Goal: Task Accomplishment & Management: Complete application form

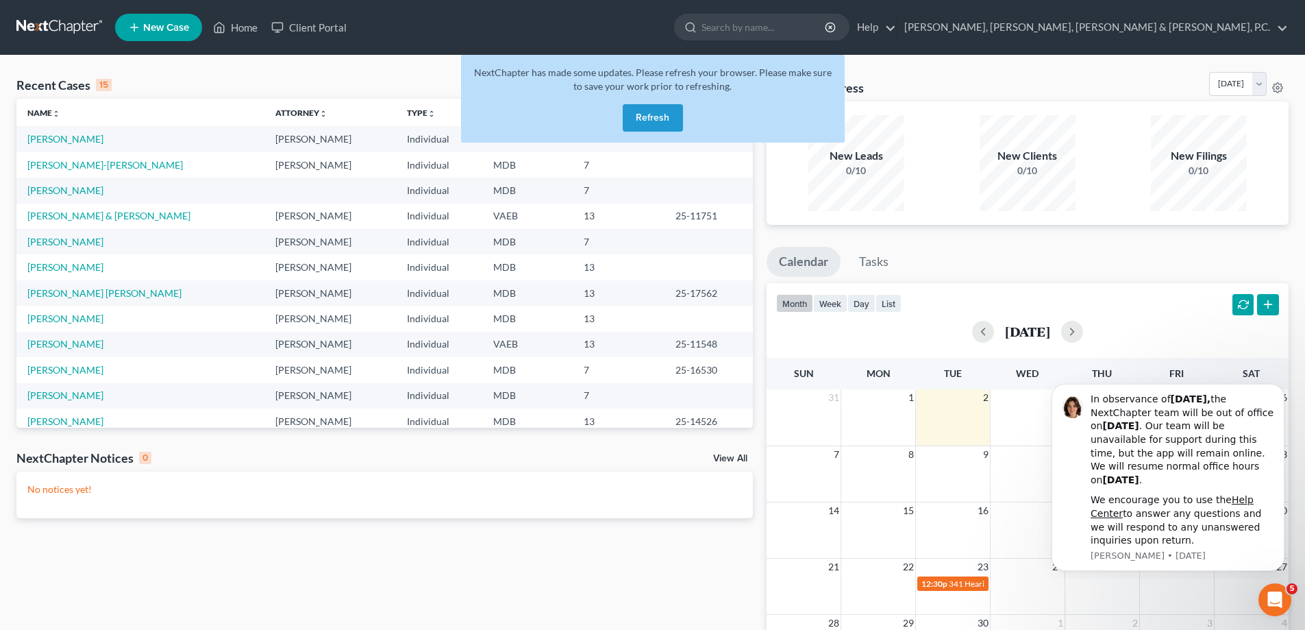
click at [653, 108] on button "Refresh" at bounding box center [653, 117] width 60 height 27
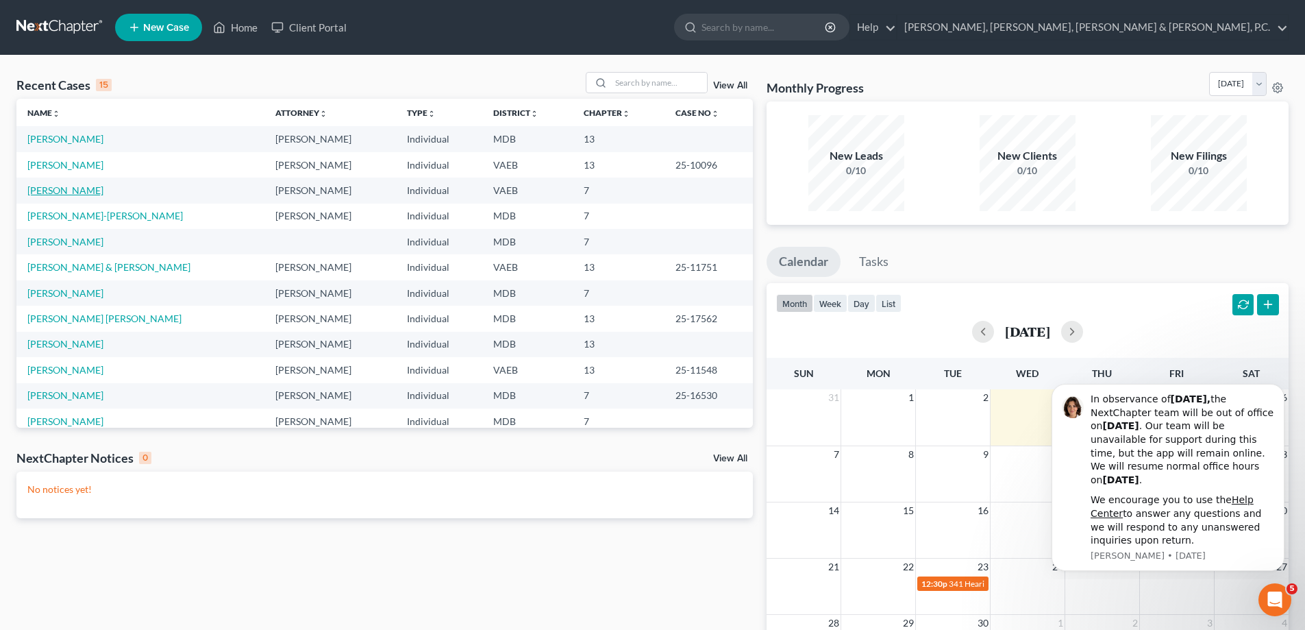
click at [91, 188] on link "[PERSON_NAME]" at bounding box center [65, 190] width 76 height 12
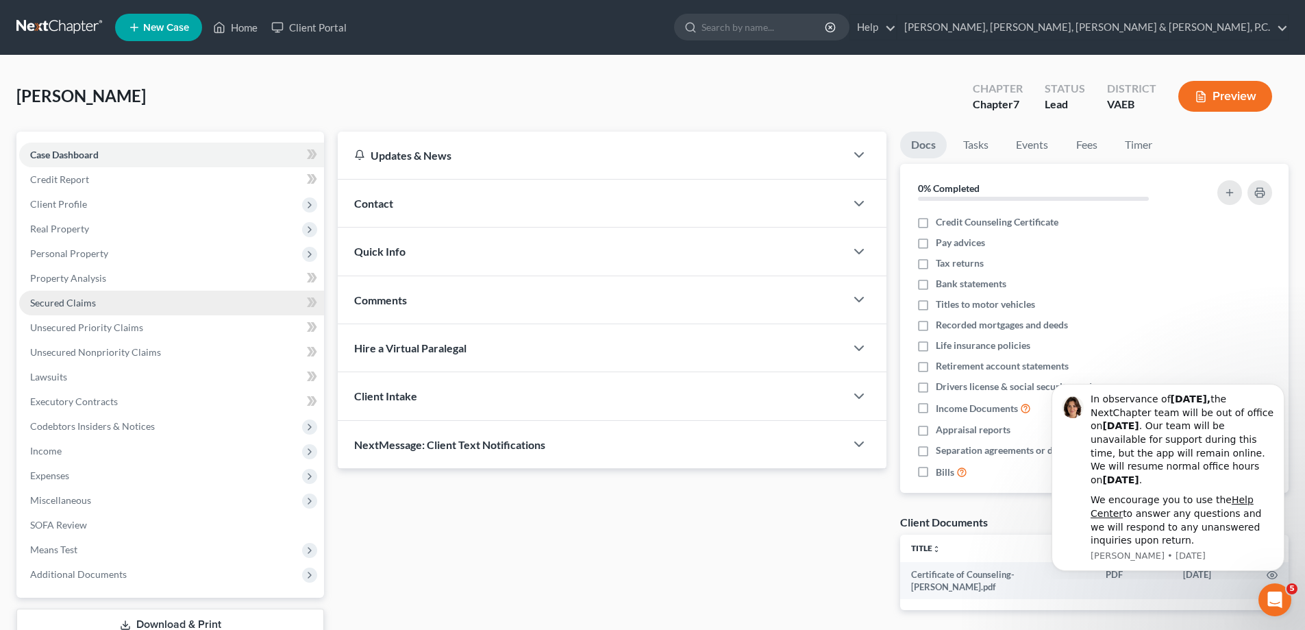
click at [77, 300] on span "Secured Claims" at bounding box center [63, 303] width 66 height 12
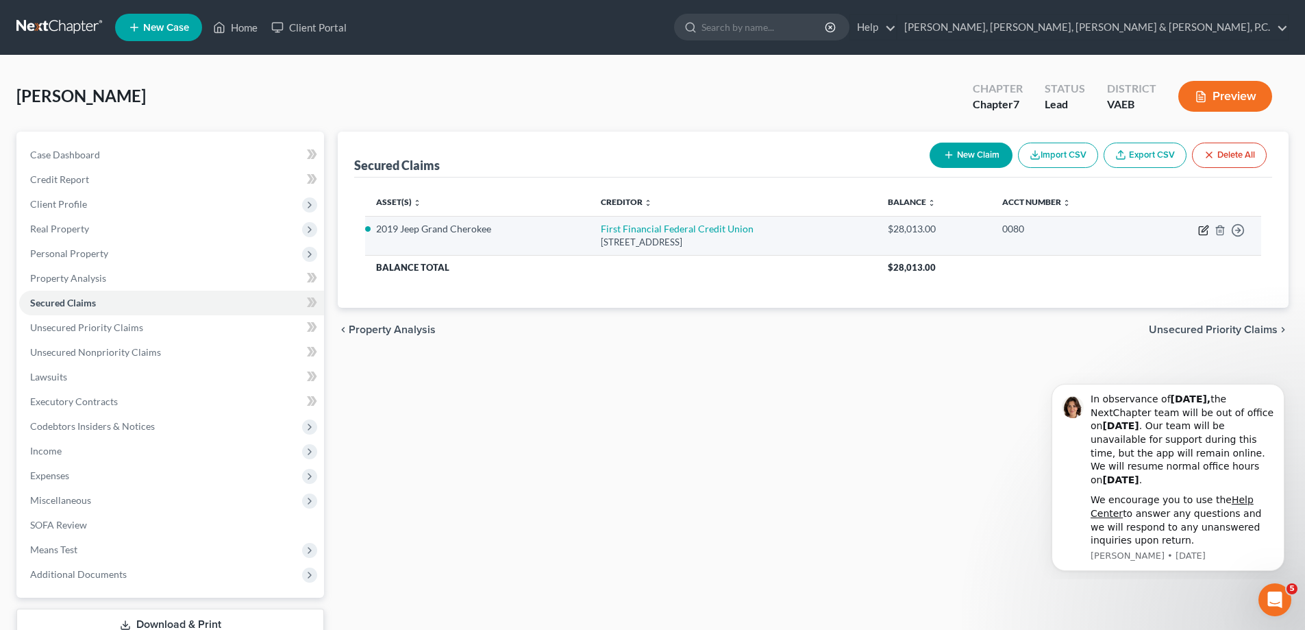
click at [1207, 227] on icon "button" at bounding box center [1203, 230] width 11 height 11
select select "21"
select select "6"
select select "4"
select select "0"
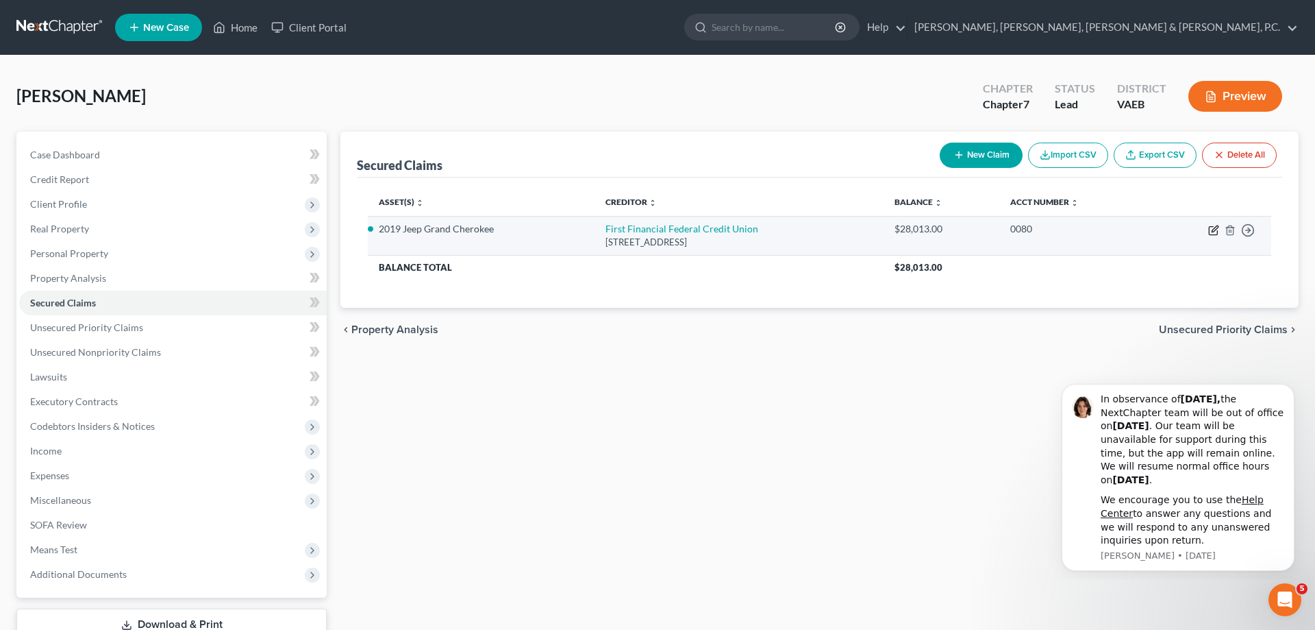
select select "0"
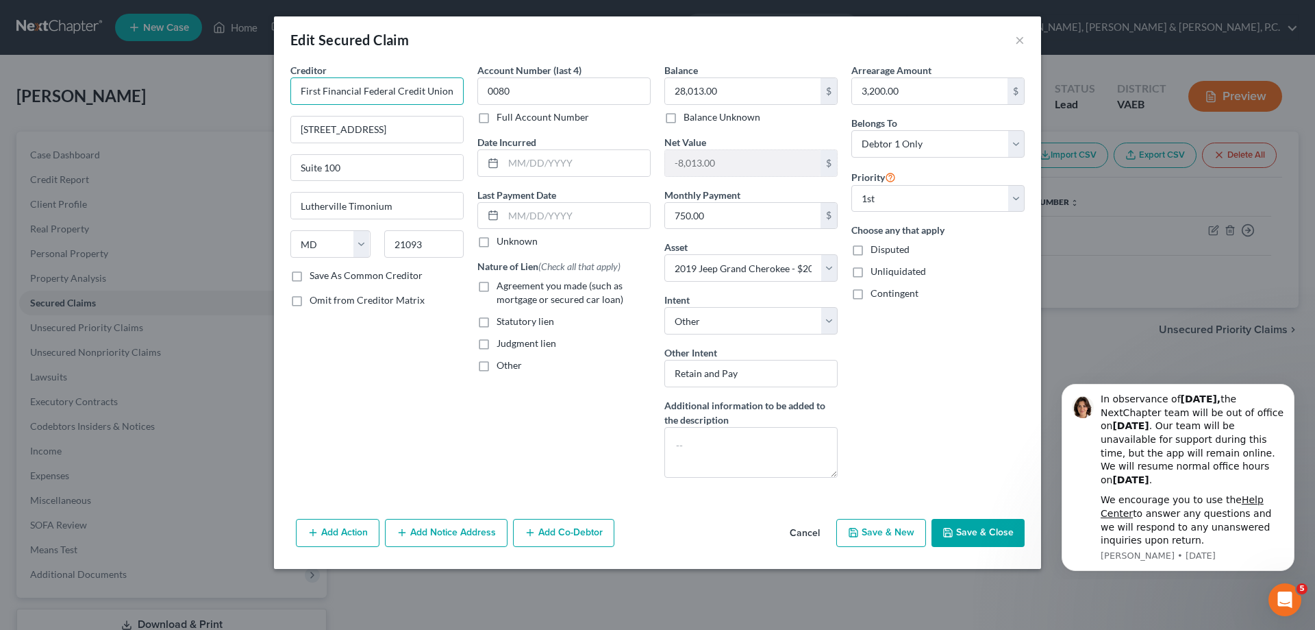
click at [456, 91] on input "First Financial Federal Credit Union" at bounding box center [376, 90] width 173 height 27
type input "First Financial Federal Credit Union of [US_STATE]"
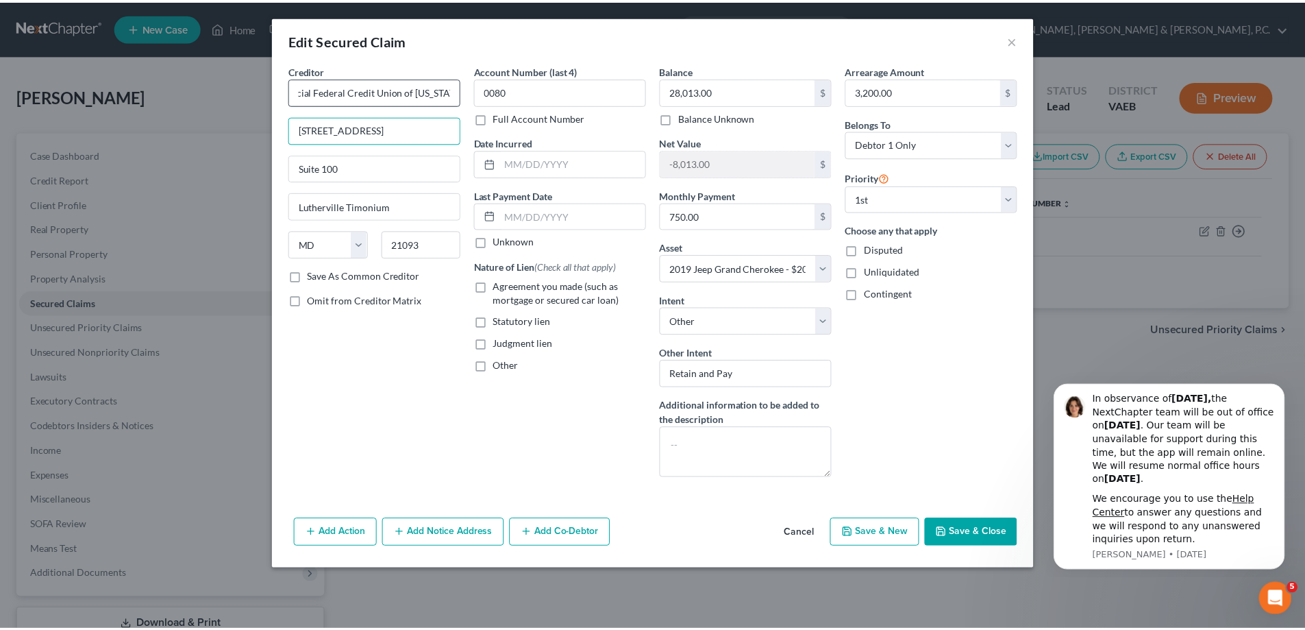
scroll to position [0, 0]
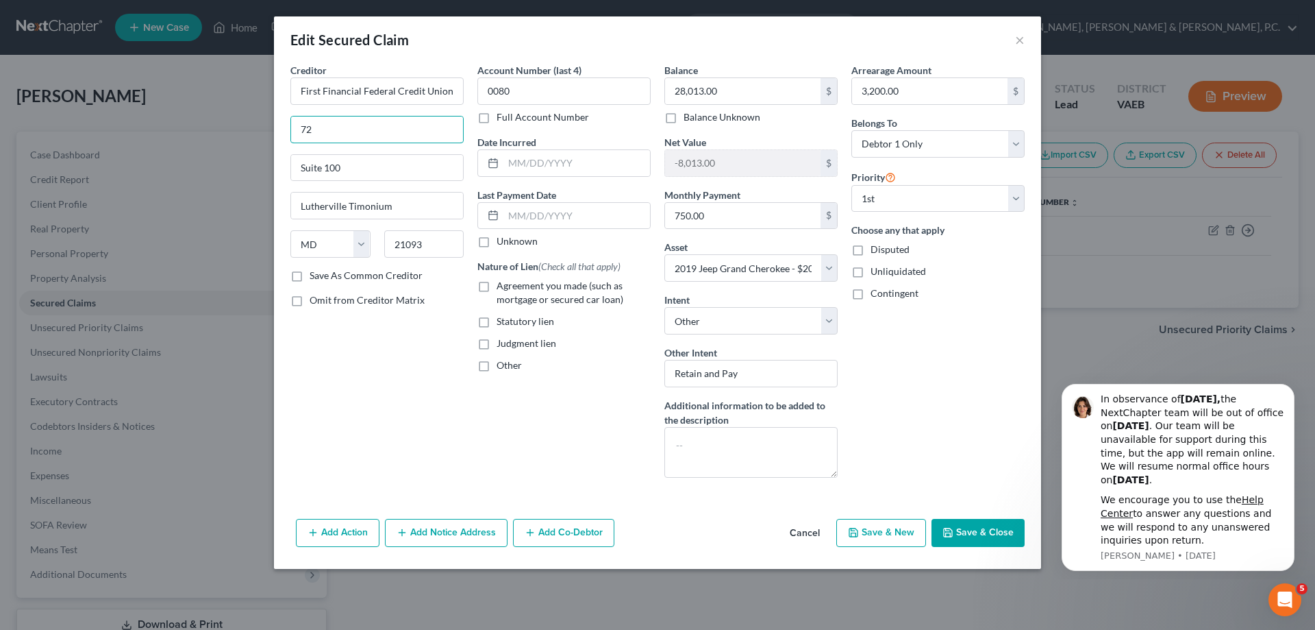
type input "[STREET_ADDRESS]"
type input "Sparks Glencoe"
type input "21152"
click at [310, 276] on label "Save As Common Creditor" at bounding box center [366, 276] width 113 height 14
click at [315, 276] on input "Save As Common Creditor" at bounding box center [319, 273] width 9 height 9
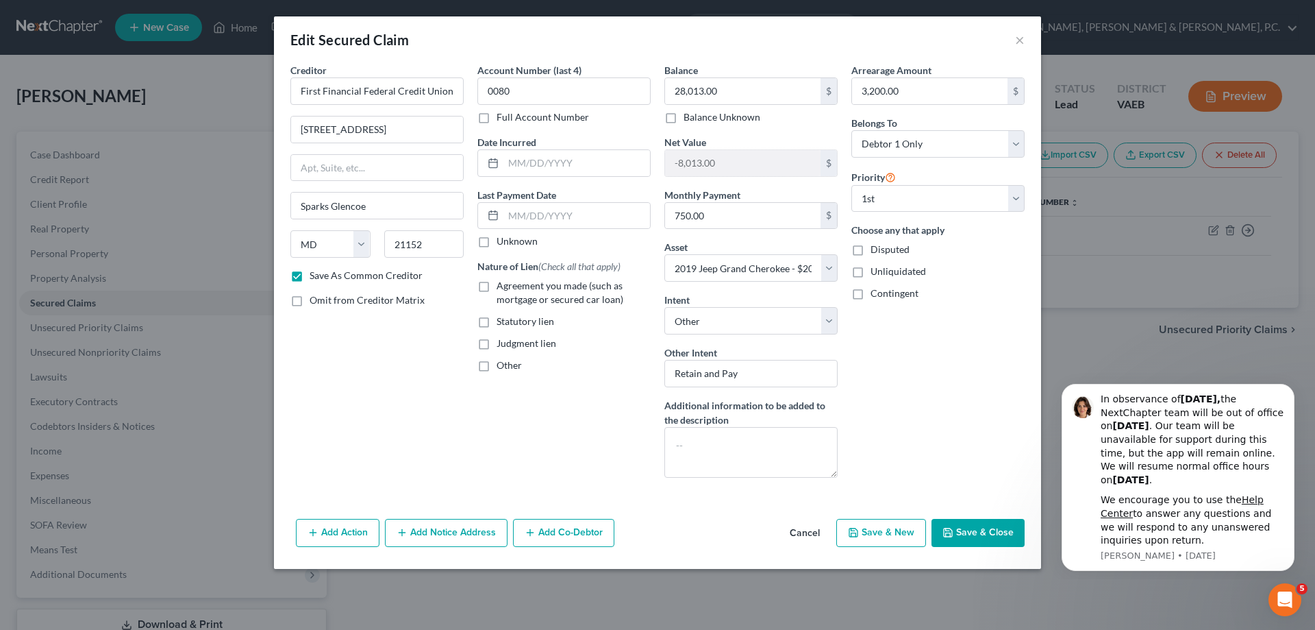
click at [978, 531] on button "Save & Close" at bounding box center [978, 533] width 93 height 29
checkbox input "false"
select select "6"
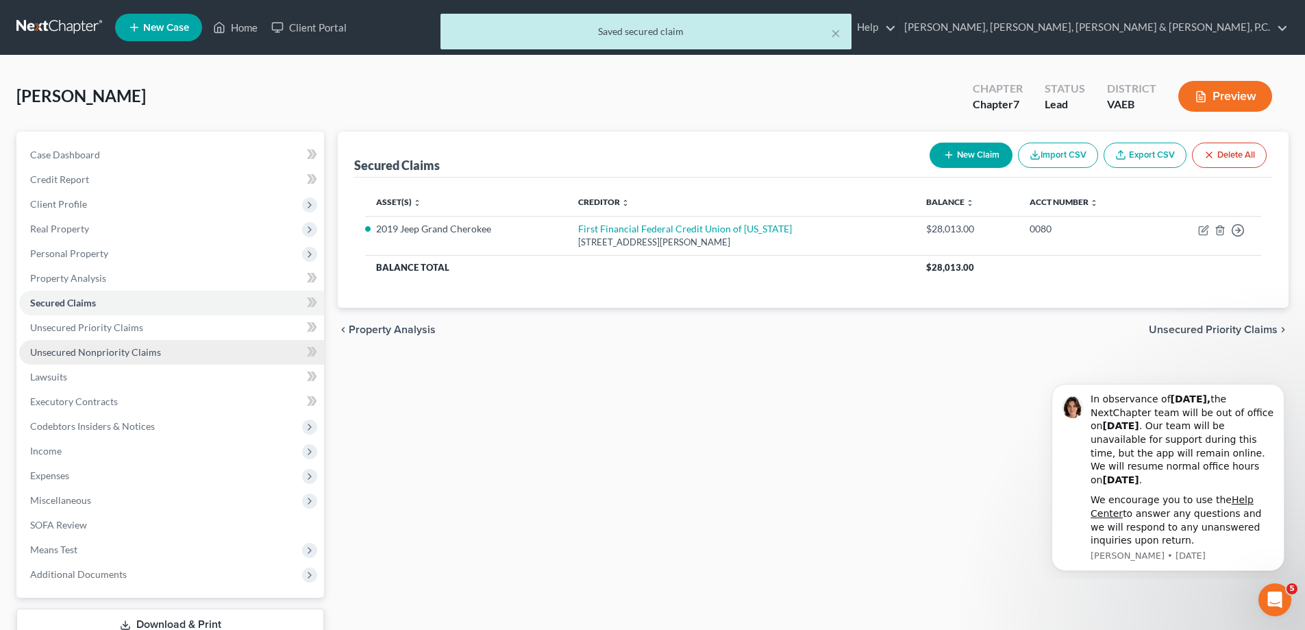
click at [125, 356] on span "Unsecured Nonpriority Claims" at bounding box center [95, 352] width 131 height 12
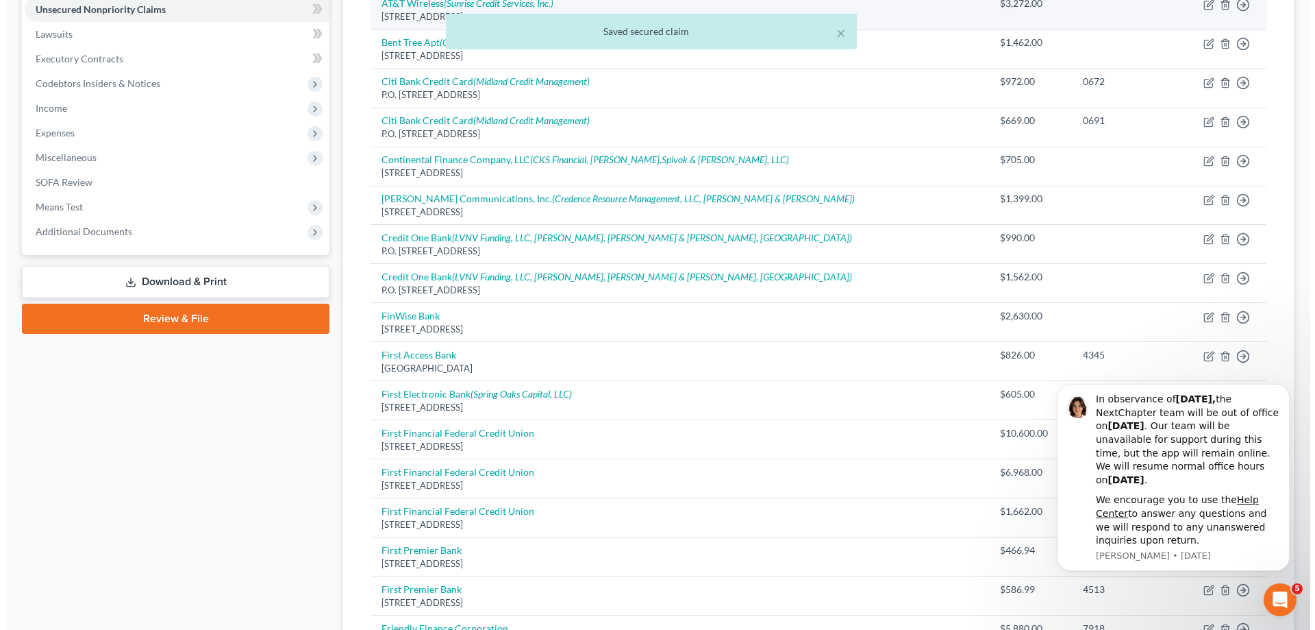
scroll to position [411, 0]
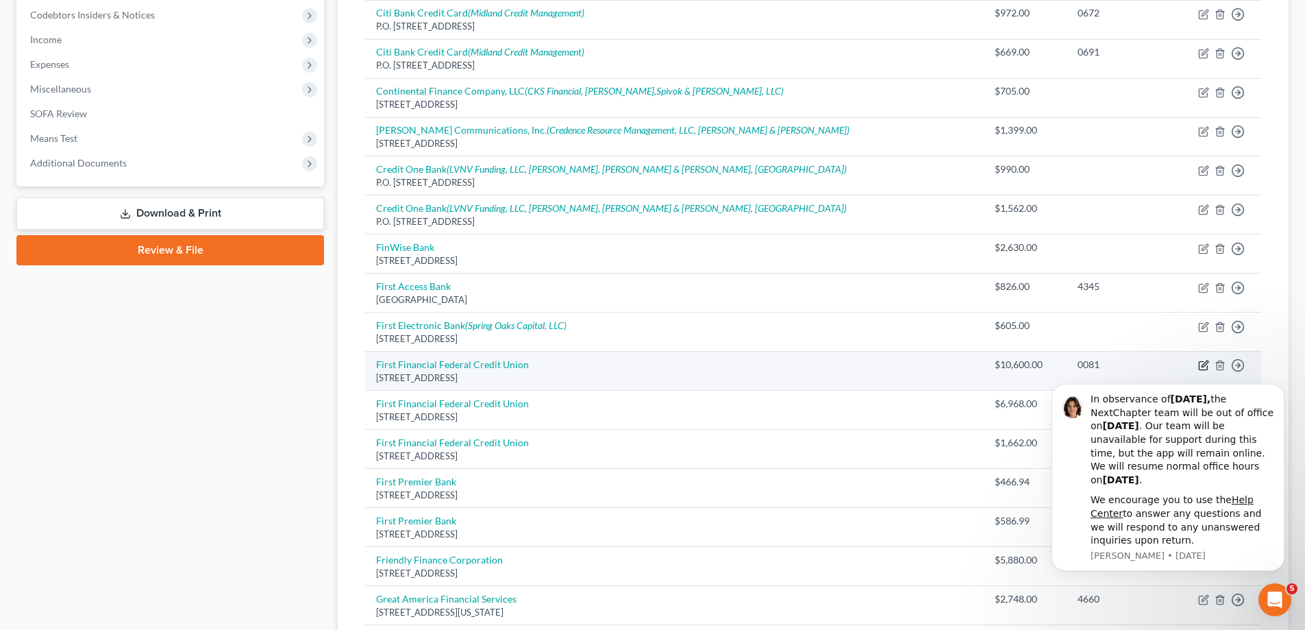
click at [1207, 364] on icon "button" at bounding box center [1205, 364] width 6 height 6
select select "21"
select select "14"
select select "0"
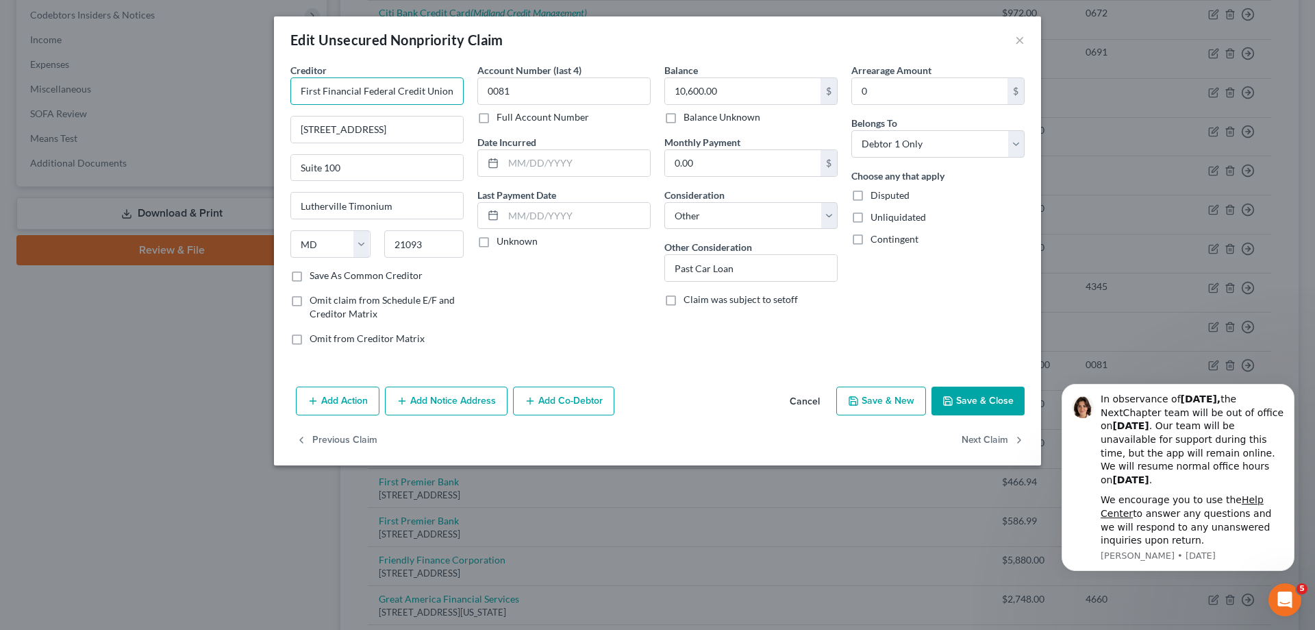
click at [451, 89] on input "First Financial Federal Credit Union" at bounding box center [376, 90] width 173 height 27
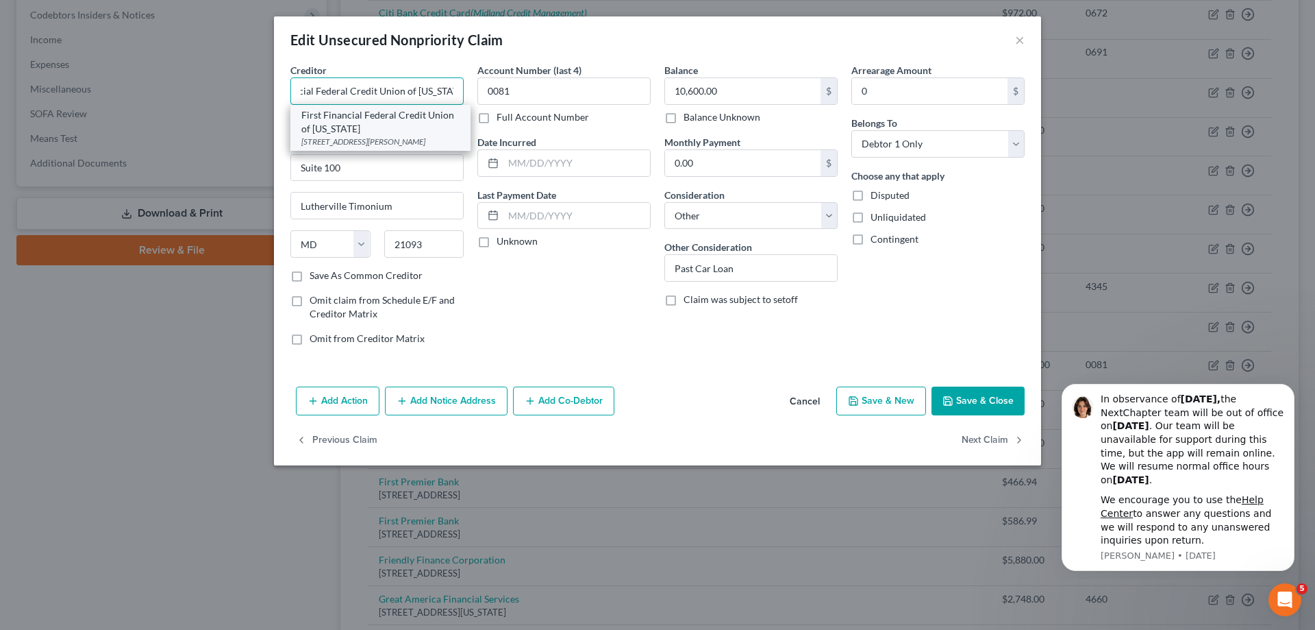
type input "First Financial Federal Credit Union of [US_STATE]"
click at [420, 122] on div "First Financial Federal Credit Union of [US_STATE]" at bounding box center [380, 121] width 158 height 27
type input "[STREET_ADDRESS]"
type input "Sparks Glencoe"
type input "21152"
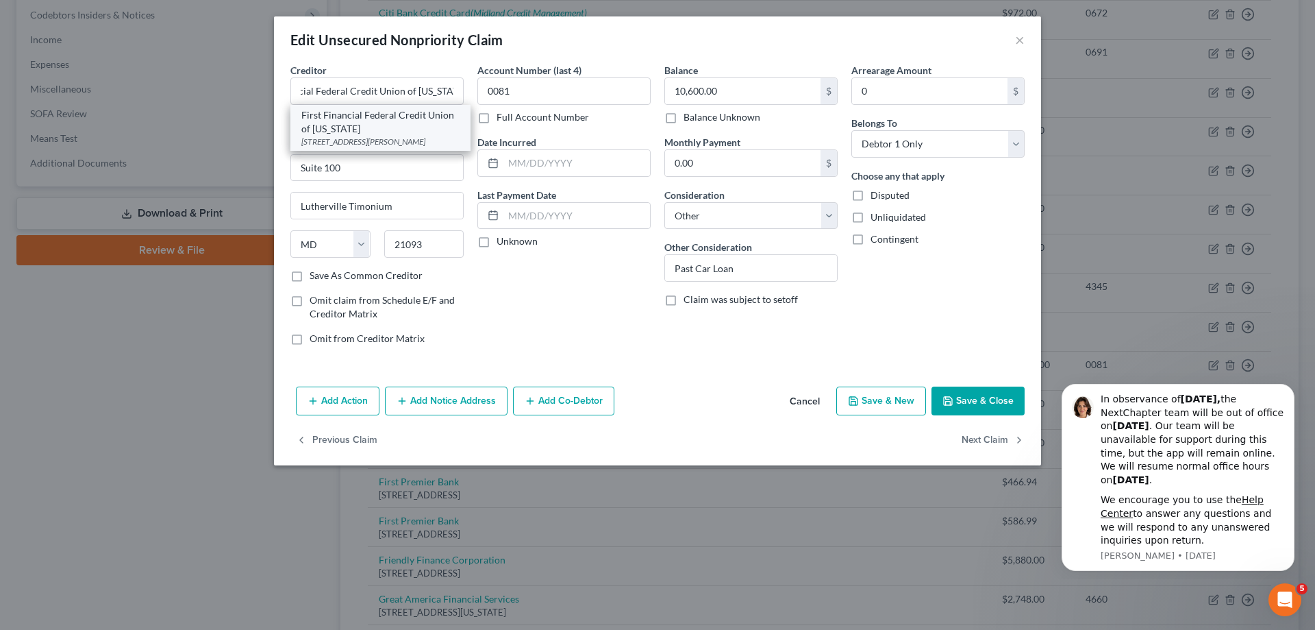
scroll to position [0, 0]
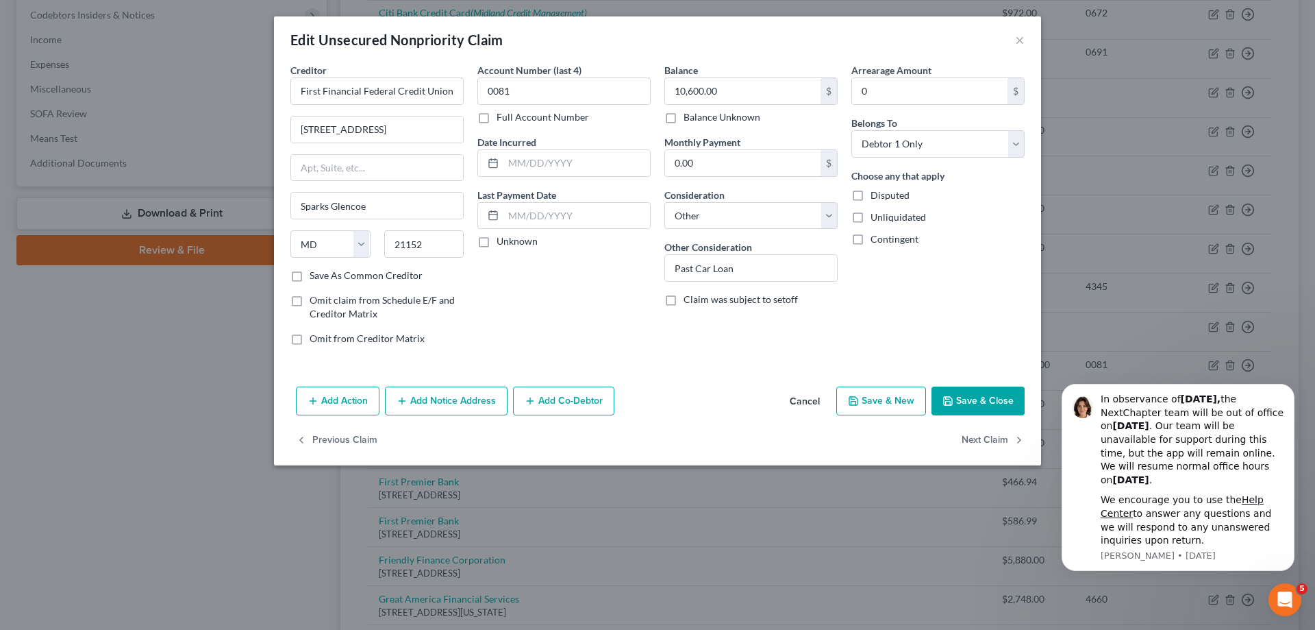
click at [975, 392] on button "Save & Close" at bounding box center [978, 400] width 93 height 29
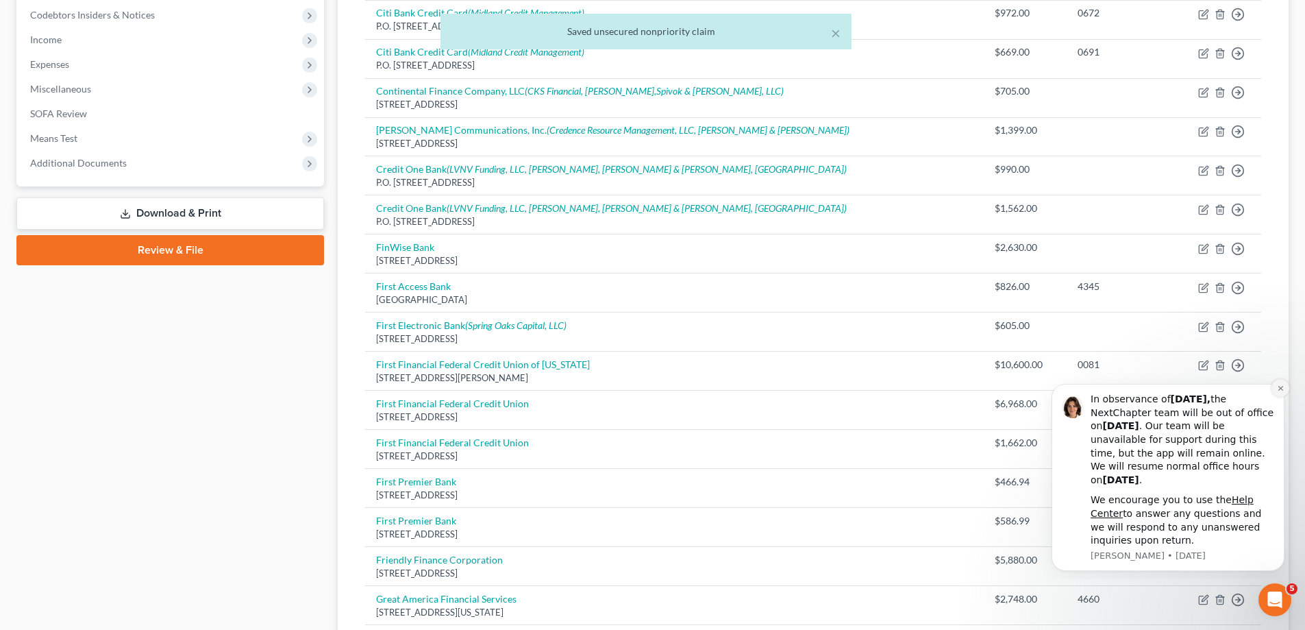
click at [1275, 388] on button "Dismiss notification" at bounding box center [1281, 388] width 18 height 18
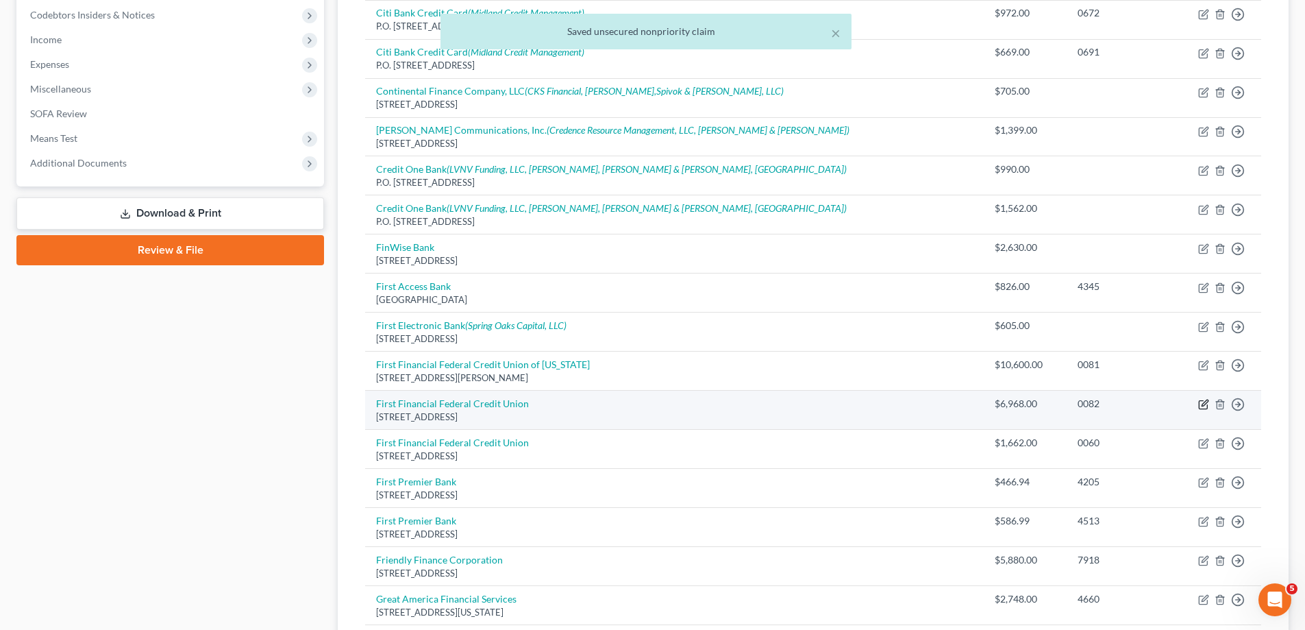
click at [1204, 399] on icon "button" at bounding box center [1203, 404] width 11 height 11
select select "21"
select select "10"
select select "0"
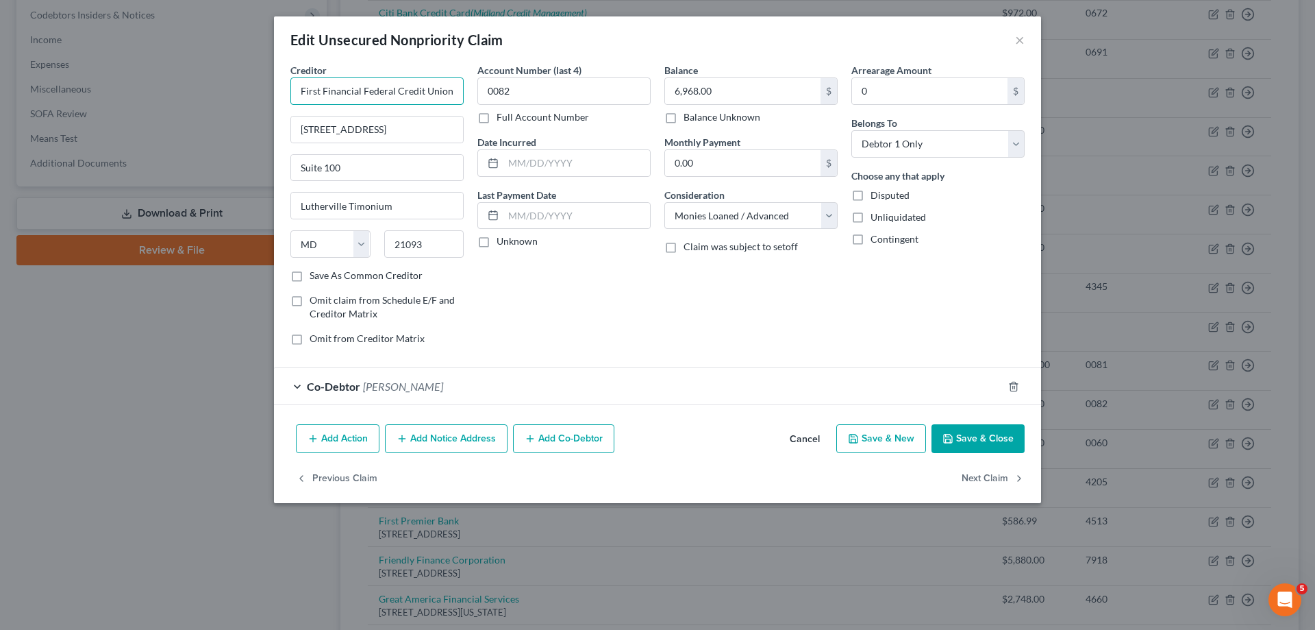
click at [448, 93] on input "First Financial Federal Credit Union" at bounding box center [376, 90] width 173 height 27
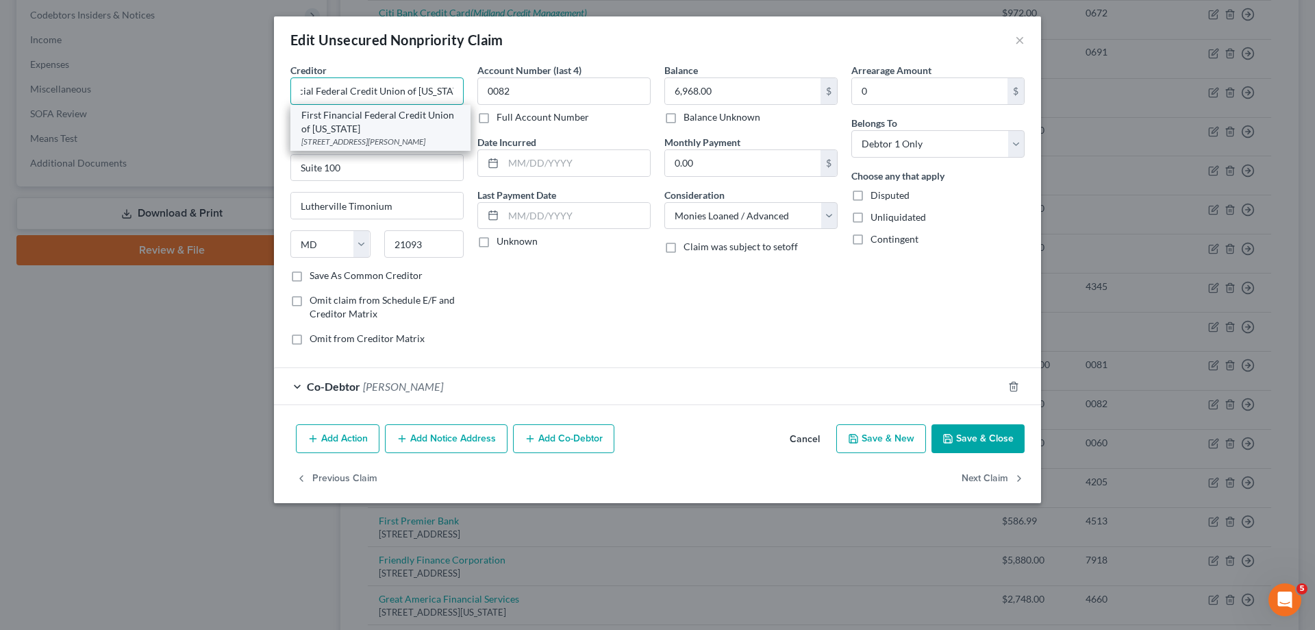
type input "First Financial Federal Credit Union of [US_STATE]"
click at [404, 130] on div "First Financial Federal Credit Union of [US_STATE]" at bounding box center [380, 121] width 158 height 27
type input "[STREET_ADDRESS]"
type input "Sparks Glencoe"
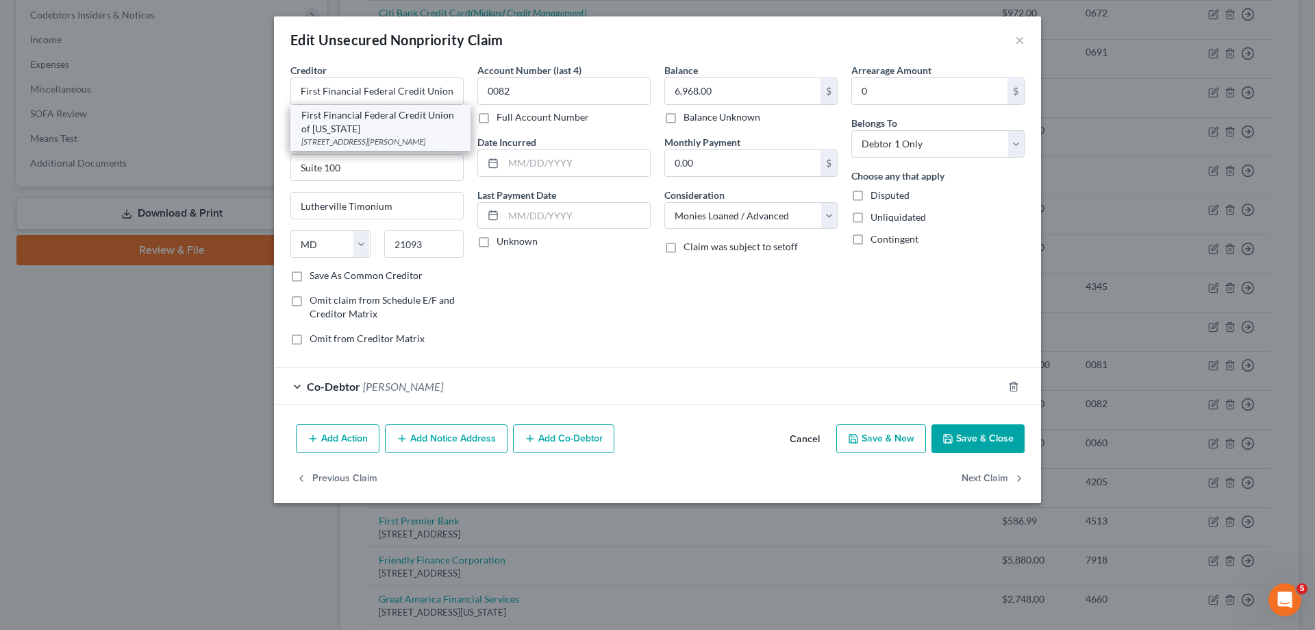
type input "21152"
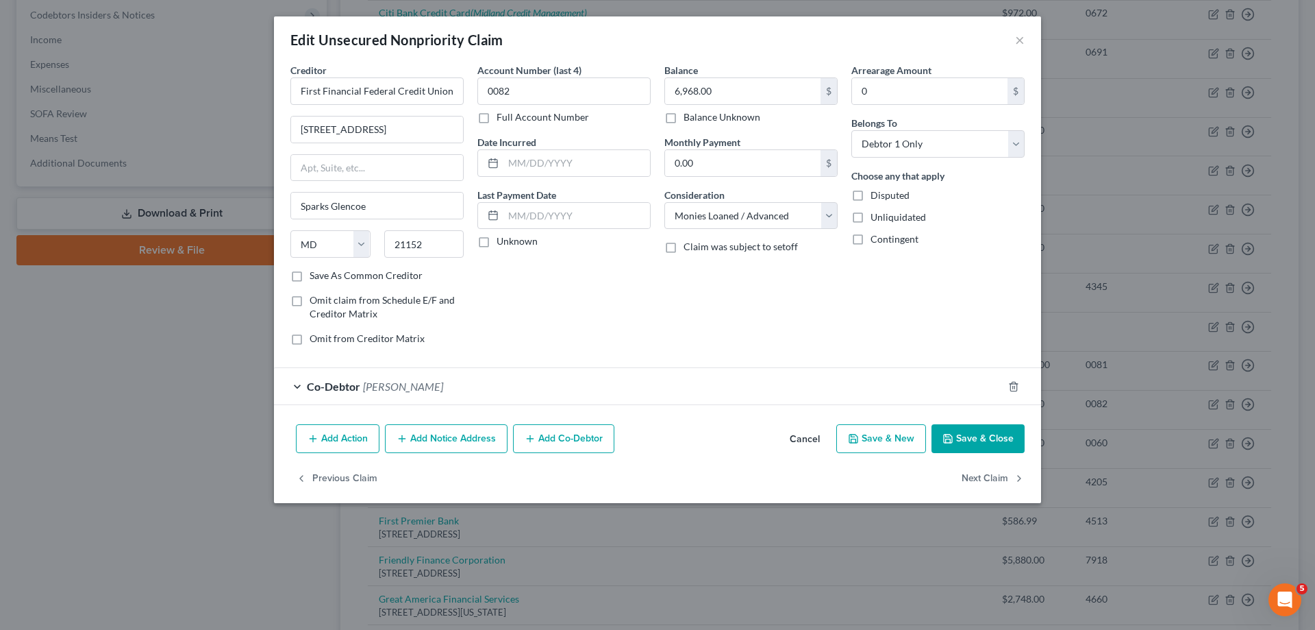
click at [1000, 432] on button "Save & Close" at bounding box center [978, 438] width 93 height 29
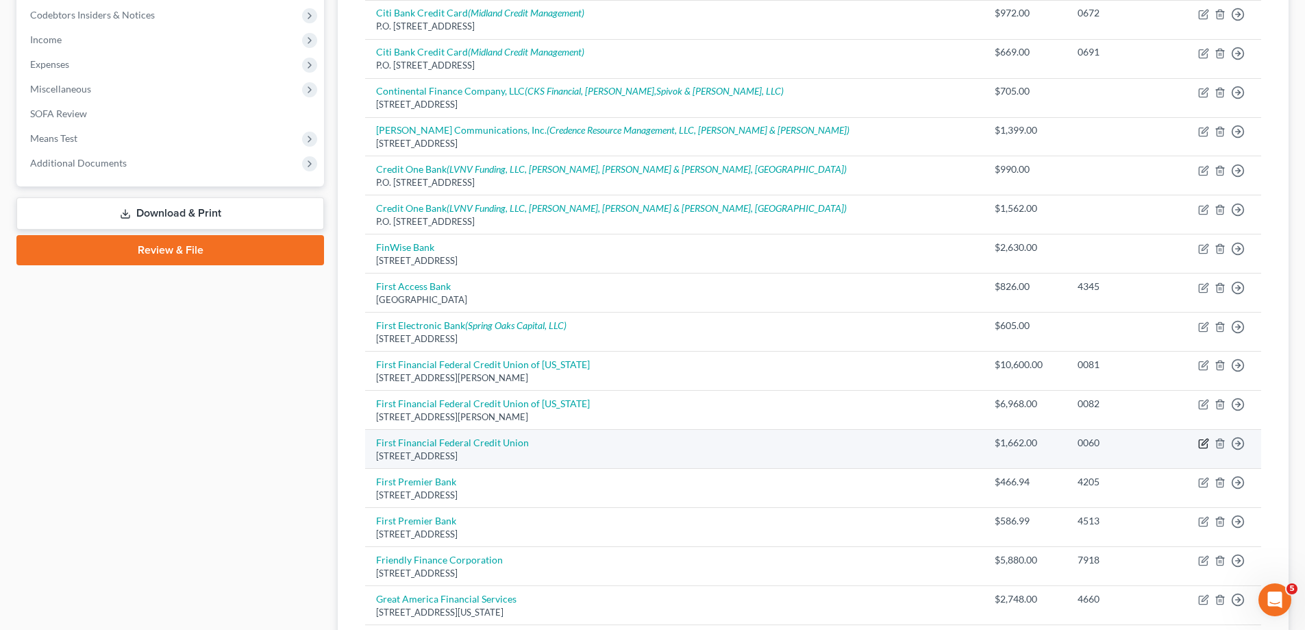
click at [1201, 445] on icon "button" at bounding box center [1203, 443] width 11 height 11
select select "21"
select select "2"
select select "0"
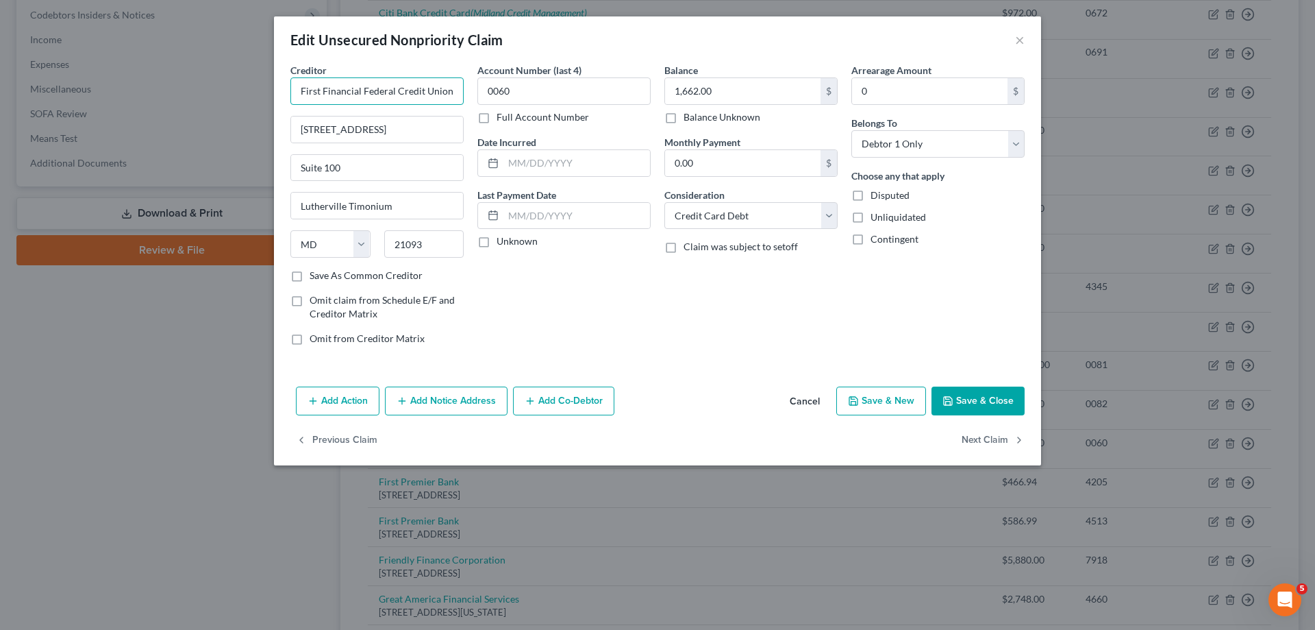
click at [451, 88] on input "First Financial Federal Credit Union" at bounding box center [376, 90] width 173 height 27
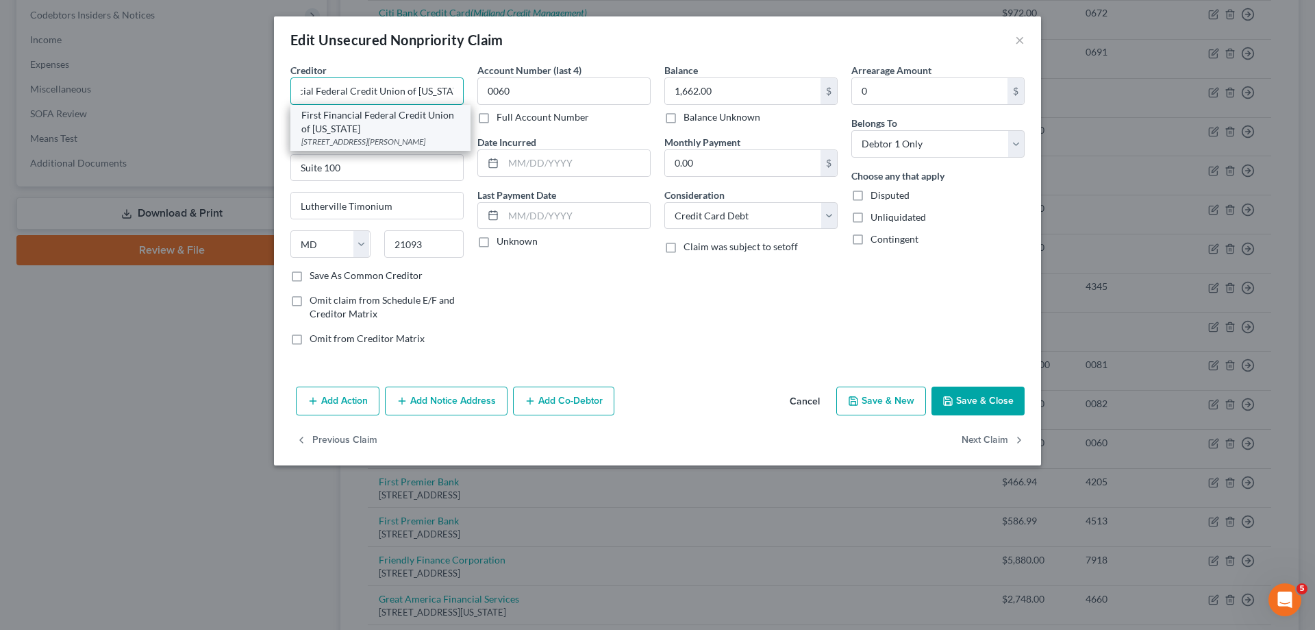
type input "First Financial Federal Credit Union of [US_STATE]"
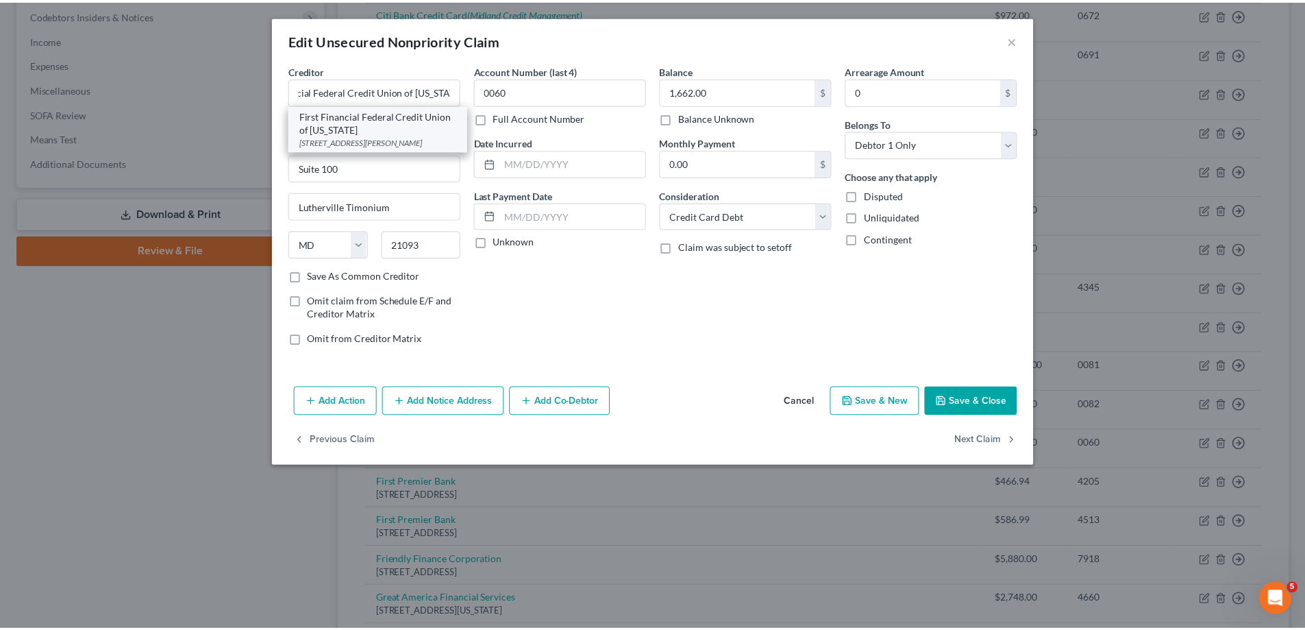
scroll to position [0, 0]
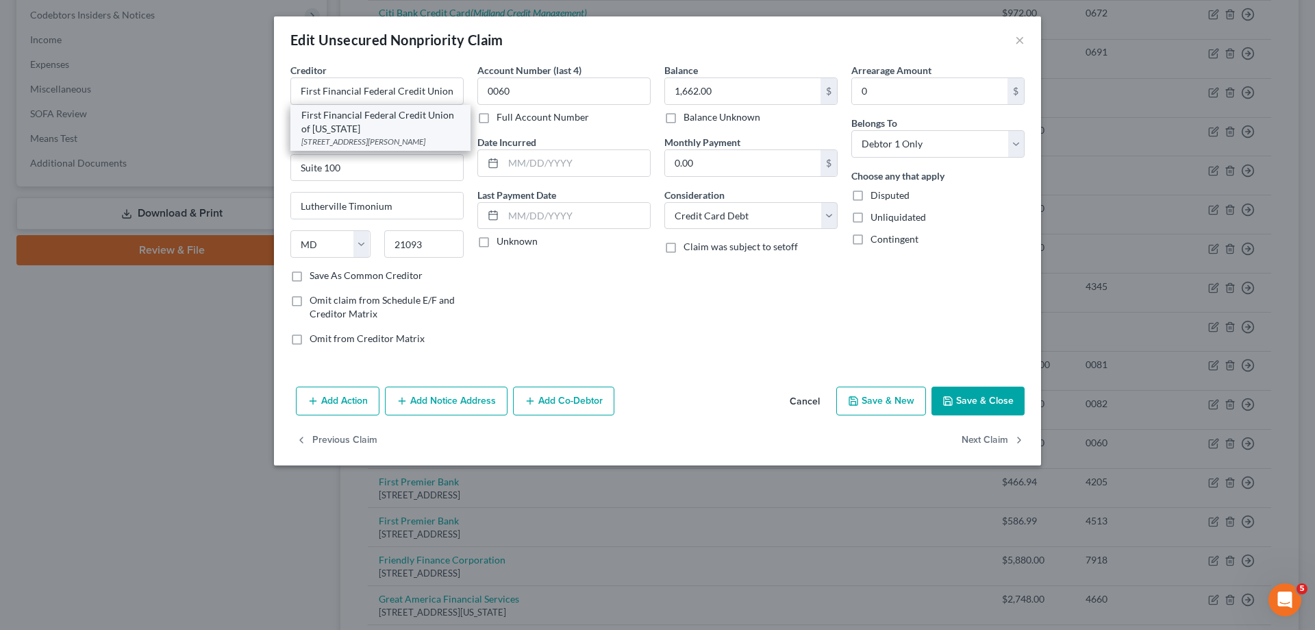
click at [404, 117] on div "First Financial Federal Credit Union of [US_STATE]" at bounding box center [380, 121] width 158 height 27
type input "[STREET_ADDRESS]"
type input "Sparks Glencoe"
type input "21152"
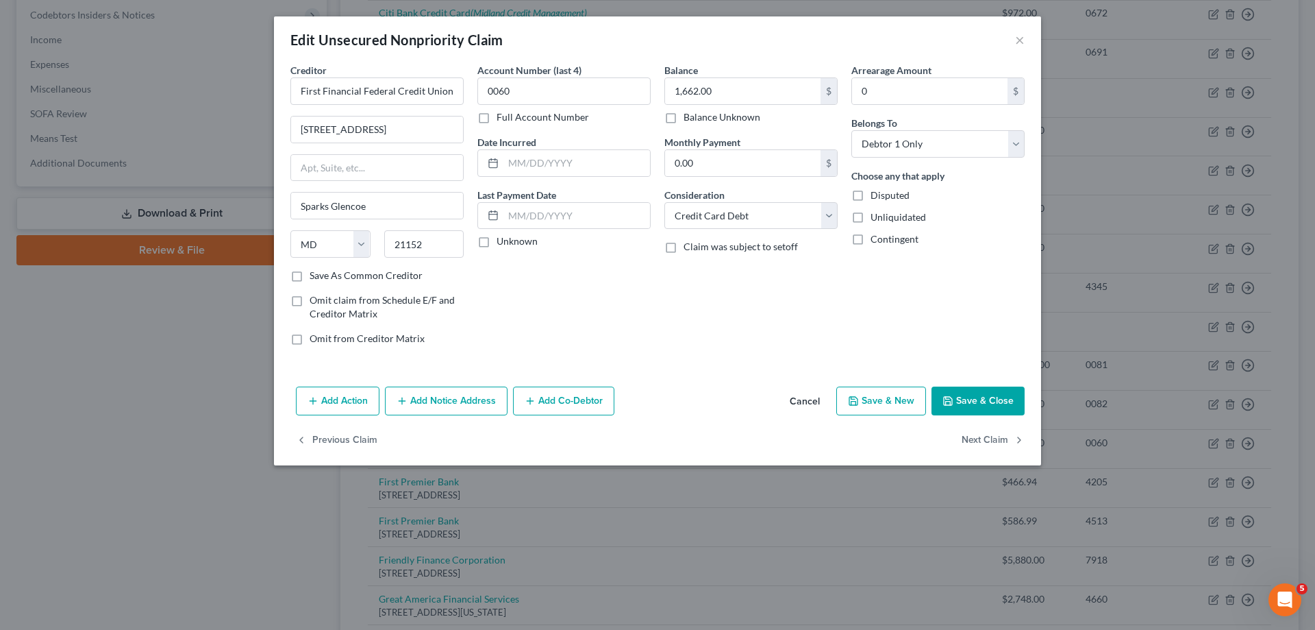
click at [970, 391] on button "Save & Close" at bounding box center [978, 400] width 93 height 29
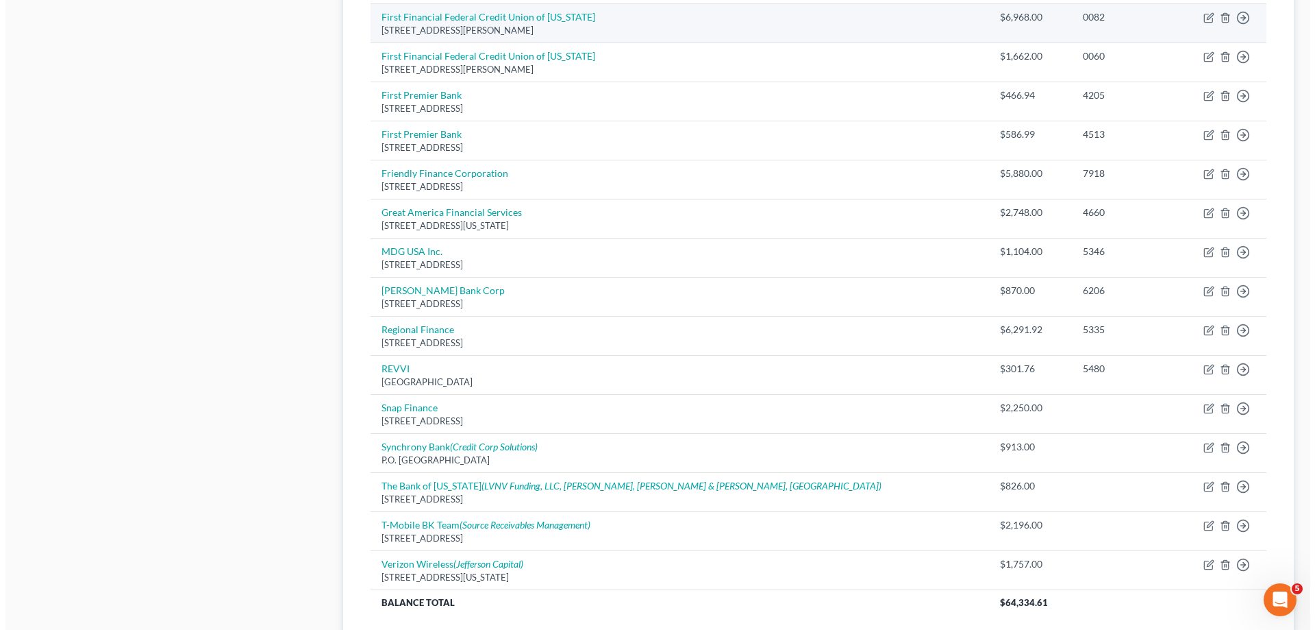
scroll to position [822, 0]
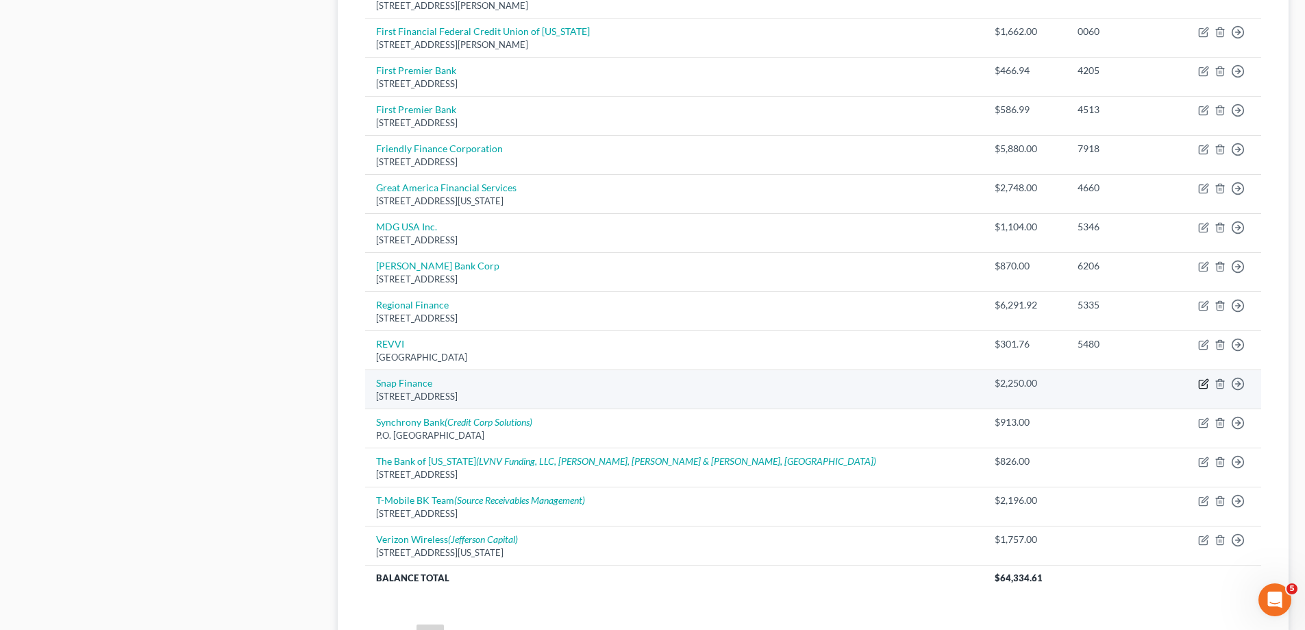
click at [1208, 381] on icon "button" at bounding box center [1205, 382] width 6 height 6
select select "46"
select select "14"
select select "0"
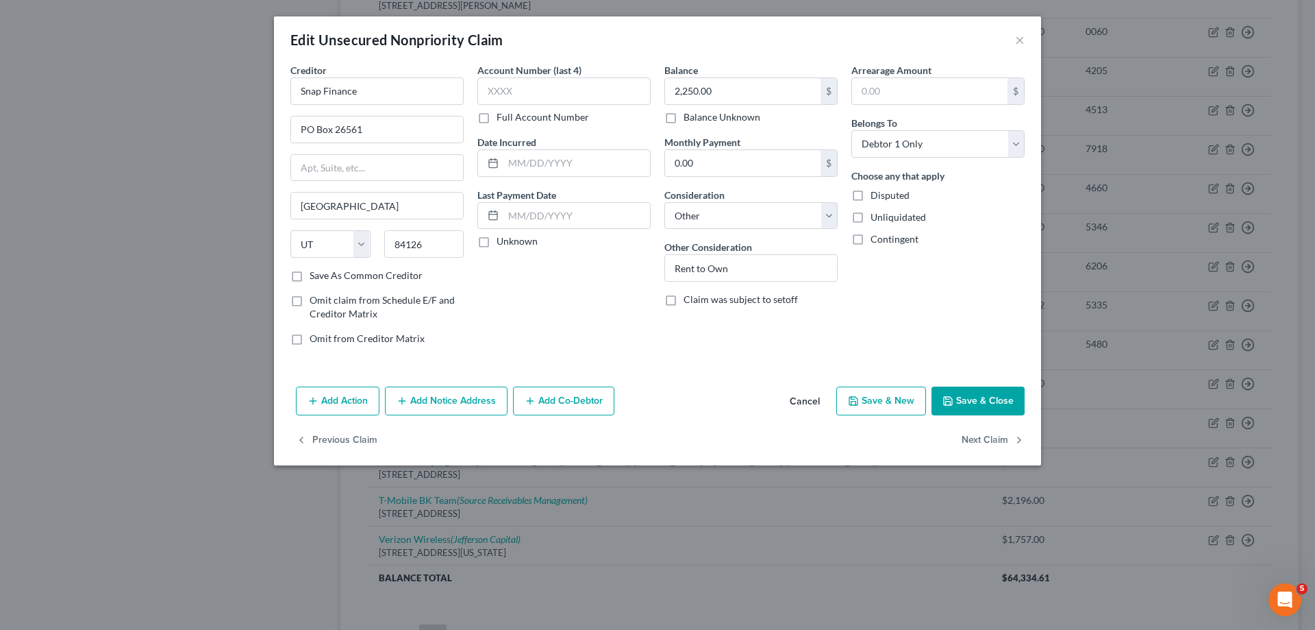
click at [495, 400] on button "Add Notice Address" at bounding box center [446, 400] width 123 height 29
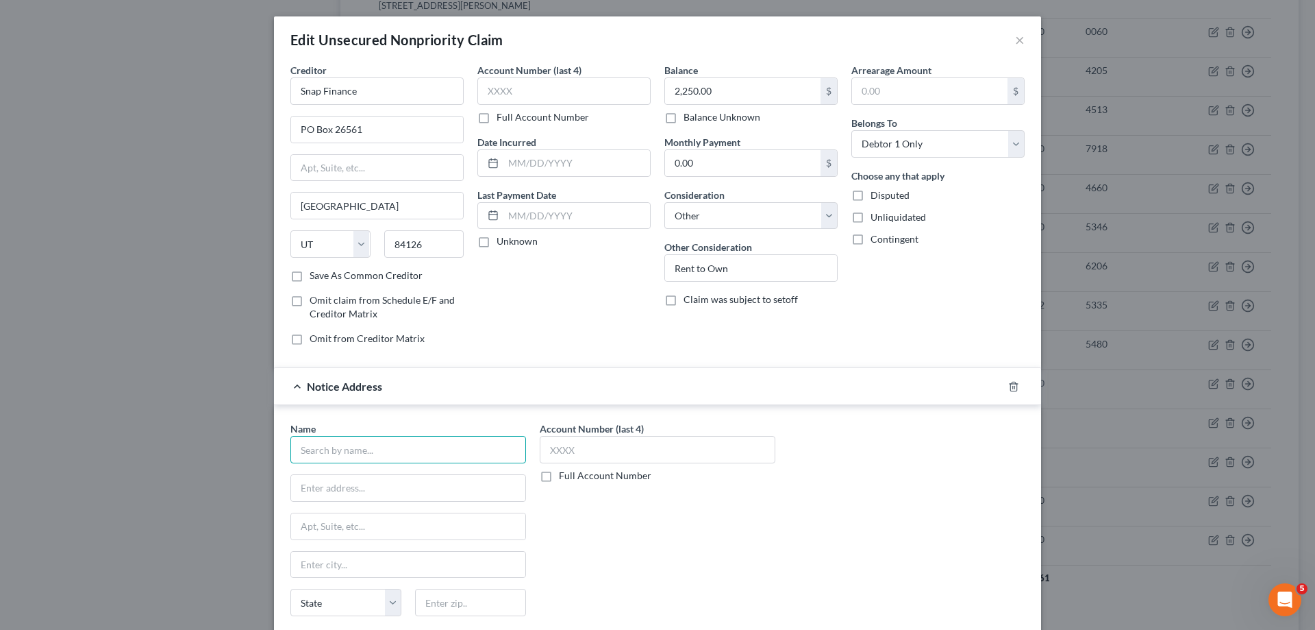
click at [425, 451] on input "text" at bounding box center [408, 449] width 236 height 27
type input "Spire Recovery Solution"
type input "[STREET_ADDRESS]"
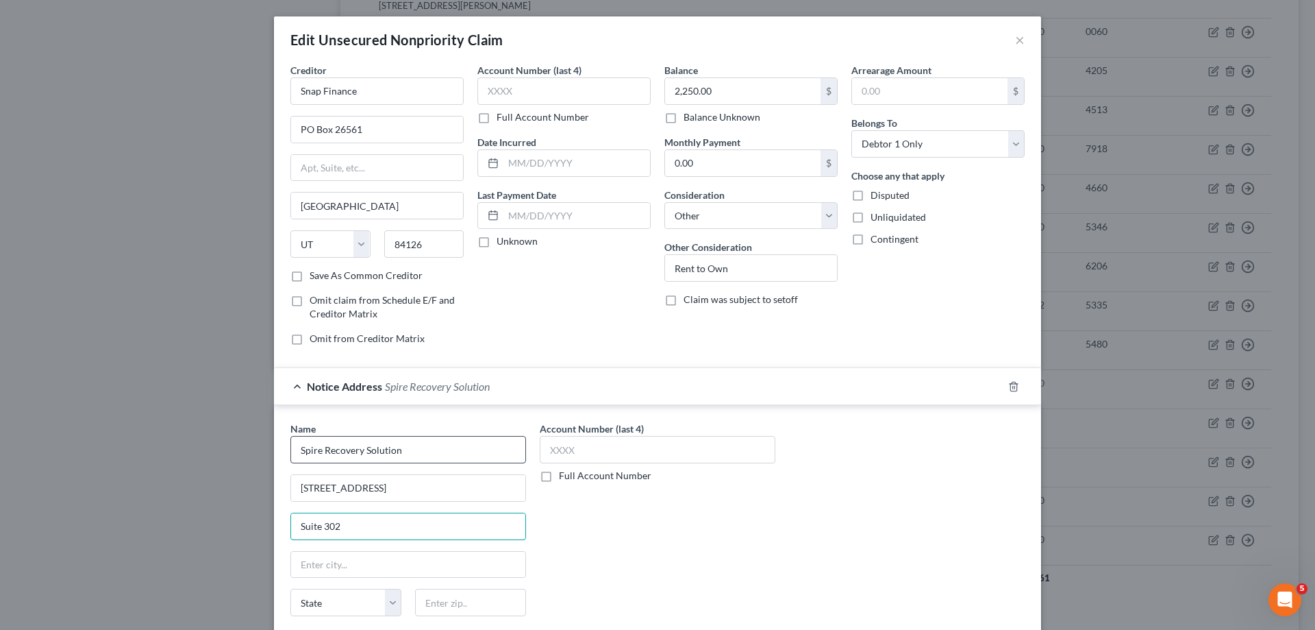
type input "Suite 302"
type input "Lockport"
select select "35"
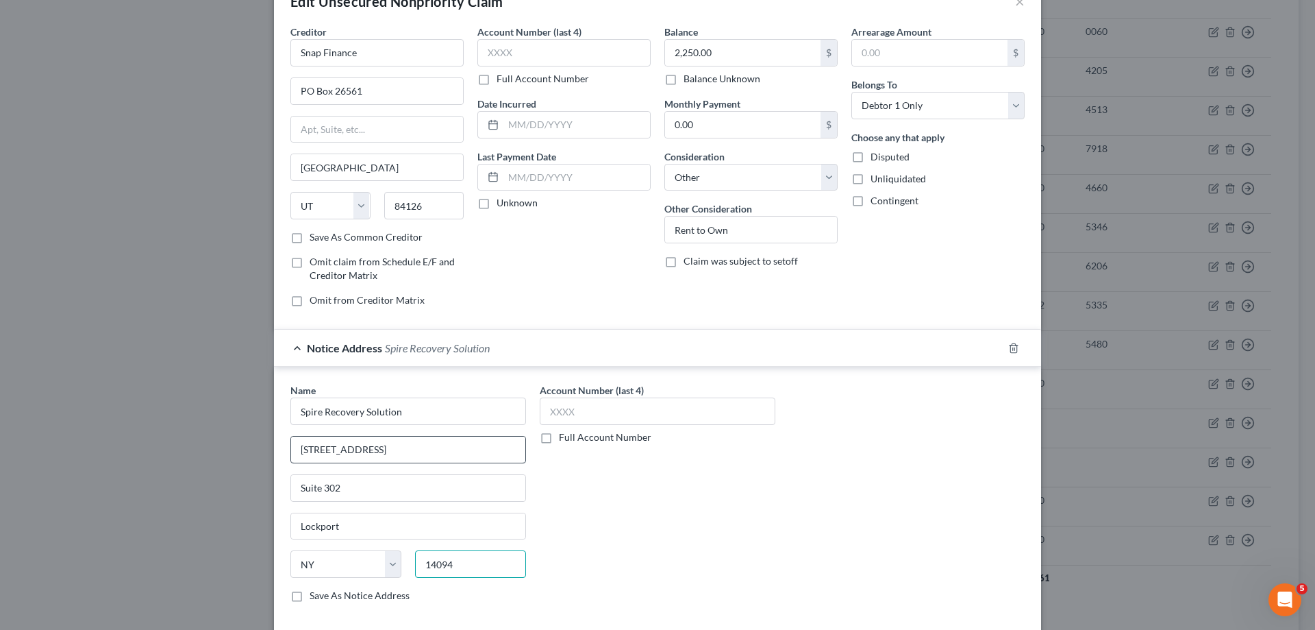
scroll to position [137, 0]
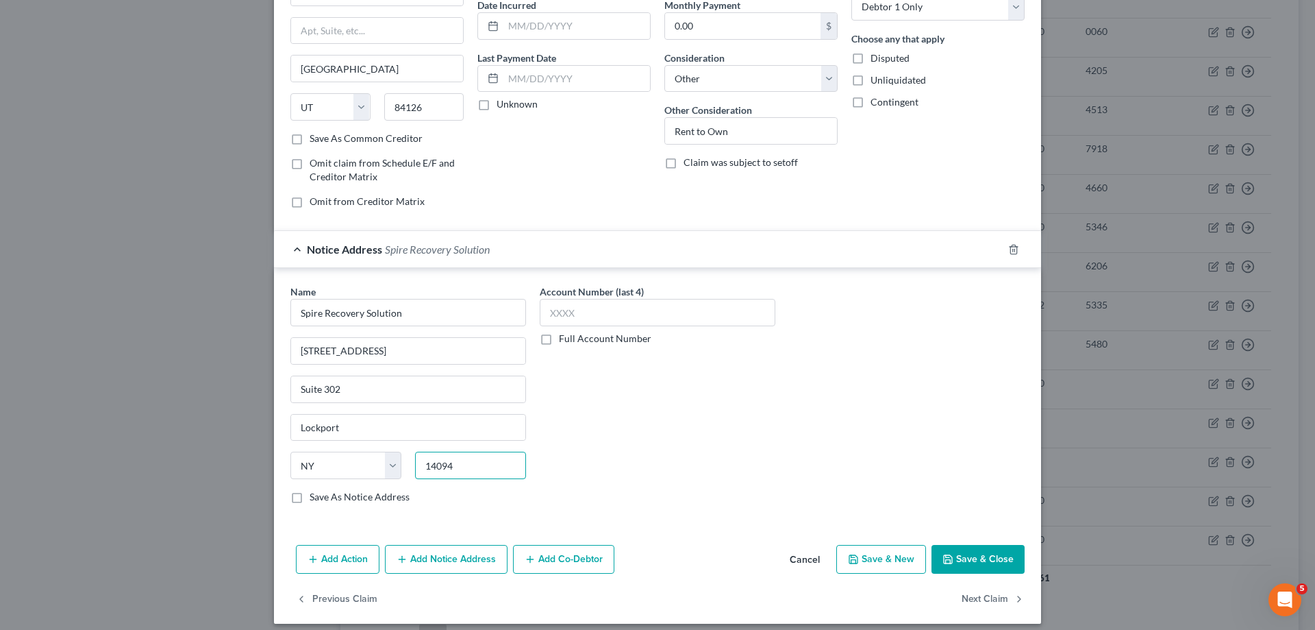
type input "14094"
click at [310, 497] on label "Save As Notice Address" at bounding box center [360, 497] width 100 height 14
click at [315, 497] on input "Save As Notice Address" at bounding box center [319, 494] width 9 height 9
click at [961, 552] on button "Save & Close" at bounding box center [978, 559] width 93 height 29
checkbox input "false"
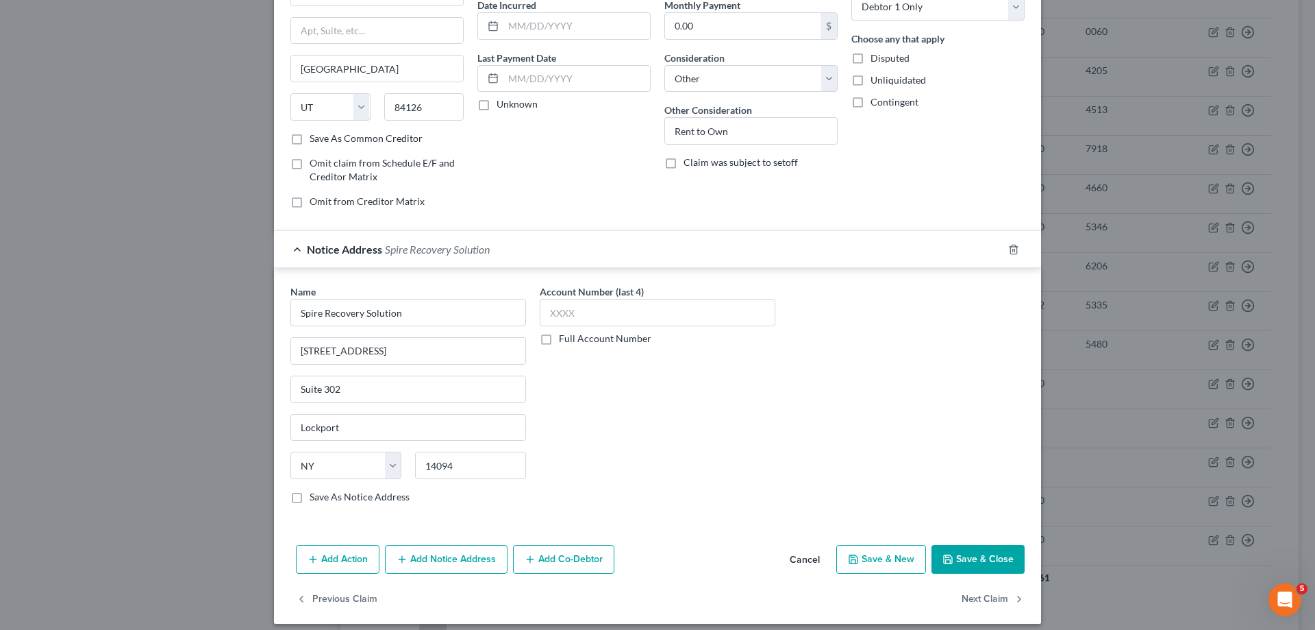
type input "0"
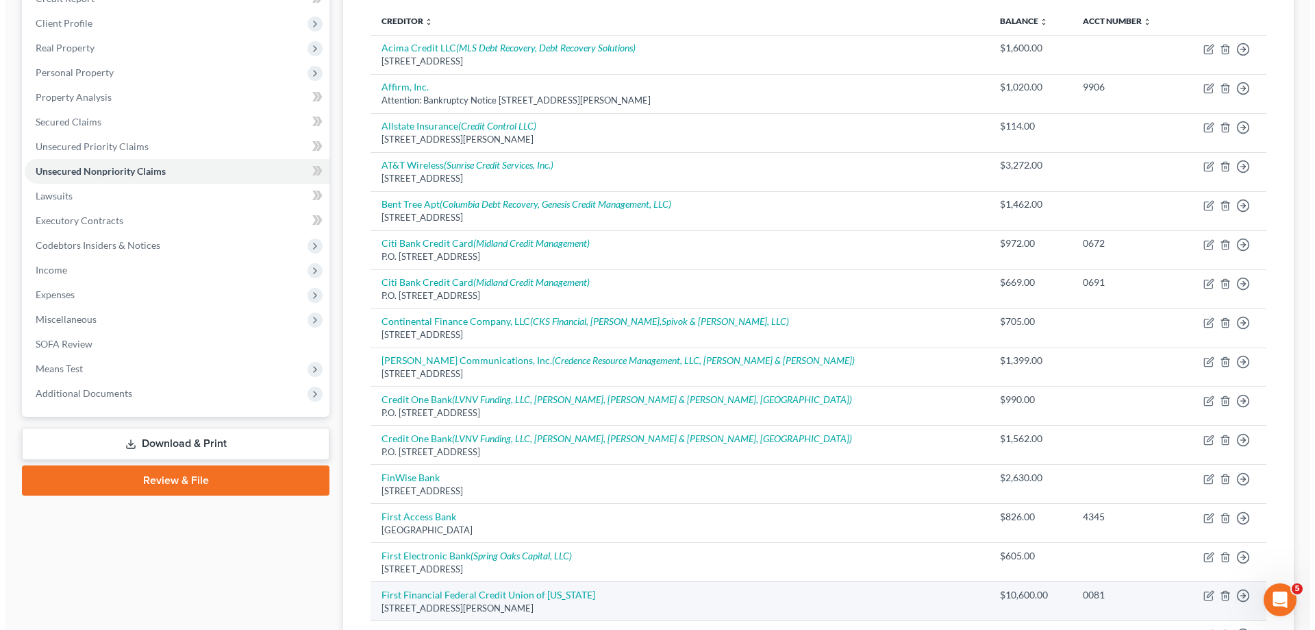
scroll to position [206, 0]
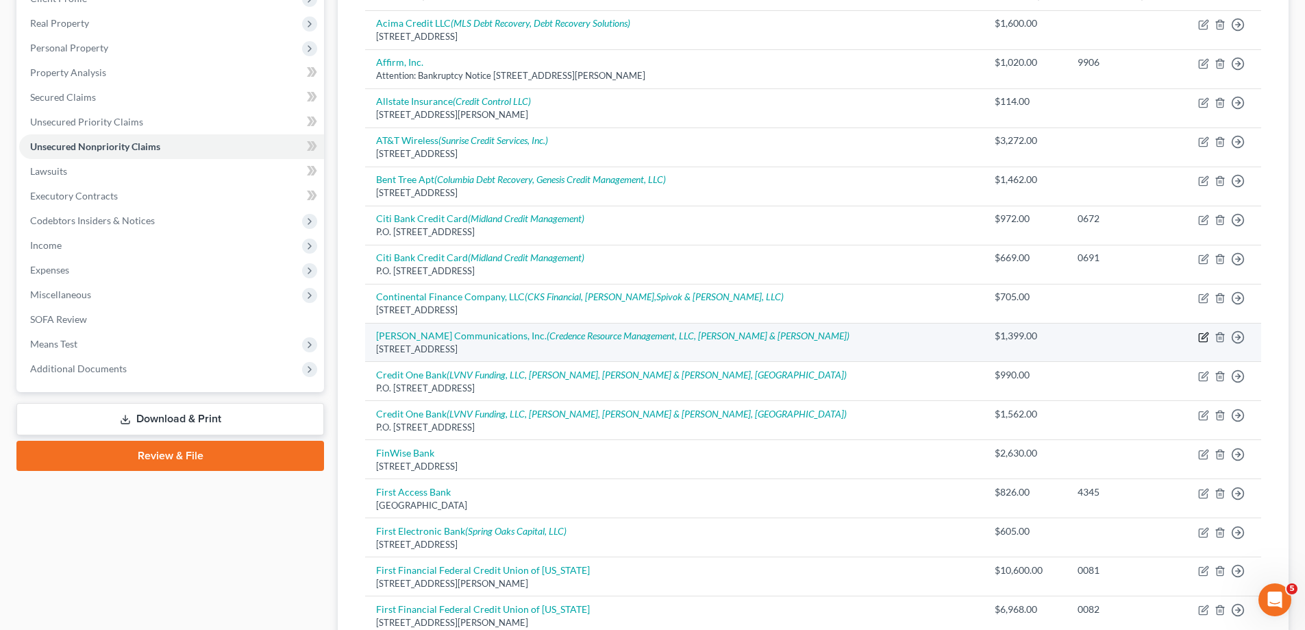
click at [1206, 334] on icon "button" at bounding box center [1205, 335] width 6 height 6
select select "10"
select select "19"
select select "0"
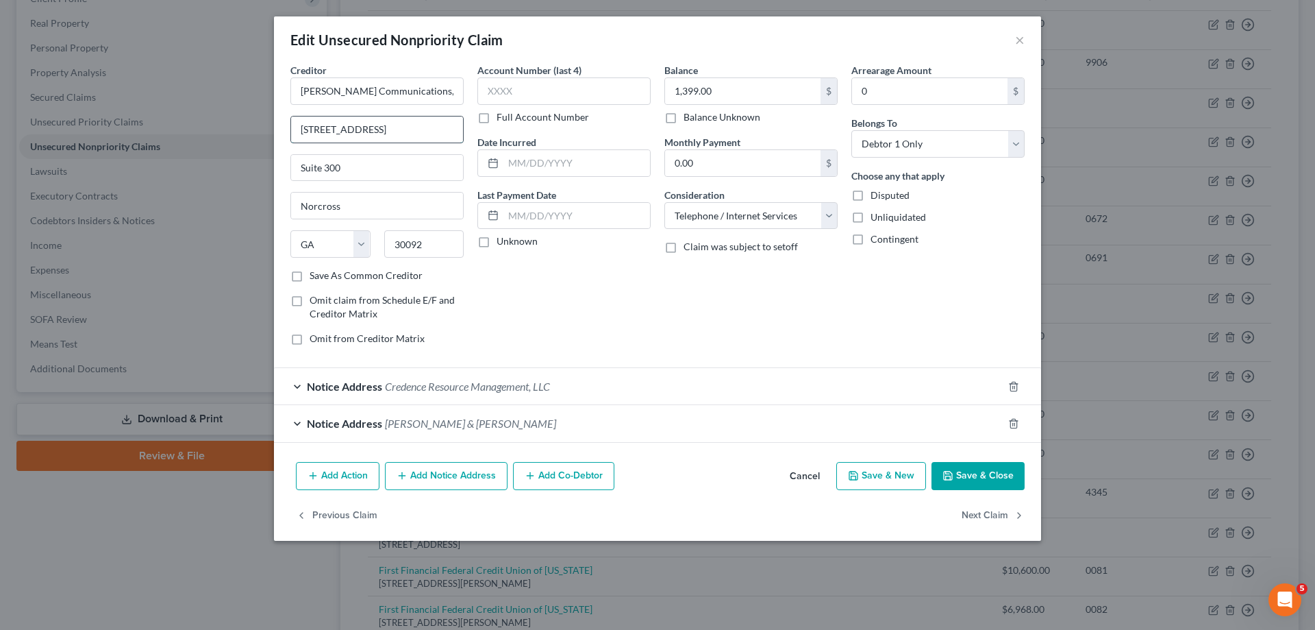
click at [445, 129] on input "[STREET_ADDRESS]" at bounding box center [377, 129] width 172 height 26
type input "4"
type input "[STREET_ADDRESS]"
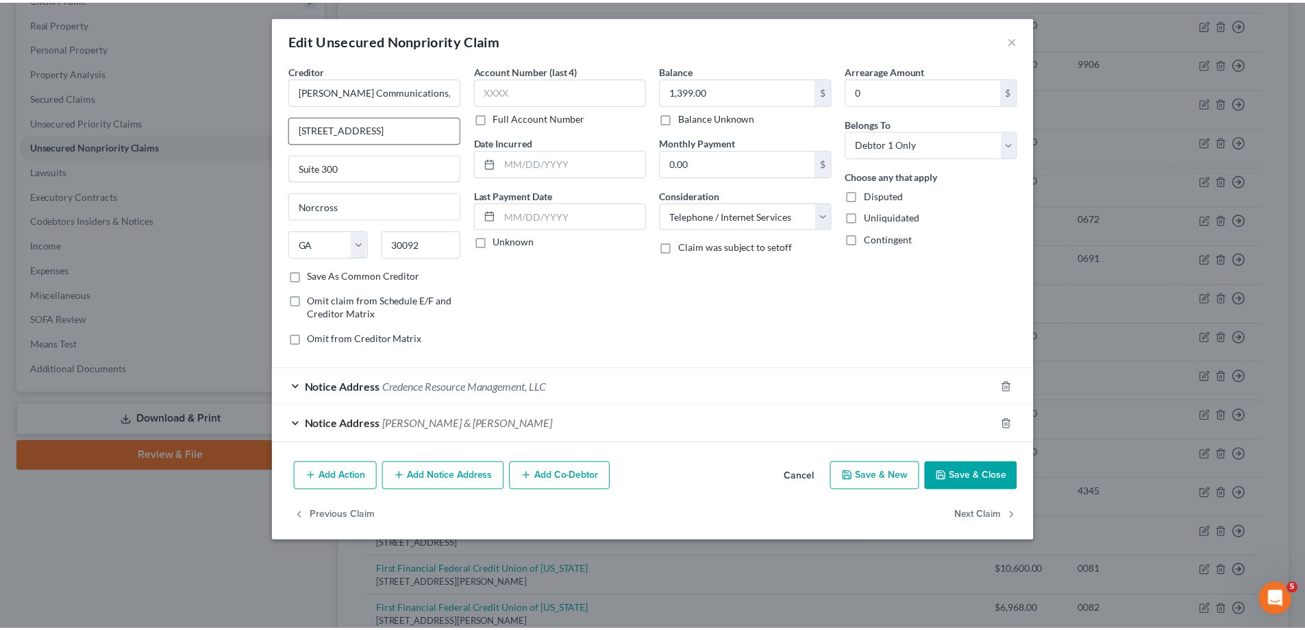
scroll to position [0, 0]
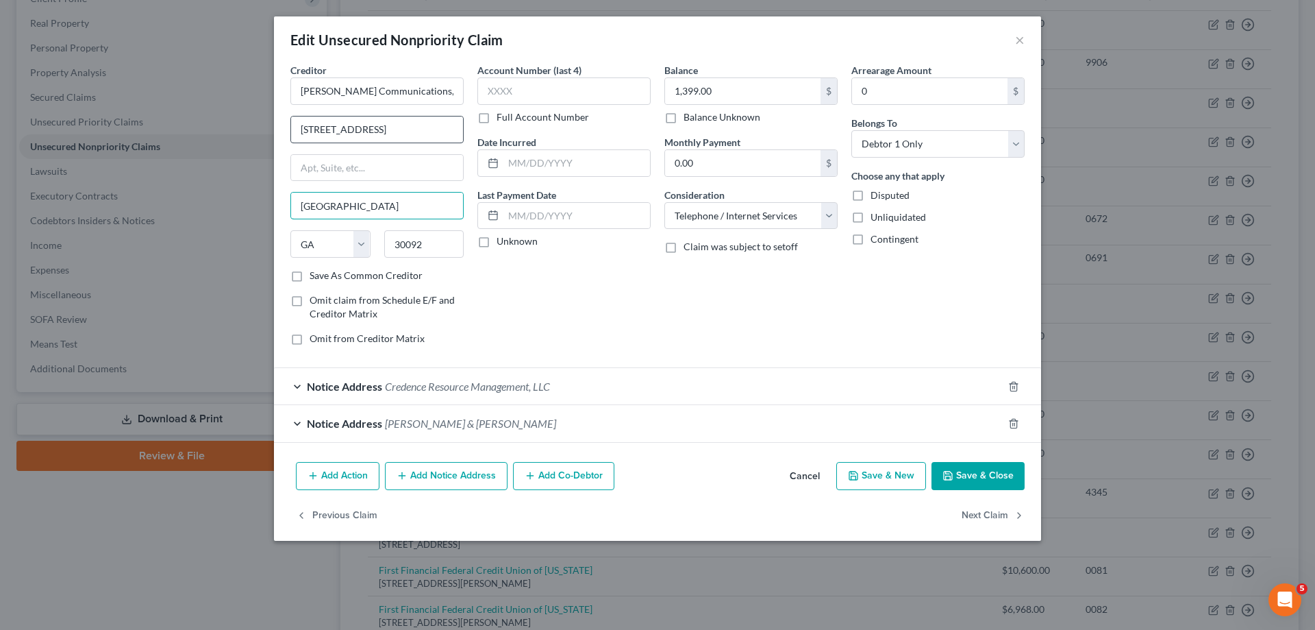
type input "[GEOGRAPHIC_DATA]"
type input "30328"
click at [310, 274] on label "Save As Common Creditor" at bounding box center [366, 276] width 113 height 14
click at [315, 274] on input "Save As Common Creditor" at bounding box center [319, 273] width 9 height 9
click at [956, 471] on button "Save & Close" at bounding box center [978, 476] width 93 height 29
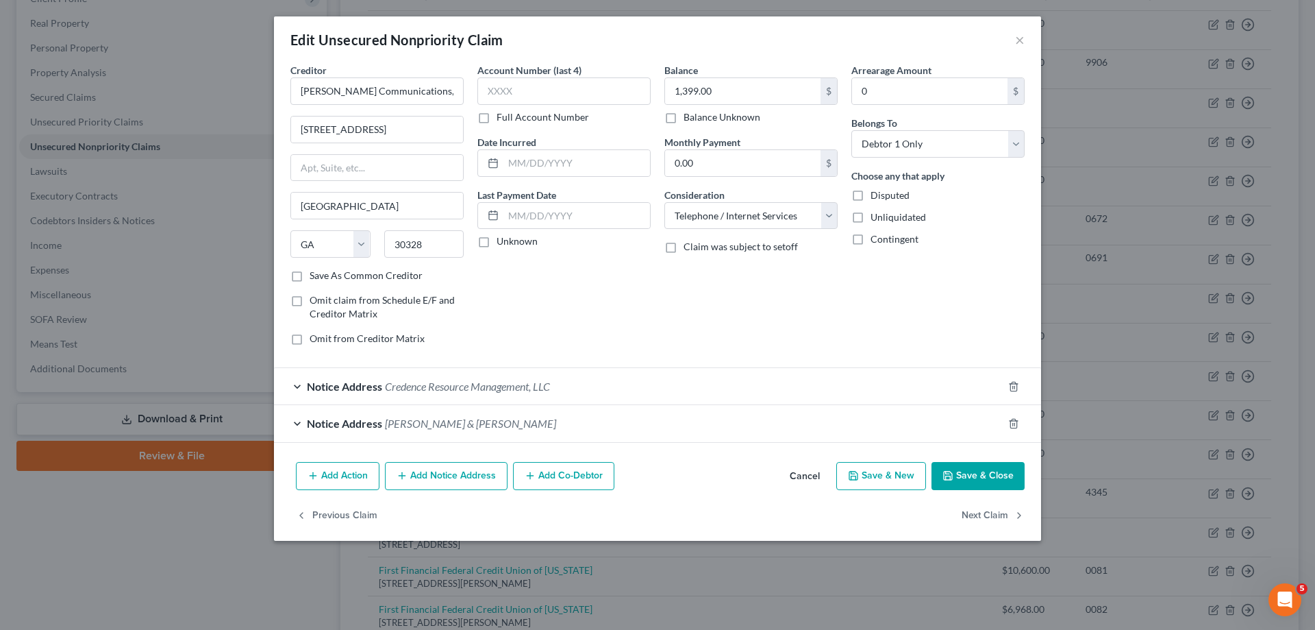
checkbox input "false"
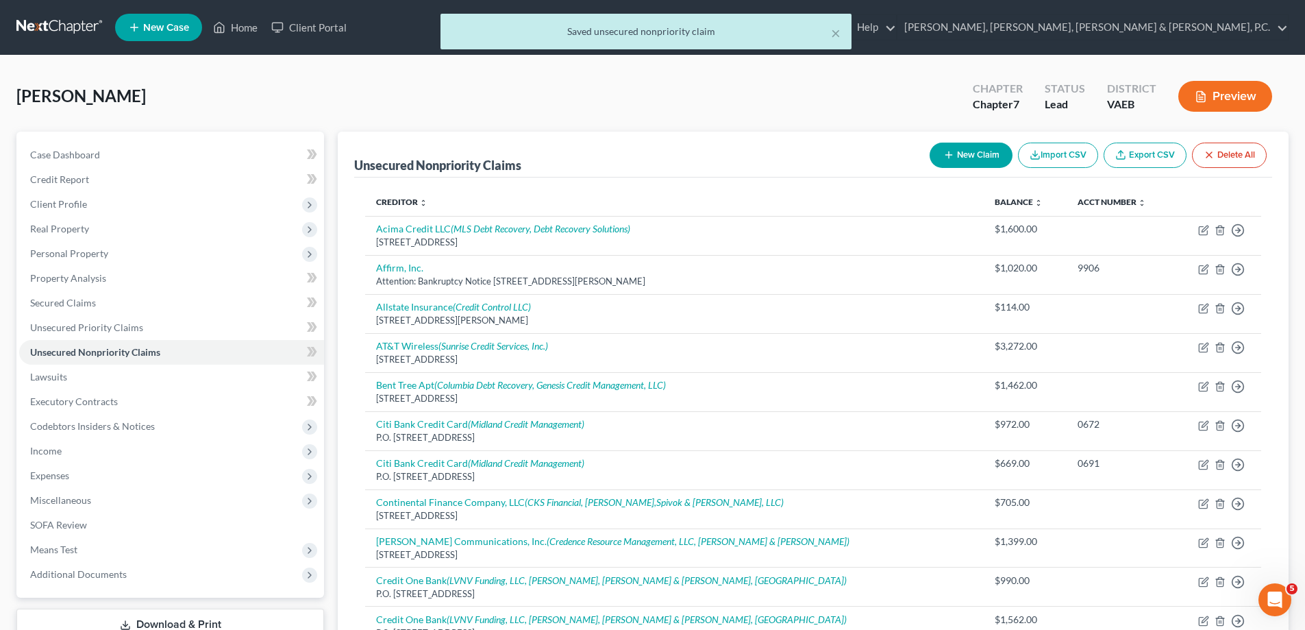
click at [985, 149] on button "New Claim" at bounding box center [971, 155] width 83 height 25
select select "0"
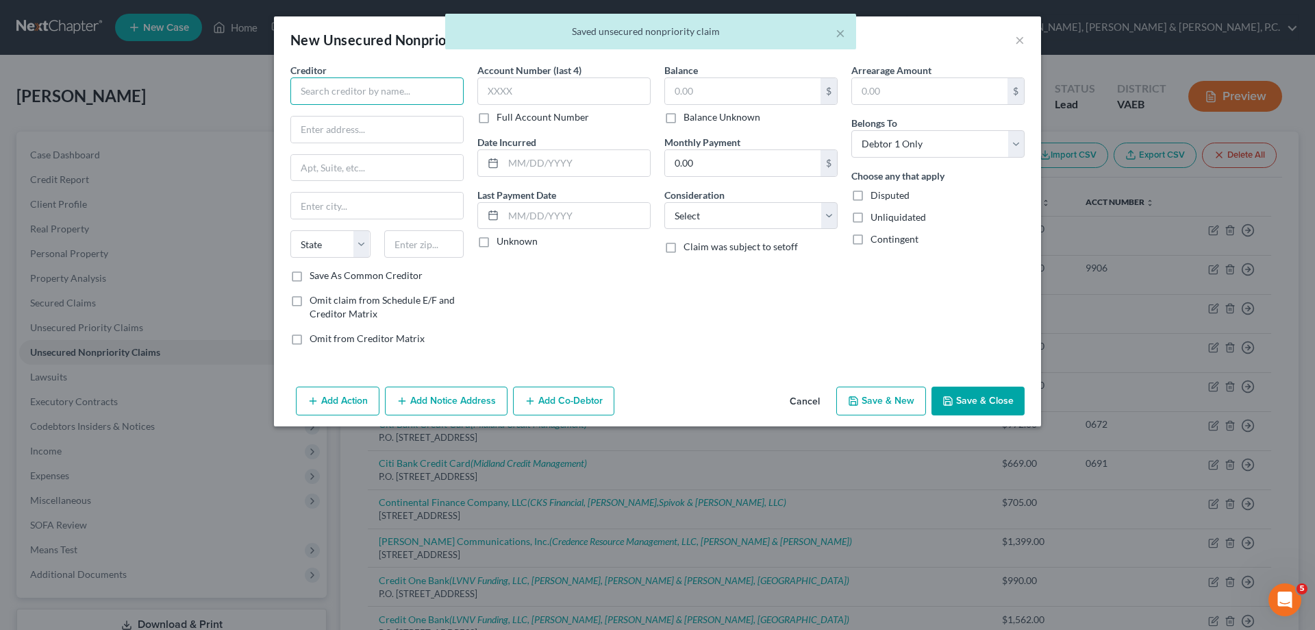
click at [424, 97] on input "text" at bounding box center [376, 90] width 173 height 27
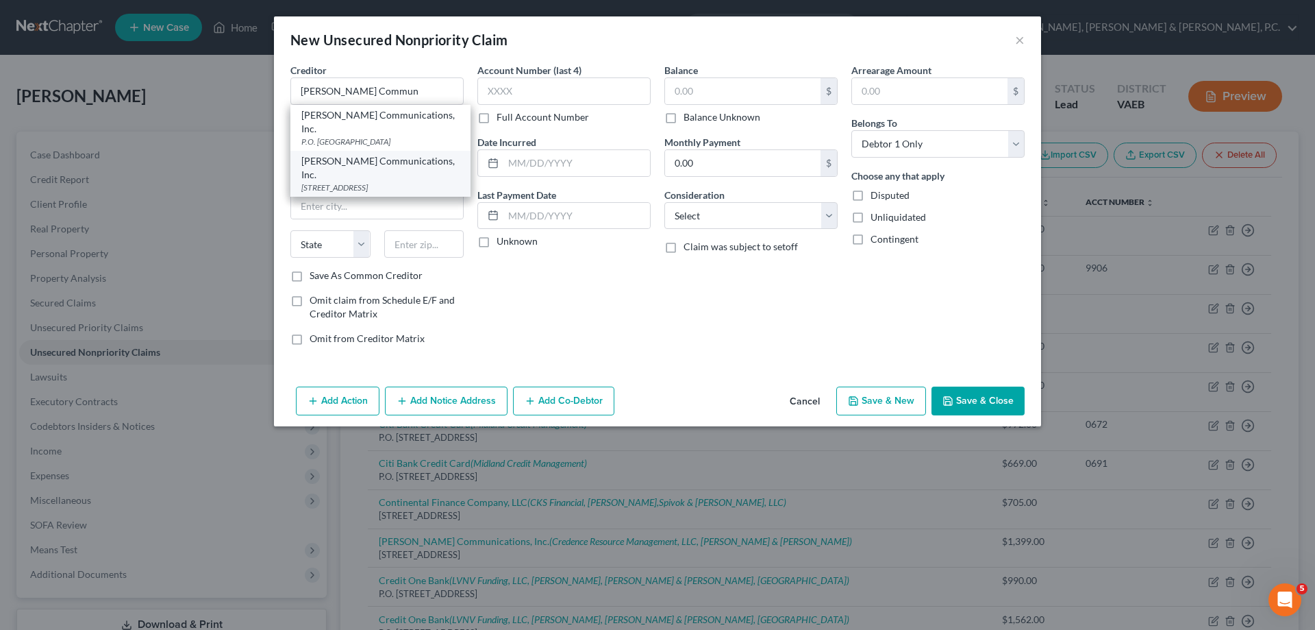
click at [388, 182] on div "[STREET_ADDRESS]" at bounding box center [380, 188] width 158 height 12
type input "[PERSON_NAME] Communications, Inc."
type input "[STREET_ADDRESS]"
type input "[GEOGRAPHIC_DATA]"
select select "10"
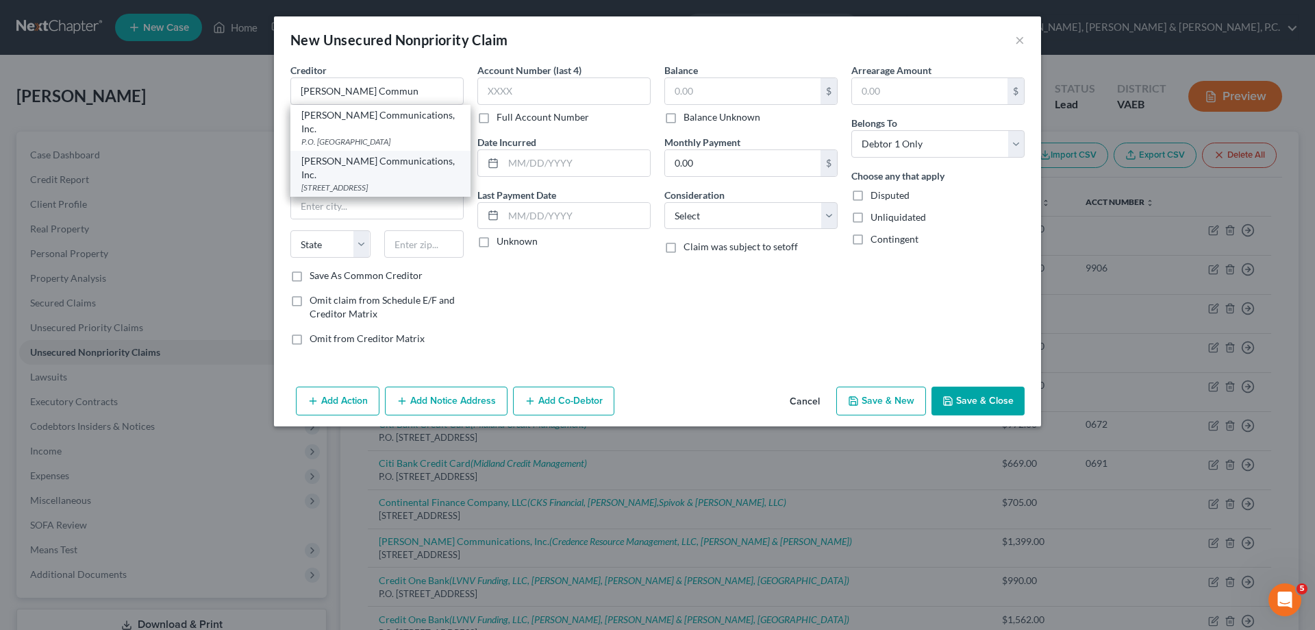
type input "30328"
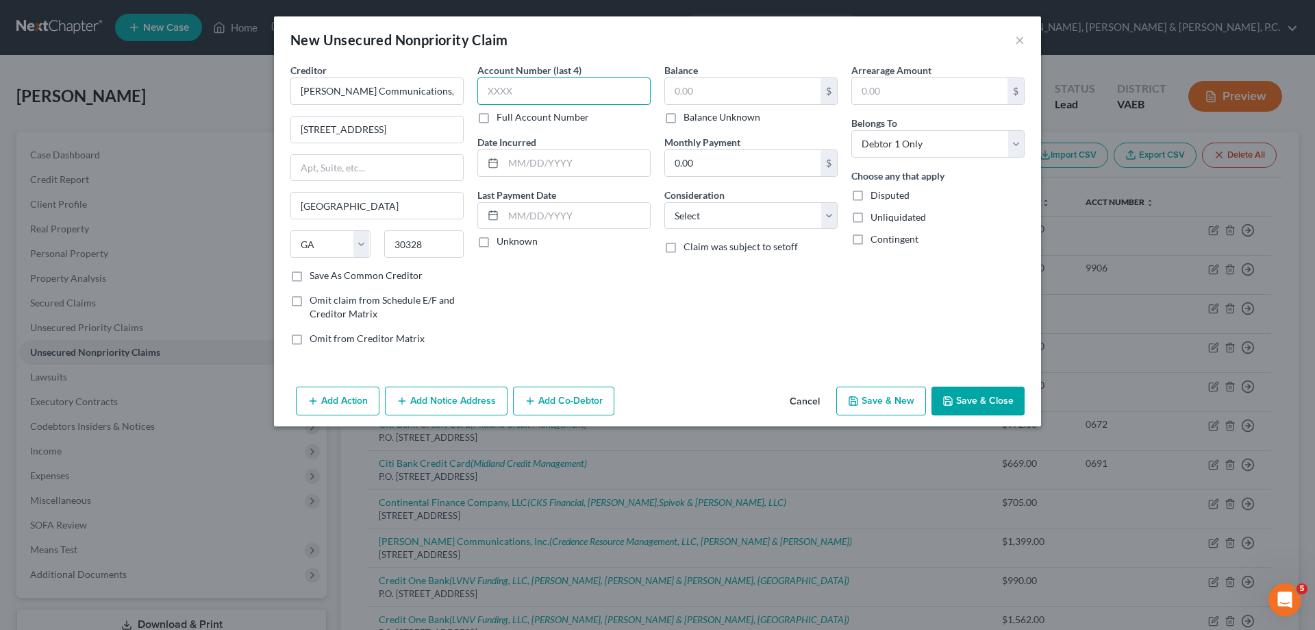
click at [558, 96] on input "text" at bounding box center [564, 90] width 173 height 27
type input "4345"
click at [713, 90] on input "text" at bounding box center [743, 91] width 156 height 26
type input "284"
click at [721, 215] on select "Select Cable / Satellite Services Collection Agency Credit Card Debt Debt Couns…" at bounding box center [751, 215] width 173 height 27
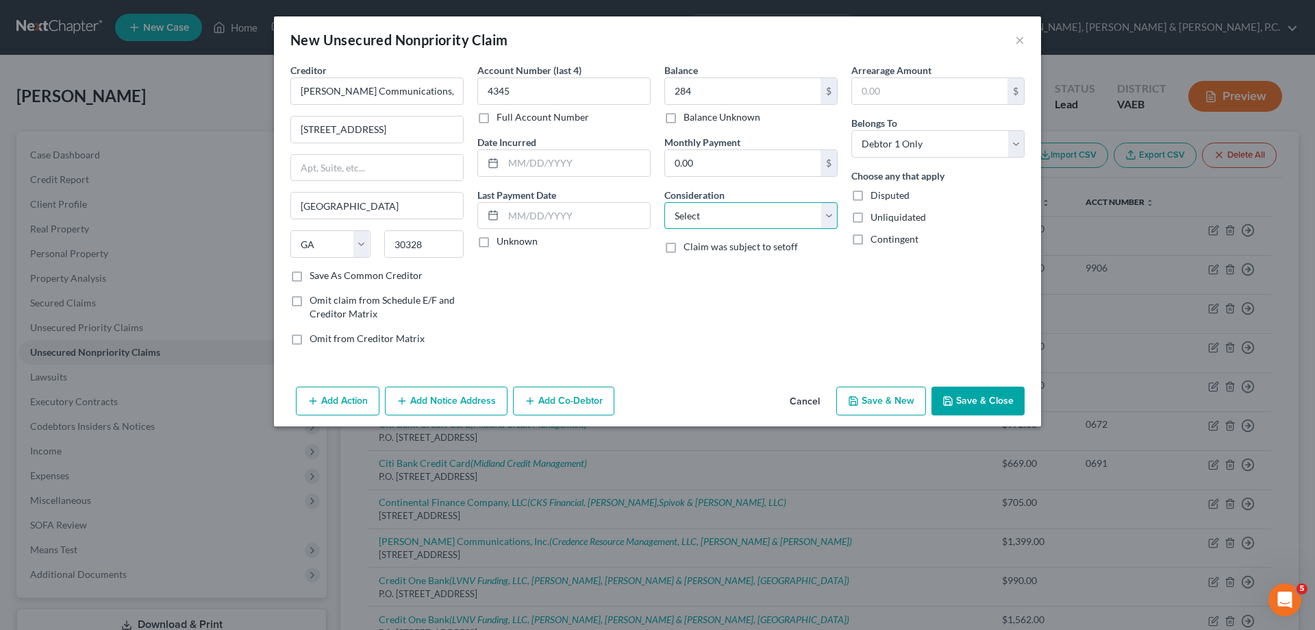
select select "19"
click at [665, 202] on select "Select Cable / Satellite Services Collection Agency Credit Card Debt Debt Couns…" at bounding box center [751, 215] width 173 height 27
click at [979, 402] on button "Save & Close" at bounding box center [978, 400] width 93 height 29
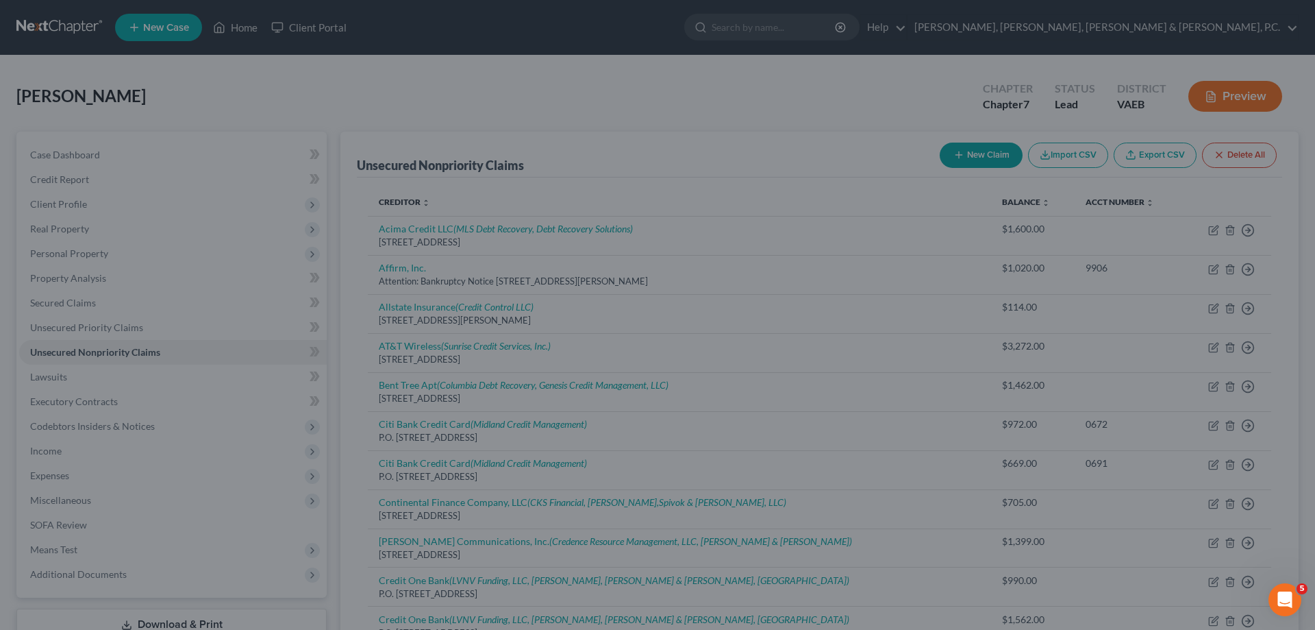
type input "284.00"
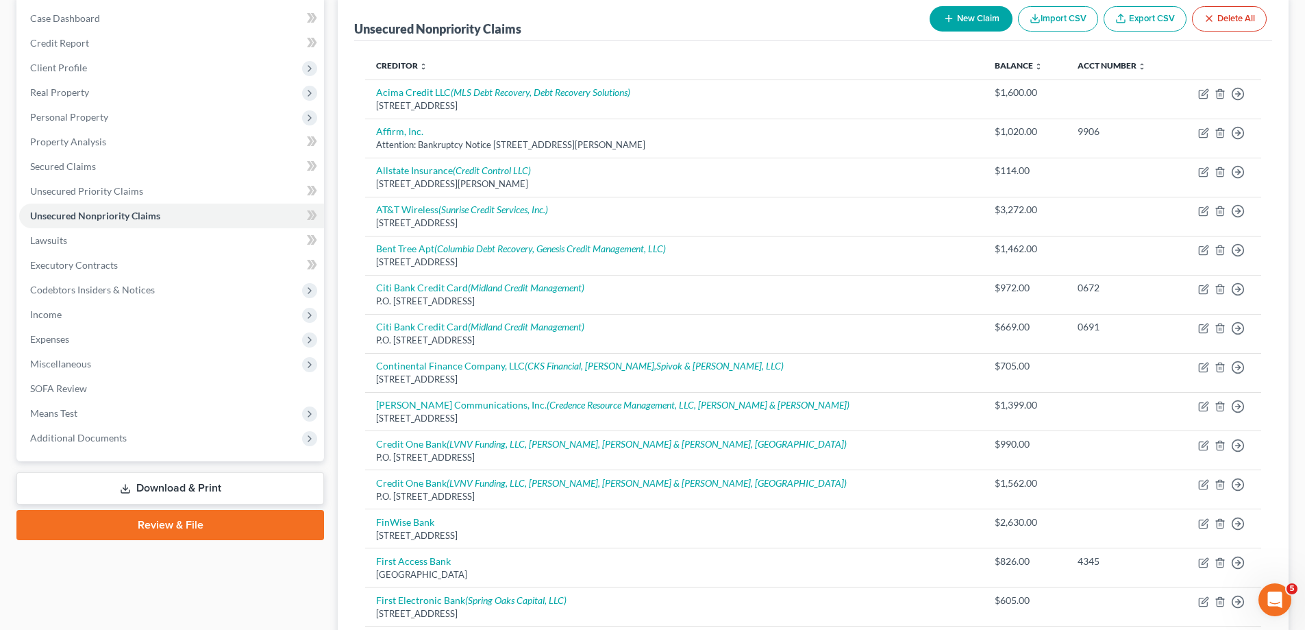
scroll to position [137, 0]
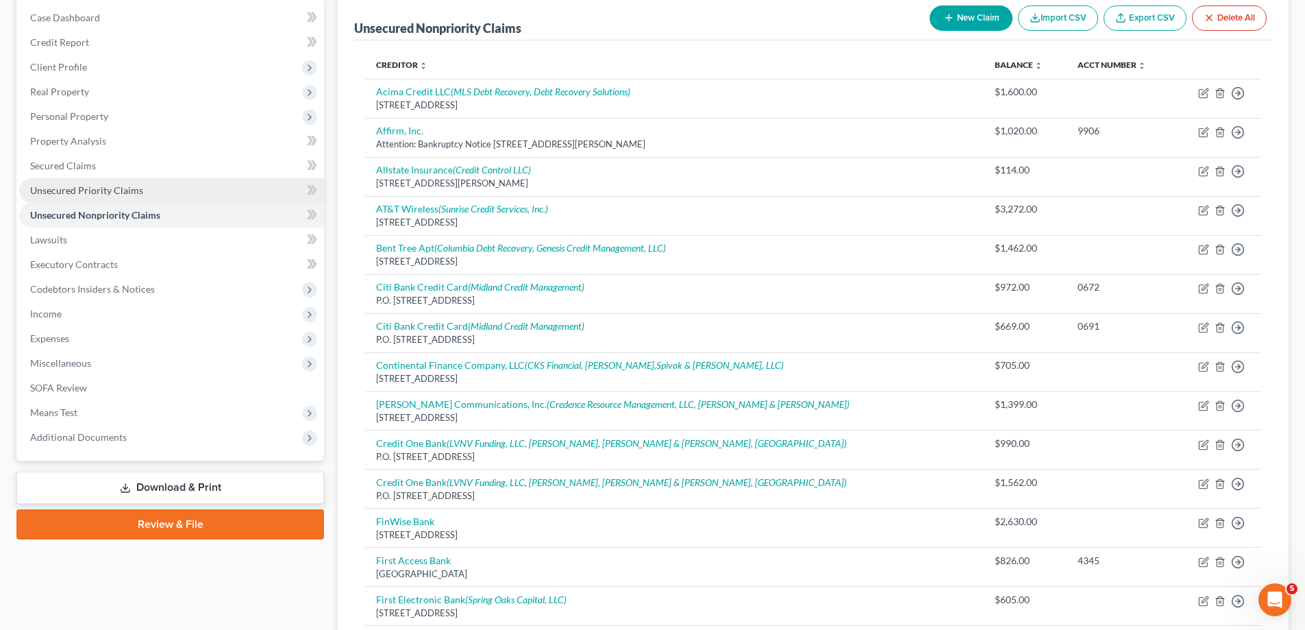
click at [64, 191] on span "Unsecured Priority Claims" at bounding box center [86, 190] width 113 height 12
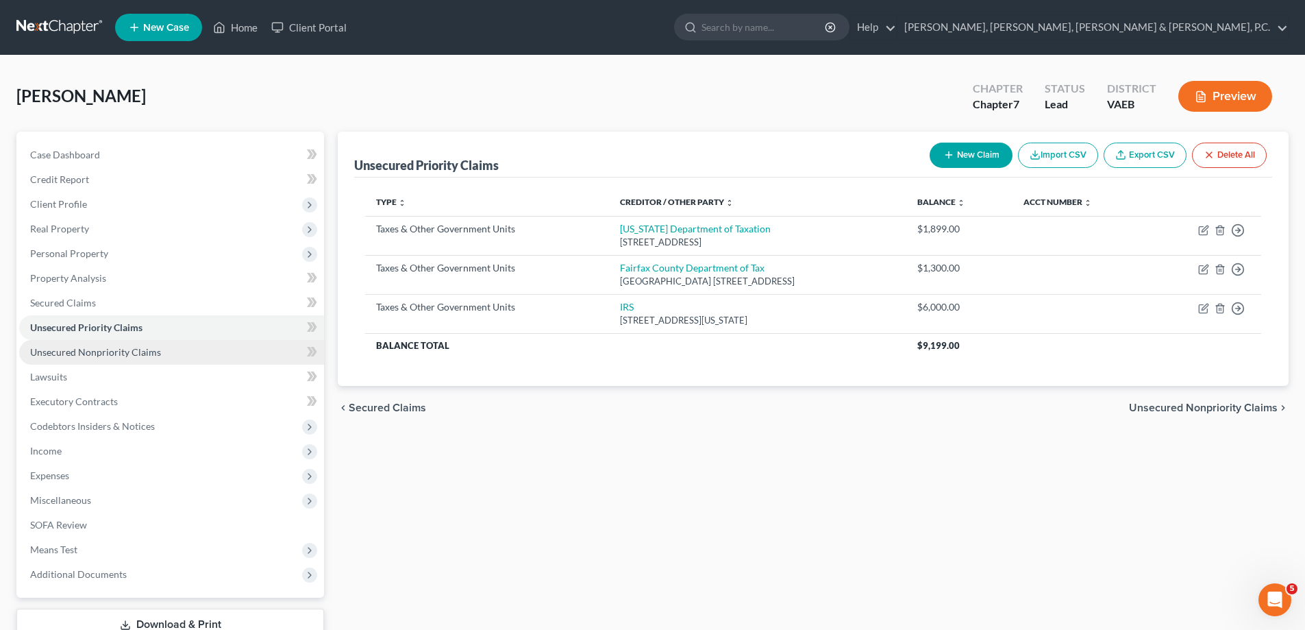
click at [83, 343] on link "Unsecured Nonpriority Claims" at bounding box center [171, 352] width 305 height 25
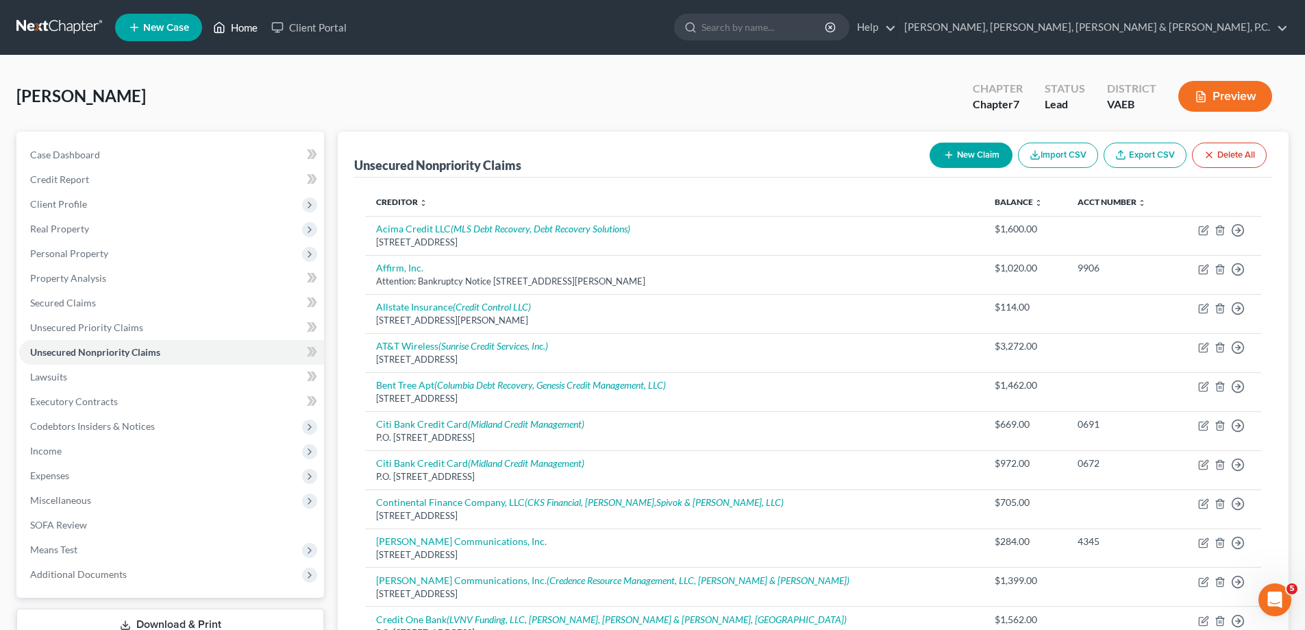
click at [244, 32] on link "Home" at bounding box center [235, 27] width 58 height 25
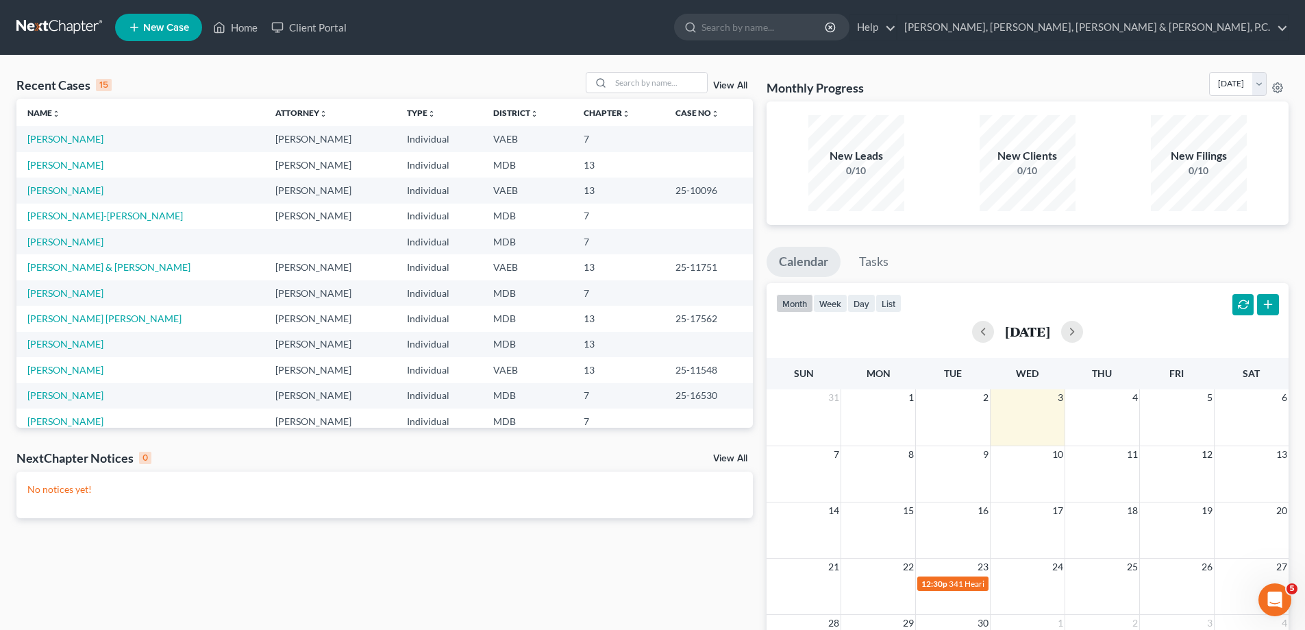
click at [145, 27] on span "New Case" at bounding box center [166, 28] width 46 height 10
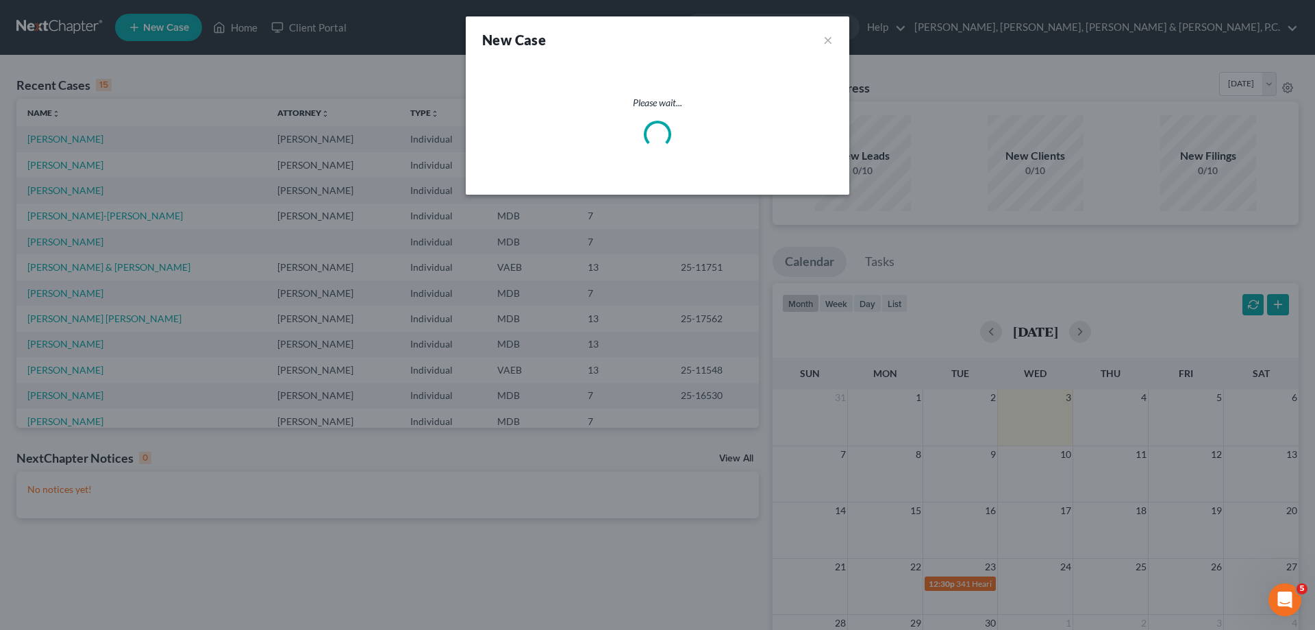
select select "38"
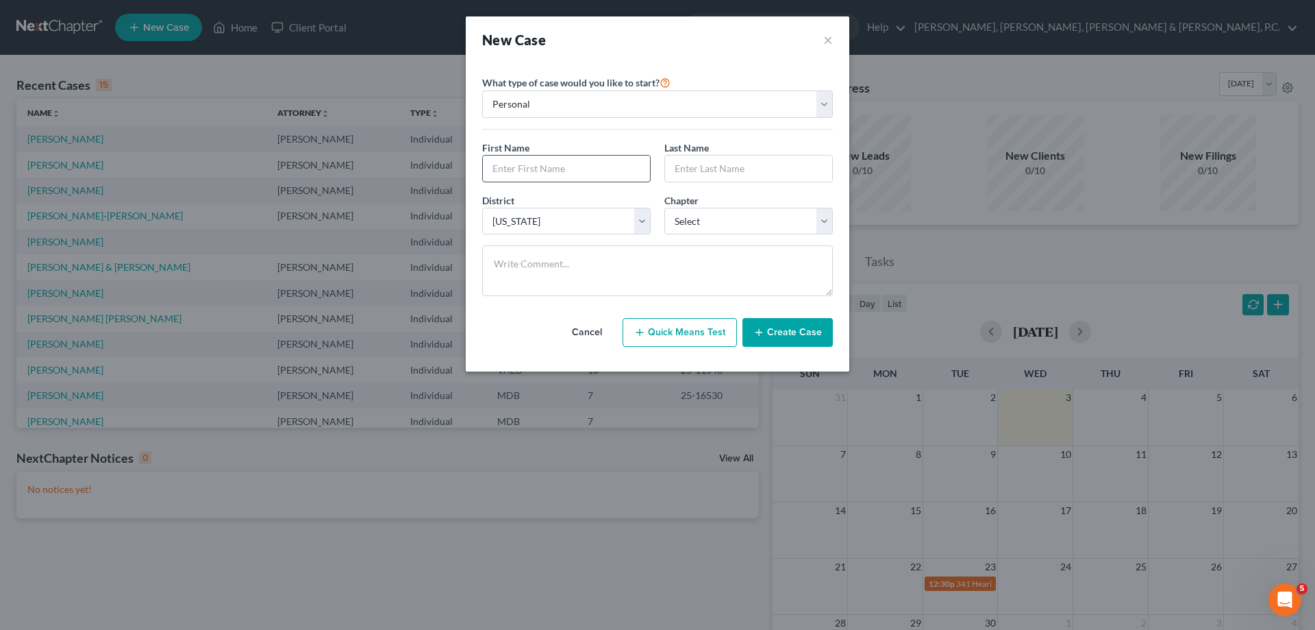
click at [537, 163] on input "text" at bounding box center [566, 169] width 167 height 26
type input "[PERSON_NAME]"
click at [704, 220] on select "Select 7 11 12 13" at bounding box center [749, 221] width 169 height 27
select select "3"
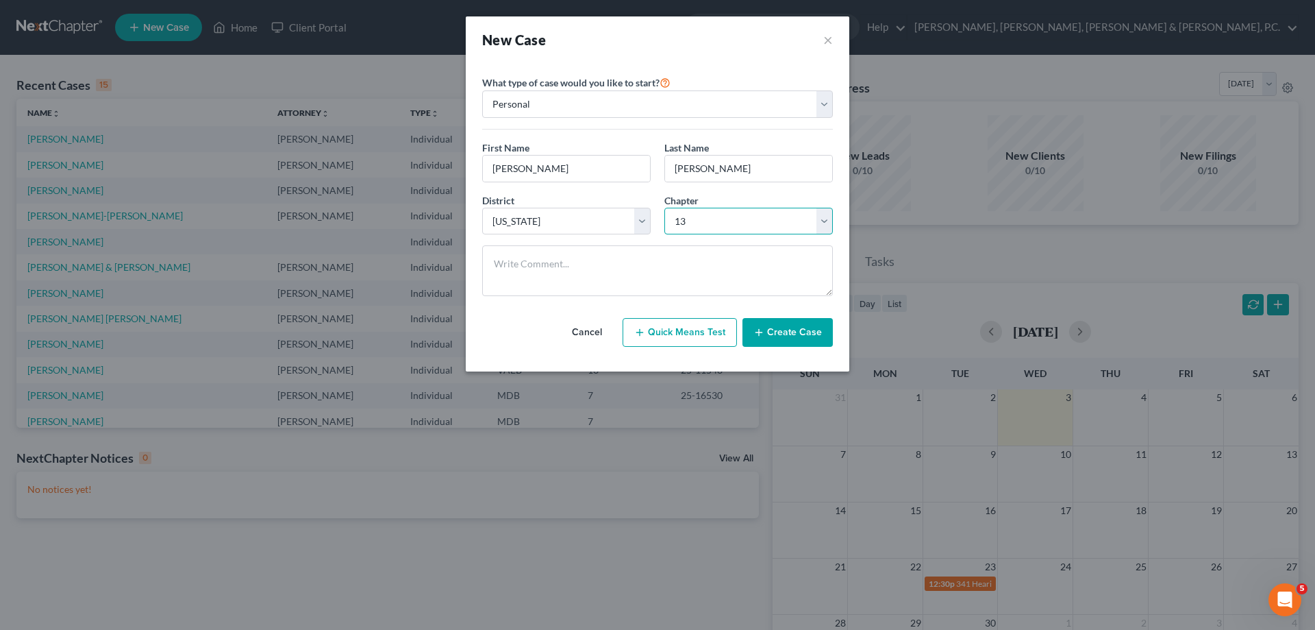
click at [665, 208] on select "Select 7 11 12 13" at bounding box center [749, 221] width 169 height 27
click at [807, 337] on button "Create Case" at bounding box center [788, 332] width 90 height 29
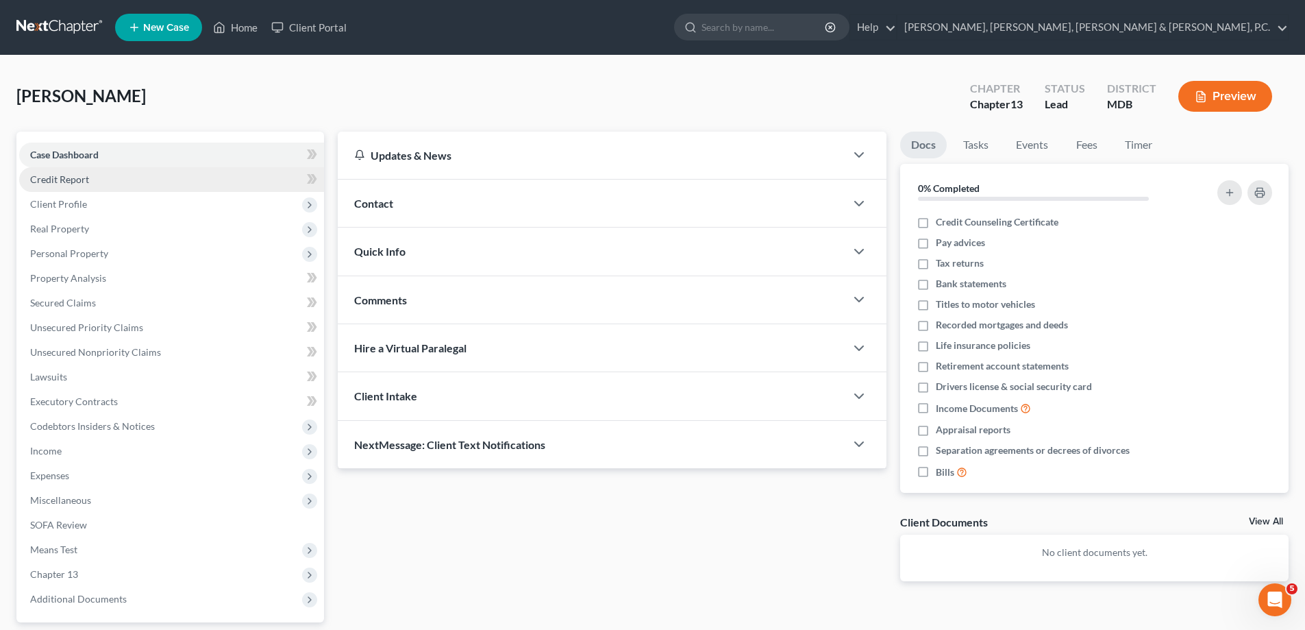
click at [86, 175] on span "Credit Report" at bounding box center [59, 179] width 59 height 12
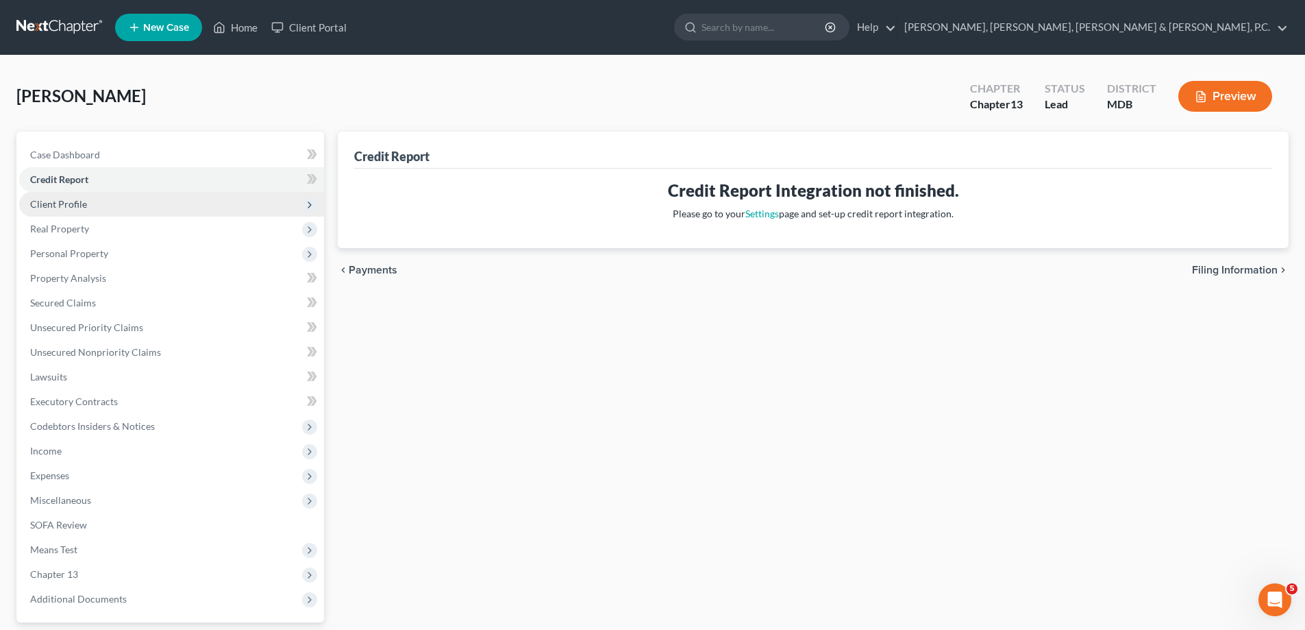
click at [79, 198] on span "Client Profile" at bounding box center [58, 204] width 57 height 12
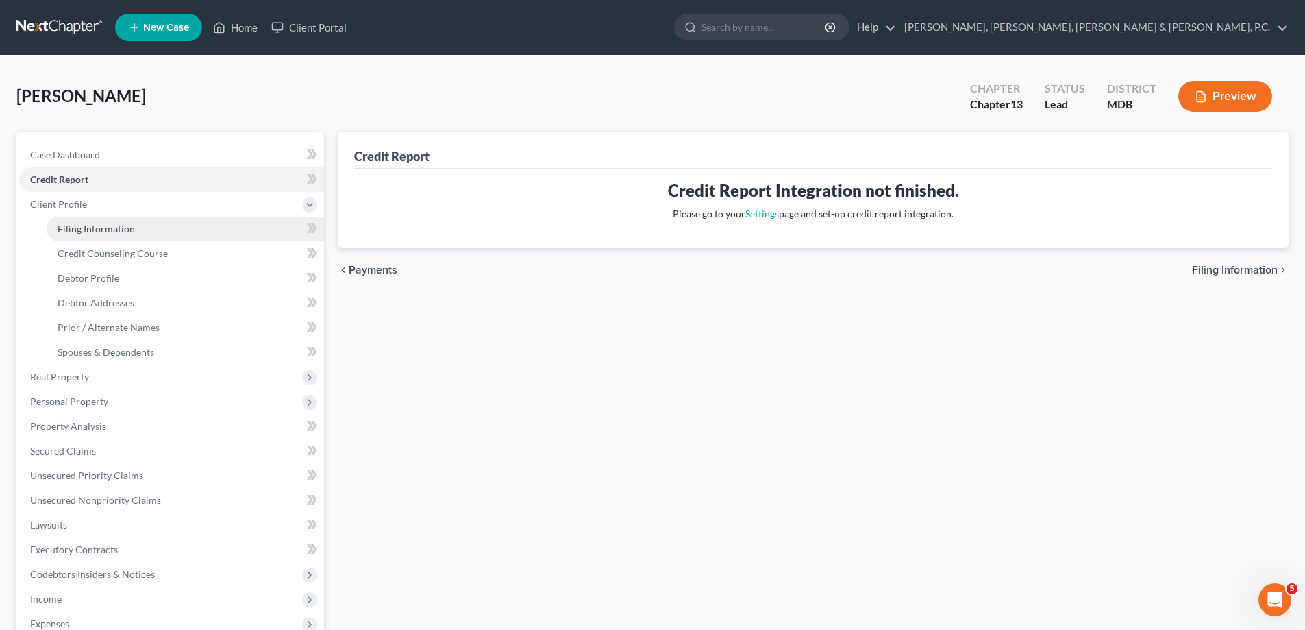
click at [95, 225] on span "Filing Information" at bounding box center [96, 229] width 77 height 12
select select "1"
select select "0"
select select "3"
select select "38"
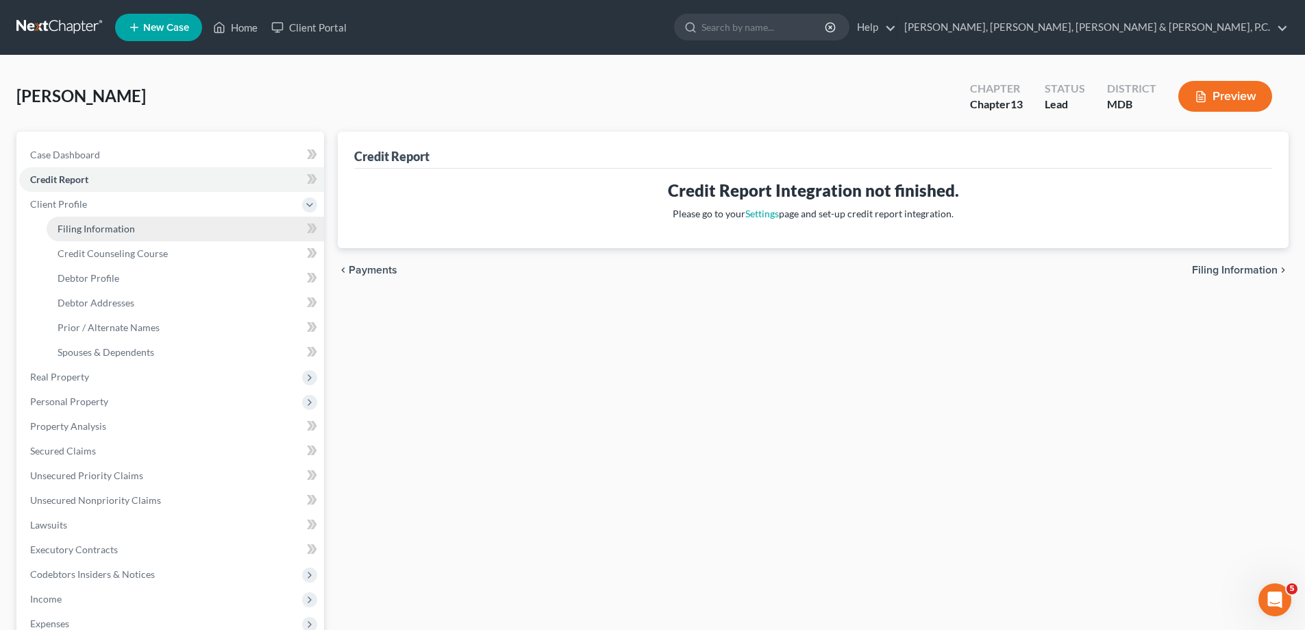
select select "0"
select select "21"
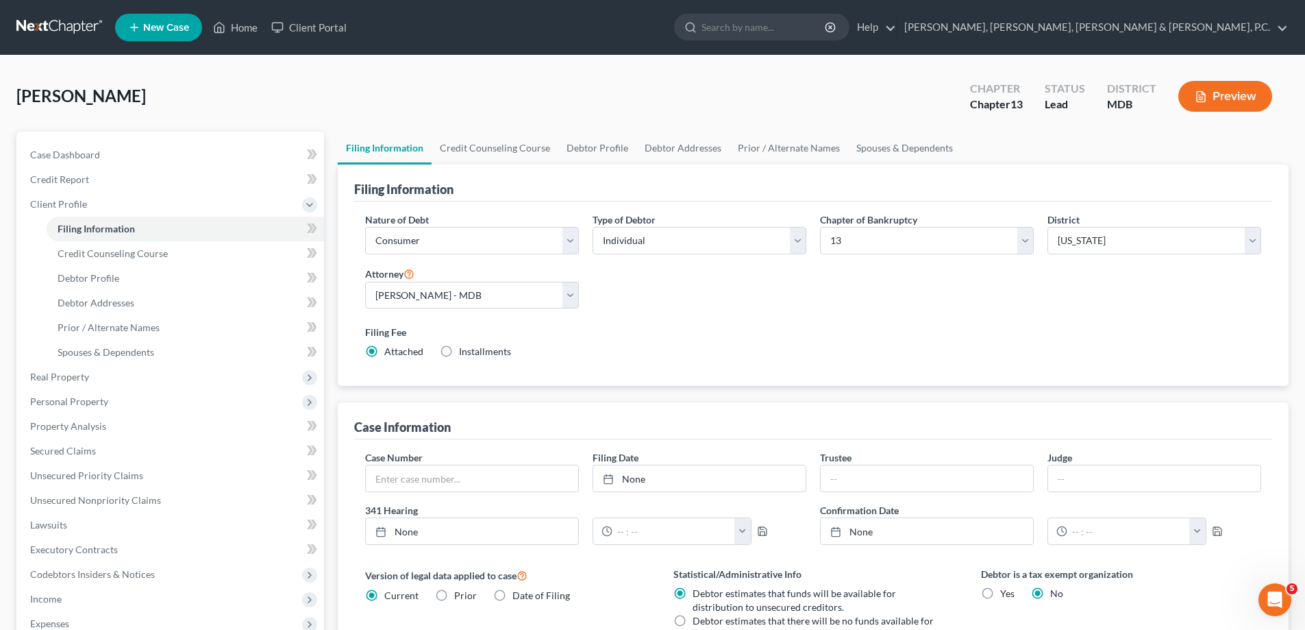
scroll to position [69, 0]
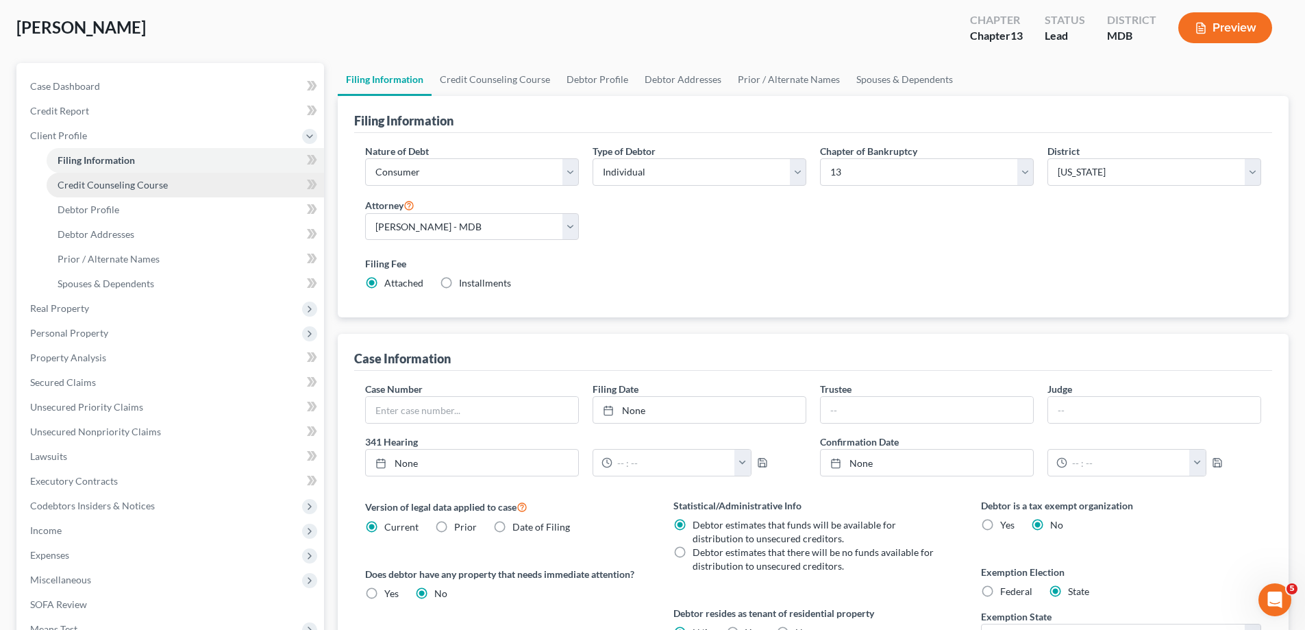
click at [150, 184] on span "Credit Counseling Course" at bounding box center [113, 185] width 110 height 12
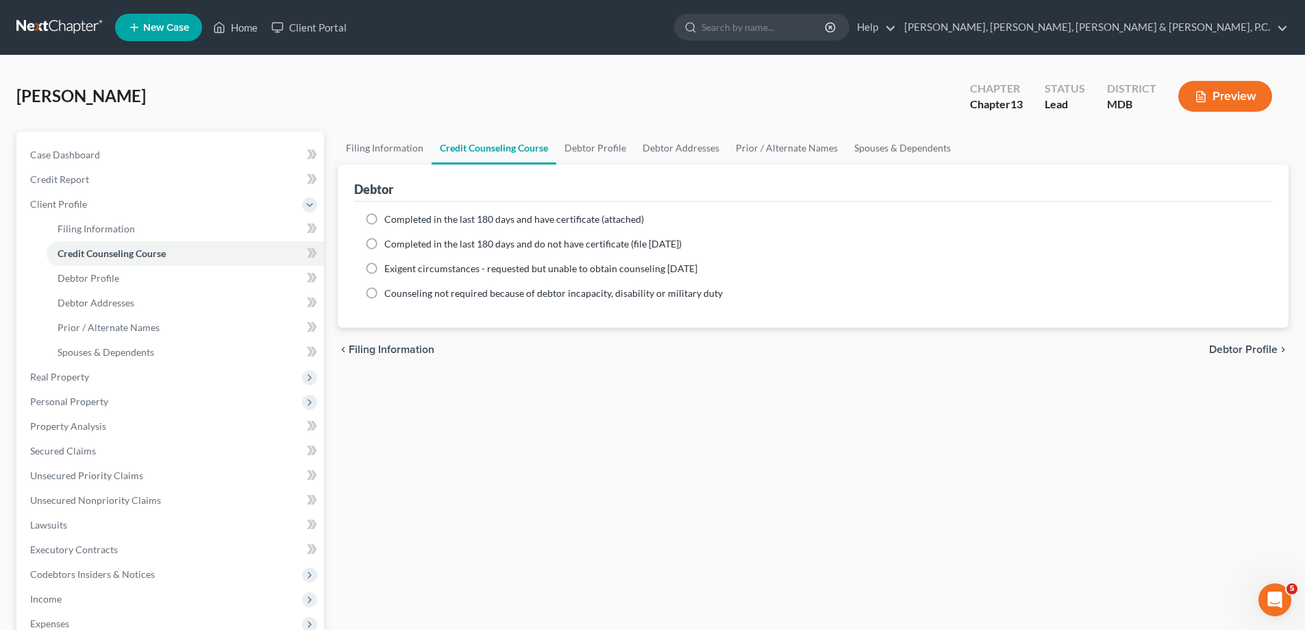
click at [384, 219] on label "Completed in the last 180 days and have certificate (attached)" at bounding box center [514, 219] width 260 height 14
click at [390, 219] on input "Completed in the last 180 days and have certificate (attached)" at bounding box center [394, 216] width 9 height 9
radio input "true"
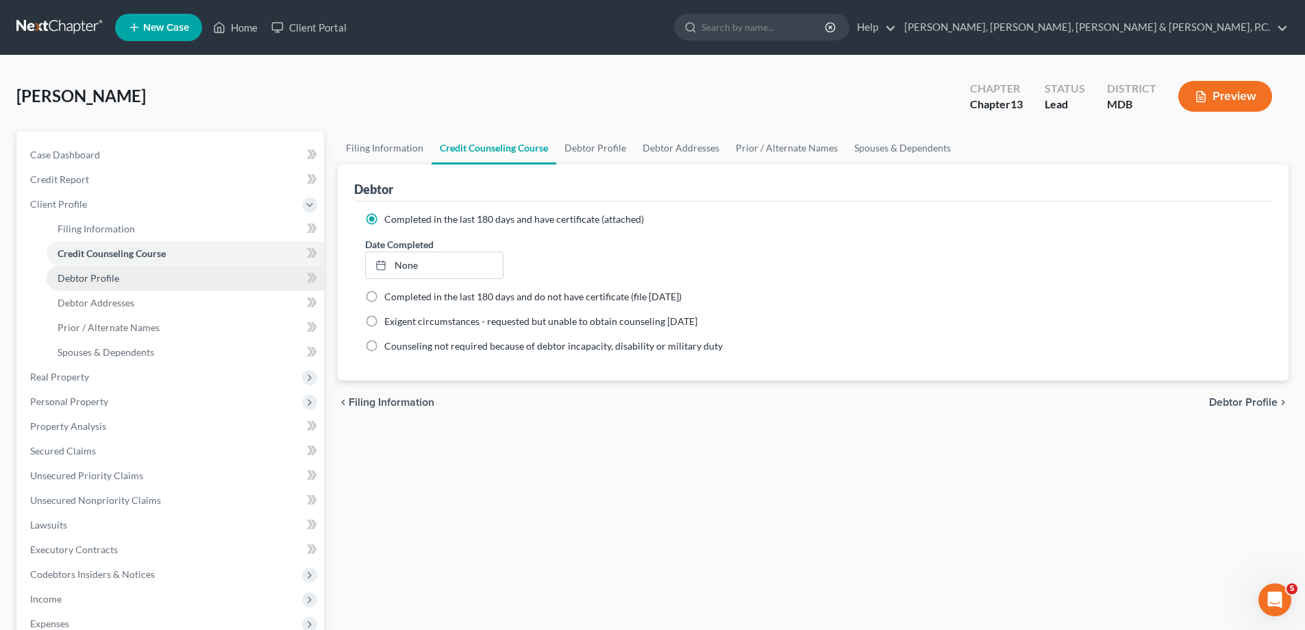
click at [111, 276] on span "Debtor Profile" at bounding box center [89, 278] width 62 height 12
select select "0"
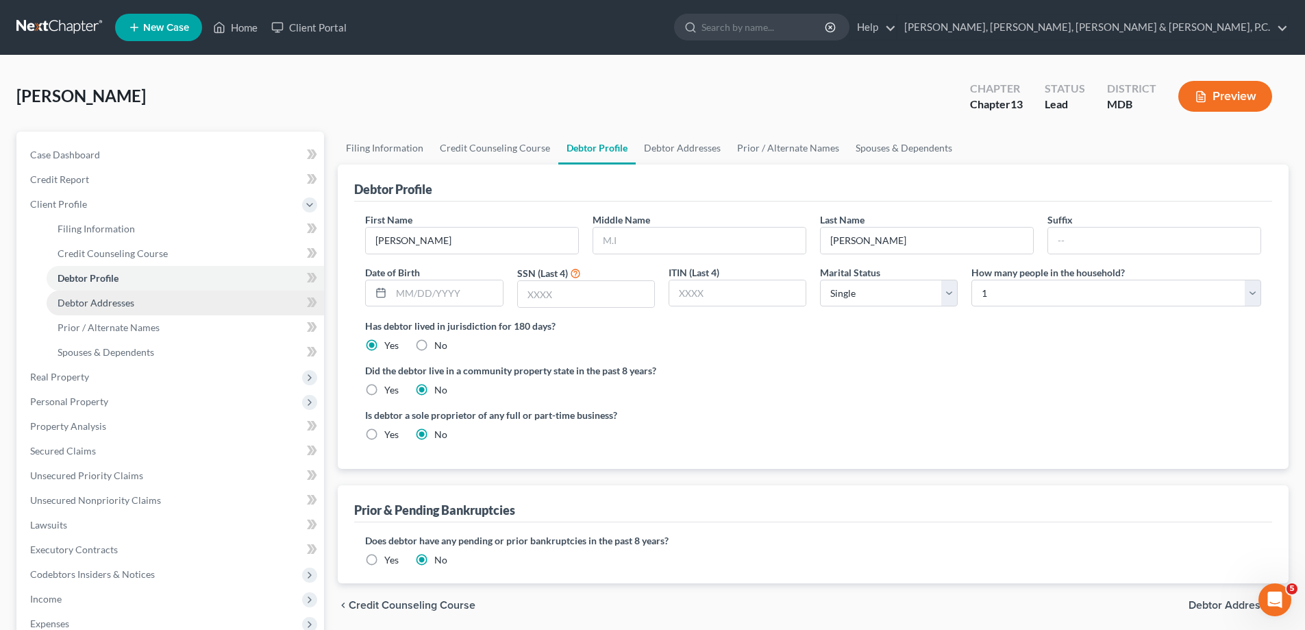
click at [121, 297] on span "Debtor Addresses" at bounding box center [96, 303] width 77 height 12
select select "0"
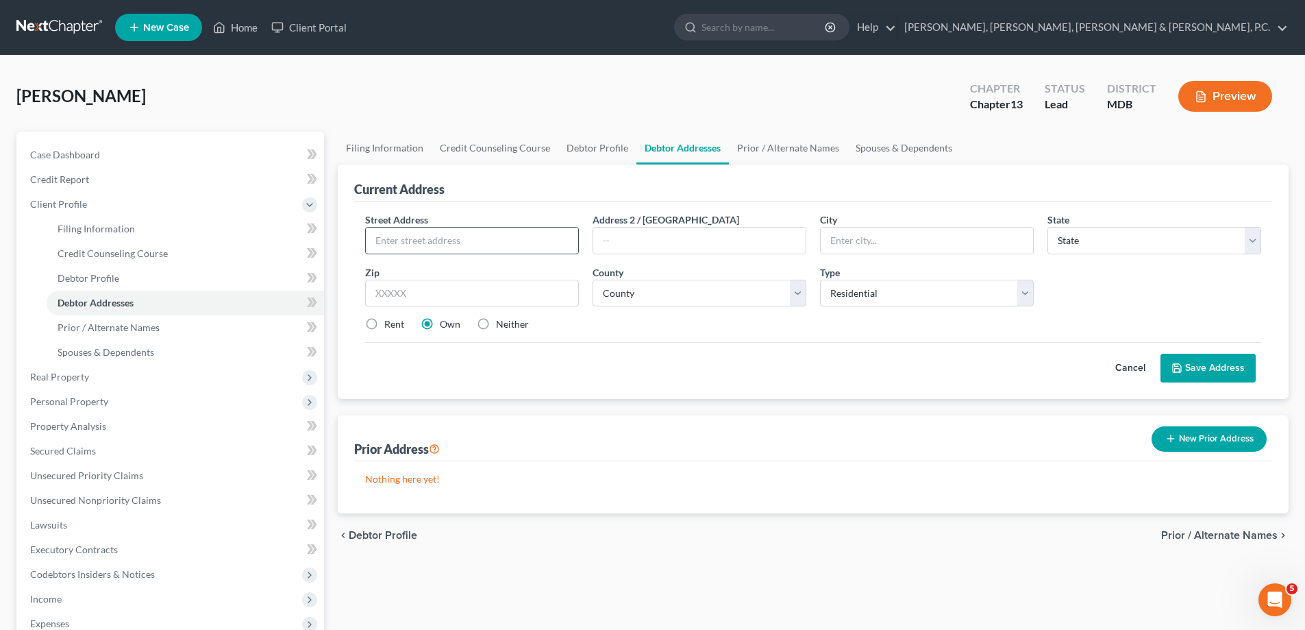
click at [386, 240] on input "text" at bounding box center [472, 240] width 212 height 26
type input "[STREET_ADDRESS]"
type input "C"
type input "Accokeek"
select select "21"
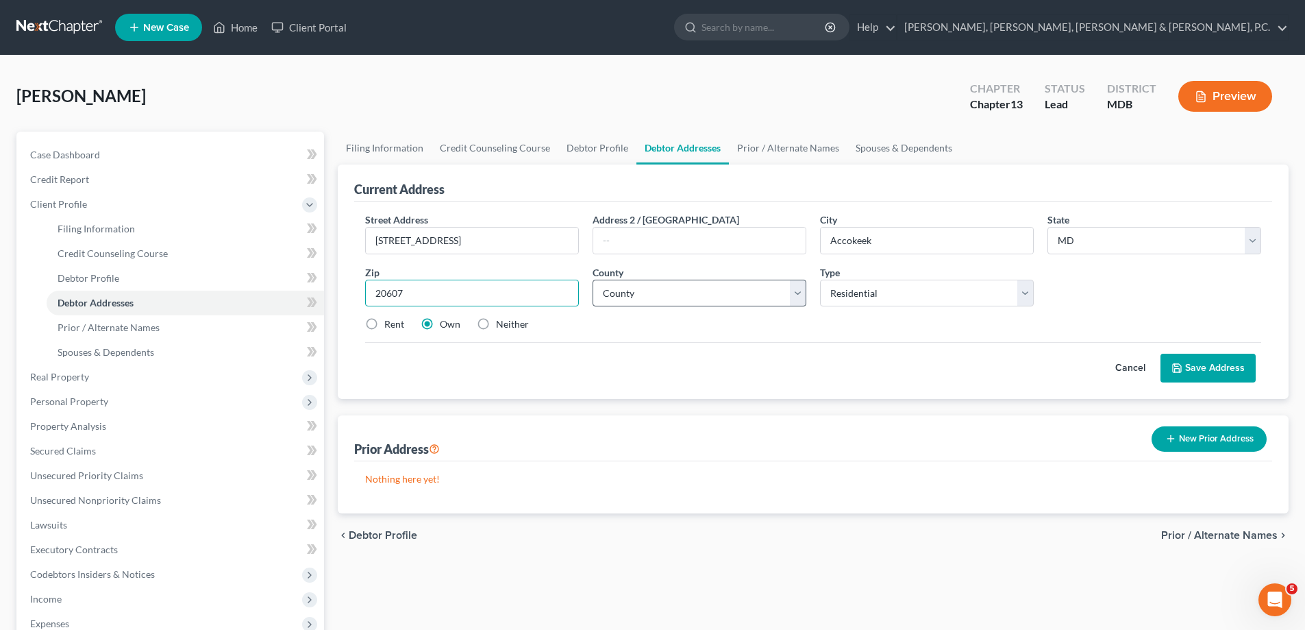
type input "20607"
click at [639, 299] on select "County [GEOGRAPHIC_DATA] [GEOGRAPHIC_DATA] [GEOGRAPHIC_DATA] [GEOGRAPHIC_DATA] …" at bounding box center [700, 293] width 214 height 27
select select "16"
click at [593, 280] on select "County [GEOGRAPHIC_DATA] [GEOGRAPHIC_DATA] [GEOGRAPHIC_DATA] [GEOGRAPHIC_DATA] …" at bounding box center [700, 293] width 214 height 27
click at [1228, 363] on button "Save Address" at bounding box center [1208, 368] width 95 height 29
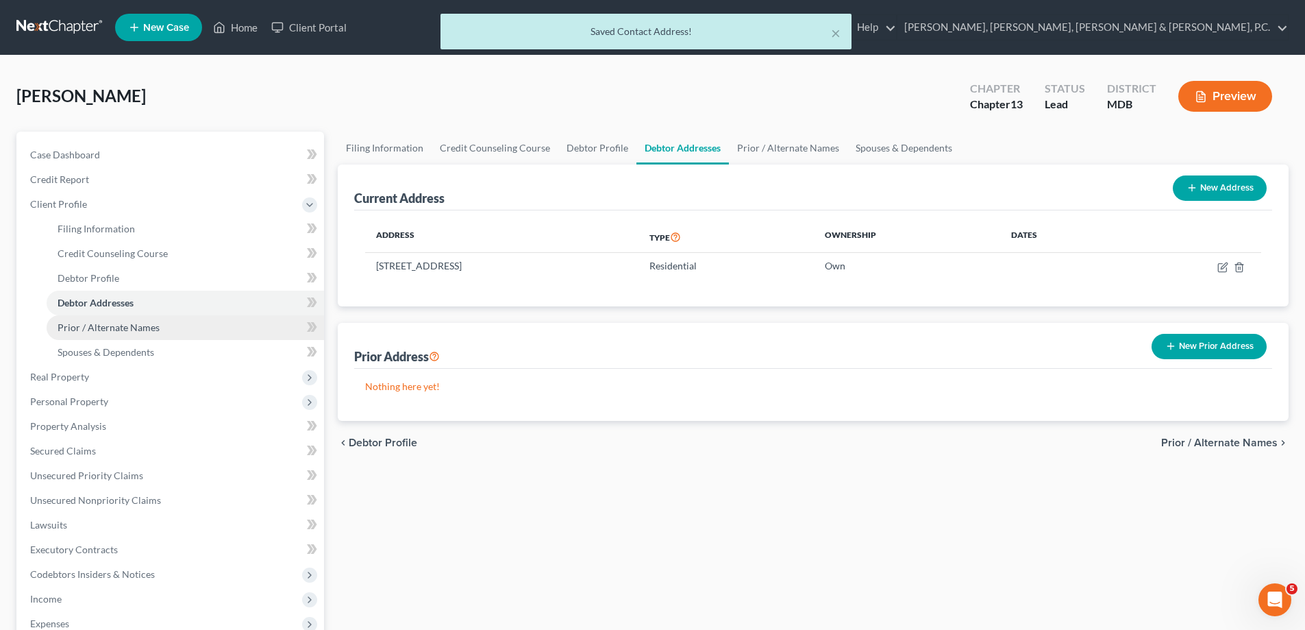
click at [123, 322] on span "Prior / Alternate Names" at bounding box center [109, 327] width 102 height 12
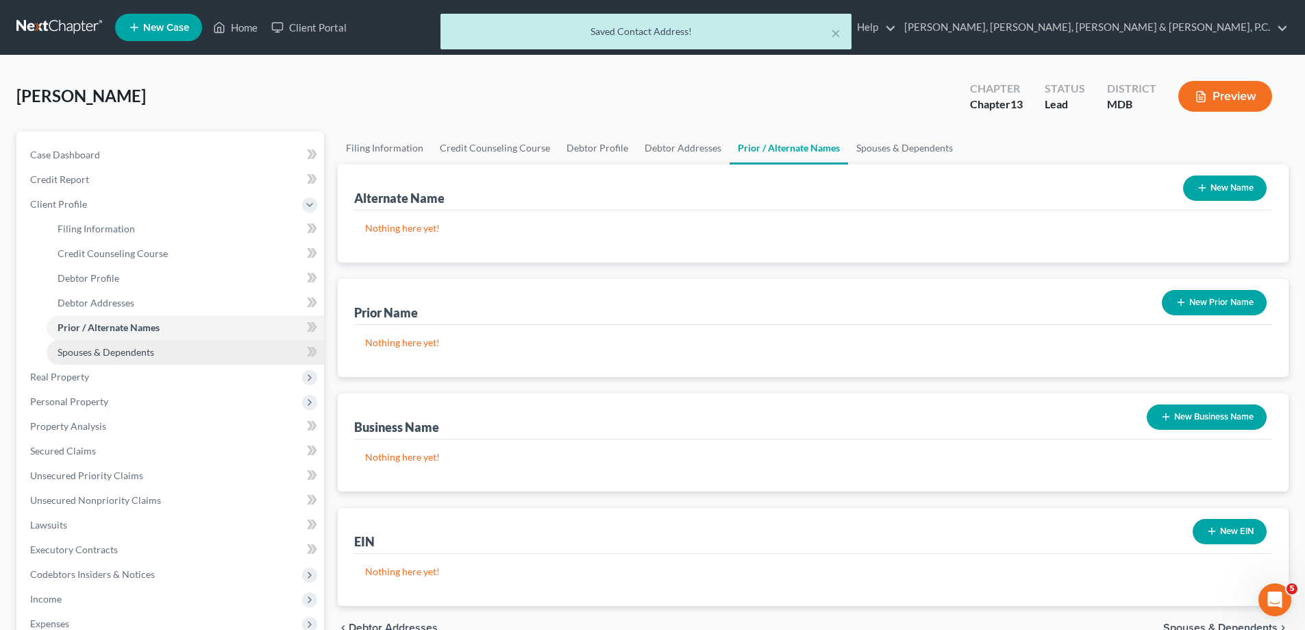
click at [125, 347] on span "Spouses & Dependents" at bounding box center [106, 352] width 97 height 12
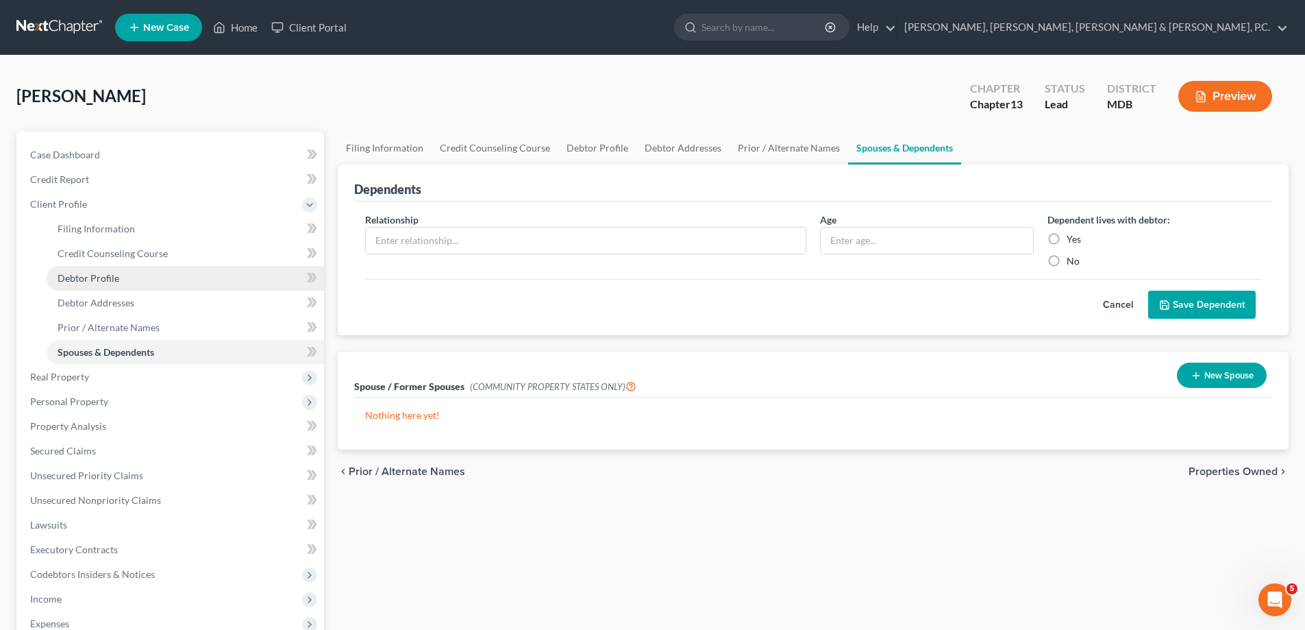
click at [101, 273] on span "Debtor Profile" at bounding box center [89, 278] width 62 height 12
select select "0"
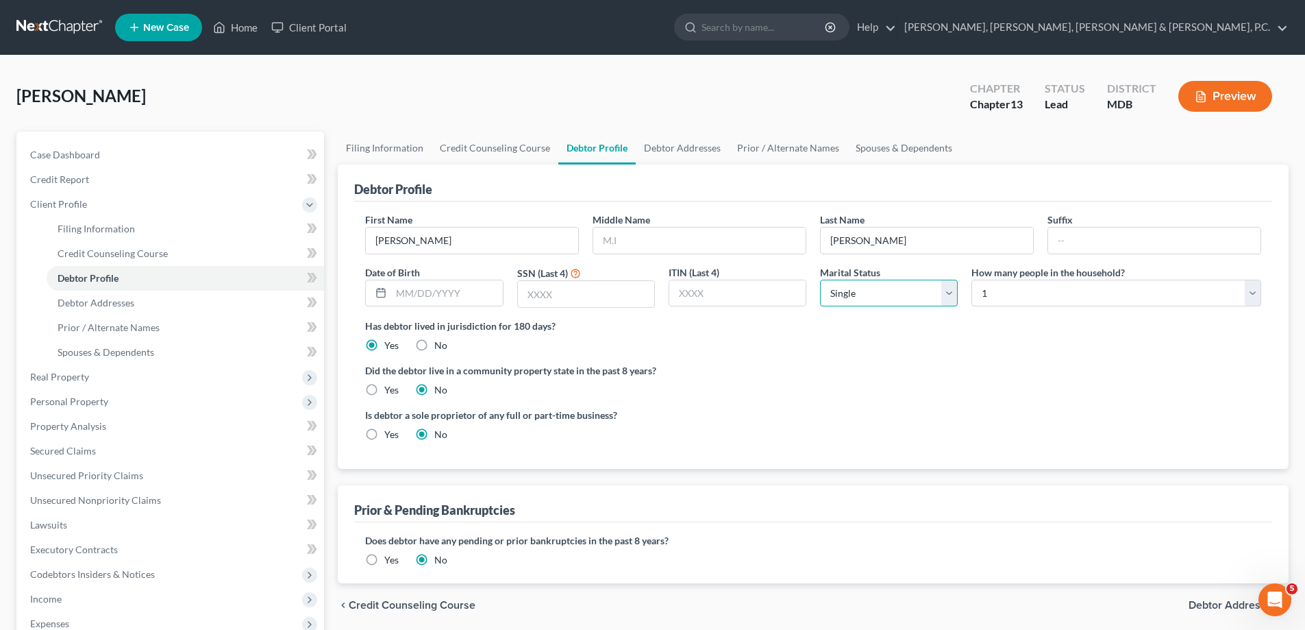
click at [878, 288] on select "Select Single Married Separated Divorced Widowed" at bounding box center [889, 293] width 138 height 27
select select "1"
click at [820, 280] on select "Select Single Married Separated Divorced Widowed" at bounding box center [889, 293] width 138 height 27
click at [1016, 298] on select "Select 1 2 3 4 5 6 7 8 9 10 11 12 13 14 15 16 17 18 19 20" at bounding box center [1117, 293] width 290 height 27
select select "3"
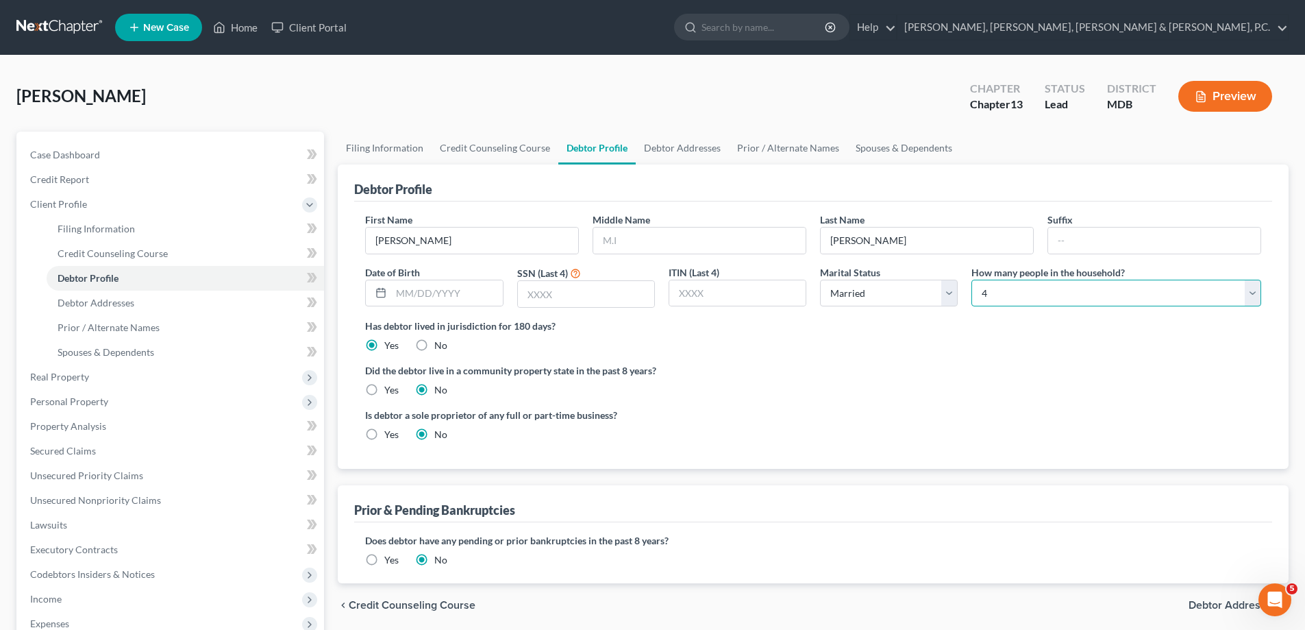
click at [972, 280] on select "Select 1 2 3 4 5 6 7 8 9 10 11 12 13 14 15 16 17 18 19 20" at bounding box center [1117, 293] width 290 height 27
click at [131, 350] on span "Spouses & Dependents" at bounding box center [106, 352] width 97 height 12
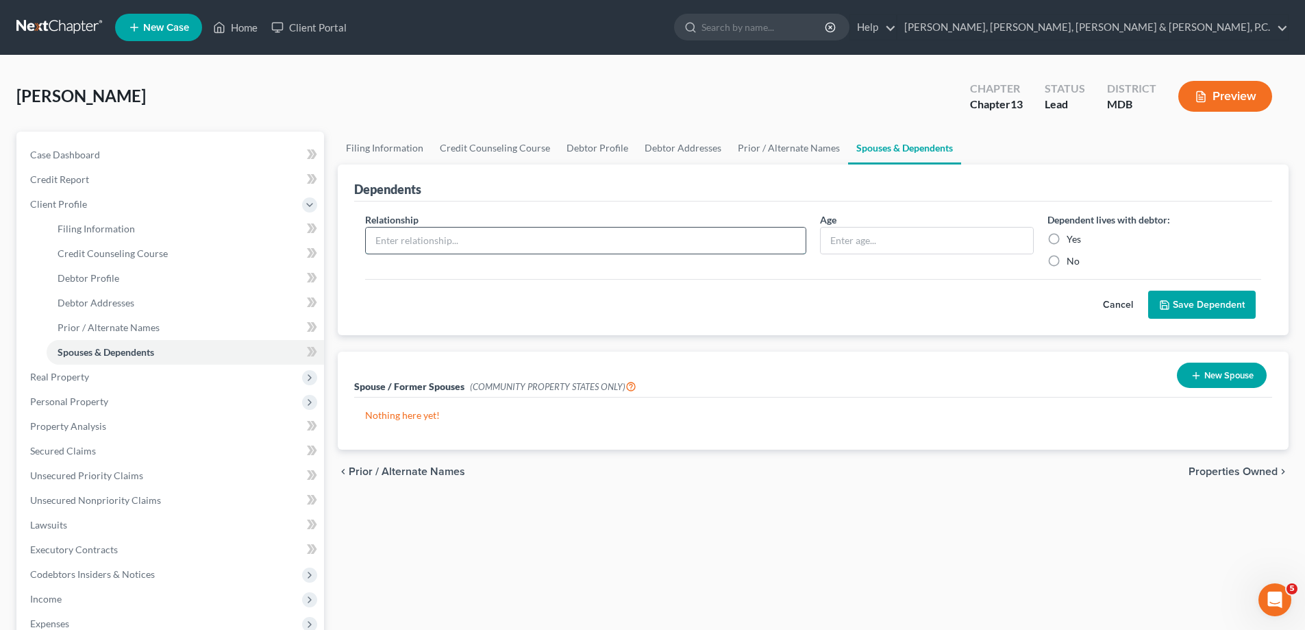
click at [421, 238] on input "text" at bounding box center [586, 240] width 440 height 26
type input "Daughter"
click at [918, 251] on input "text" at bounding box center [927, 240] width 212 height 26
type input "12"
click at [1067, 238] on label "Yes" at bounding box center [1074, 239] width 14 height 14
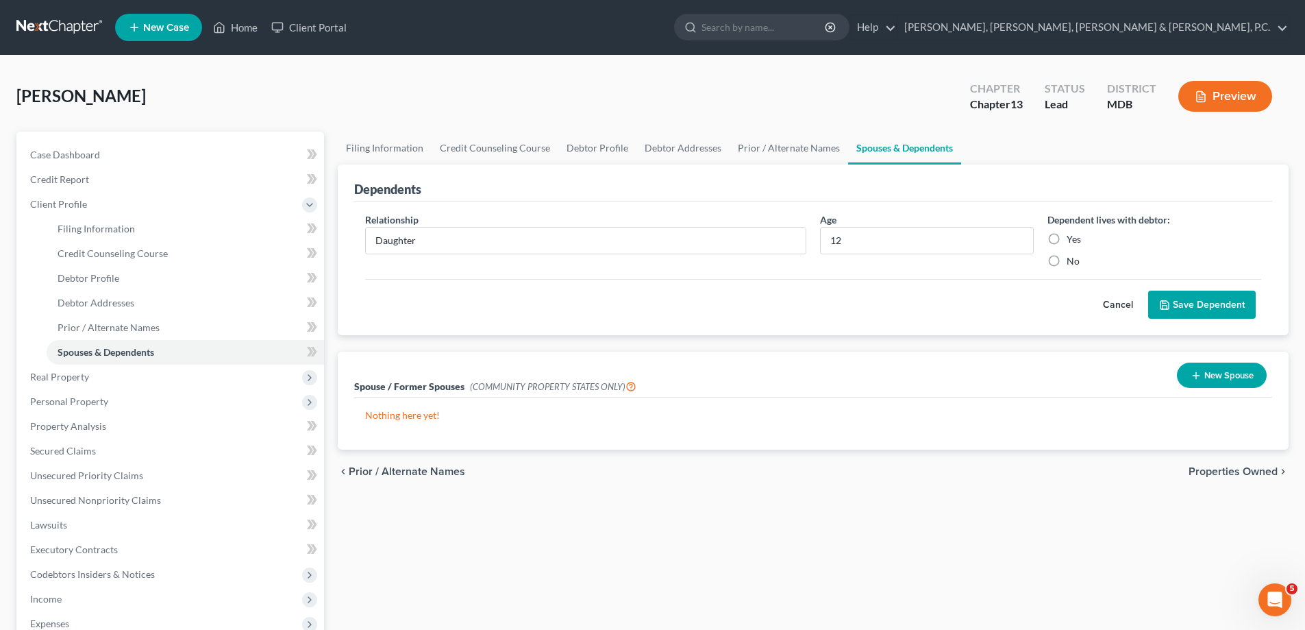
click at [1072, 238] on input "Yes" at bounding box center [1076, 236] width 9 height 9
radio input "true"
click at [1185, 301] on button "Save Dependent" at bounding box center [1202, 304] width 108 height 29
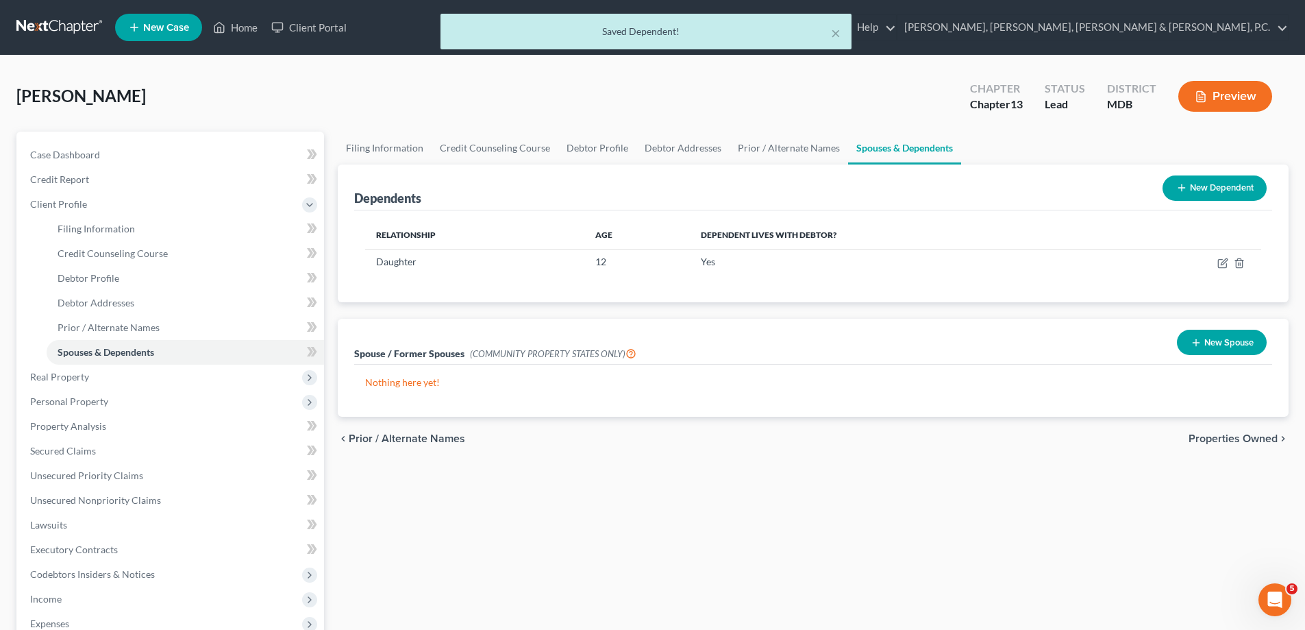
drag, startPoint x: 1210, startPoint y: 189, endPoint x: 1008, endPoint y: 210, distance: 203.2
click at [1209, 190] on button "New Dependent" at bounding box center [1215, 187] width 104 height 25
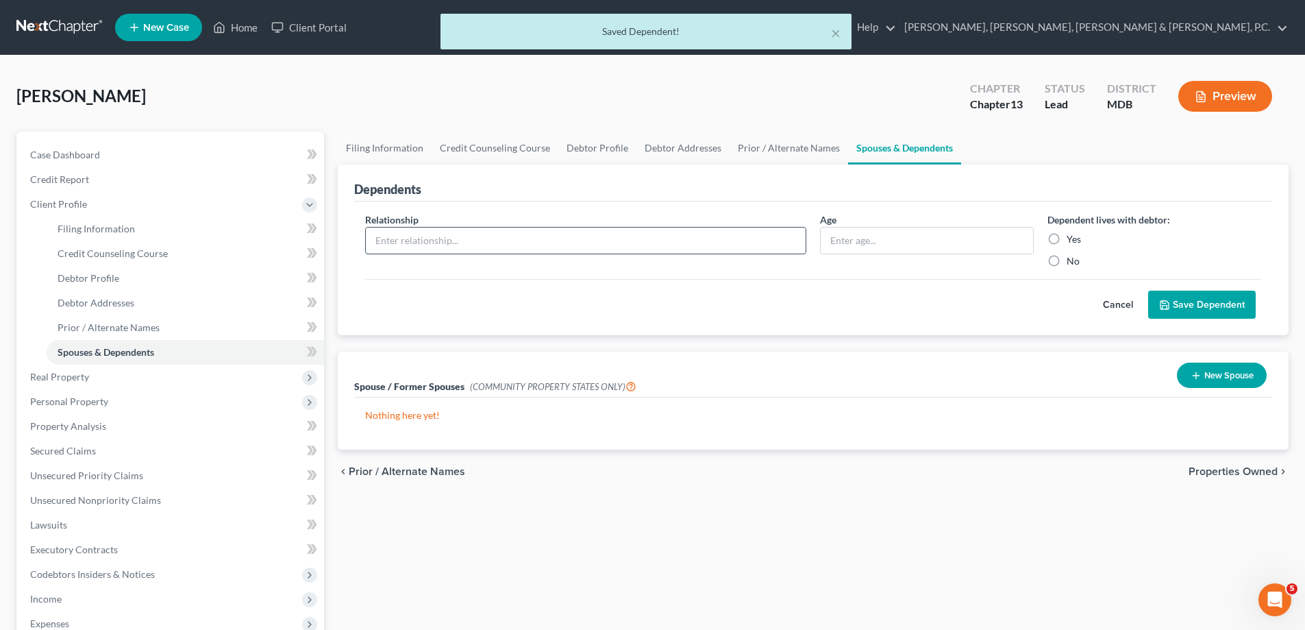
click at [525, 238] on input "text" at bounding box center [586, 240] width 440 height 26
type input "Son"
click at [922, 240] on input "text" at bounding box center [927, 240] width 212 height 26
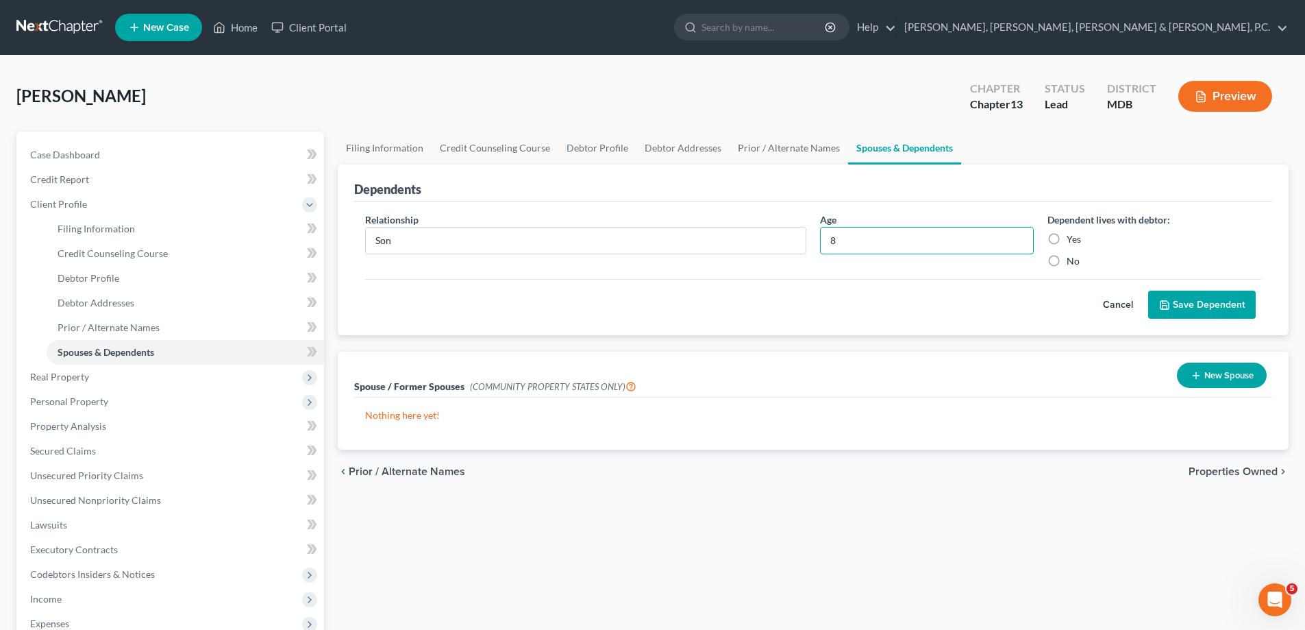
type input "8"
click at [1067, 236] on label "Yes" at bounding box center [1074, 239] width 14 height 14
click at [1072, 236] on input "Yes" at bounding box center [1076, 236] width 9 height 9
radio input "true"
click at [1195, 297] on button "Save Dependent" at bounding box center [1202, 304] width 108 height 29
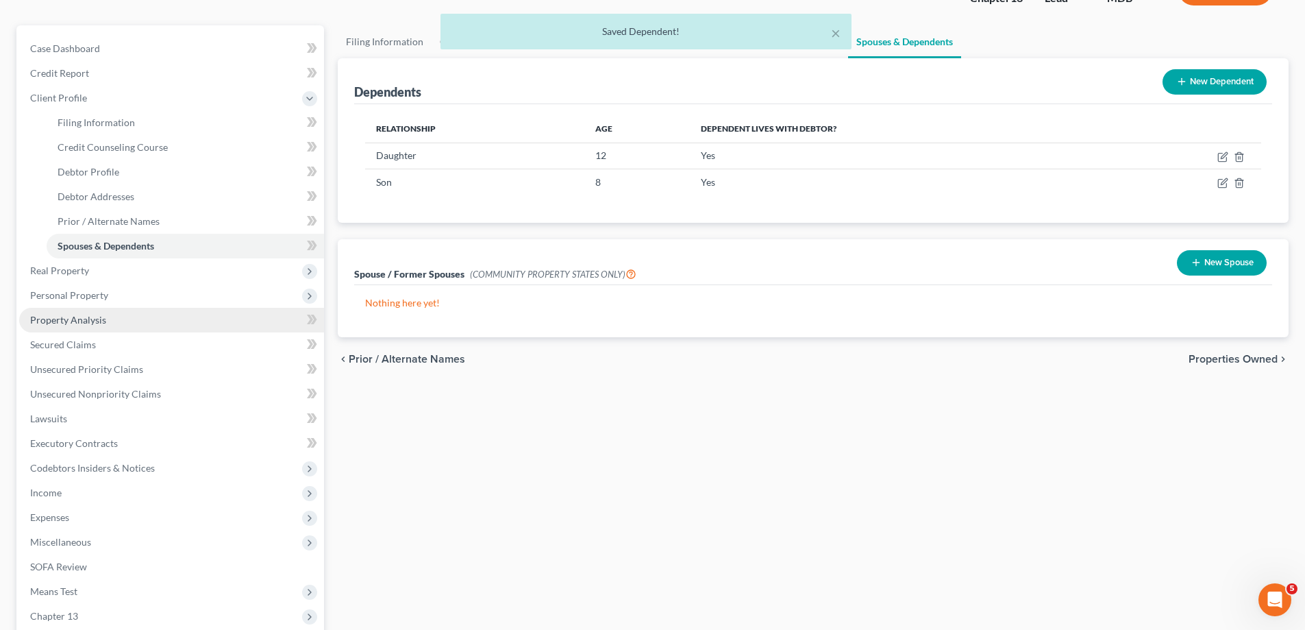
scroll to position [137, 0]
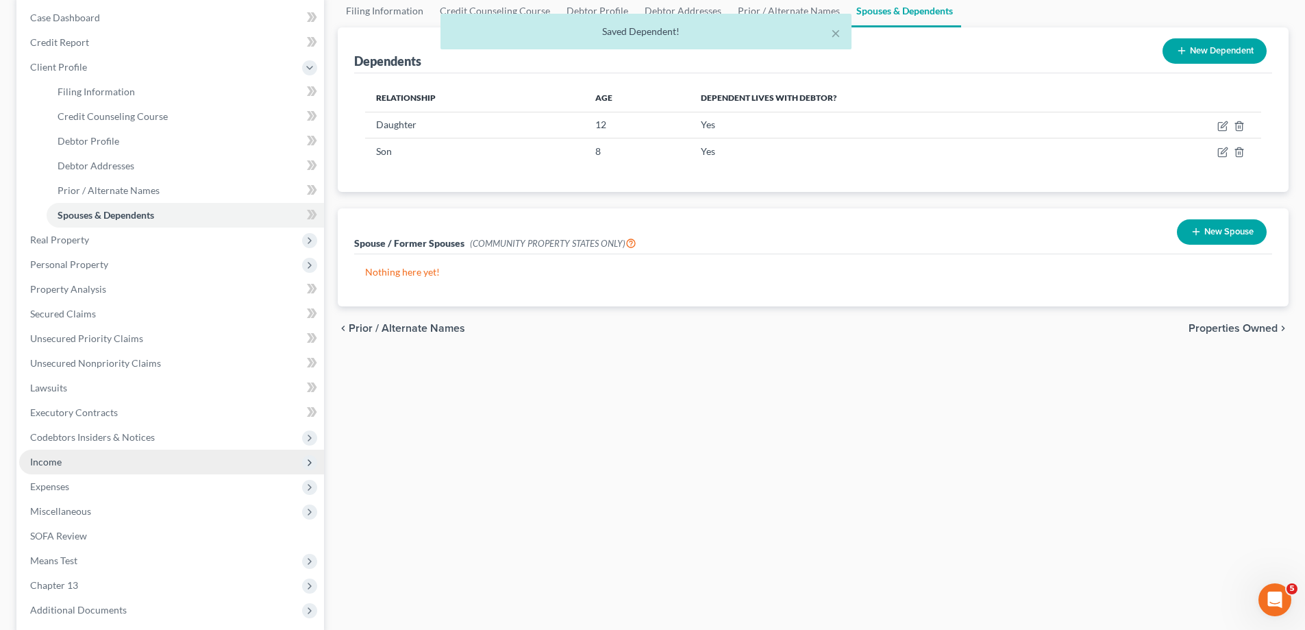
click at [50, 462] on span "Income" at bounding box center [46, 462] width 32 height 12
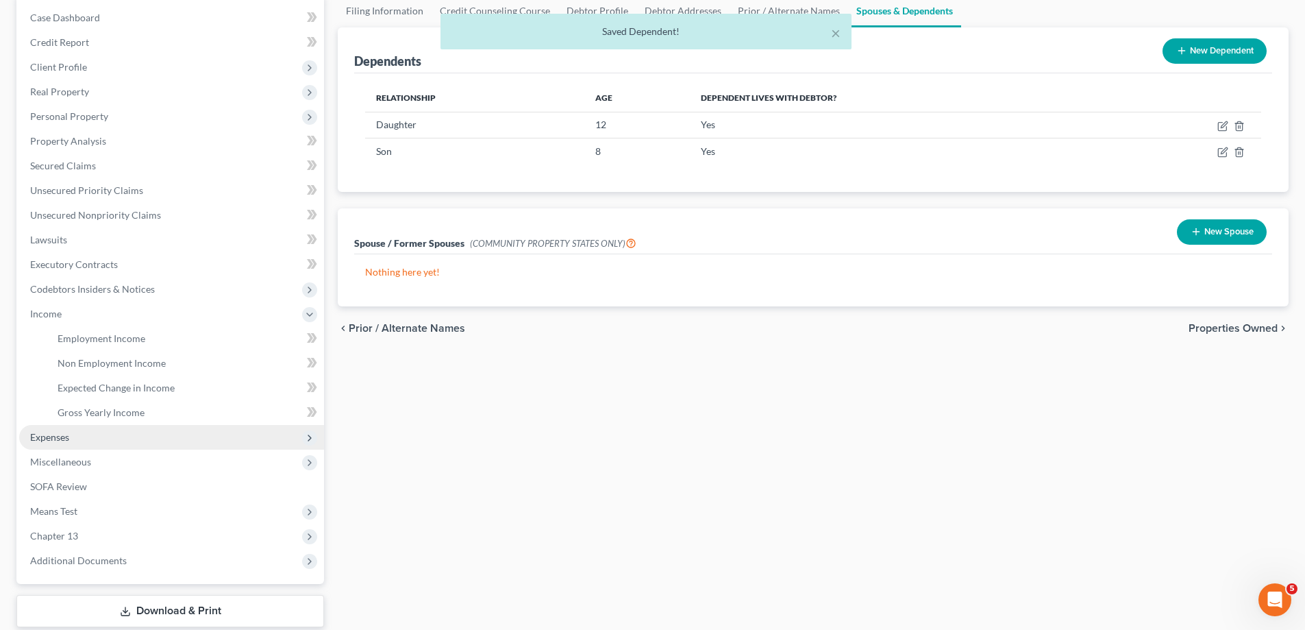
click at [58, 438] on span "Expenses" at bounding box center [49, 437] width 39 height 12
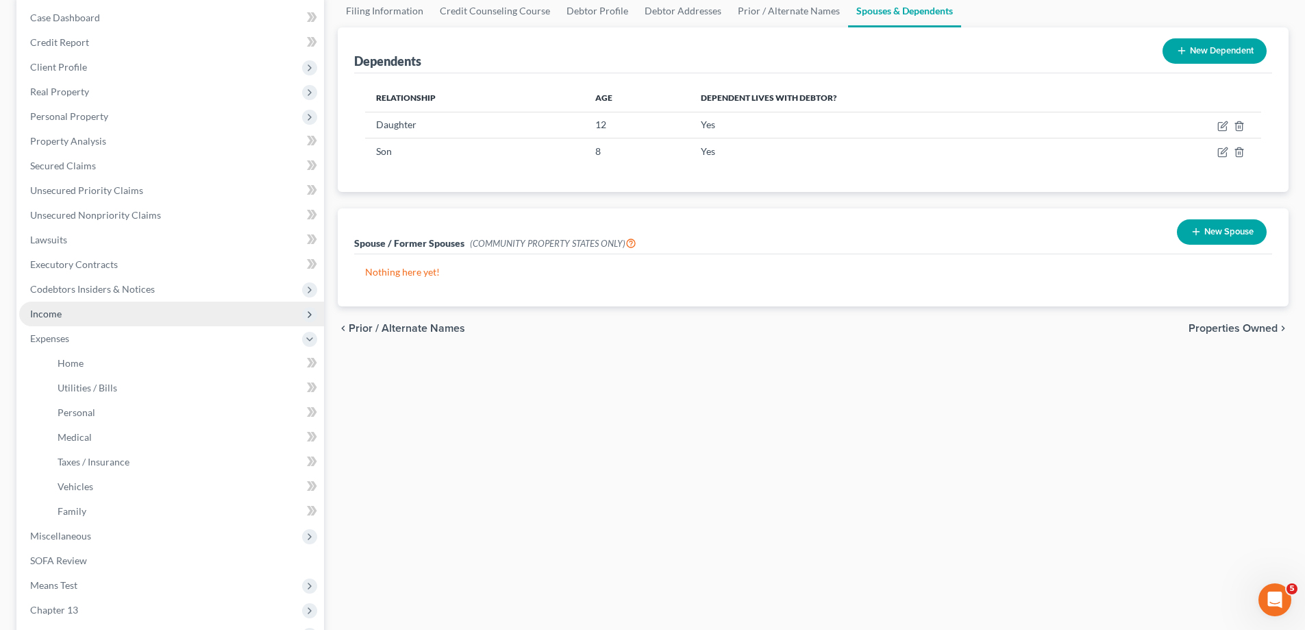
click at [60, 316] on span "Income" at bounding box center [46, 314] width 32 height 12
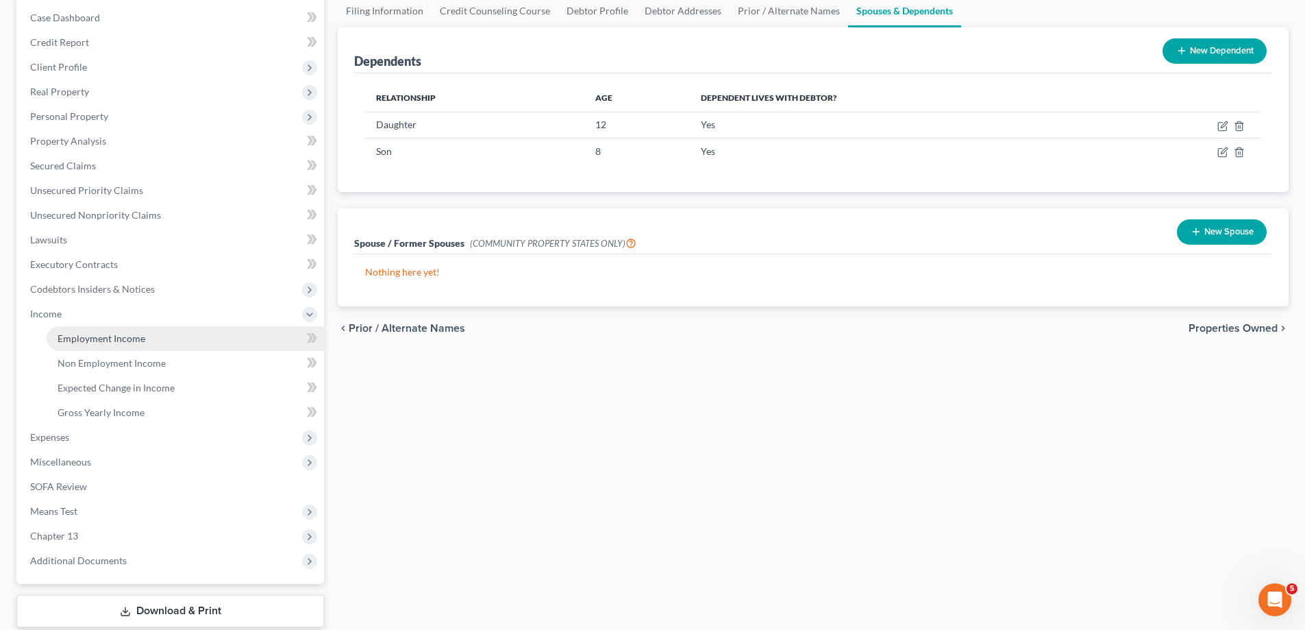
click at [81, 337] on span "Employment Income" at bounding box center [102, 338] width 88 height 12
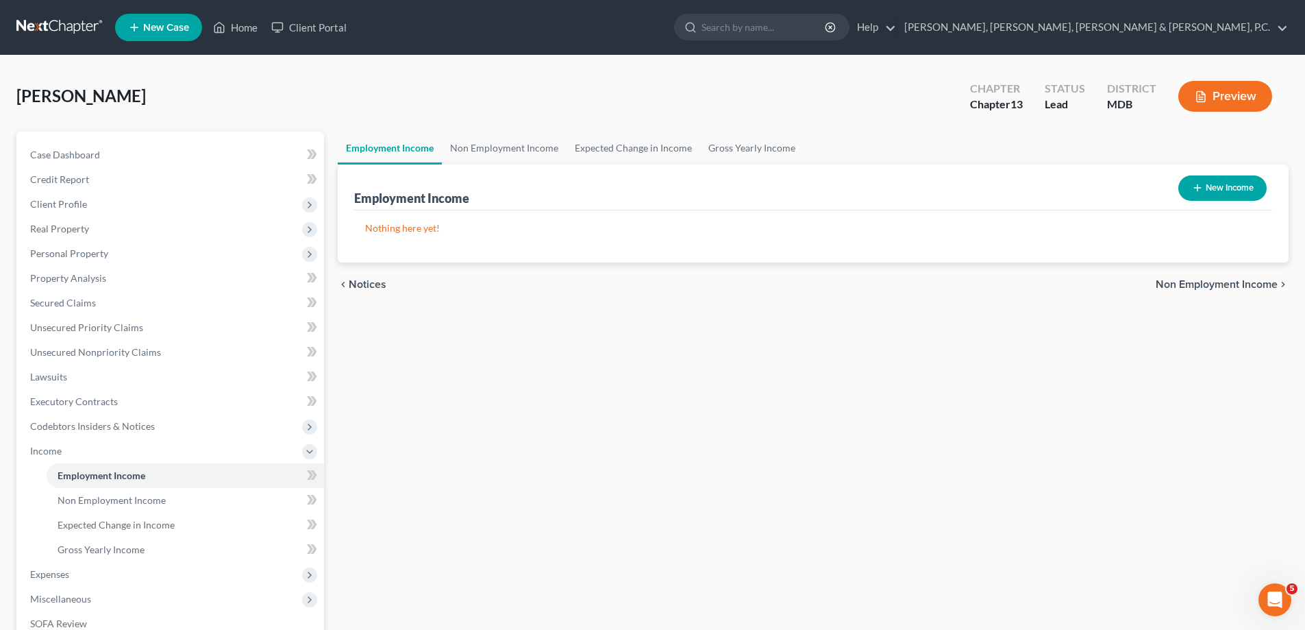
click at [1212, 182] on button "New Income" at bounding box center [1222, 187] width 88 height 25
select select "0"
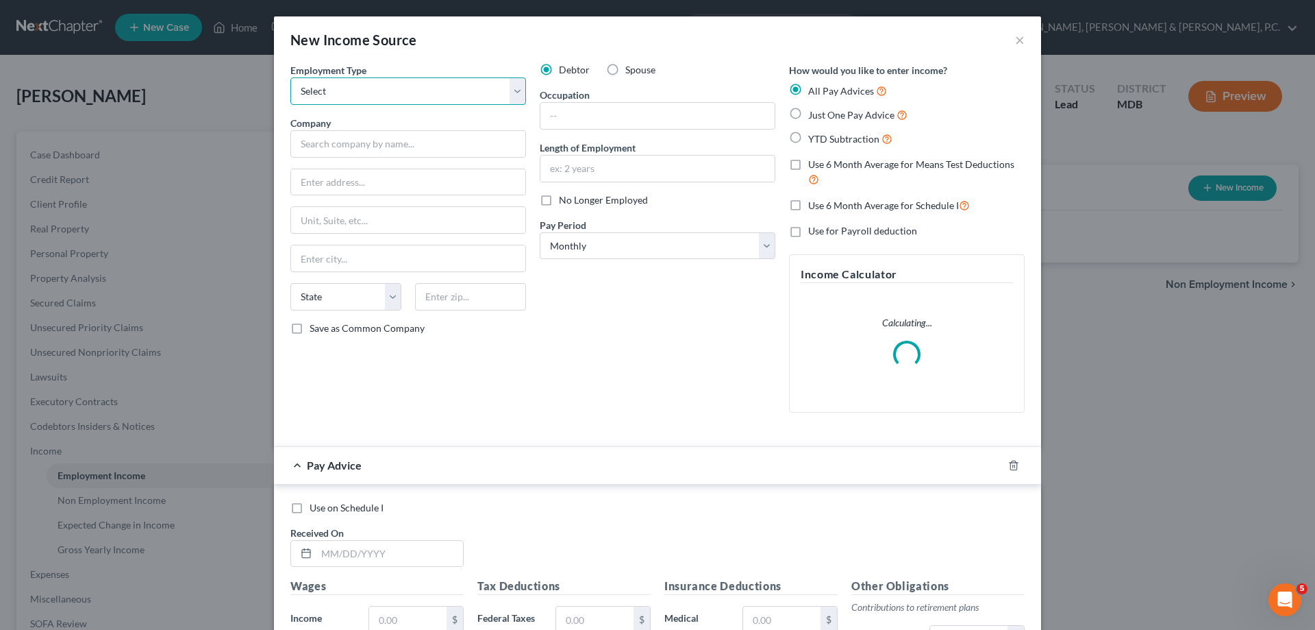
click at [452, 94] on select "Select Full or [DEMOGRAPHIC_DATA] Employment Self Employment" at bounding box center [408, 90] width 236 height 27
select select "0"
click at [290, 77] on select "Select Full or [DEMOGRAPHIC_DATA] Employment Self Employment" at bounding box center [408, 90] width 236 height 27
click at [406, 151] on input "text" at bounding box center [408, 143] width 236 height 27
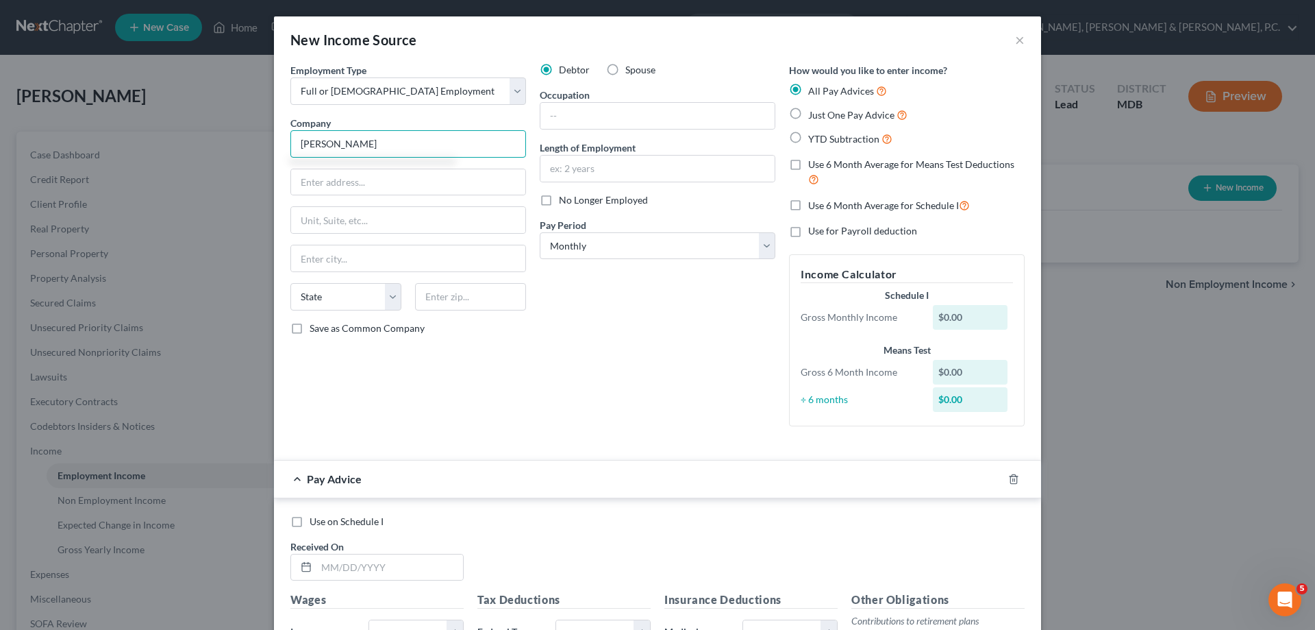
type input "[PERSON_NAME]"
type input "[STREET_ADDRESS]"
type input "Accokeek"
select select "21"
type input "20607"
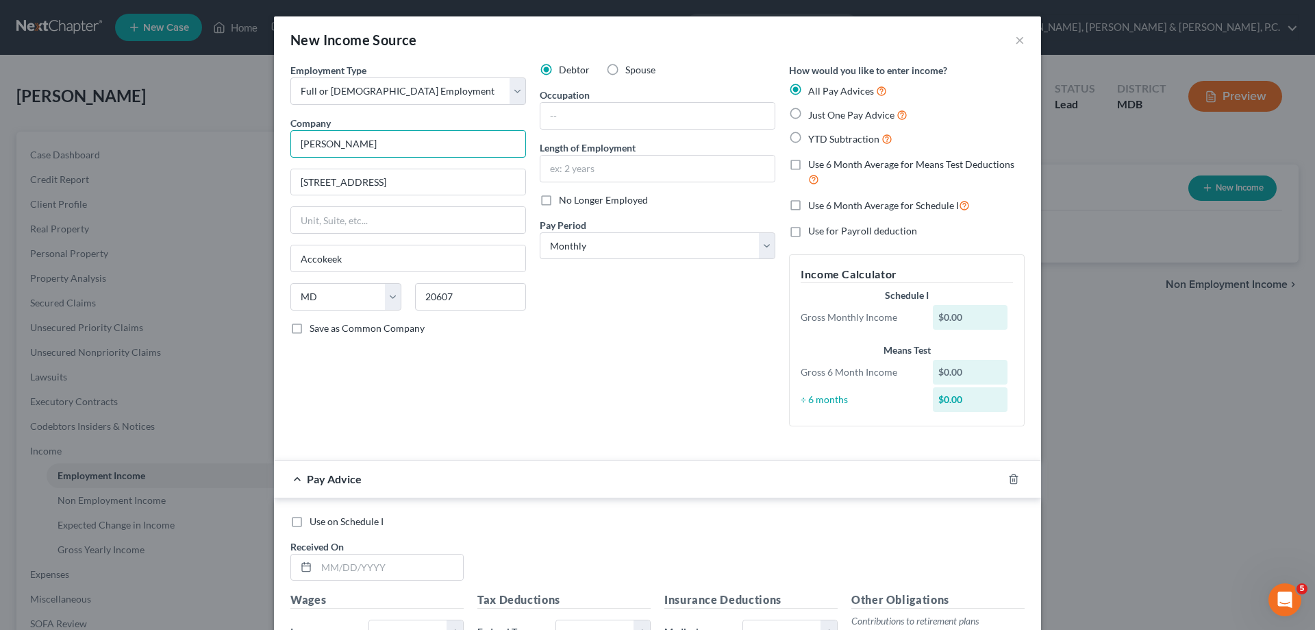
drag, startPoint x: 399, startPoint y: 144, endPoint x: 140, endPoint y: 144, distance: 259.0
click at [140, 144] on div "New Income Source × Employment Type * Select Full or [DEMOGRAPHIC_DATA] Employm…" at bounding box center [657, 315] width 1315 height 630
type input "[US_STATE] Metropolitan Area Transit Authority"
type input "[STREET_ADDRESS]"
type input "[US_STATE]"
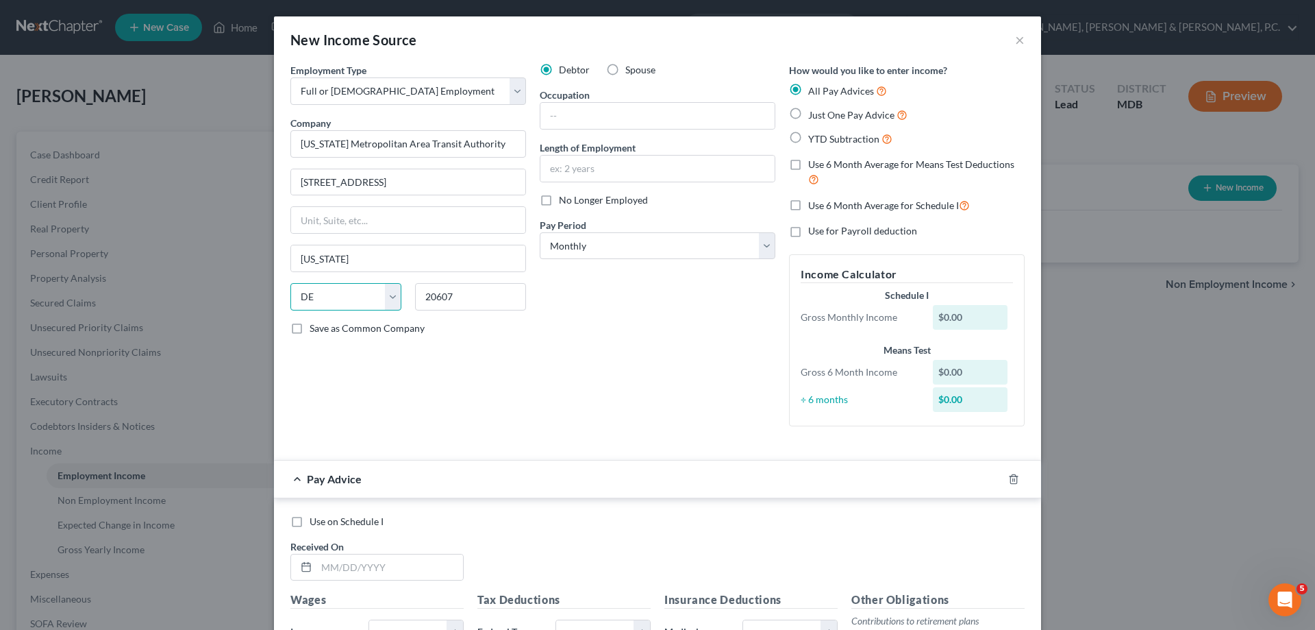
select select "8"
type input "20024"
click at [571, 110] on input "text" at bounding box center [658, 116] width 234 height 26
type input "Rail Operations Supervisor"
type input "15 years"
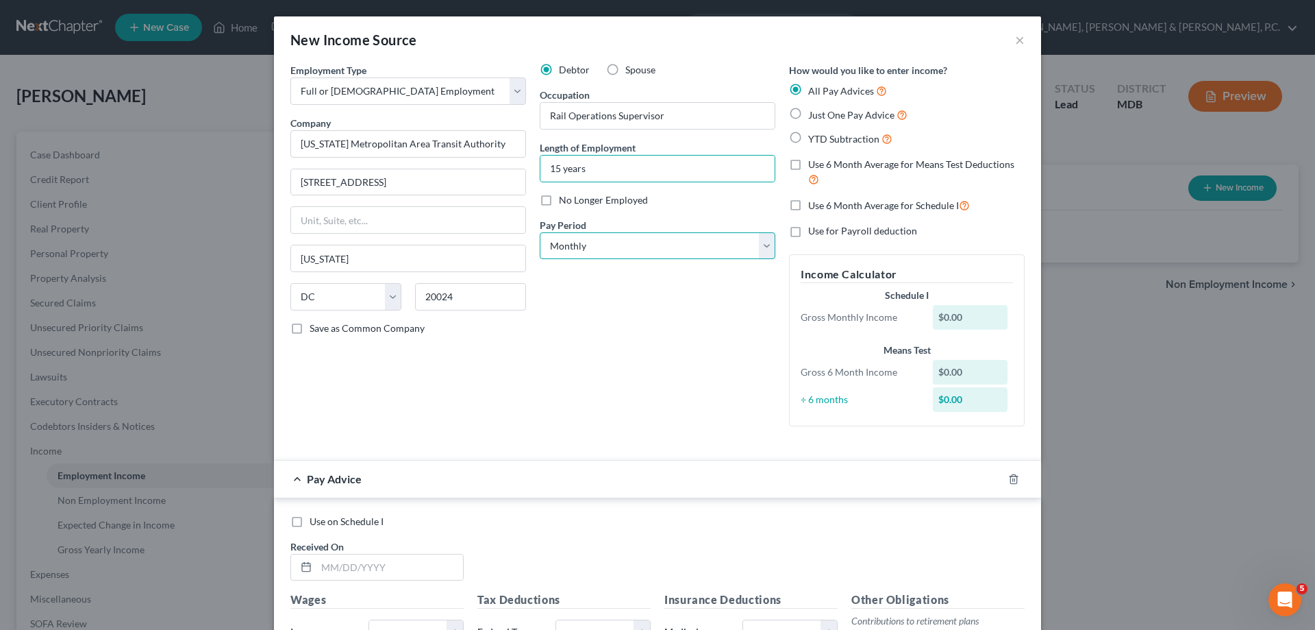
click at [619, 240] on select "Select Monthly Twice Monthly Every Other Week Weekly" at bounding box center [658, 245] width 236 height 27
select select "2"
click at [540, 232] on select "Select Monthly Twice Monthly Every Other Week Weekly" at bounding box center [658, 245] width 236 height 27
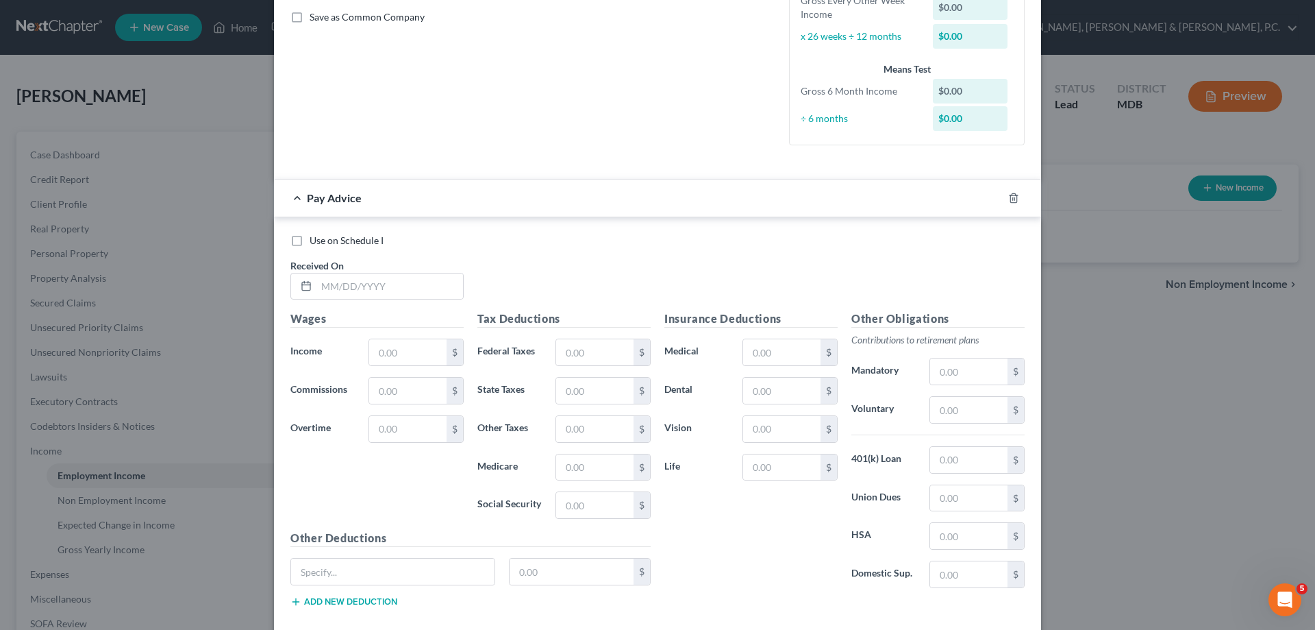
scroll to position [343, 0]
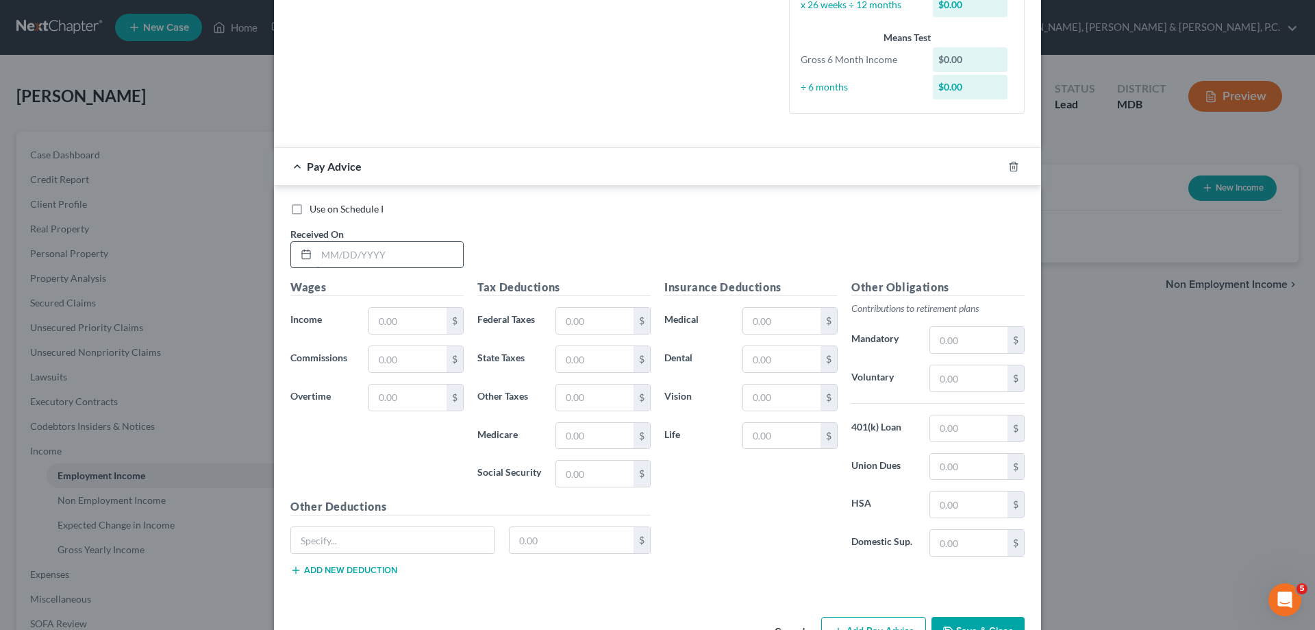
click at [405, 249] on input "text" at bounding box center [390, 255] width 147 height 26
type input "[DATE]"
type input "4,732.83"
type input "834.68"
type input "322.35"
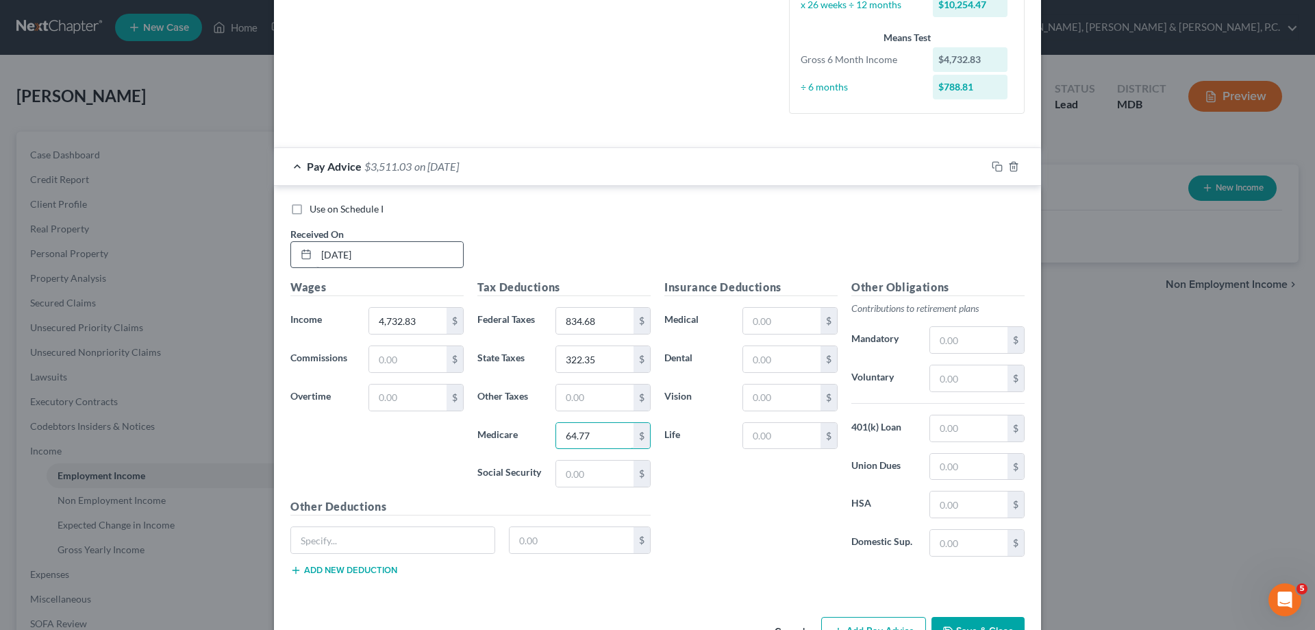
type input "64.77"
type input "276.97"
click at [763, 326] on input "text" at bounding box center [781, 321] width 77 height 26
type input "247.03"
type input "23.45"
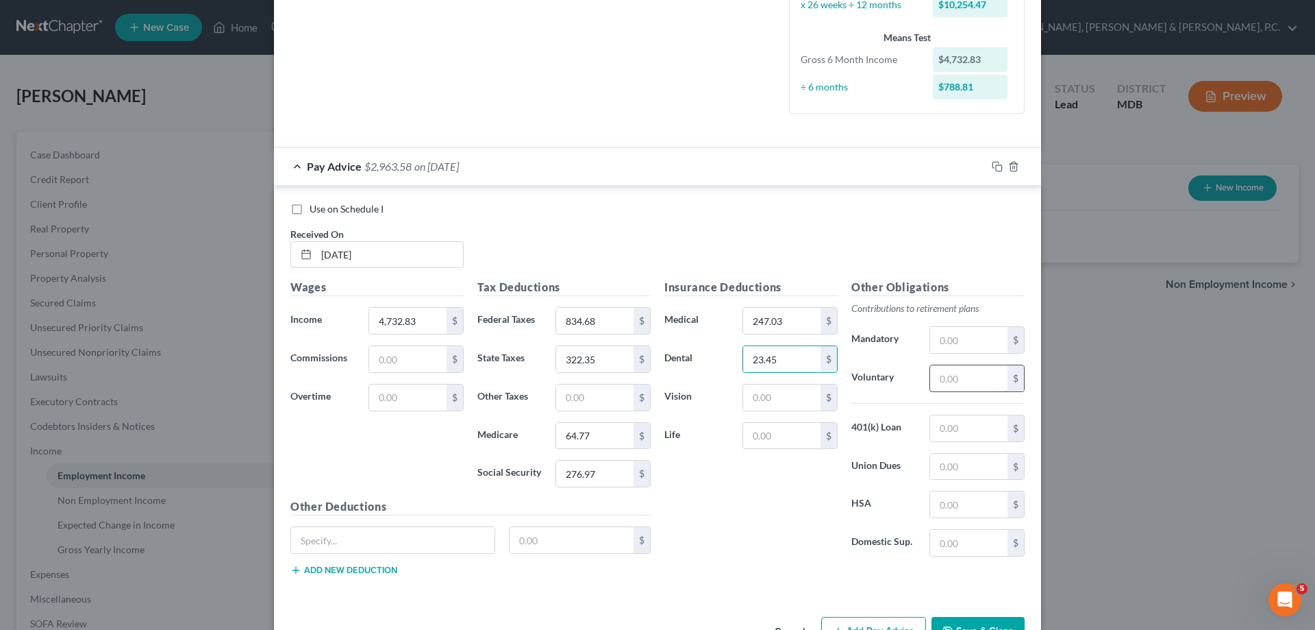
click at [942, 377] on input "text" at bounding box center [968, 378] width 77 height 26
type input "141.98"
click at [956, 468] on input "text" at bounding box center [968, 467] width 77 height 26
type input "81.25"
click at [462, 545] on input "text" at bounding box center [392, 540] width 203 height 26
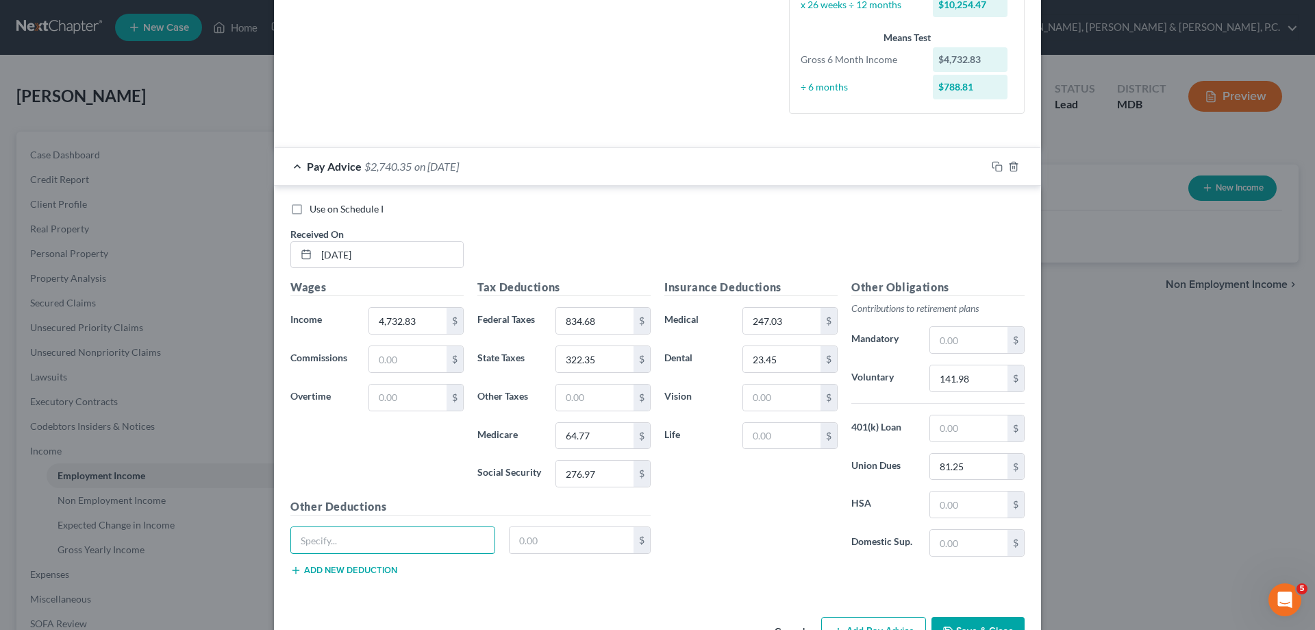
type input "Legal"
click at [556, 536] on input "text" at bounding box center [572, 540] width 125 height 26
type input "4.74"
click at [767, 422] on div "$" at bounding box center [790, 435] width 95 height 27
click at [759, 434] on input "text" at bounding box center [781, 436] width 77 height 26
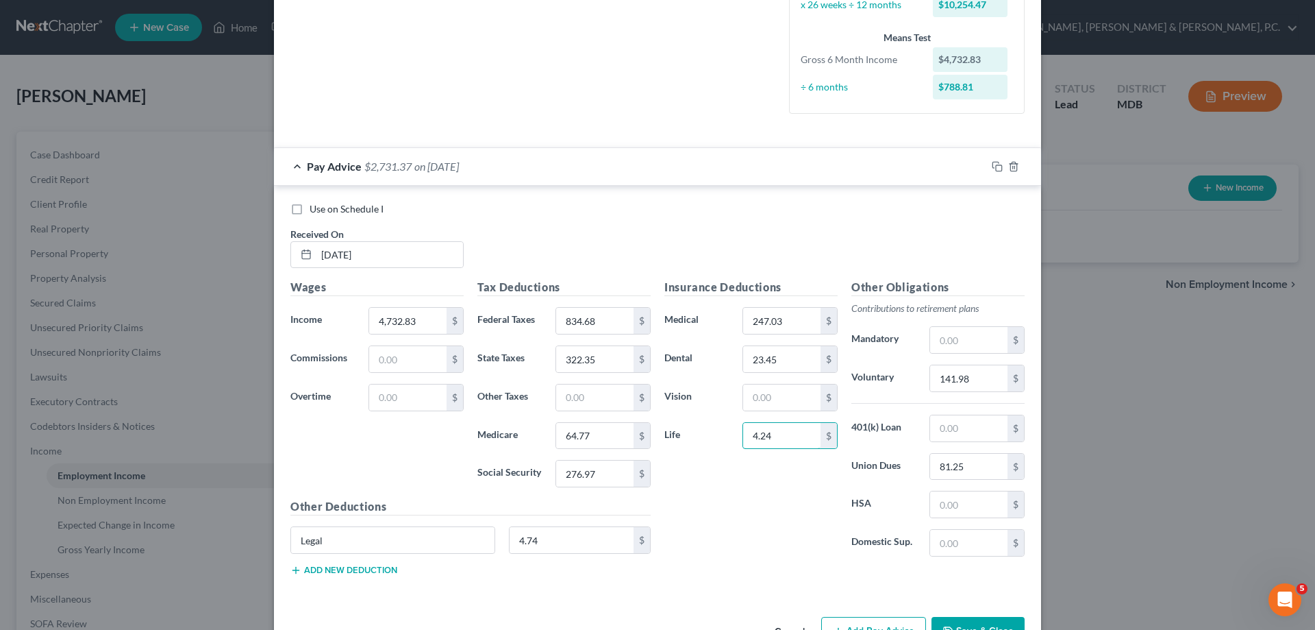
type input "4.24"
click at [945, 377] on input "141.98" at bounding box center [968, 378] width 77 height 26
click at [946, 375] on input "141.98" at bounding box center [968, 378] width 77 height 26
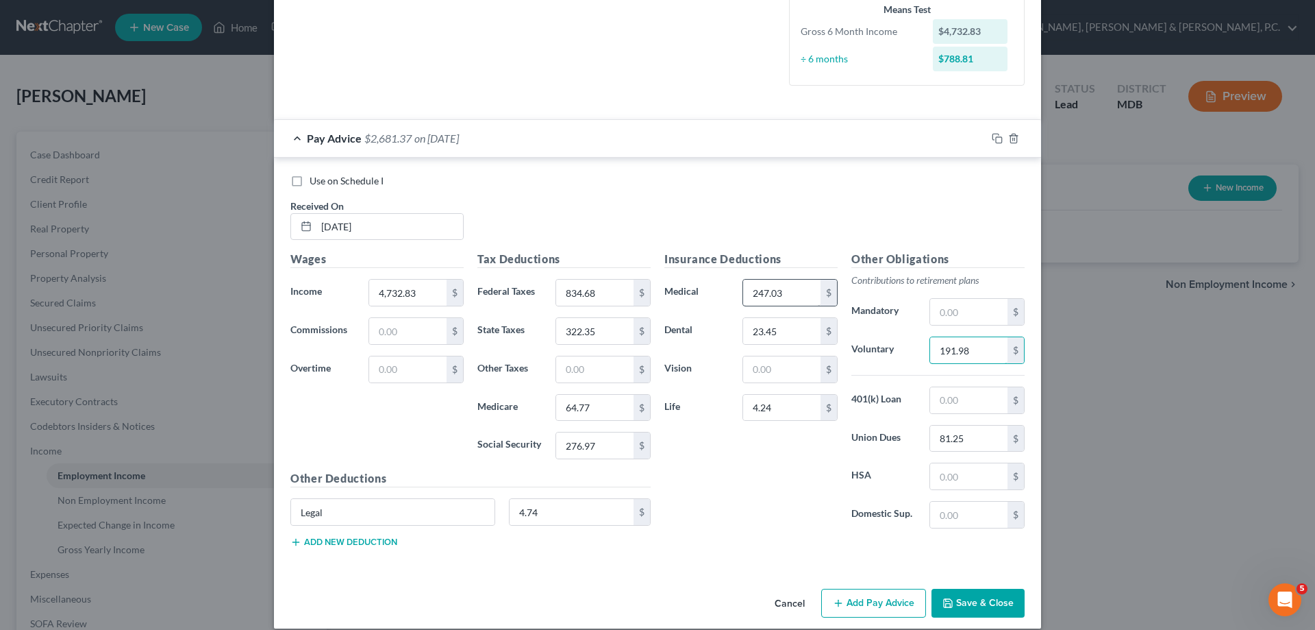
scroll to position [386, 0]
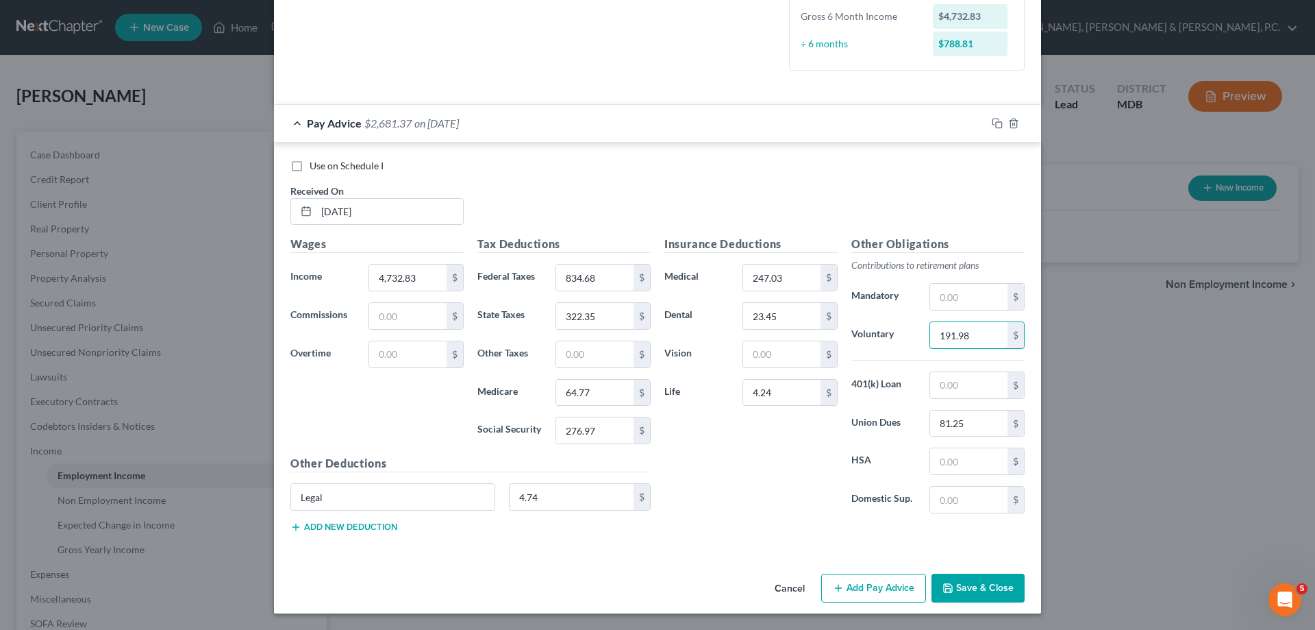
type input "191.98"
click at [875, 578] on button "Add Pay Advice" at bounding box center [873, 587] width 105 height 29
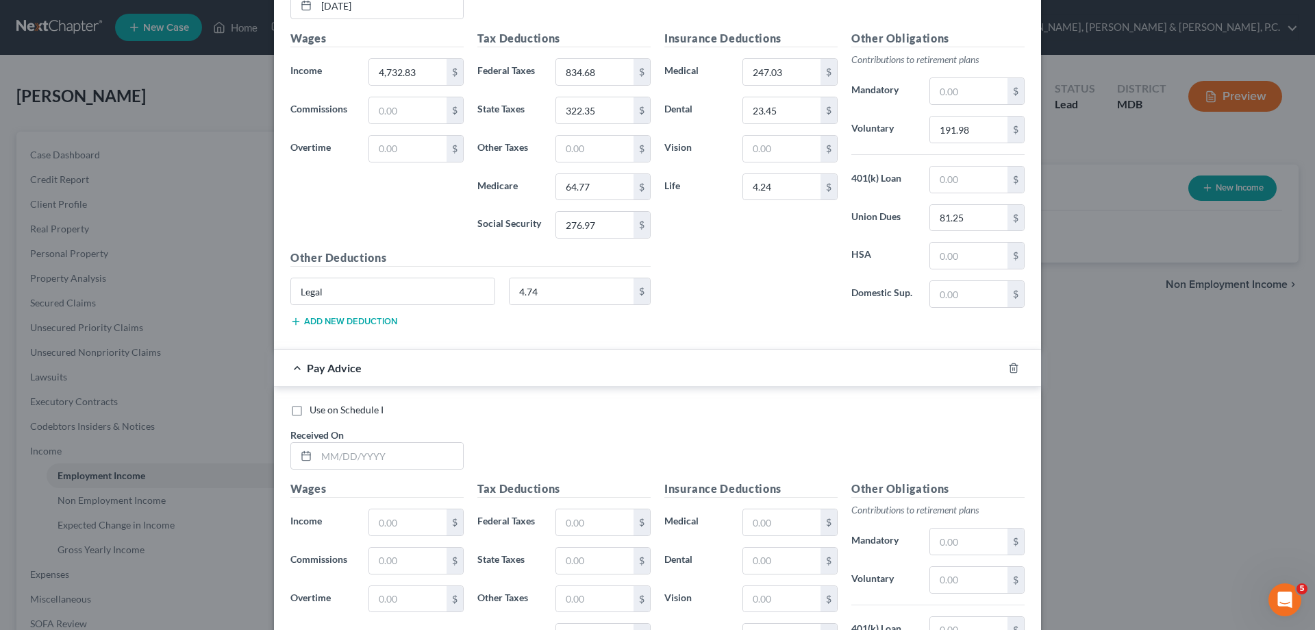
scroll to position [660, 0]
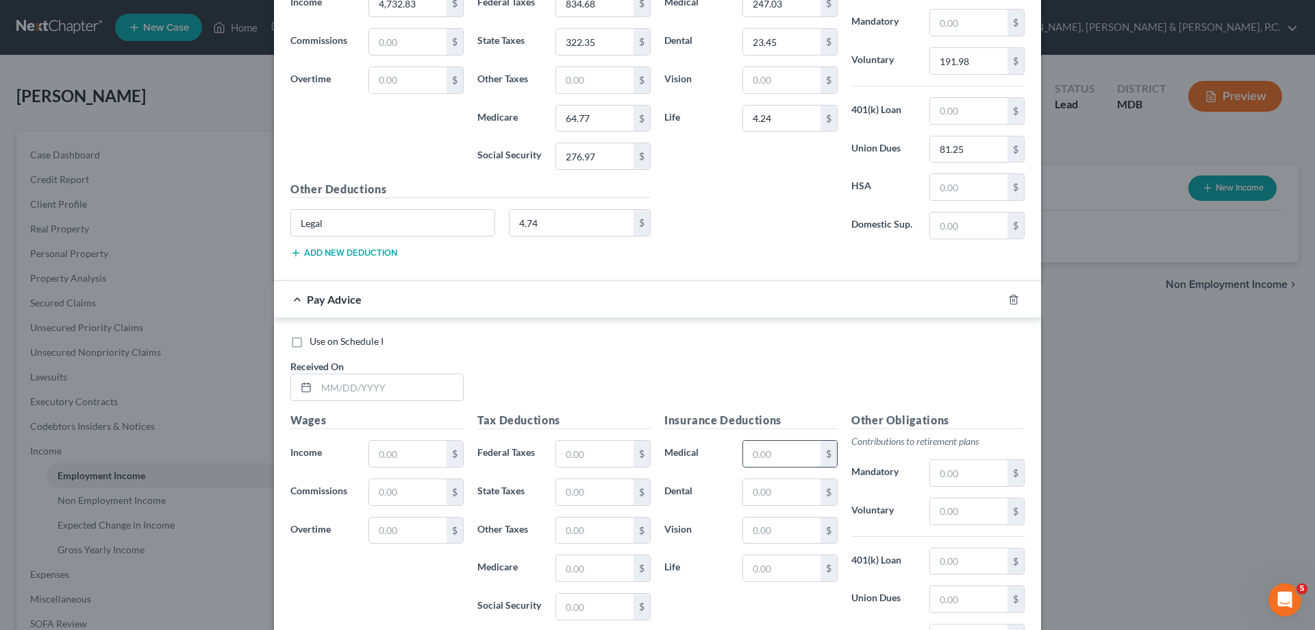
click at [756, 450] on input "text" at bounding box center [781, 454] width 77 height 26
type input "247.03"
type input "23.45"
type input "4.24"
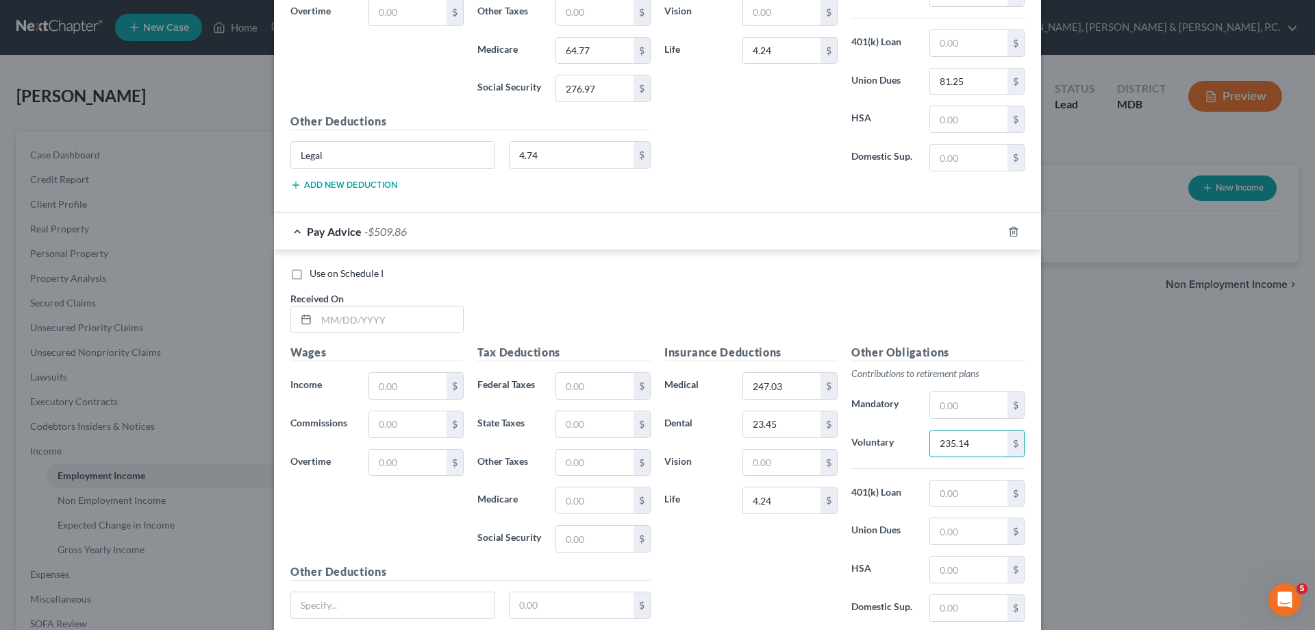
scroll to position [728, 0]
type input "235.14"
click at [443, 597] on input "text" at bounding box center [392, 604] width 203 height 26
type input "Legal"
click at [545, 606] on input "text" at bounding box center [572, 604] width 125 height 26
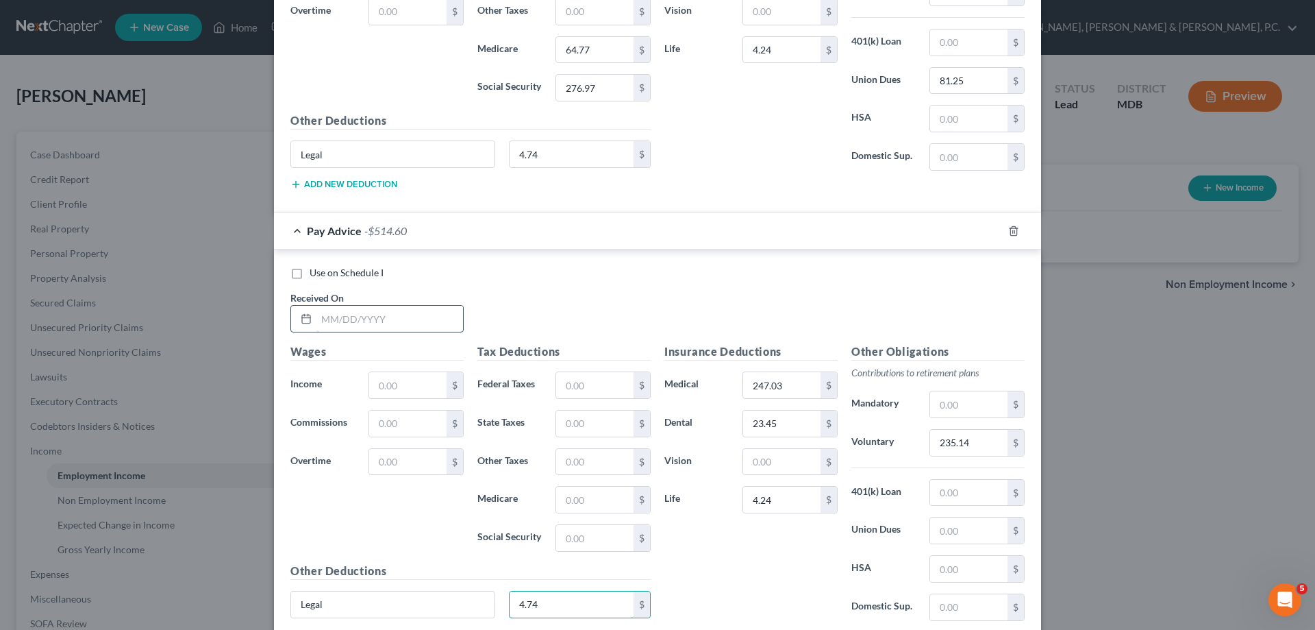
type input "4.74"
click at [400, 313] on input "text" at bounding box center [390, 319] width 147 height 26
type input "[DATE]"
click at [419, 375] on input "text" at bounding box center [407, 385] width 77 height 26
type input "4,342.36"
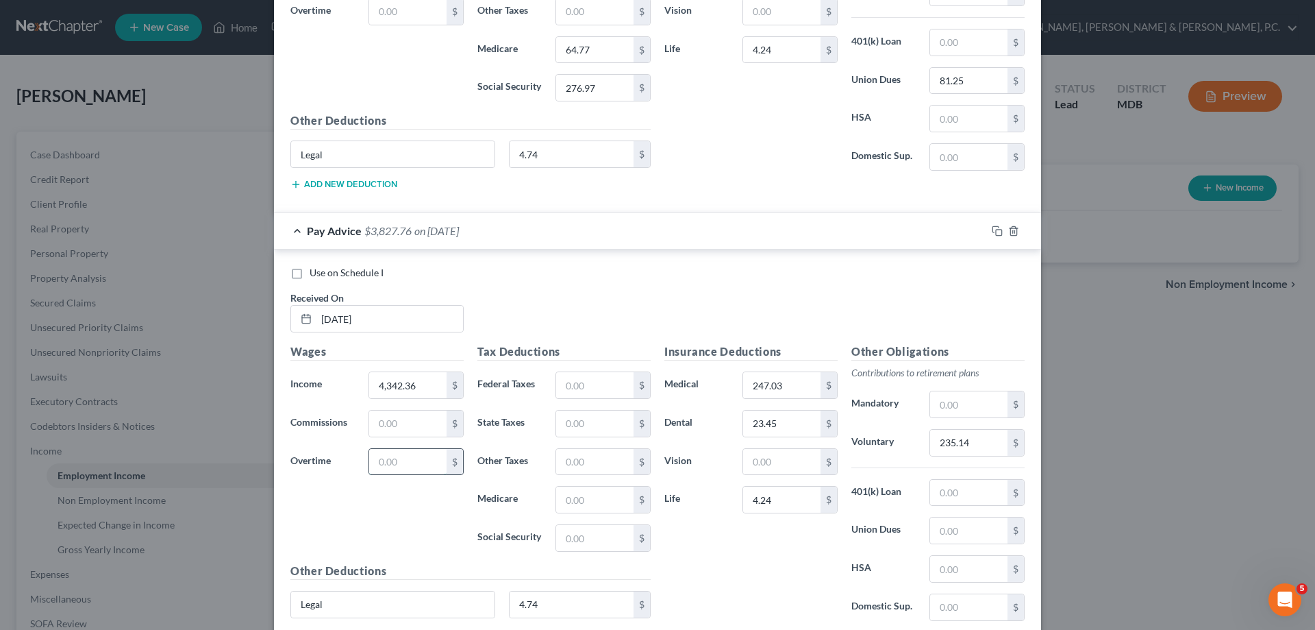
click at [439, 455] on input "text" at bounding box center [407, 462] width 77 height 26
type input "1,829.03"
click at [568, 384] on input "text" at bounding box center [594, 385] width 77 height 26
type input "1,298.14"
type input "438.36"
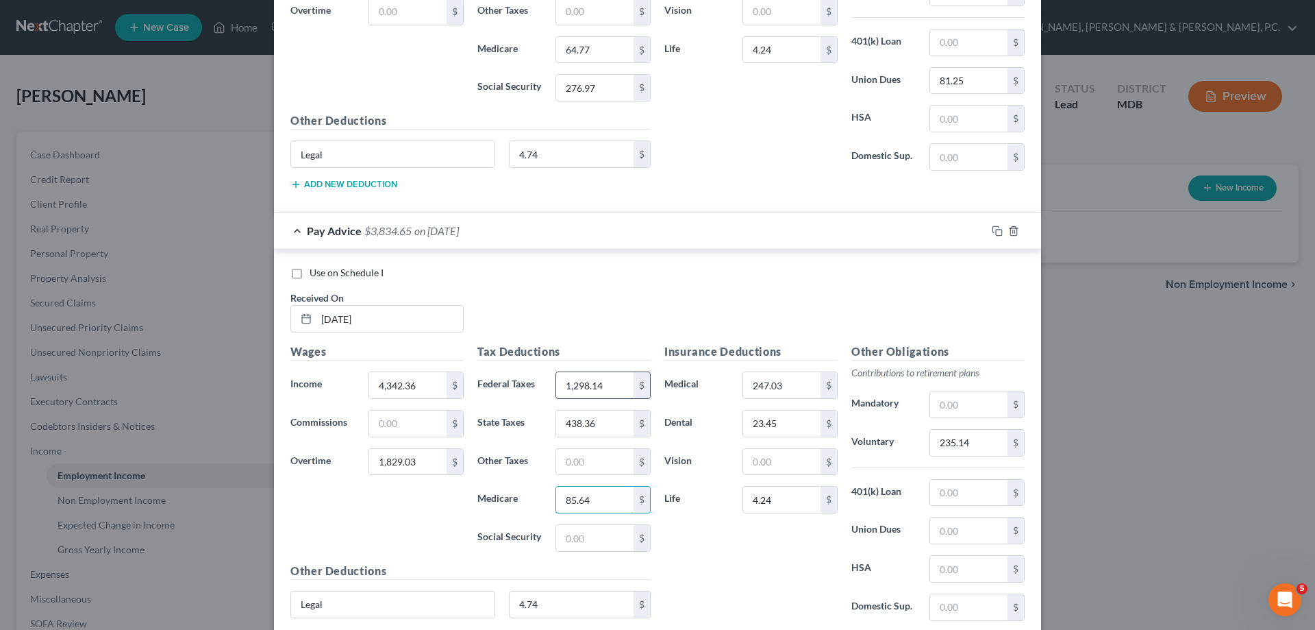
type input "85.64"
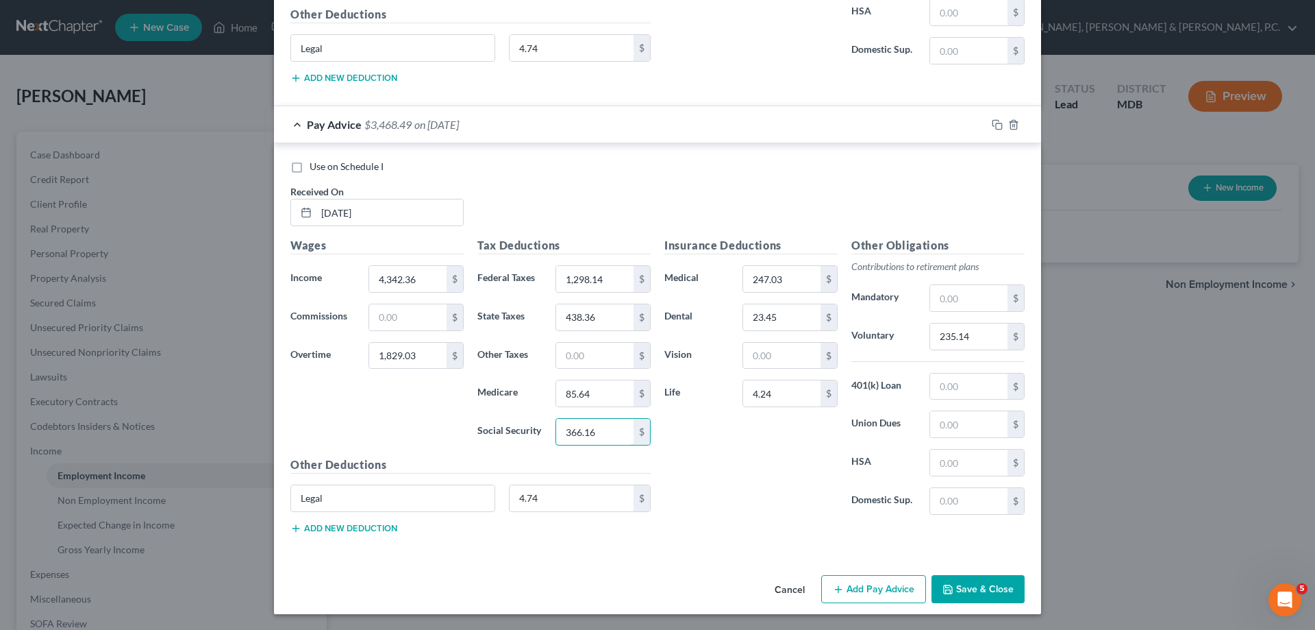
scroll to position [835, 0]
type input "366.16"
click at [859, 582] on button "Add Pay Advice" at bounding box center [873, 588] width 105 height 29
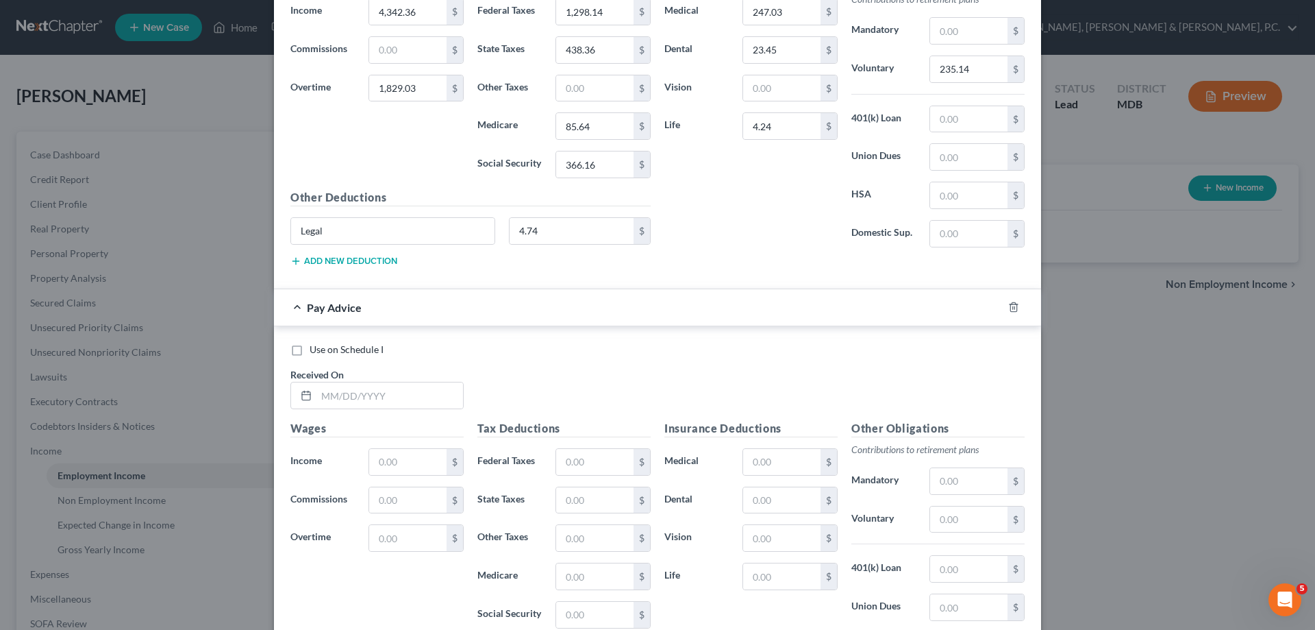
scroll to position [1104, 0]
click at [771, 462] on input "text" at bounding box center [781, 460] width 77 height 26
type input "247.03"
type input "3"
type input "23.45"
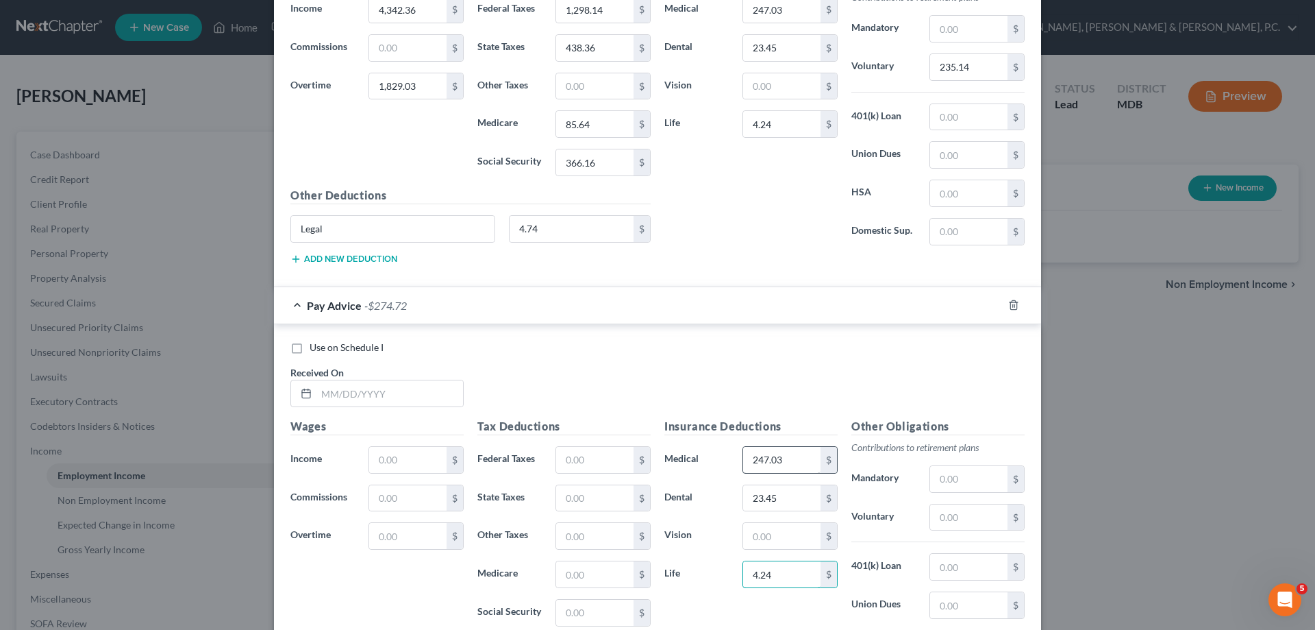
type input "4.24"
type input "189.44"
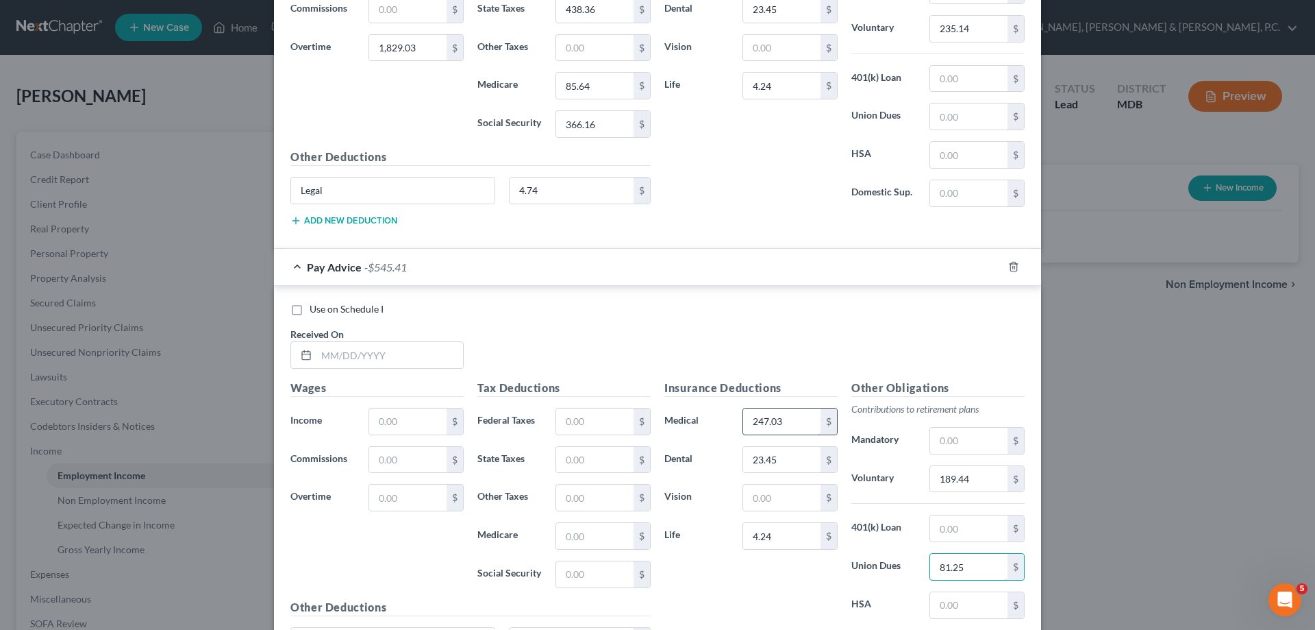
scroll to position [1172, 0]
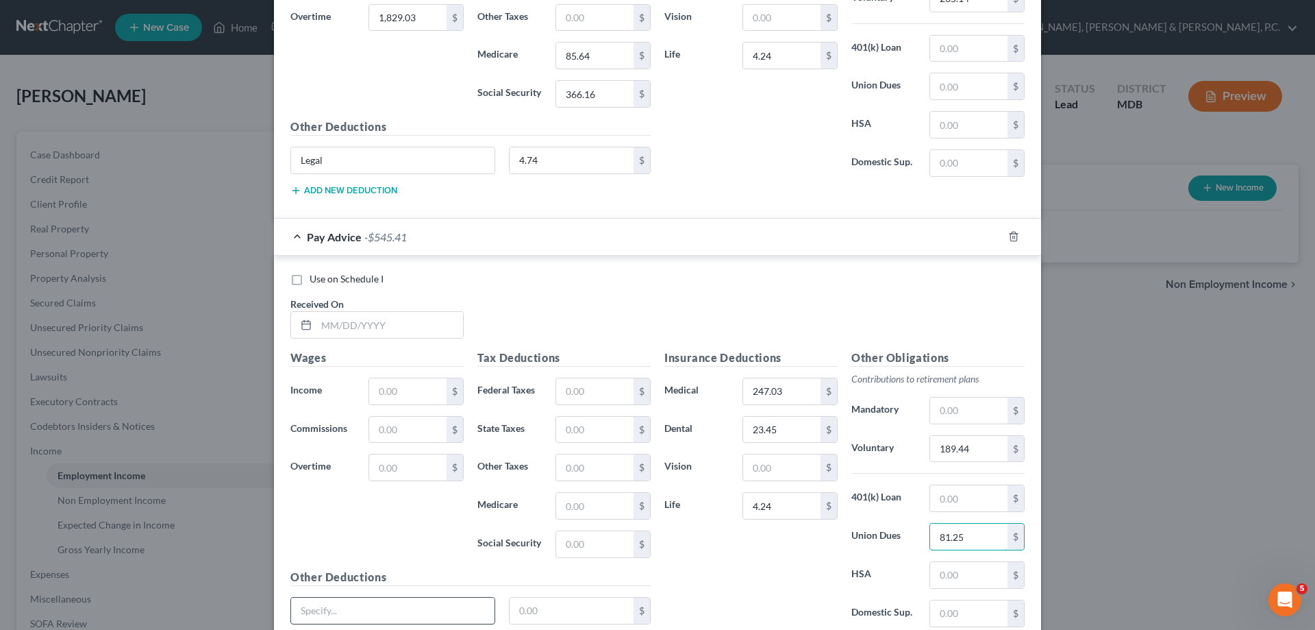
type input "81.25"
click at [459, 608] on input "text" at bounding box center [392, 610] width 203 height 26
type input "Legal"
click at [575, 608] on input "text" at bounding box center [572, 610] width 125 height 26
type input "4.74"
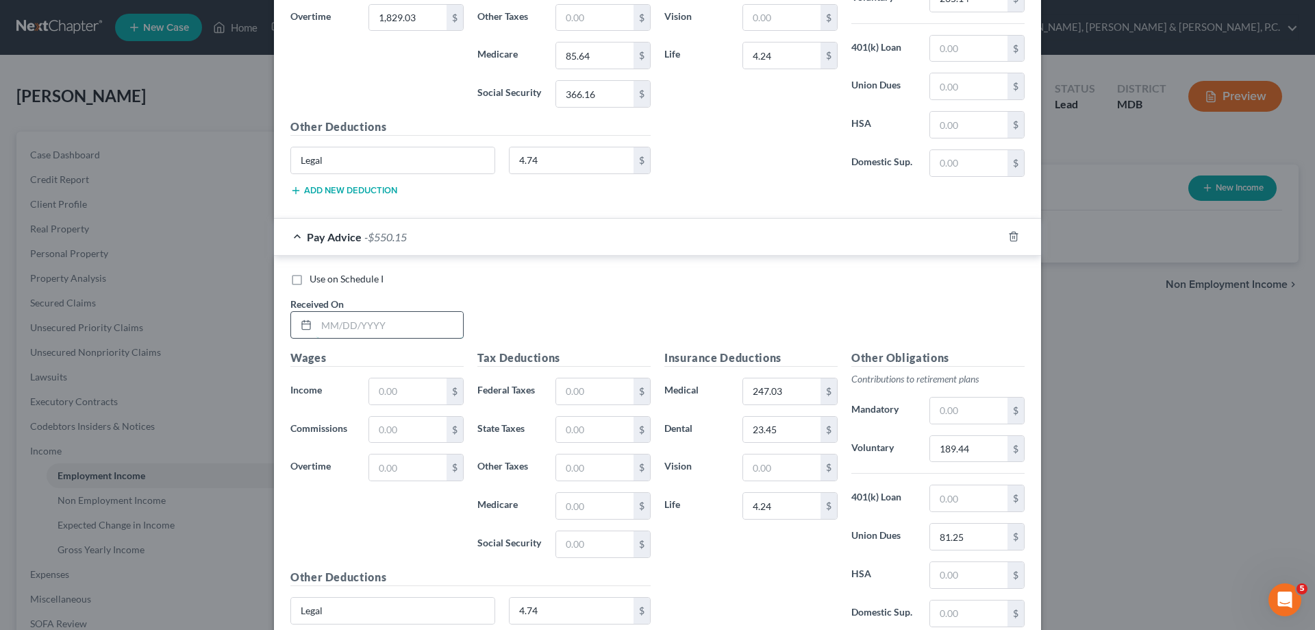
click at [406, 323] on input "text" at bounding box center [390, 325] width 147 height 26
type input "[DATE]"
click at [393, 465] on input "text" at bounding box center [407, 467] width 77 height 26
type input "331.47"
click at [425, 387] on input "text" at bounding box center [407, 391] width 77 height 26
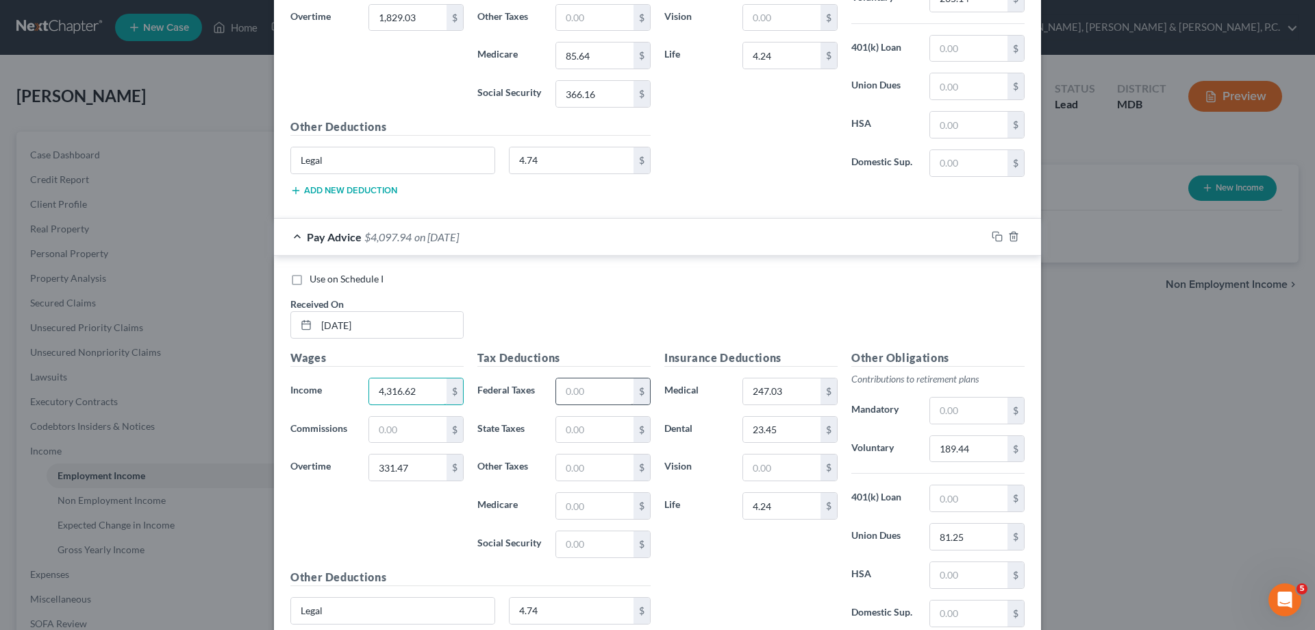
type input "4,316.62"
click at [619, 393] on input "text" at bounding box center [594, 391] width 77 height 26
type input "808.38"
type input "315.61"
type input "63.54"
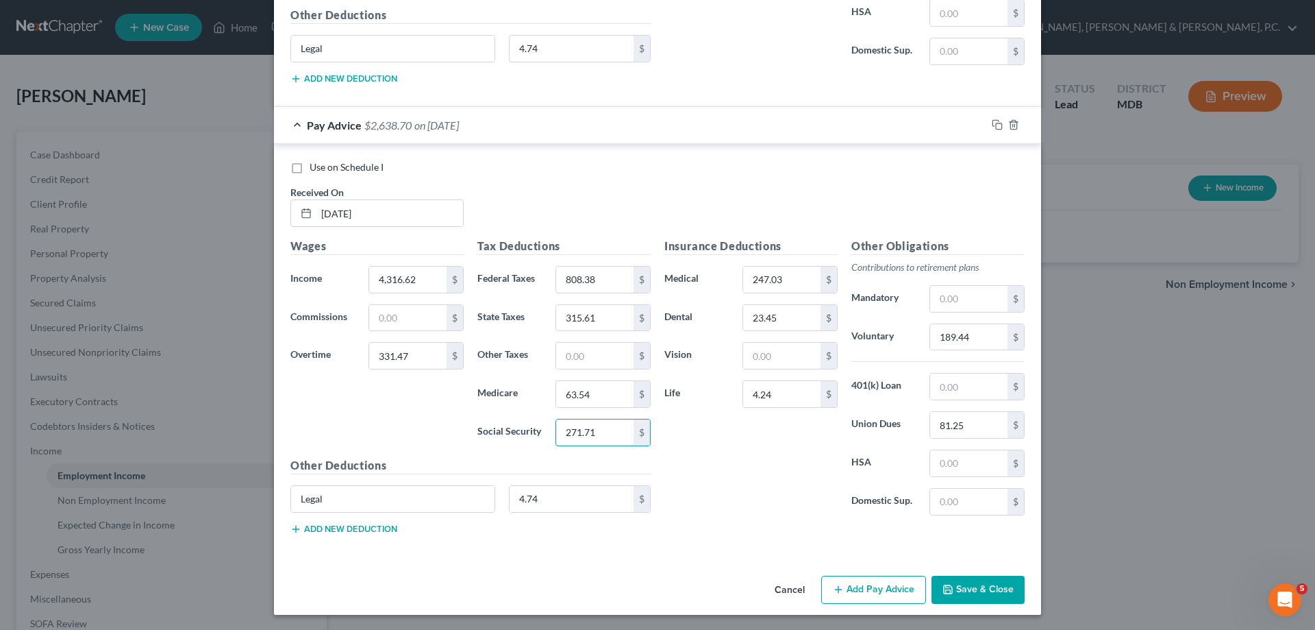
scroll to position [1285, 0]
type input "271.71"
click at [891, 586] on button "Add Pay Advice" at bounding box center [873, 588] width 105 height 29
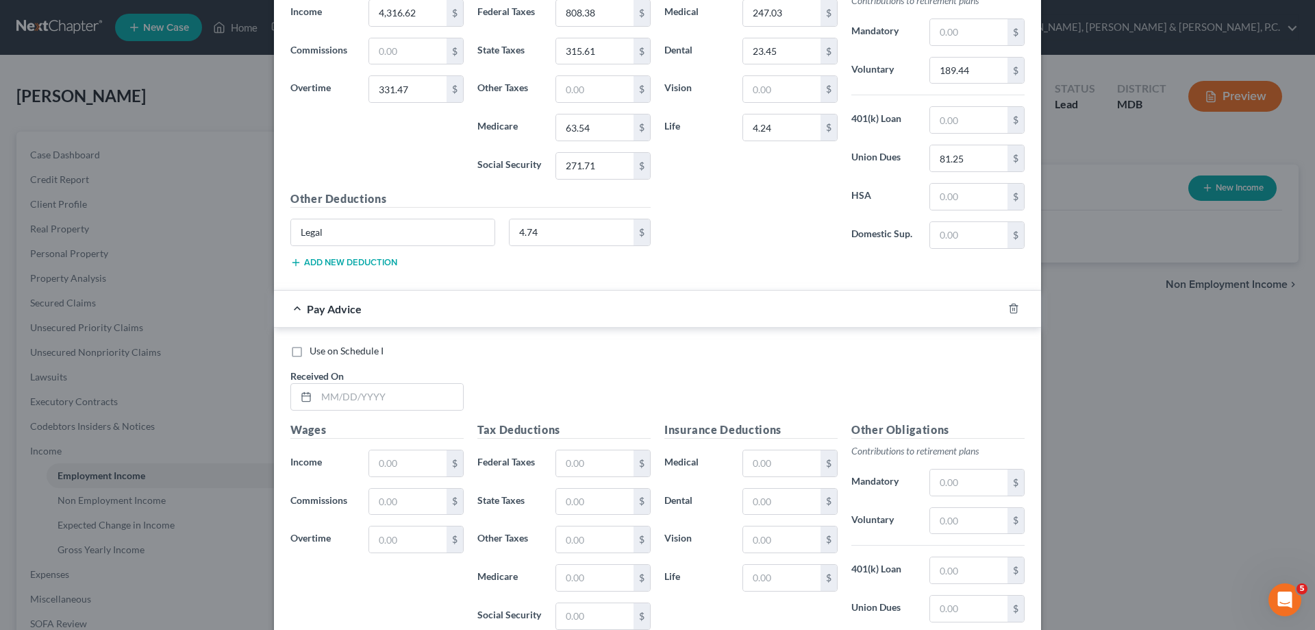
scroll to position [1556, 0]
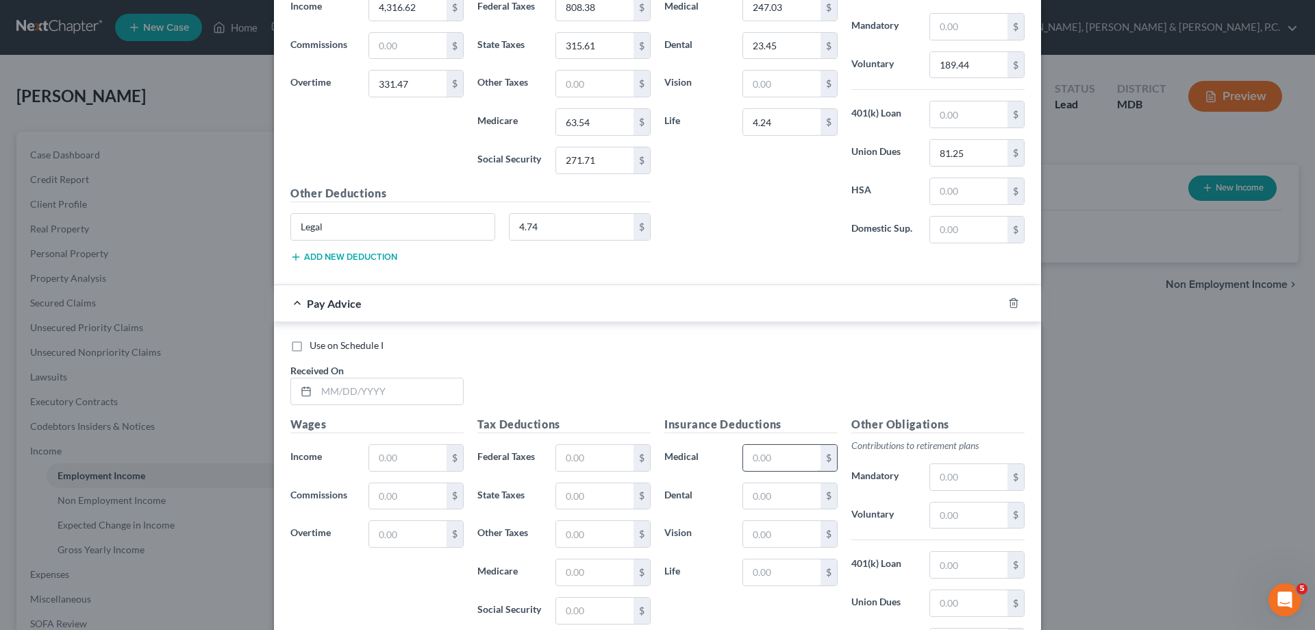
click at [795, 462] on input "text" at bounding box center [781, 458] width 77 height 26
type input "247.03"
type input "3"
type input "23.45"
type input "4.24"
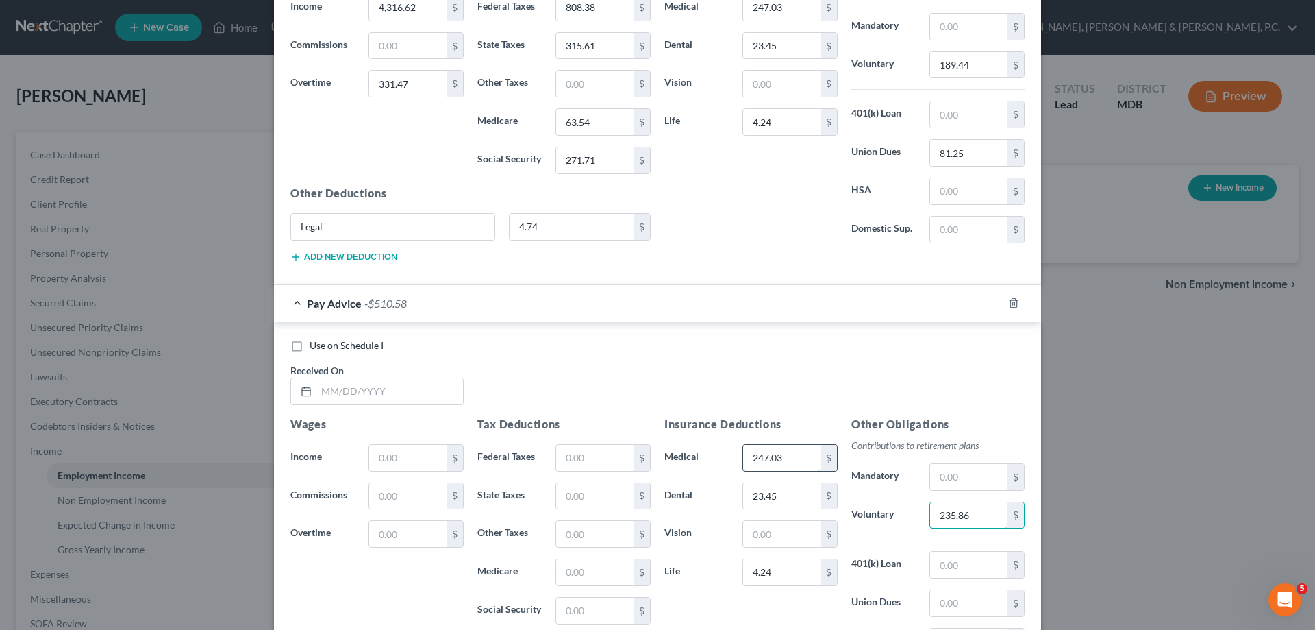
scroll to position [1624, 0]
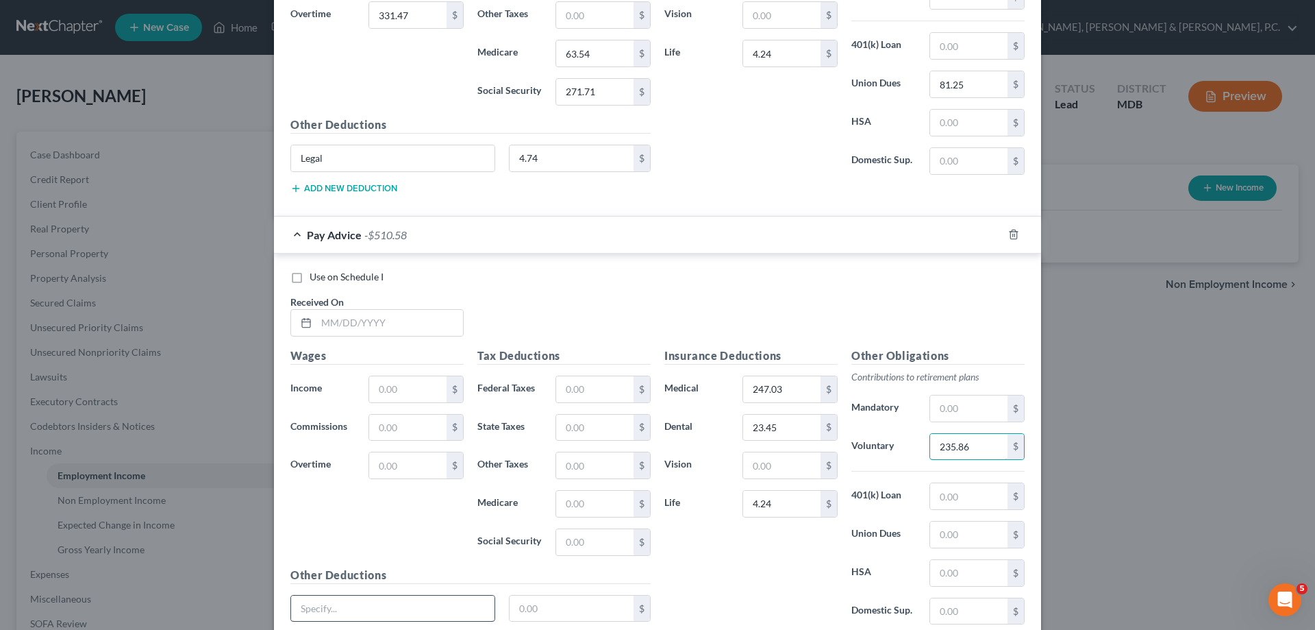
type input "235.86"
click at [445, 608] on input "text" at bounding box center [392, 608] width 203 height 26
type input "Legal"
click at [593, 606] on input "text" at bounding box center [572, 608] width 125 height 26
type input "4.74"
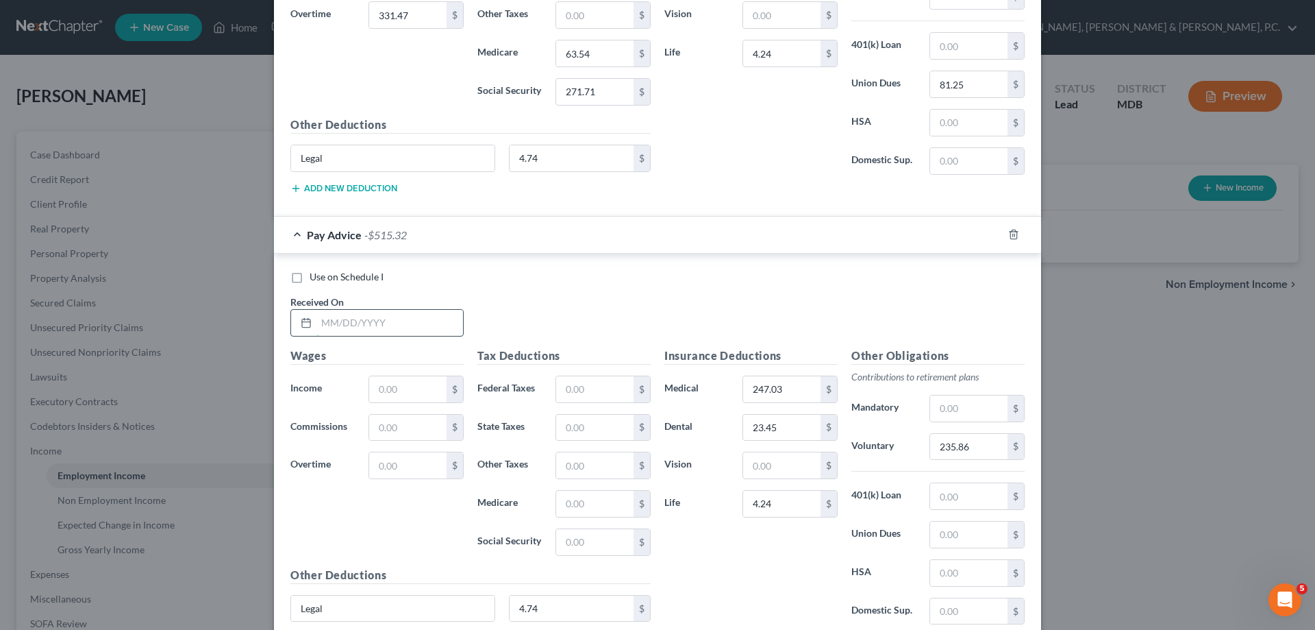
click at [384, 312] on input "text" at bounding box center [390, 323] width 147 height 26
type input "[DATE]"
click at [418, 388] on input "text" at bounding box center [407, 389] width 77 height 26
type input "4,342.36"
click at [411, 463] on input "text" at bounding box center [407, 465] width 77 height 26
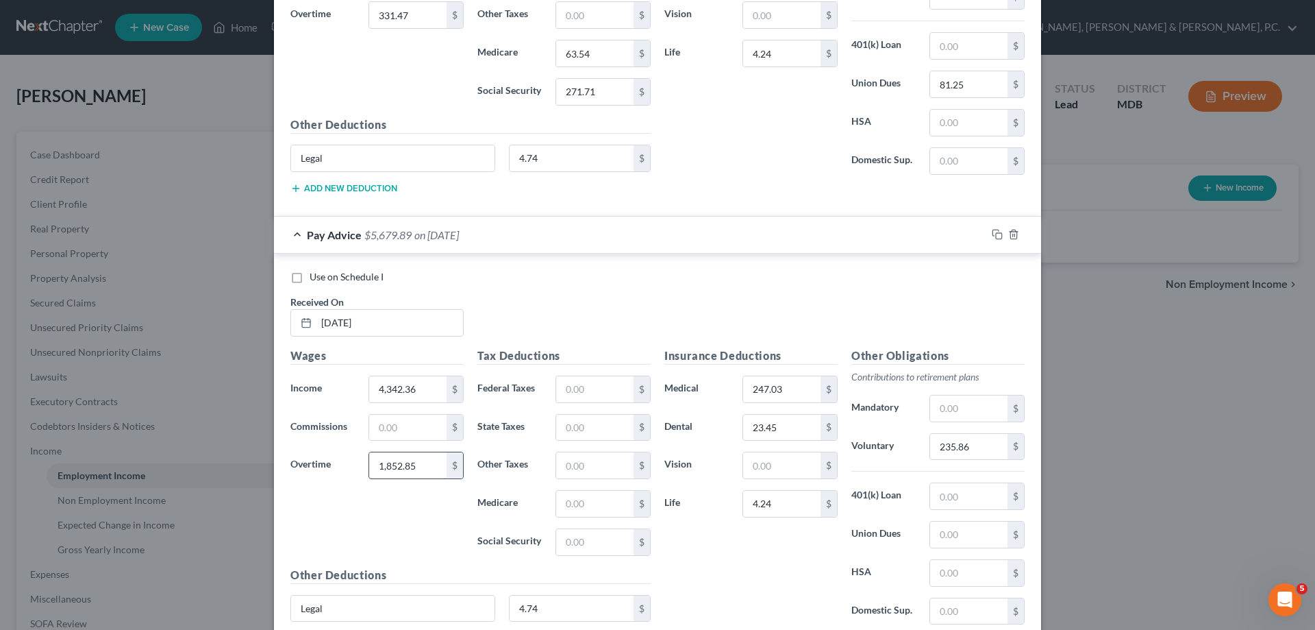
type input "1,852.85"
type input "1,306.22"
type input "440.31"
type input "85.98"
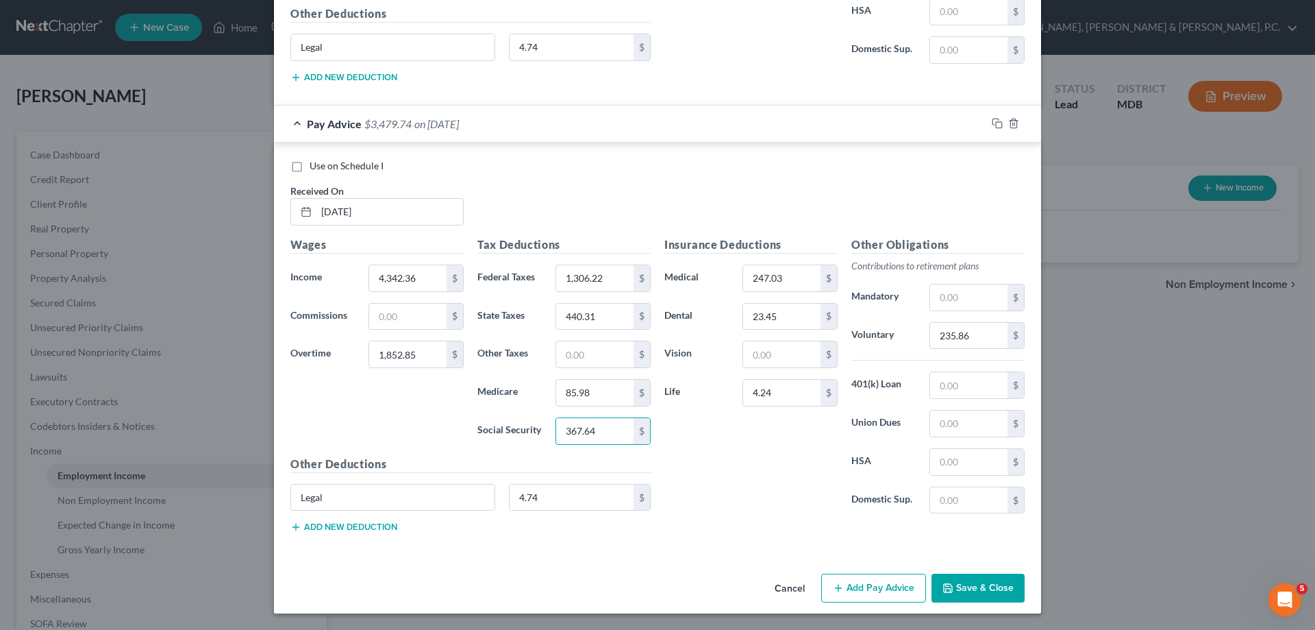
type input "367.64"
click at [858, 584] on button "Add Pay Advice" at bounding box center [873, 587] width 105 height 29
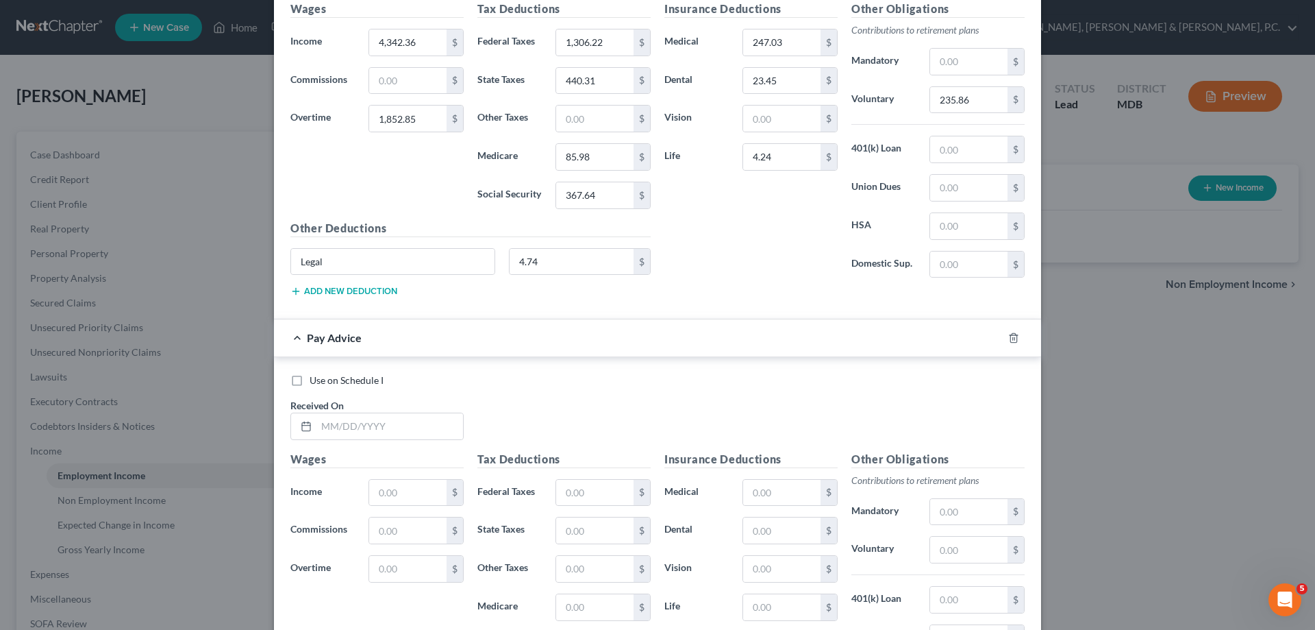
scroll to position [2006, 0]
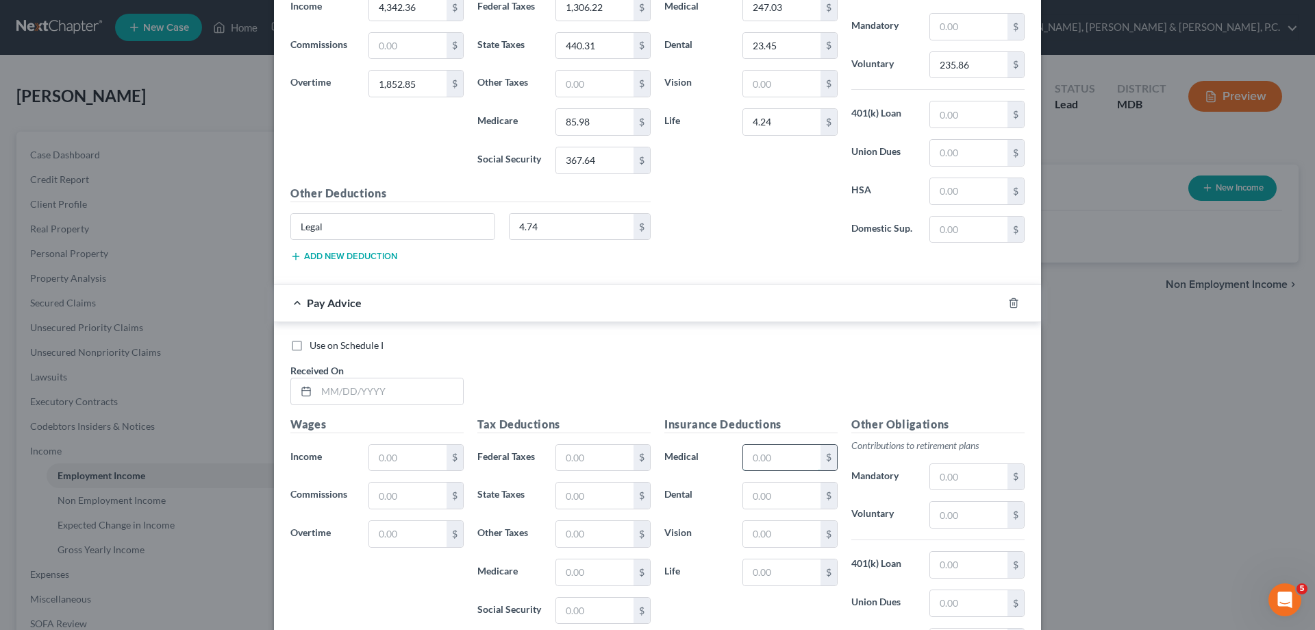
click at [785, 458] on input "text" at bounding box center [781, 458] width 77 height 26
type input "247.03"
type input "23.45"
type input "4.24"
type input "288.69"
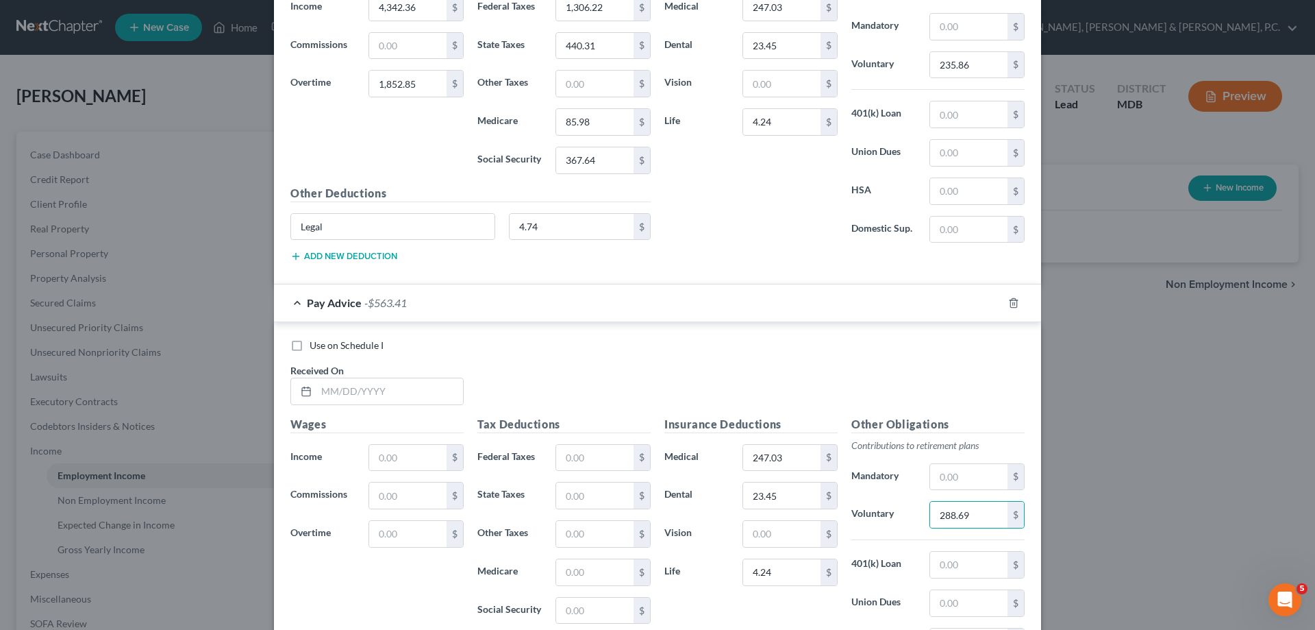
click at [397, 375] on div "Received On *" at bounding box center [377, 384] width 187 height 42
click at [399, 384] on input "text" at bounding box center [390, 391] width 147 height 26
type input "[DATE]"
click at [578, 451] on input "text" at bounding box center [594, 458] width 77 height 26
type input "1,904.14"
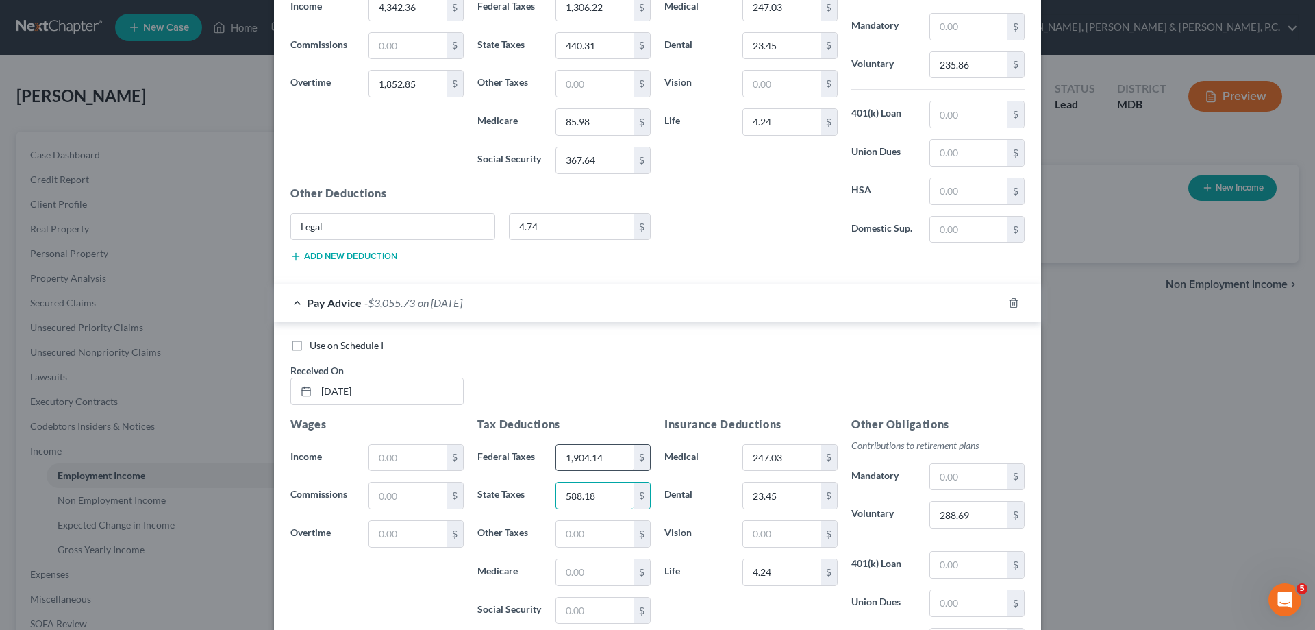
type input "588.18"
type input "111.52"
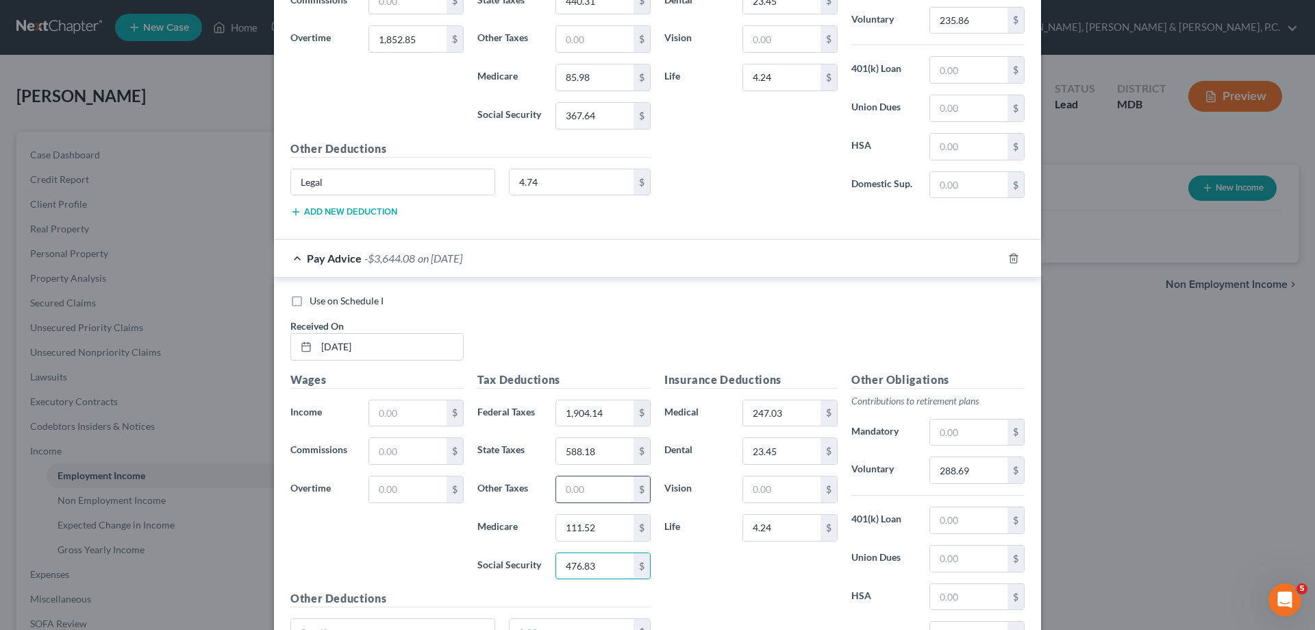
scroll to position [2075, 0]
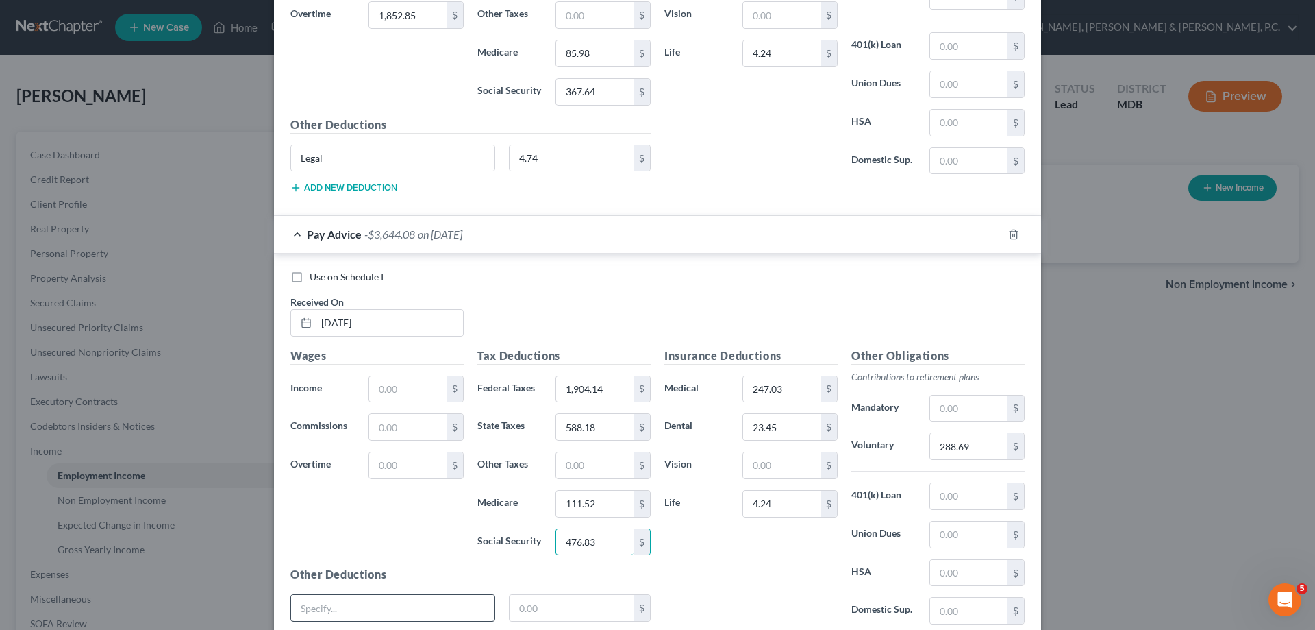
type input "476.83"
click at [452, 596] on input "text" at bounding box center [392, 608] width 203 height 26
type input "Legal"
click at [557, 604] on input "text" at bounding box center [572, 608] width 125 height 26
type input "4.74"
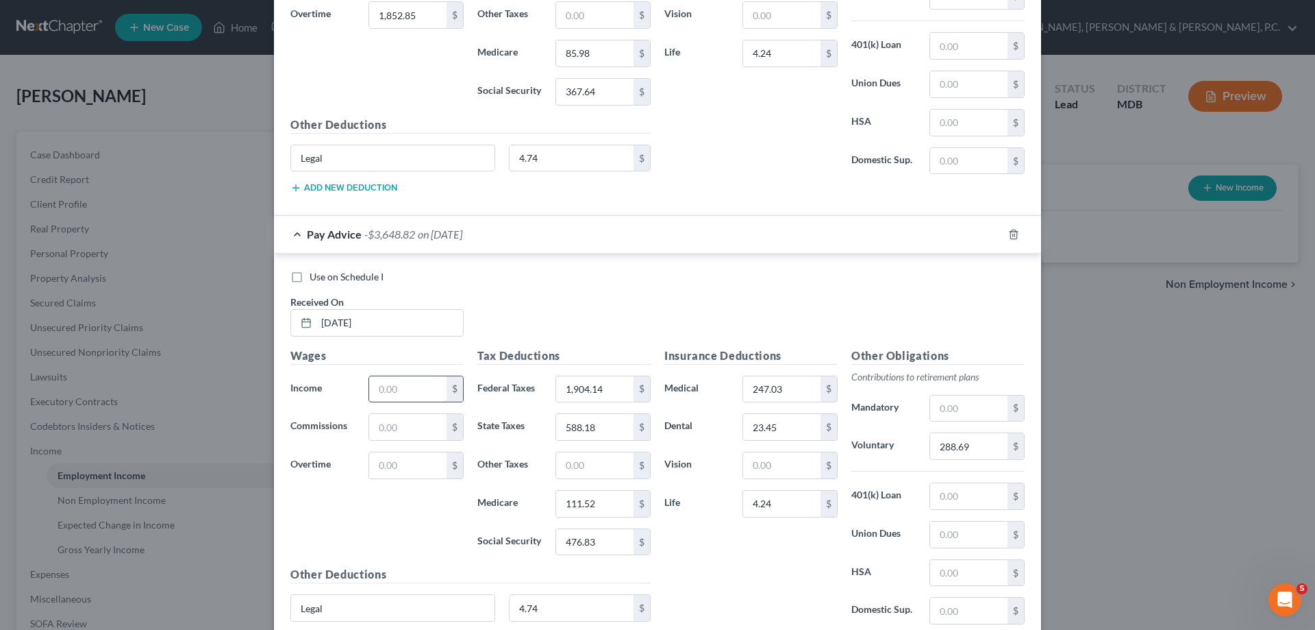
click at [398, 392] on input "text" at bounding box center [407, 389] width 77 height 26
click at [426, 391] on input "text" at bounding box center [407, 389] width 77 height 26
type input "8,152.88"
click at [415, 462] on input "text" at bounding box center [407, 465] width 77 height 26
type input "3,626.87"
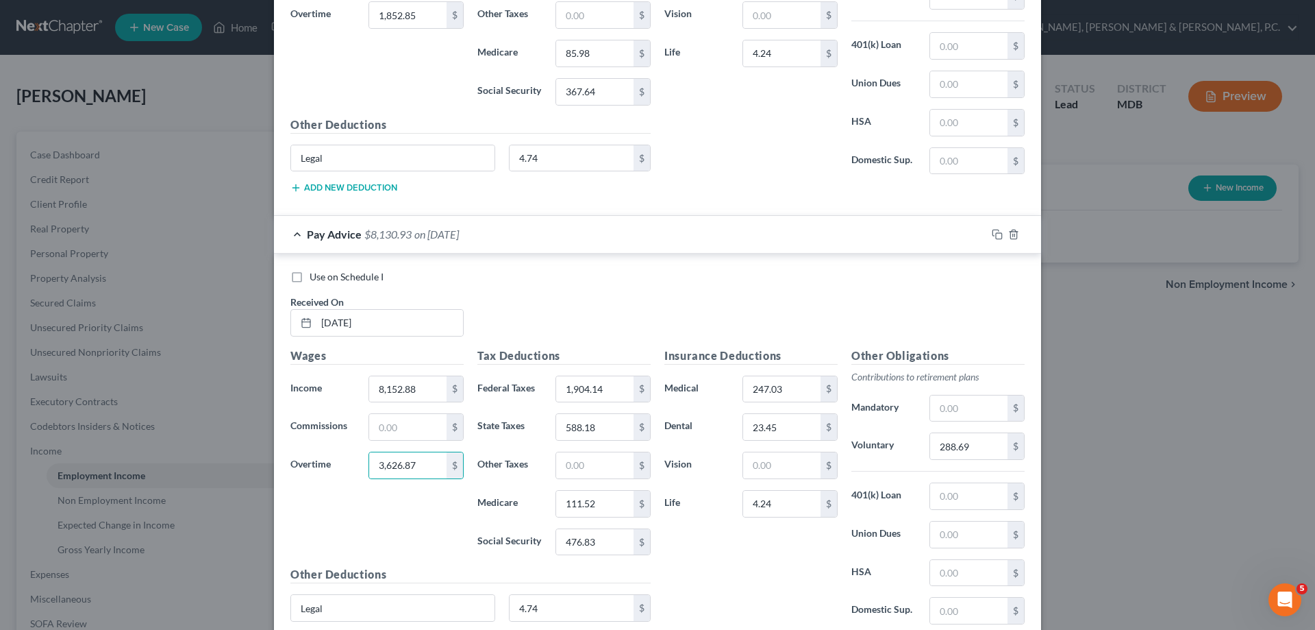
click at [430, 512] on div "Wages Income * 8,152.88 $ Commissions $ Overtime 3,626.87 $" at bounding box center [377, 456] width 187 height 219
click at [418, 388] on input "8,152.88" at bounding box center [407, 389] width 77 height 26
type input "4,329.50"
click at [421, 532] on div "Wages Income * 4,329.50 $ Commissions $ Overtime 3,626.87 $" at bounding box center [377, 456] width 187 height 219
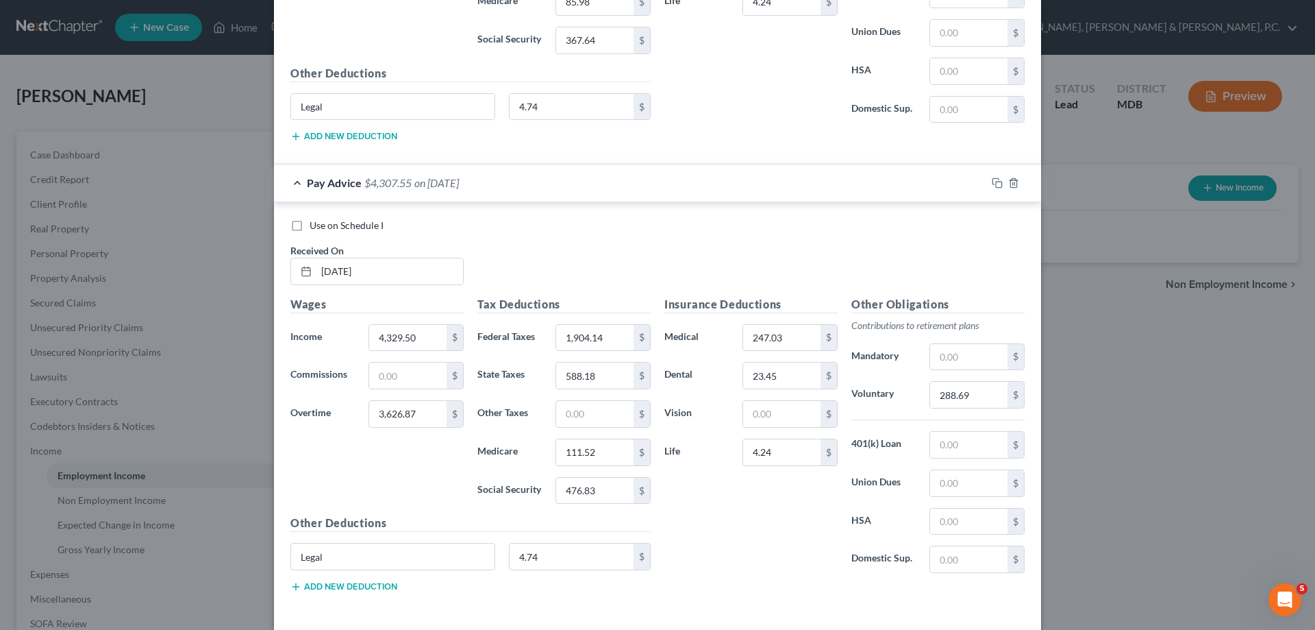
scroll to position [2186, 0]
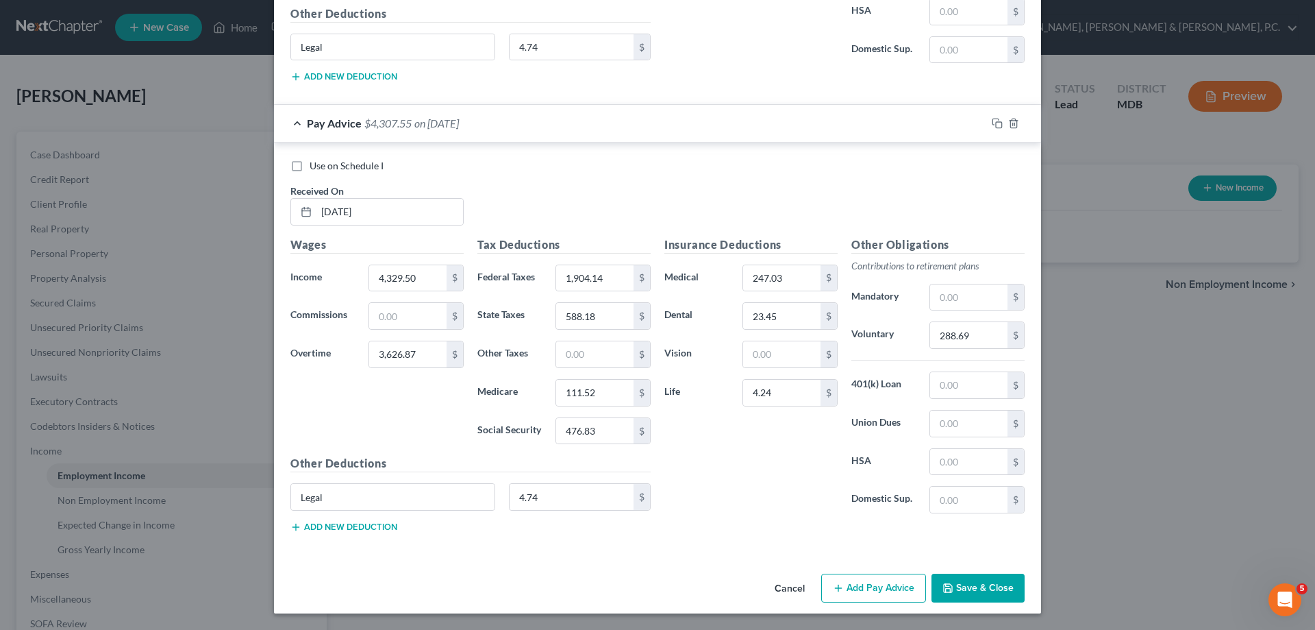
click at [840, 580] on button "Add Pay Advice" at bounding box center [873, 587] width 105 height 29
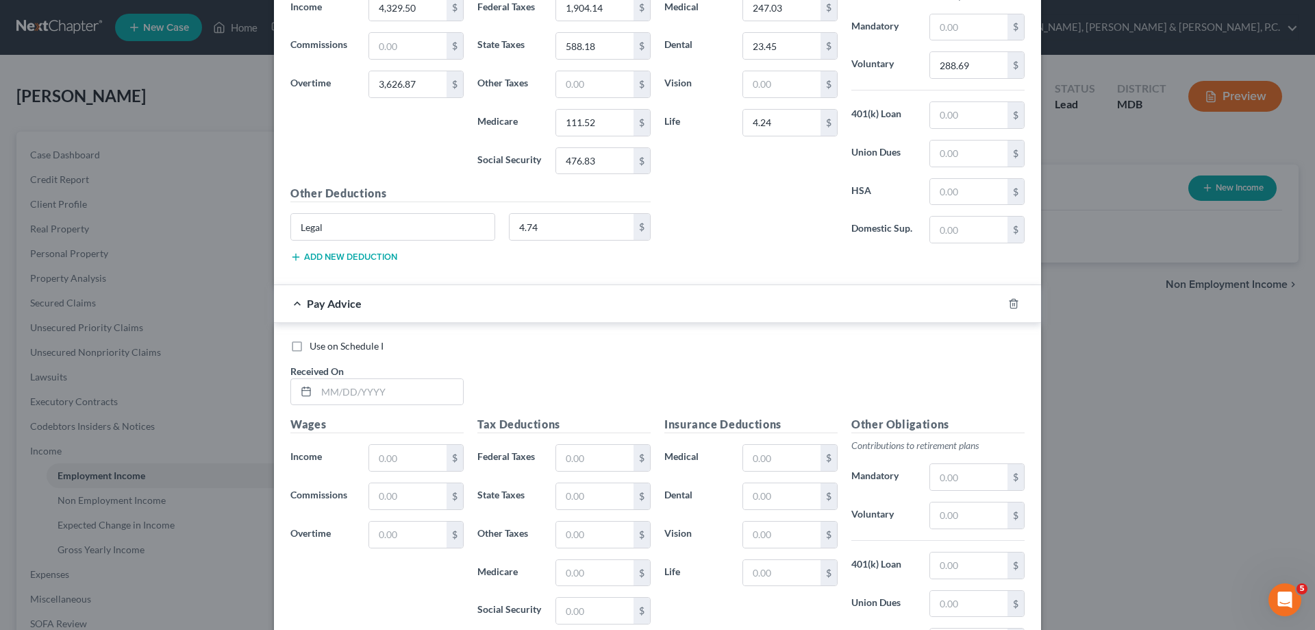
scroll to position [2459, 0]
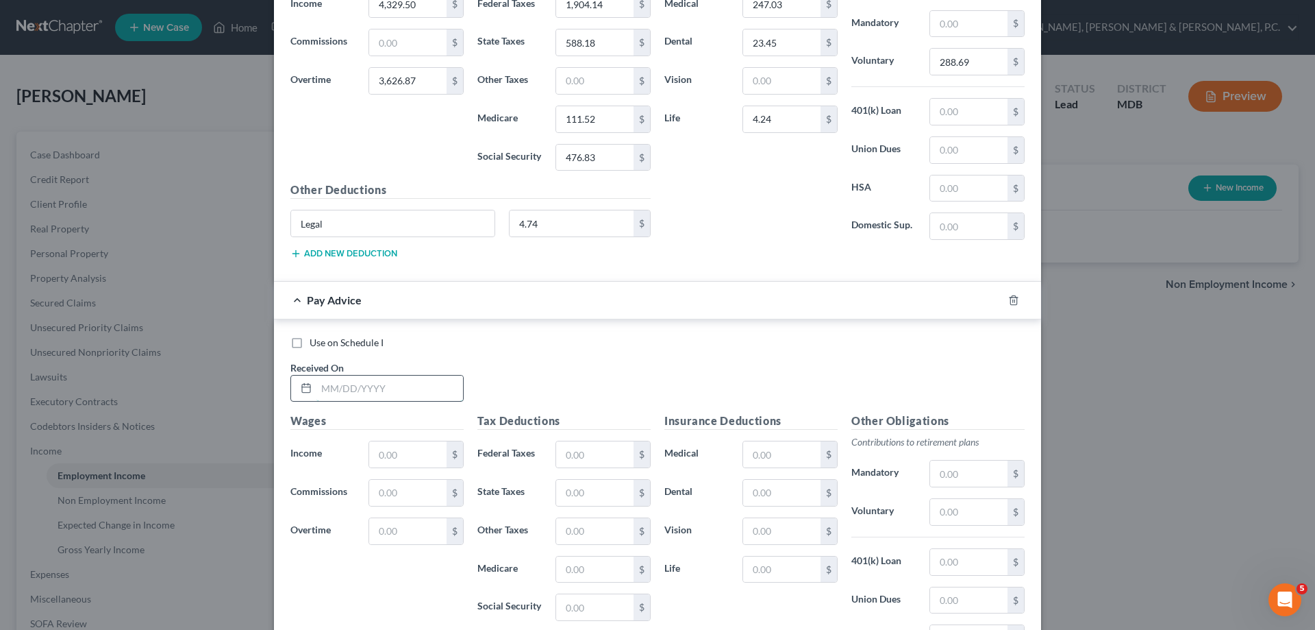
click at [425, 381] on input "text" at bounding box center [390, 388] width 147 height 26
type input "[DATE]"
click at [793, 449] on input "text" at bounding box center [781, 454] width 77 height 26
type input "247.03"
type input "23.45"
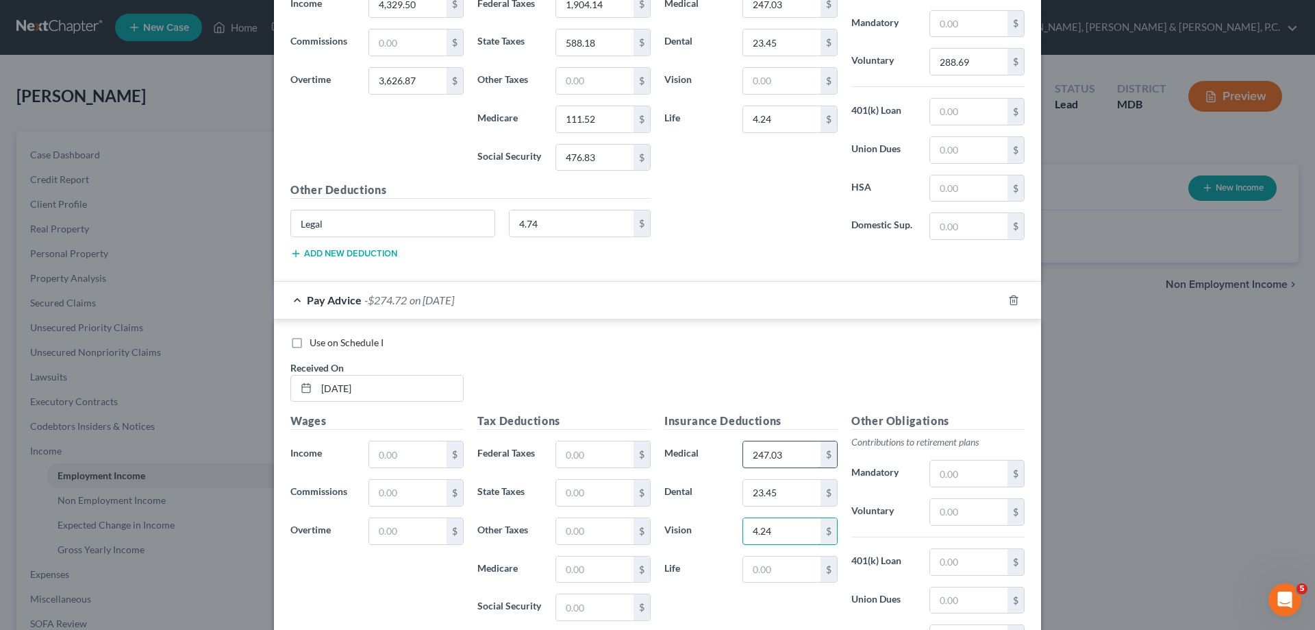
type input "4.24"
type input "279.29"
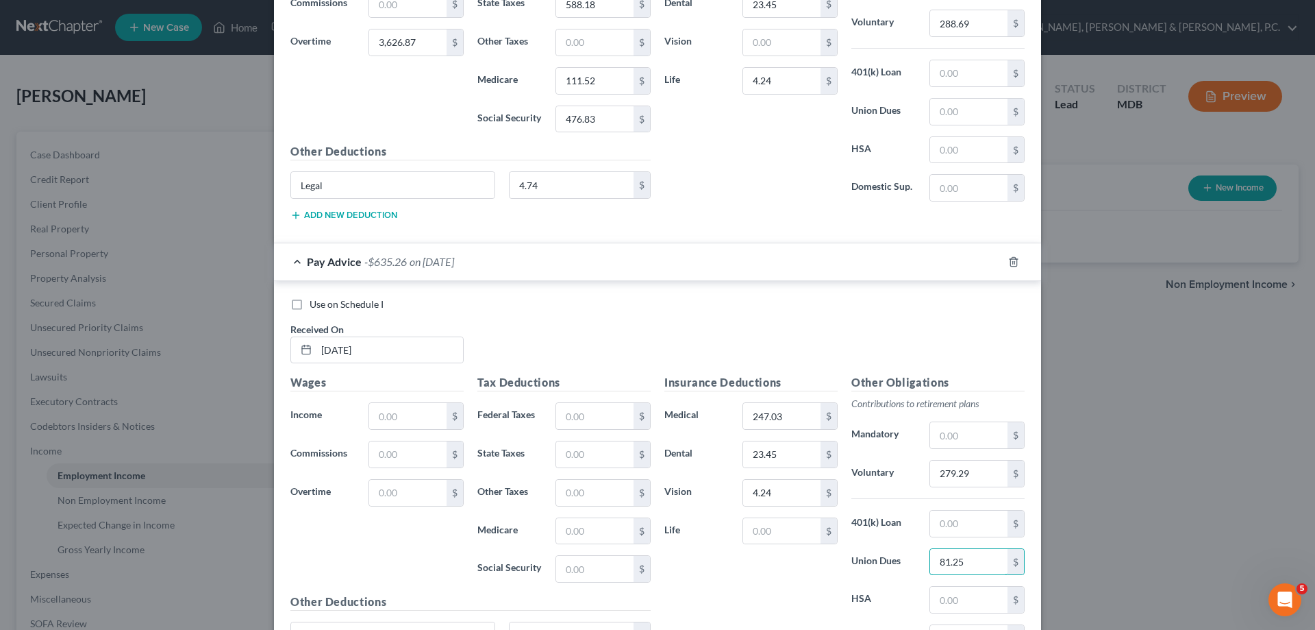
scroll to position [2527, 0]
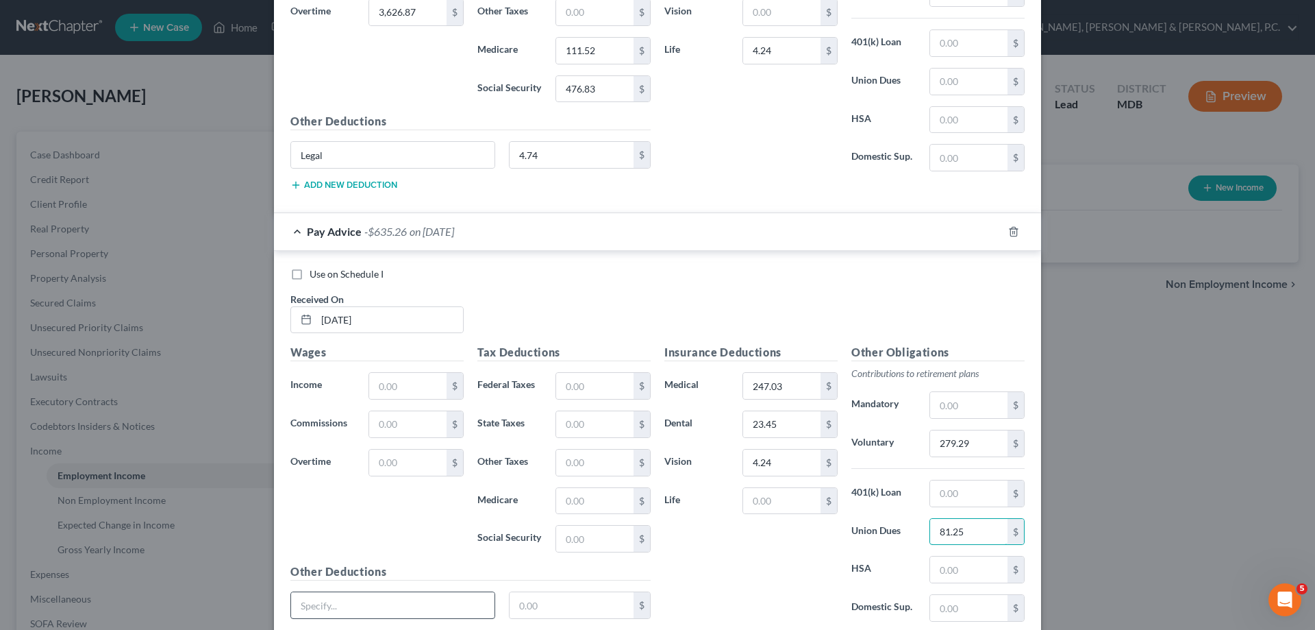
type input "81.25"
click at [417, 601] on input "text" at bounding box center [392, 605] width 203 height 26
type input "Legal"
click at [536, 597] on input "text" at bounding box center [572, 605] width 125 height 26
type input "4.74"
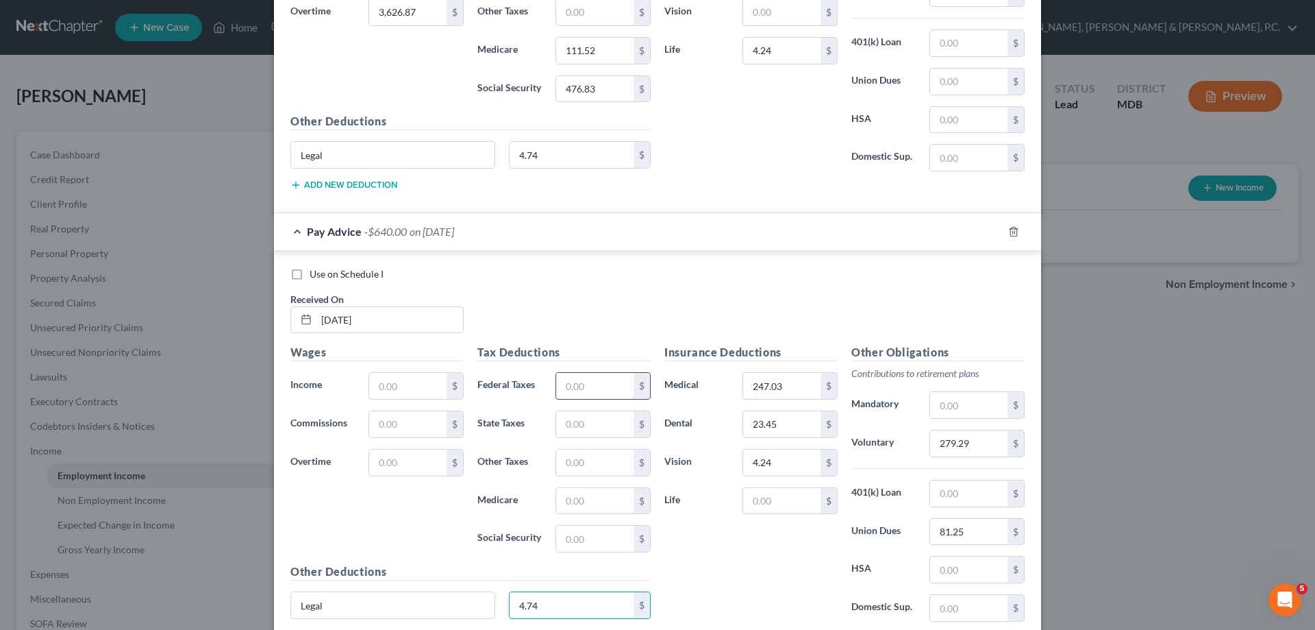
click at [585, 382] on input "text" at bounding box center [594, 386] width 77 height 26
type input "1,797.70"
type input "561.39"
type input "106.97"
type input "457.39"
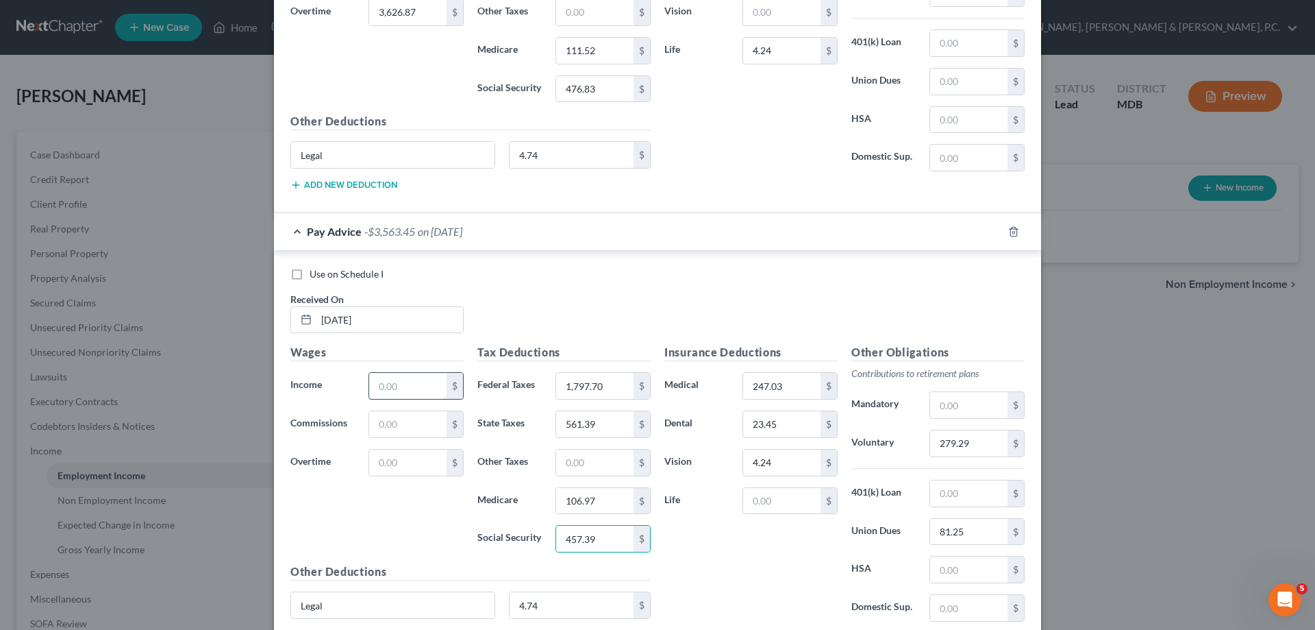
click at [404, 378] on input "text" at bounding box center [407, 386] width 77 height 26
click at [405, 388] on input "text" at bounding box center [407, 386] width 77 height 26
type input "4,338.07"
drag, startPoint x: 397, startPoint y: 460, endPoint x: 406, endPoint y: 456, distance: 10.7
click at [404, 457] on input "text" at bounding box center [407, 462] width 77 height 26
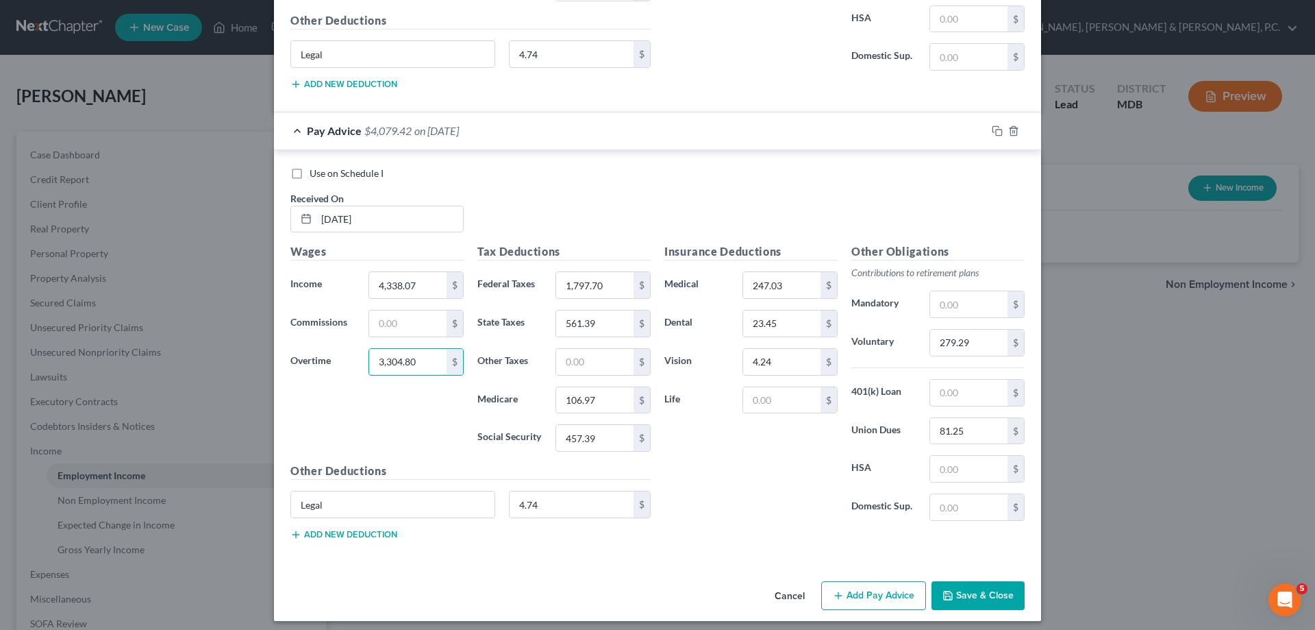
scroll to position [2636, 0]
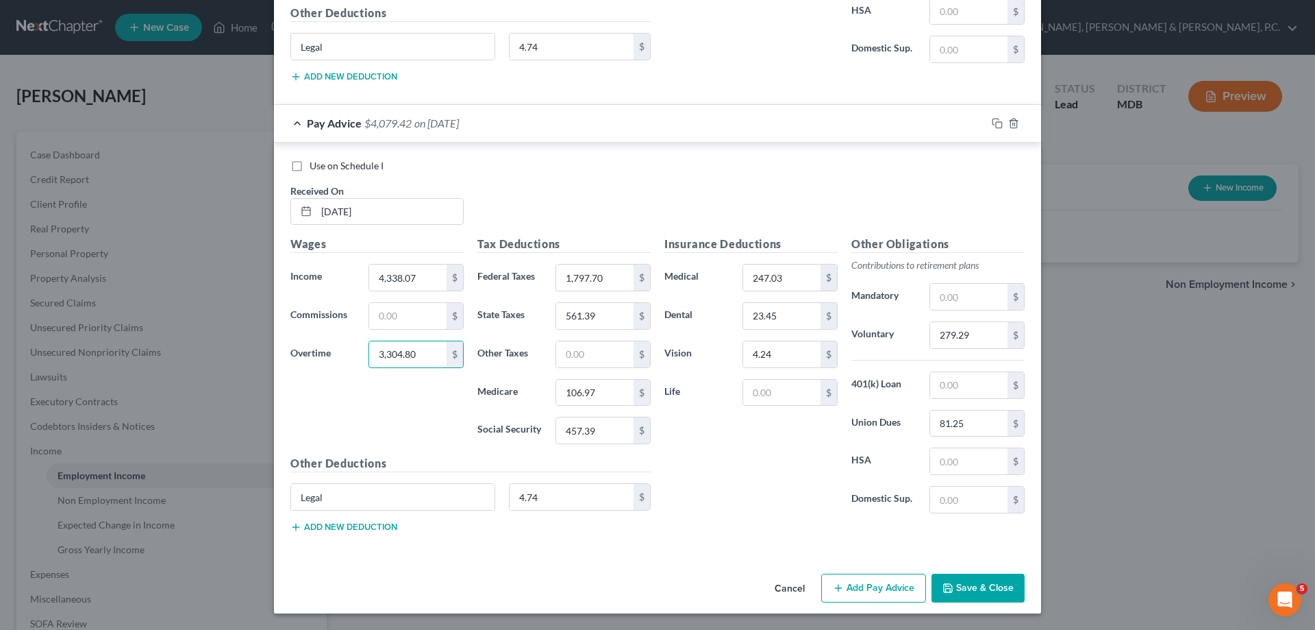
type input "3,304.80"
click at [864, 576] on button "Add Pay Advice" at bounding box center [873, 587] width 105 height 29
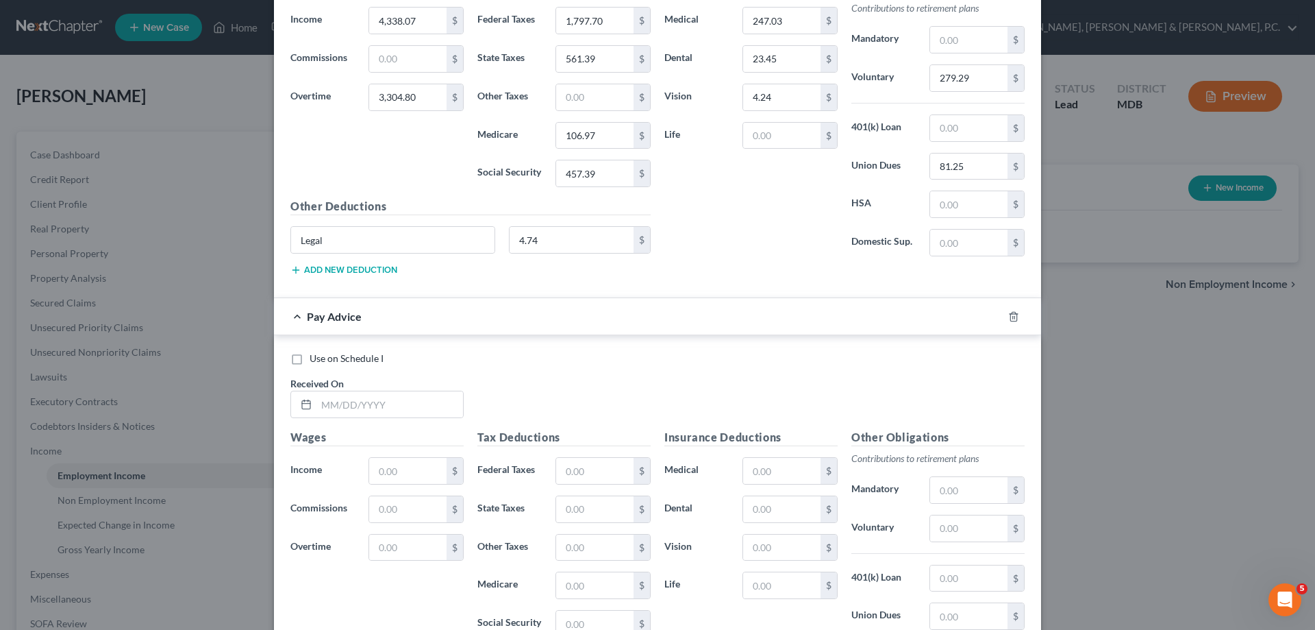
scroll to position [2901, 0]
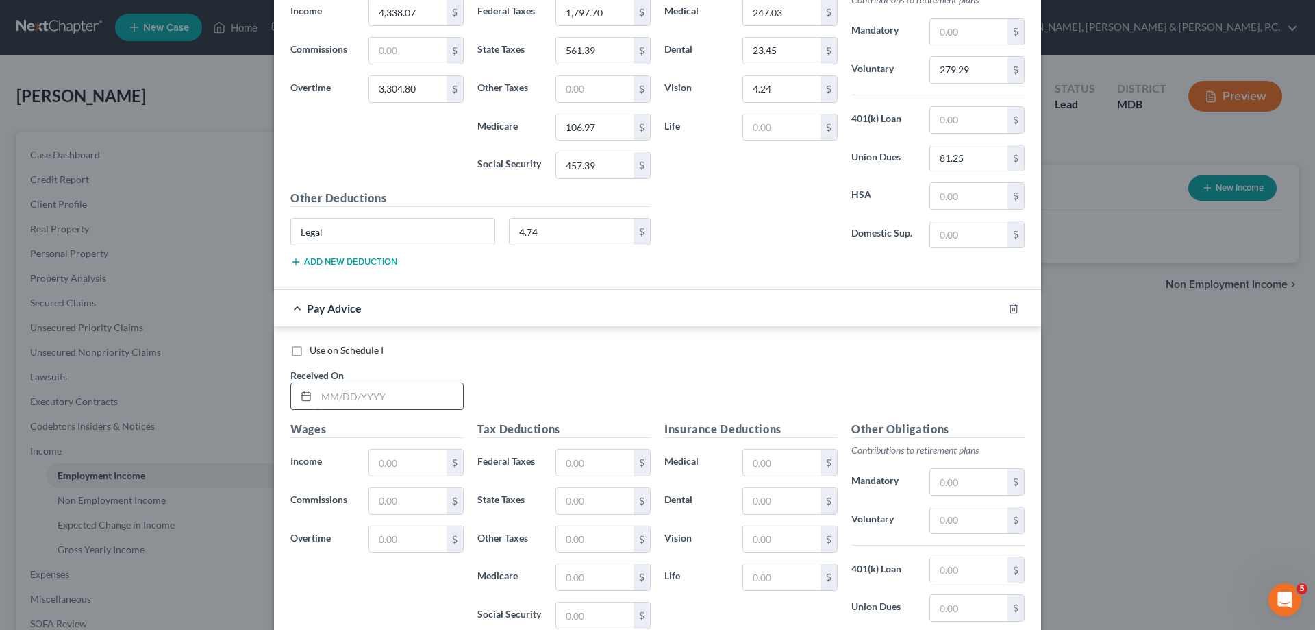
click at [436, 391] on input "text" at bounding box center [390, 396] width 147 height 26
type input "[DATE]"
click at [800, 465] on input "text" at bounding box center [781, 462] width 77 height 26
type input "247.03"
type input "23.45"
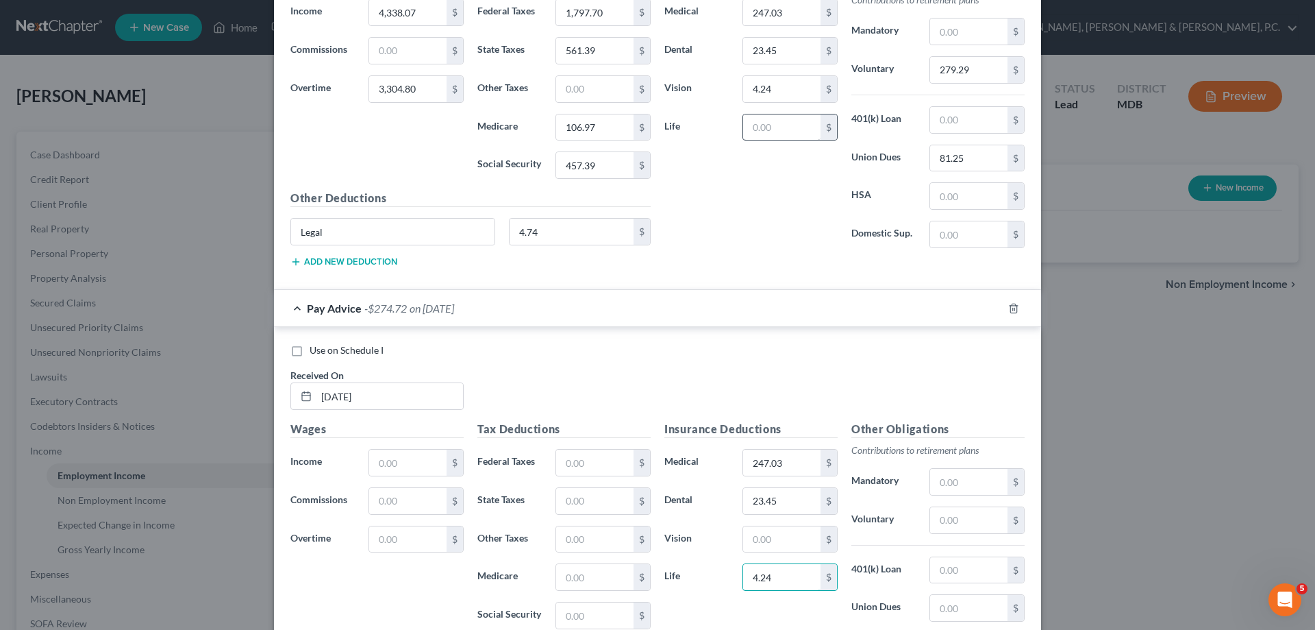
type input "4.24"
click at [773, 116] on input "text" at bounding box center [781, 127] width 77 height 26
type input "4.24"
click at [776, 82] on input "4.24" at bounding box center [781, 89] width 77 height 26
click at [952, 515] on input "text" at bounding box center [968, 520] width 77 height 26
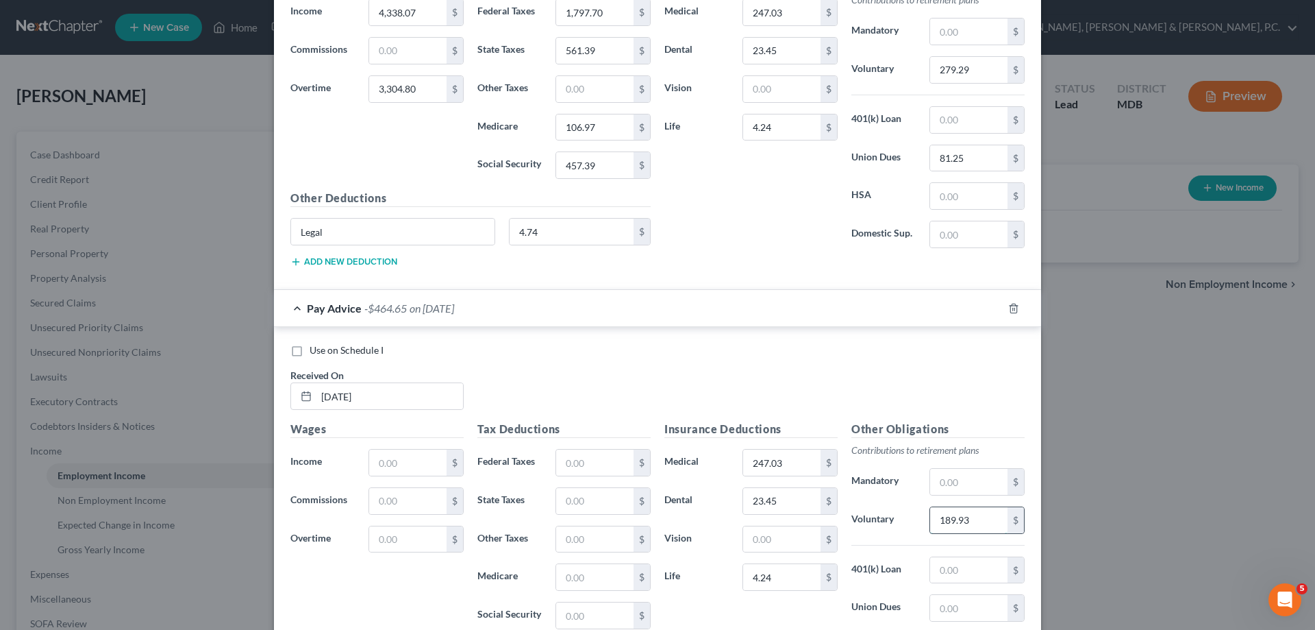
scroll to position [2969, 0]
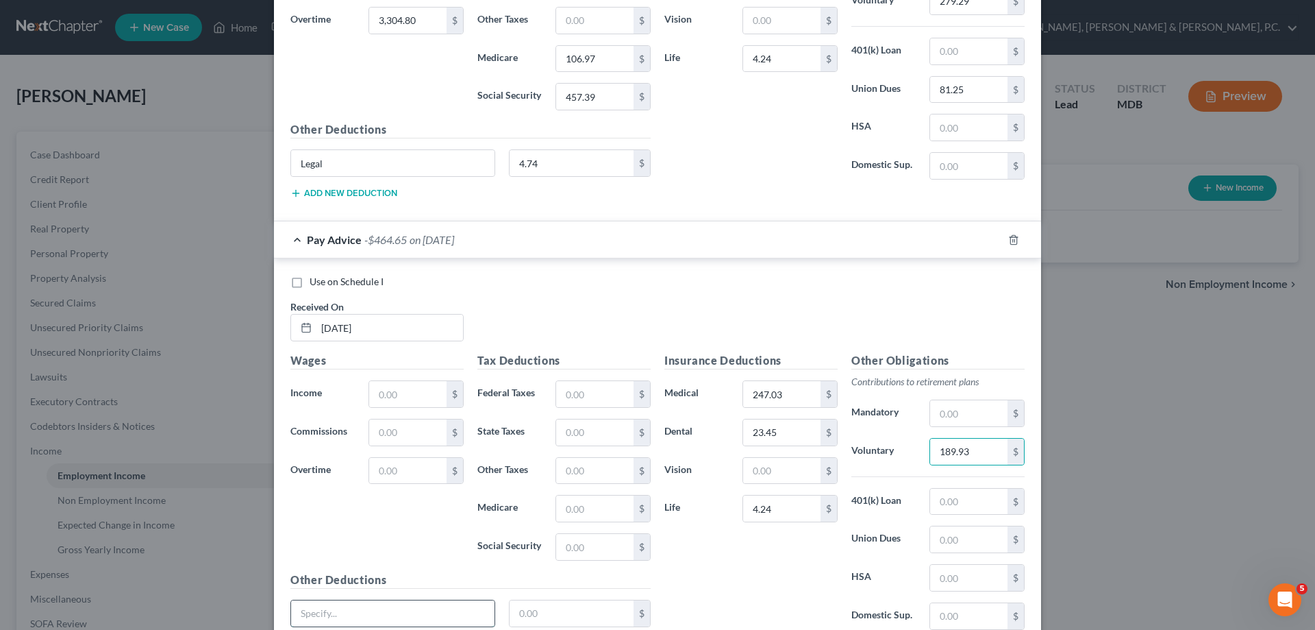
click at [411, 608] on input "text" at bounding box center [392, 613] width 203 height 26
click at [547, 615] on input "text" at bounding box center [572, 613] width 125 height 26
click at [578, 383] on input "text" at bounding box center [594, 394] width 77 height 26
click at [403, 399] on input "text" at bounding box center [407, 394] width 77 height 26
click at [429, 469] on input "text" at bounding box center [407, 471] width 77 height 26
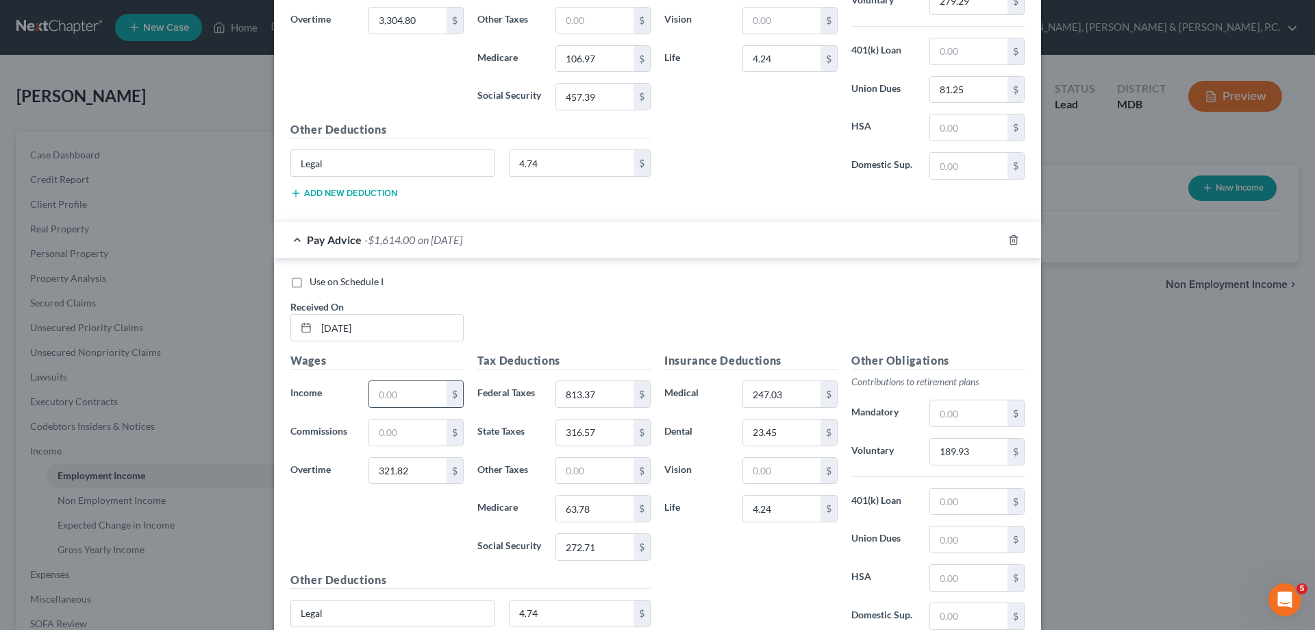
click at [412, 389] on input "text" at bounding box center [407, 394] width 77 height 26
click at [727, 541] on div "Insurance Deductions Medical 247.03 $ Dental 23.45 $ Vision $ Life 4.24 $" at bounding box center [751, 496] width 187 height 288
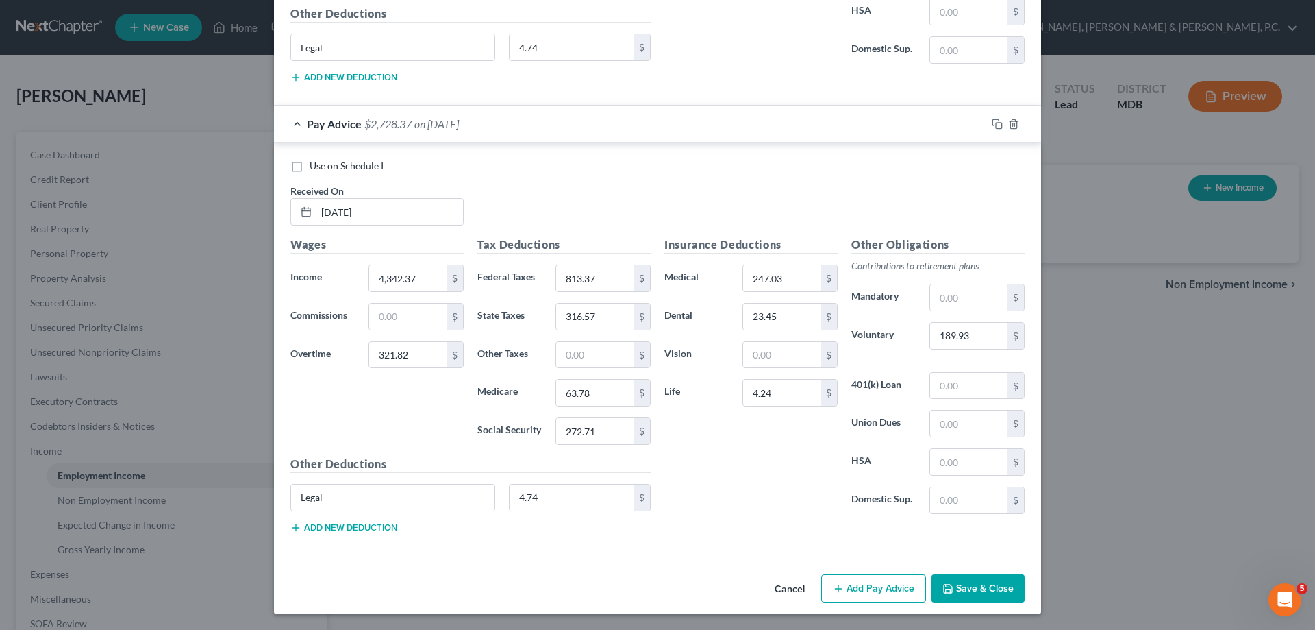
click at [840, 579] on button "Add Pay Advice" at bounding box center [873, 588] width 105 height 29
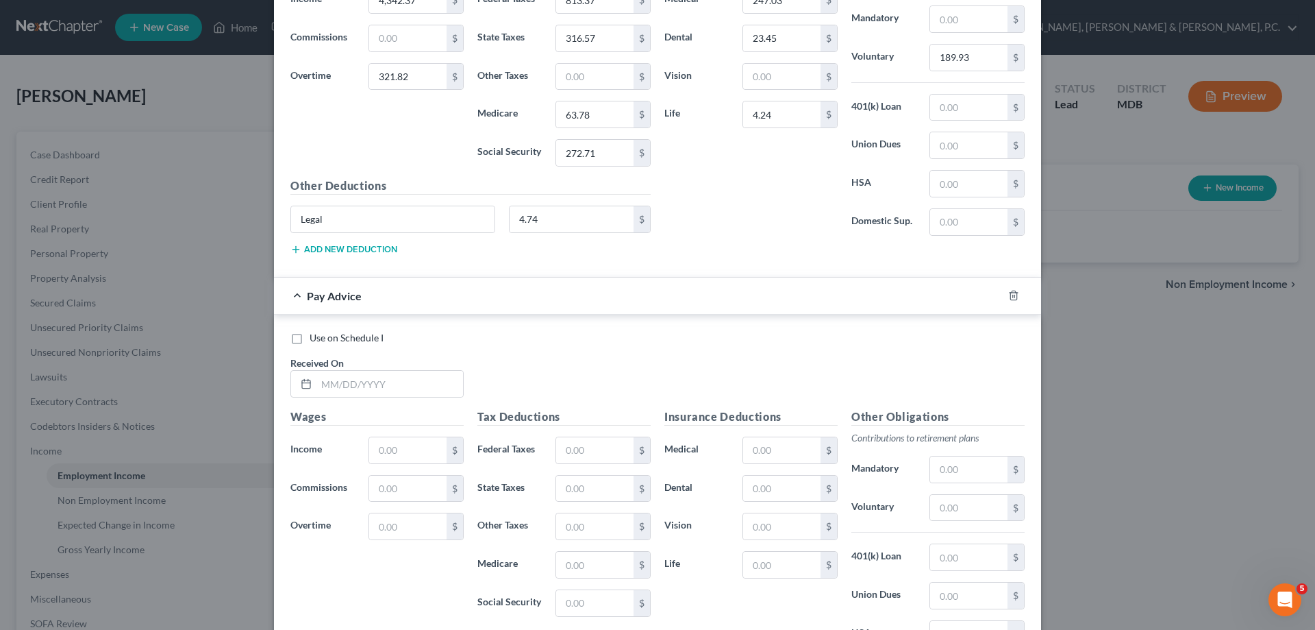
scroll to position [3354, 0]
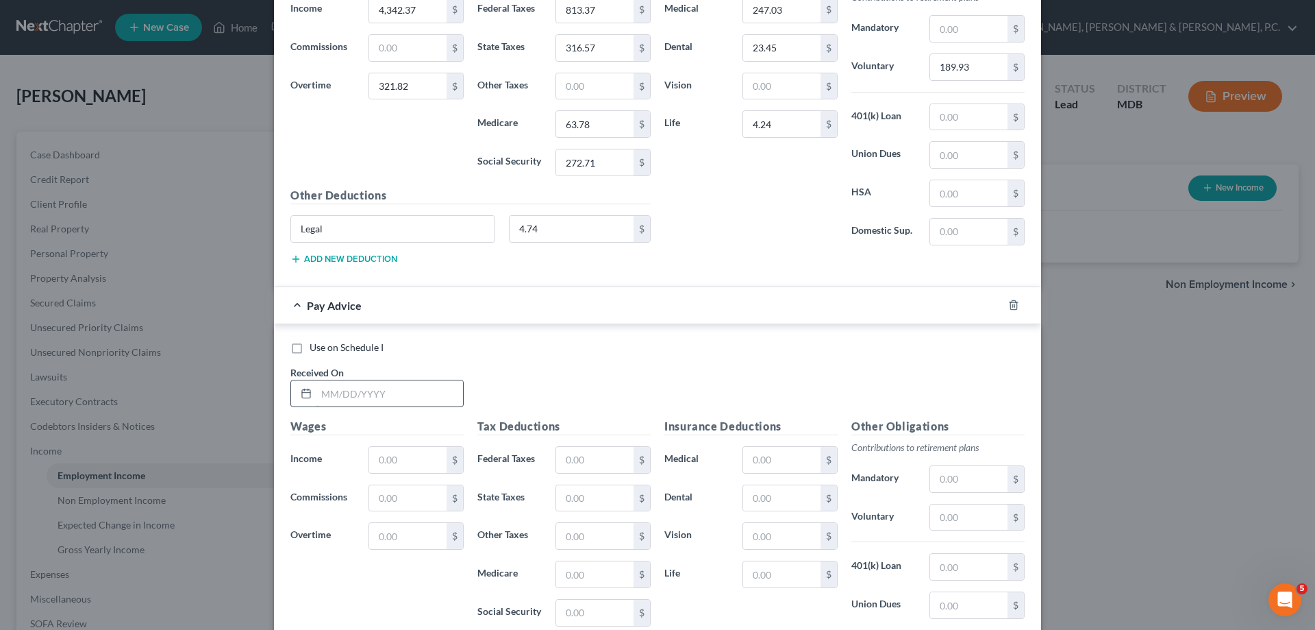
click at [440, 387] on input "text" at bounding box center [390, 393] width 147 height 26
click at [775, 461] on input "text" at bounding box center [781, 460] width 77 height 26
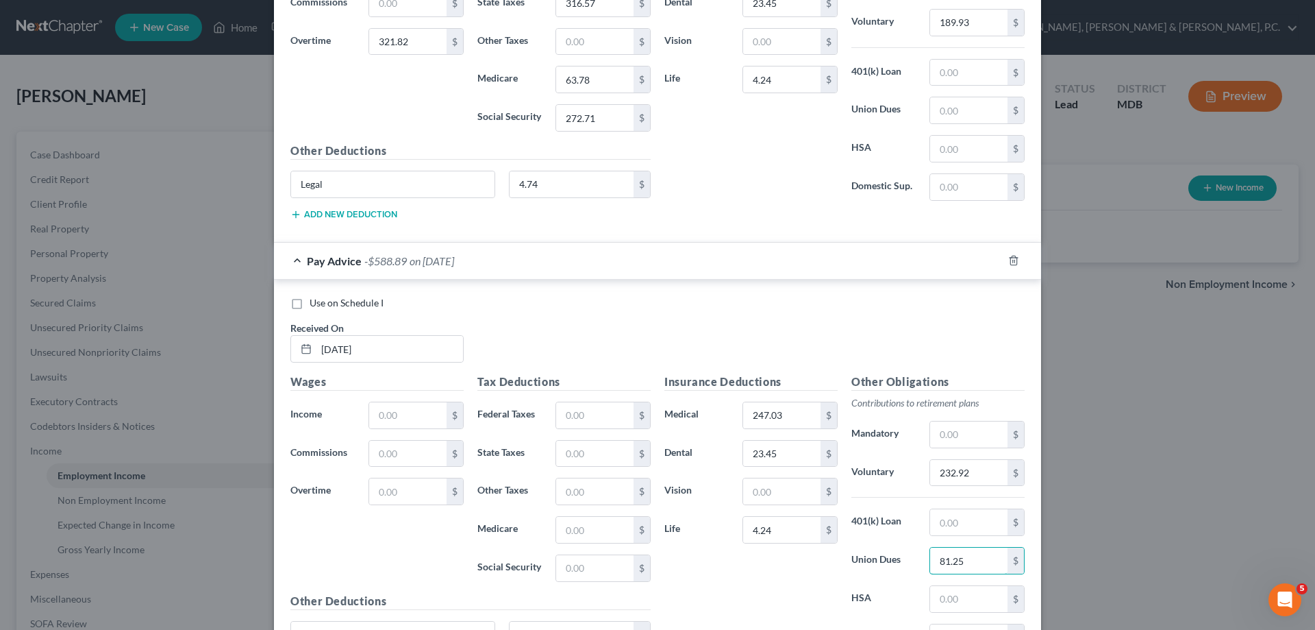
scroll to position [3422, 0]
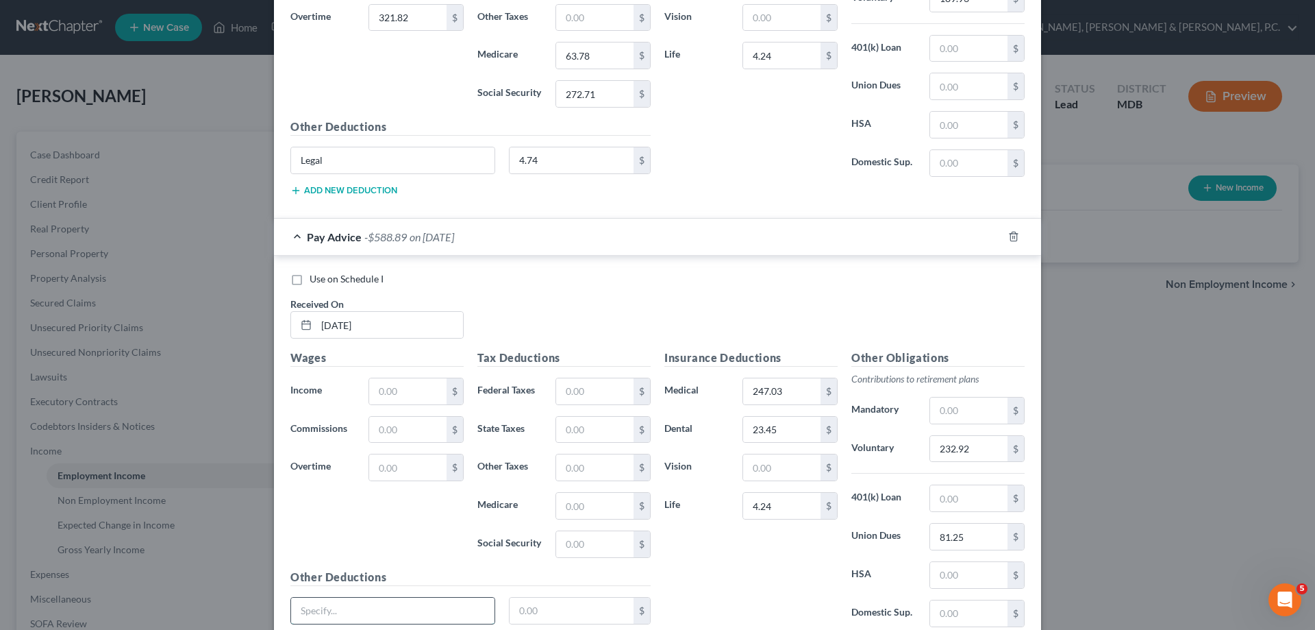
click at [445, 599] on input "text" at bounding box center [392, 610] width 203 height 26
click at [539, 607] on input "text" at bounding box center [572, 610] width 125 height 26
click at [565, 386] on input "text" at bounding box center [594, 391] width 77 height 26
click at [613, 463] on input "84.56" at bounding box center [594, 467] width 77 height 26
click at [439, 392] on input "text" at bounding box center [407, 391] width 77 height 26
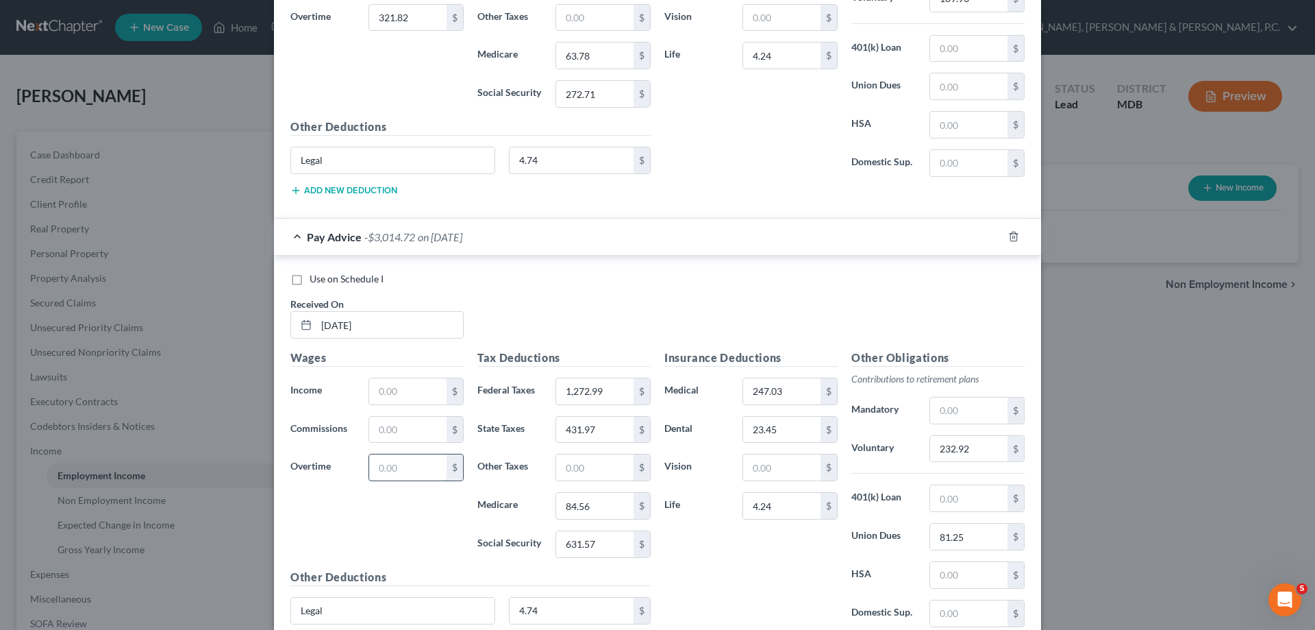
click at [411, 462] on input "text" at bounding box center [407, 467] width 77 height 26
click at [411, 380] on input "text" at bounding box center [407, 391] width 77 height 26
click at [429, 395] on input "text" at bounding box center [407, 391] width 77 height 26
click at [602, 546] on input "631.57" at bounding box center [594, 544] width 77 height 26
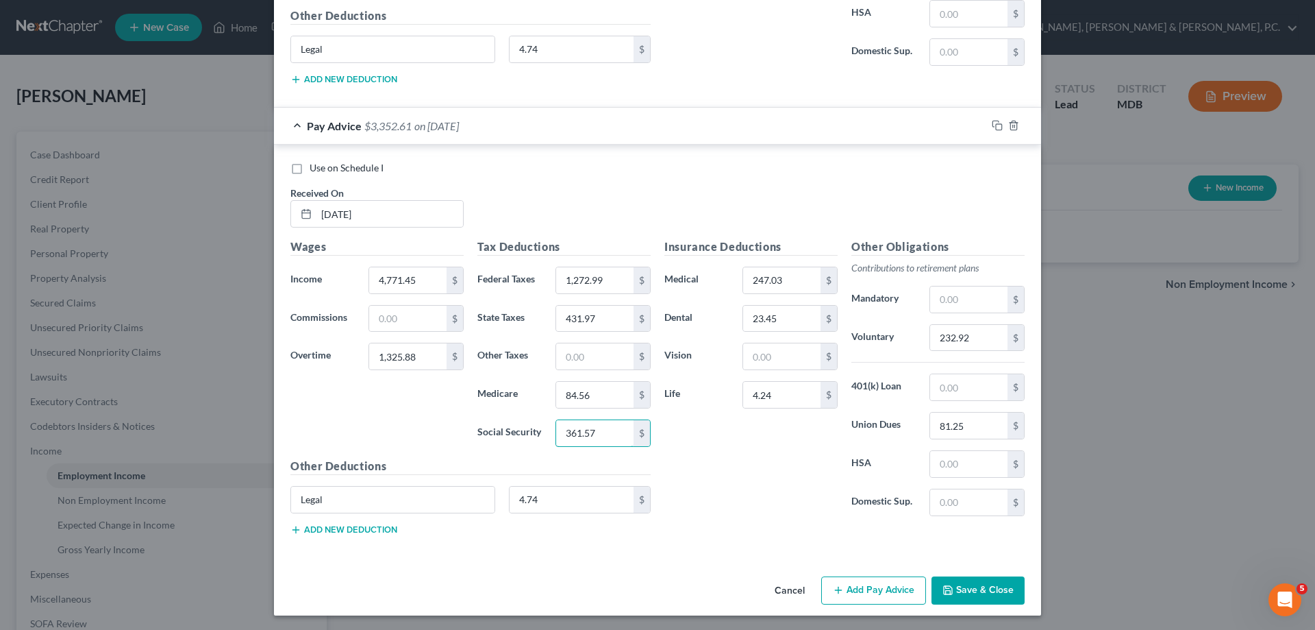
scroll to position [3535, 0]
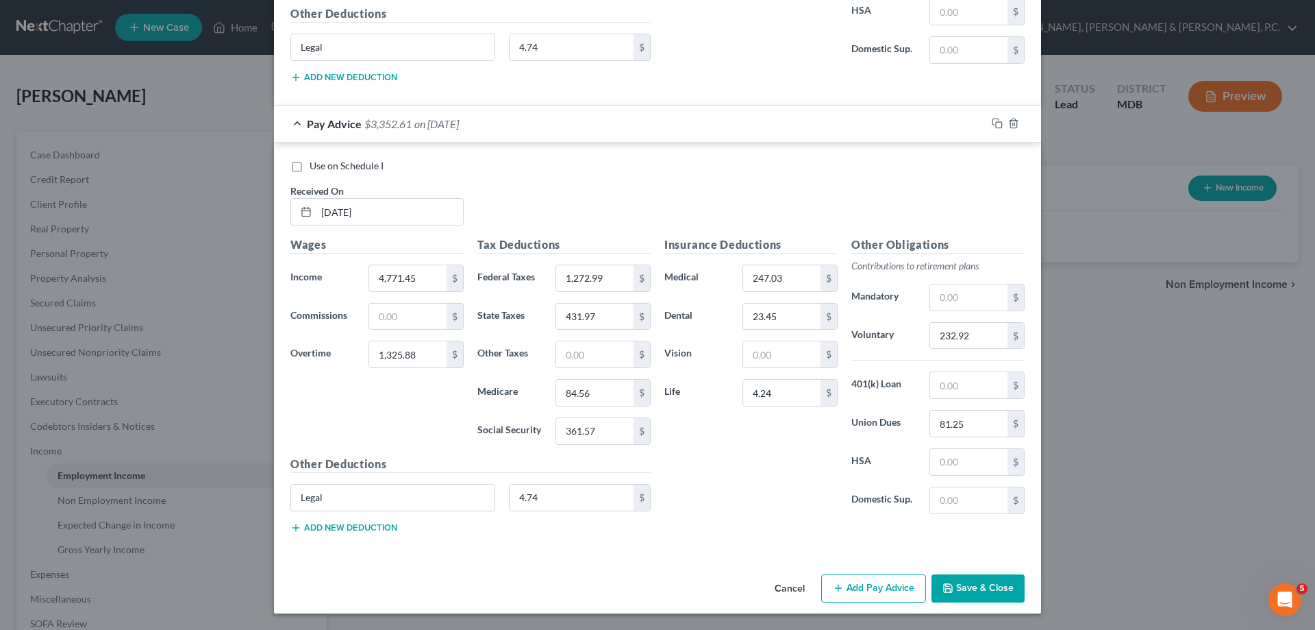
click at [854, 596] on button "Add Pay Advice" at bounding box center [873, 588] width 105 height 29
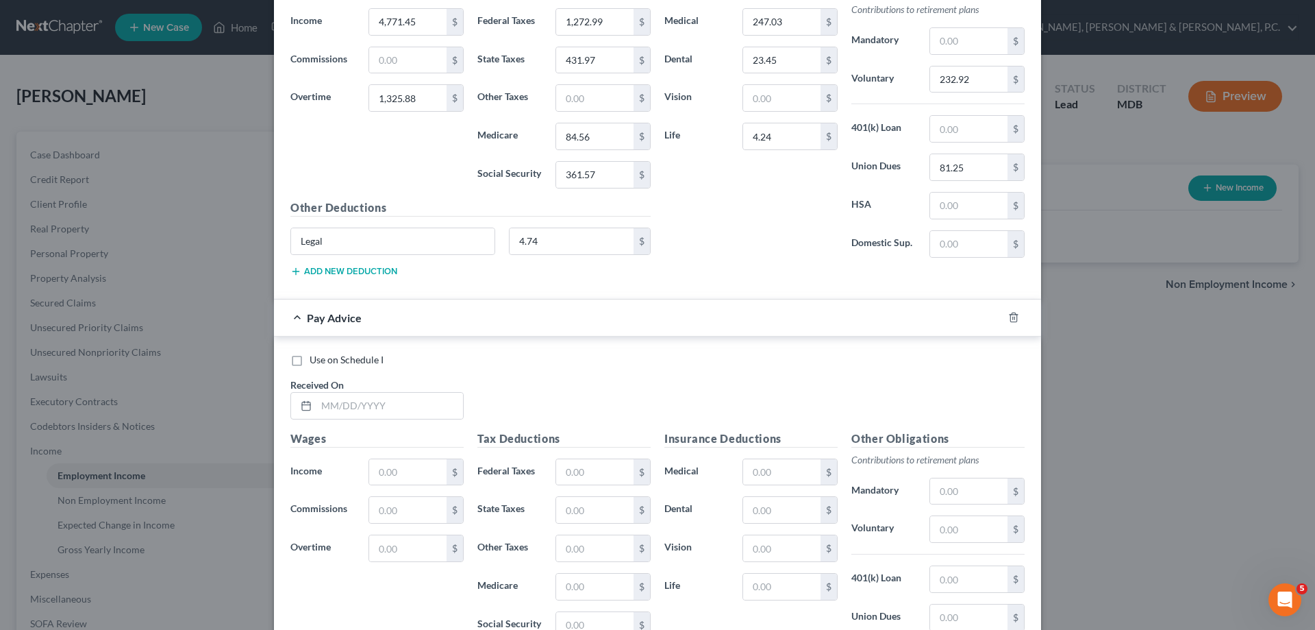
scroll to position [3802, 0]
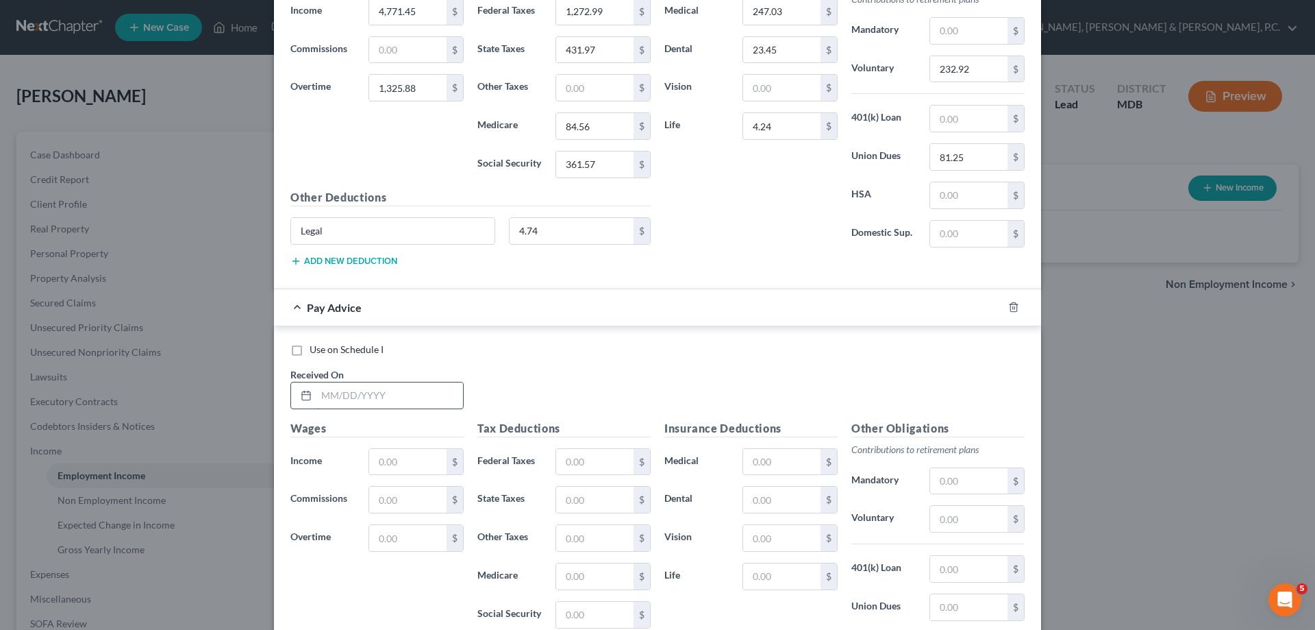
click at [355, 404] on input "text" at bounding box center [390, 395] width 147 height 26
click at [750, 457] on input "text" at bounding box center [781, 462] width 77 height 26
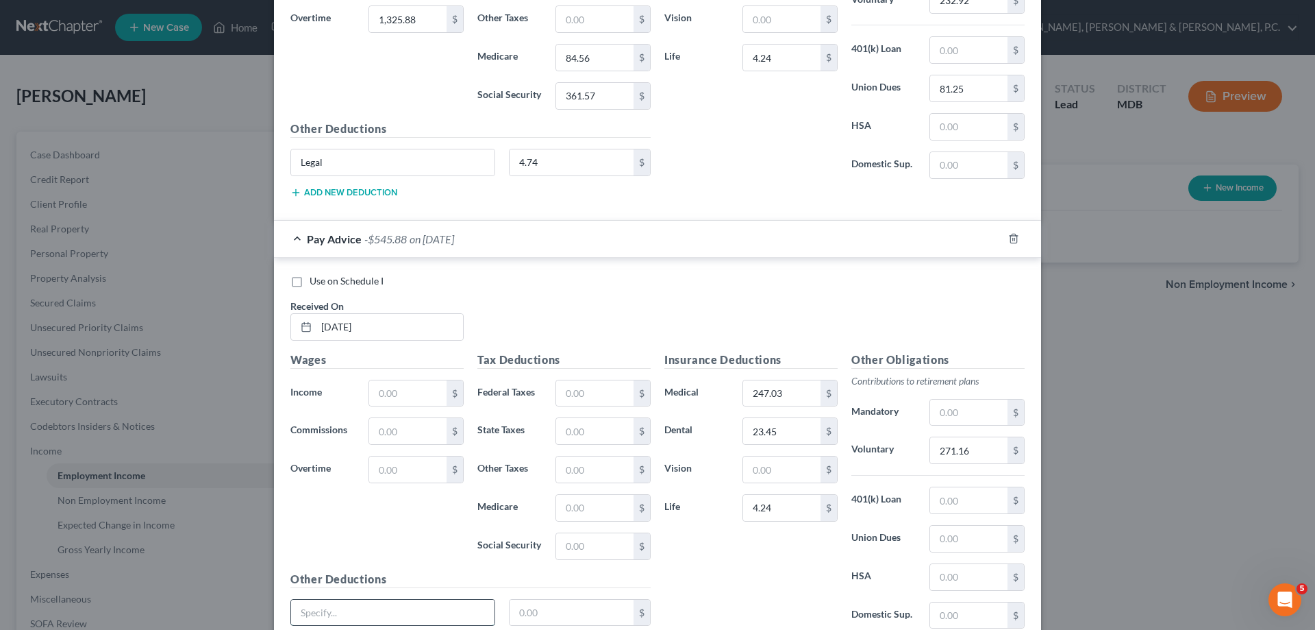
click at [465, 610] on input "text" at bounding box center [392, 612] width 203 height 26
click at [580, 381] on input "text" at bounding box center [594, 393] width 77 height 26
click at [423, 392] on input "text" at bounding box center [407, 393] width 77 height 26
click at [427, 382] on input "text" at bounding box center [407, 393] width 77 height 26
click at [422, 462] on input "text" at bounding box center [407, 469] width 77 height 26
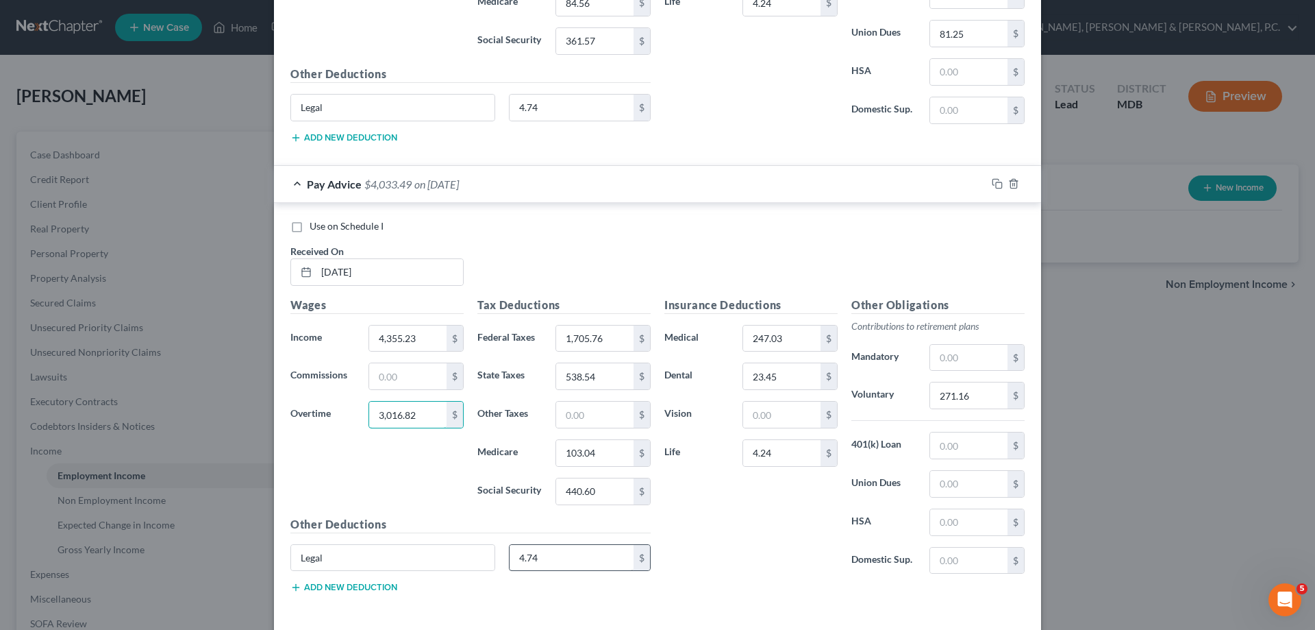
scroll to position [3985, 0]
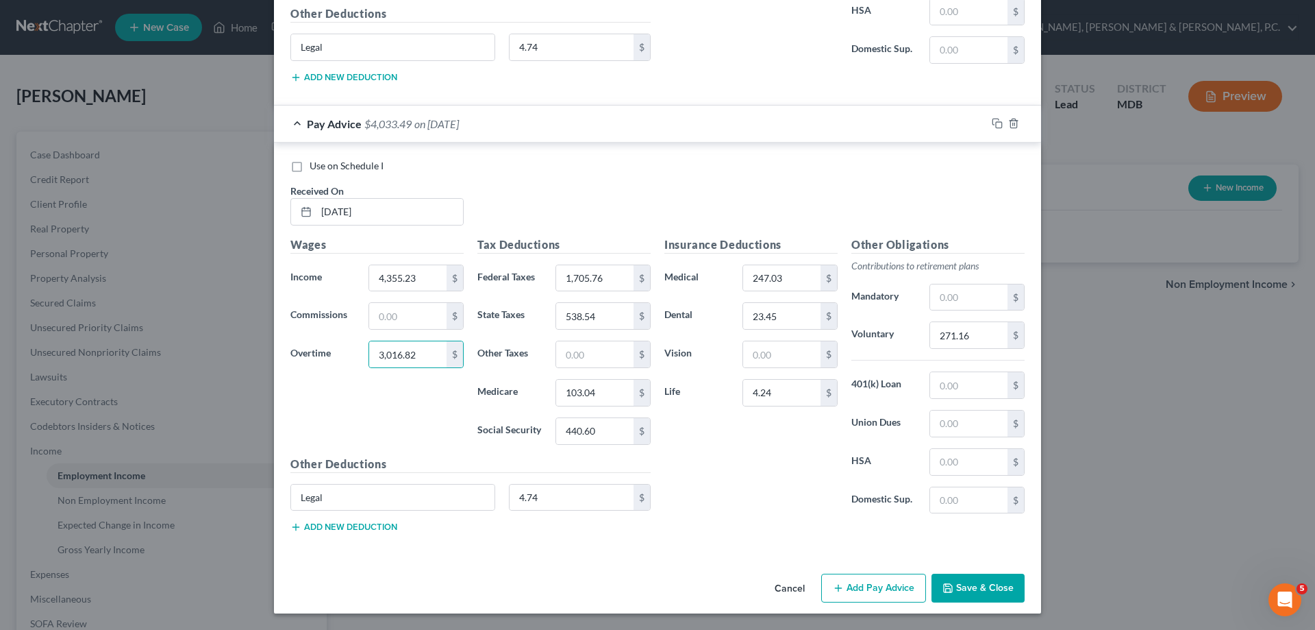
click at [865, 586] on button "Add Pay Advice" at bounding box center [873, 587] width 105 height 29
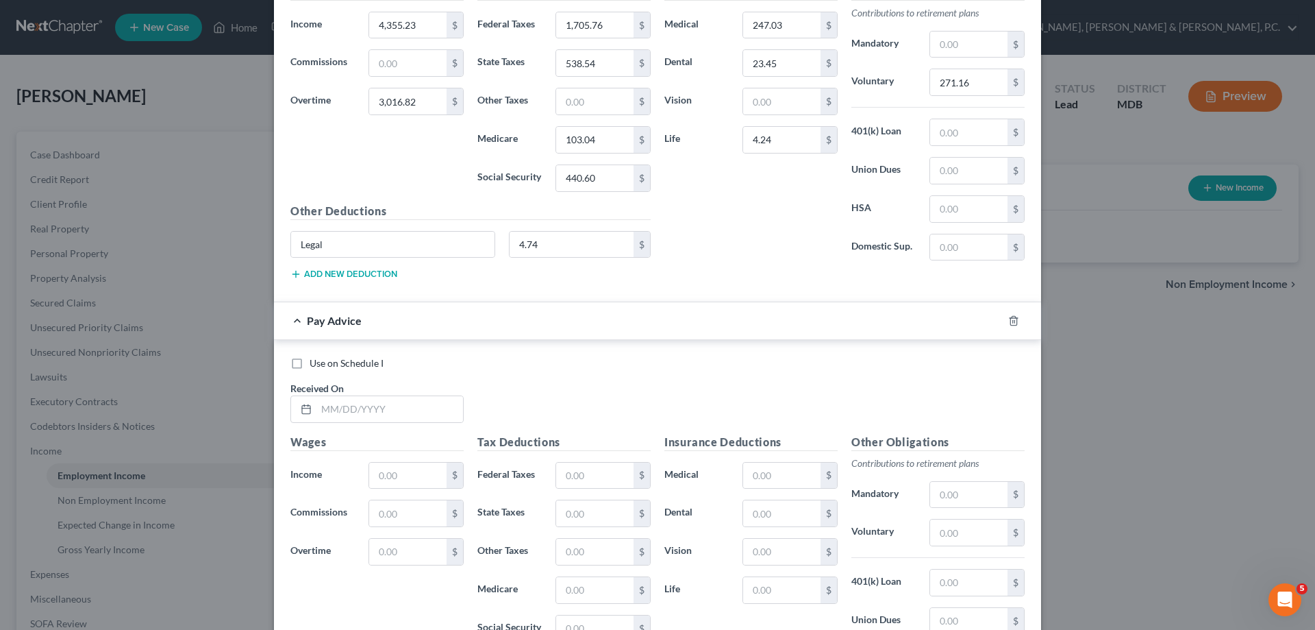
scroll to position [4249, 0]
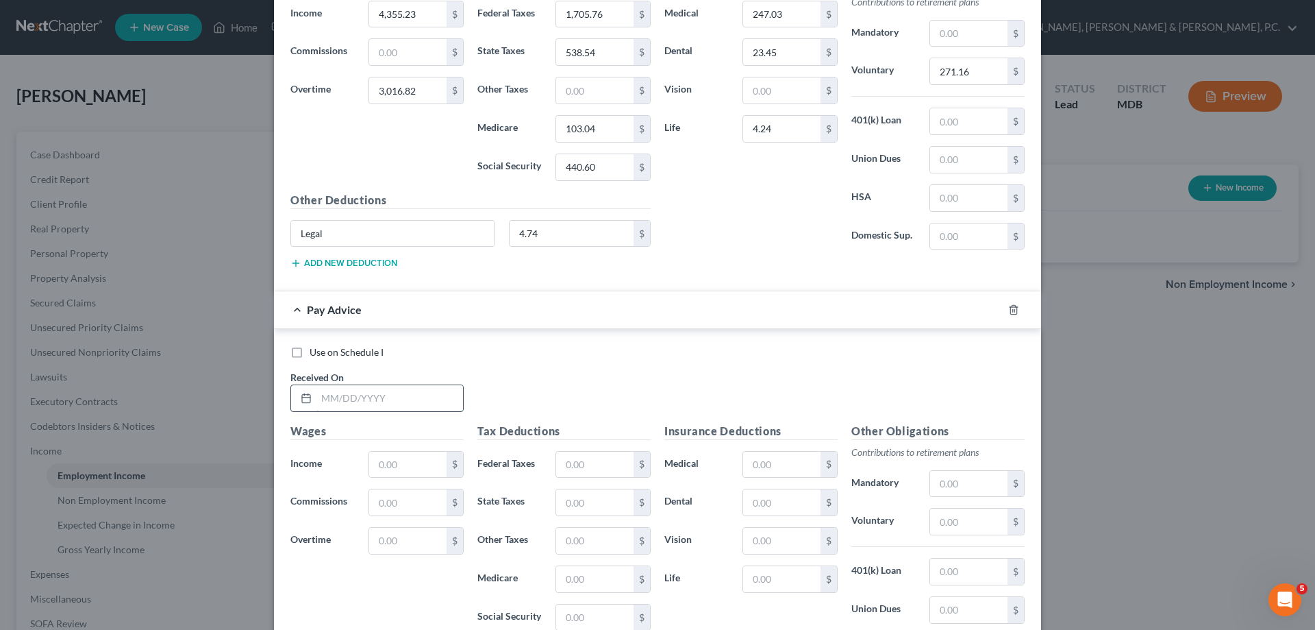
click at [384, 401] on input "text" at bounding box center [390, 398] width 147 height 26
click at [779, 469] on input "text" at bounding box center [781, 464] width 77 height 26
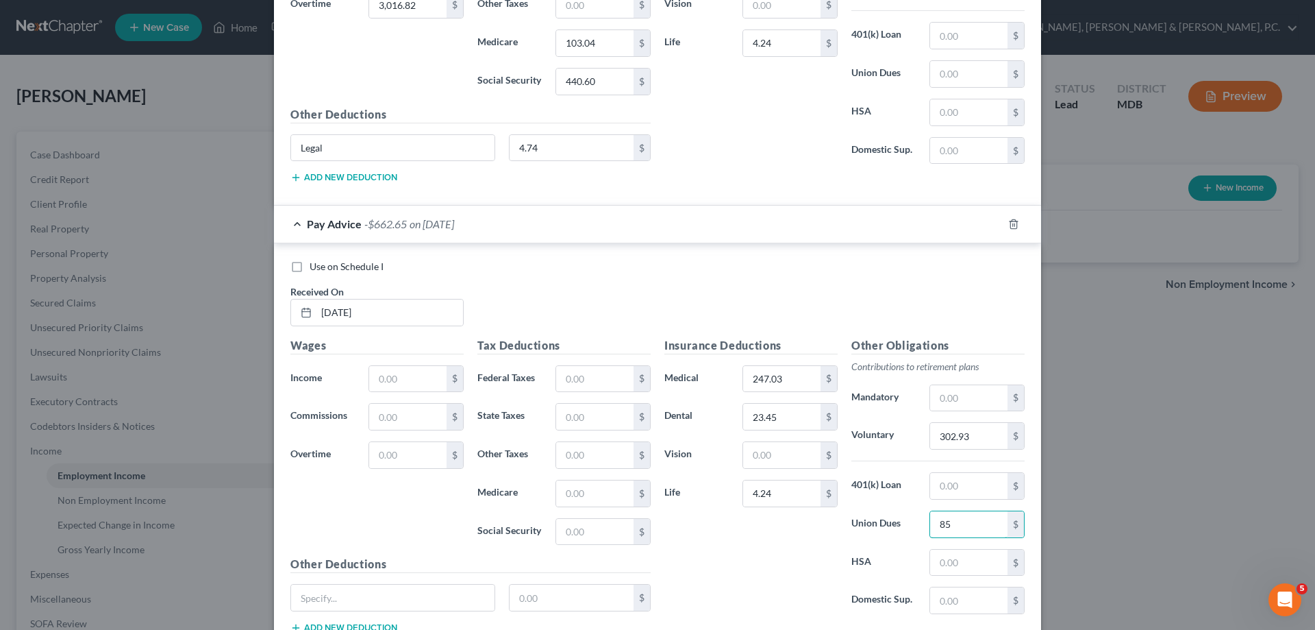
scroll to position [4367, 0]
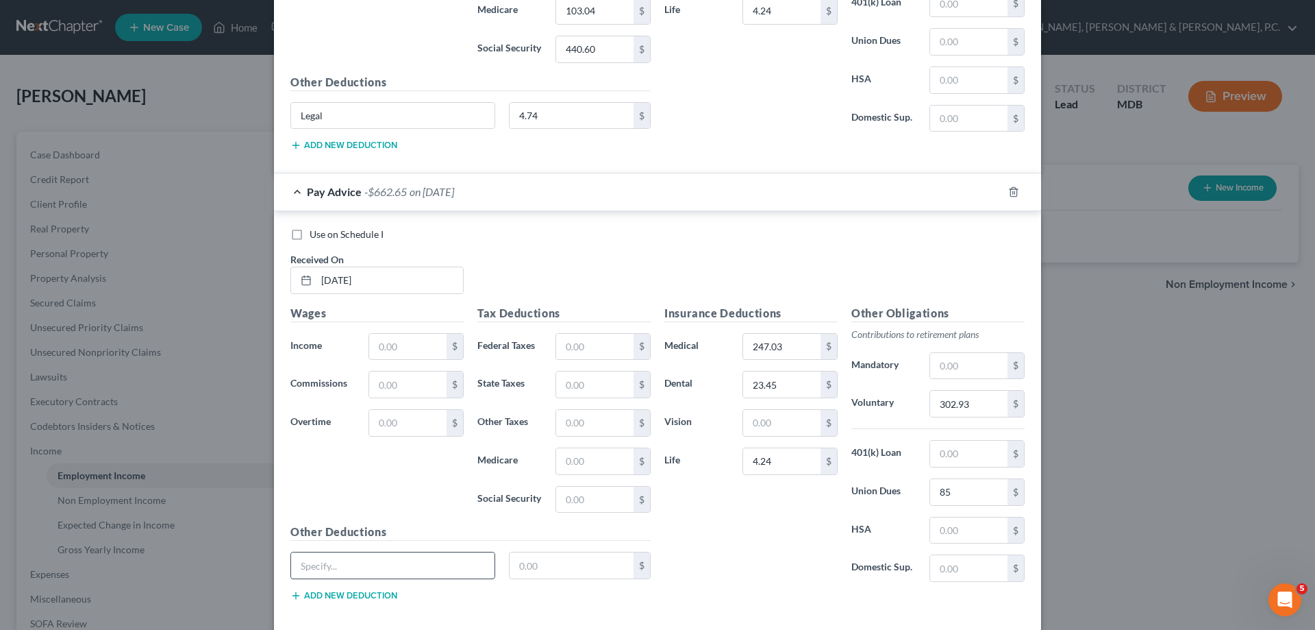
click at [384, 565] on input "text" at bounding box center [392, 565] width 203 height 26
click at [557, 561] on input "text" at bounding box center [572, 565] width 125 height 26
click at [610, 338] on input "text" at bounding box center [594, 347] width 77 height 26
click at [423, 338] on input "text" at bounding box center [407, 347] width 77 height 26
drag, startPoint x: 423, startPoint y: 345, endPoint x: 435, endPoint y: 341, distance: 12.6
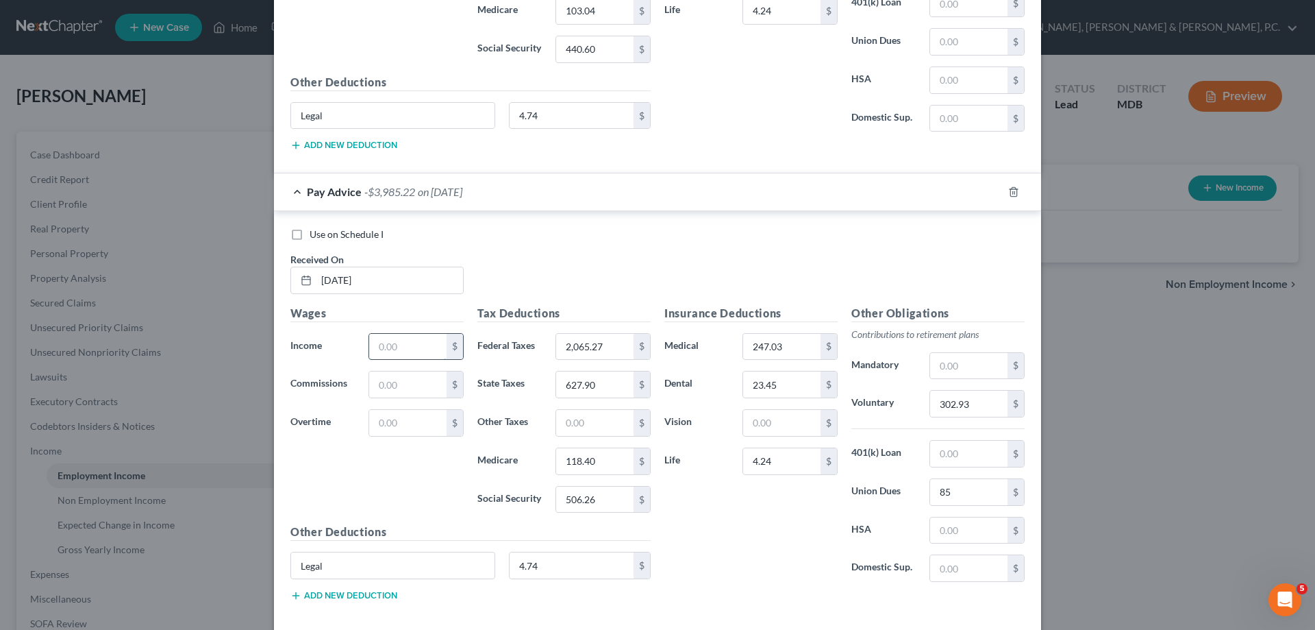
click at [423, 345] on input "text" at bounding box center [407, 347] width 77 height 26
click at [381, 419] on input "text" at bounding box center [407, 423] width 77 height 26
drag, startPoint x: 416, startPoint y: 415, endPoint x: 423, endPoint y: 409, distance: 9.7
click at [416, 415] on input "text" at bounding box center [407, 423] width 77 height 26
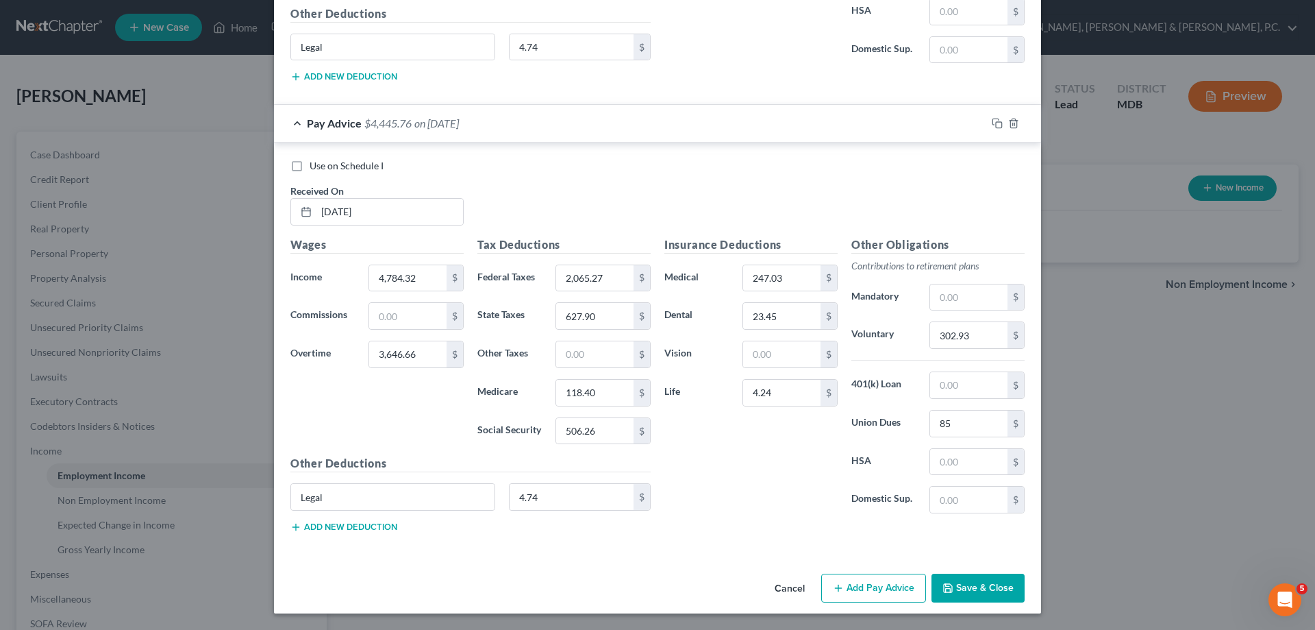
drag, startPoint x: 871, startPoint y: 582, endPoint x: 1085, endPoint y: 498, distance: 230.2
click at [871, 581] on button "Add Pay Advice" at bounding box center [873, 587] width 105 height 29
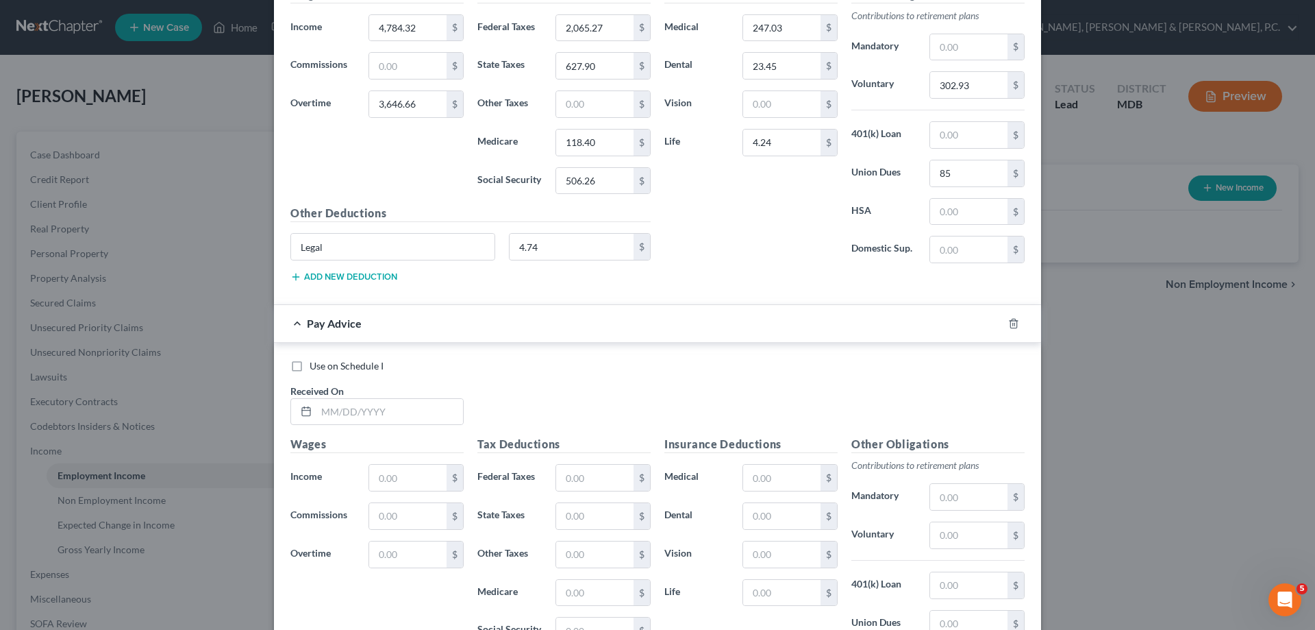
scroll to position [4698, 0]
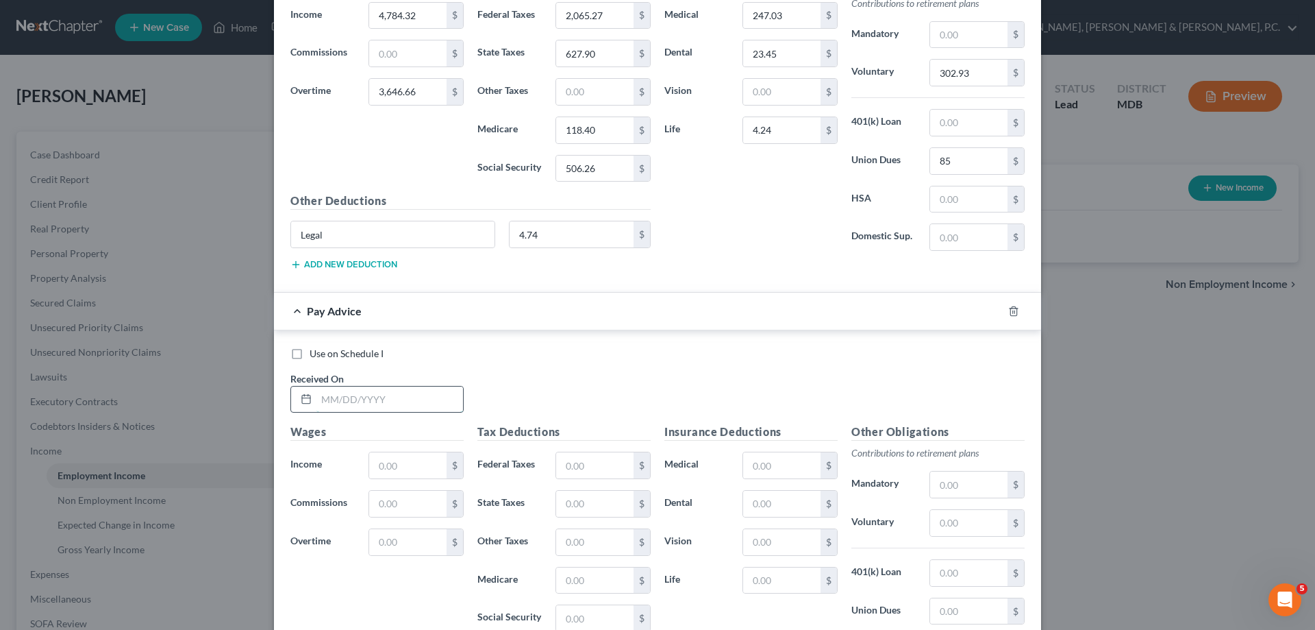
click at [401, 404] on input "text" at bounding box center [390, 399] width 147 height 26
click at [765, 461] on input "text" at bounding box center [781, 465] width 77 height 26
click at [989, 519] on input "text" at bounding box center [968, 523] width 77 height 26
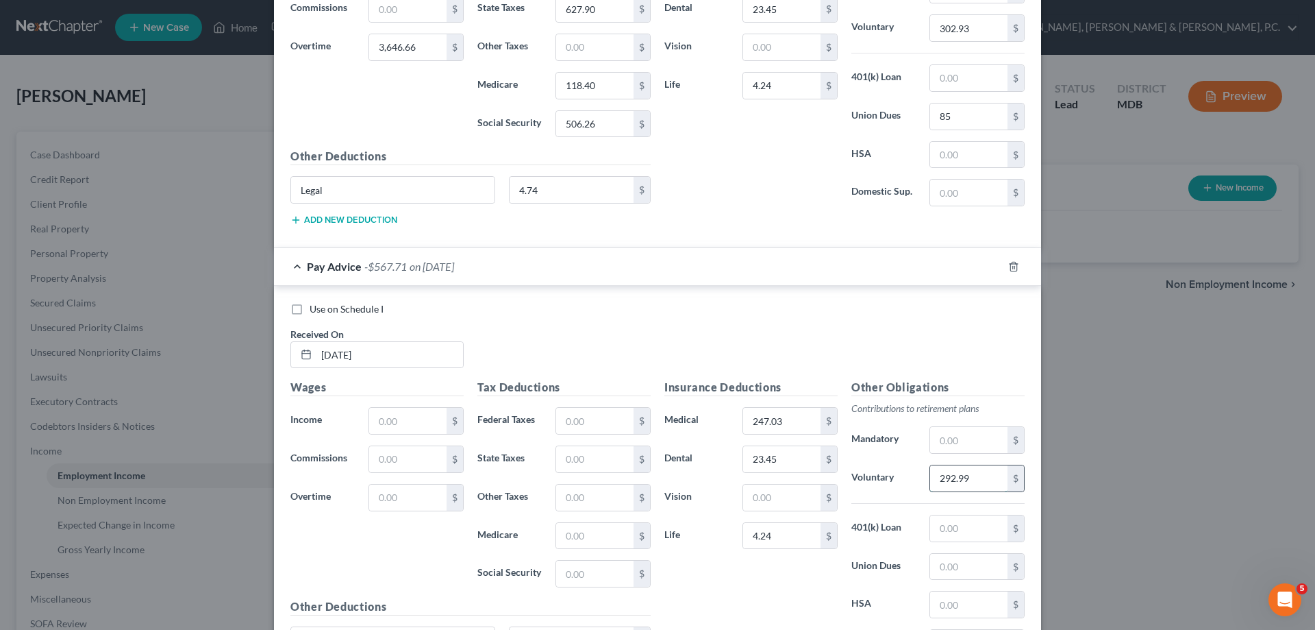
scroll to position [4766, 0]
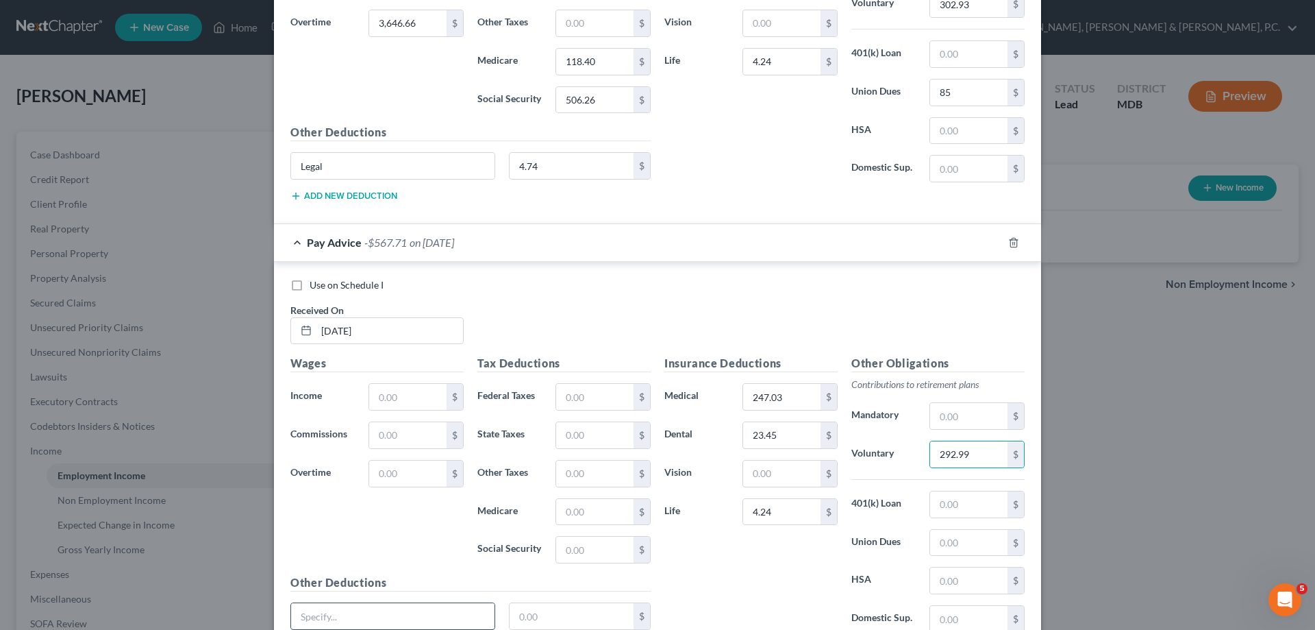
click at [446, 614] on input "text" at bounding box center [392, 616] width 203 height 26
click at [546, 614] on input "text" at bounding box center [572, 616] width 125 height 26
click at [603, 395] on input "text" at bounding box center [594, 397] width 77 height 26
click at [415, 401] on input "text" at bounding box center [407, 397] width 77 height 26
click at [426, 389] on input "text" at bounding box center [407, 397] width 77 height 26
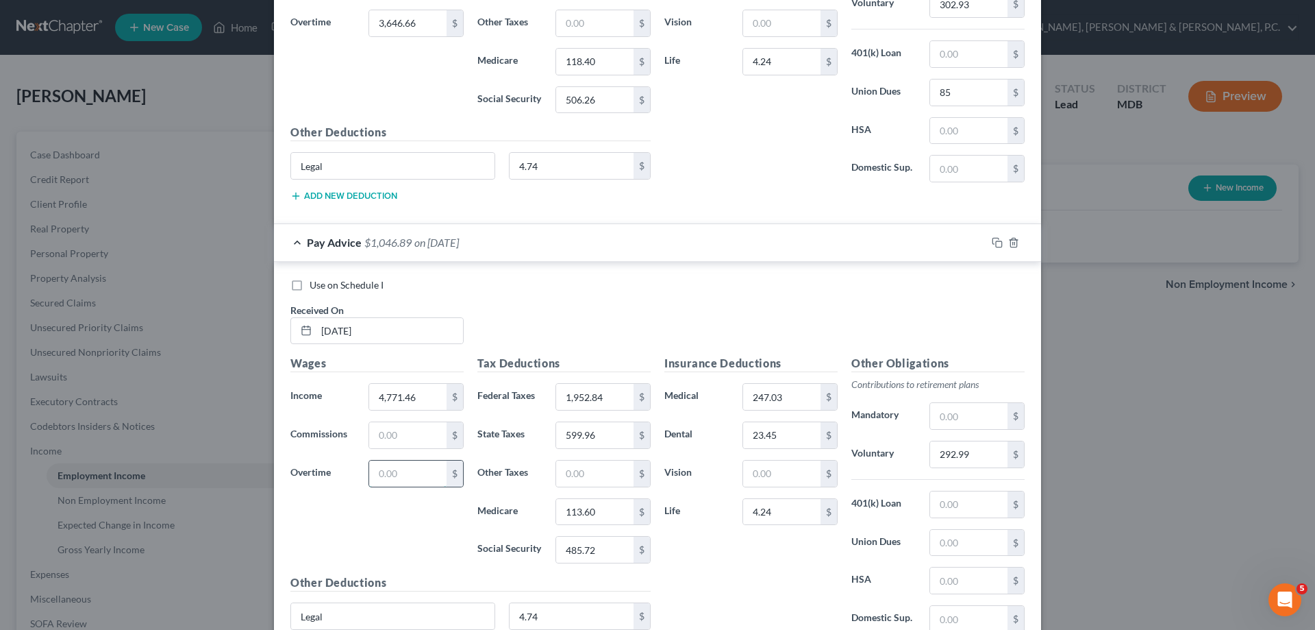
click at [399, 477] on input "text" at bounding box center [407, 473] width 77 height 26
click at [434, 466] on input "text" at bounding box center [407, 473] width 77 height 26
click at [434, 522] on div "Wages Income * 4,771.46 $ Commissions $ Overtime 3,328.37 $" at bounding box center [377, 464] width 187 height 219
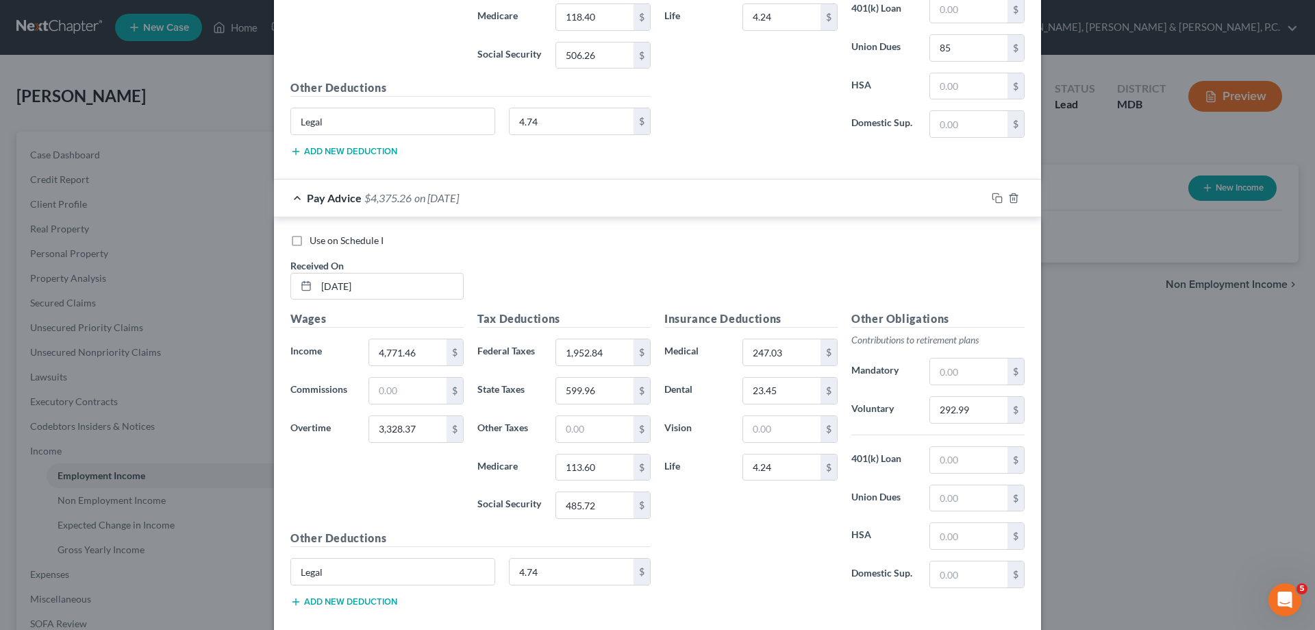
scroll to position [4886, 0]
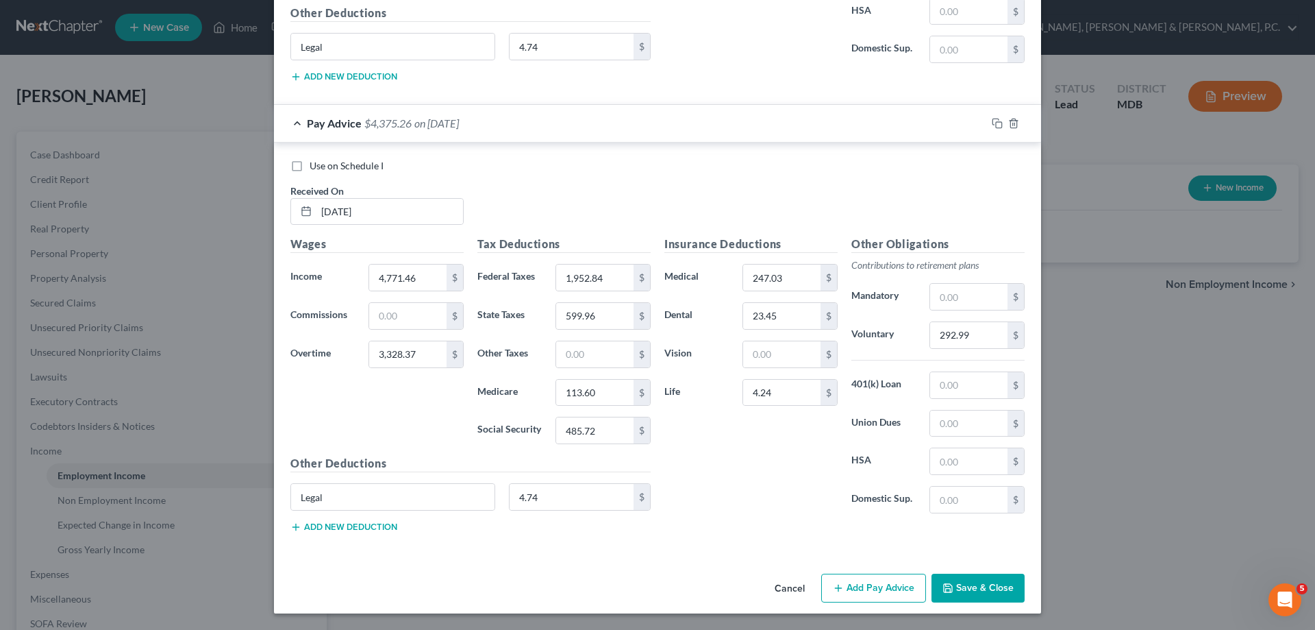
click at [885, 584] on button "Add Pay Advice" at bounding box center [873, 587] width 105 height 29
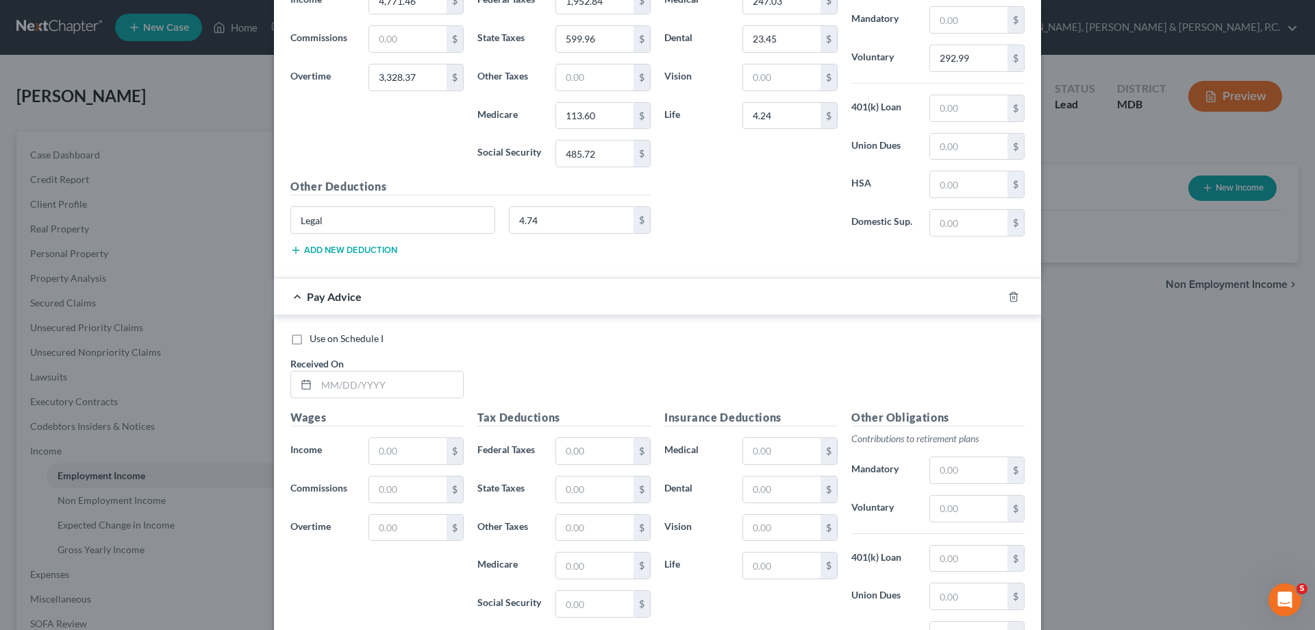
scroll to position [5156, 0]
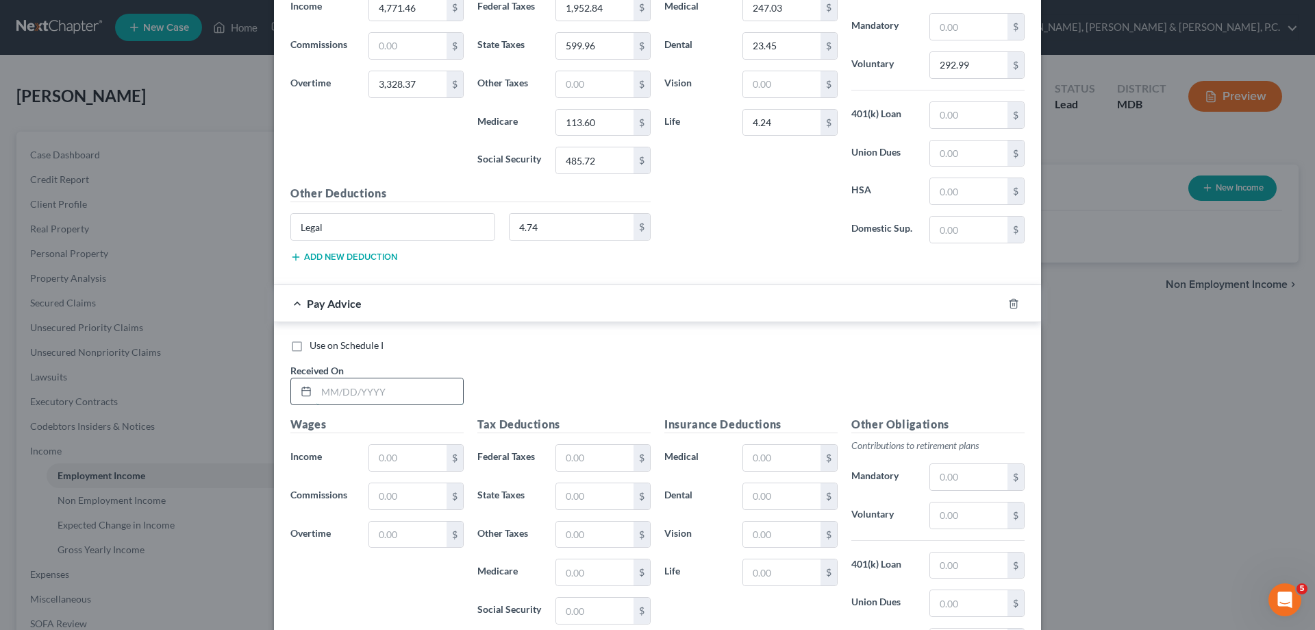
click at [426, 397] on input "text" at bounding box center [390, 391] width 147 height 26
click at [776, 453] on input "text" at bounding box center [781, 458] width 77 height 26
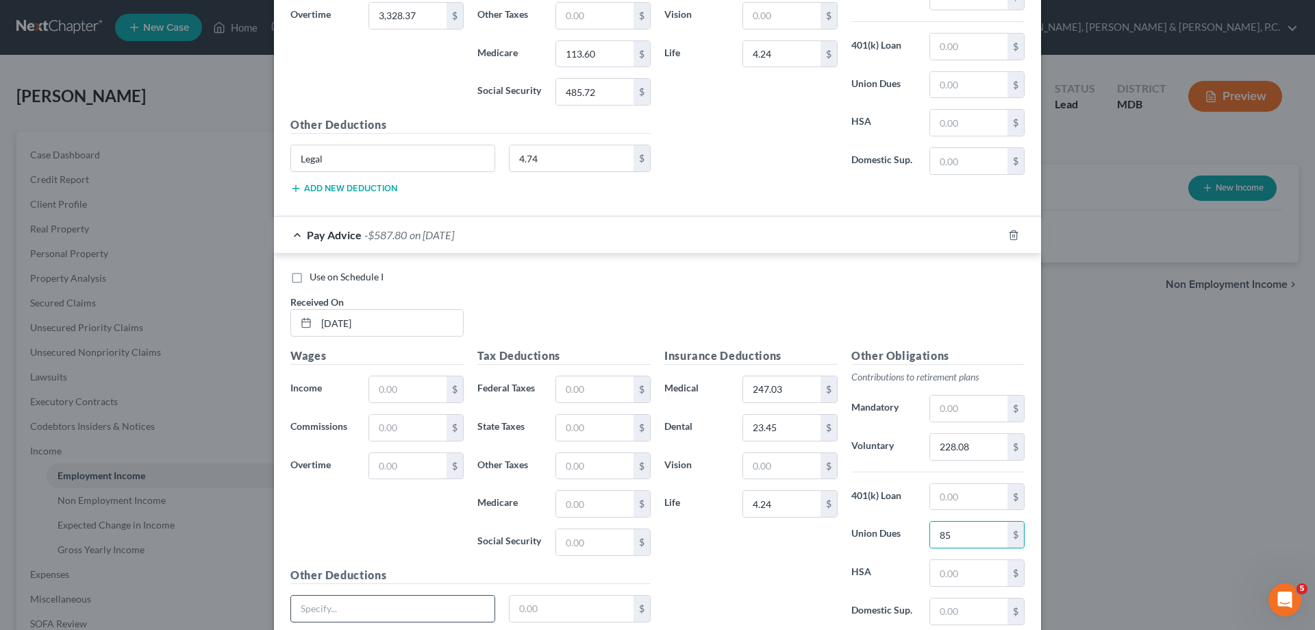
drag, startPoint x: 477, startPoint y: 603, endPoint x: 470, endPoint y: 598, distance: 8.4
click at [475, 603] on input "text" at bounding box center [392, 608] width 203 height 26
click at [565, 597] on input "text" at bounding box center [572, 608] width 125 height 26
click at [589, 393] on input "text" at bounding box center [594, 389] width 77 height 26
click at [419, 384] on input "text" at bounding box center [407, 389] width 77 height 26
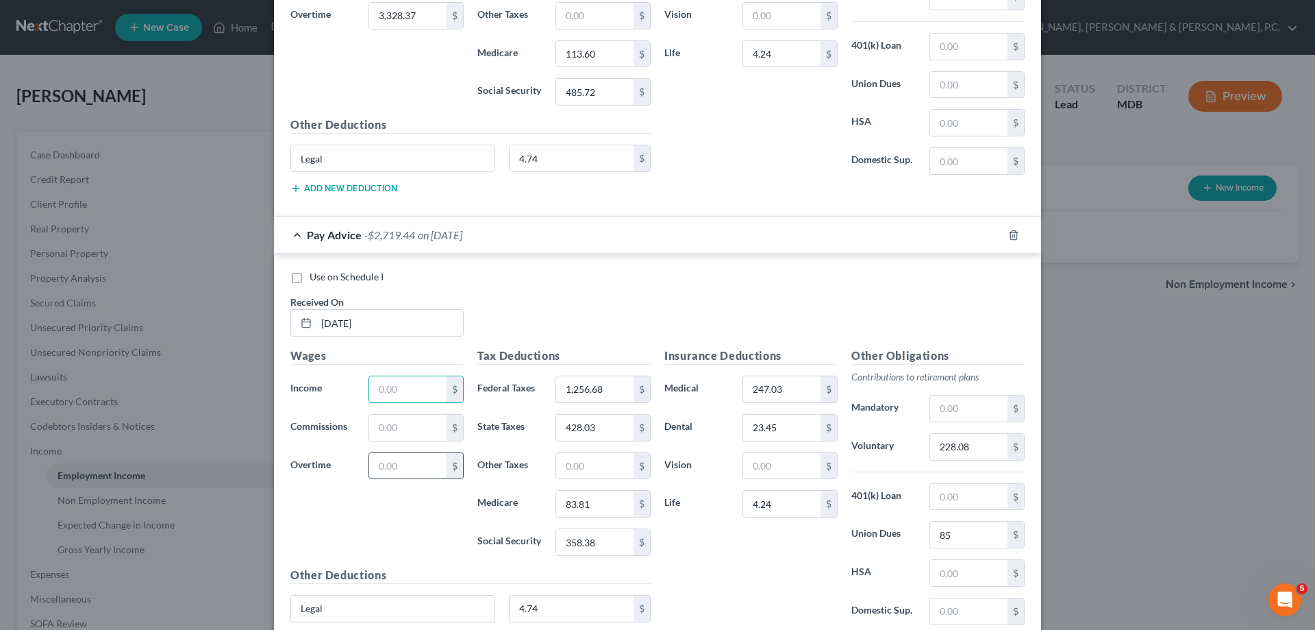
click at [372, 462] on input "text" at bounding box center [407, 466] width 77 height 26
drag, startPoint x: 399, startPoint y: 458, endPoint x: 411, endPoint y: 454, distance: 12.4
click at [399, 458] on input "text" at bounding box center [407, 466] width 77 height 26
drag, startPoint x: 428, startPoint y: 390, endPoint x: 443, endPoint y: 380, distance: 17.9
click at [429, 388] on input "text" at bounding box center [407, 389] width 77 height 26
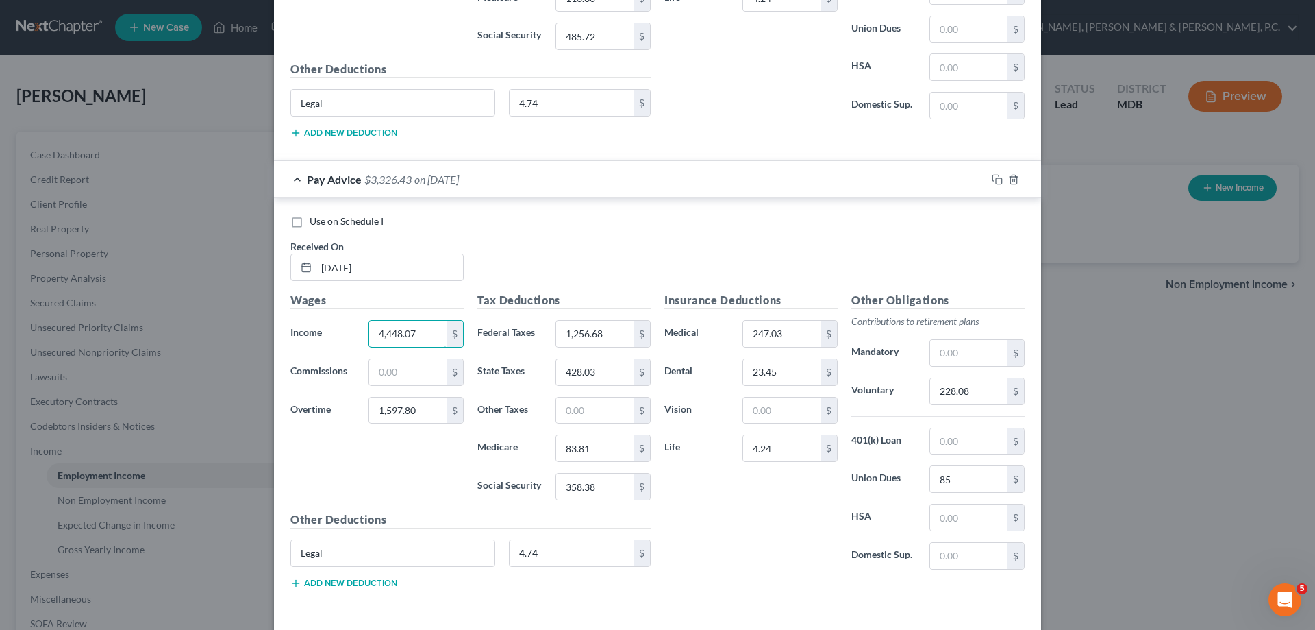
scroll to position [5335, 0]
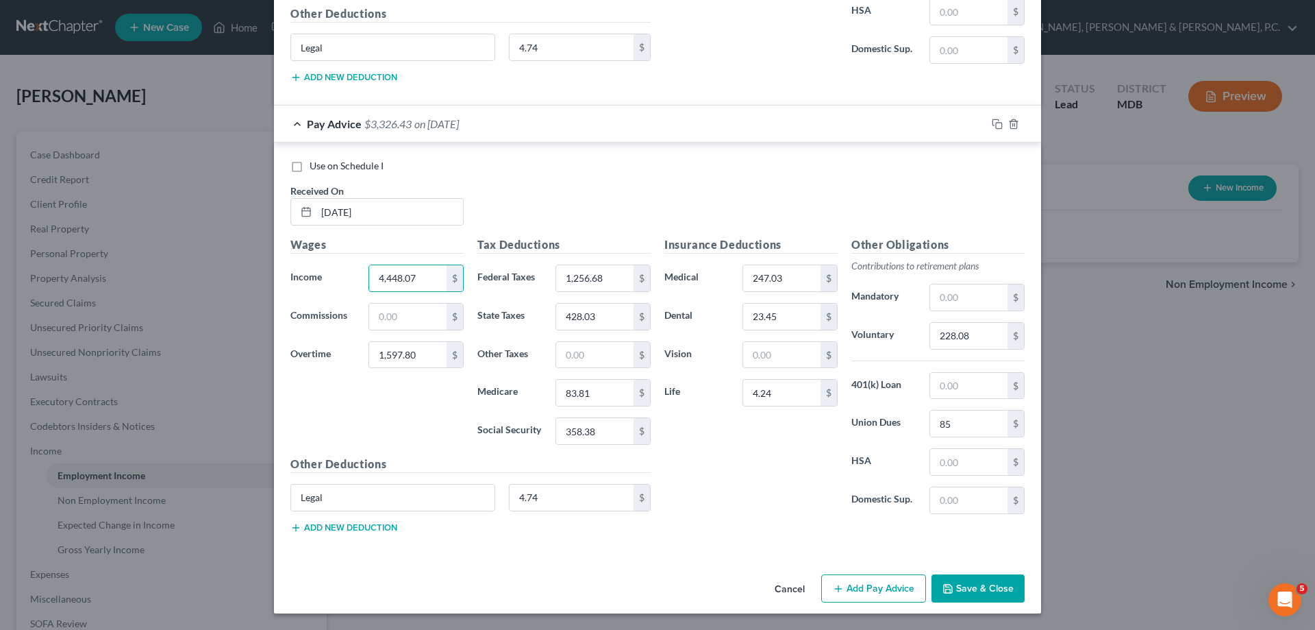
click at [856, 580] on button "Add Pay Advice" at bounding box center [873, 588] width 105 height 29
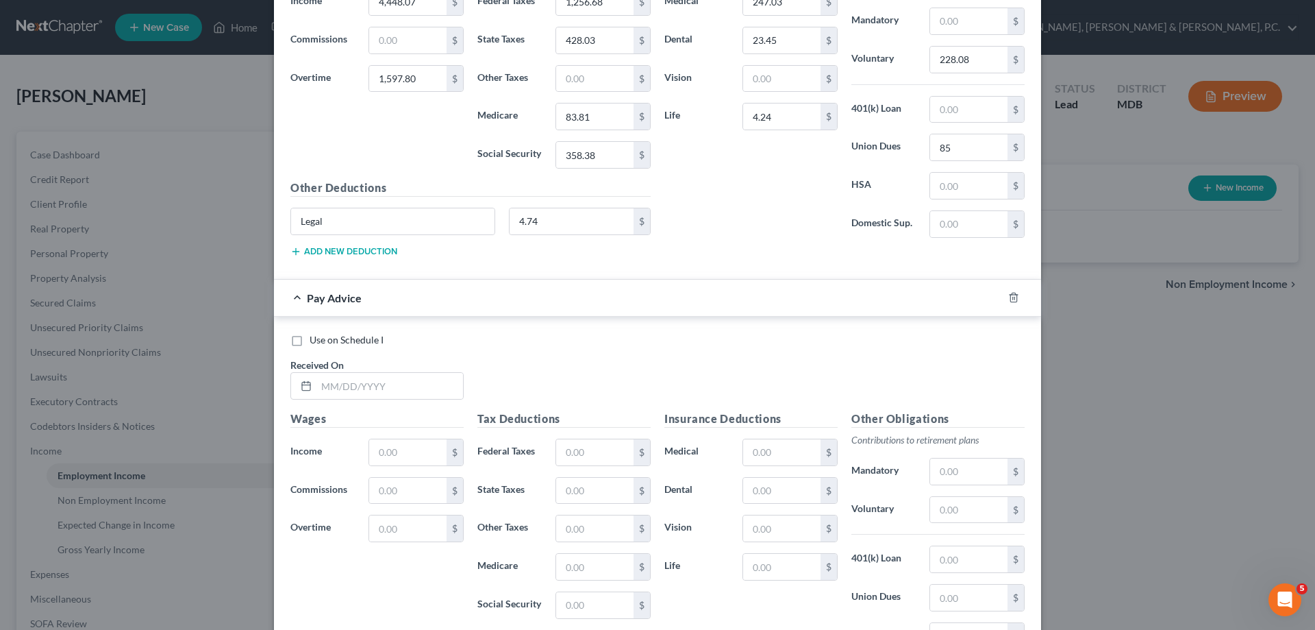
scroll to position [5597, 0]
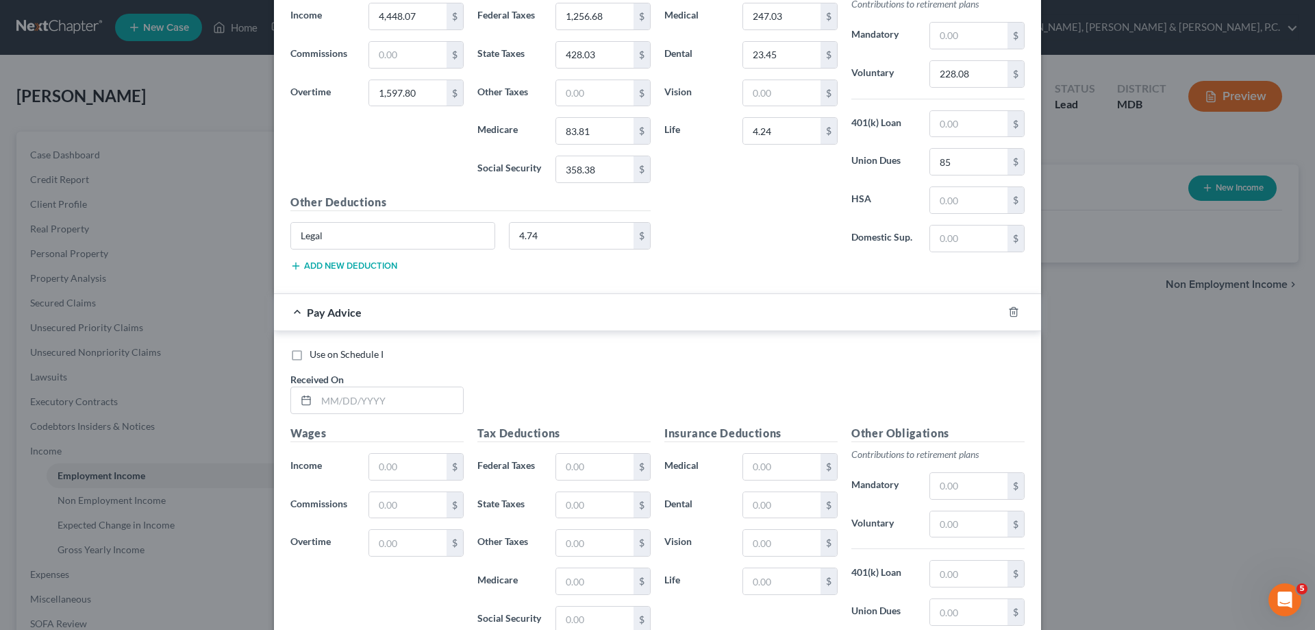
click at [375, 385] on div "Received On *" at bounding box center [377, 393] width 187 height 42
click at [384, 398] on input "text" at bounding box center [390, 400] width 147 height 26
click at [751, 460] on input "text" at bounding box center [781, 467] width 77 height 26
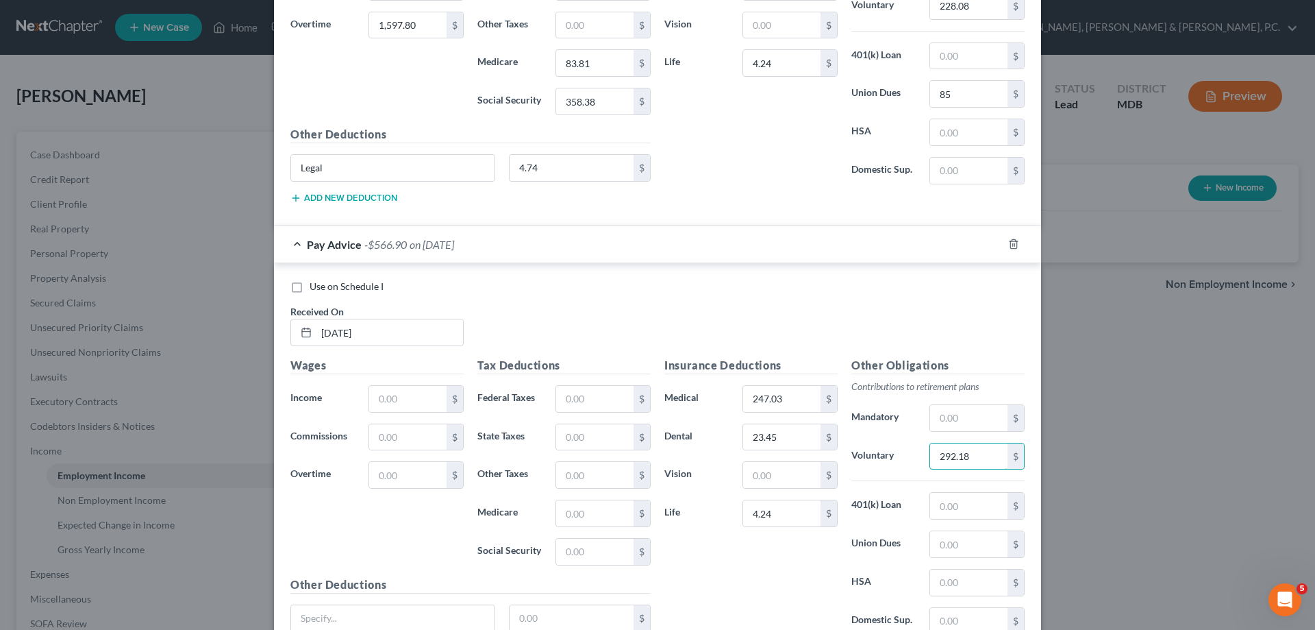
scroll to position [5665, 0]
click at [469, 608] on input "text" at bounding box center [392, 617] width 203 height 26
click at [548, 617] on input "text" at bounding box center [572, 617] width 125 height 26
click at [613, 401] on input "text" at bounding box center [594, 398] width 77 height 26
click at [419, 392] on input "text" at bounding box center [407, 398] width 77 height 26
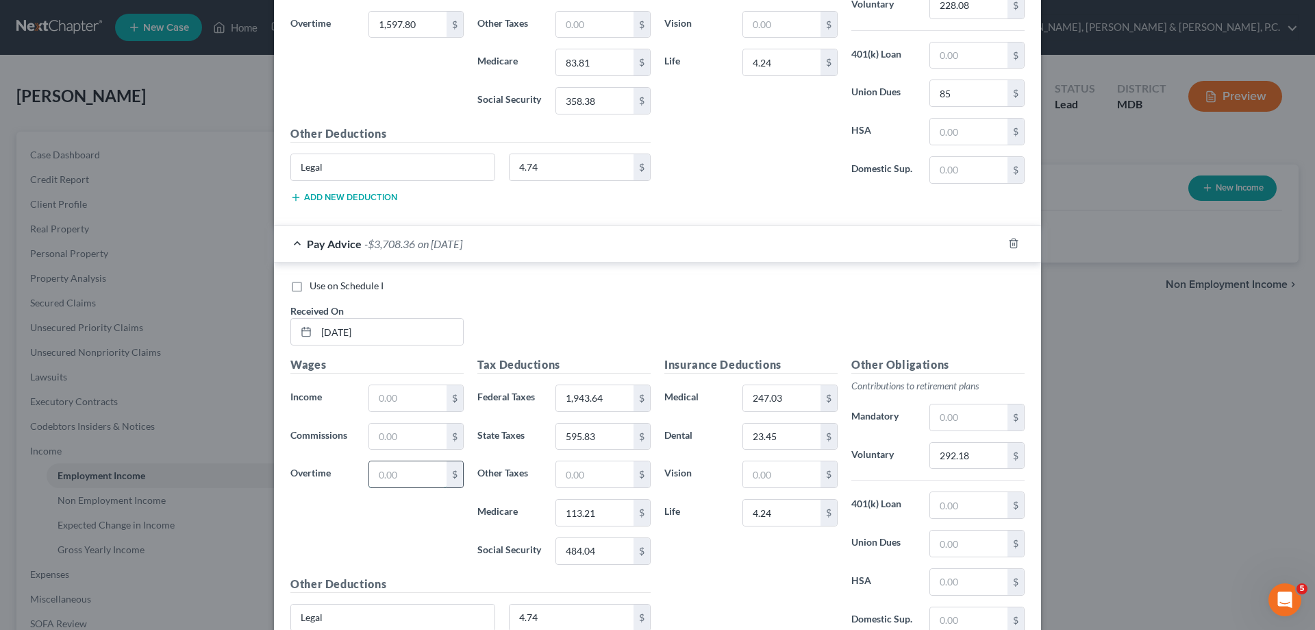
click at [425, 476] on input "text" at bounding box center [407, 474] width 77 height 26
click at [421, 393] on input "text" at bounding box center [407, 398] width 77 height 26
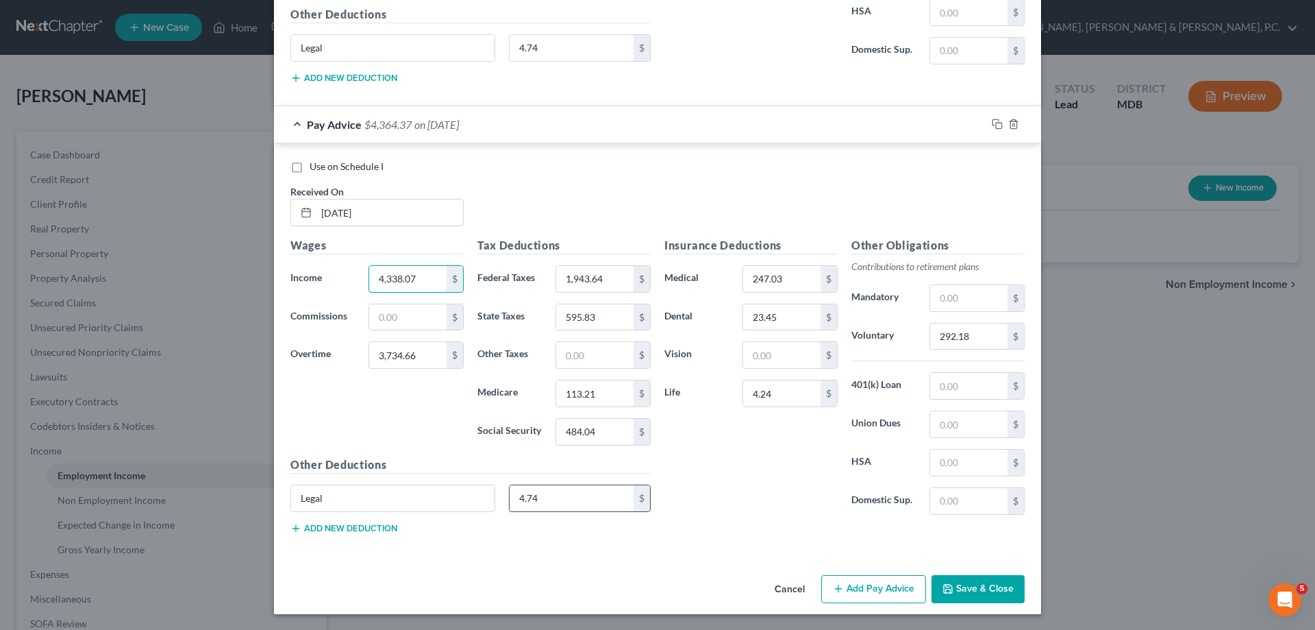
scroll to position [5785, 0]
click at [891, 584] on button "Add Pay Advice" at bounding box center [873, 588] width 105 height 29
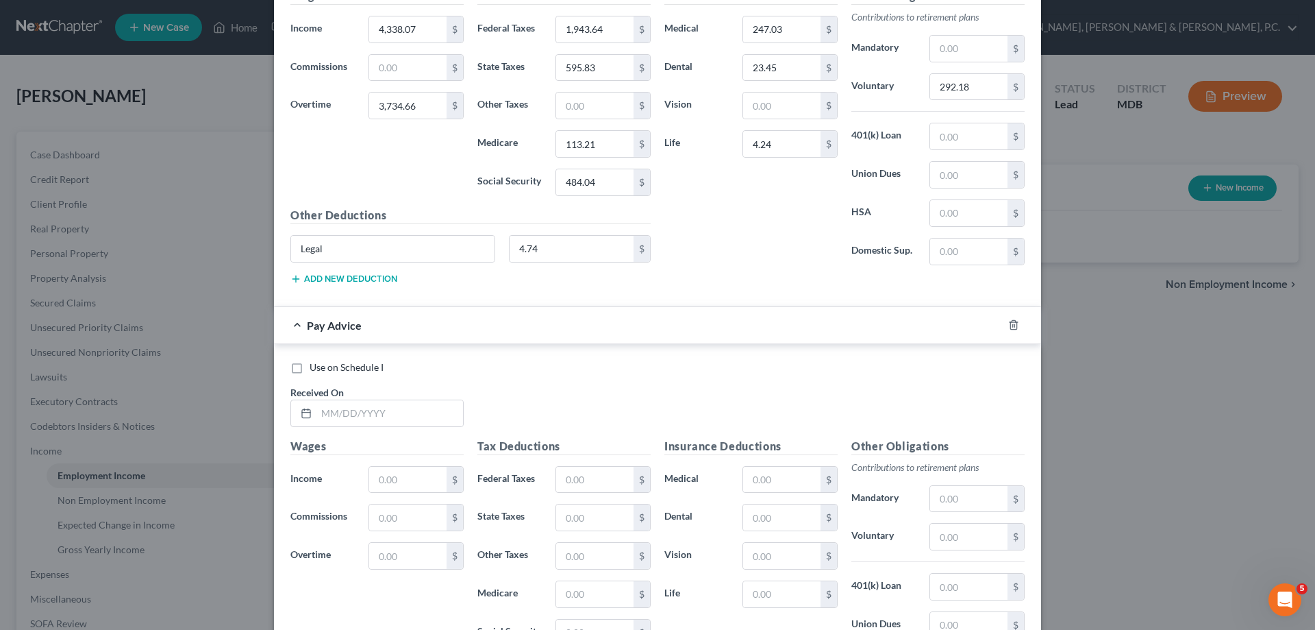
scroll to position [6057, 0]
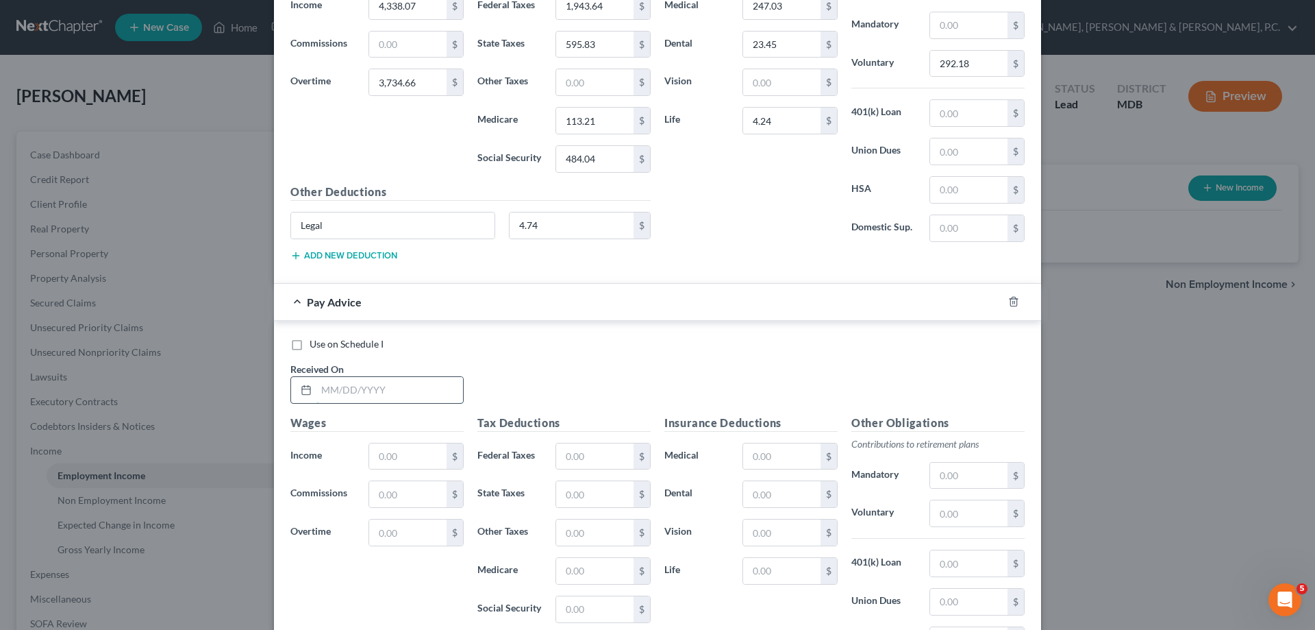
click at [395, 389] on input "text" at bounding box center [390, 390] width 147 height 26
click at [771, 453] on input "text" at bounding box center [781, 456] width 77 height 26
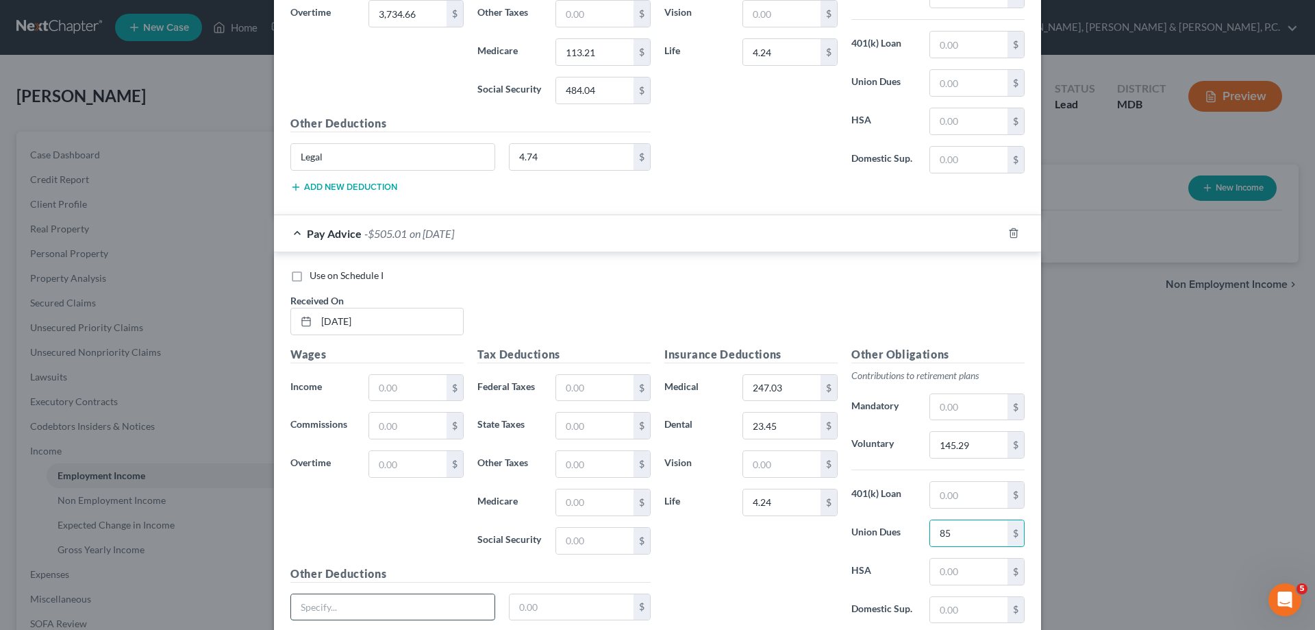
click at [443, 598] on input "text" at bounding box center [392, 607] width 203 height 26
click at [532, 602] on input "text" at bounding box center [572, 607] width 125 height 26
click at [578, 389] on input "text" at bounding box center [594, 388] width 77 height 26
click at [419, 378] on input "text" at bounding box center [407, 388] width 77 height 26
click at [403, 458] on input "text" at bounding box center [407, 464] width 77 height 26
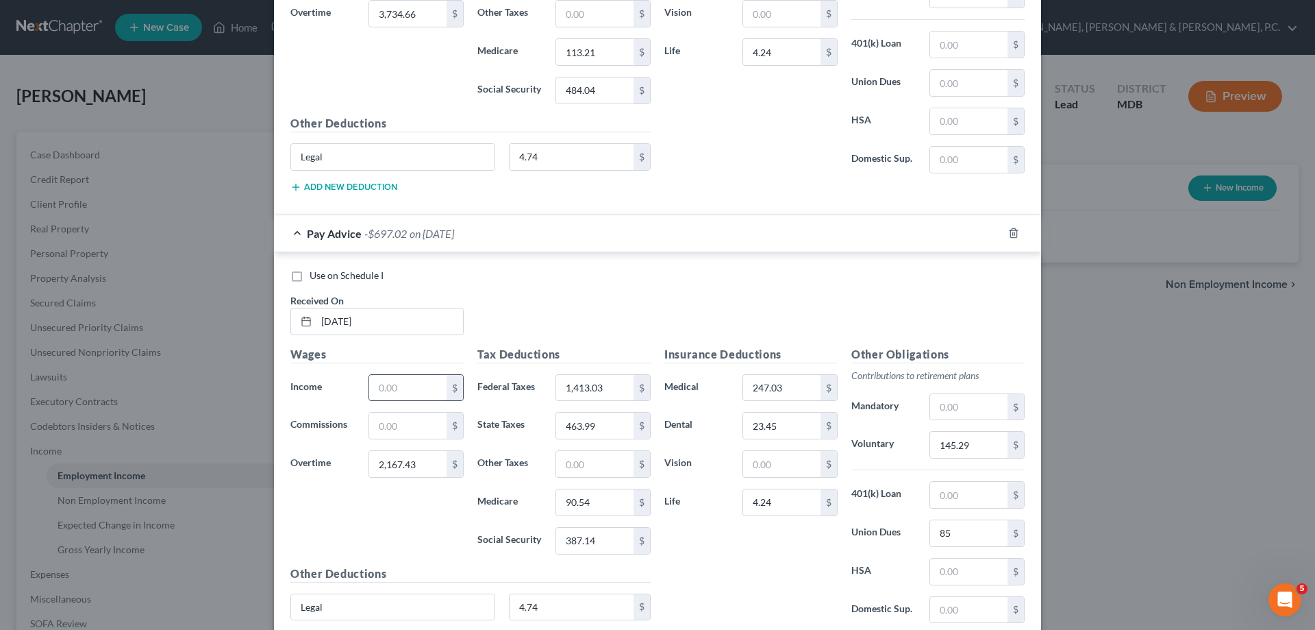
drag, startPoint x: 435, startPoint y: 391, endPoint x: 441, endPoint y: 385, distance: 7.8
click at [435, 391] on input "text" at bounding box center [407, 388] width 77 height 26
click at [415, 383] on input "4,342." at bounding box center [407, 388] width 77 height 26
click at [939, 443] on input "145.29" at bounding box center [968, 445] width 77 height 26
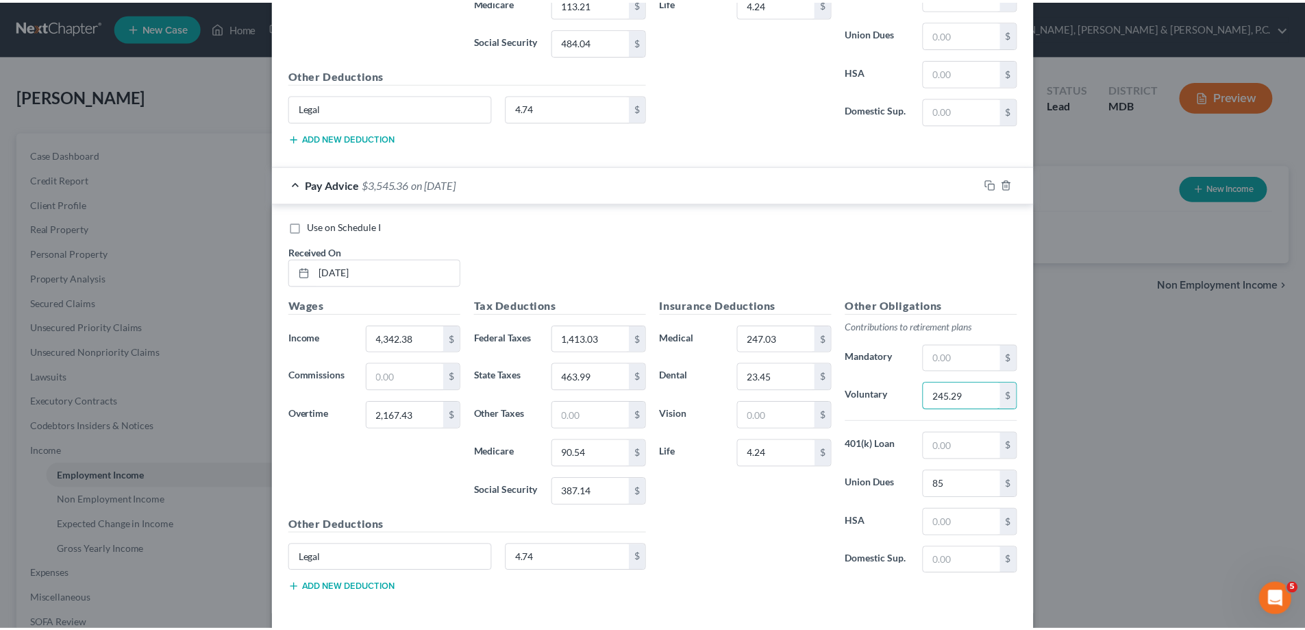
scroll to position [6235, 0]
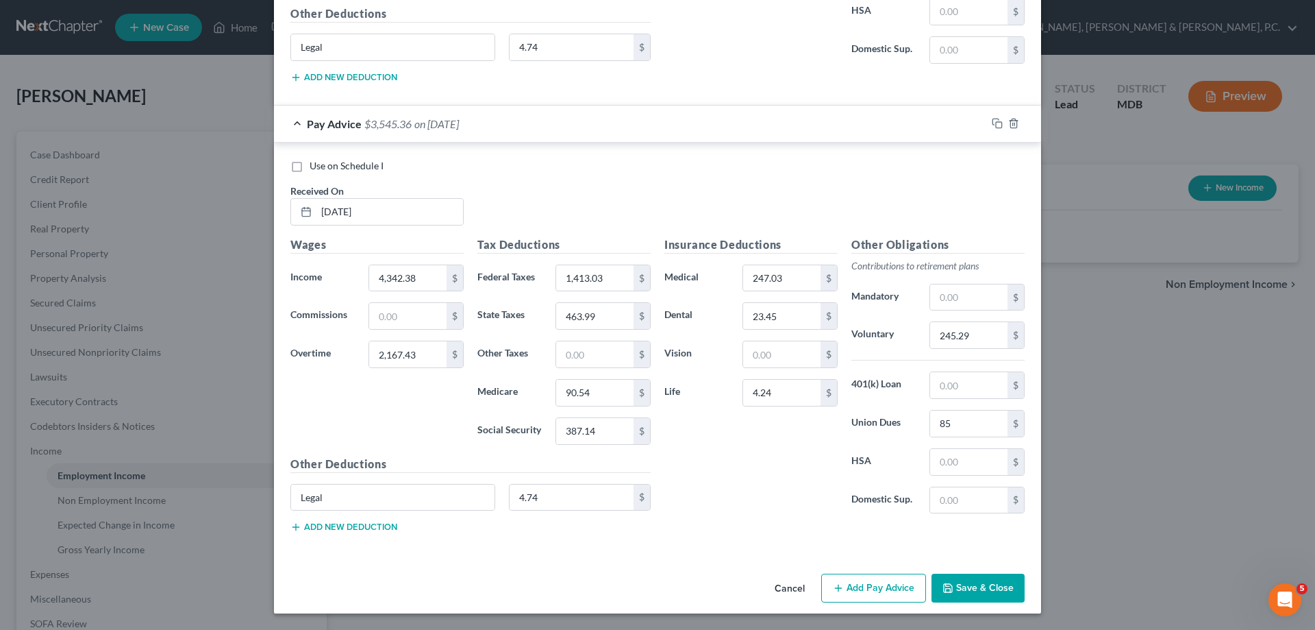
click at [975, 589] on button "Save & Close" at bounding box center [978, 587] width 93 height 29
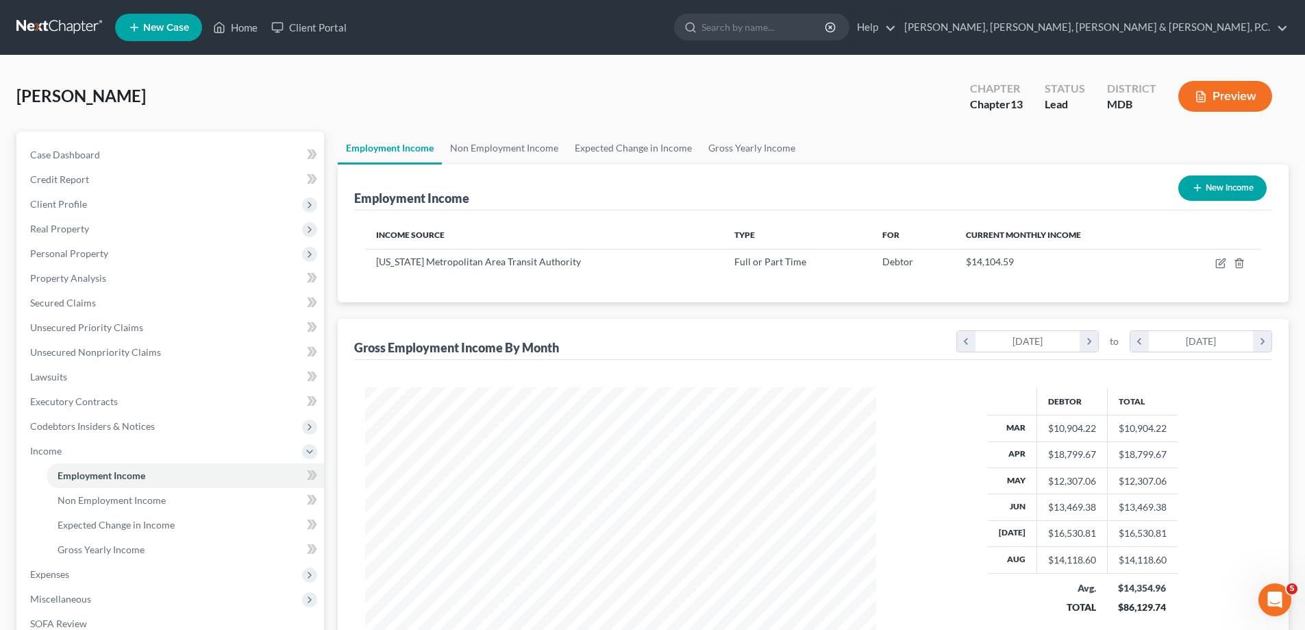
scroll to position [69, 0]
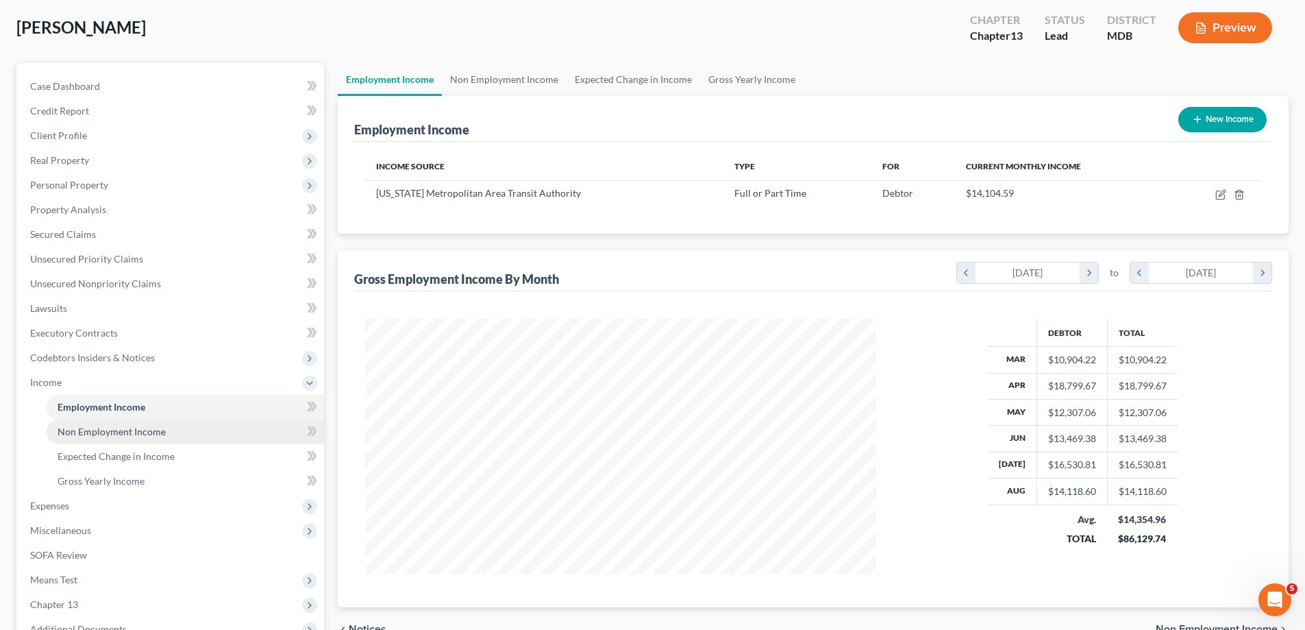
click at [114, 423] on link "Non Employment Income" at bounding box center [185, 431] width 277 height 25
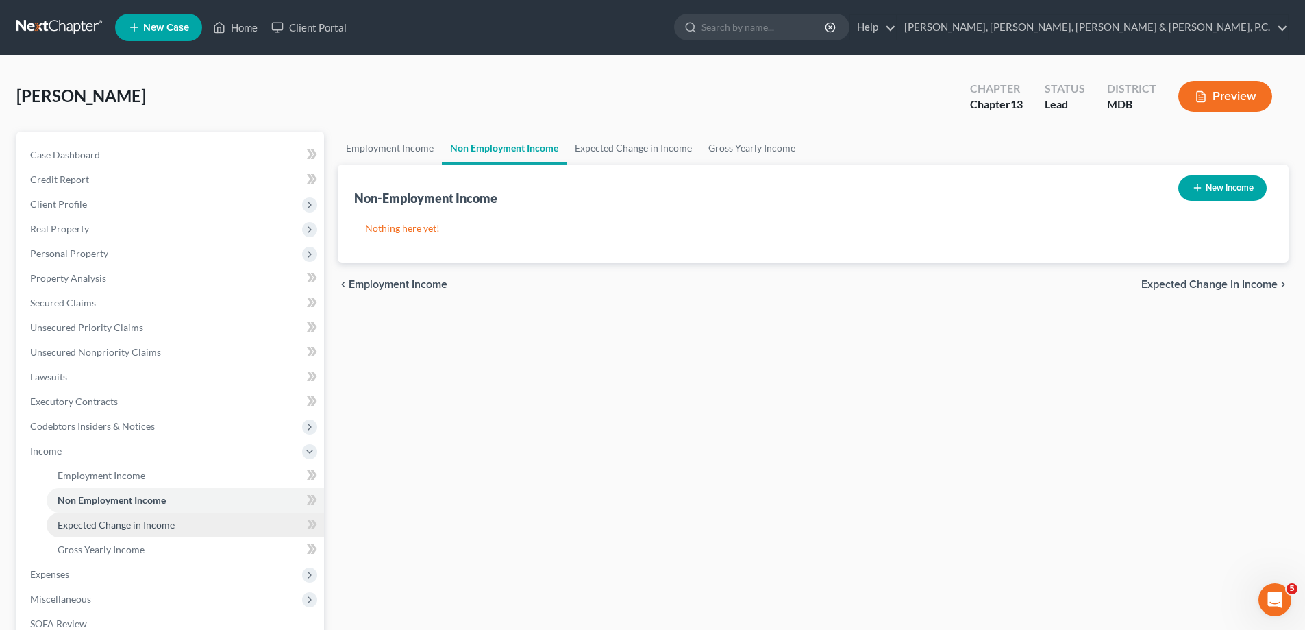
click at [101, 517] on link "Expected Change in Income" at bounding box center [185, 524] width 277 height 25
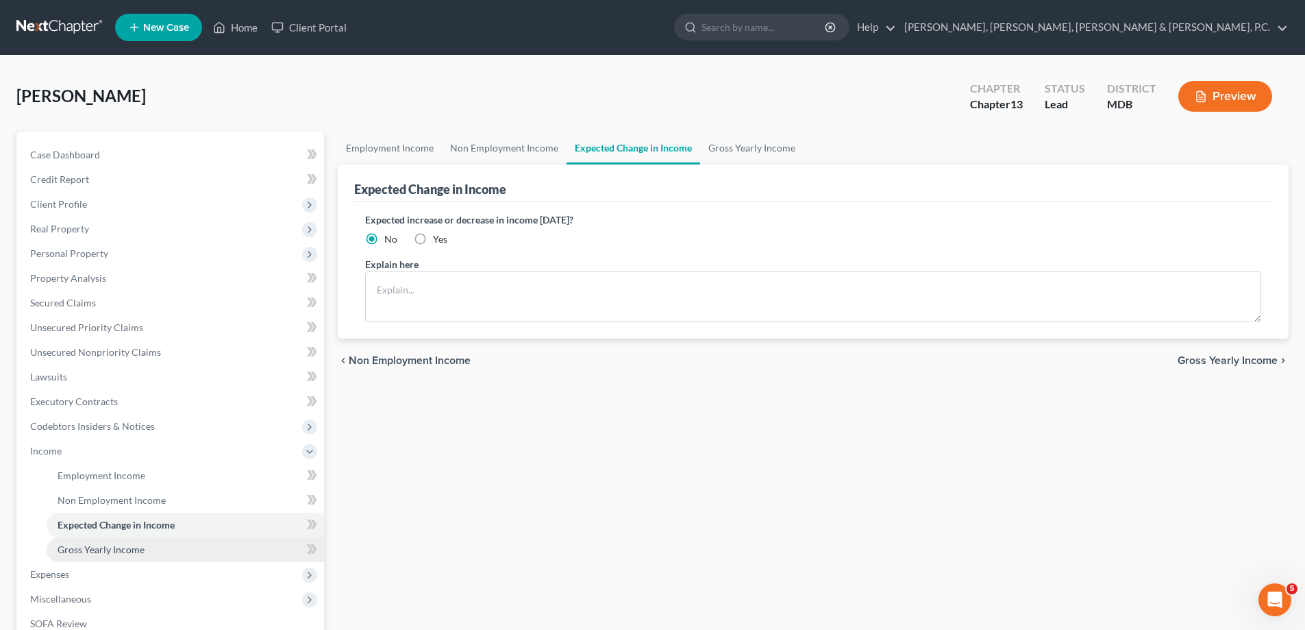
click at [110, 543] on span "Gross Yearly Income" at bounding box center [101, 549] width 87 height 12
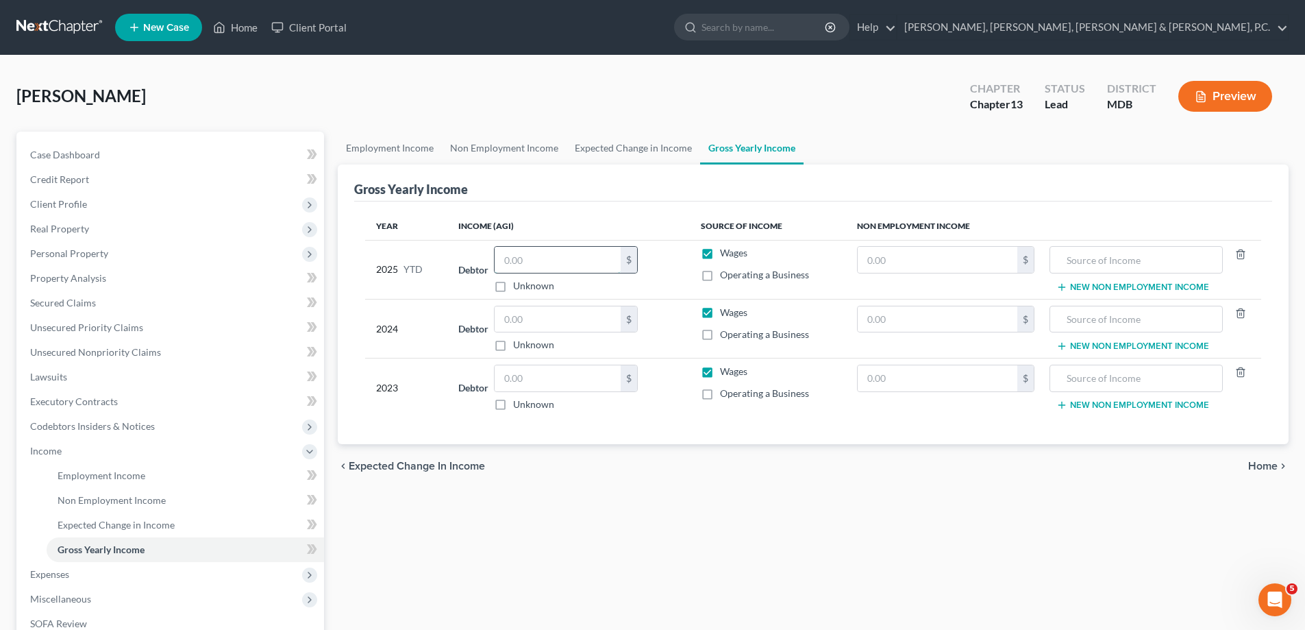
click at [549, 262] on input "text" at bounding box center [558, 260] width 126 height 26
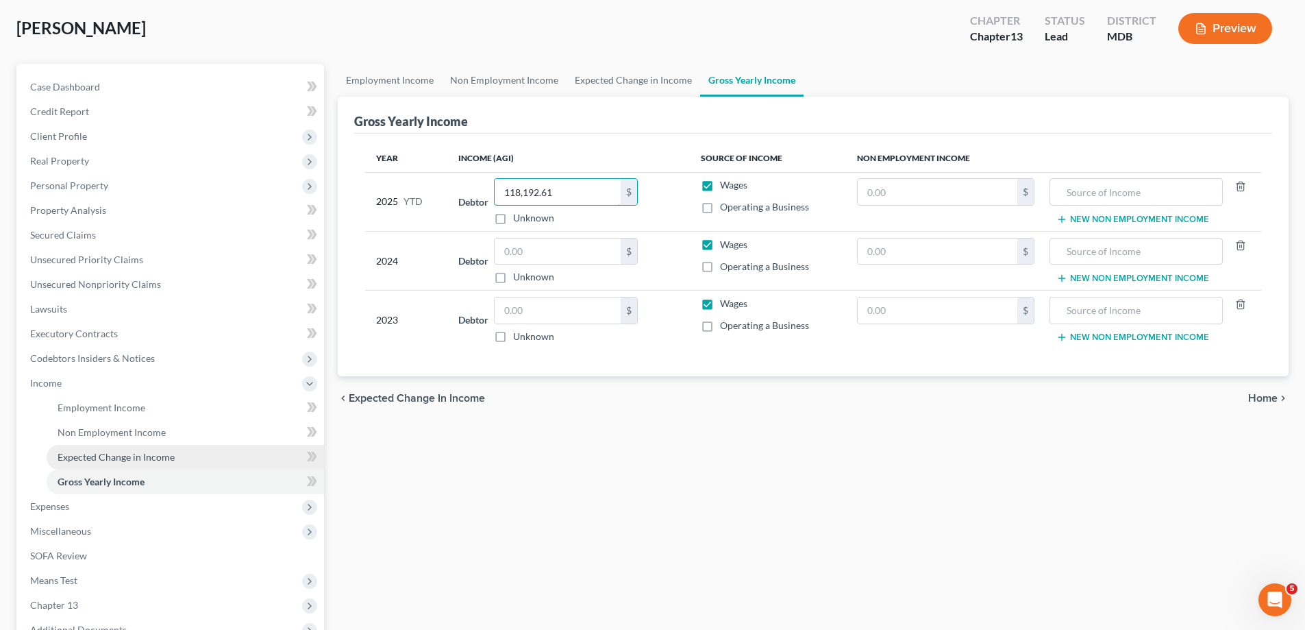
scroll to position [69, 0]
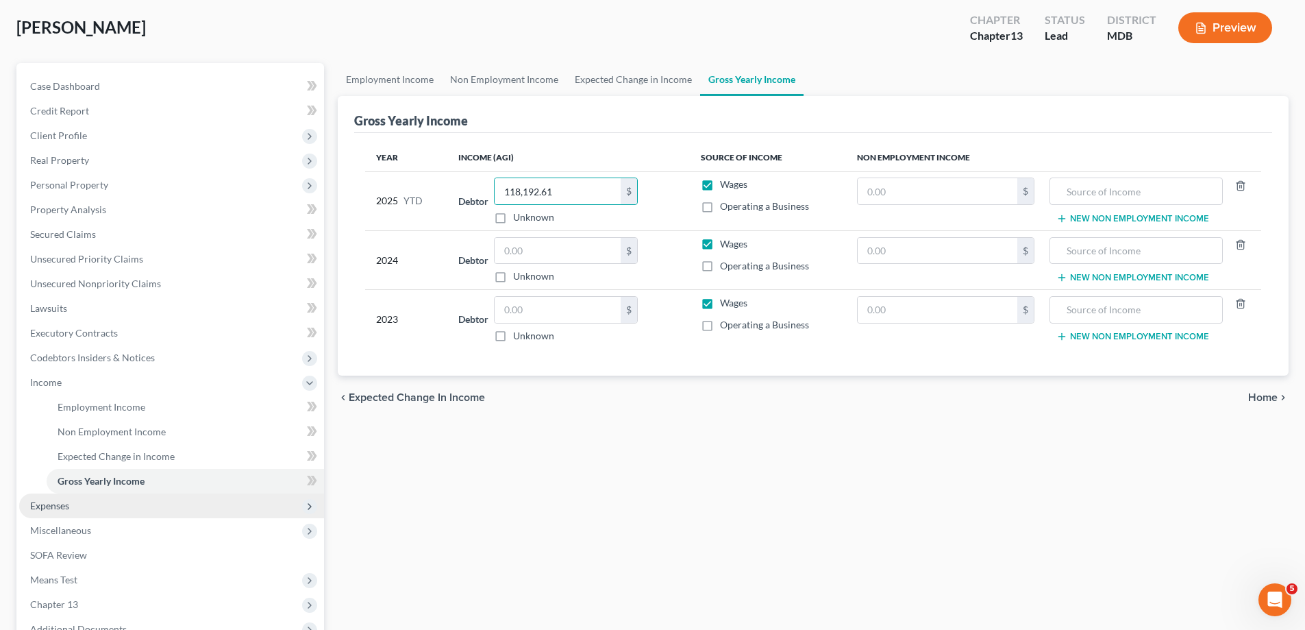
click at [71, 510] on span "Expenses" at bounding box center [171, 505] width 305 height 25
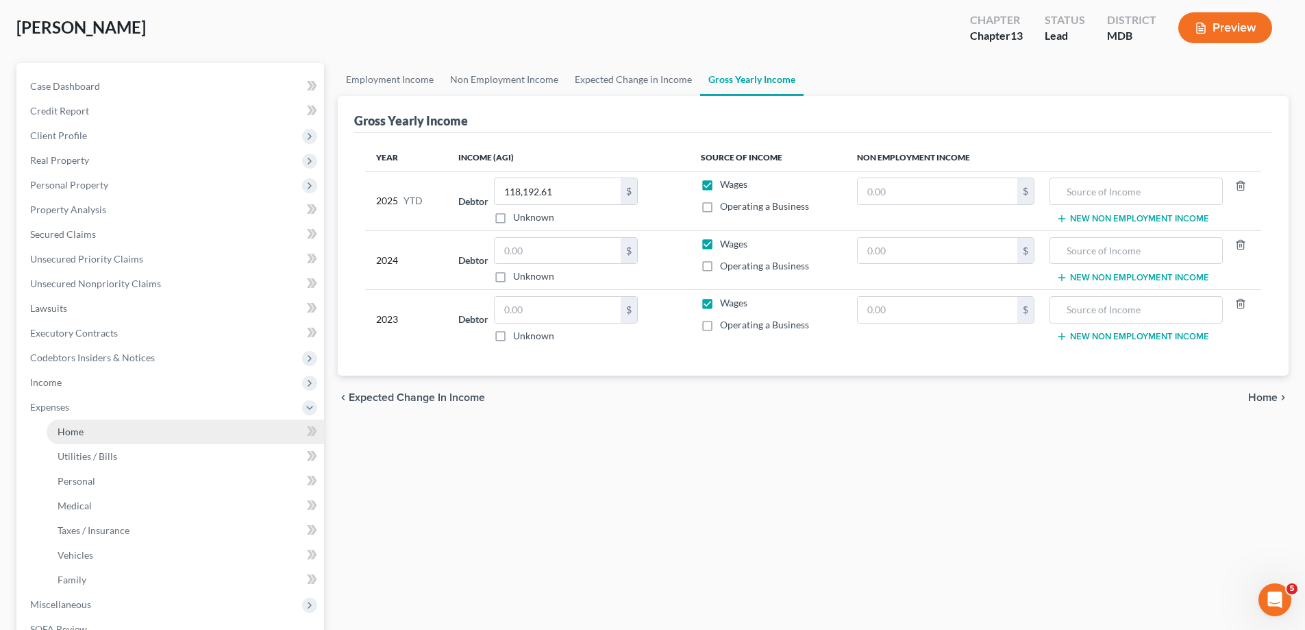
click at [74, 432] on span "Home" at bounding box center [71, 431] width 26 height 12
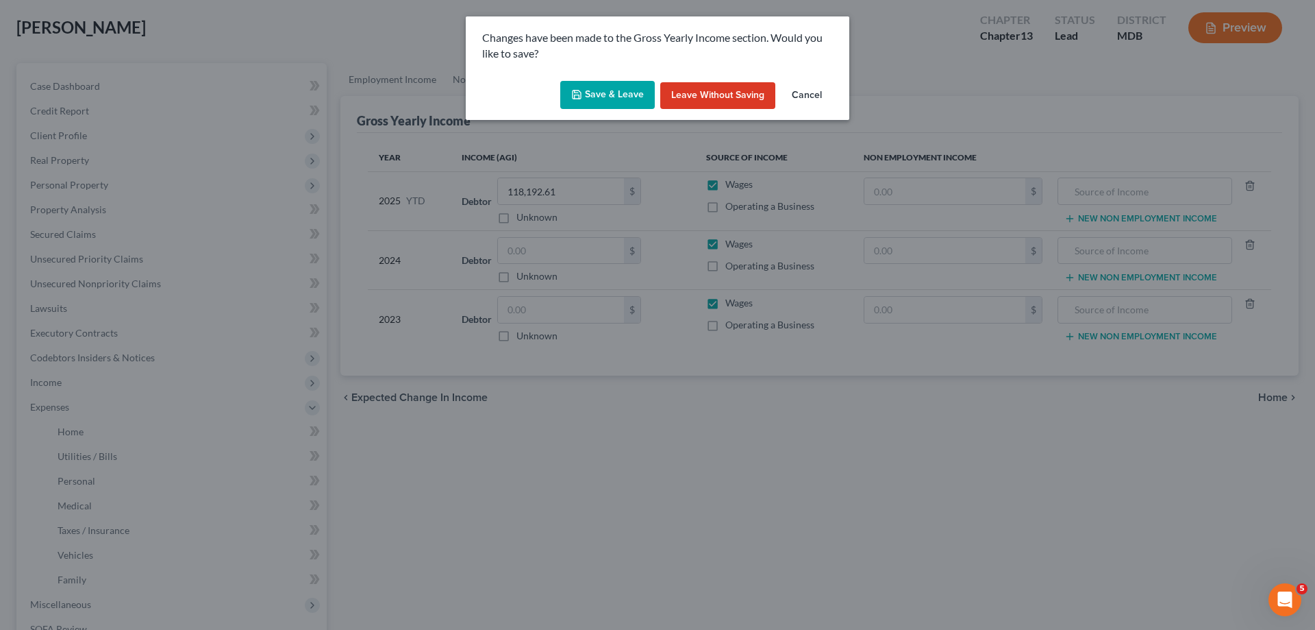
click at [636, 92] on button "Save & Leave" at bounding box center [607, 95] width 95 height 29
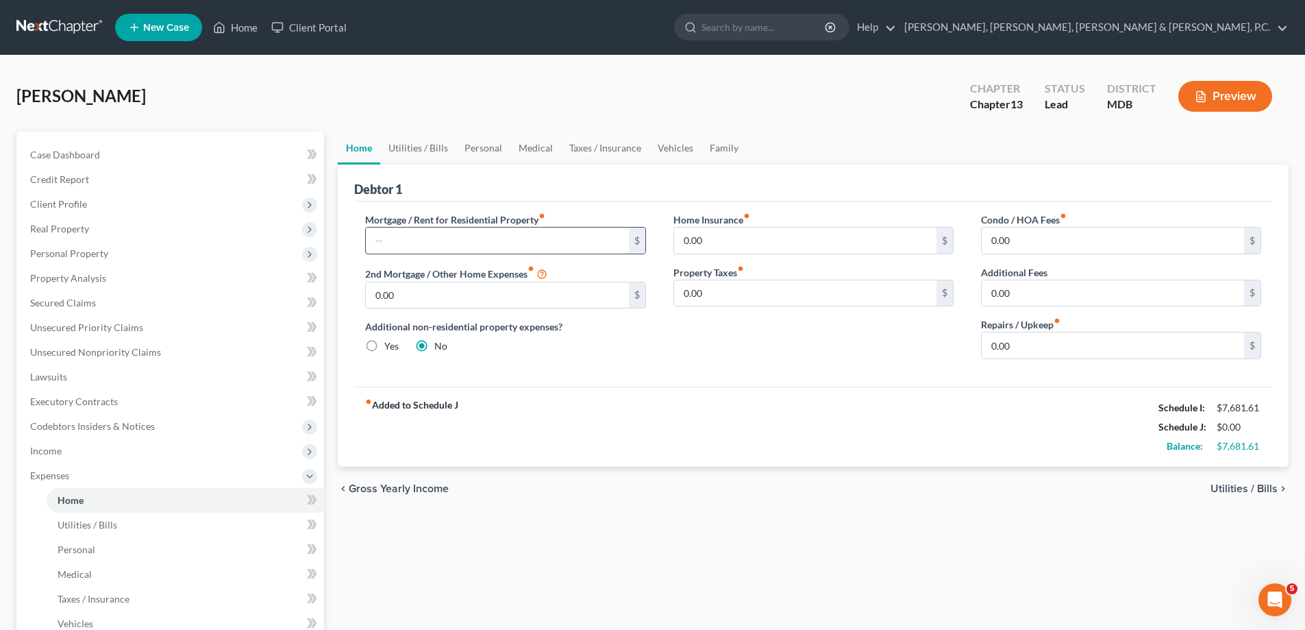
click at [550, 236] on input "text" at bounding box center [497, 240] width 262 height 26
click at [95, 516] on link "Utilities / Bills" at bounding box center [185, 524] width 277 height 25
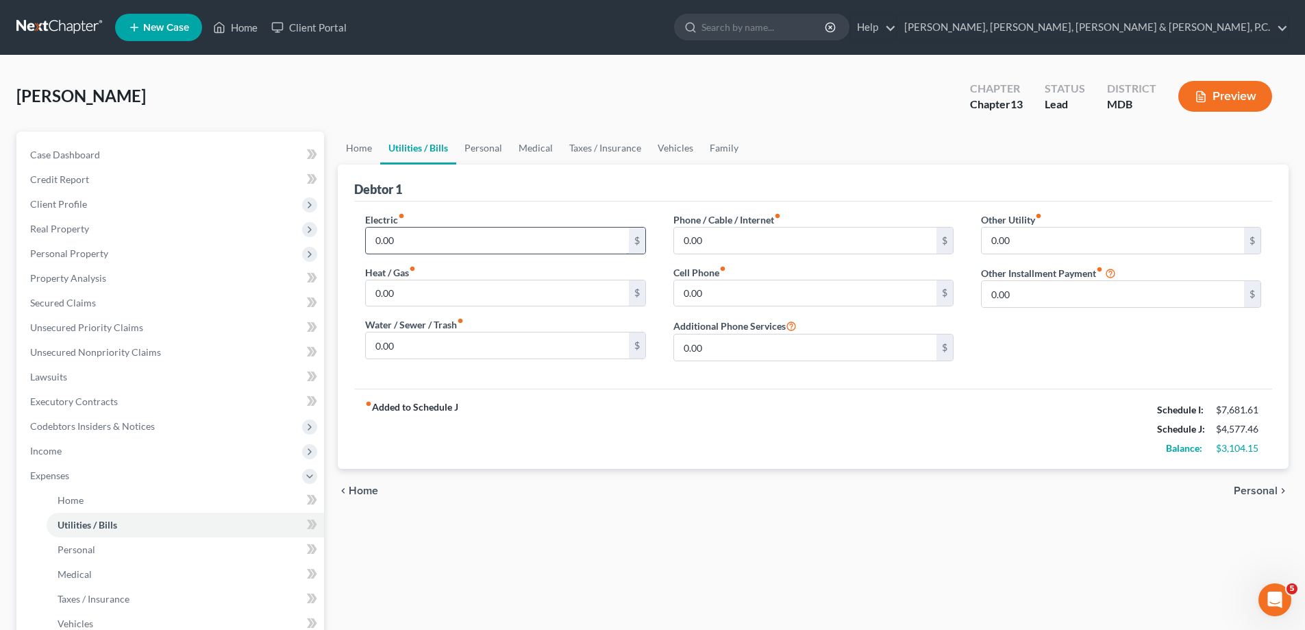
click at [410, 229] on input "0.00" at bounding box center [497, 240] width 262 height 26
click at [423, 332] on div "0.00 $" at bounding box center [505, 345] width 280 height 27
click at [421, 338] on input "0.00" at bounding box center [497, 345] width 262 height 26
click at [716, 288] on input "0.00" at bounding box center [805, 293] width 262 height 26
click at [745, 249] on input "0.00" at bounding box center [805, 240] width 262 height 26
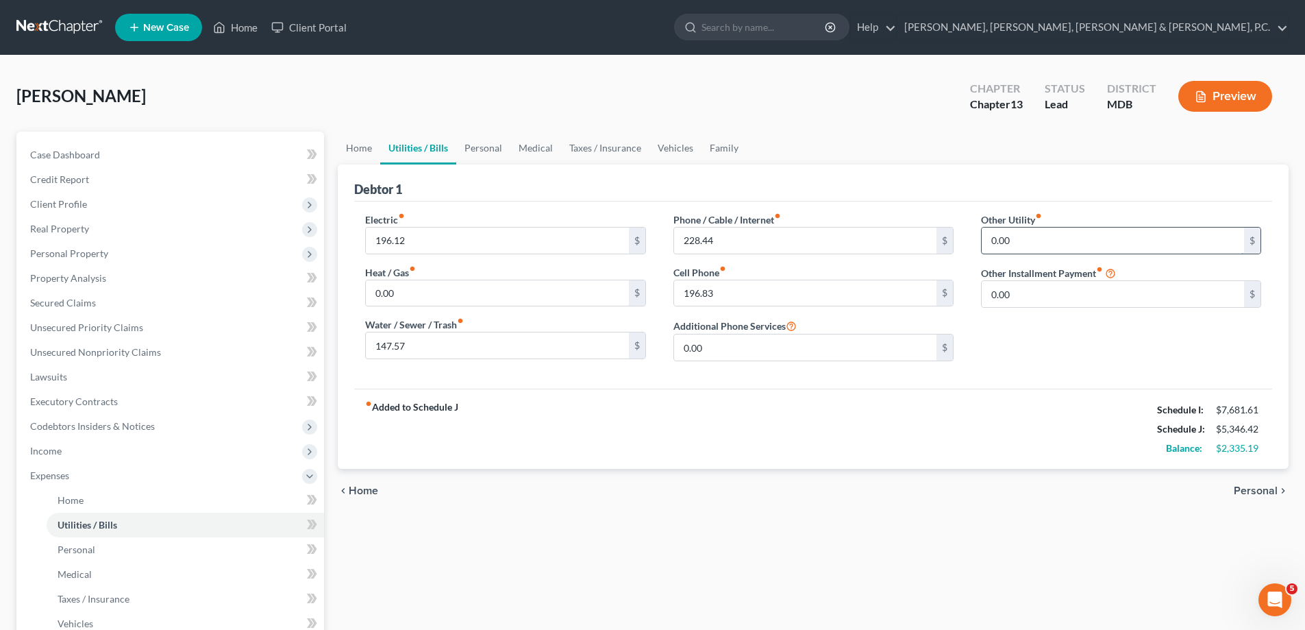
click at [1017, 237] on input "0.00" at bounding box center [1113, 240] width 262 height 26
click at [1016, 267] on input "text" at bounding box center [1121, 279] width 279 height 26
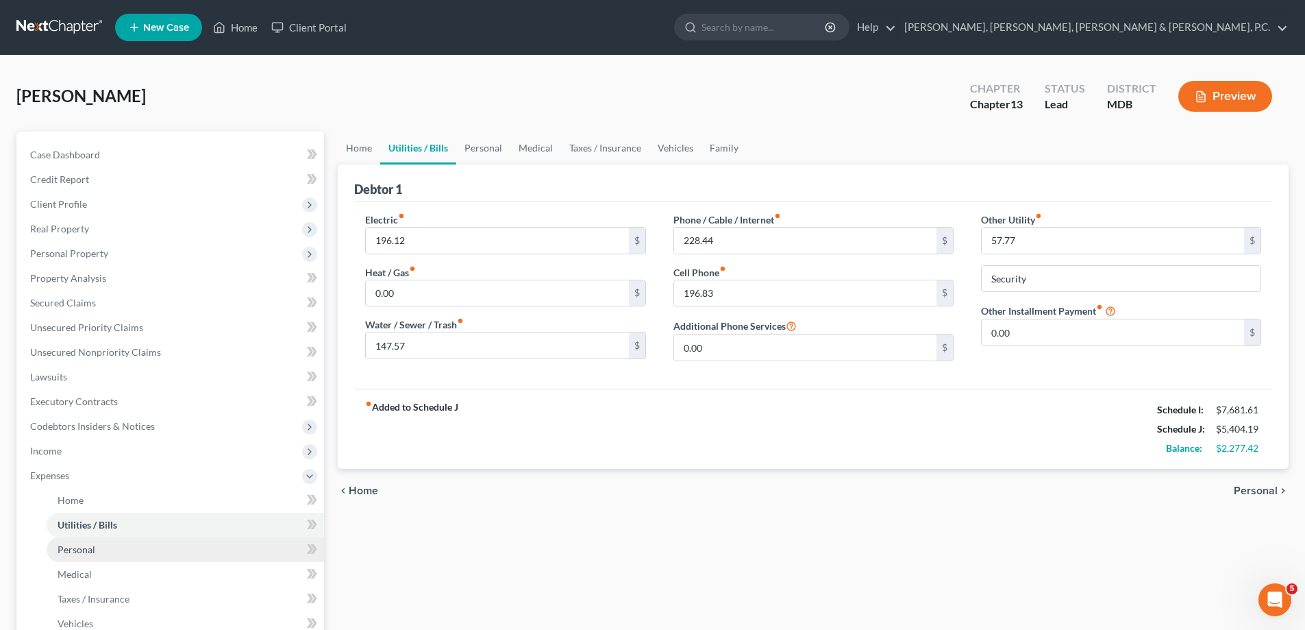
click at [72, 550] on span "Personal" at bounding box center [77, 549] width 38 height 12
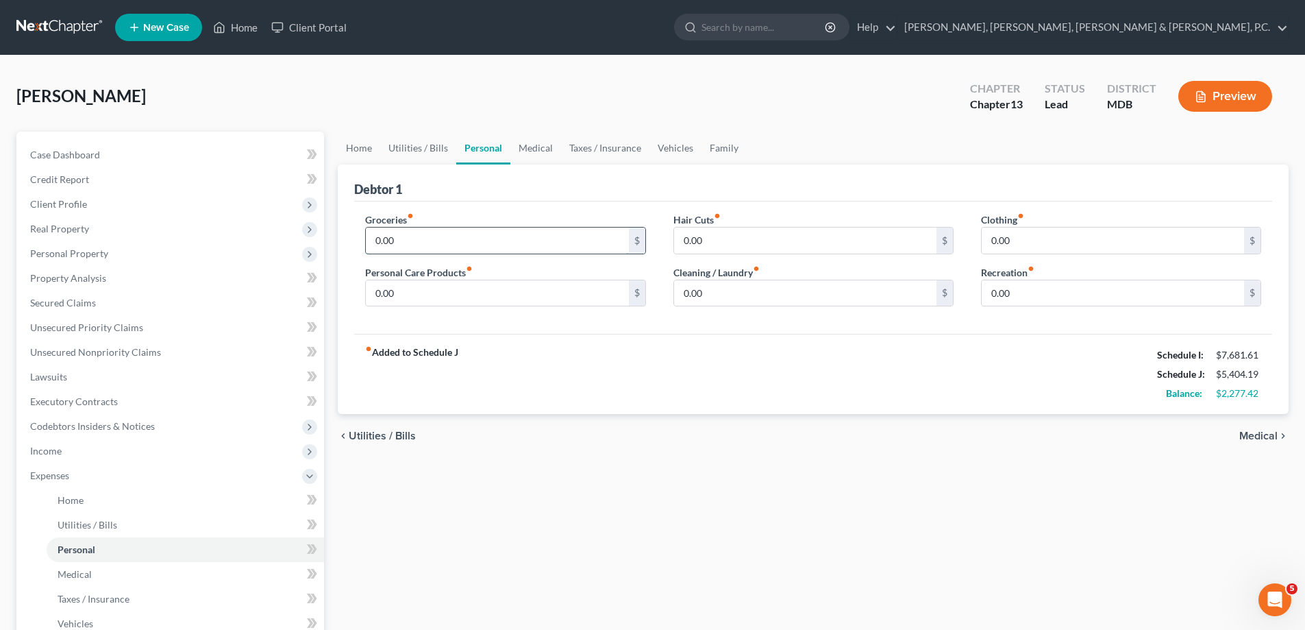
click at [415, 239] on input "0.00" at bounding box center [497, 240] width 262 height 26
click at [1019, 236] on input "0.00" at bounding box center [1113, 240] width 262 height 26
click at [821, 301] on input "0.00" at bounding box center [805, 293] width 262 height 26
click at [491, 292] on input "0.00" at bounding box center [497, 293] width 262 height 26
click at [86, 574] on span "Medical" at bounding box center [75, 574] width 34 height 12
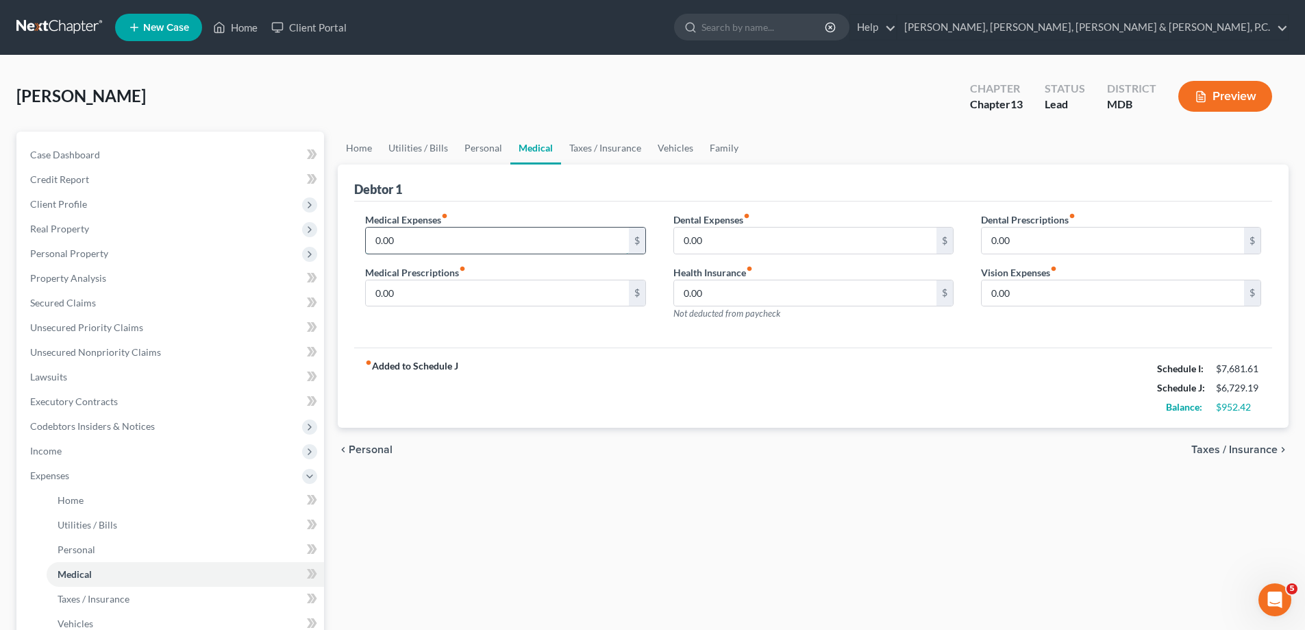
click at [421, 238] on input "0.00" at bounding box center [497, 240] width 262 height 26
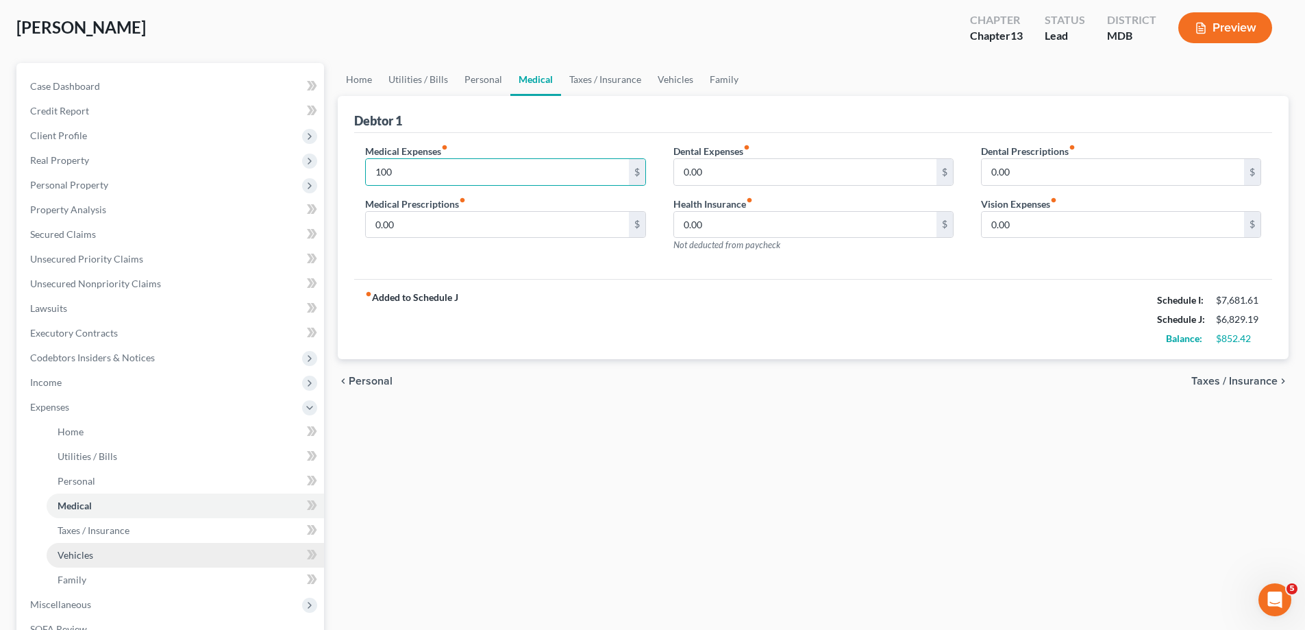
click at [97, 556] on link "Vehicles" at bounding box center [185, 555] width 277 height 25
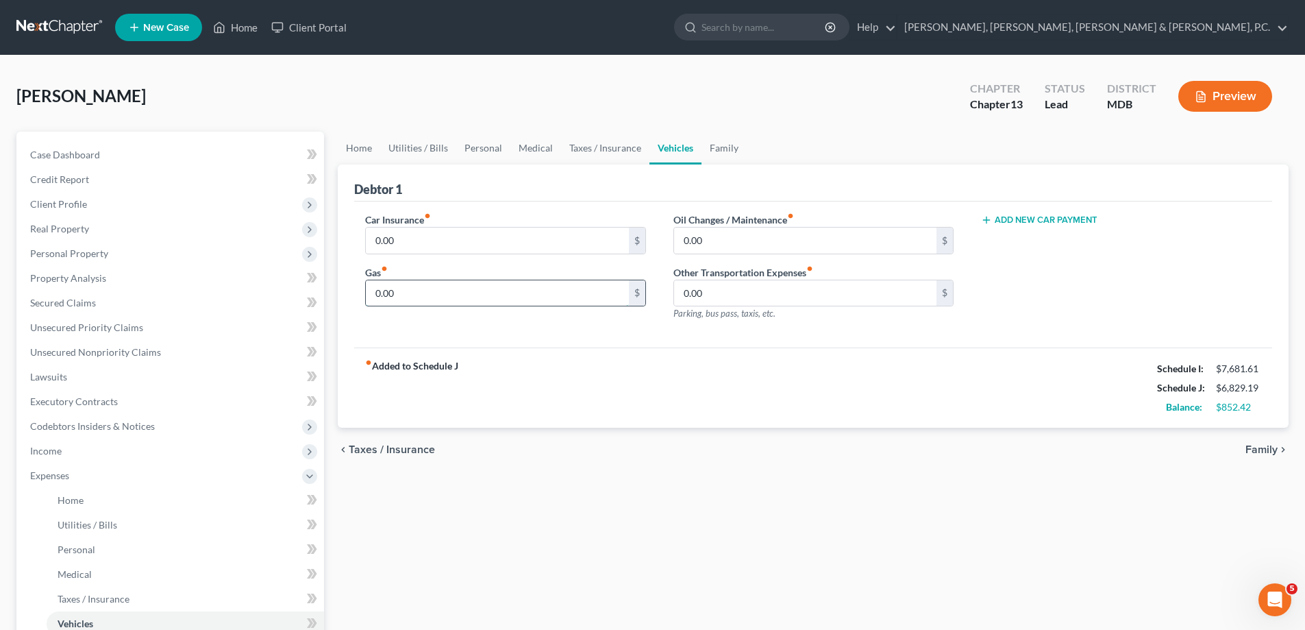
click at [400, 293] on input "0.00" at bounding box center [497, 293] width 262 height 26
click at [81, 495] on span "Home" at bounding box center [71, 500] width 26 height 12
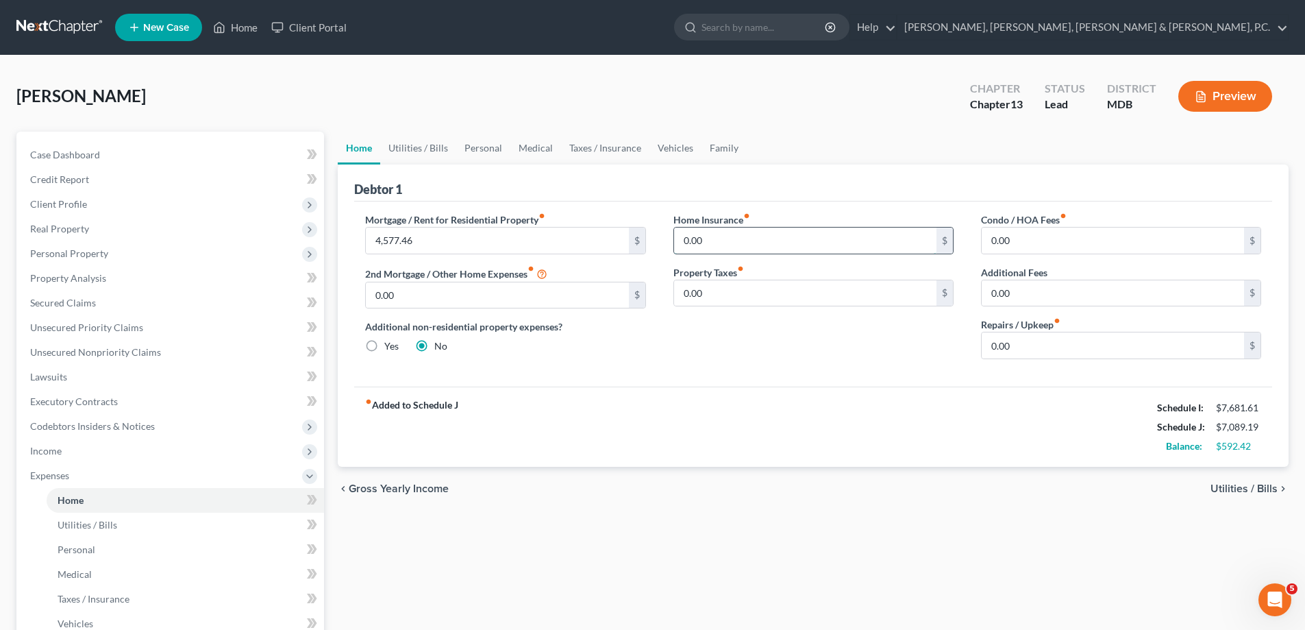
click at [767, 243] on input "0.00" at bounding box center [805, 240] width 262 height 26
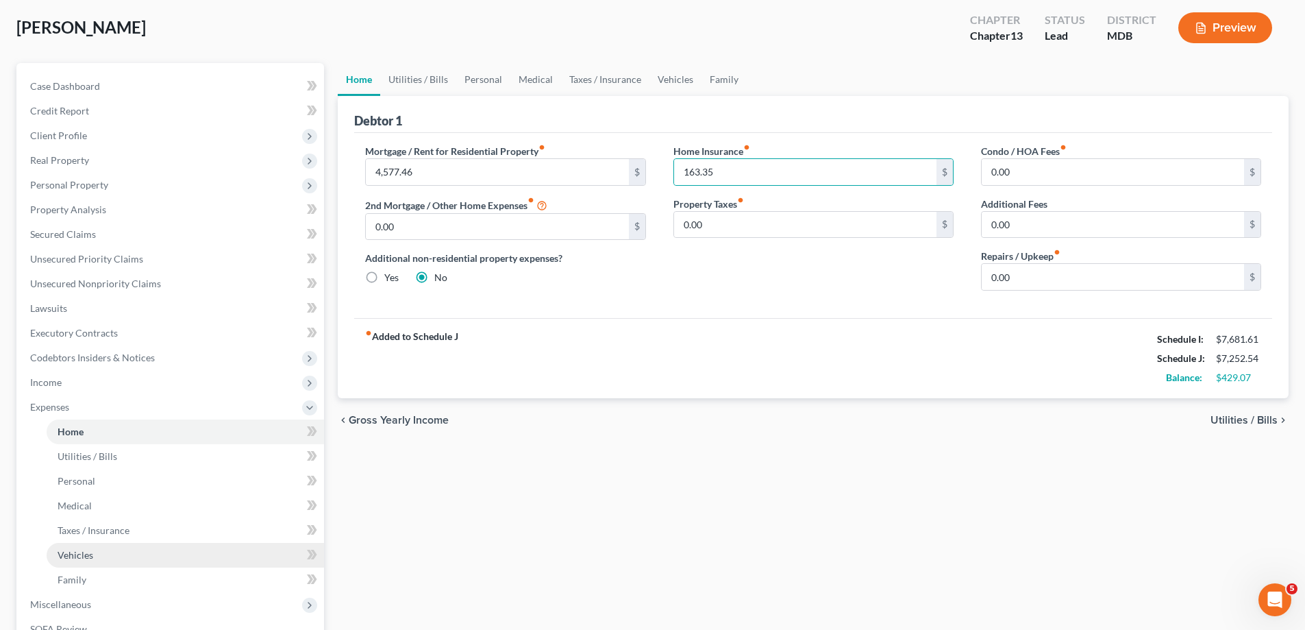
click at [90, 547] on link "Vehicles" at bounding box center [185, 555] width 277 height 25
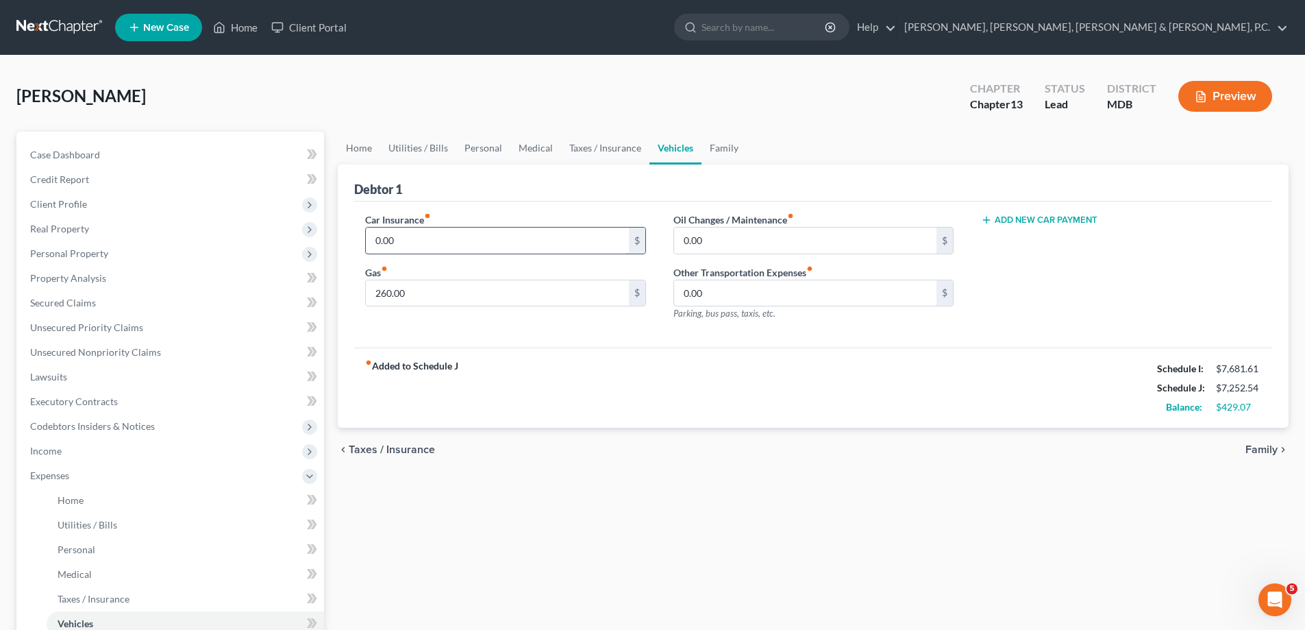
click at [447, 243] on input "0.00" at bounding box center [497, 240] width 262 height 26
click at [1026, 216] on button "Add New Car Payment" at bounding box center [1039, 219] width 116 height 11
click at [1030, 240] on input "text" at bounding box center [1101, 240] width 238 height 26
click at [1043, 320] on div "Car Payment 1 fiber_manual_record 448.23 $ Add New Car Payment" at bounding box center [1121, 271] width 308 height 119
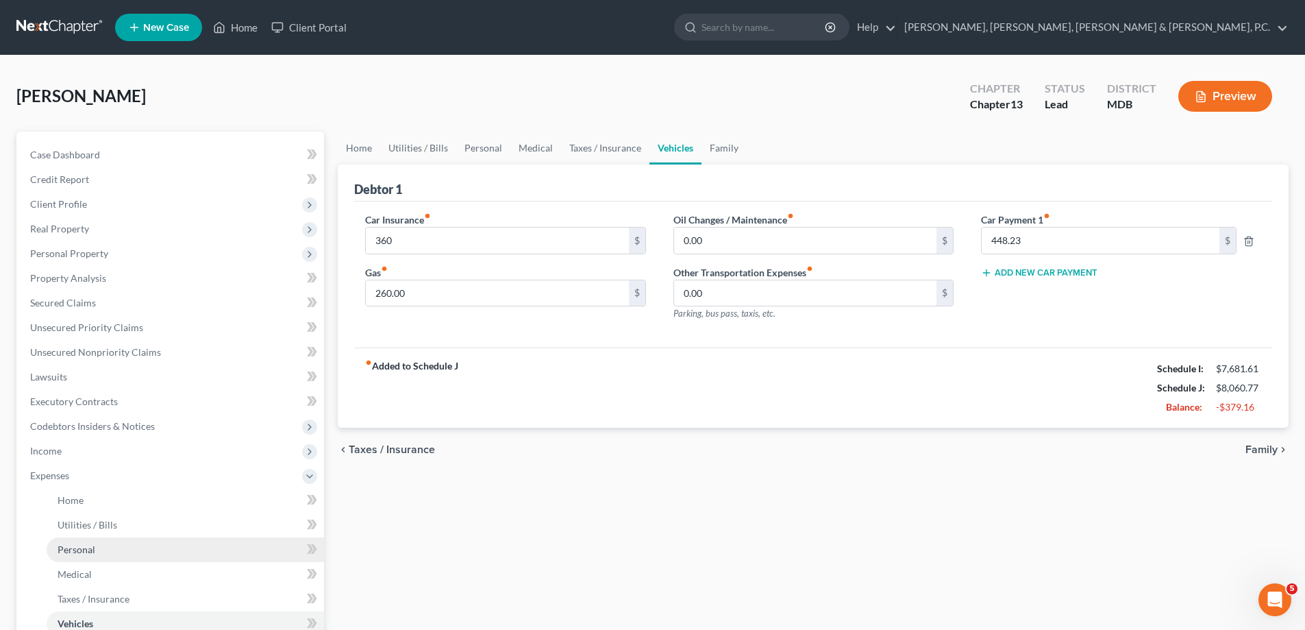
click at [83, 541] on link "Personal" at bounding box center [185, 549] width 277 height 25
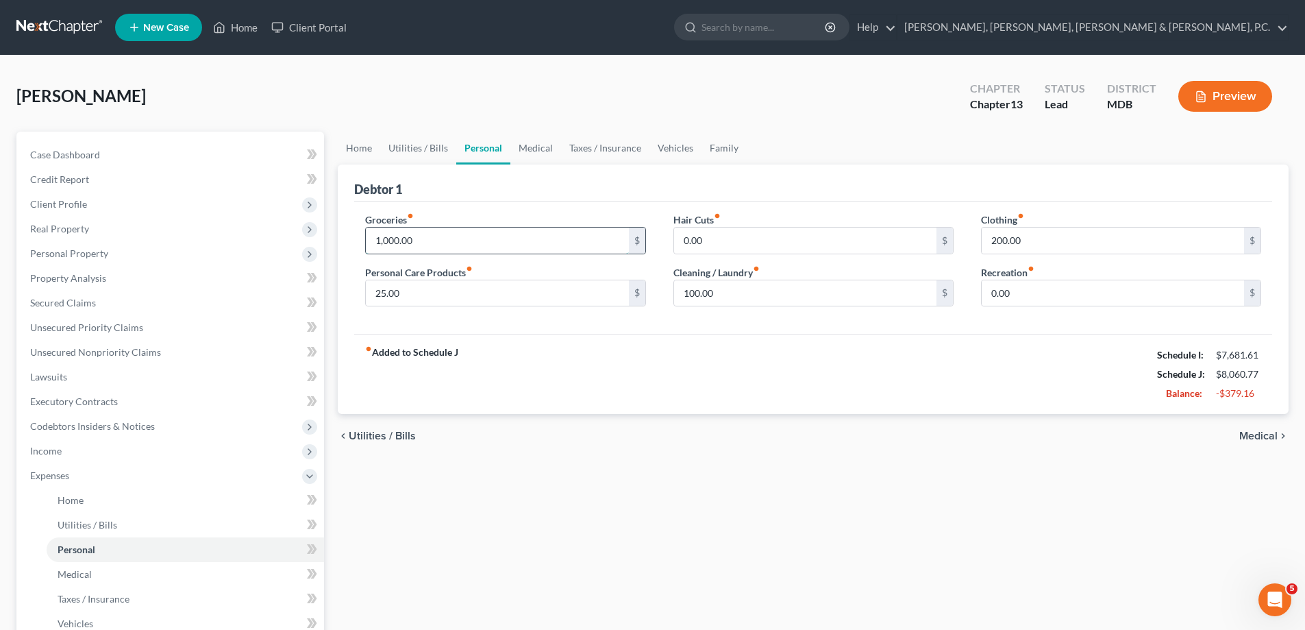
click at [419, 235] on input "1,000.00" at bounding box center [497, 240] width 262 height 26
click at [549, 360] on div "fiber_manual_record Added to Schedule J Schedule I: $7,681.61 Schedule J: $7,66…" at bounding box center [813, 374] width 918 height 80
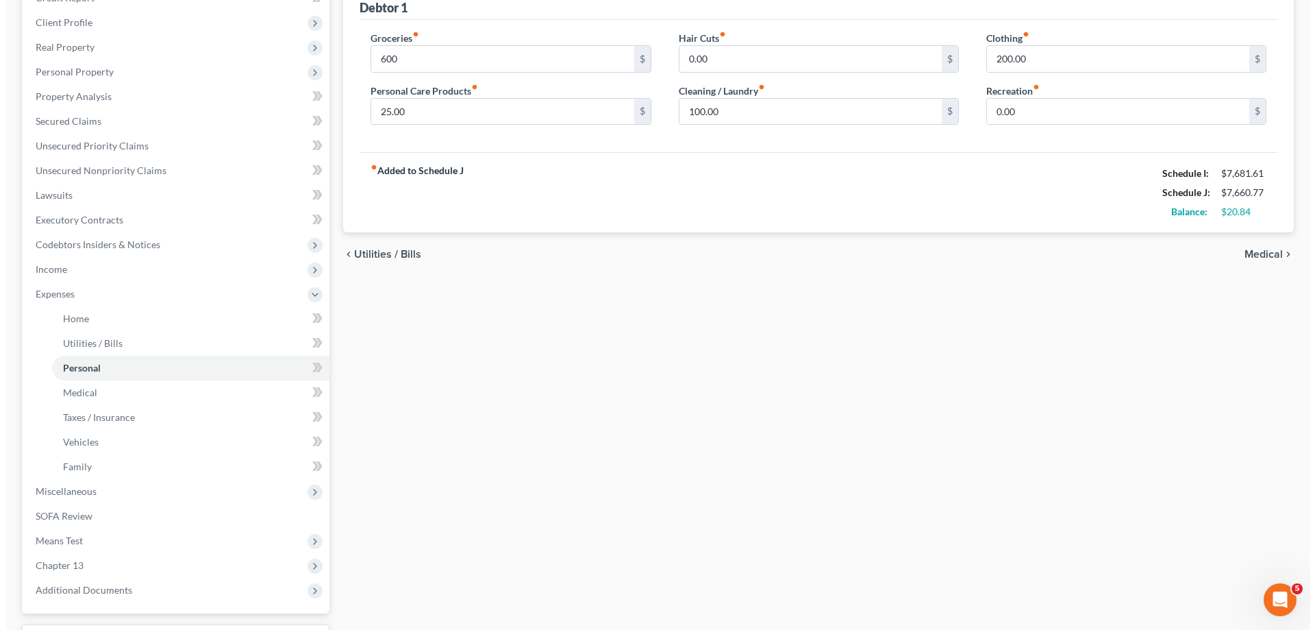
scroll to position [206, 0]
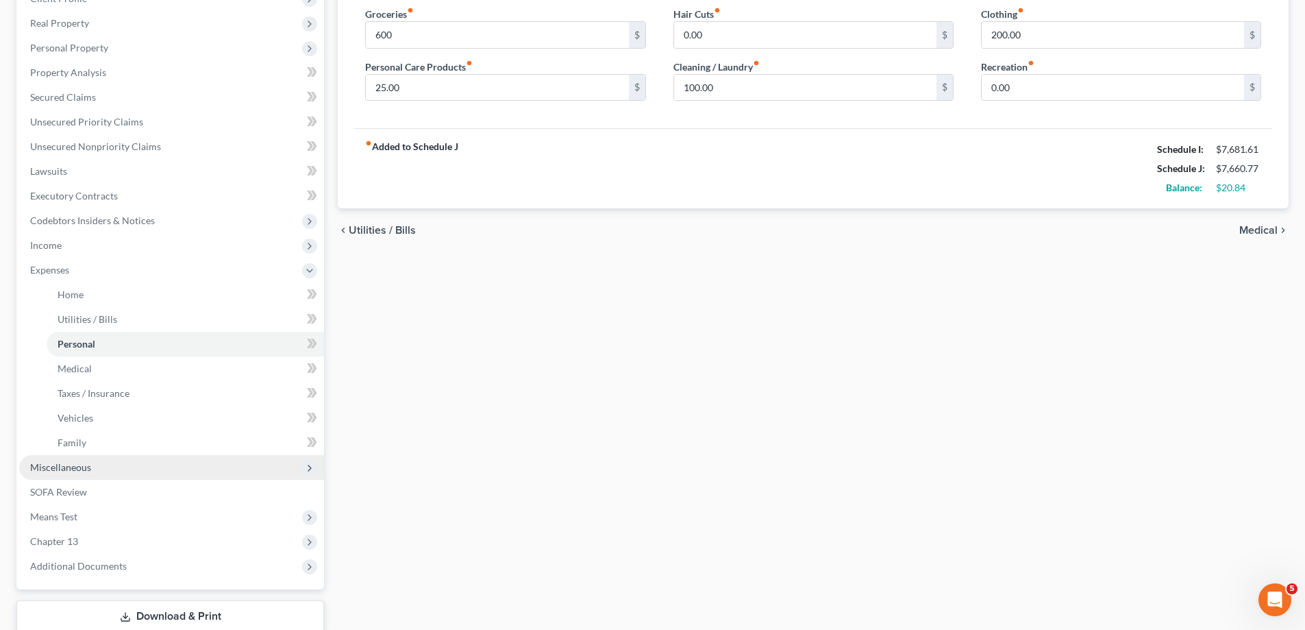
click at [88, 470] on span "Miscellaneous" at bounding box center [60, 467] width 61 height 12
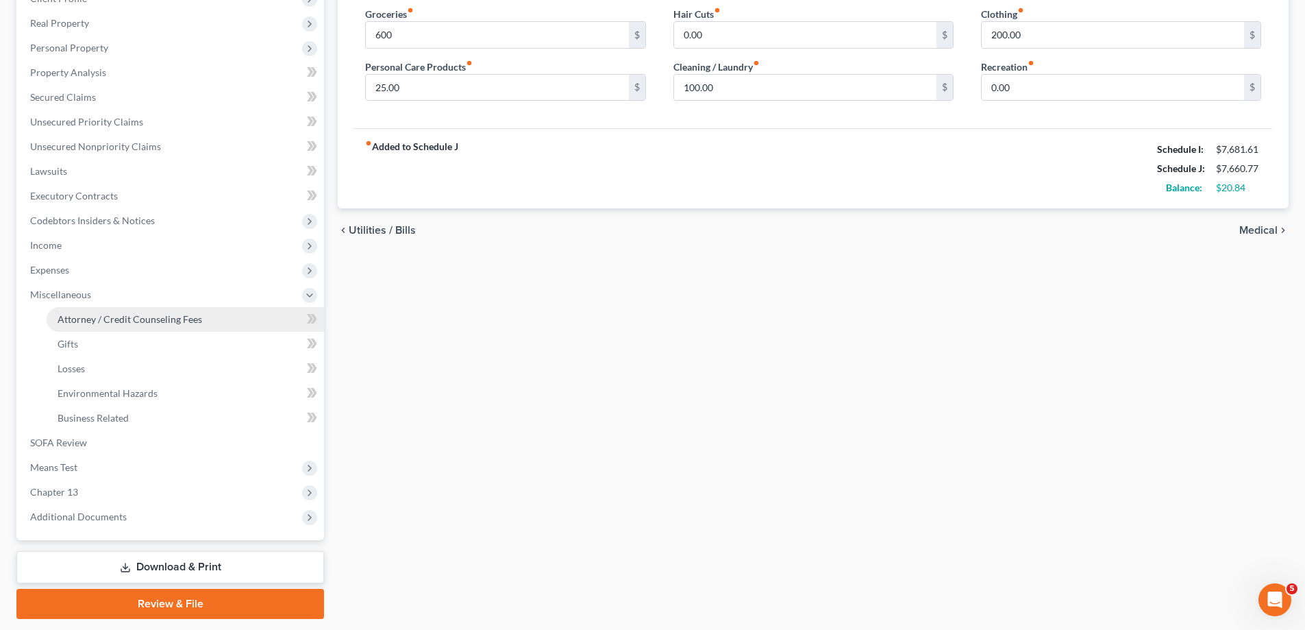
click at [102, 319] on span "Attorney / Credit Counseling Fees" at bounding box center [130, 319] width 145 height 12
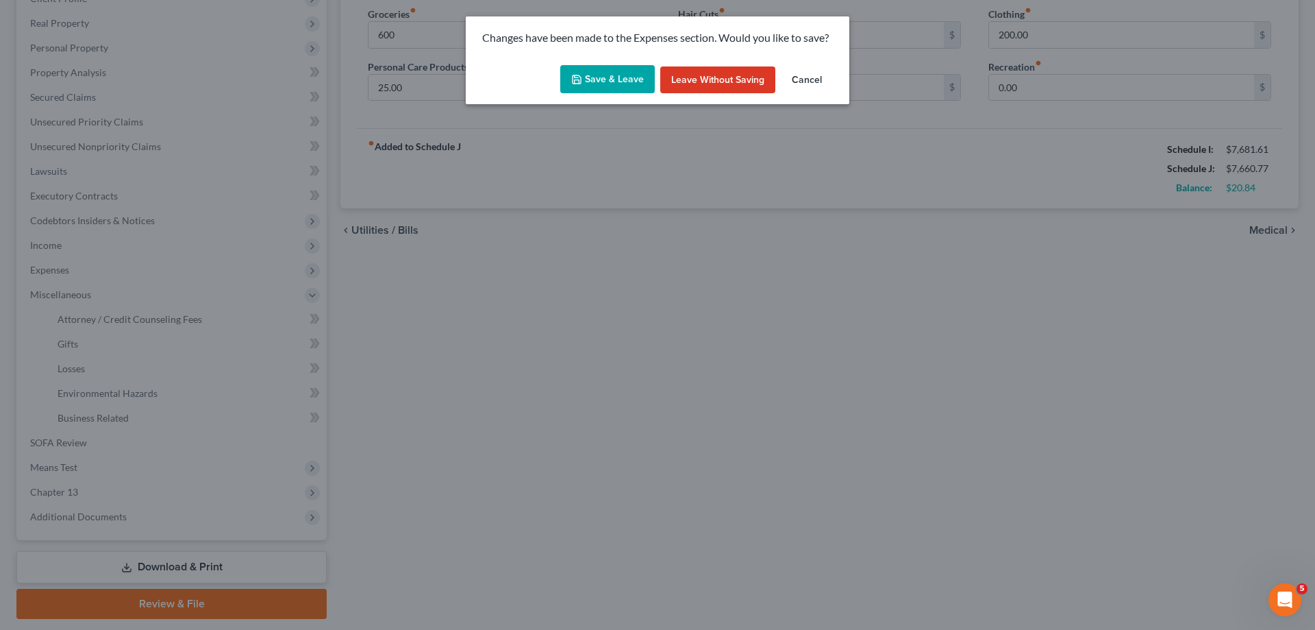
click at [616, 79] on button "Save & Leave" at bounding box center [607, 79] width 95 height 29
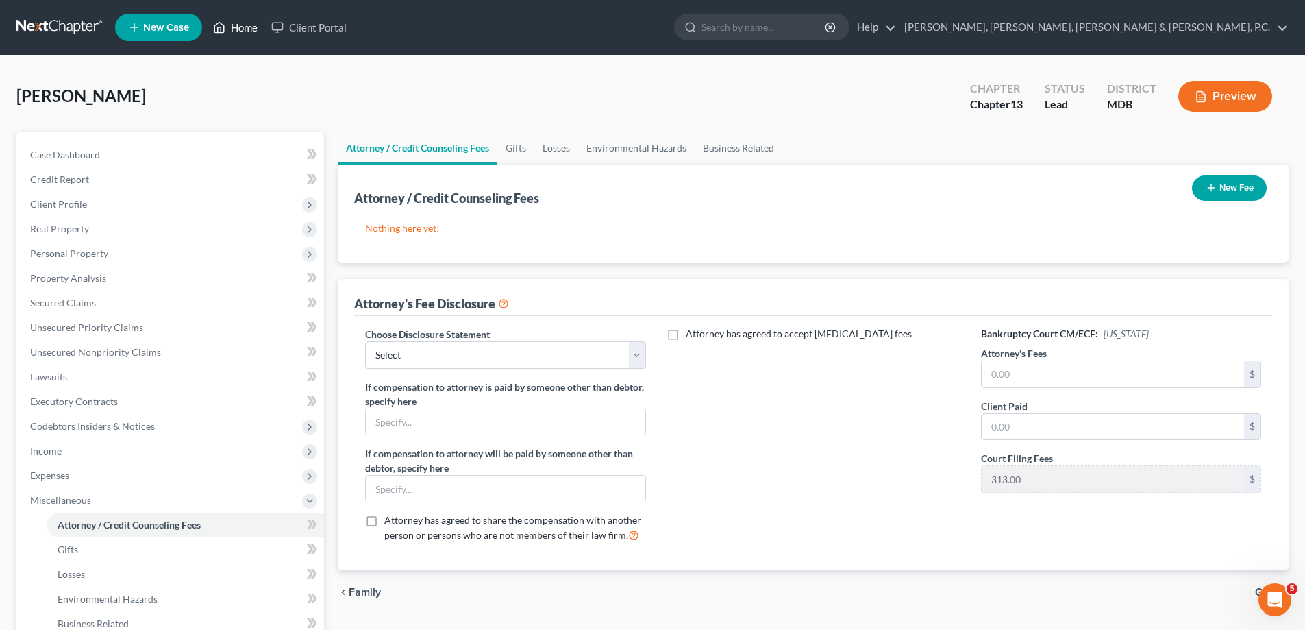
click at [245, 27] on link "Home" at bounding box center [235, 27] width 58 height 25
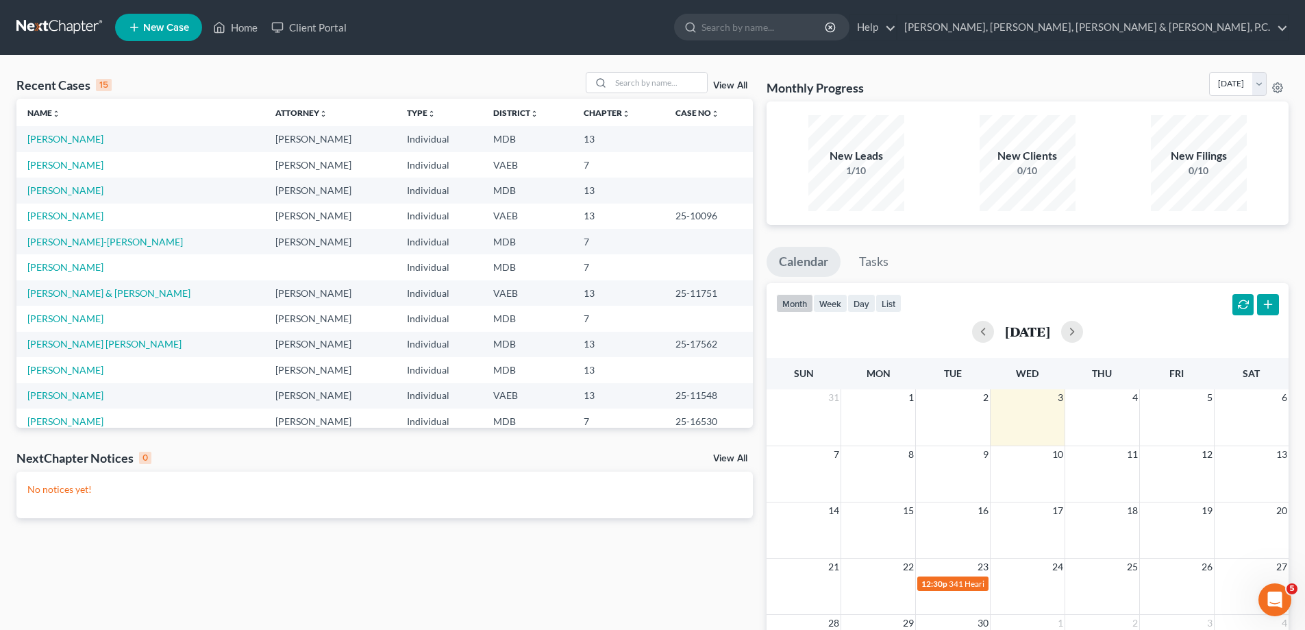
click at [180, 23] on span "New Case" at bounding box center [166, 28] width 46 height 10
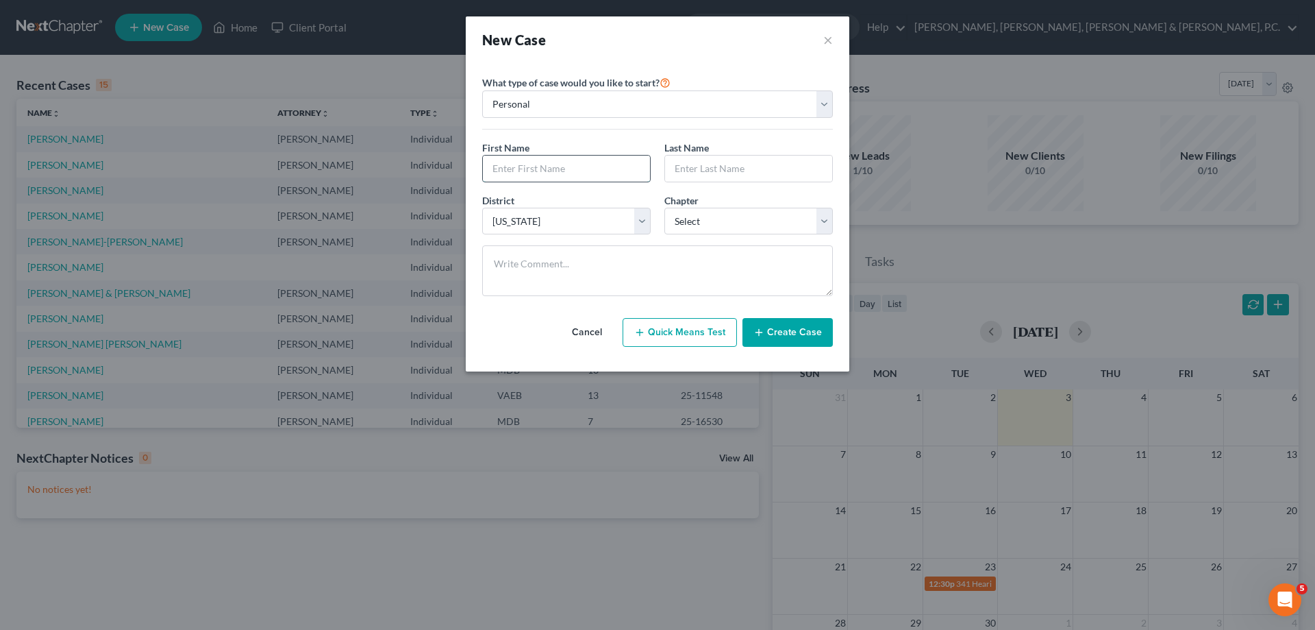
click at [560, 164] on input "text" at bounding box center [566, 169] width 167 height 26
click at [700, 227] on select "Select 7 11 12 13" at bounding box center [749, 221] width 169 height 27
click at [665, 208] on select "Select 7 11 12 13" at bounding box center [749, 221] width 169 height 27
click at [781, 327] on button "Create Case" at bounding box center [788, 332] width 90 height 29
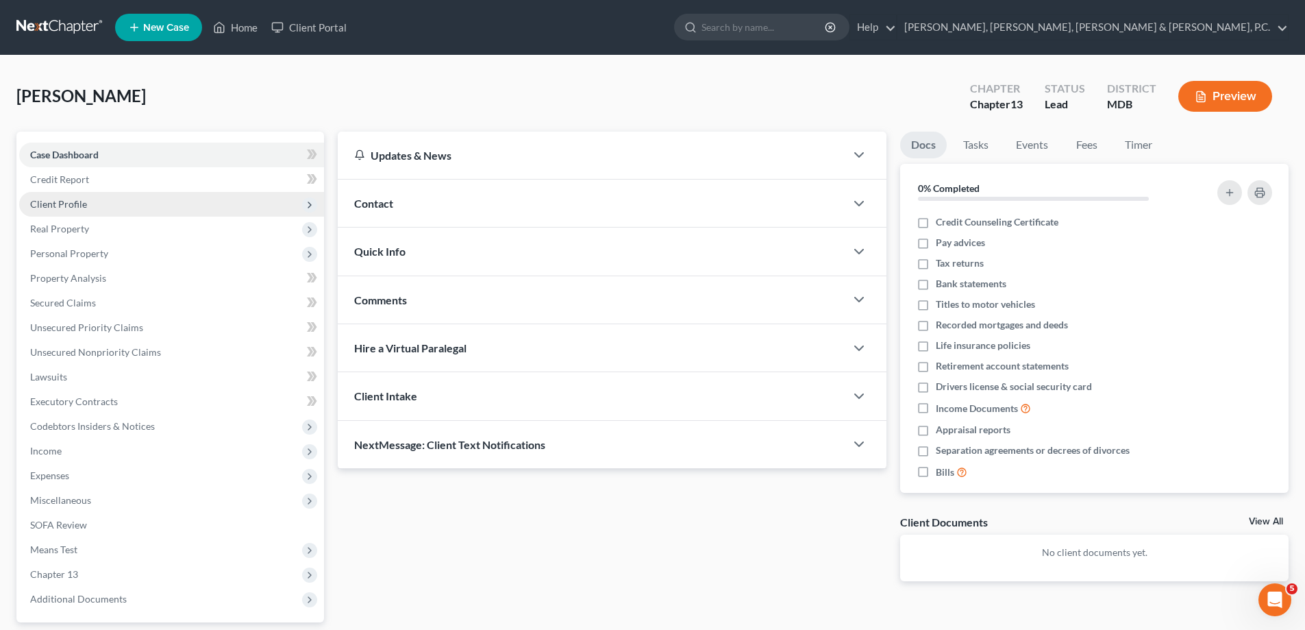
click at [82, 199] on span "Client Profile" at bounding box center [58, 204] width 57 height 12
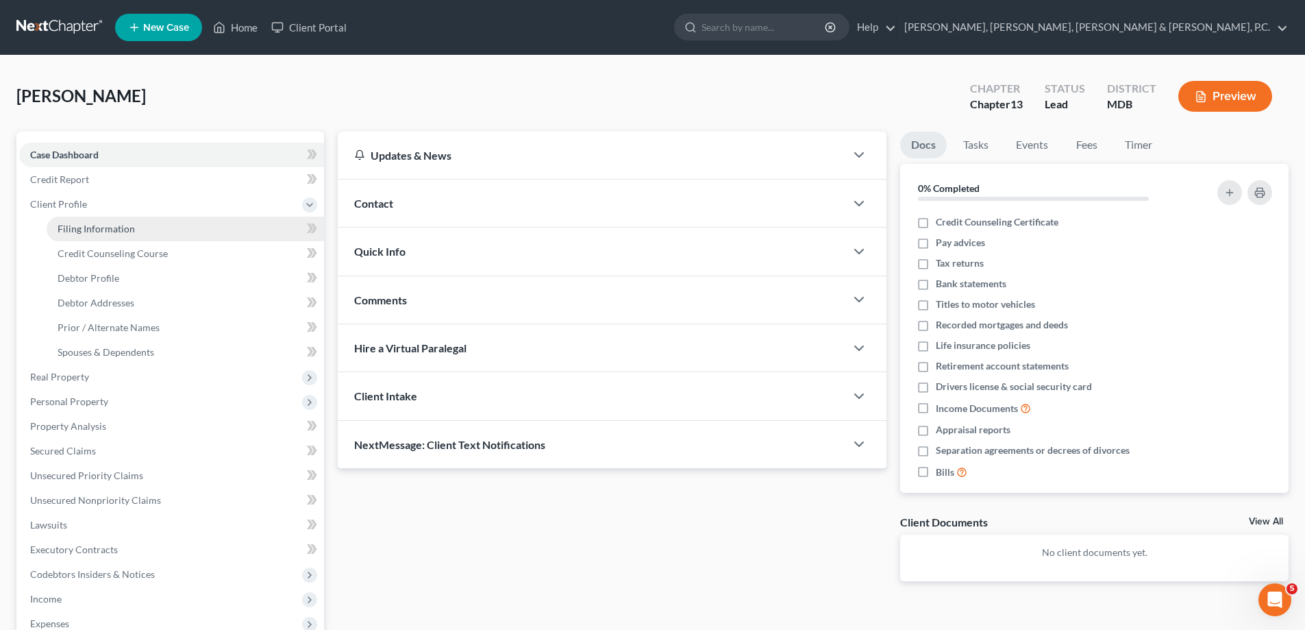
click at [92, 221] on link "Filing Information" at bounding box center [185, 228] width 277 height 25
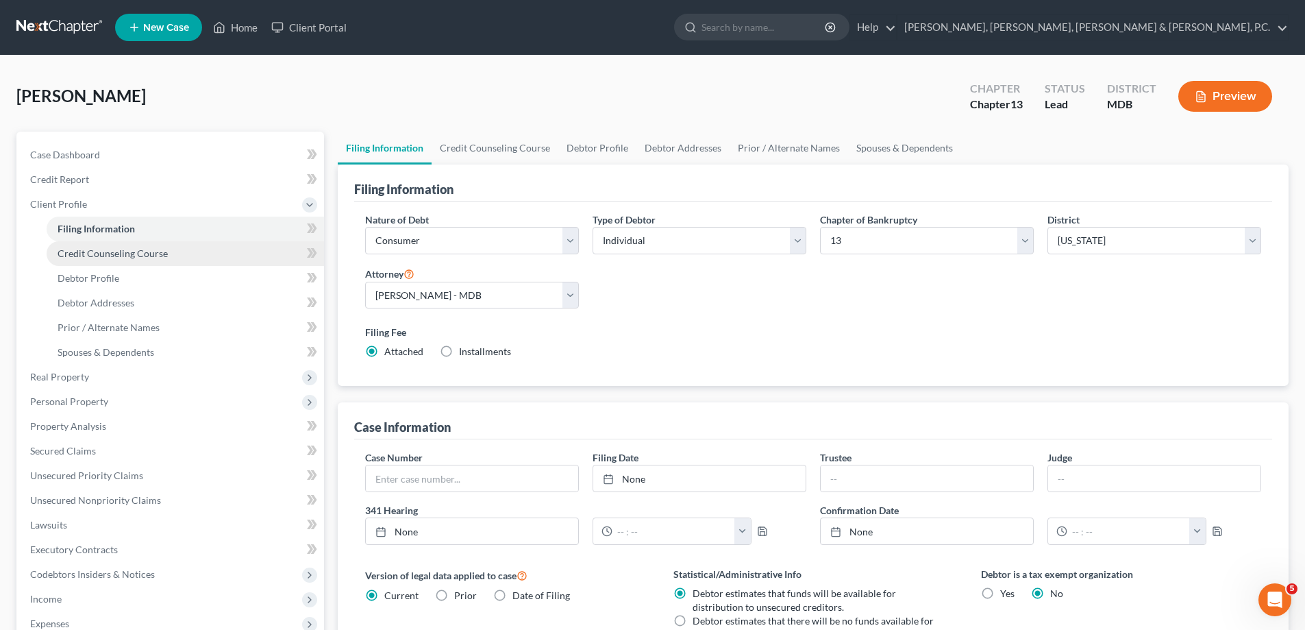
click at [153, 254] on span "Credit Counseling Course" at bounding box center [113, 253] width 110 height 12
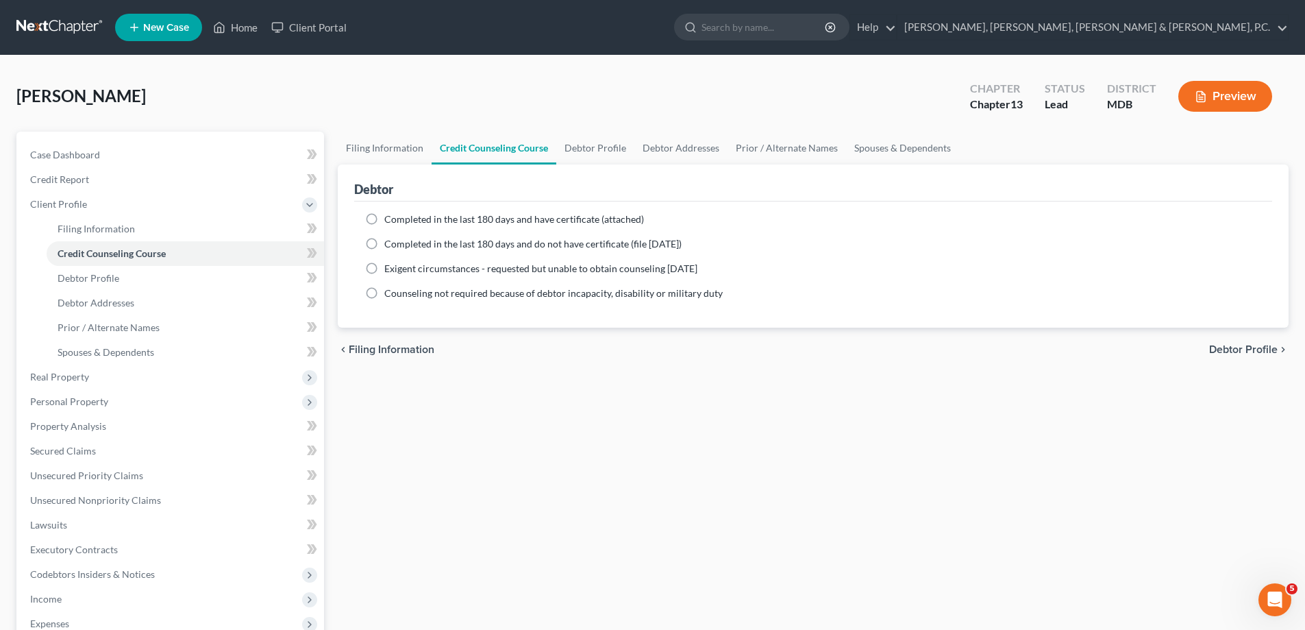
click at [384, 218] on label "Completed in the last 180 days and have certificate (attached)" at bounding box center [514, 219] width 260 height 14
click at [390, 218] on input "Completed in the last 180 days and have certificate (attached)" at bounding box center [394, 216] width 9 height 9
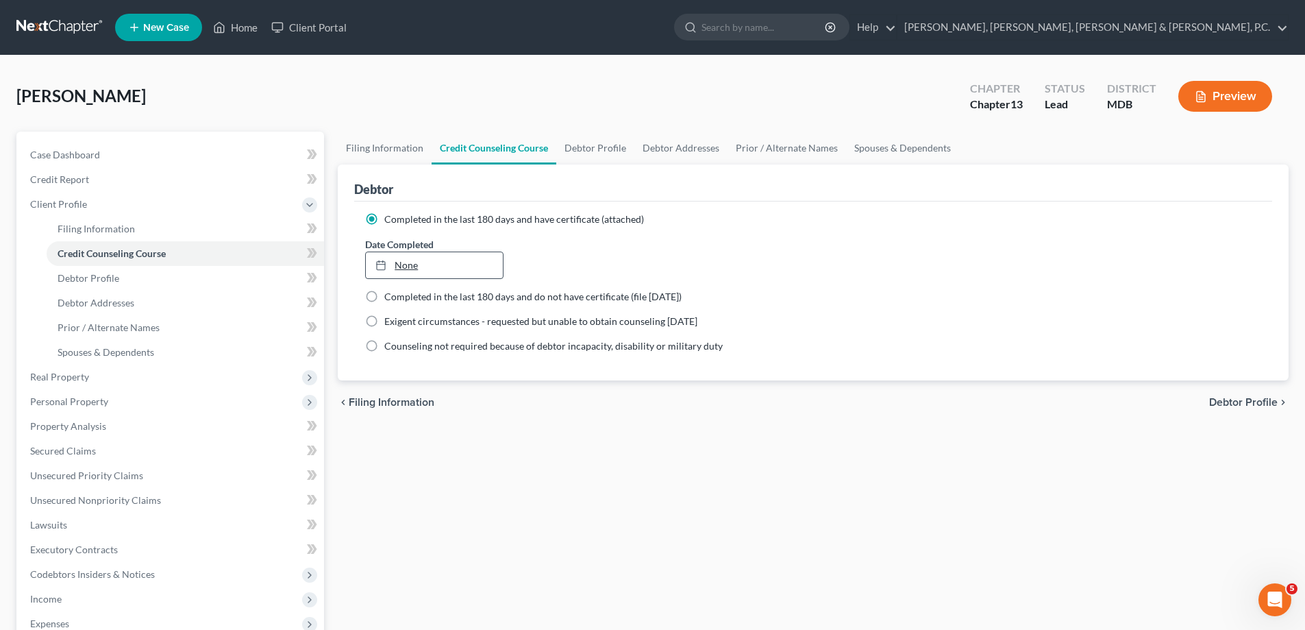
click at [377, 262] on rect at bounding box center [381, 266] width 8 height 8
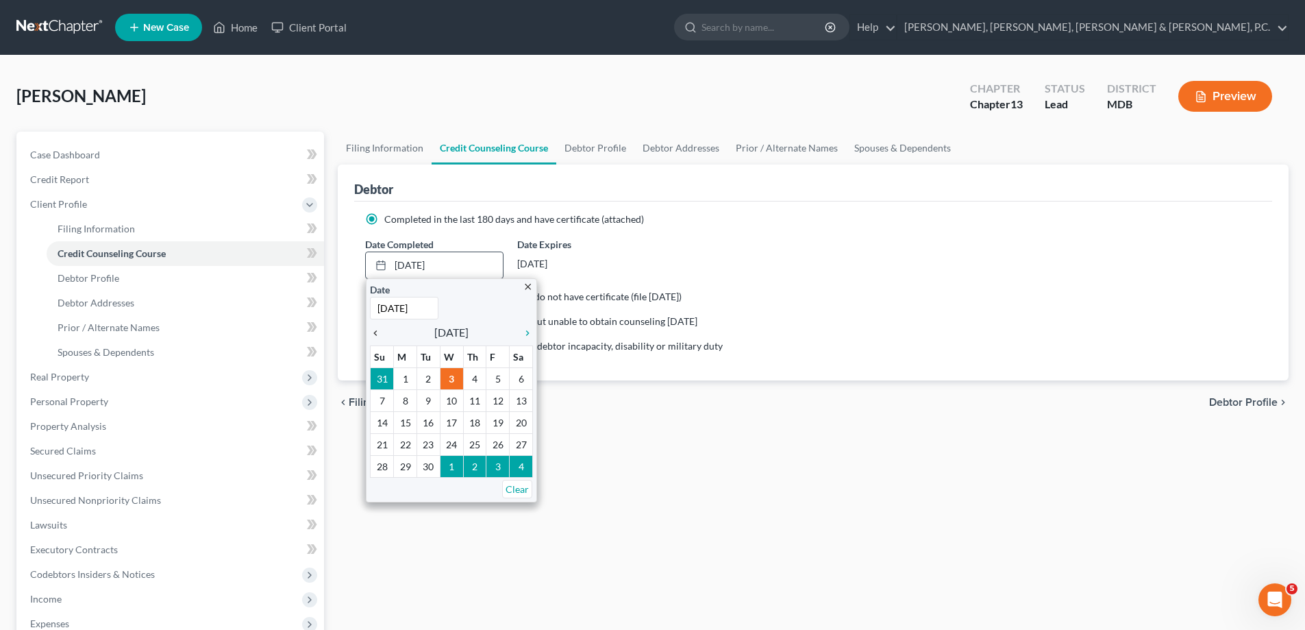
click at [378, 327] on icon "chevron_left" at bounding box center [379, 332] width 18 height 11
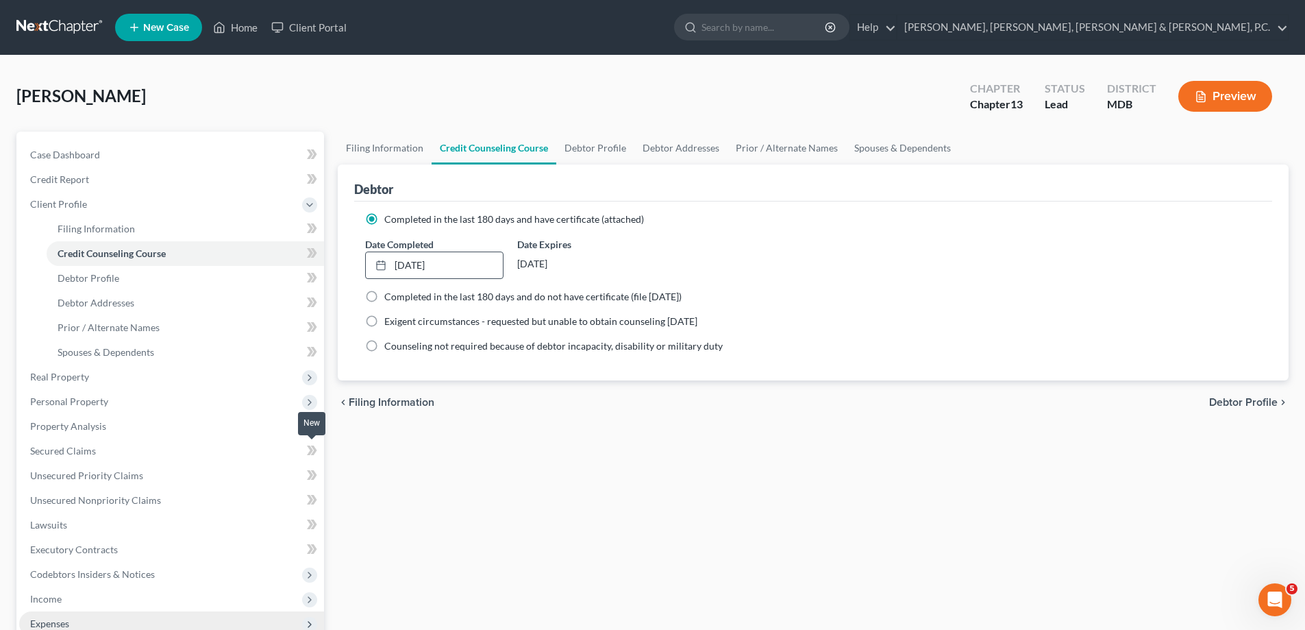
scroll to position [206, 0]
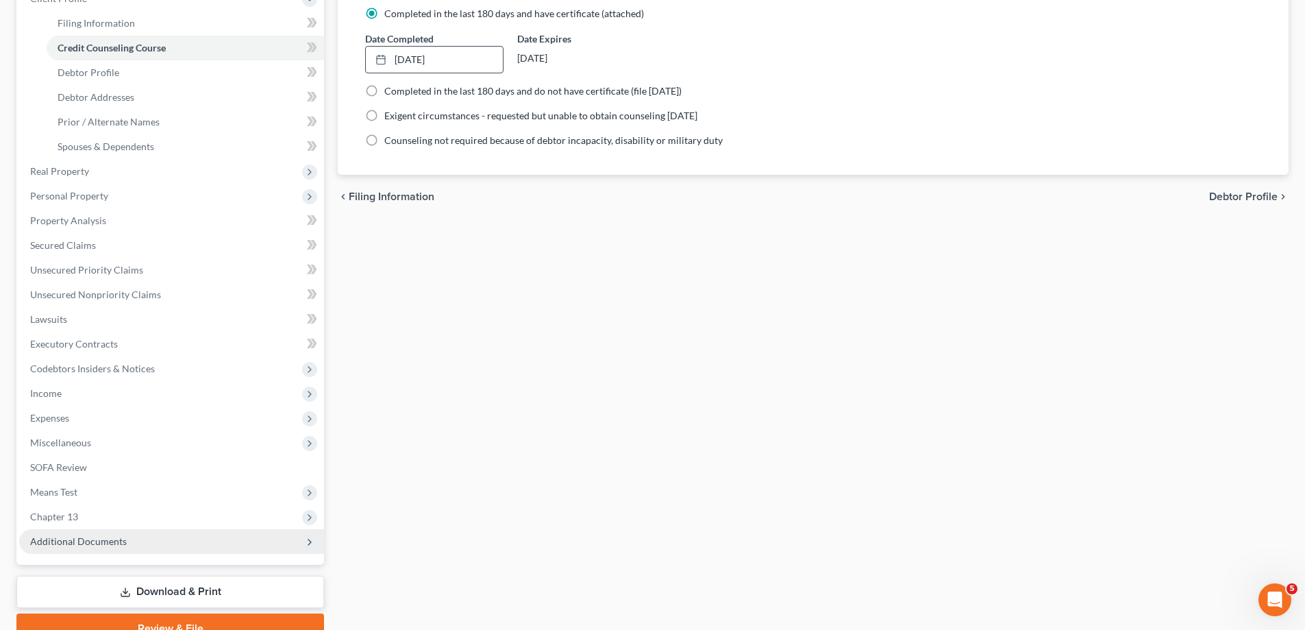
click at [108, 542] on span "Additional Documents" at bounding box center [78, 541] width 97 height 12
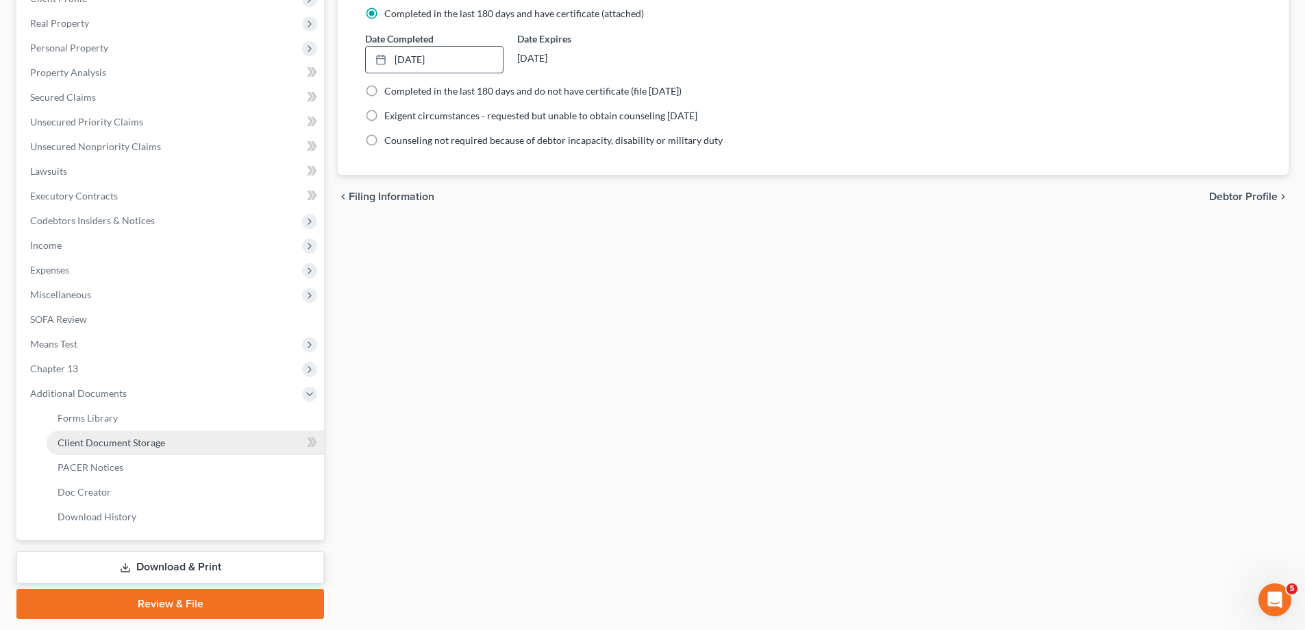
click at [110, 434] on link "Client Document Storage" at bounding box center [185, 442] width 277 height 25
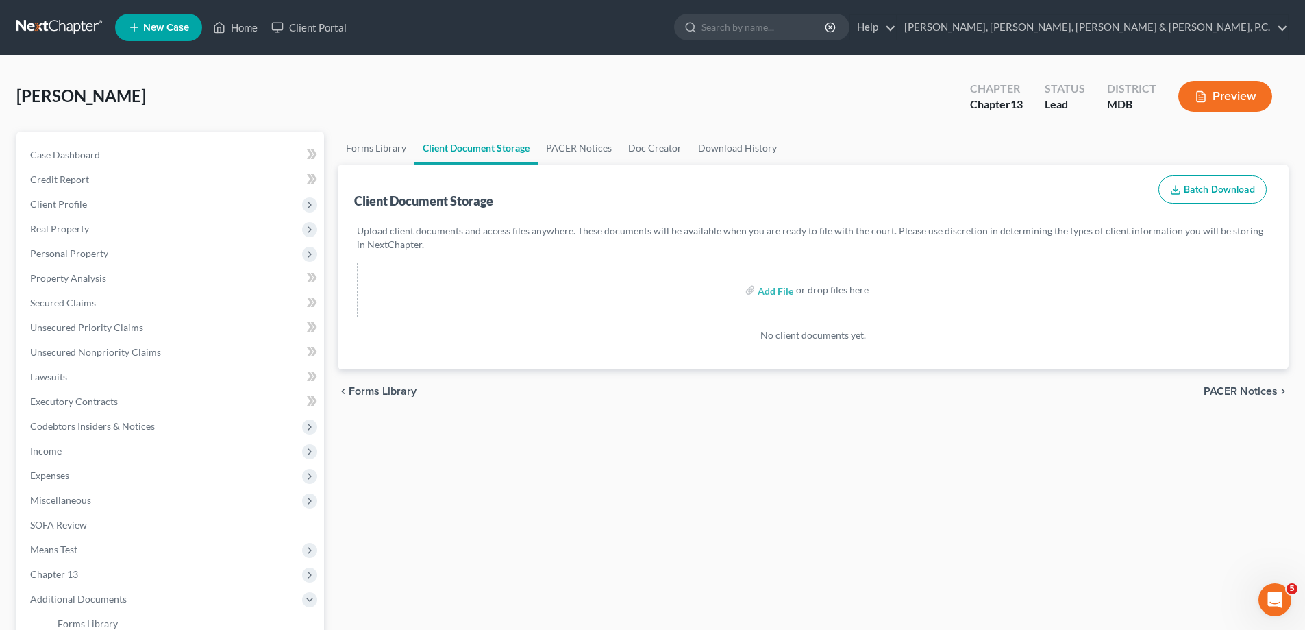
click at [758, 291] on label "Add File" at bounding box center [777, 292] width 38 height 25
click at [774, 290] on input "file" at bounding box center [774, 289] width 33 height 25
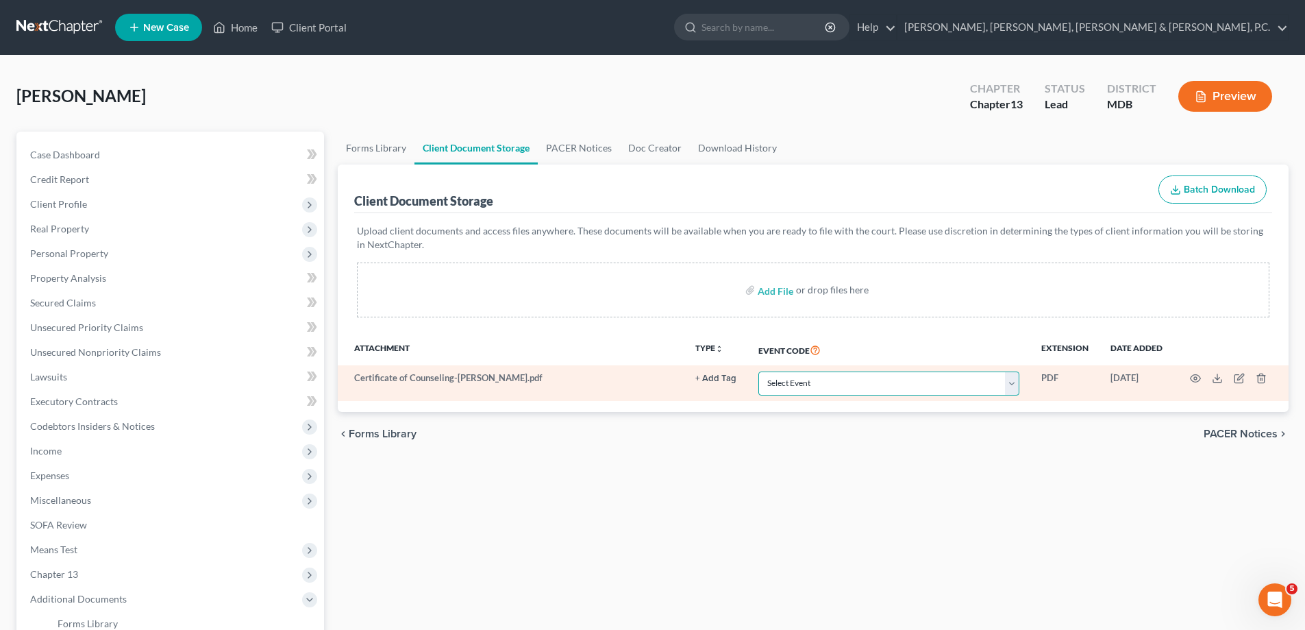
click at [795, 385] on select "Select Event Affidavit Affidavit of Adequate Protection and Lease Payments Affi…" at bounding box center [888, 383] width 261 height 24
click at [758, 371] on select "Select Event Affidavit Affidavit of Adequate Protection and Lease Payments Affi…" at bounding box center [888, 383] width 261 height 24
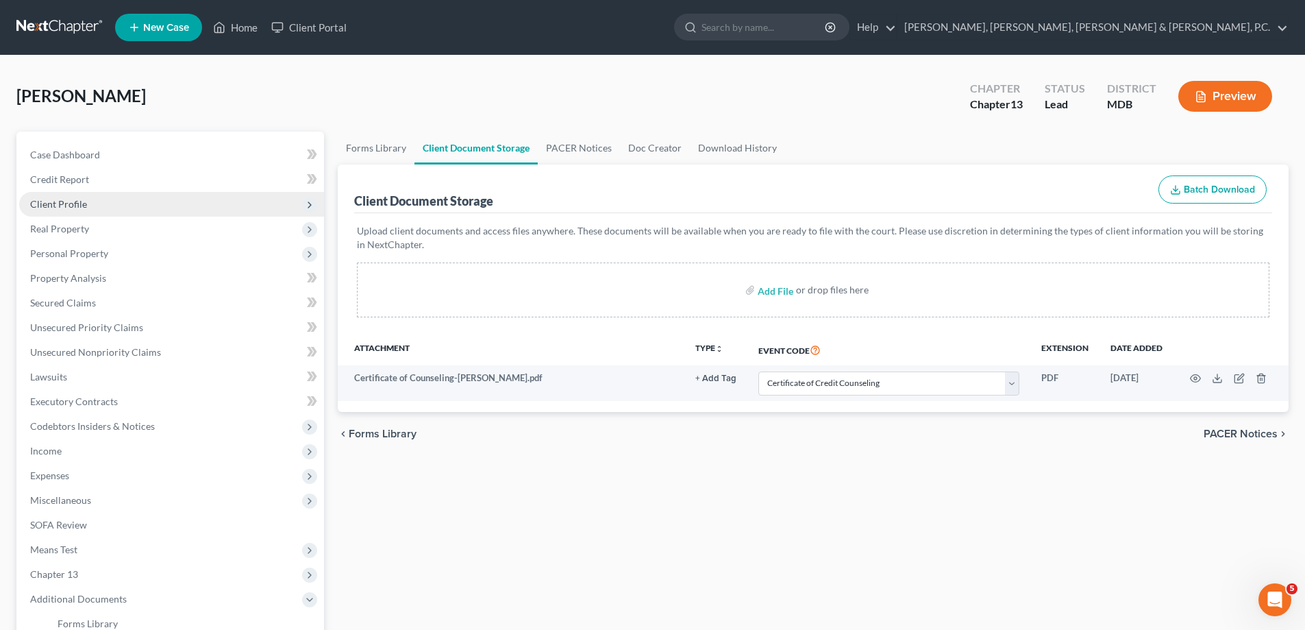
click at [77, 195] on span "Client Profile" at bounding box center [171, 204] width 305 height 25
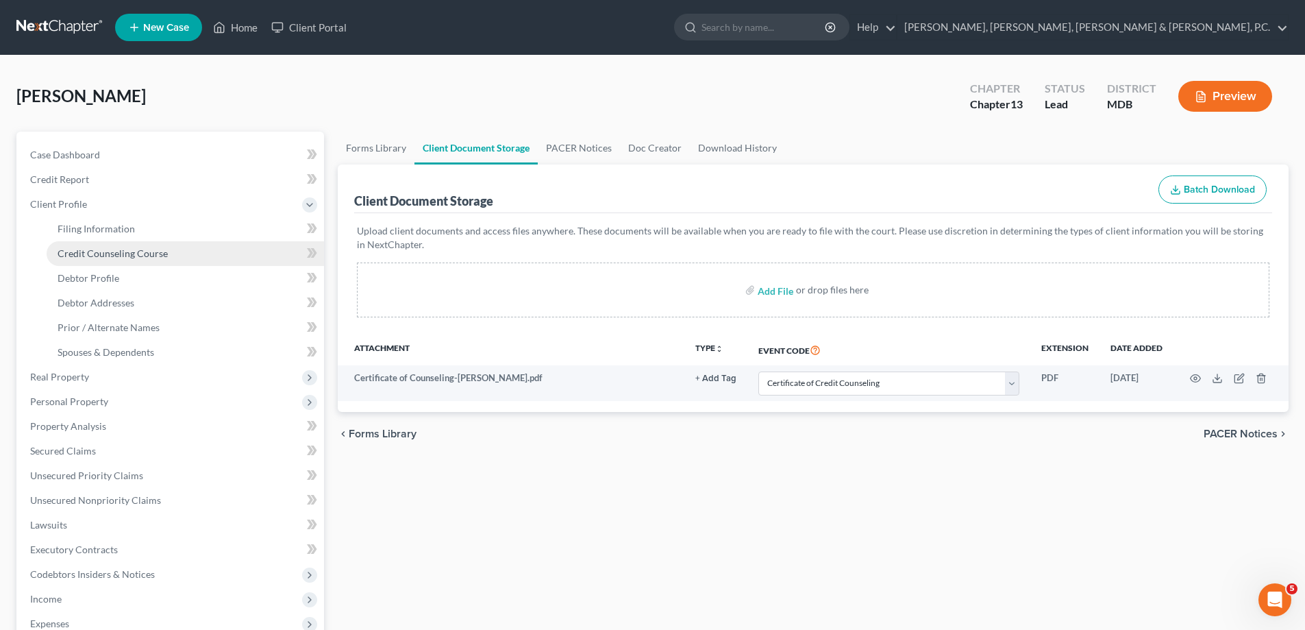
click at [105, 245] on link "Credit Counseling Course" at bounding box center [185, 253] width 277 height 25
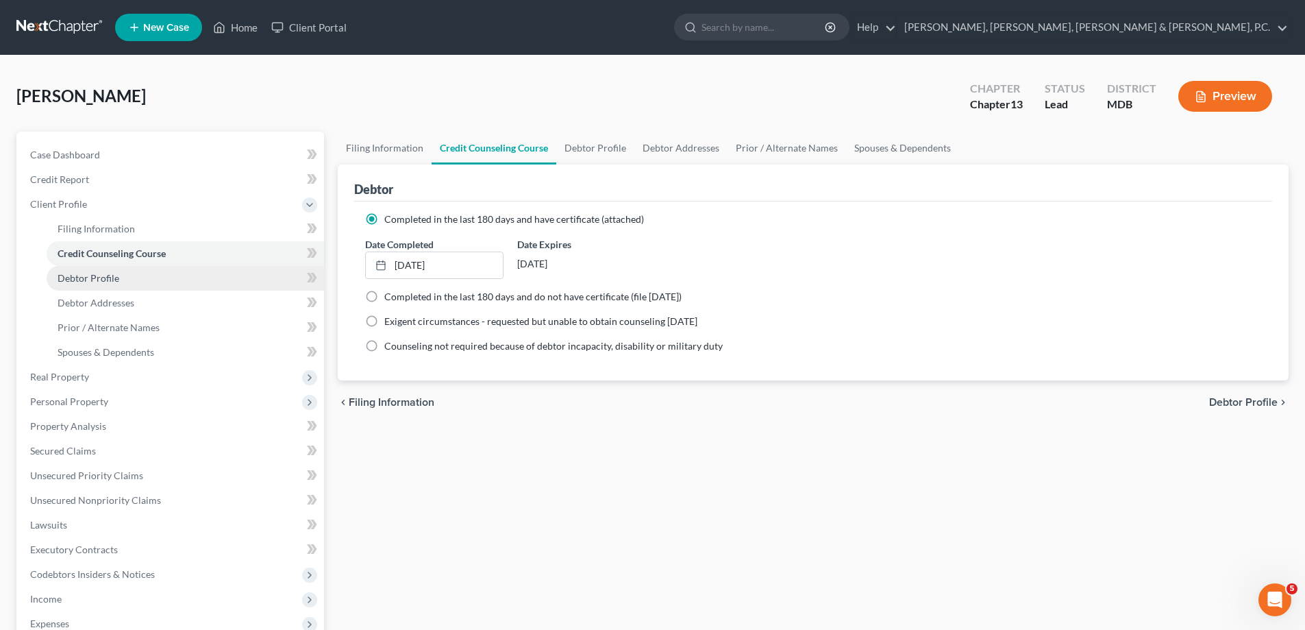
click at [99, 276] on span "Debtor Profile" at bounding box center [89, 278] width 62 height 12
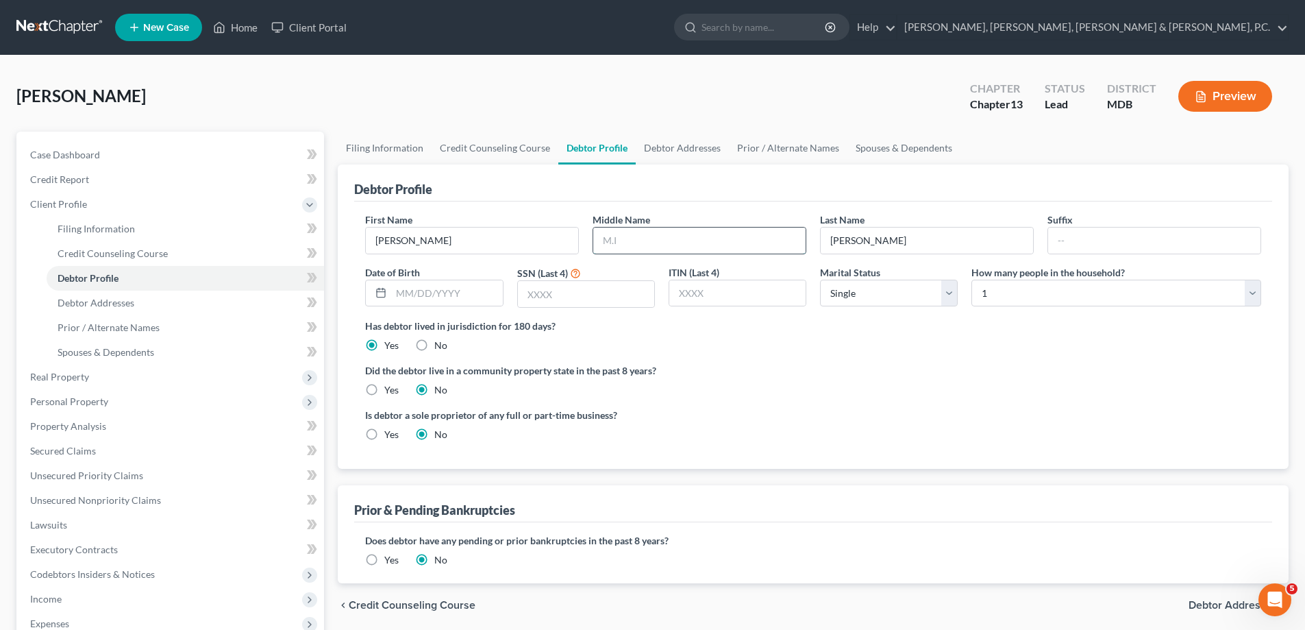
click at [628, 236] on input "text" at bounding box center [699, 240] width 212 height 26
click at [436, 299] on input "text" at bounding box center [446, 293] width 111 height 26
click at [131, 301] on span "Debtor Addresses" at bounding box center [96, 303] width 77 height 12
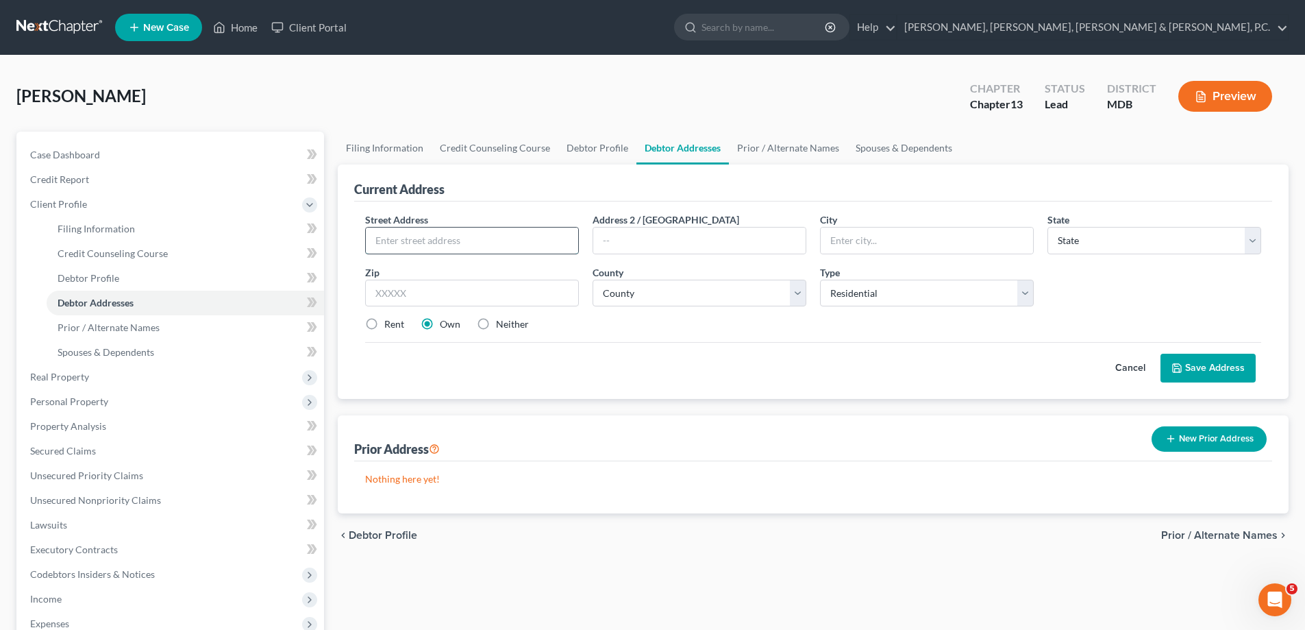
click at [447, 230] on input "text" at bounding box center [472, 240] width 212 height 26
click at [624, 294] on select "County [GEOGRAPHIC_DATA] [GEOGRAPHIC_DATA] [GEOGRAPHIC_DATA] [GEOGRAPHIC_DATA] …" at bounding box center [700, 293] width 214 height 27
click at [593, 280] on select "County [GEOGRAPHIC_DATA] [GEOGRAPHIC_DATA] [GEOGRAPHIC_DATA] [GEOGRAPHIC_DATA] …" at bounding box center [700, 293] width 214 height 27
click at [1228, 363] on button "Save Address" at bounding box center [1208, 368] width 95 height 29
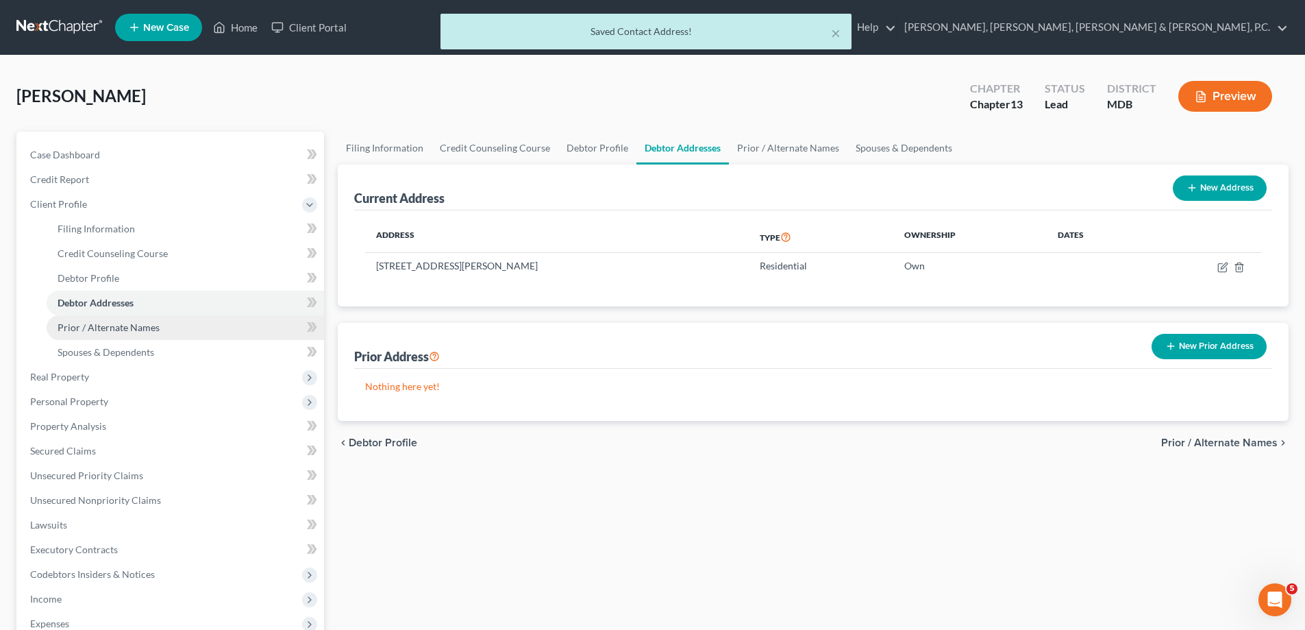
click at [110, 321] on span "Prior / Alternate Names" at bounding box center [109, 327] width 102 height 12
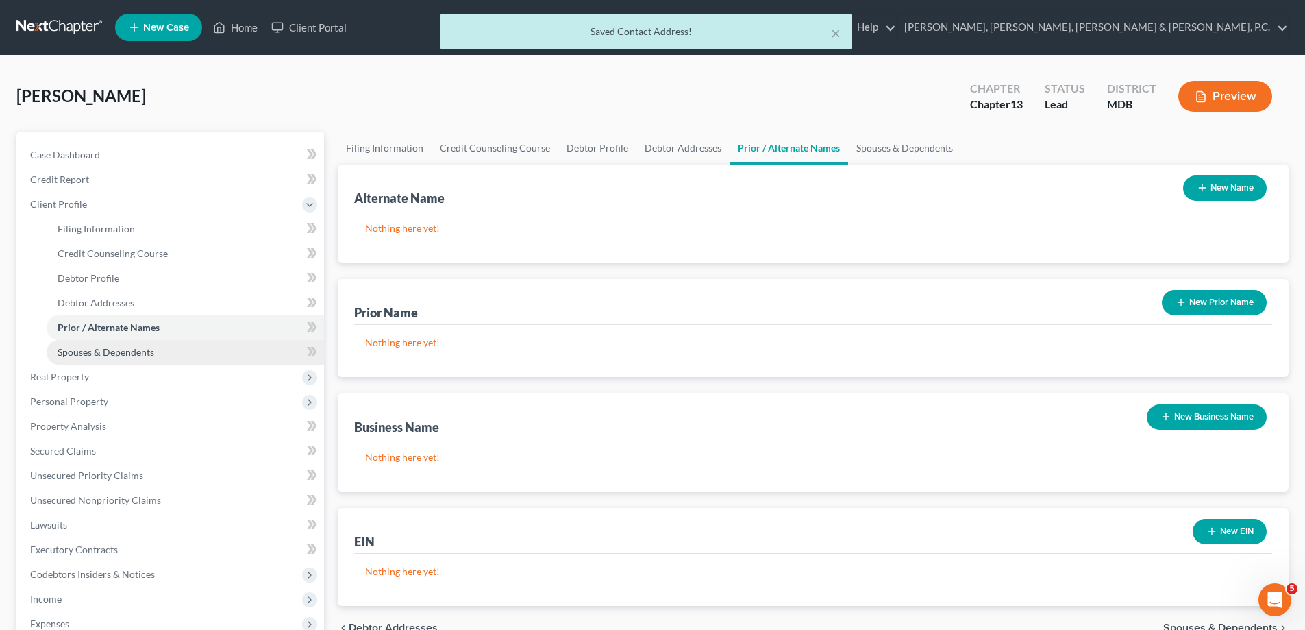
click at [117, 347] on span "Spouses & Dependents" at bounding box center [106, 352] width 97 height 12
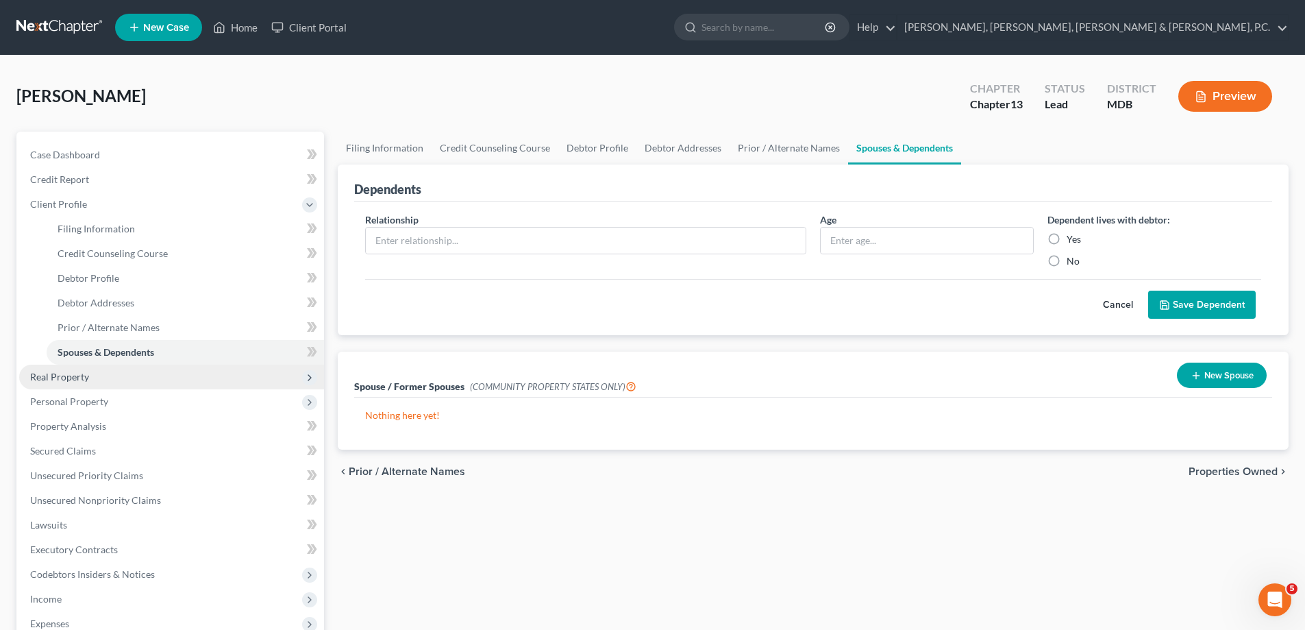
click at [77, 371] on span "Real Property" at bounding box center [59, 377] width 59 height 12
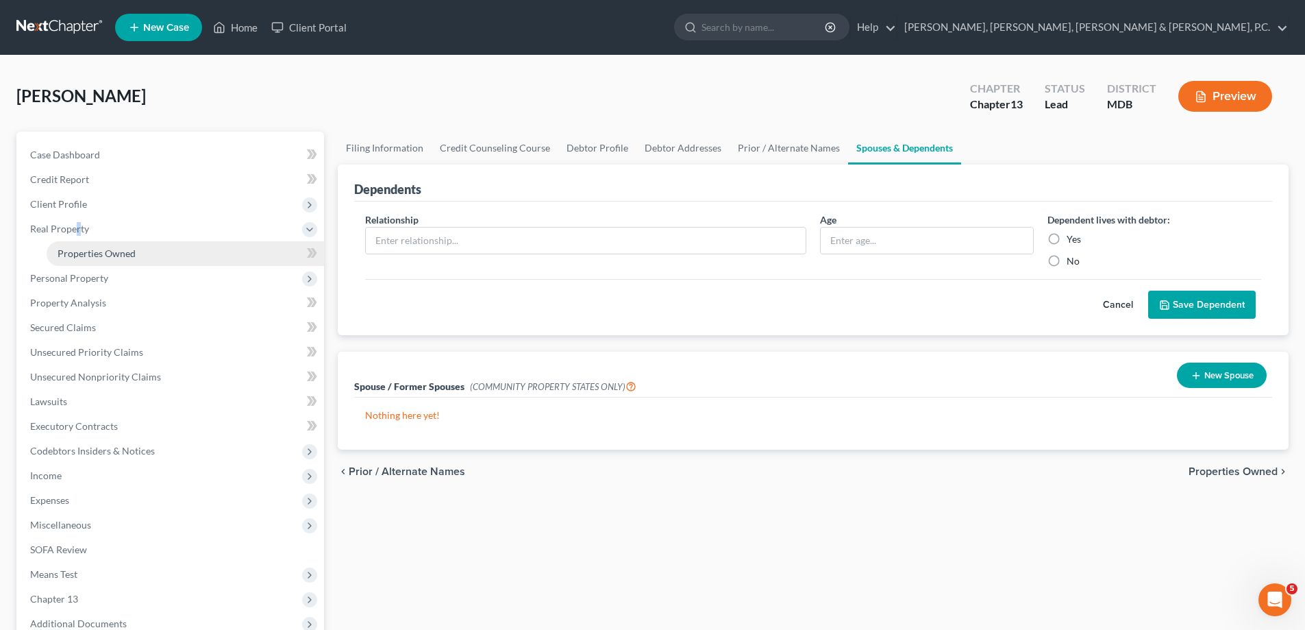
click at [84, 249] on span "Properties Owned" at bounding box center [97, 253] width 78 height 12
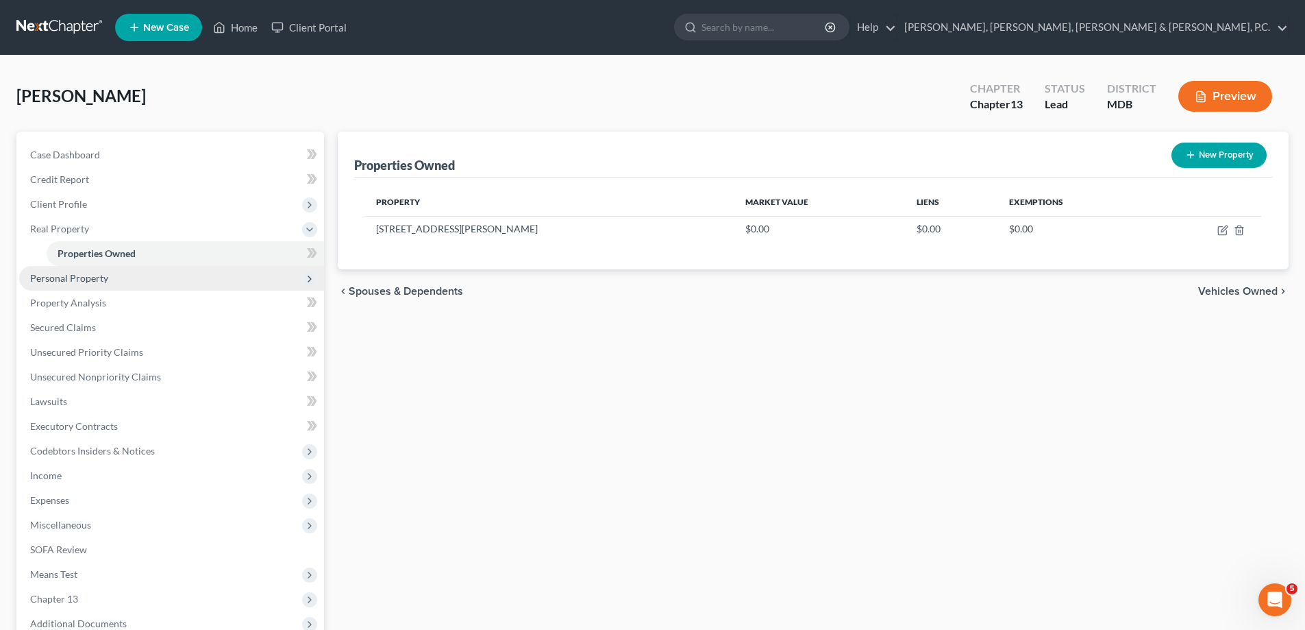
click at [84, 274] on span "Personal Property" at bounding box center [69, 278] width 78 height 12
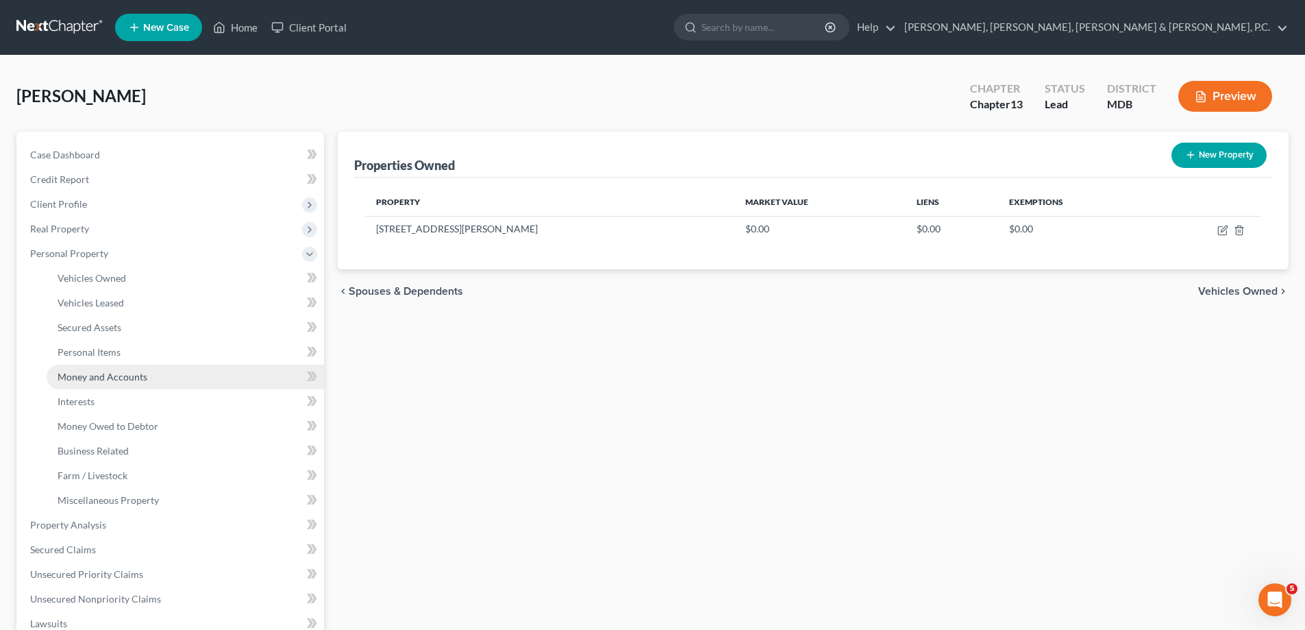
click at [129, 378] on span "Money and Accounts" at bounding box center [103, 377] width 90 height 12
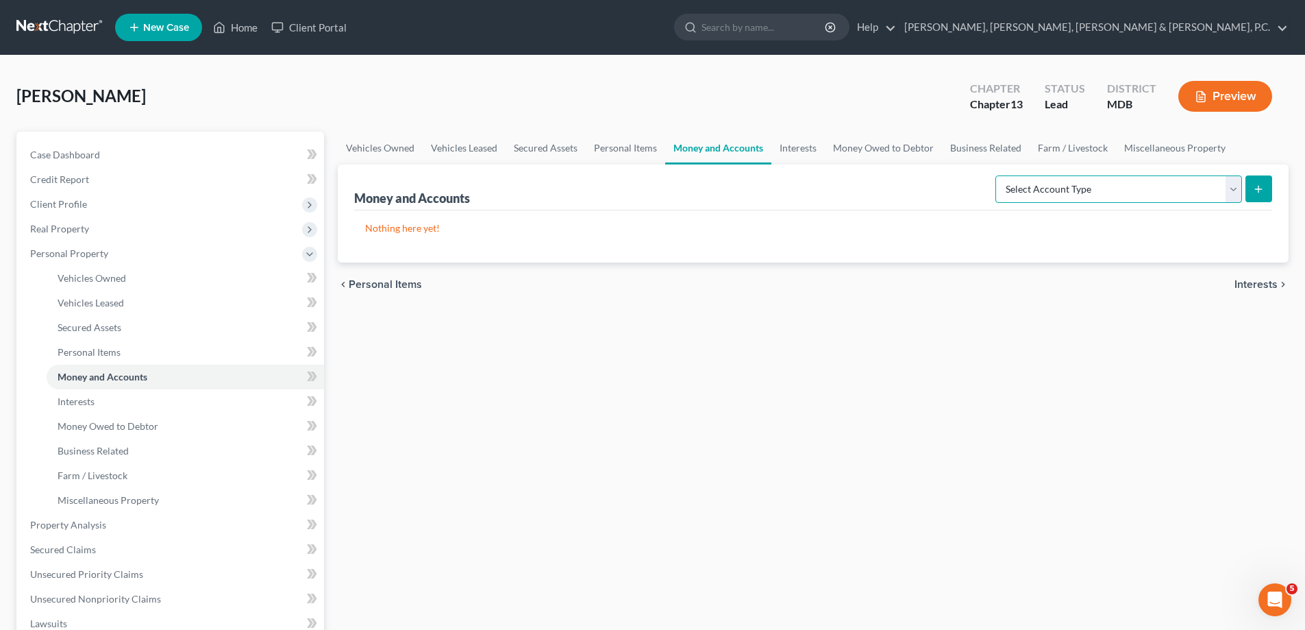
click at [1239, 188] on select "Select Account Type Brokerage Cash on Hand Certificates of Deposit Checking Acc…" at bounding box center [1118, 188] width 247 height 27
click at [998, 175] on select "Select Account Type Brokerage Cash on Hand Certificates of Deposit Checking Acc…" at bounding box center [1118, 188] width 247 height 27
click at [1261, 193] on icon "submit" at bounding box center [1258, 189] width 11 height 11
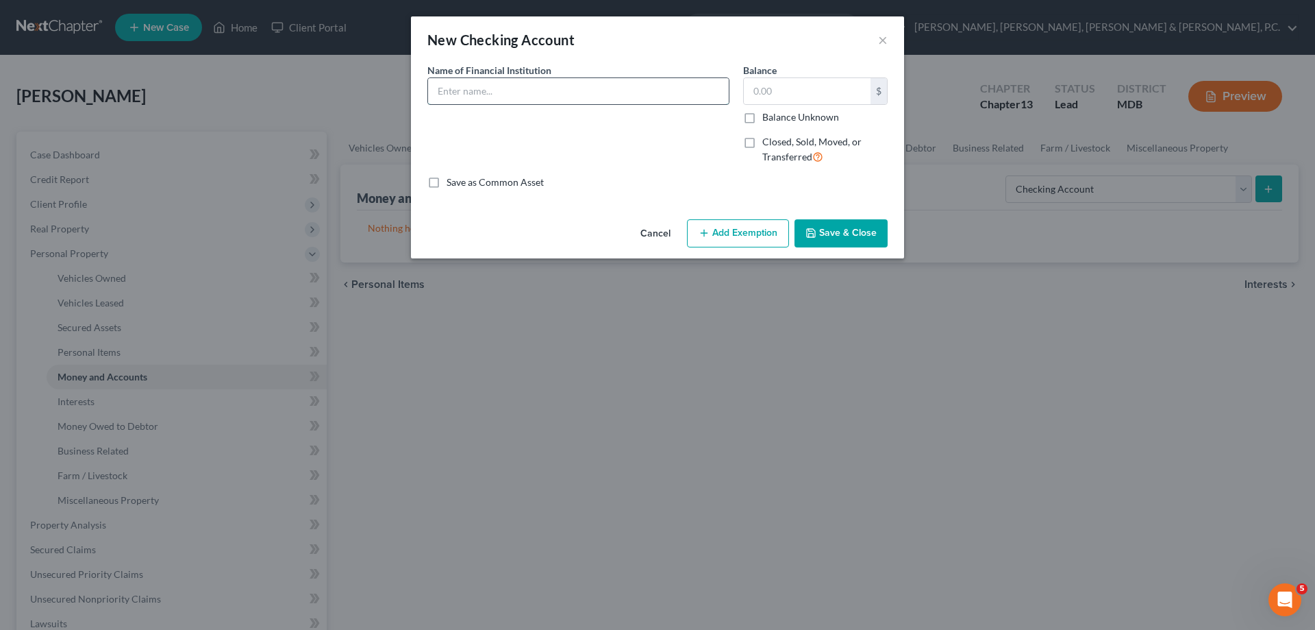
click at [499, 87] on input "text" at bounding box center [578, 91] width 301 height 26
click at [562, 90] on input "Navy Federal Credit Union" at bounding box center [578, 91] width 301 height 26
click at [769, 89] on input "text" at bounding box center [807, 91] width 127 height 26
click at [841, 240] on button "Save & Close" at bounding box center [841, 233] width 93 height 29
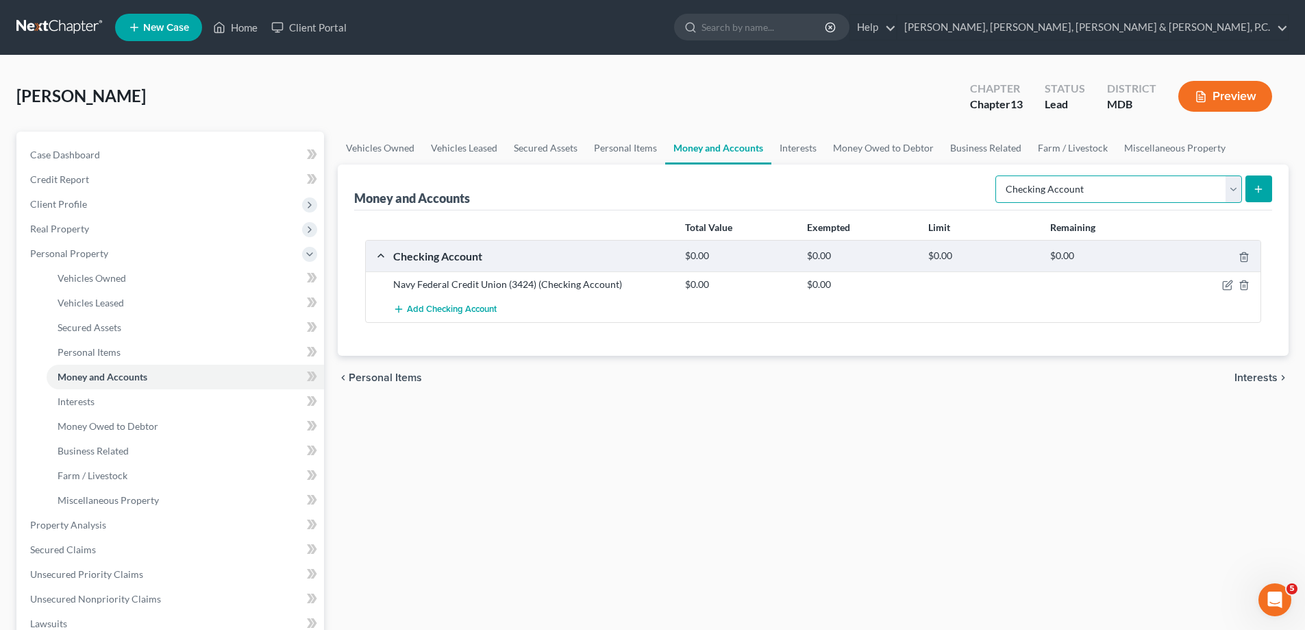
click at [1082, 198] on select "Select Account Type Brokerage Cash on Hand Certificates of Deposit Checking Acc…" at bounding box center [1118, 188] width 247 height 27
click at [998, 175] on select "Select Account Type Brokerage Cash on Hand Certificates of Deposit Checking Acc…" at bounding box center [1118, 188] width 247 height 27
click at [1257, 188] on icon "submit" at bounding box center [1258, 189] width 11 height 11
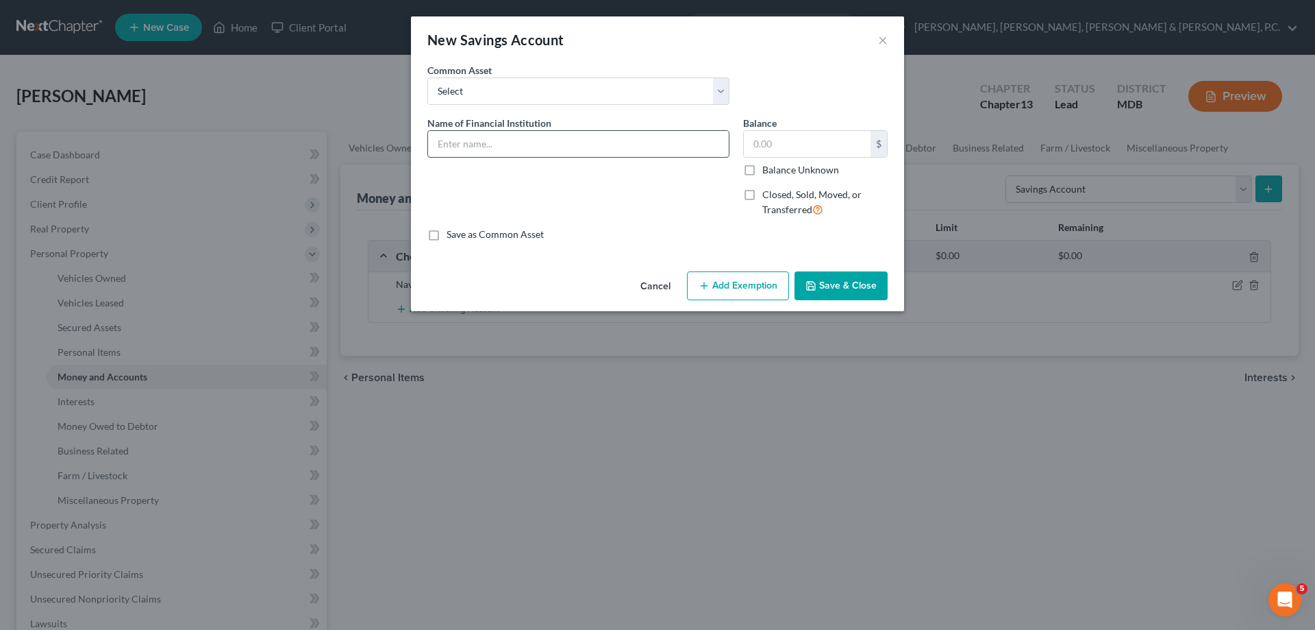
click at [480, 140] on input "text" at bounding box center [578, 144] width 301 height 26
click at [578, 149] on input "Navy Federal Credit Union" at bounding box center [578, 144] width 301 height 26
click at [797, 136] on input "text" at bounding box center [807, 144] width 127 height 26
click at [763, 273] on button "Add Exemption" at bounding box center [738, 285] width 102 height 29
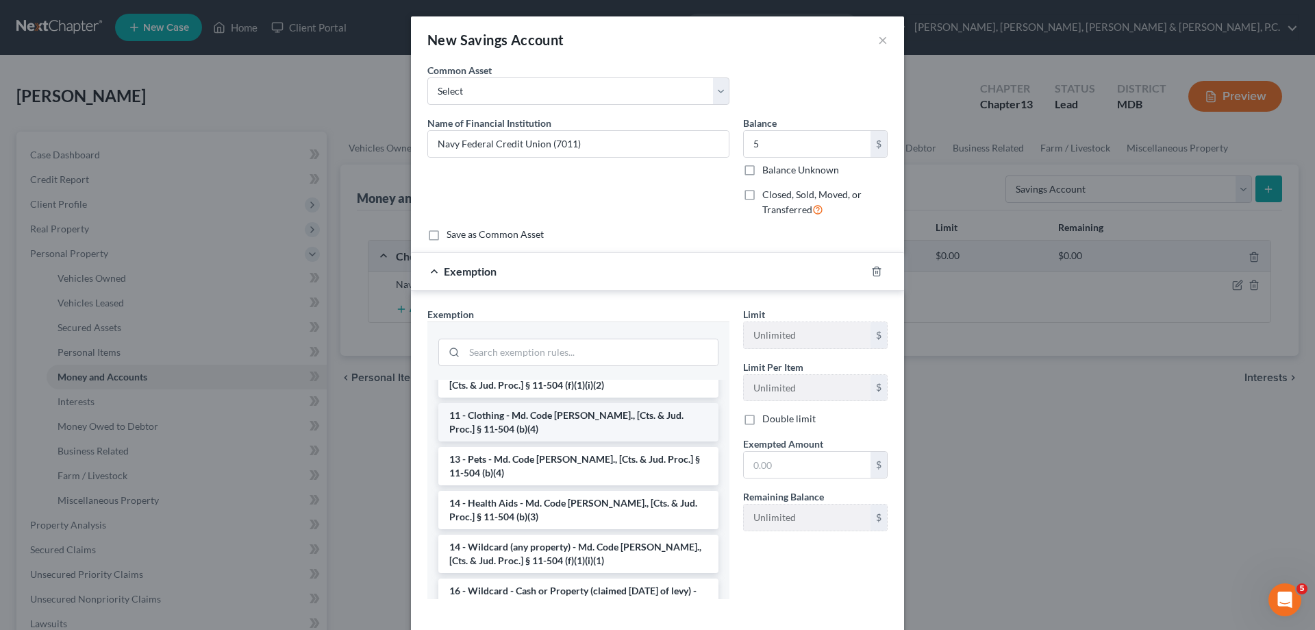
scroll to position [206, 0]
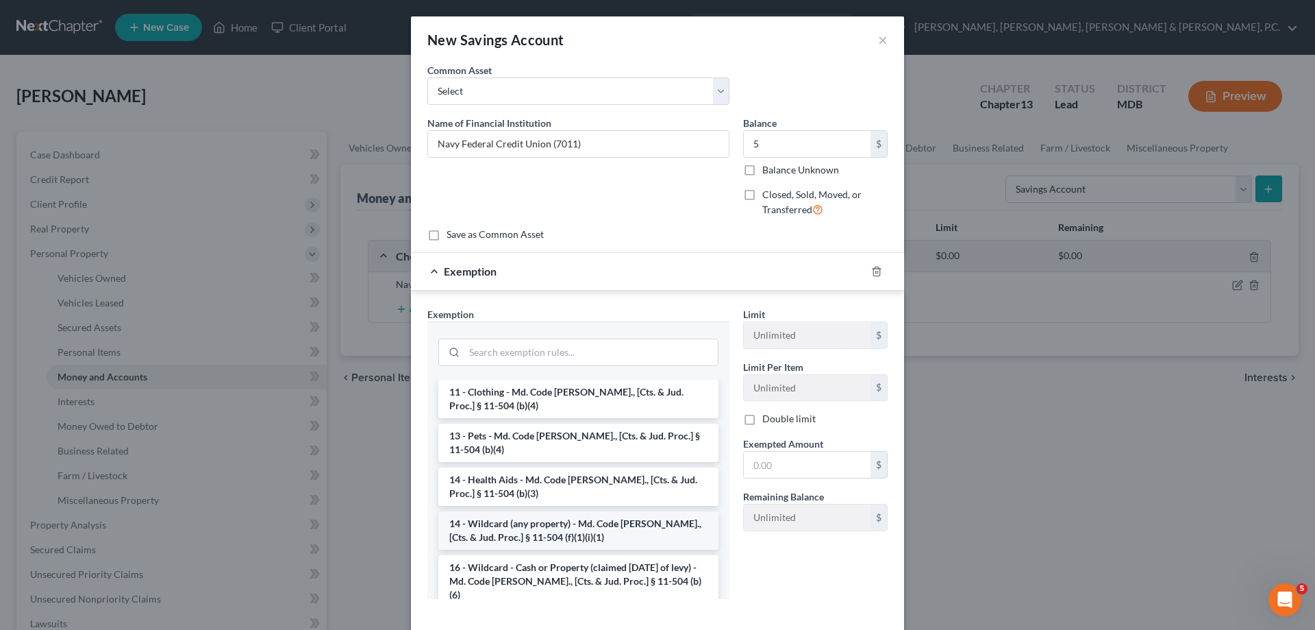
click at [582, 511] on li "14 - Wildcard (any property) - Md. Code [PERSON_NAME]., [Cts. & Jud. Proc.] § 1…" at bounding box center [578, 530] width 280 height 38
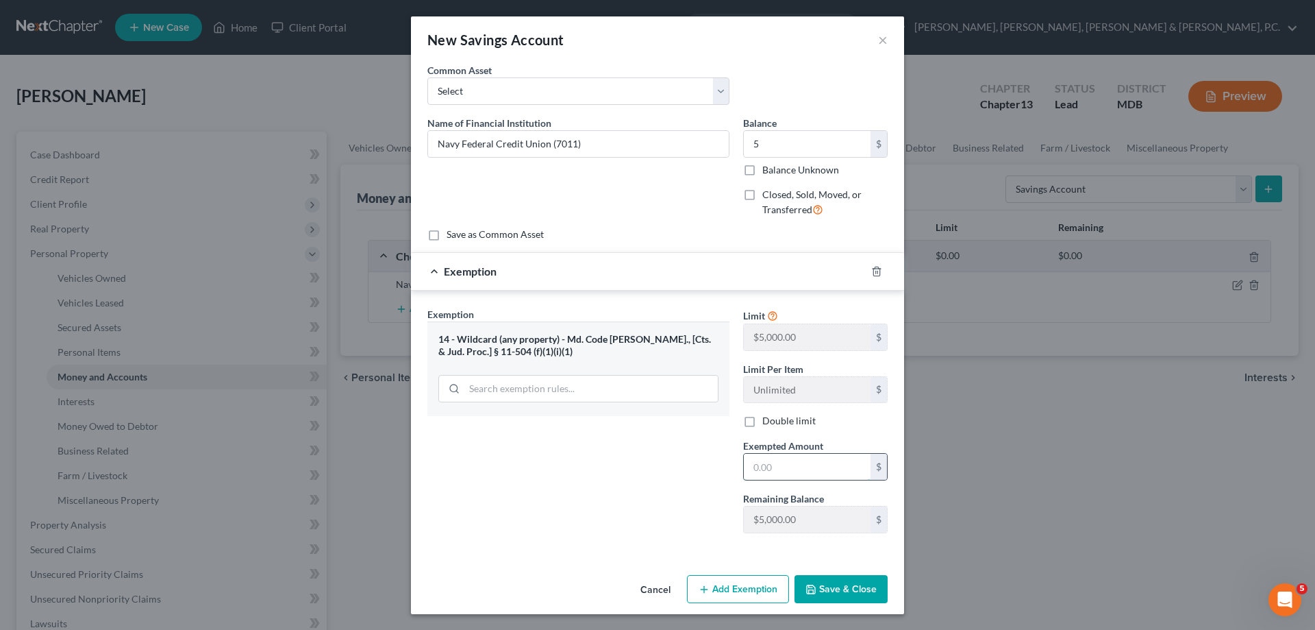
click at [759, 465] on input "text" at bounding box center [807, 467] width 127 height 26
click at [663, 445] on div "Exemption Set must be selected for CA. Exemption * 14 - Wildcard (any property)…" at bounding box center [579, 425] width 316 height 237
click at [843, 587] on button "Save & Close" at bounding box center [841, 589] width 93 height 29
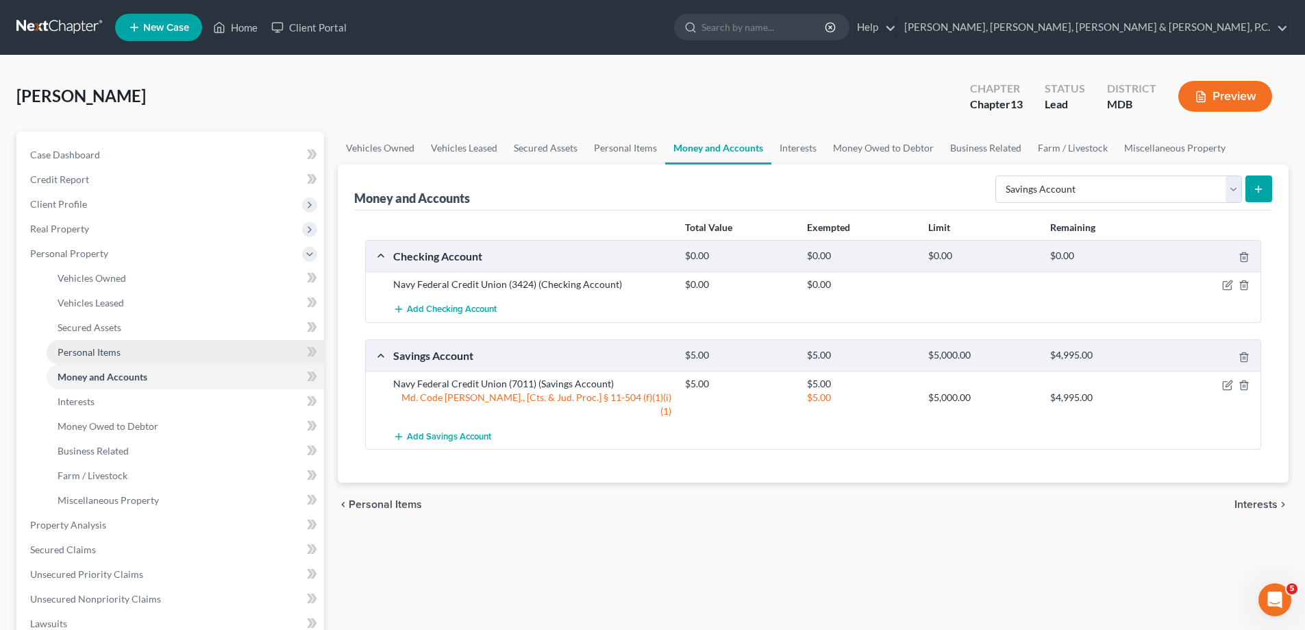
drag, startPoint x: 82, startPoint y: 349, endPoint x: 101, endPoint y: 342, distance: 20.6
click at [83, 349] on span "Personal Items" at bounding box center [89, 352] width 63 height 12
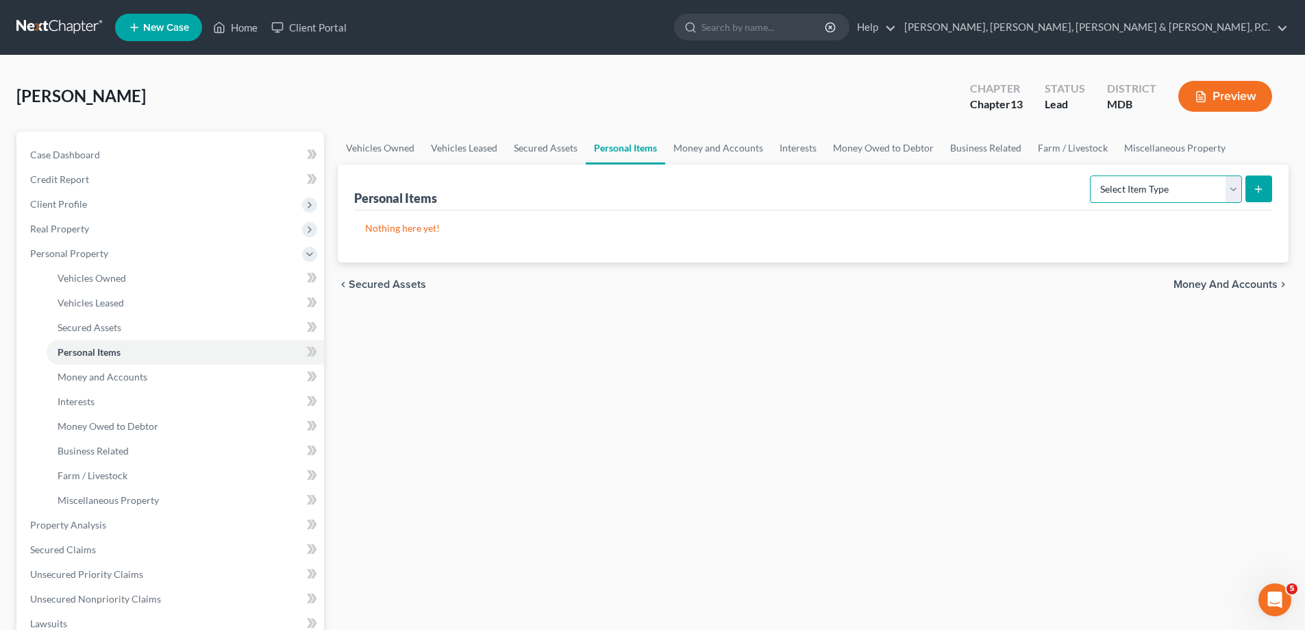
click at [1180, 185] on select "Select Item Type Clothing Collectibles Of Value Electronics Firearms Household …" at bounding box center [1166, 188] width 152 height 27
click at [1091, 175] on select "Select Item Type Clothing Collectibles Of Value Electronics Firearms Household …" at bounding box center [1166, 188] width 152 height 27
click at [1264, 190] on icon "submit" at bounding box center [1258, 189] width 11 height 11
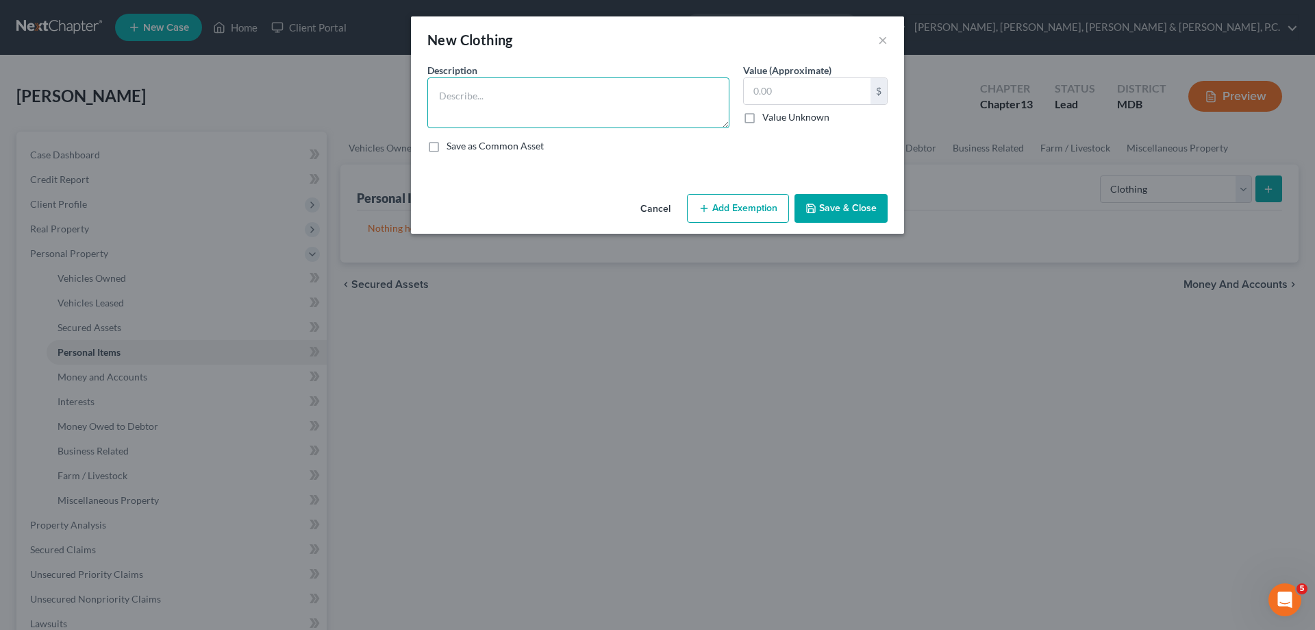
click at [599, 97] on textarea at bounding box center [579, 102] width 302 height 51
click at [784, 96] on input "text" at bounding box center [807, 91] width 127 height 26
click at [760, 214] on button "Add Exemption" at bounding box center [738, 208] width 102 height 29
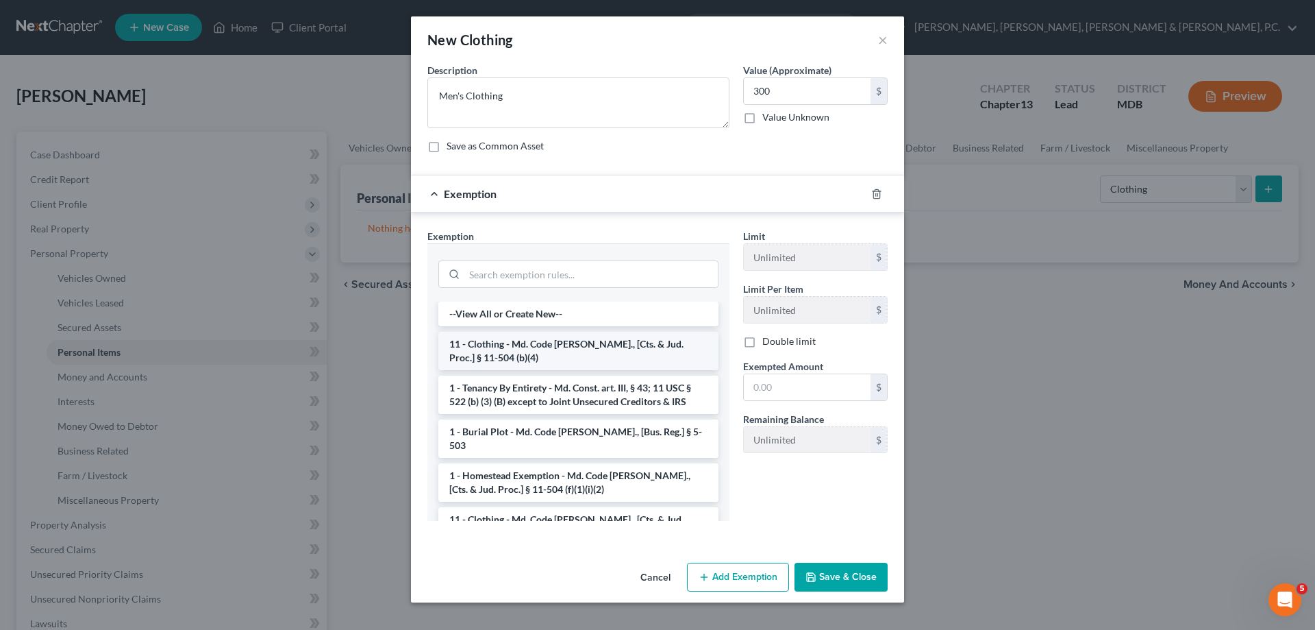
click at [510, 356] on li "11 - Clothing - Md. Code [PERSON_NAME]., [Cts. & Jud. Proc.] § 11-504 (b)(4)" at bounding box center [578, 351] width 280 height 38
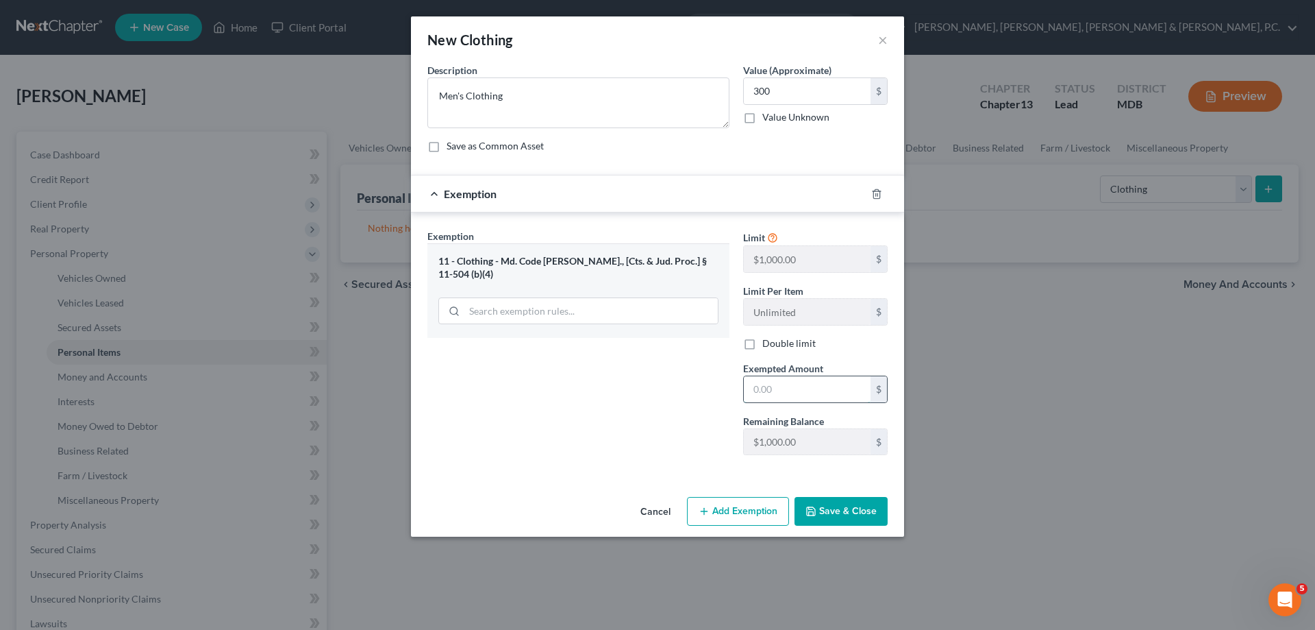
click at [823, 381] on input "text" at bounding box center [807, 389] width 127 height 26
drag, startPoint x: 595, startPoint y: 434, endPoint x: 606, endPoint y: 437, distance: 12.1
click at [594, 434] on div "Exemption Set must be selected for CA. Exemption * 11 - Clothing - Md. Code [PE…" at bounding box center [579, 347] width 316 height 237
click at [853, 514] on button "Save & Close" at bounding box center [841, 511] width 93 height 29
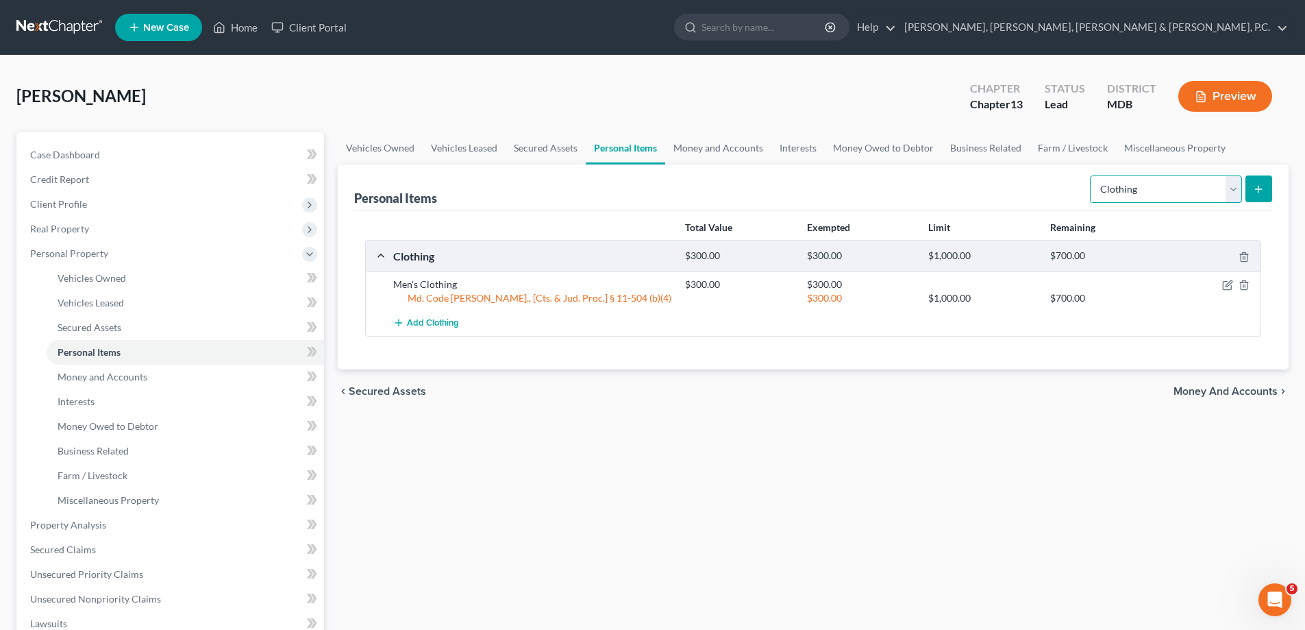
click at [1235, 193] on select "Select Item Type Clothing Collectibles Of Value Electronics Firearms Household …" at bounding box center [1166, 188] width 152 height 27
click at [1091, 175] on select "Select Item Type Clothing Collectibles Of Value Electronics Firearms Household …" at bounding box center [1166, 188] width 152 height 27
click at [1250, 191] on button "submit" at bounding box center [1259, 188] width 27 height 27
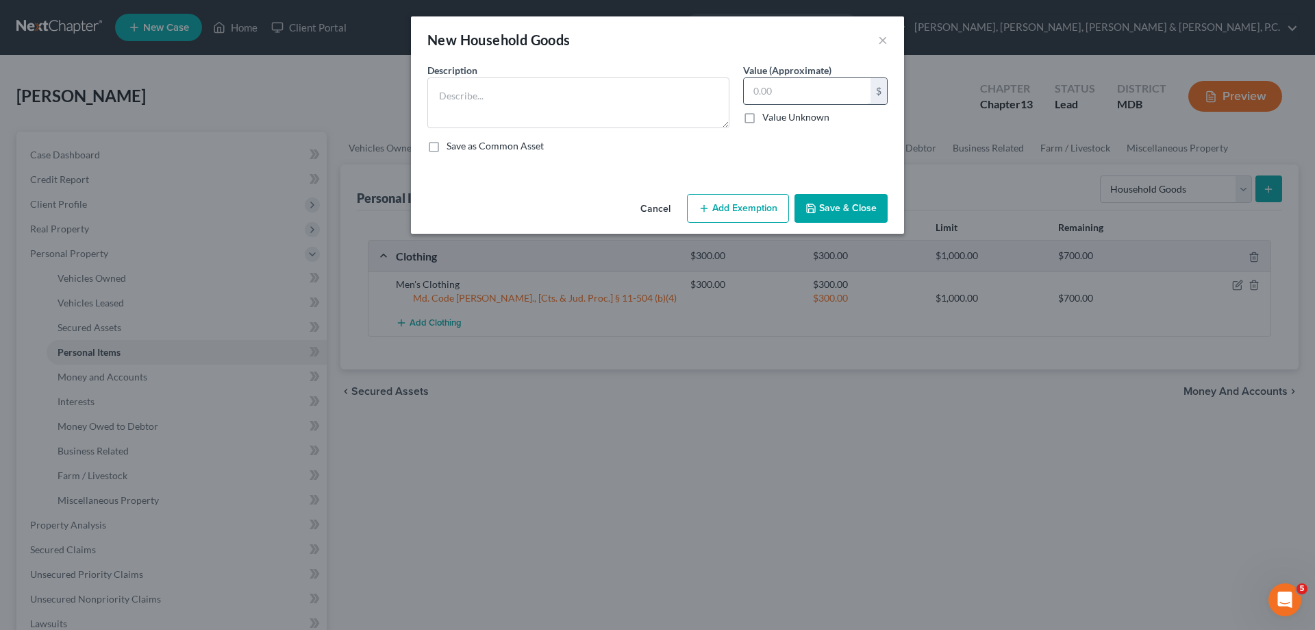
click at [800, 95] on input "text" at bounding box center [807, 91] width 127 height 26
click at [767, 205] on button "Add Exemption" at bounding box center [738, 208] width 102 height 29
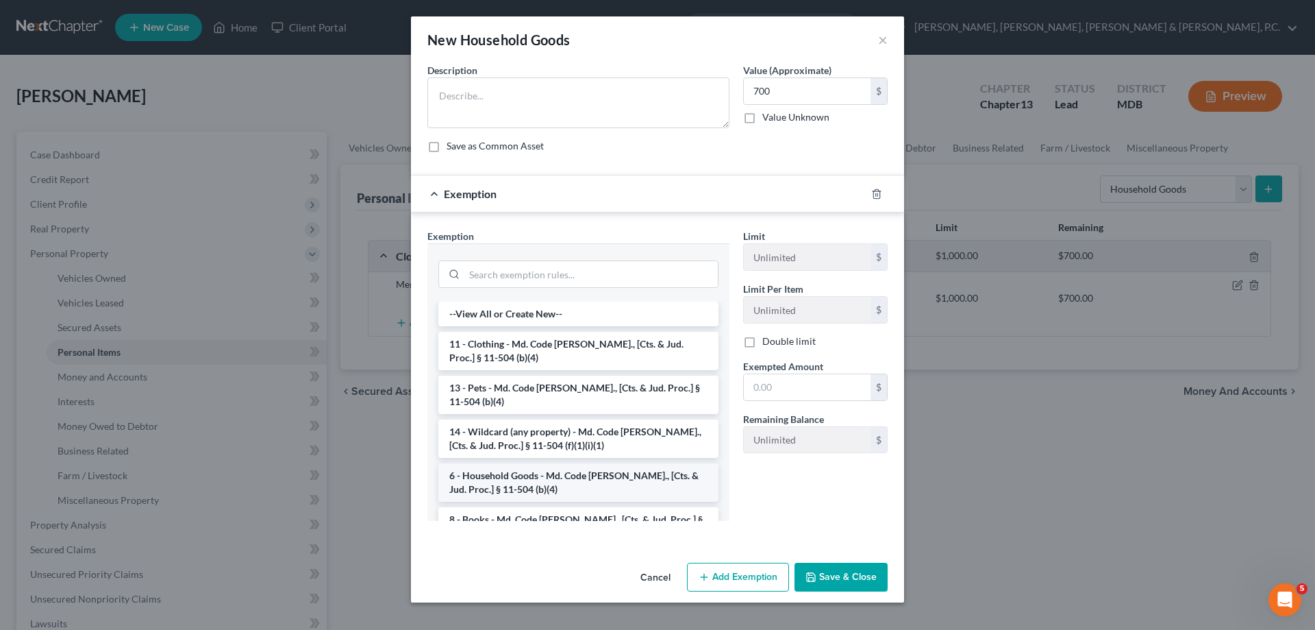
click at [559, 472] on li "6 - Household Goods - Md. Code [PERSON_NAME]., [Cts. & Jud. Proc.] § 11-504 (b)…" at bounding box center [578, 482] width 280 height 38
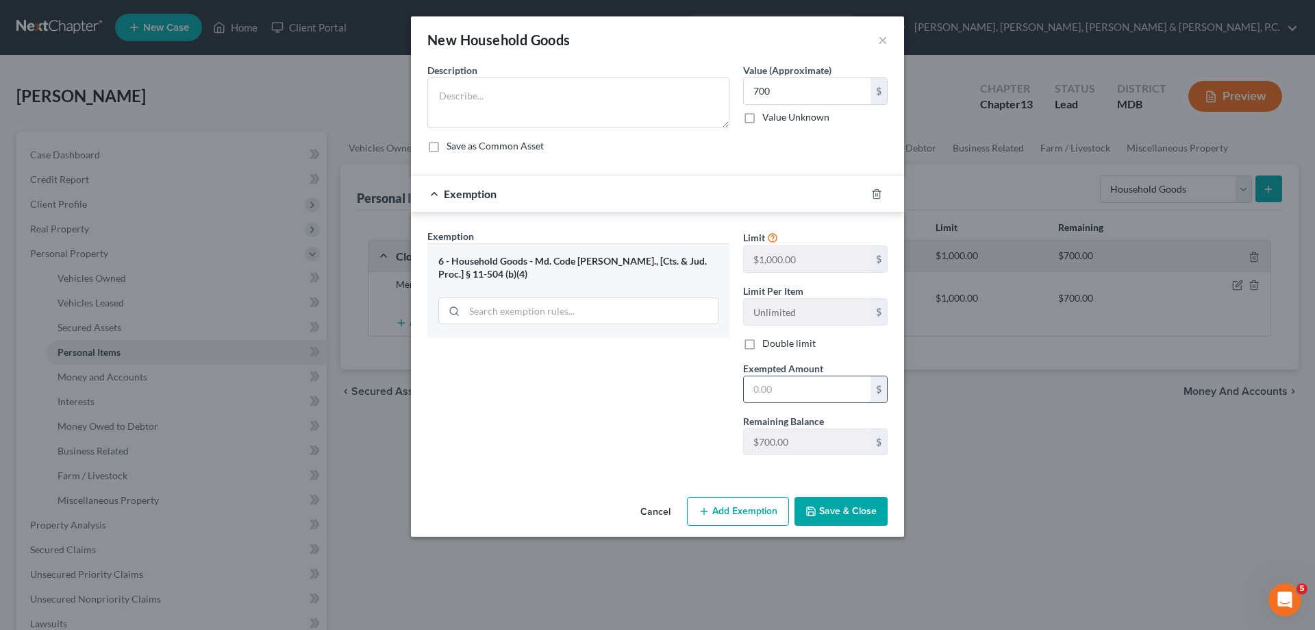
click at [787, 394] on input "text" at bounding box center [807, 389] width 127 height 26
click at [618, 105] on textarea at bounding box center [579, 102] width 302 height 51
paste textarea "Kitchen Table and chairs, couches, dining room set, bedroom set, TVs, misc. hou…"
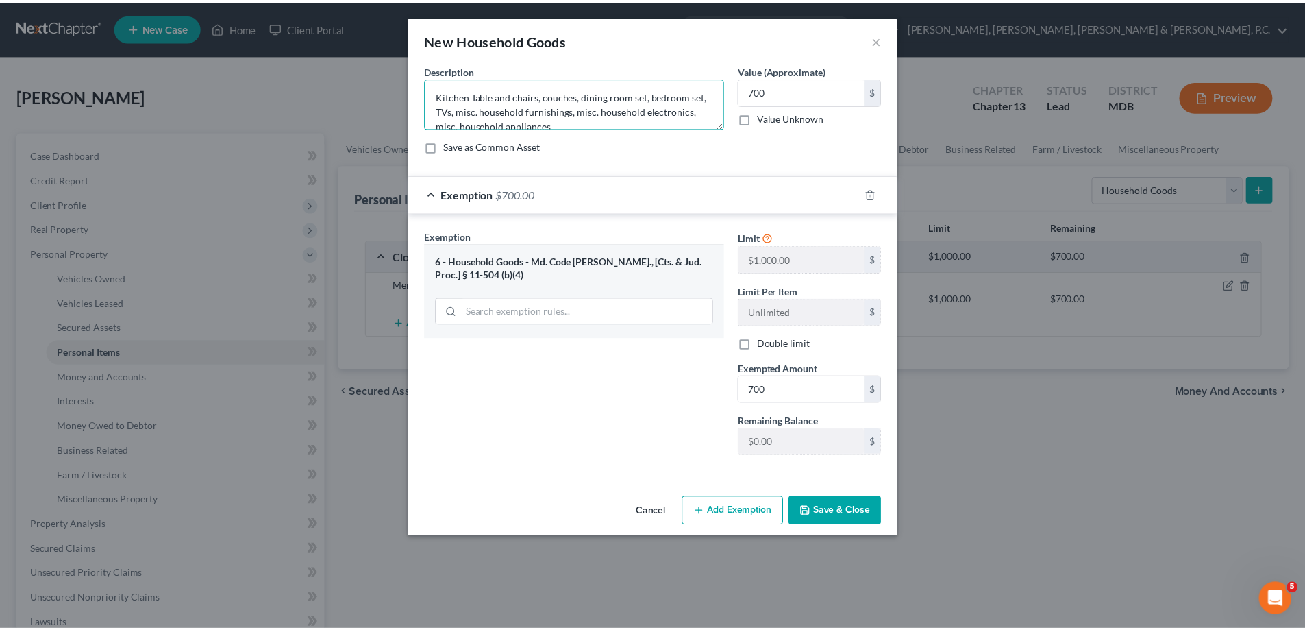
scroll to position [3, 0]
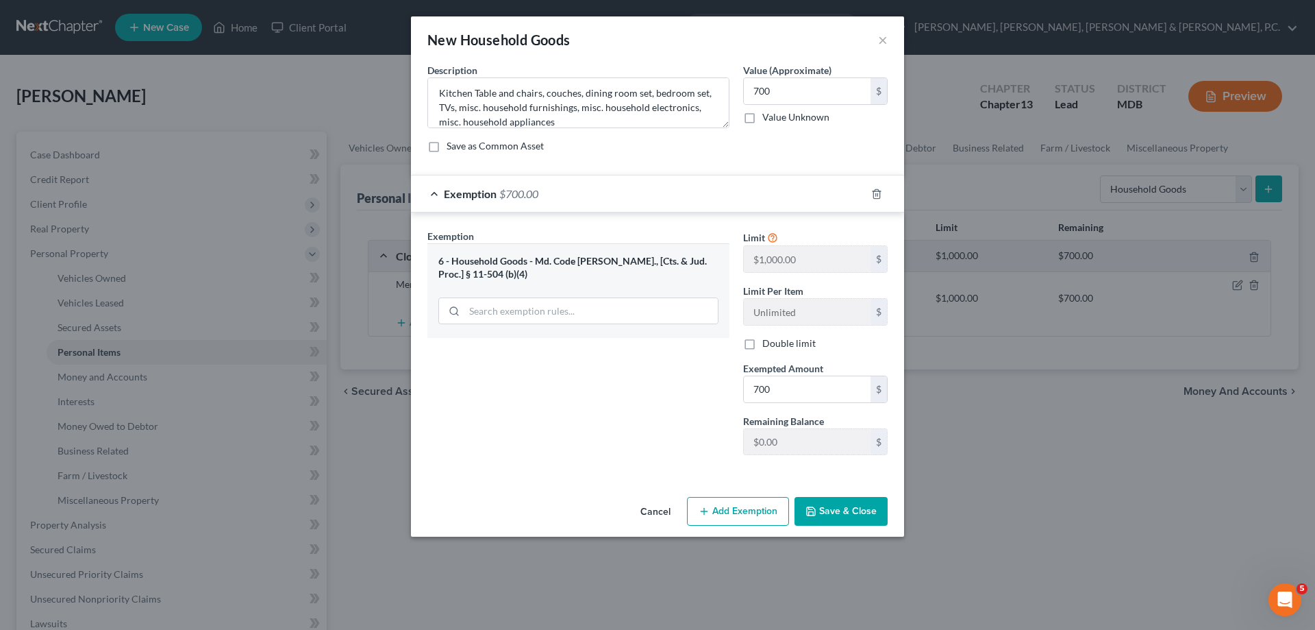
click at [837, 502] on button "Save & Close" at bounding box center [841, 511] width 93 height 29
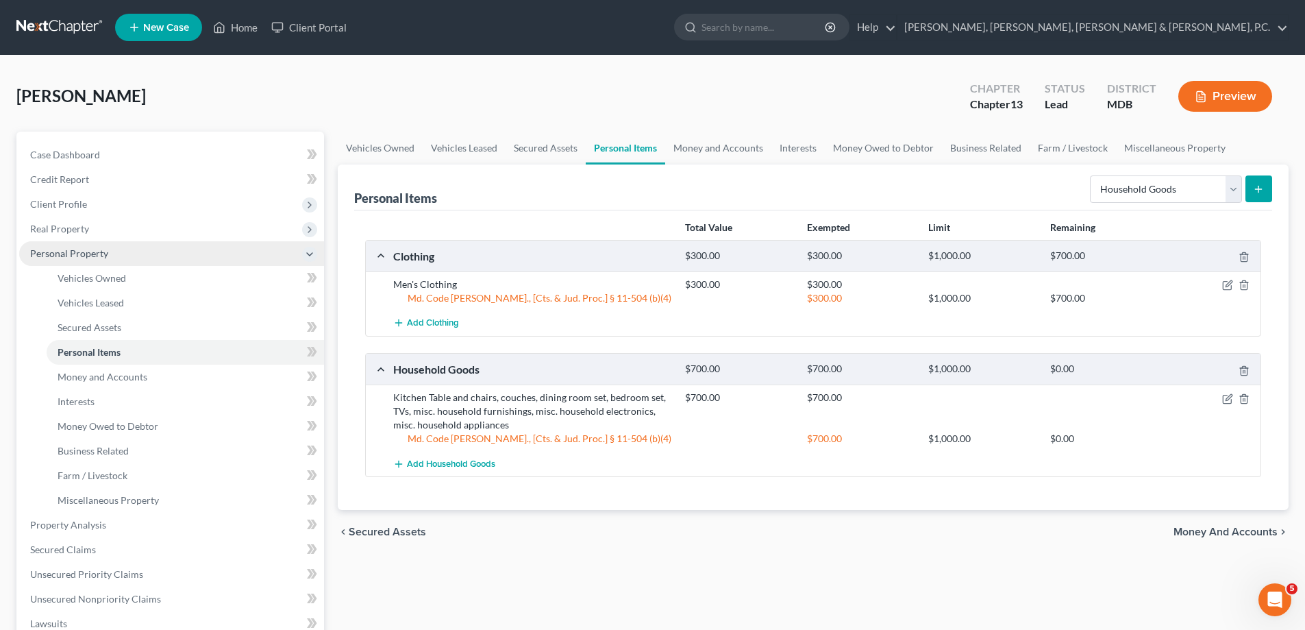
click at [73, 251] on span "Personal Property" at bounding box center [69, 253] width 78 height 12
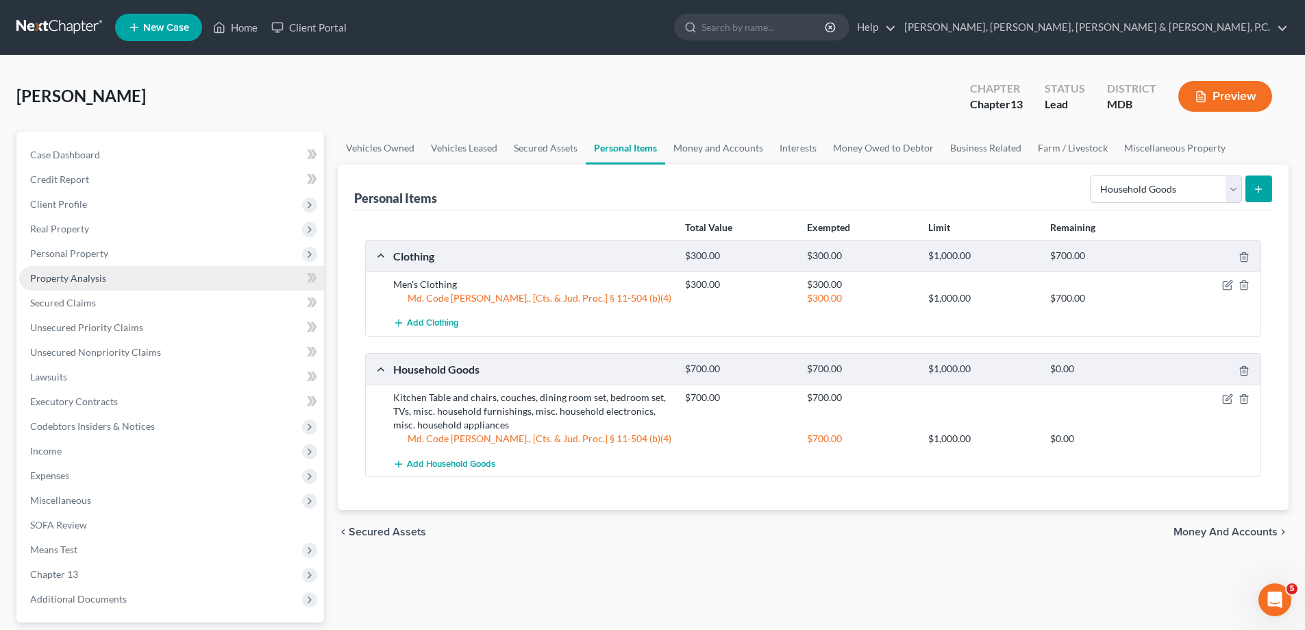
click at [77, 277] on span "Property Analysis" at bounding box center [68, 278] width 76 height 12
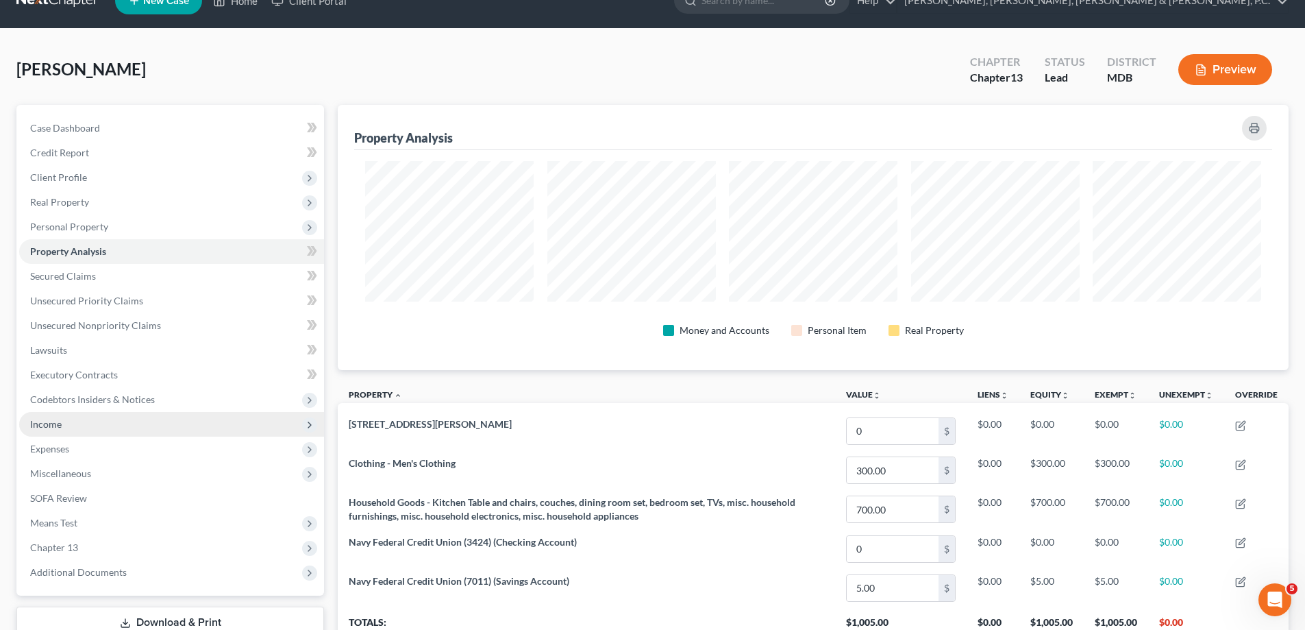
scroll to position [2, 0]
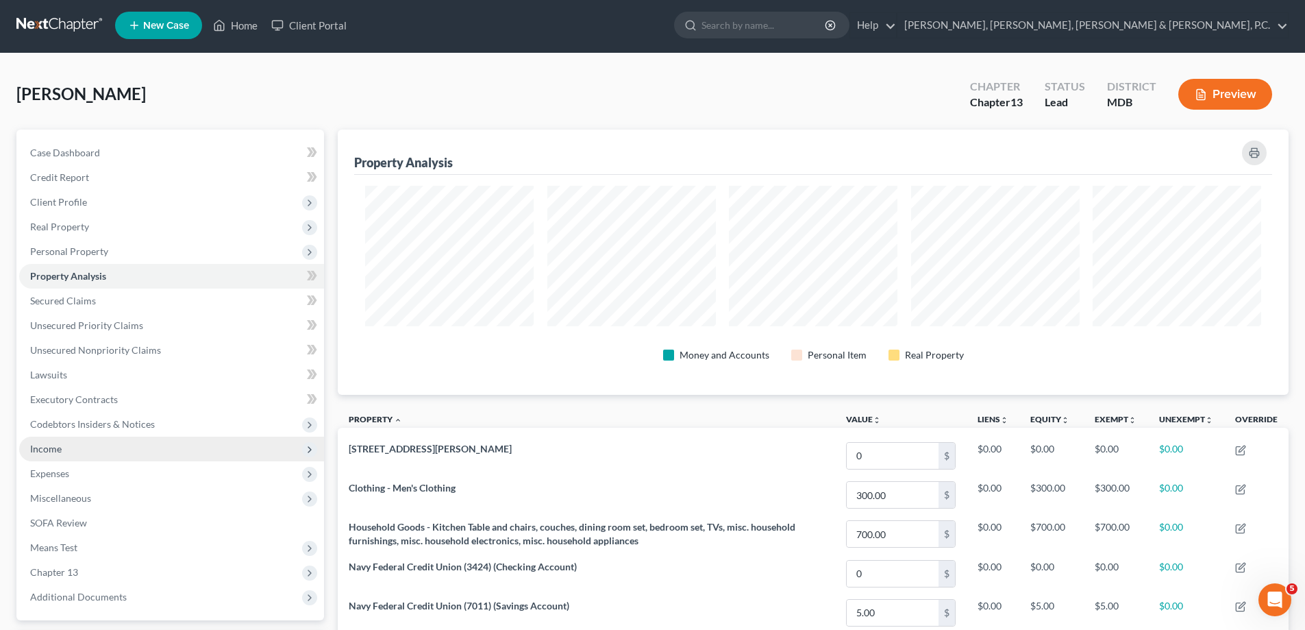
click at [56, 449] on span "Income" at bounding box center [46, 449] width 32 height 12
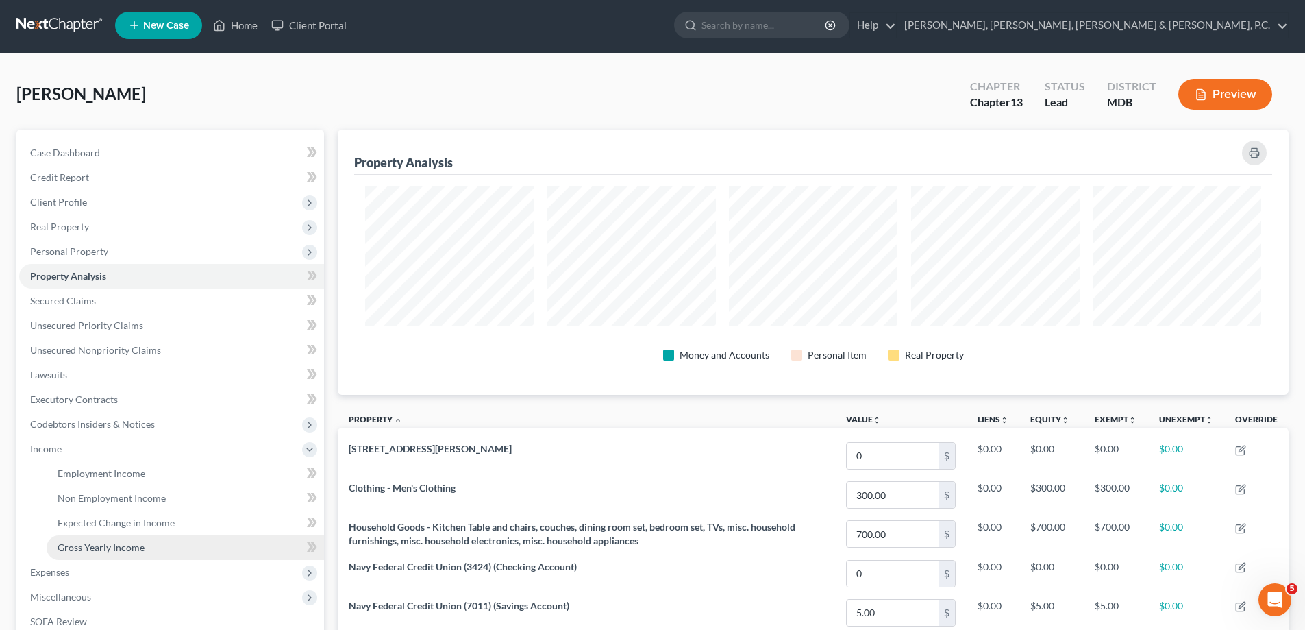
click at [97, 543] on span "Gross Yearly Income" at bounding box center [101, 547] width 87 height 12
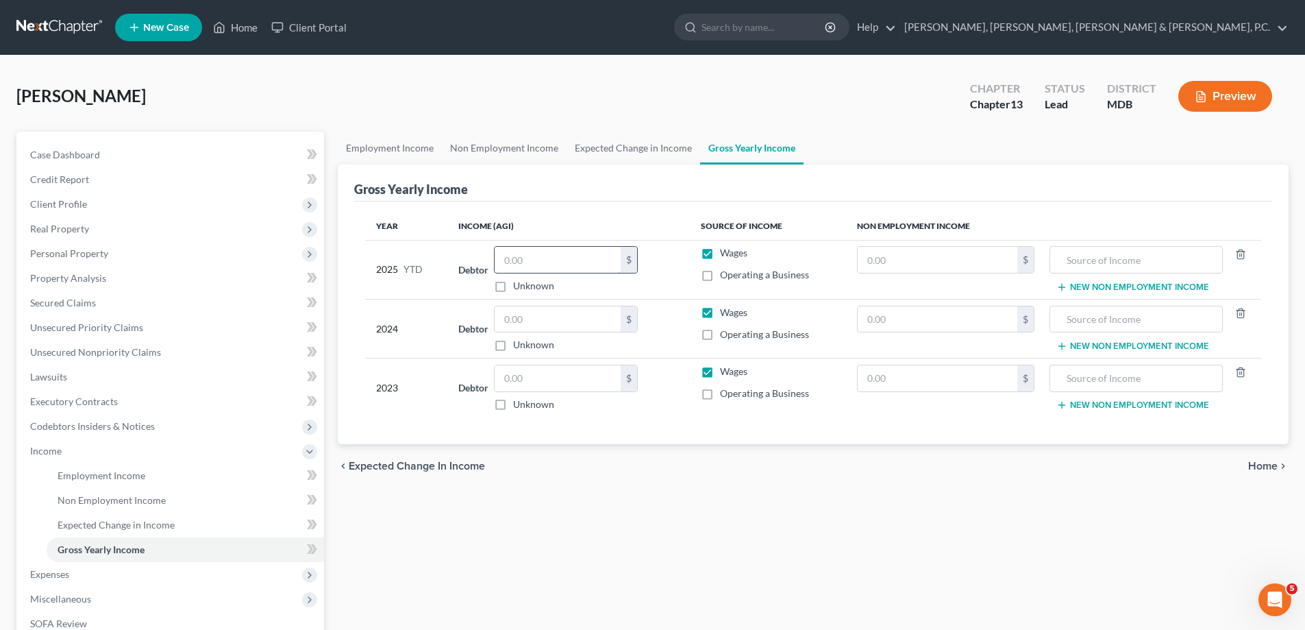
click at [542, 254] on input "text" at bounding box center [558, 260] width 126 height 26
click at [523, 317] on input "text" at bounding box center [558, 319] width 126 height 26
click at [535, 374] on input "text" at bounding box center [558, 378] width 126 height 26
click at [142, 473] on span "Employment Income" at bounding box center [102, 475] width 88 height 12
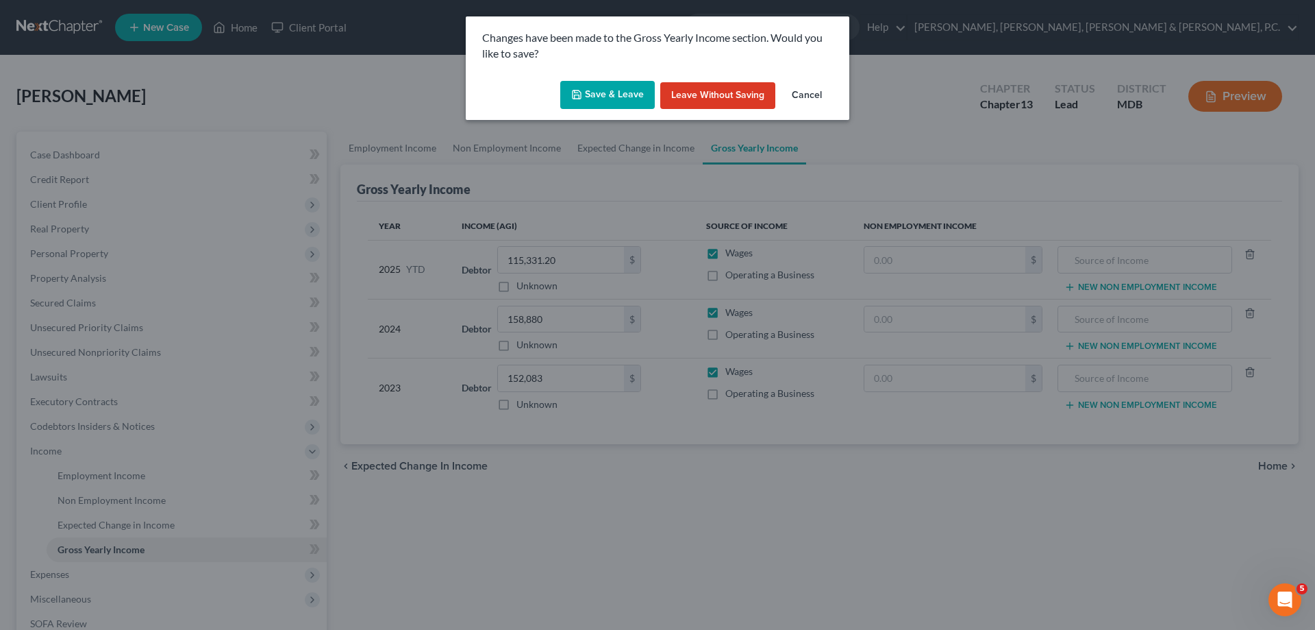
click at [628, 90] on button "Save & Leave" at bounding box center [607, 95] width 95 height 29
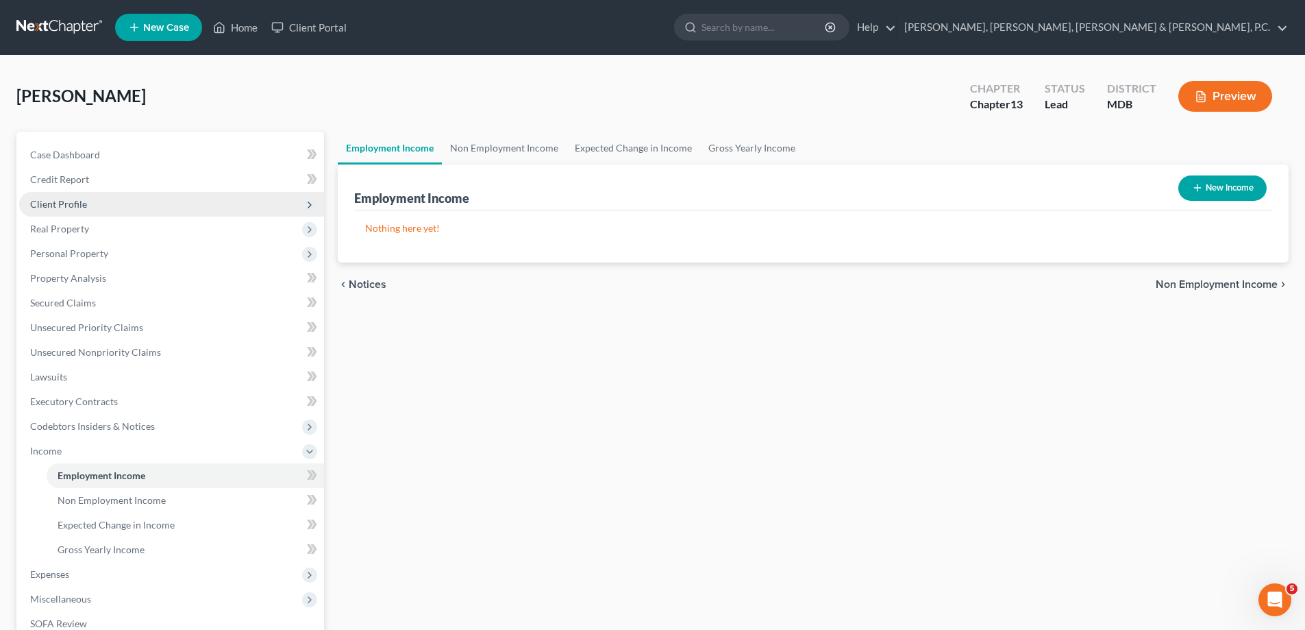
click at [67, 202] on span "Client Profile" at bounding box center [58, 204] width 57 height 12
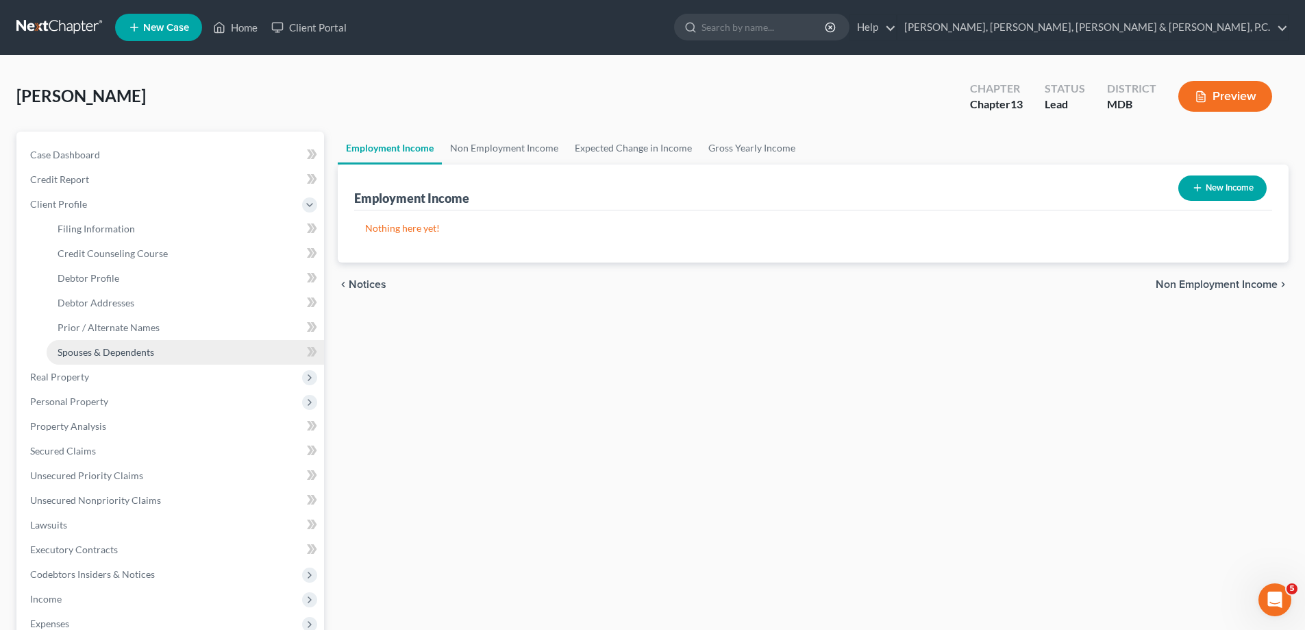
click at [104, 347] on span "Spouses & Dependents" at bounding box center [106, 352] width 97 height 12
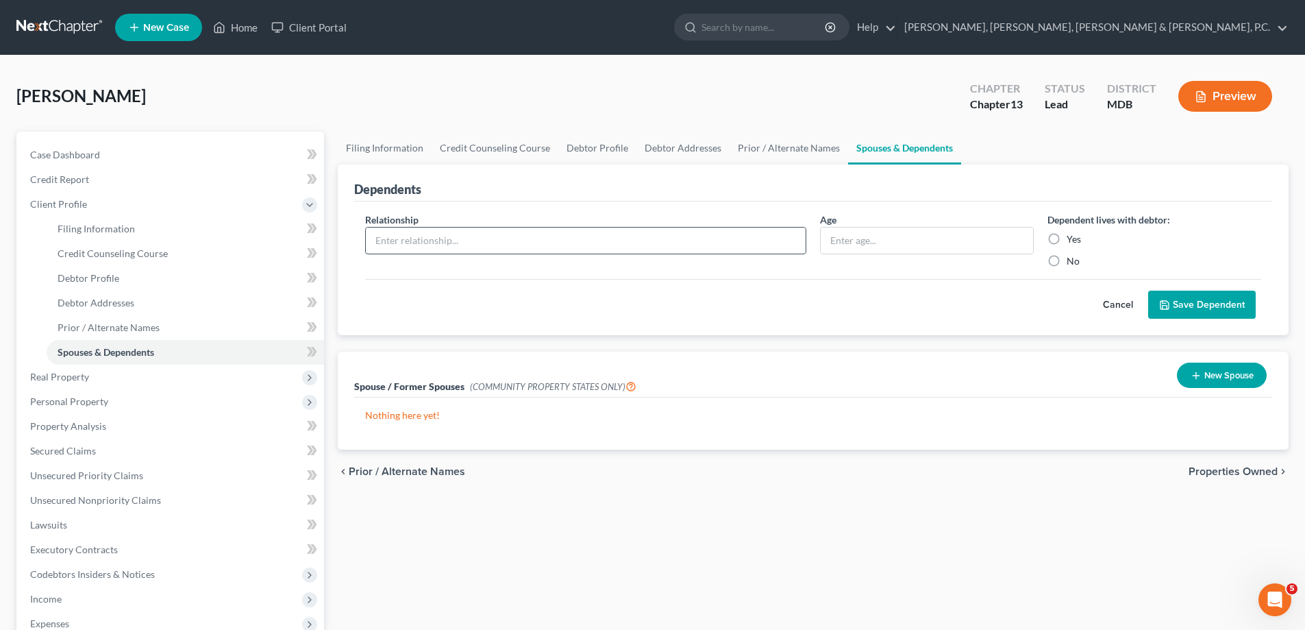
click at [413, 245] on input "text" at bounding box center [586, 240] width 440 height 26
click at [1067, 236] on label "Yes" at bounding box center [1074, 239] width 14 height 14
click at [1072, 236] on input "Yes" at bounding box center [1076, 236] width 9 height 9
click at [1186, 308] on button "Save Dependent" at bounding box center [1202, 304] width 108 height 29
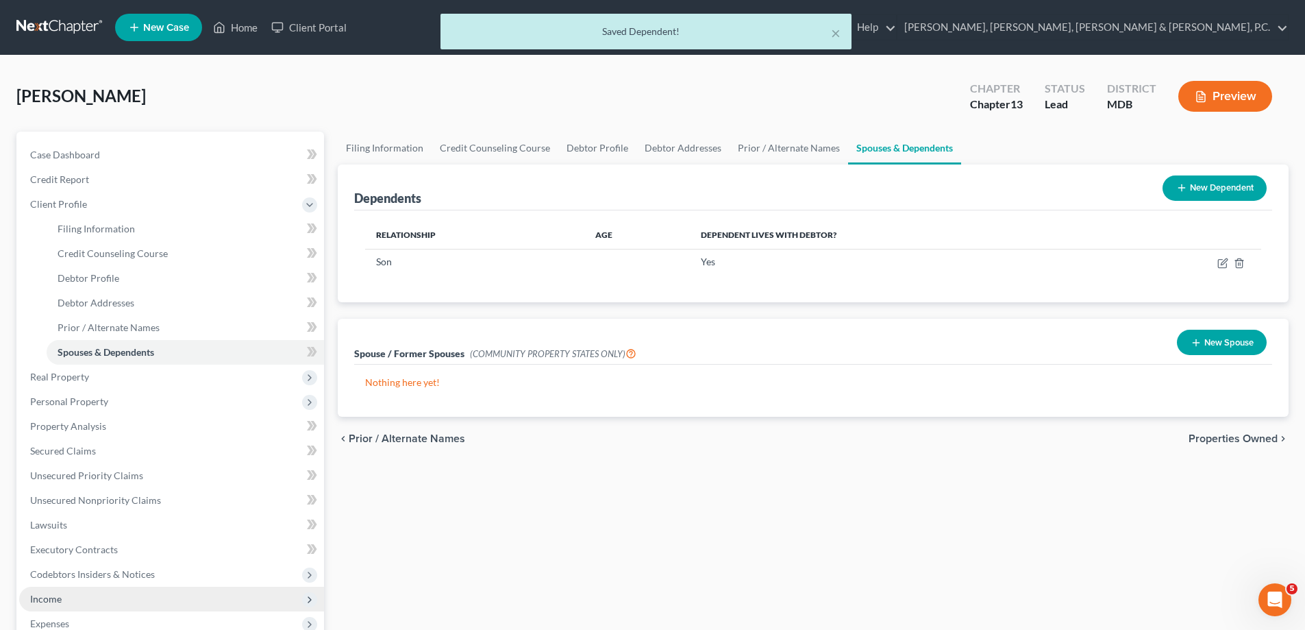
click at [49, 594] on span "Income" at bounding box center [46, 599] width 32 height 12
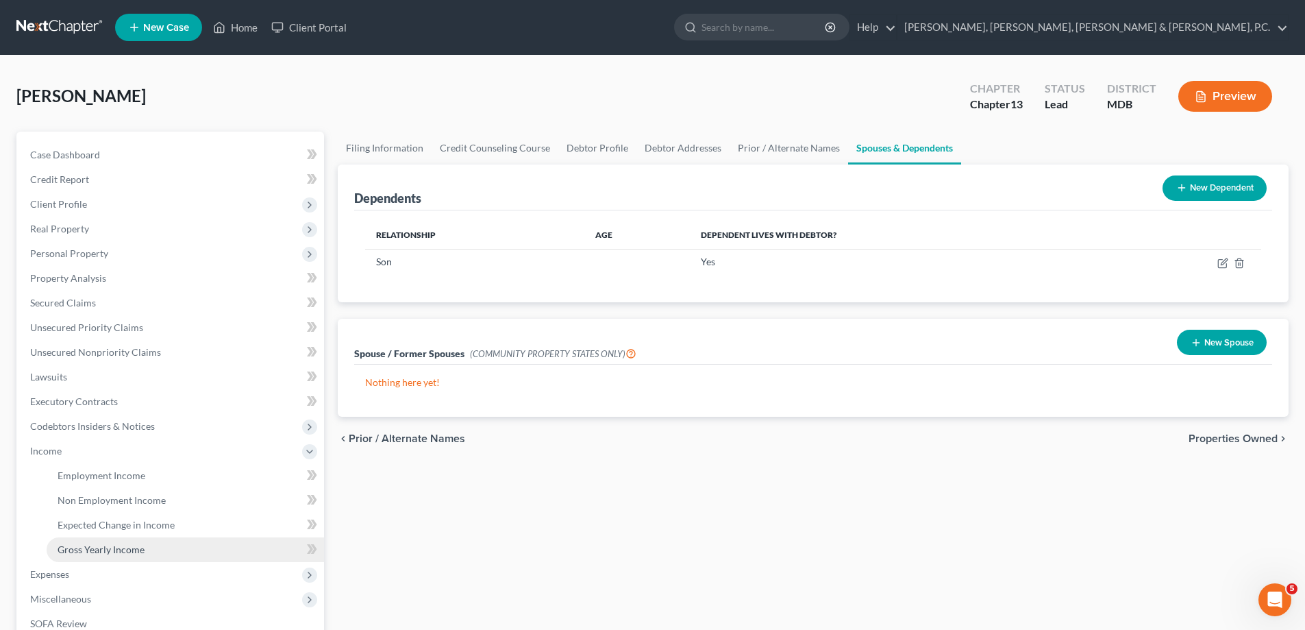
click at [97, 550] on span "Gross Yearly Income" at bounding box center [101, 549] width 87 height 12
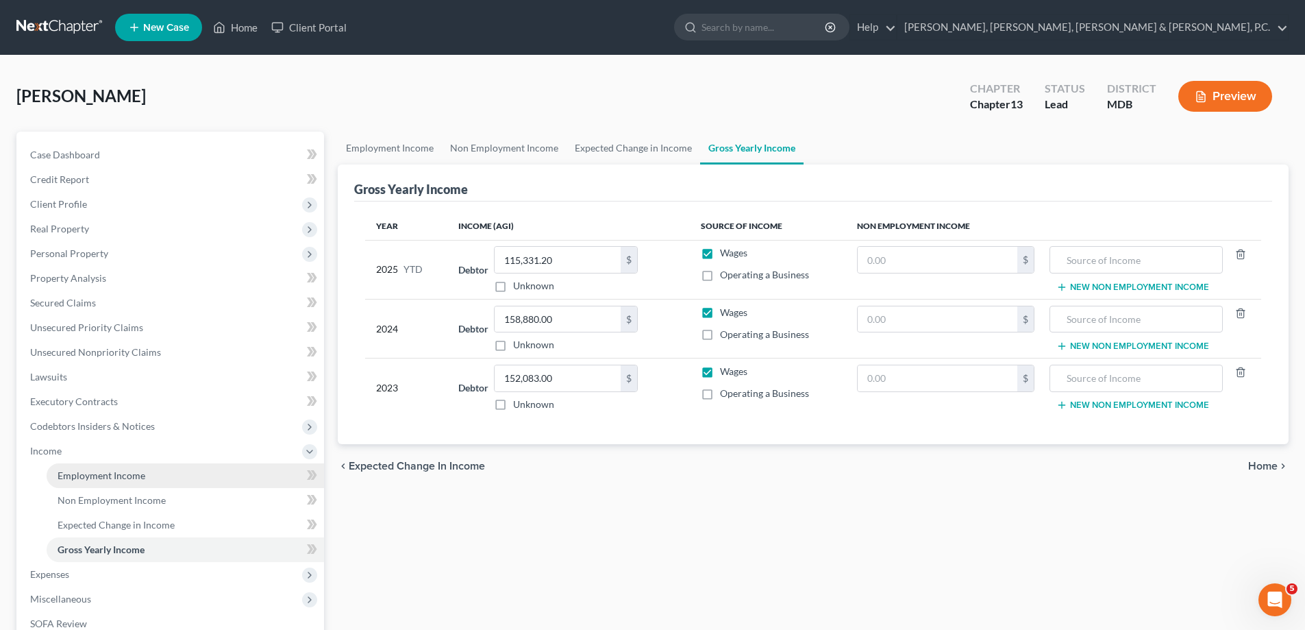
click at [107, 476] on span "Employment Income" at bounding box center [102, 475] width 88 height 12
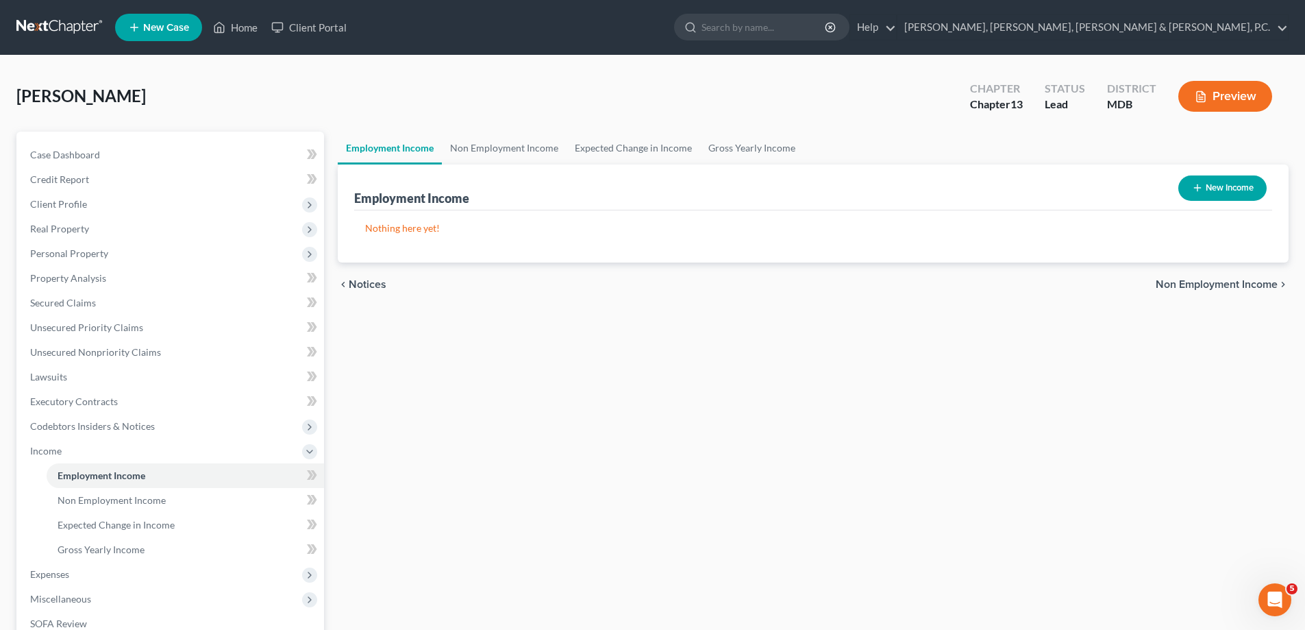
click at [1215, 190] on button "New Income" at bounding box center [1222, 187] width 88 height 25
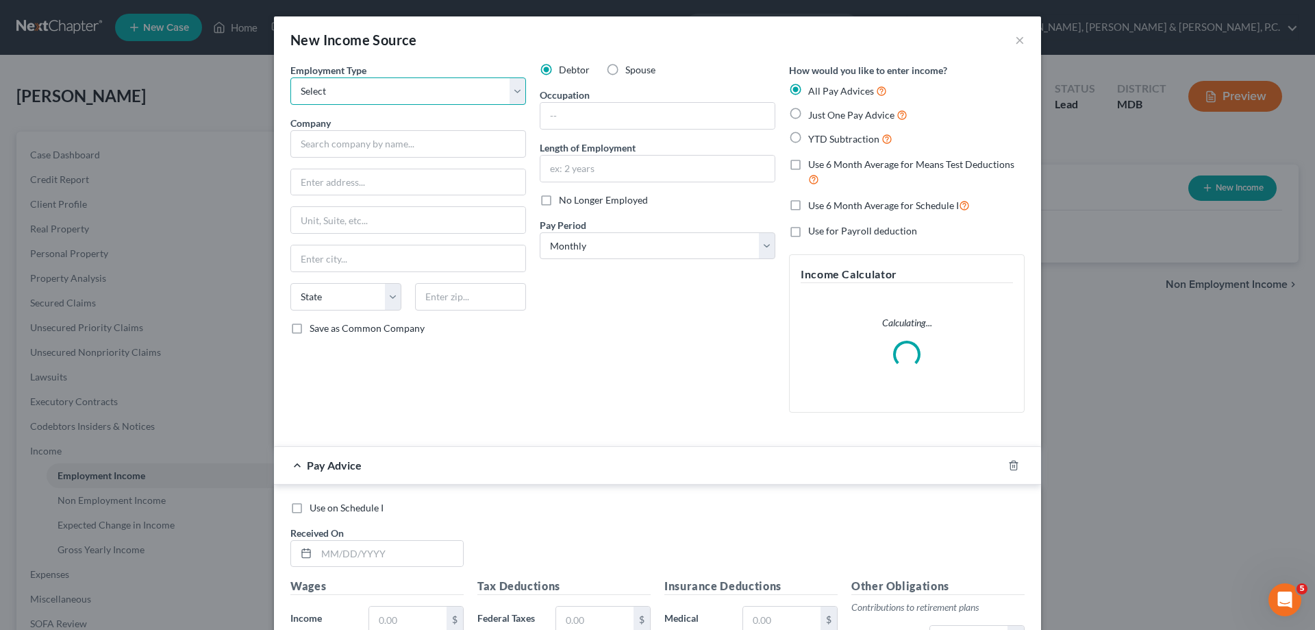
click at [452, 94] on select "Select Full or [DEMOGRAPHIC_DATA] Employment Self Employment" at bounding box center [408, 90] width 236 height 27
click at [290, 77] on select "Select Full or [DEMOGRAPHIC_DATA] Employment Self Employment" at bounding box center [408, 90] width 236 height 27
click at [399, 147] on input "text" at bounding box center [408, 143] width 236 height 27
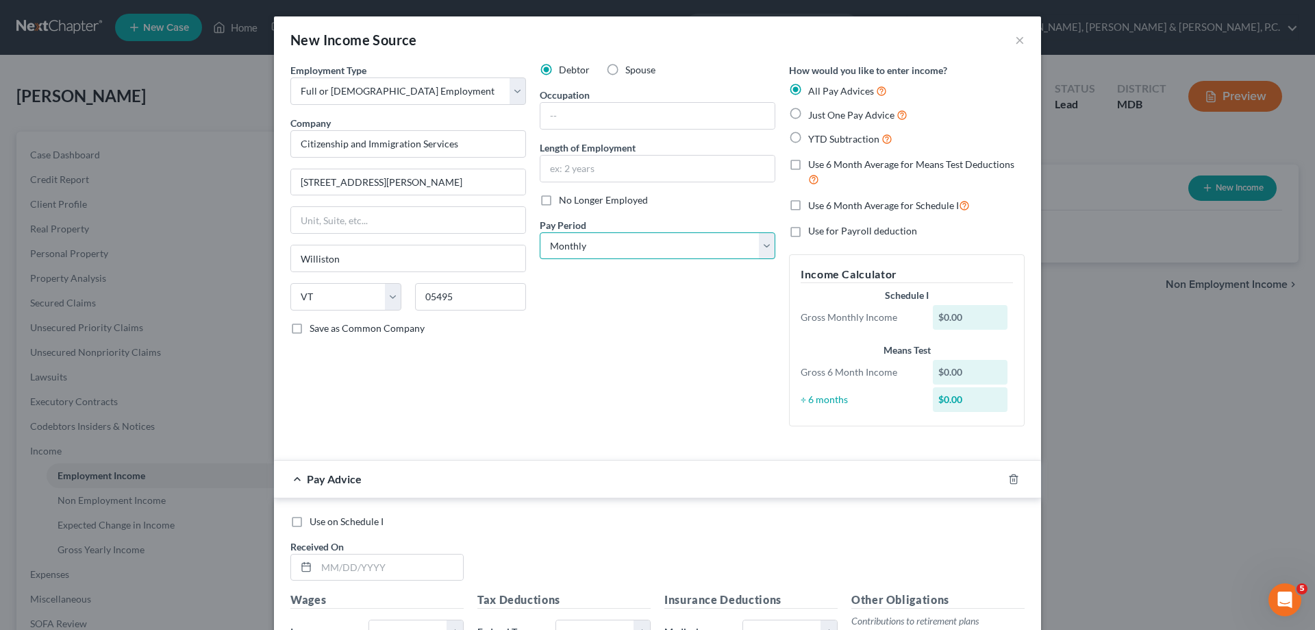
click at [571, 246] on select "Select Monthly Twice Monthly Every Other Week Weekly" at bounding box center [658, 245] width 236 height 27
click at [540, 232] on select "Select Monthly Twice Monthly Every Other Week Weekly" at bounding box center [658, 245] width 236 height 27
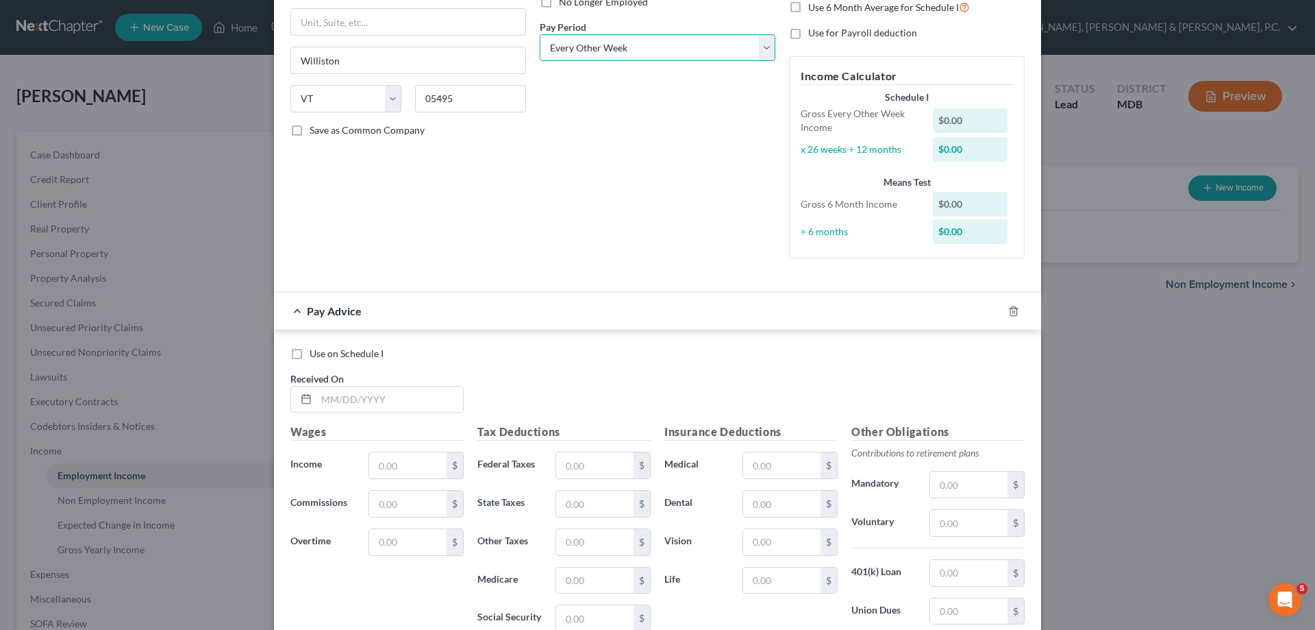
scroll to position [206, 0]
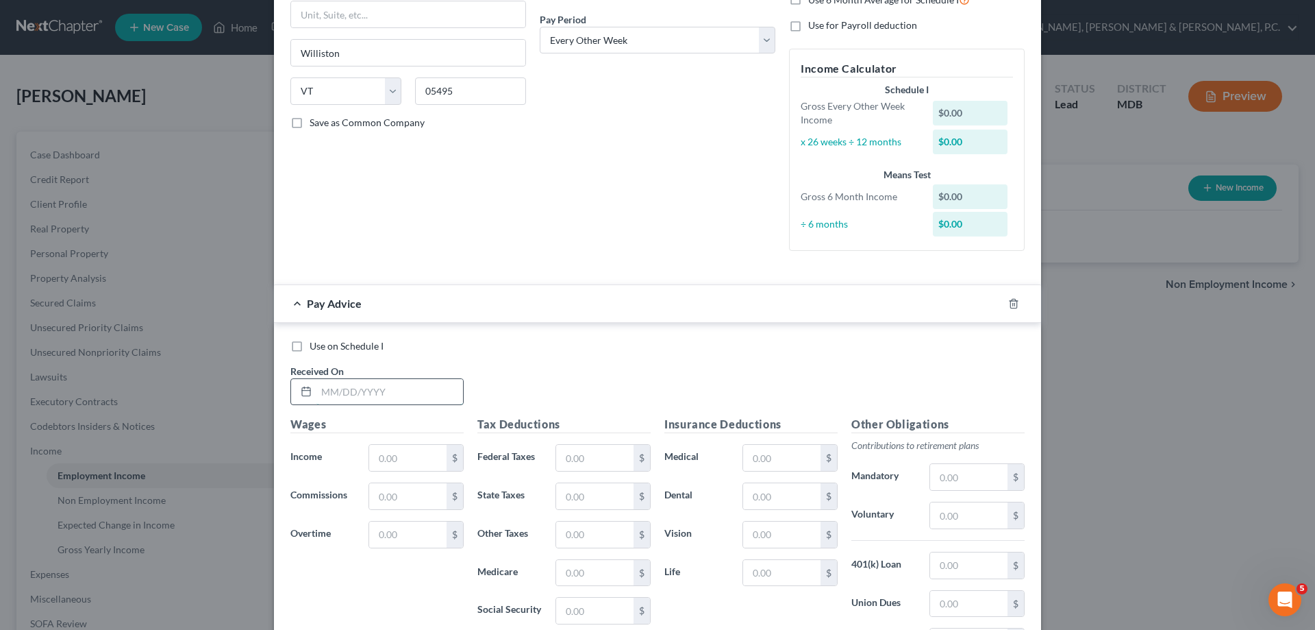
click at [405, 390] on input "text" at bounding box center [390, 392] width 147 height 26
click at [950, 512] on input "text" at bounding box center [968, 515] width 77 height 26
click at [600, 460] on input "text" at bounding box center [594, 458] width 77 height 26
click at [570, 608] on input "text" at bounding box center [594, 610] width 77 height 26
click at [569, 455] on input "text" at bounding box center [594, 458] width 77 height 26
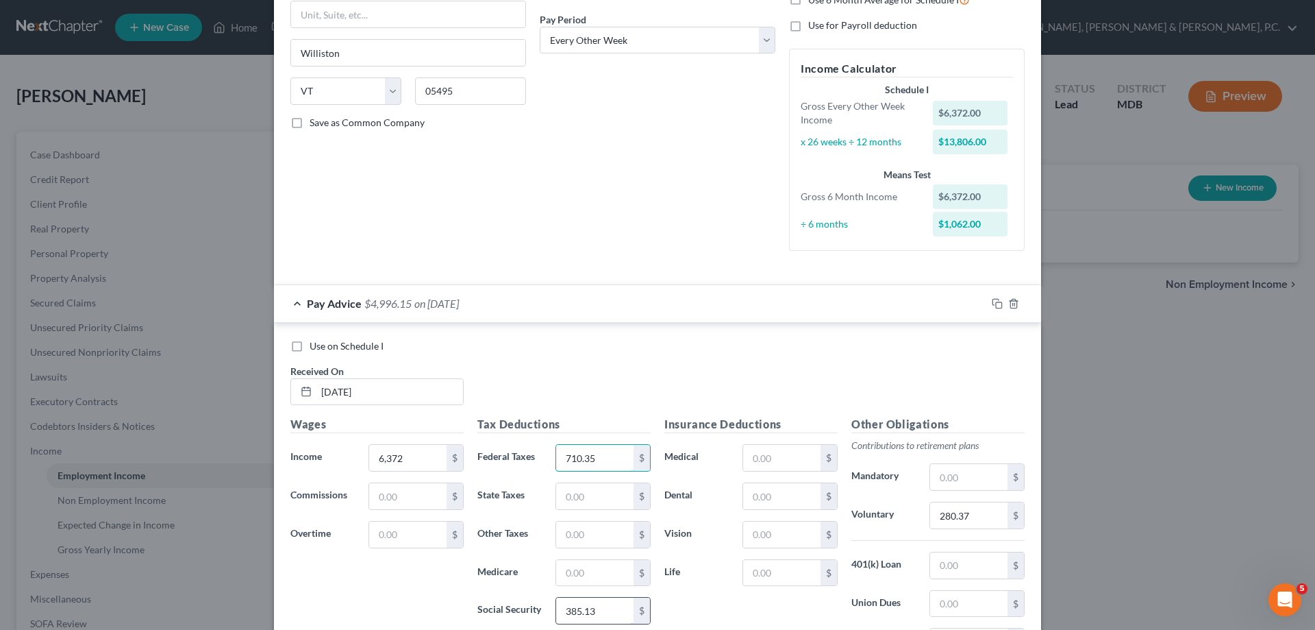
scroll to position [274, 0]
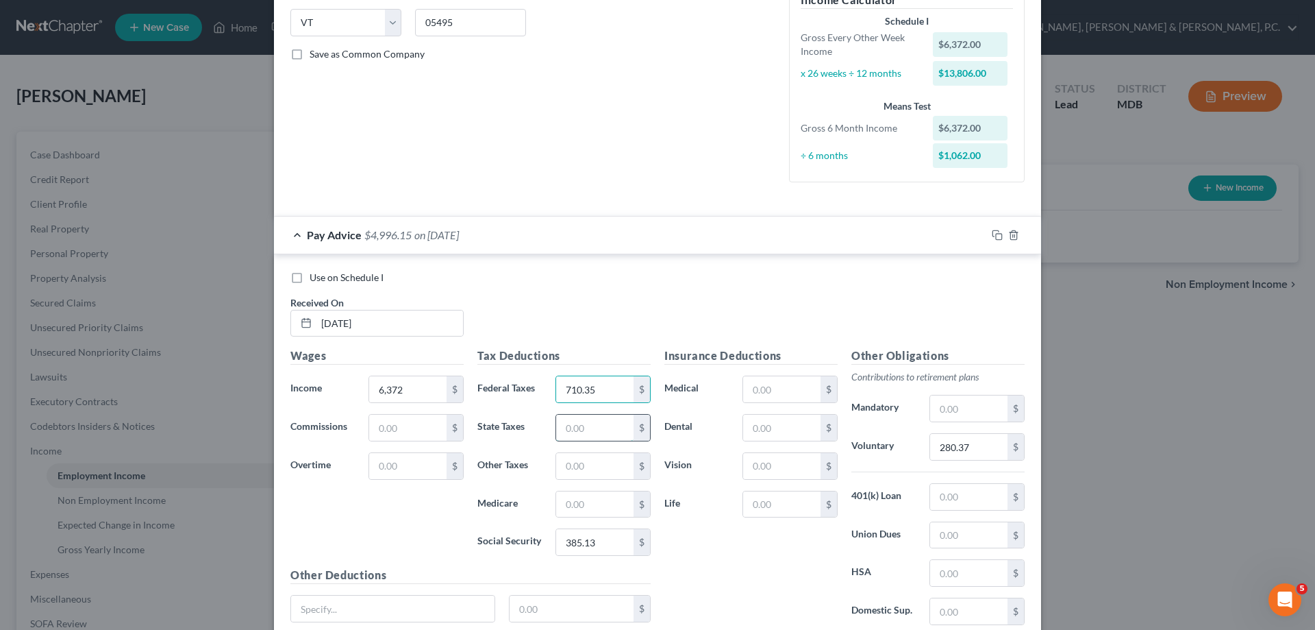
click at [569, 424] on input "text" at bounding box center [594, 428] width 77 height 26
click at [592, 498] on input "text" at bounding box center [594, 504] width 77 height 26
click at [774, 460] on input "text" at bounding box center [781, 466] width 77 height 26
click at [759, 426] on input "text" at bounding box center [781, 428] width 77 height 26
click at [937, 492] on input "text" at bounding box center [968, 497] width 77 height 26
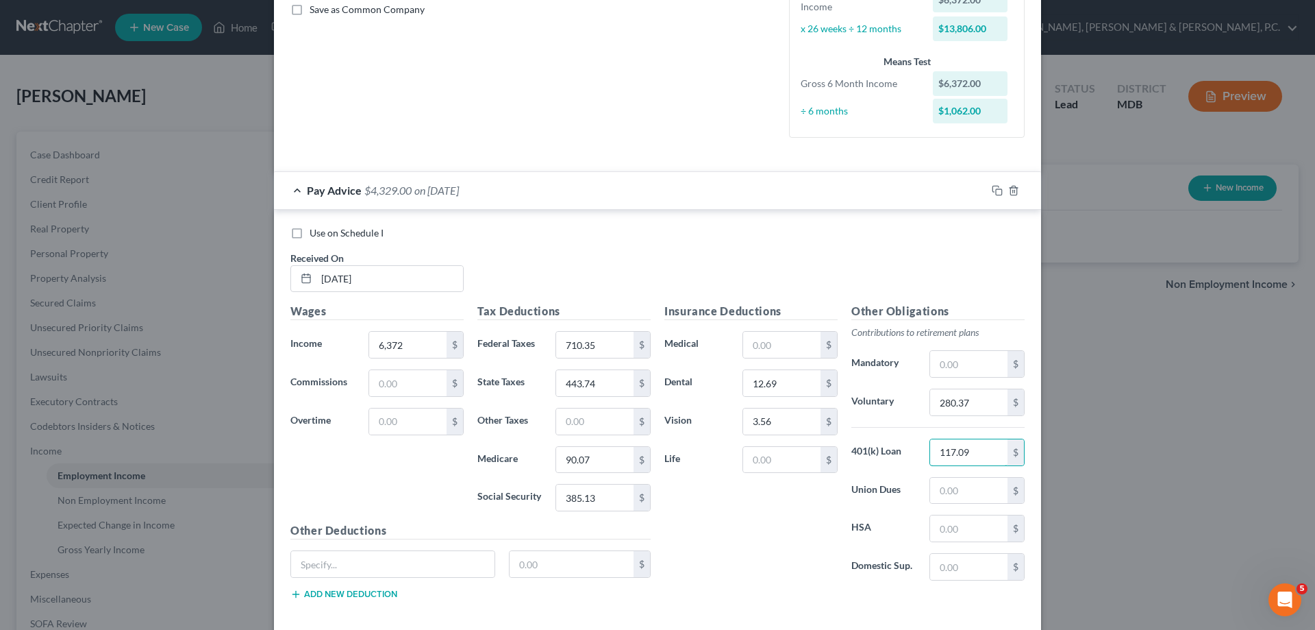
scroll to position [343, 0]
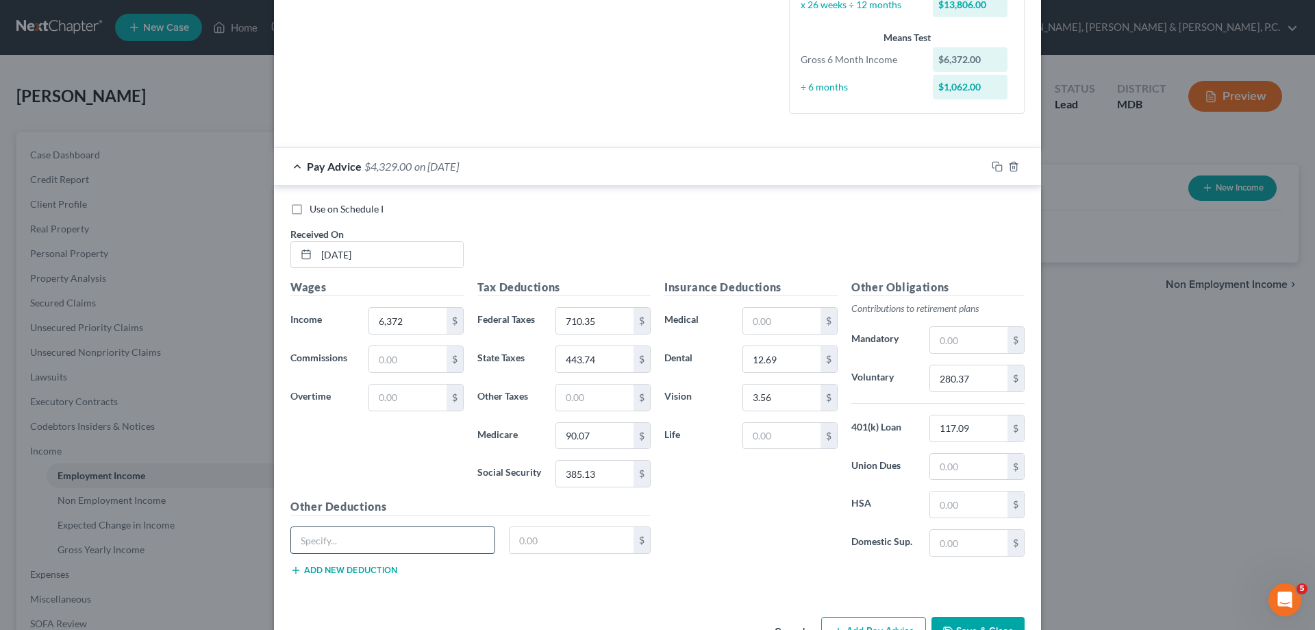
click at [452, 541] on input "text" at bounding box center [392, 540] width 203 height 26
click at [778, 320] on input "text" at bounding box center [781, 321] width 77 height 26
click at [787, 435] on input "text" at bounding box center [781, 436] width 77 height 26
click at [795, 313] on input "57.69" at bounding box center [781, 321] width 77 height 26
click at [956, 497] on input "text" at bounding box center [968, 504] width 77 height 26
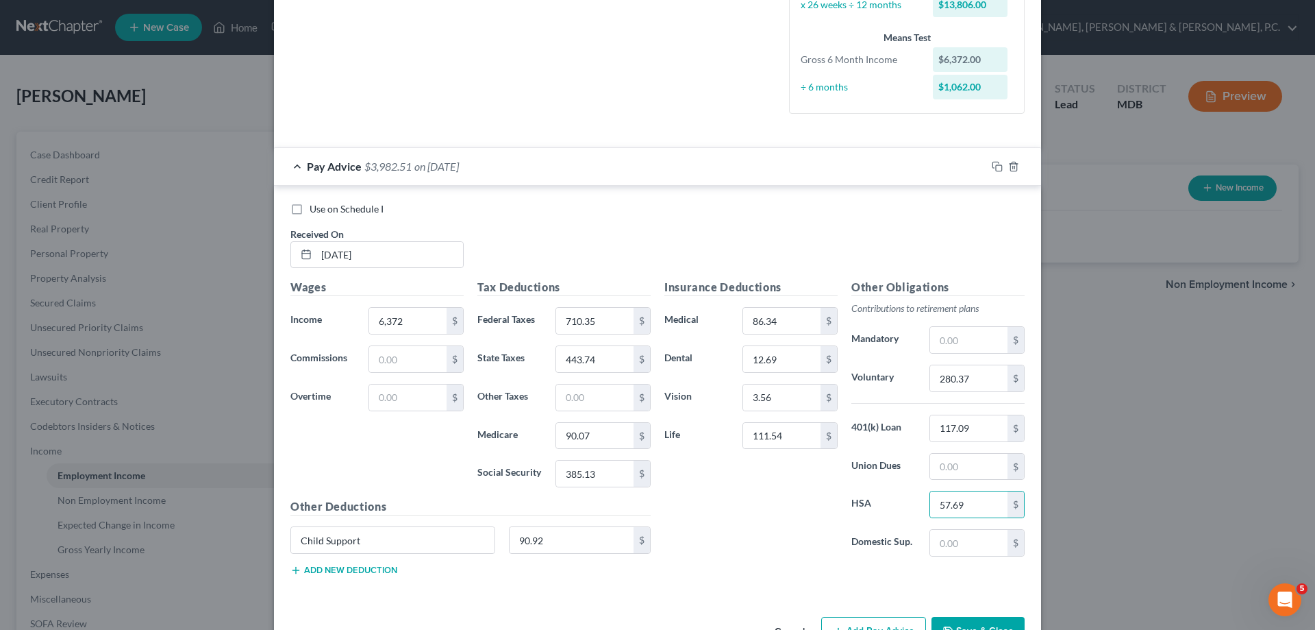
click at [367, 573] on button "Add new deduction" at bounding box center [343, 570] width 107 height 11
click at [531, 573] on input "text" at bounding box center [572, 578] width 125 height 26
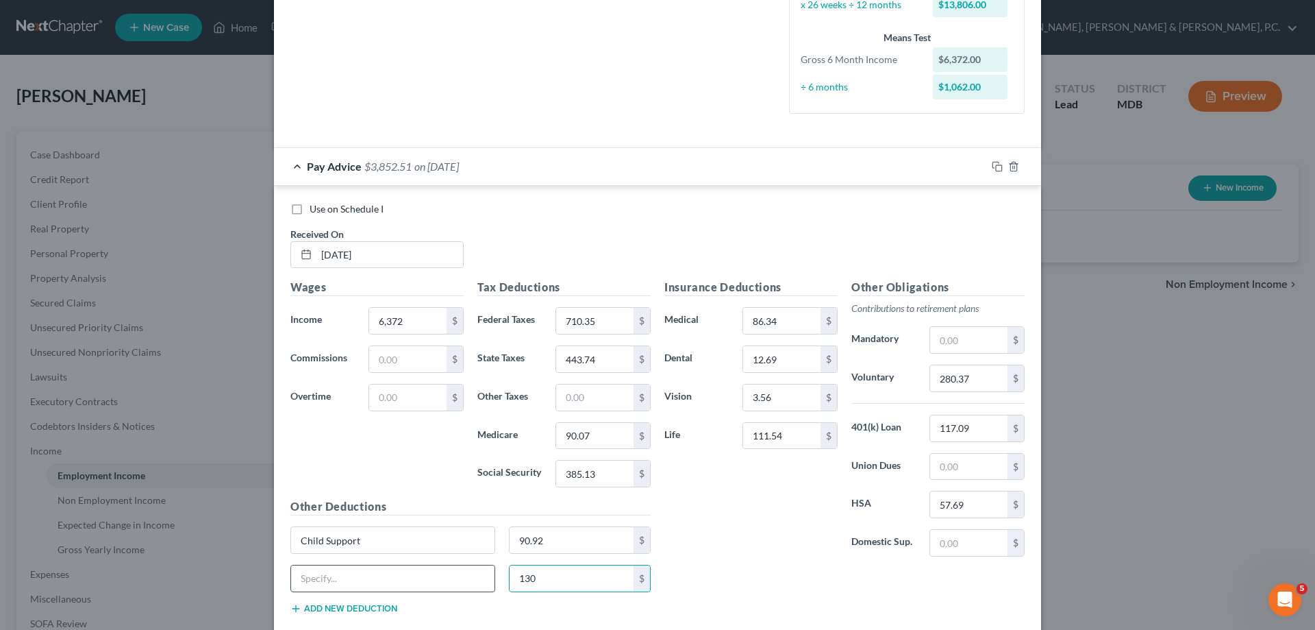
click at [434, 582] on input "text" at bounding box center [392, 578] width 203 height 26
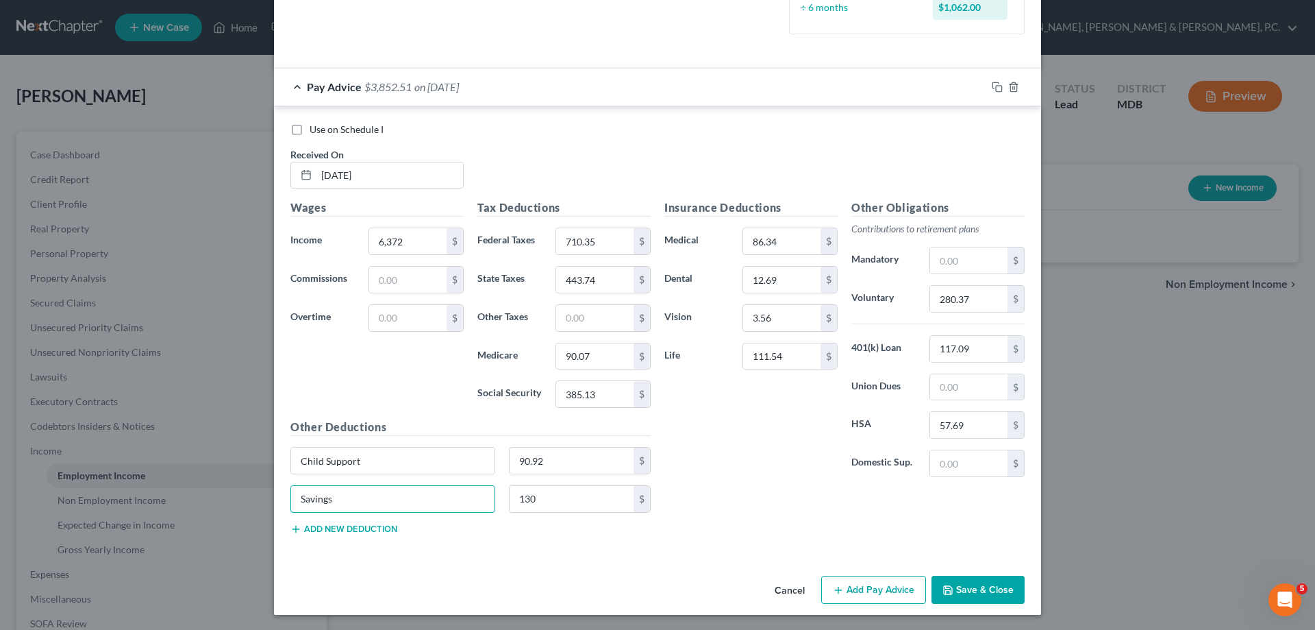
scroll to position [423, 0]
click at [843, 589] on button "Add Pay Advice" at bounding box center [873, 588] width 105 height 29
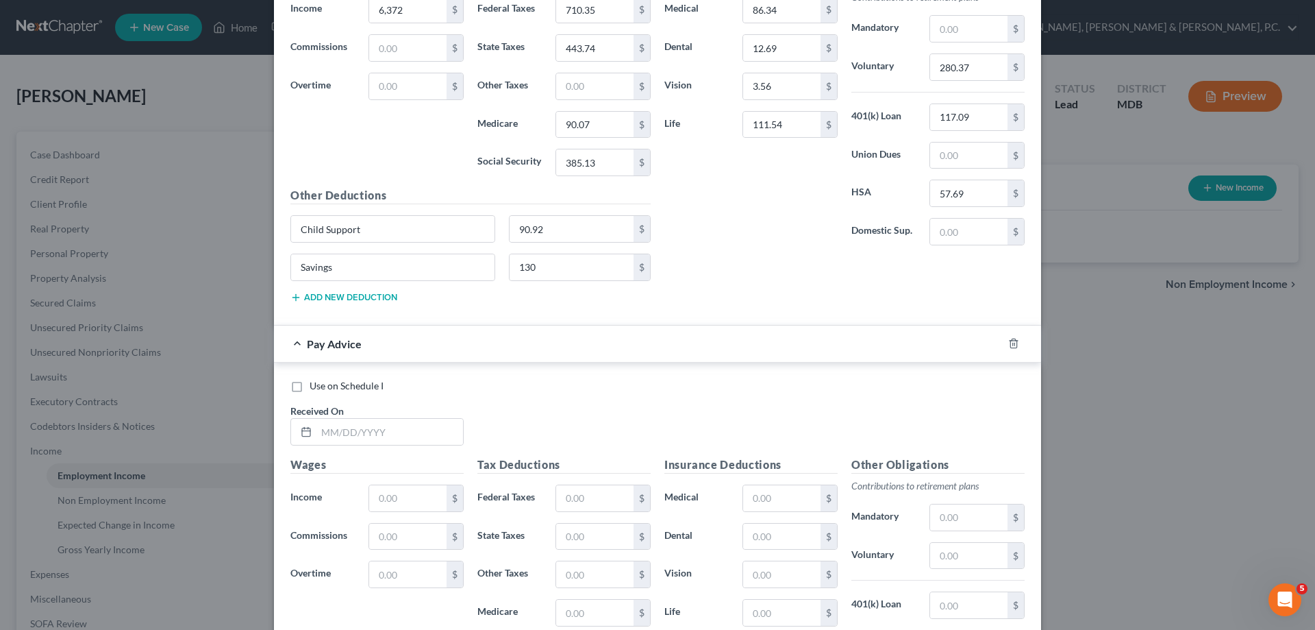
scroll to position [652, 0]
click at [434, 428] on input "text" at bounding box center [390, 434] width 147 height 26
click at [784, 488] on input "text" at bounding box center [781, 500] width 77 height 26
click at [792, 612] on input "text" at bounding box center [781, 615] width 77 height 26
click at [985, 558] on input "text" at bounding box center [968, 558] width 77 height 26
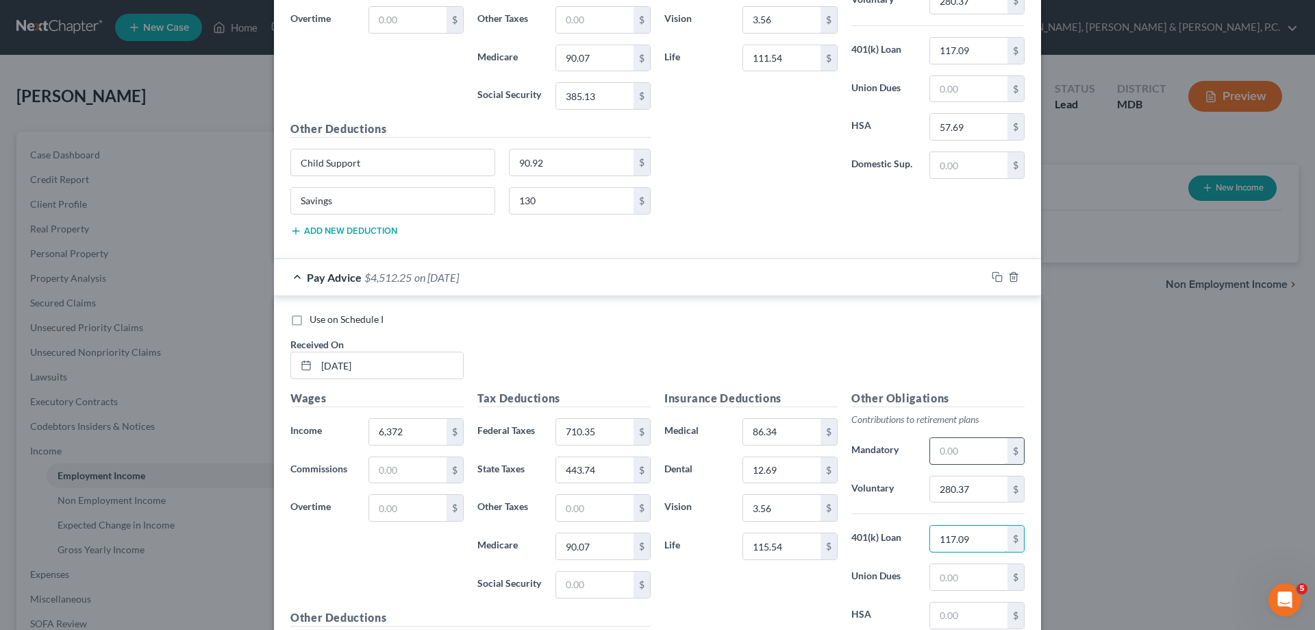
scroll to position [789, 0]
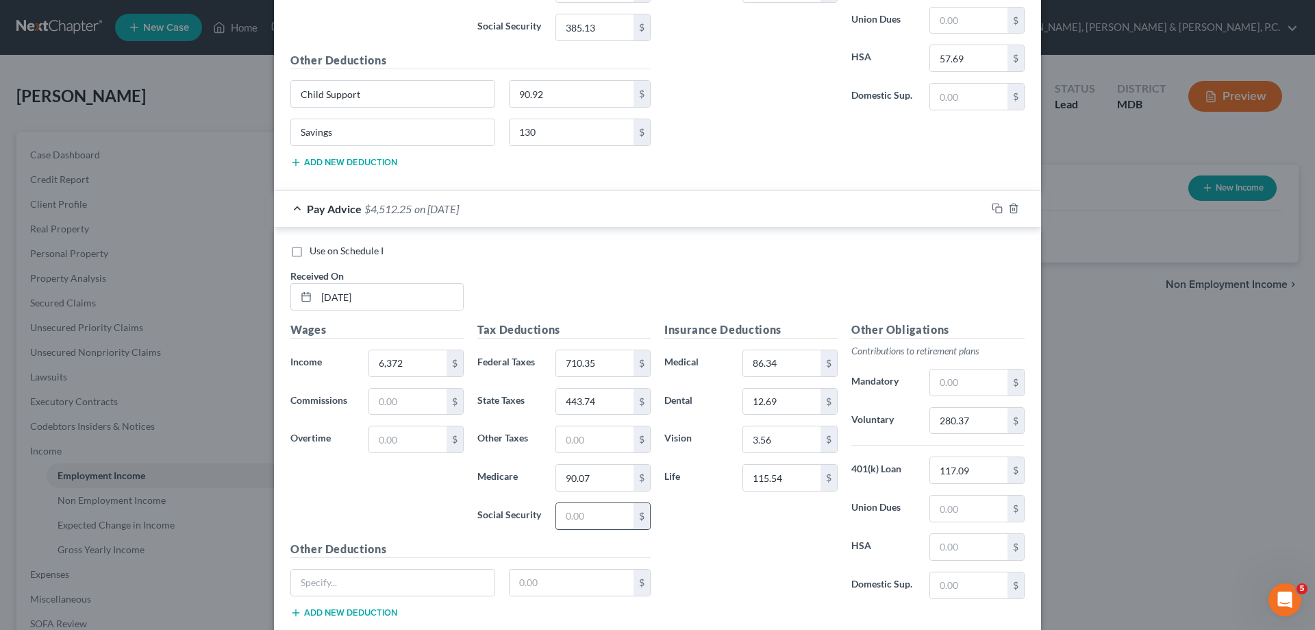
click at [581, 512] on input "text" at bounding box center [594, 516] width 77 height 26
click at [954, 545] on input "text" at bounding box center [968, 547] width 77 height 26
click at [462, 579] on input "text" at bounding box center [392, 582] width 203 height 26
click at [375, 612] on button "Add new deduction" at bounding box center [343, 612] width 107 height 11
click at [375, 612] on input "text" at bounding box center [392, 621] width 203 height 26
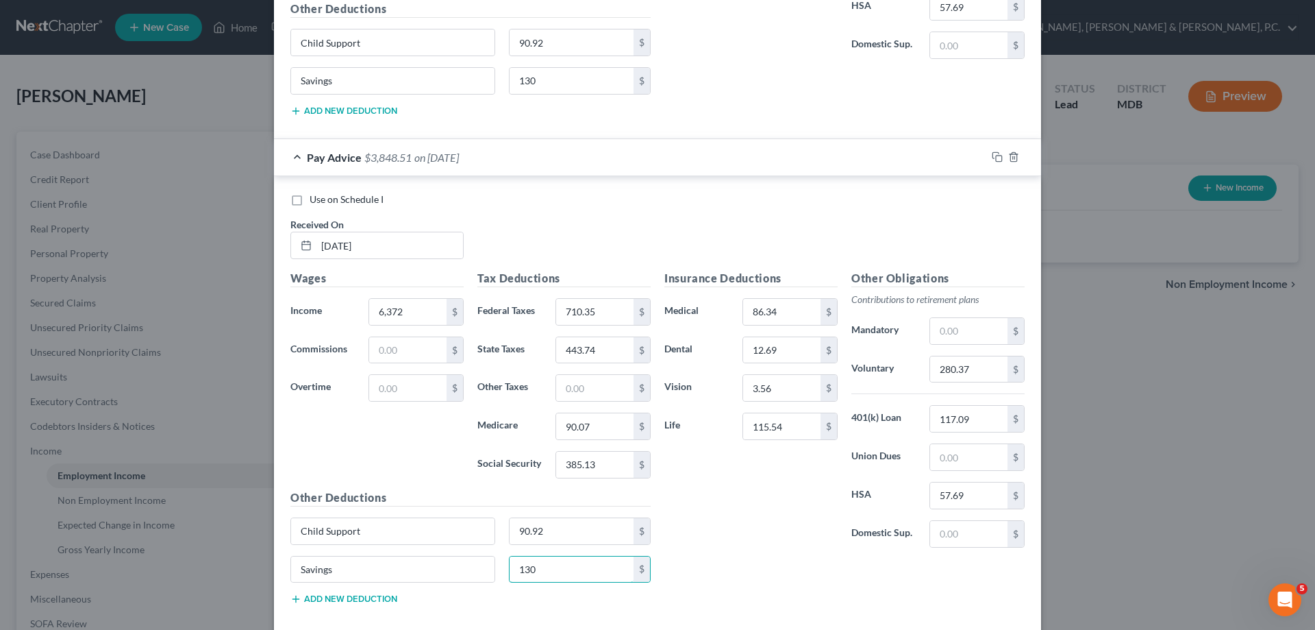
scroll to position [861, 0]
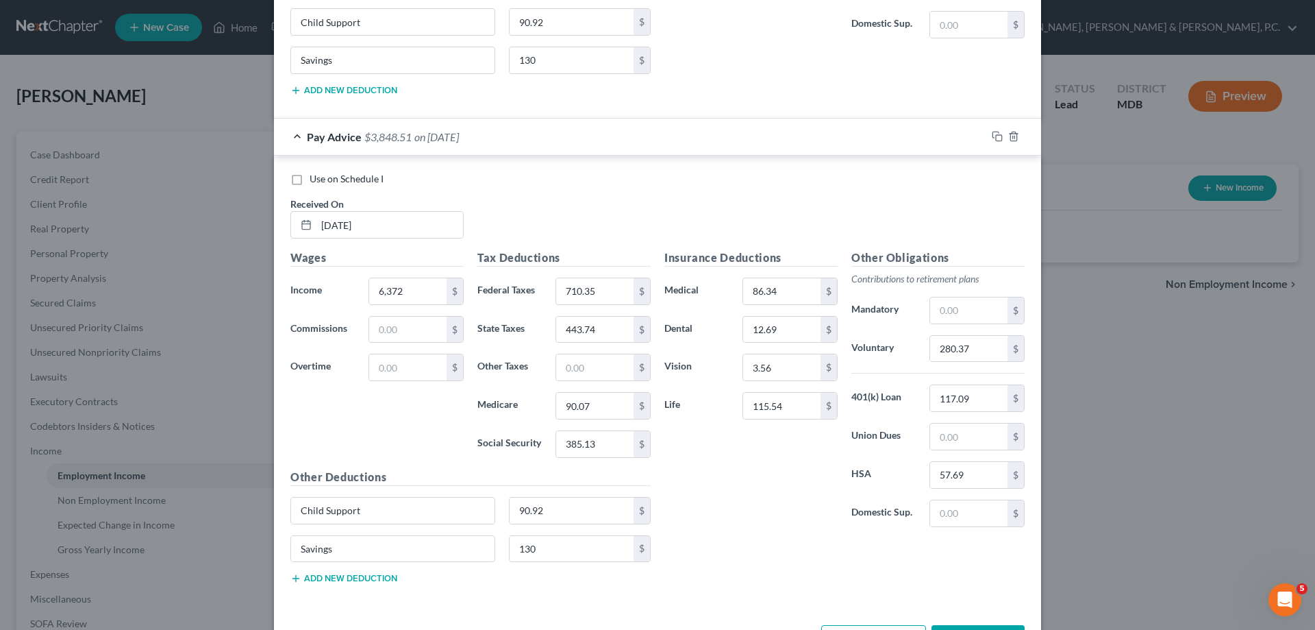
click at [684, 561] on div "Insurance Deductions Medical 86.34 $ Dental 12.69 $ Vision 3.56 $ Life 115.54 $…" at bounding box center [845, 421] width 374 height 345
click at [606, 366] on input "text" at bounding box center [594, 367] width 77 height 26
click at [766, 488] on div "Insurance Deductions Medical 86.34 $ Dental 12.69 $ Vision 3.56 $ Life 115.54 $" at bounding box center [751, 393] width 187 height 288
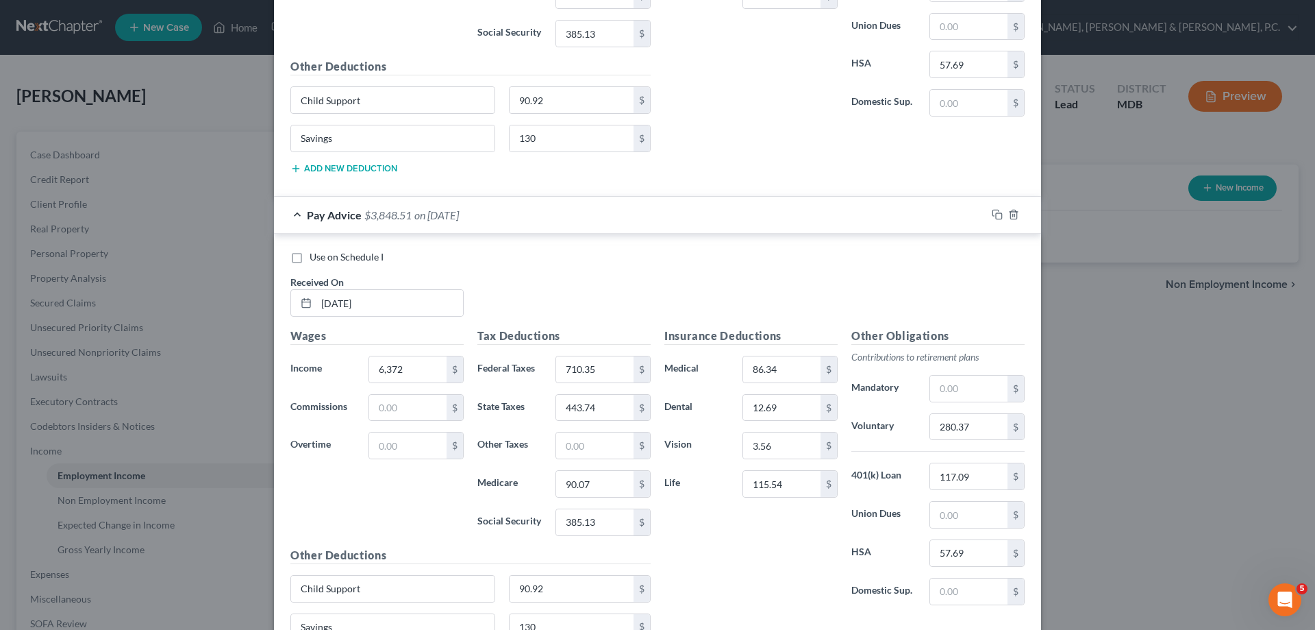
scroll to position [792, 0]
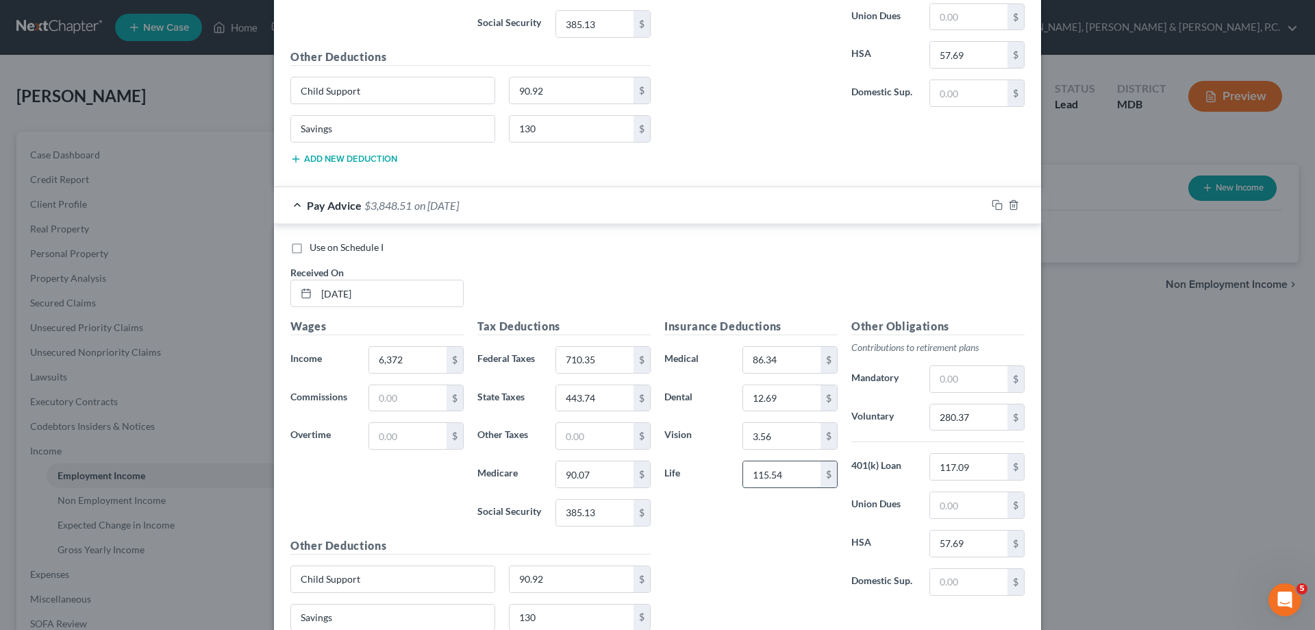
click at [762, 473] on input "115.54" at bounding box center [781, 474] width 77 height 26
drag, startPoint x: 762, startPoint y: 473, endPoint x: 778, endPoint y: 470, distance: 16.0
click at [763, 473] on input "115.54" at bounding box center [781, 474] width 77 height 26
click at [767, 471] on input "115.54" at bounding box center [781, 474] width 77 height 26
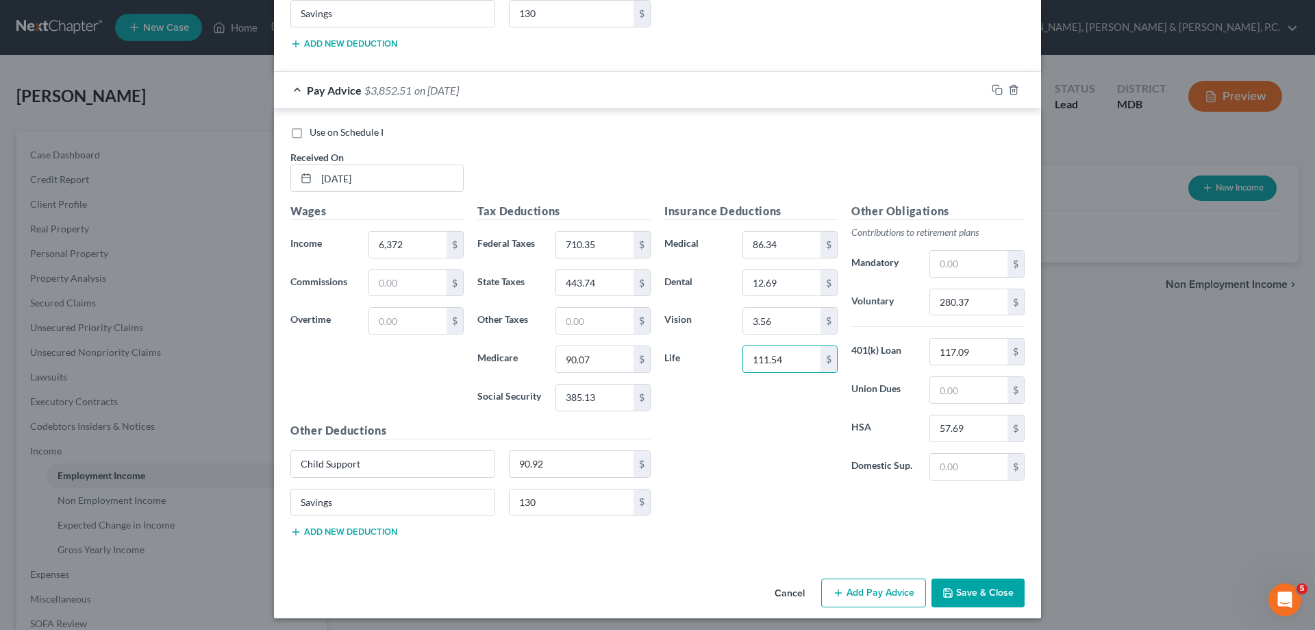
scroll to position [912, 0]
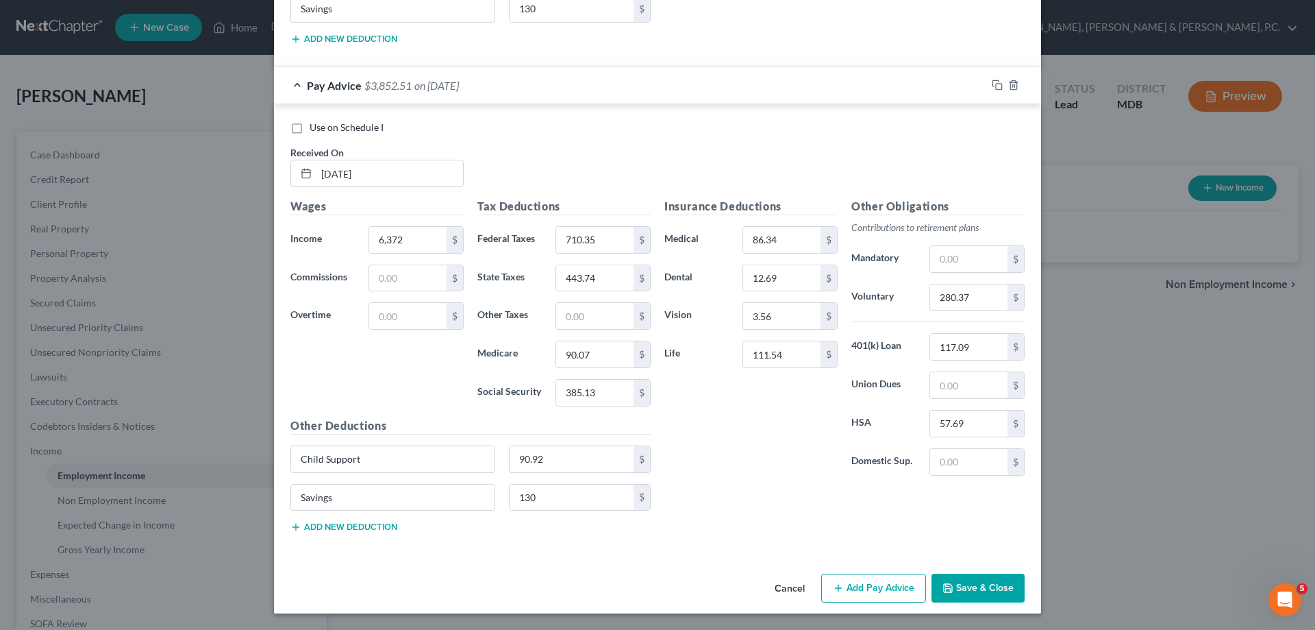
click at [865, 584] on button "Add Pay Advice" at bounding box center [873, 587] width 105 height 29
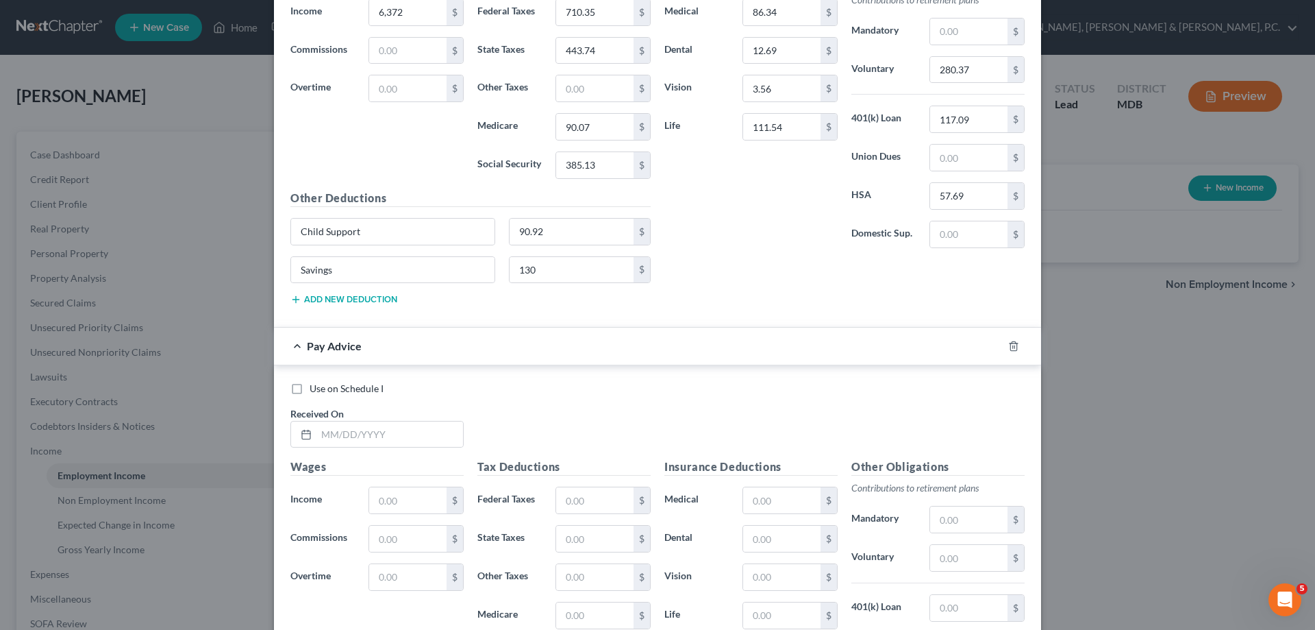
scroll to position [1142, 0]
click at [401, 434] on input "text" at bounding box center [390, 432] width 147 height 26
click at [593, 504] on input "text" at bounding box center [594, 497] width 77 height 26
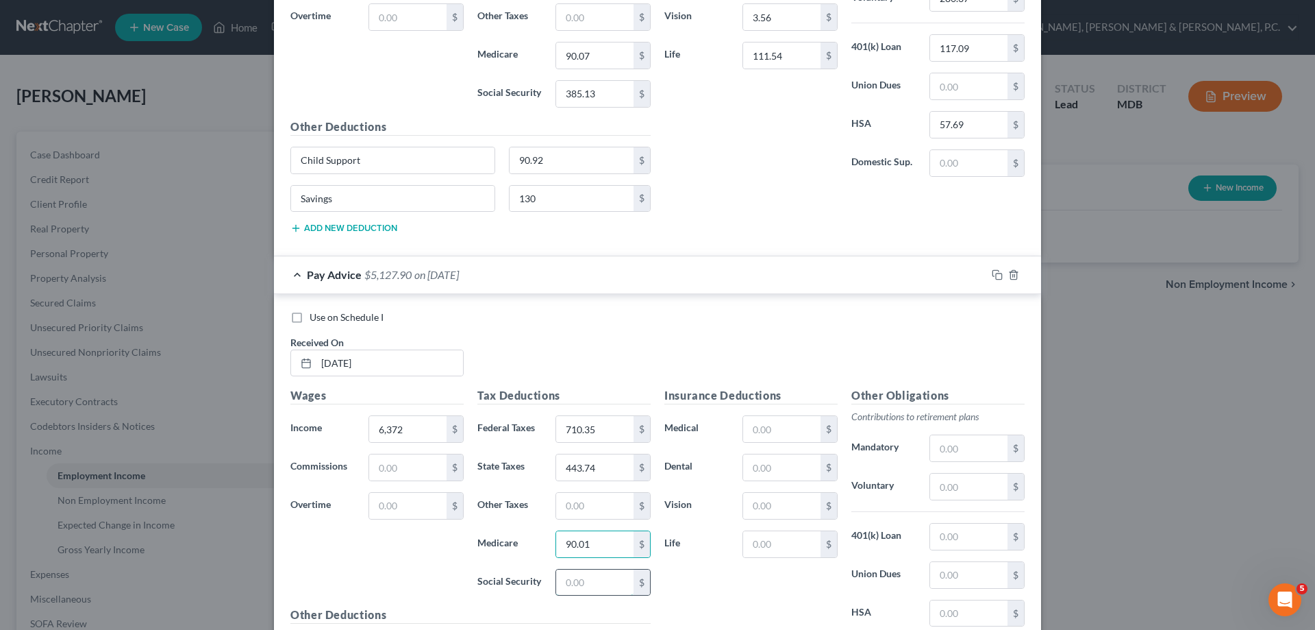
click at [602, 580] on input "text" at bounding box center [594, 582] width 77 height 26
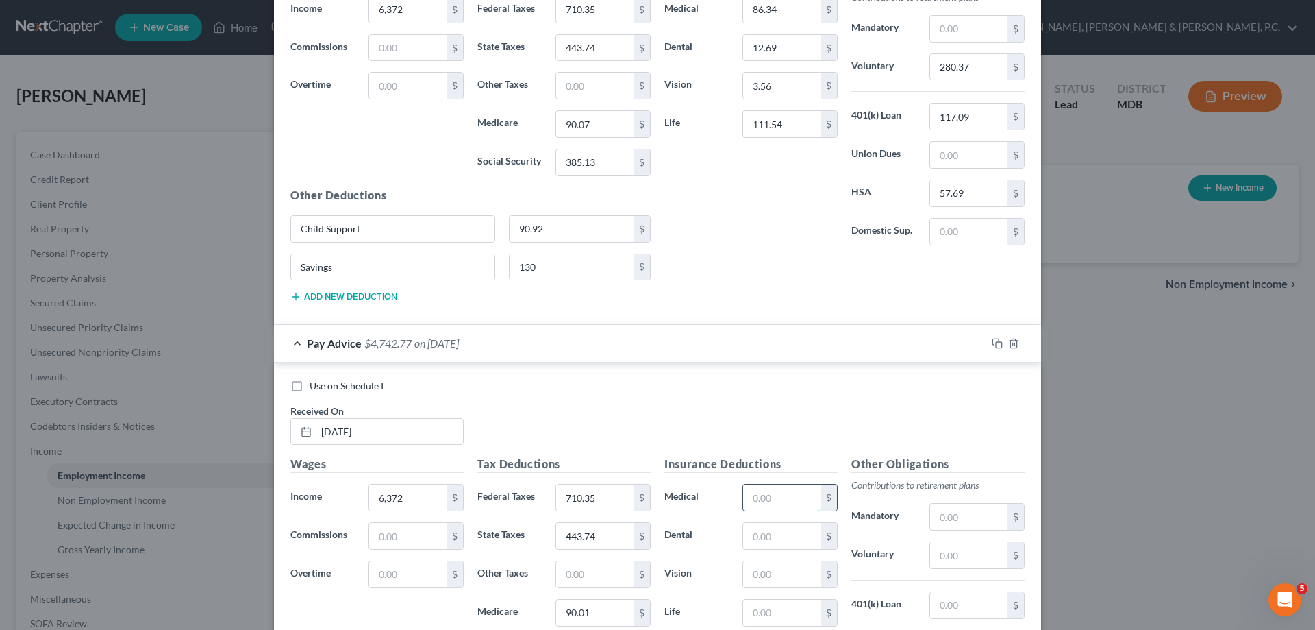
click at [782, 495] on input "text" at bounding box center [781, 497] width 77 height 26
click at [953, 549] on input "text" at bounding box center [968, 555] width 77 height 26
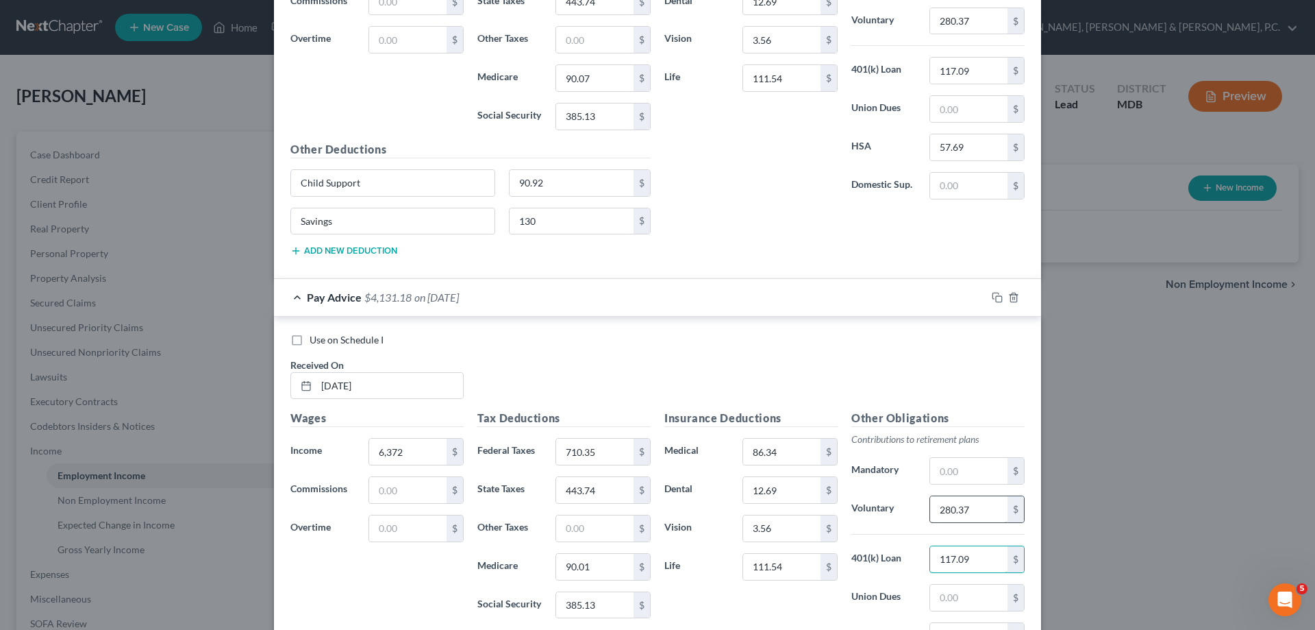
scroll to position [1211, 0]
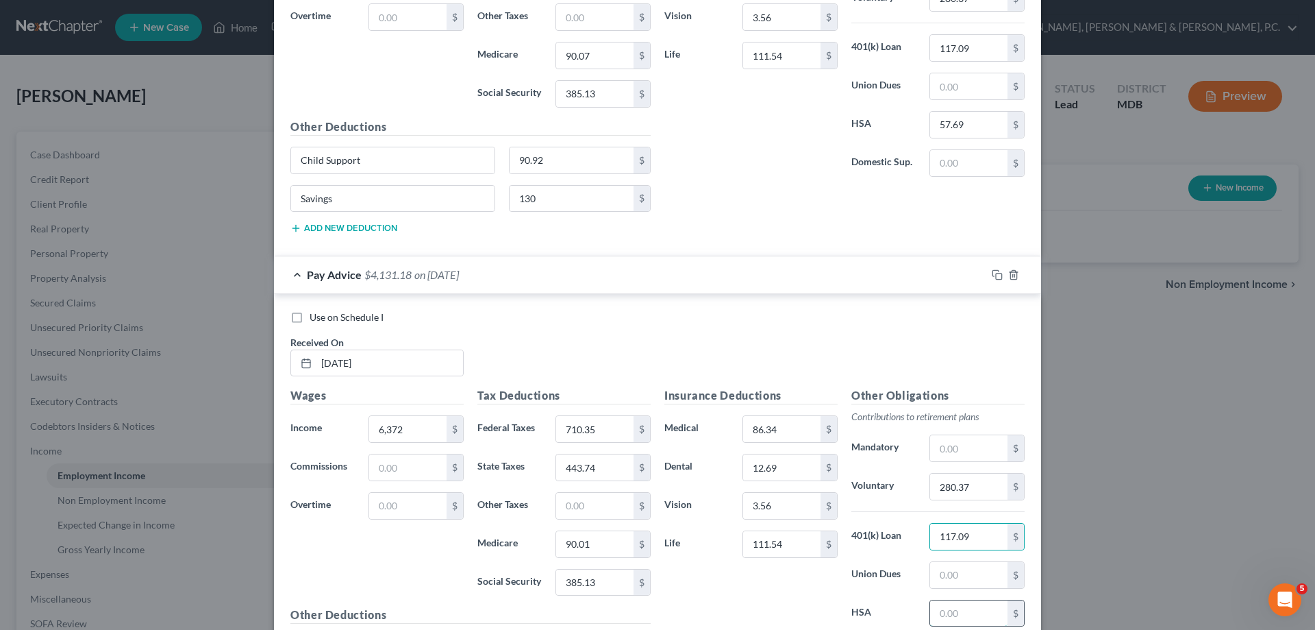
click at [954, 611] on input "text" at bounding box center [968, 613] width 77 height 26
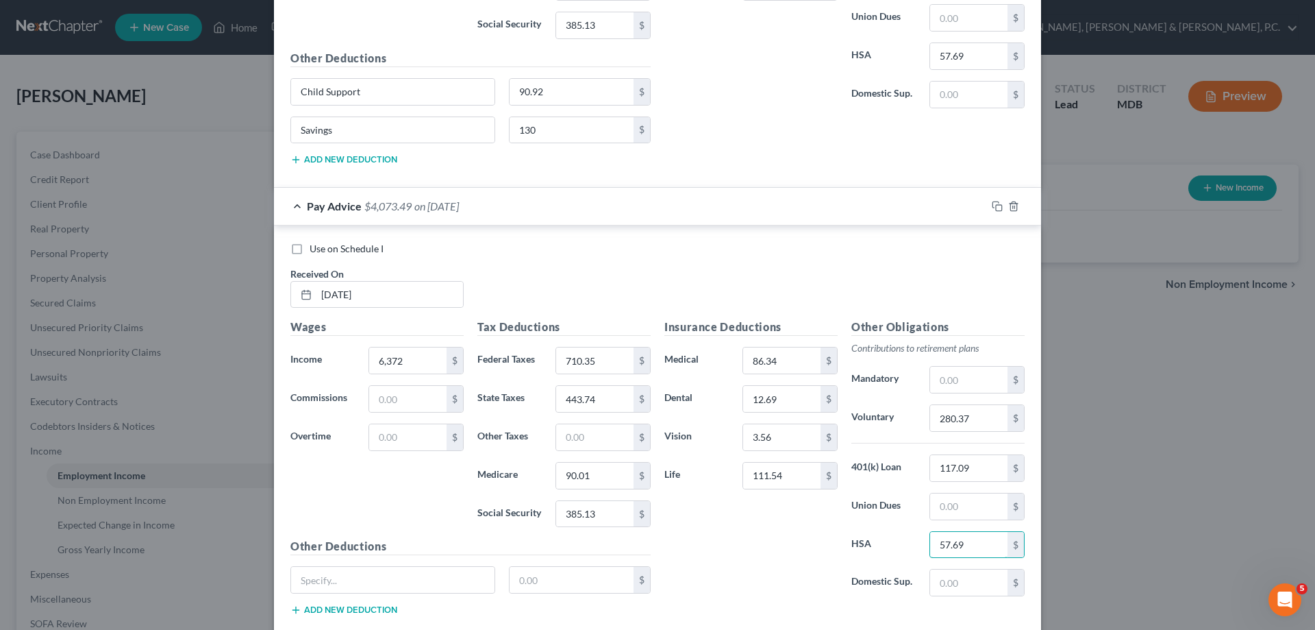
scroll to position [1348, 0]
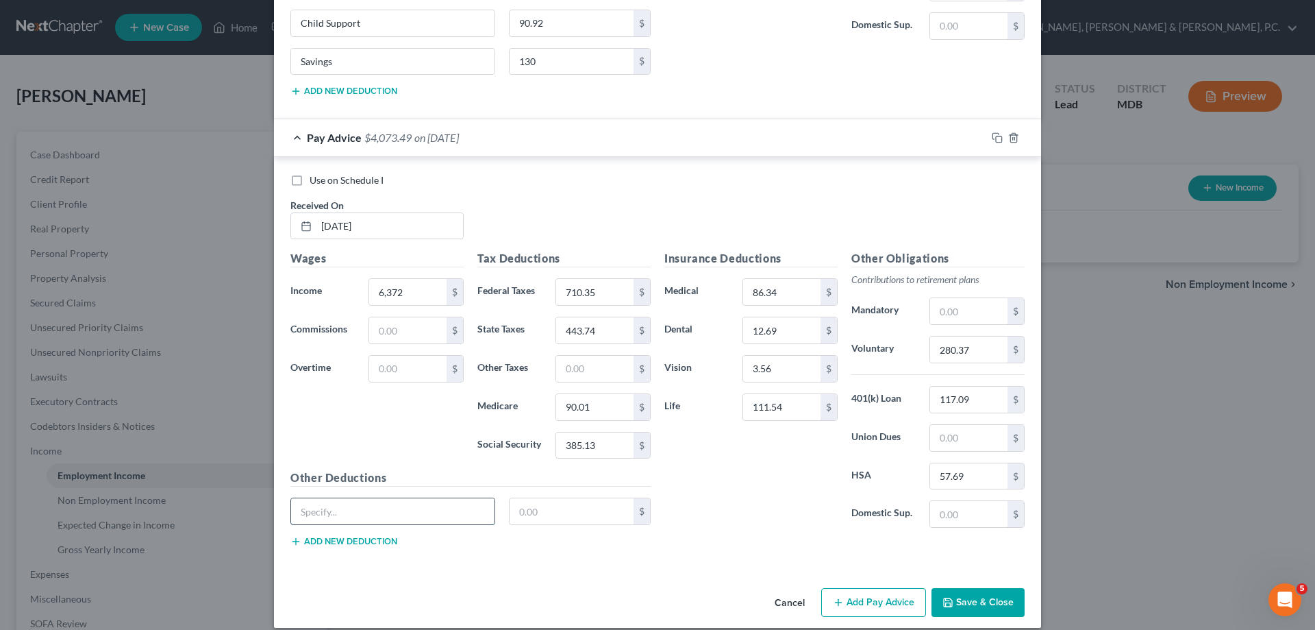
click at [469, 510] on input "text" at bounding box center [392, 511] width 203 height 26
click at [376, 542] on button "Add new deduction" at bounding box center [343, 541] width 107 height 11
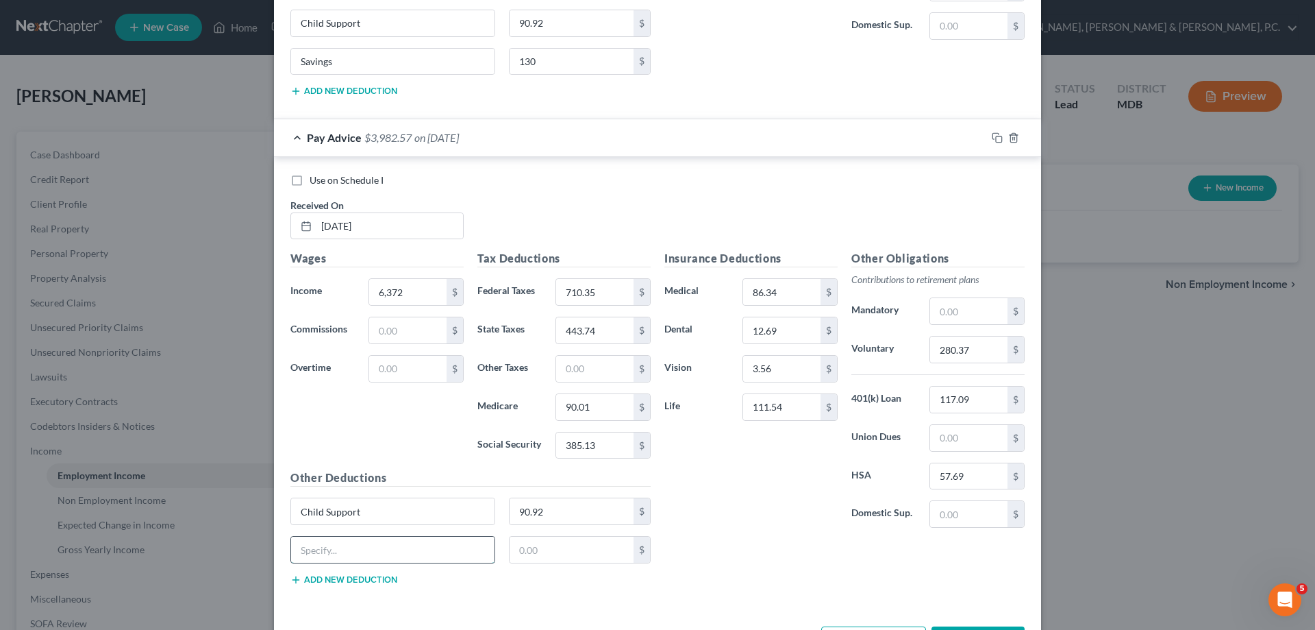
click at [374, 543] on input "text" at bounding box center [392, 549] width 203 height 26
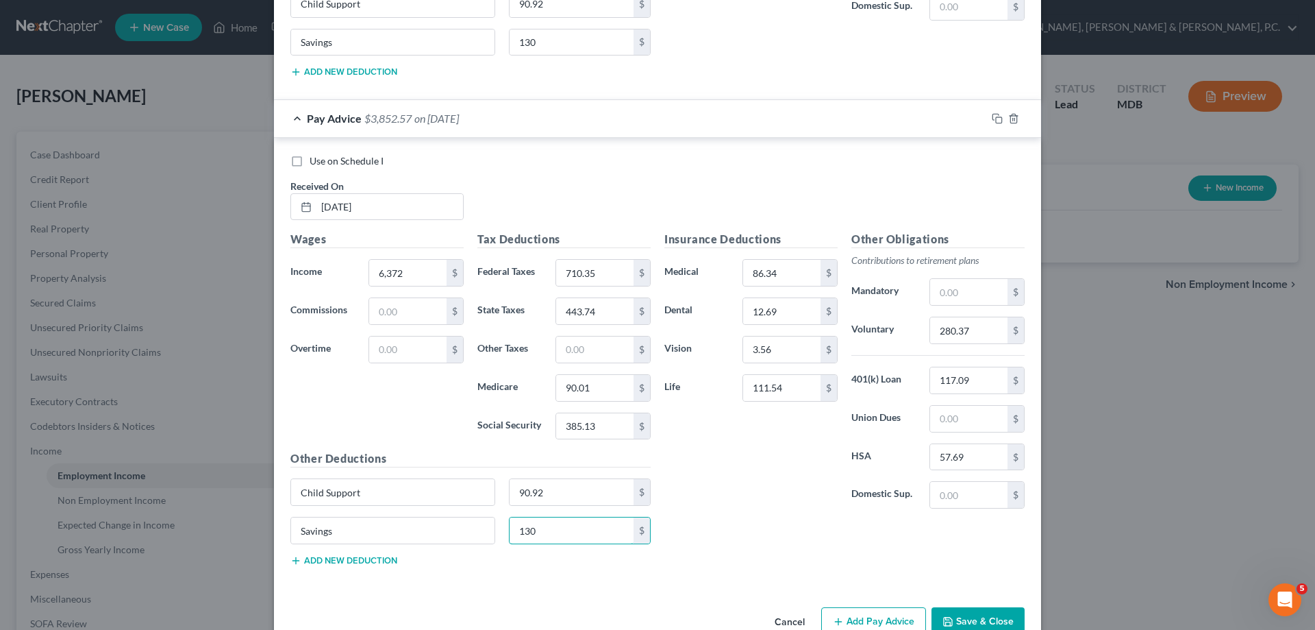
scroll to position [1400, 0]
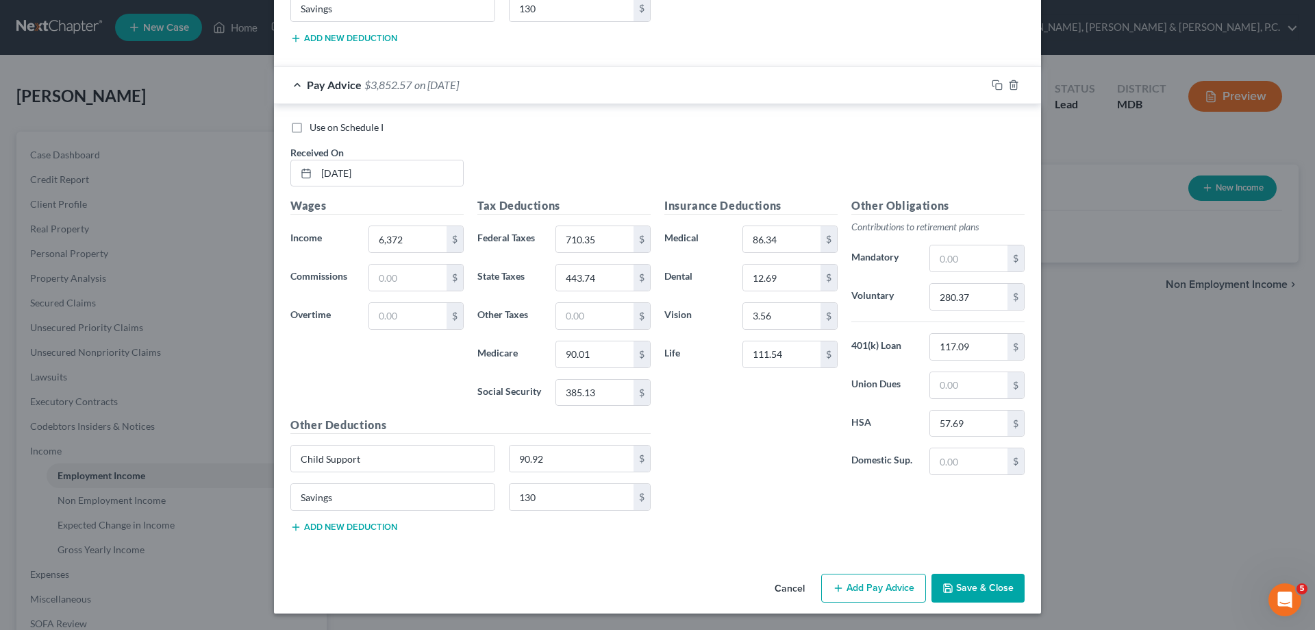
click at [845, 581] on button "Add Pay Advice" at bounding box center [873, 587] width 105 height 29
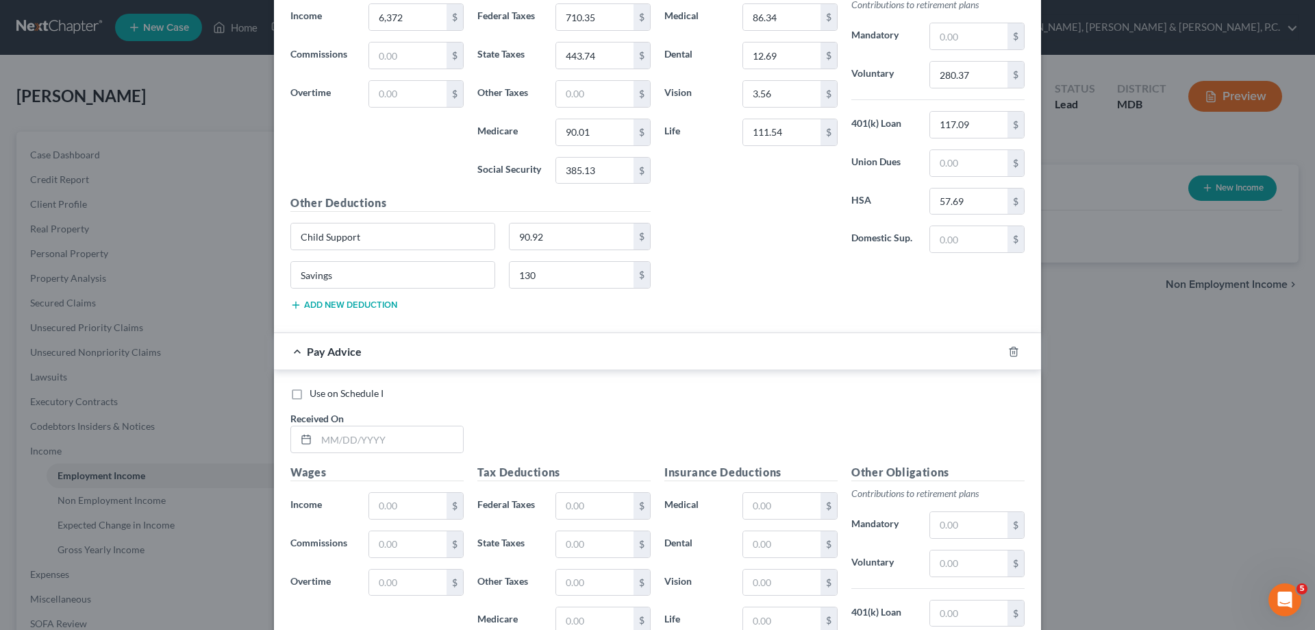
scroll to position [1631, 0]
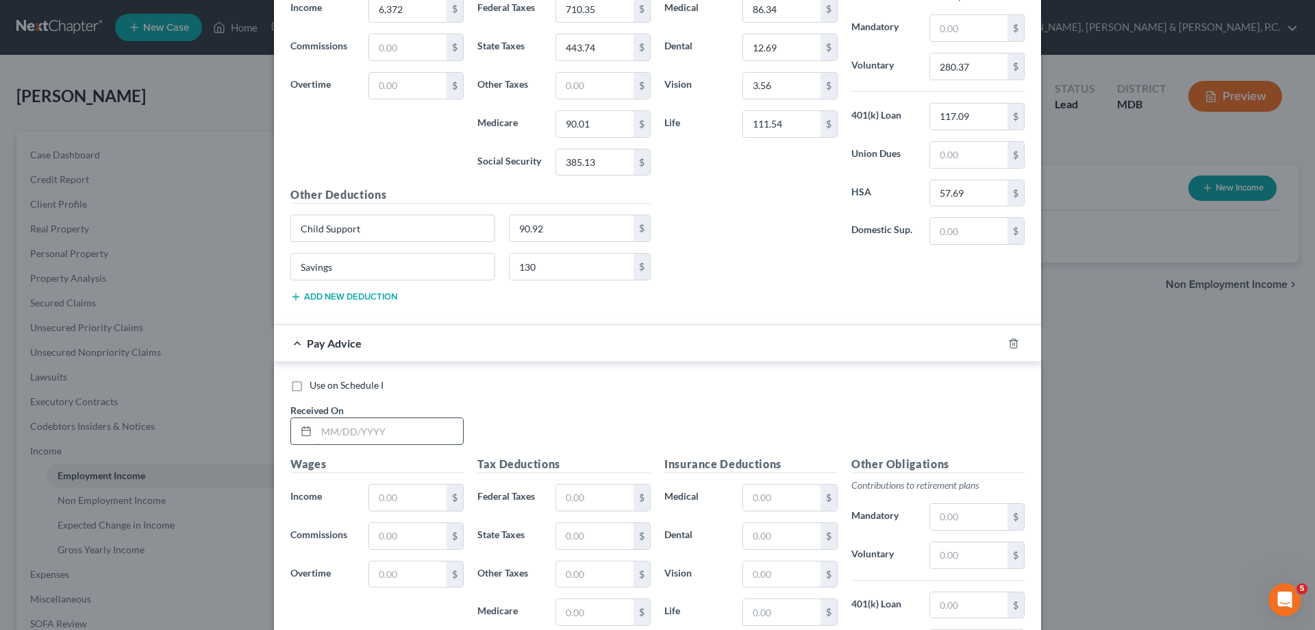
click at [428, 434] on input "text" at bounding box center [390, 431] width 147 height 26
click at [776, 496] on input "text" at bounding box center [781, 497] width 77 height 26
click at [978, 555] on input "text" at bounding box center [968, 555] width 77 height 26
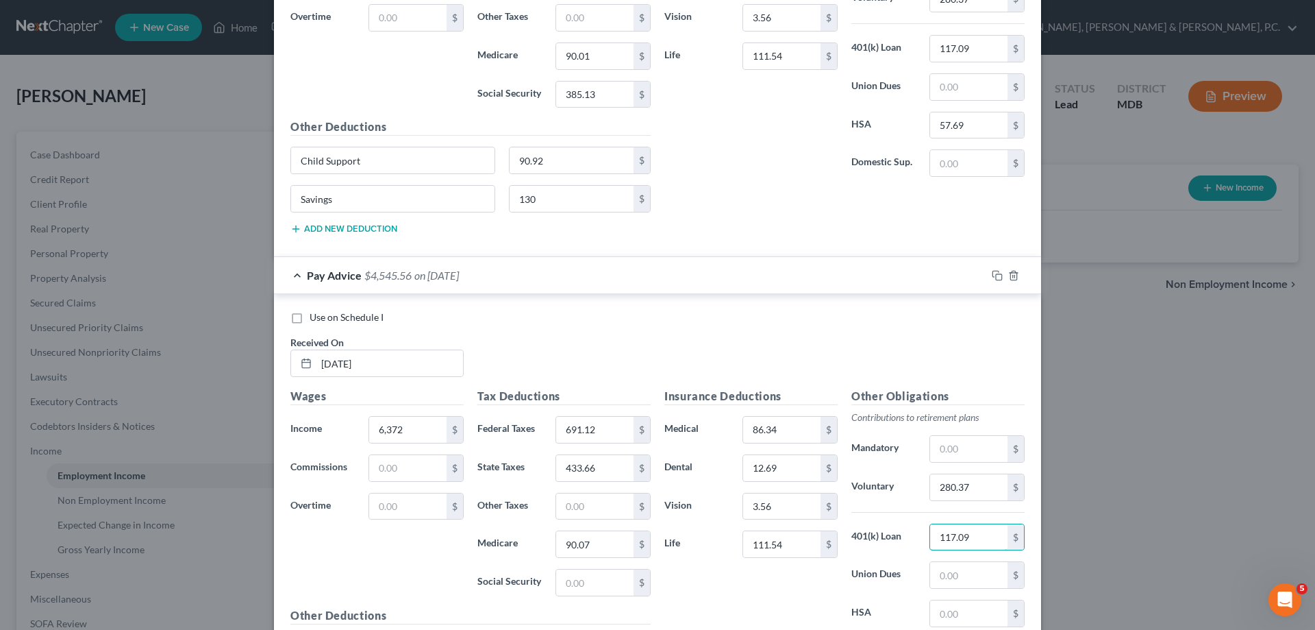
scroll to position [1699, 0]
click at [953, 606] on input "text" at bounding box center [968, 612] width 77 height 26
click at [613, 580] on input "text" at bounding box center [594, 582] width 77 height 26
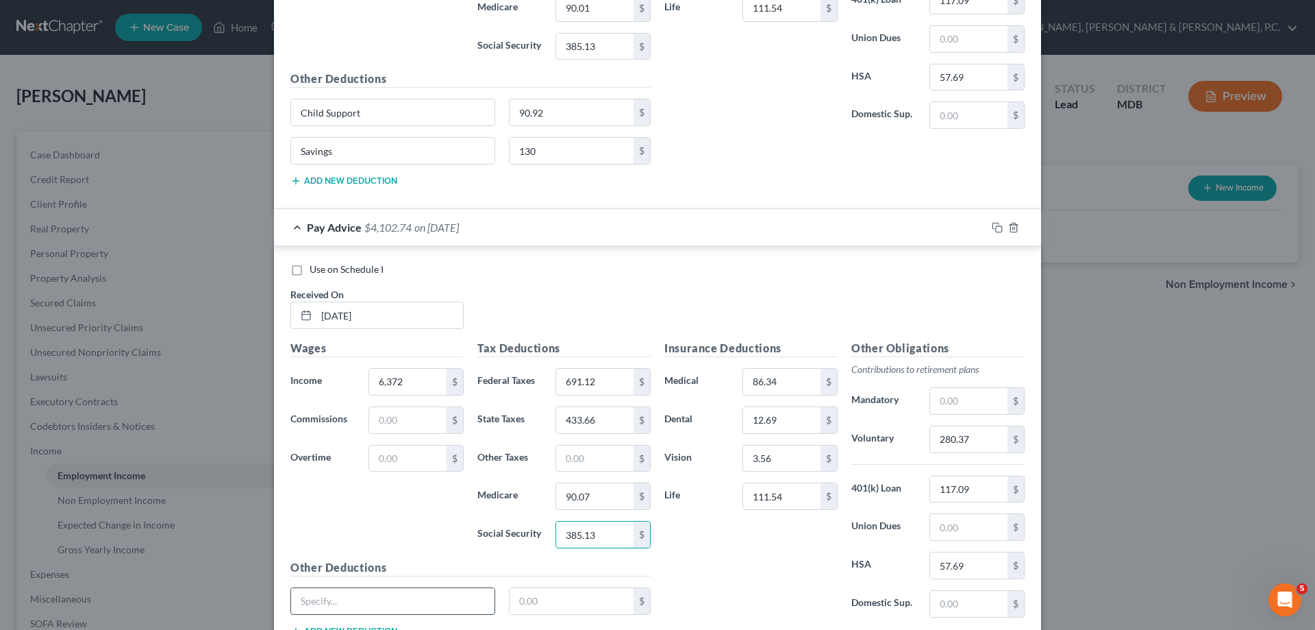
scroll to position [1768, 0]
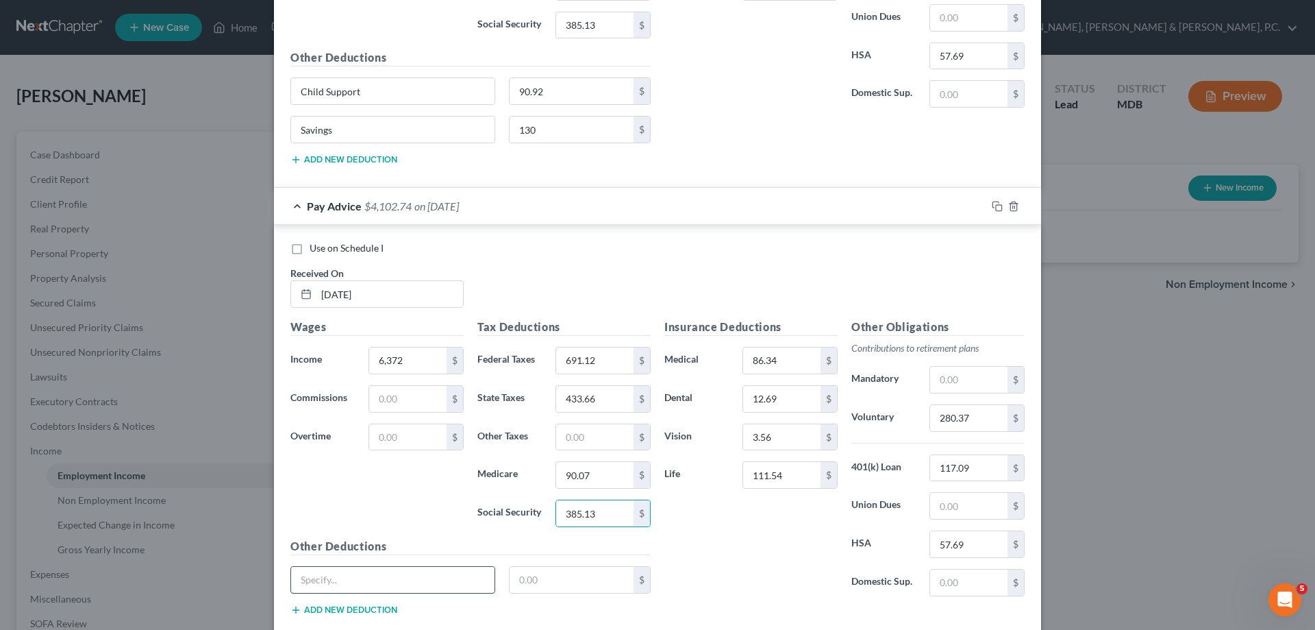
click at [395, 576] on input "text" at bounding box center [392, 580] width 203 height 26
click at [380, 604] on button "Add new deduction" at bounding box center [343, 609] width 107 height 11
click at [380, 605] on input "text" at bounding box center [392, 618] width 203 height 26
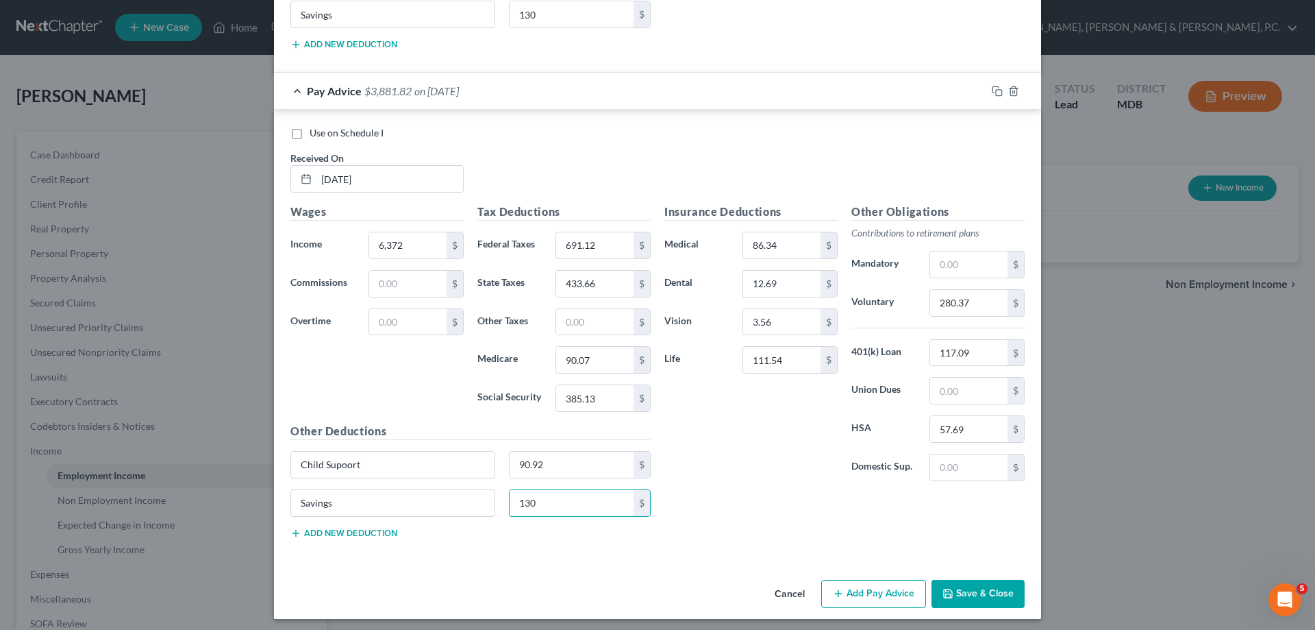
scroll to position [1888, 0]
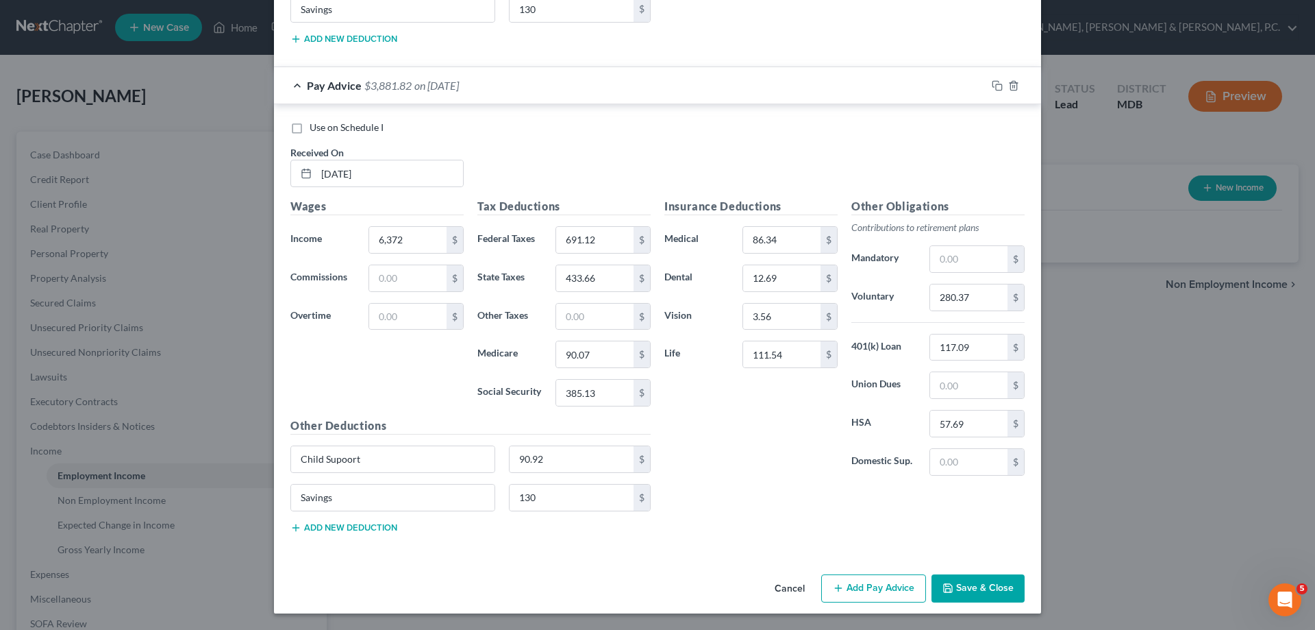
click at [850, 585] on button "Add Pay Advice" at bounding box center [873, 588] width 105 height 29
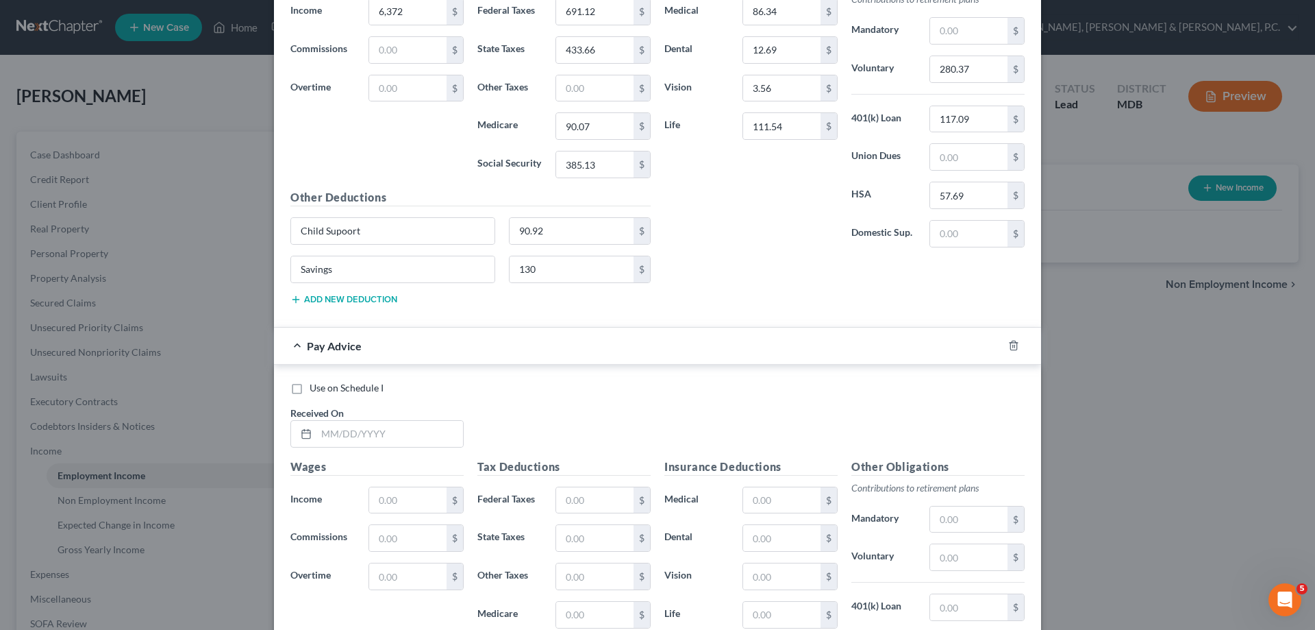
scroll to position [2120, 0]
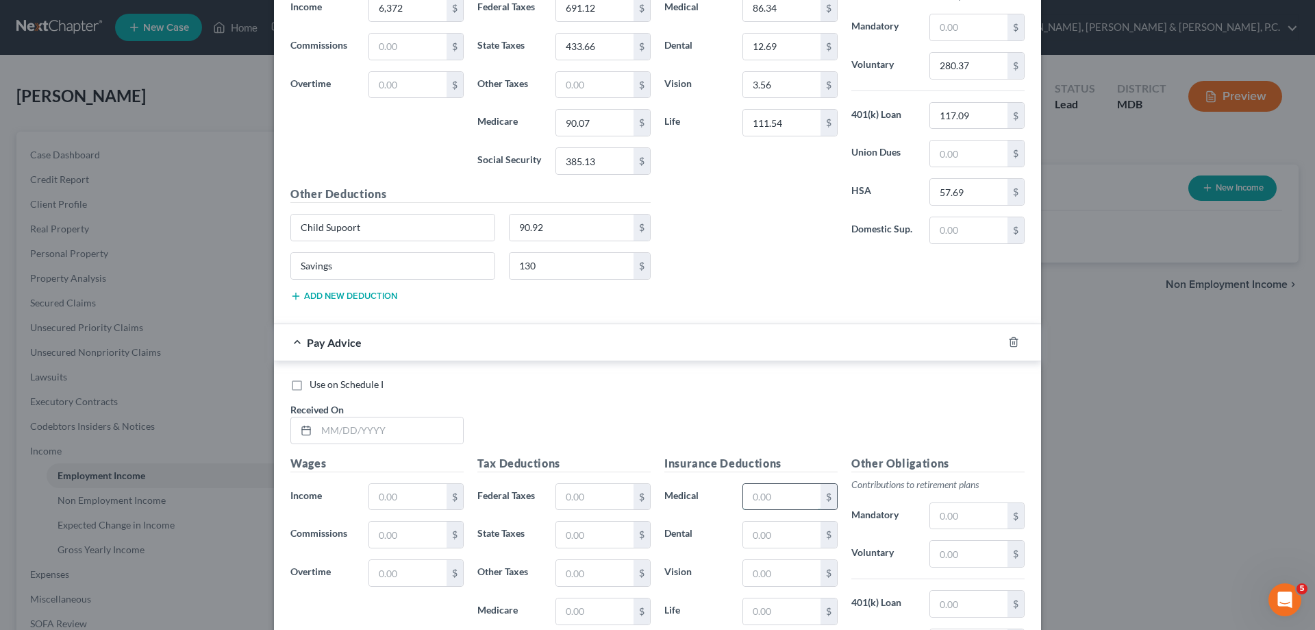
click at [797, 487] on input "text" at bounding box center [781, 497] width 77 height 26
click at [960, 546] on input "text" at bounding box center [968, 554] width 77 height 26
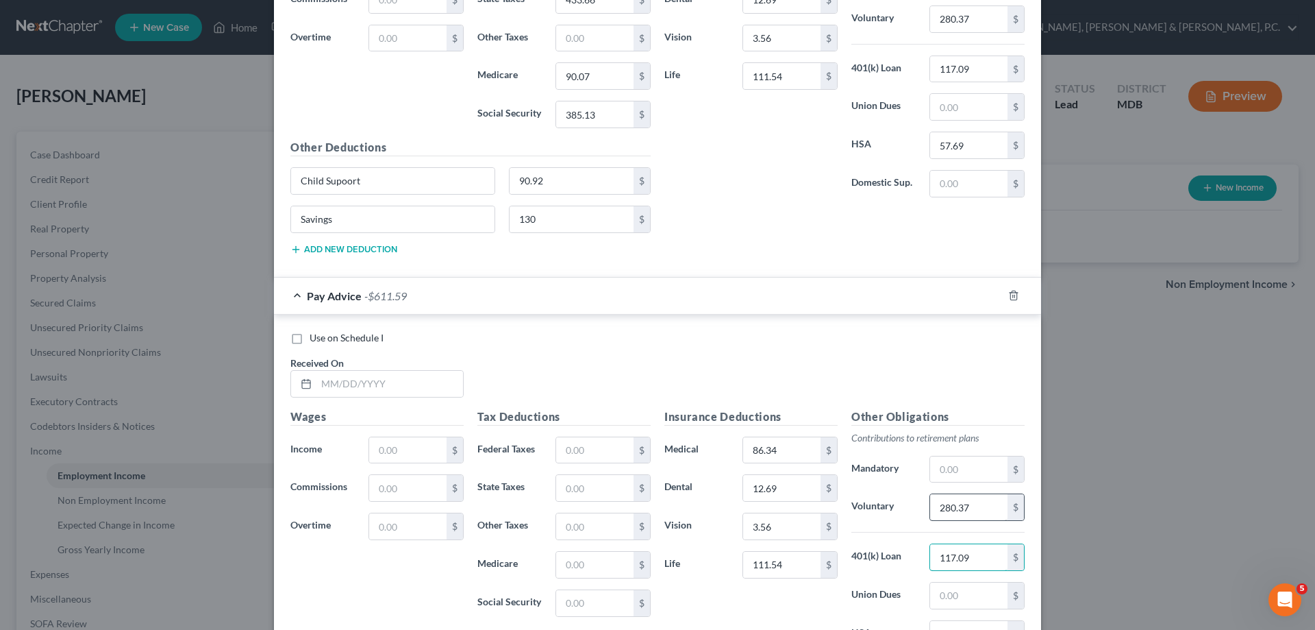
scroll to position [2188, 0]
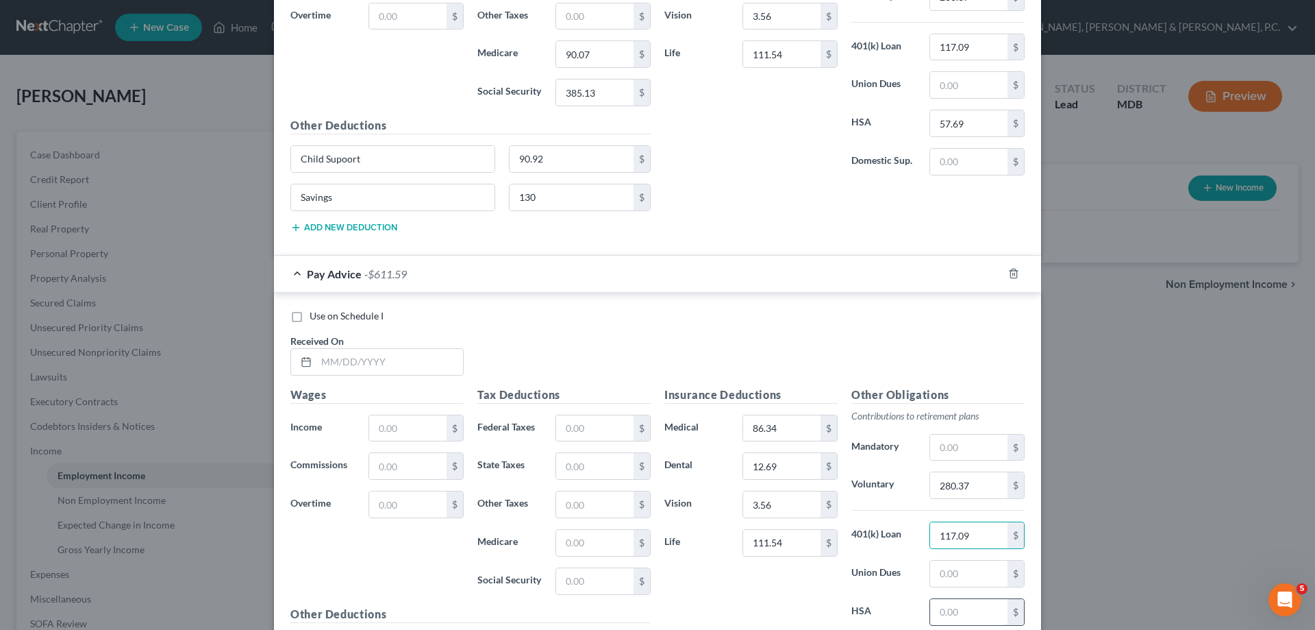
click at [960, 609] on input "text" at bounding box center [968, 612] width 77 height 26
click at [399, 360] on input "text" at bounding box center [390, 362] width 147 height 26
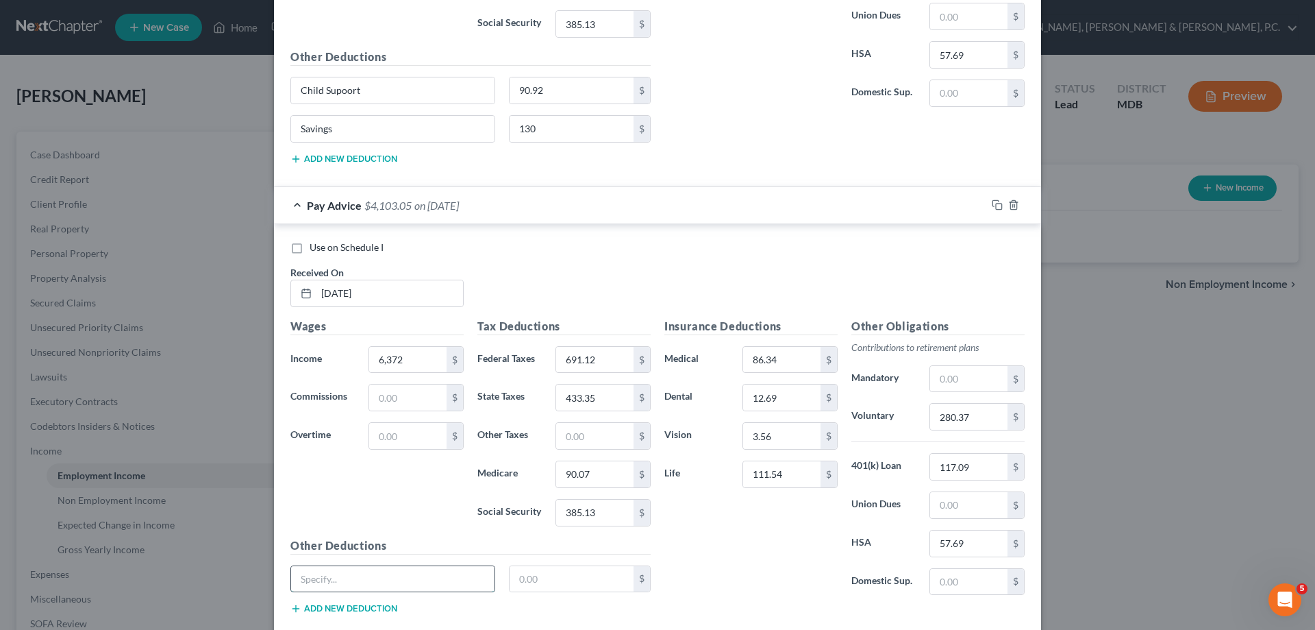
click at [395, 578] on input "text" at bounding box center [392, 579] width 203 height 26
click at [363, 610] on button "Add new deduction" at bounding box center [343, 608] width 107 height 11
click at [363, 610] on input "text" at bounding box center [392, 617] width 203 height 26
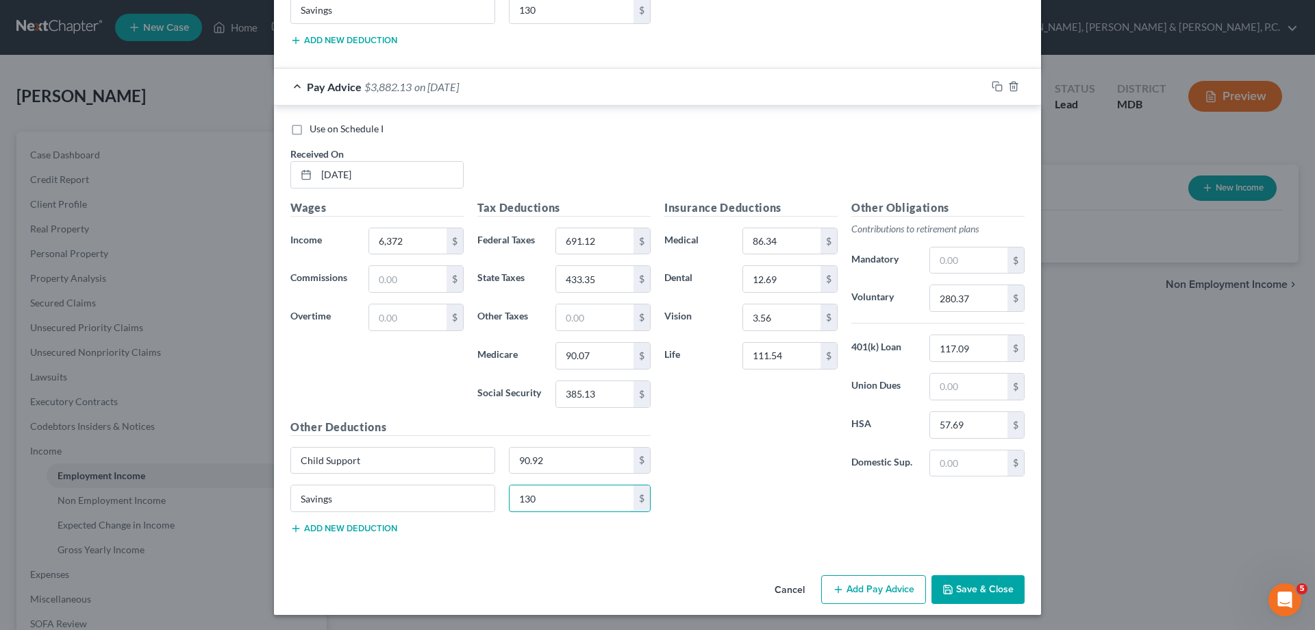
scroll to position [2377, 0]
click at [843, 586] on button "Add Pay Advice" at bounding box center [873, 587] width 105 height 29
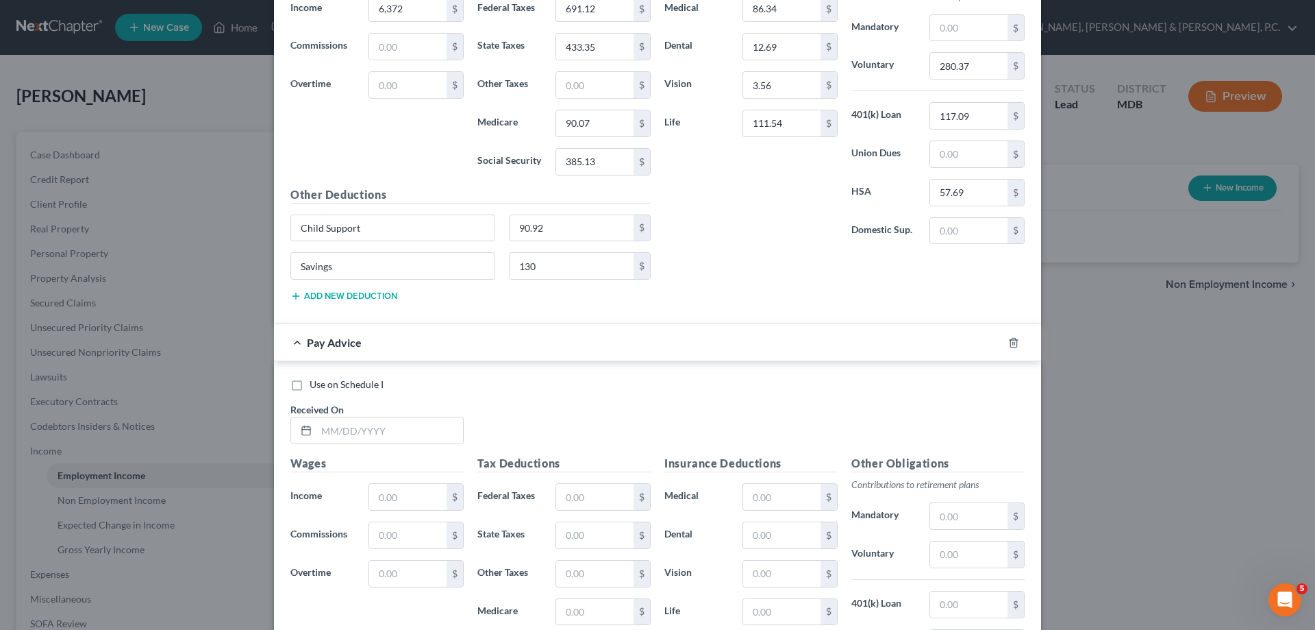
scroll to position [2612, 0]
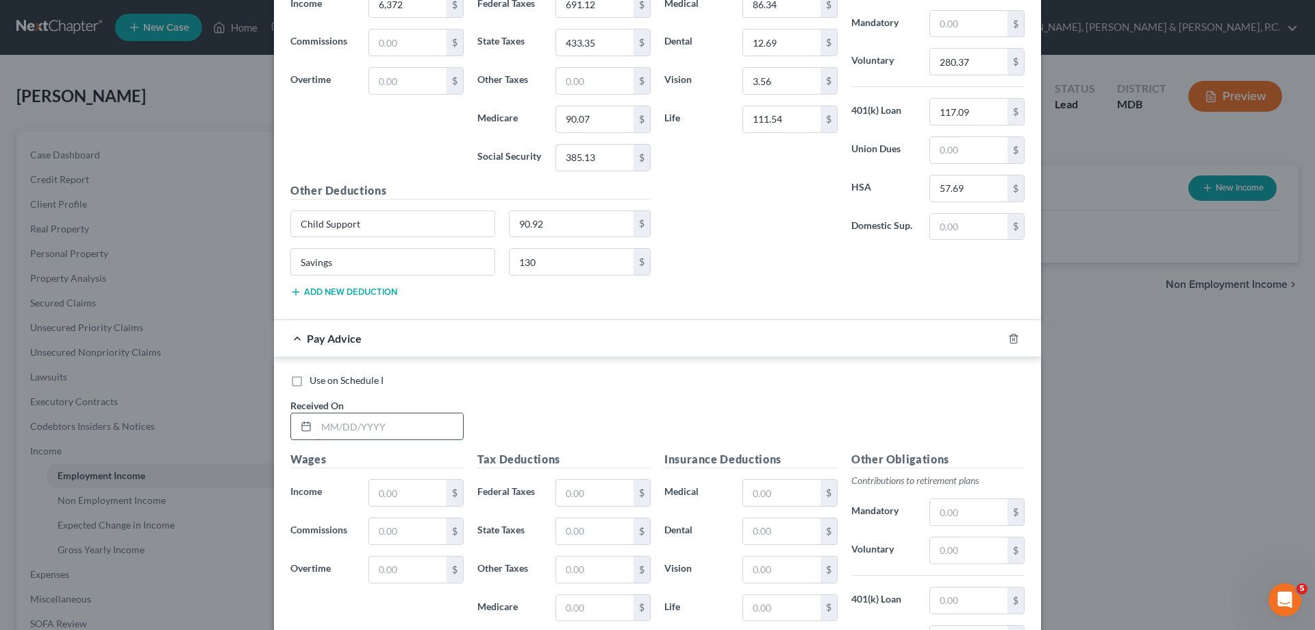
click at [362, 424] on input "text" at bounding box center [390, 426] width 147 height 26
click at [760, 487] on input "text" at bounding box center [781, 493] width 77 height 26
click at [989, 551] on input "text" at bounding box center [968, 550] width 77 height 26
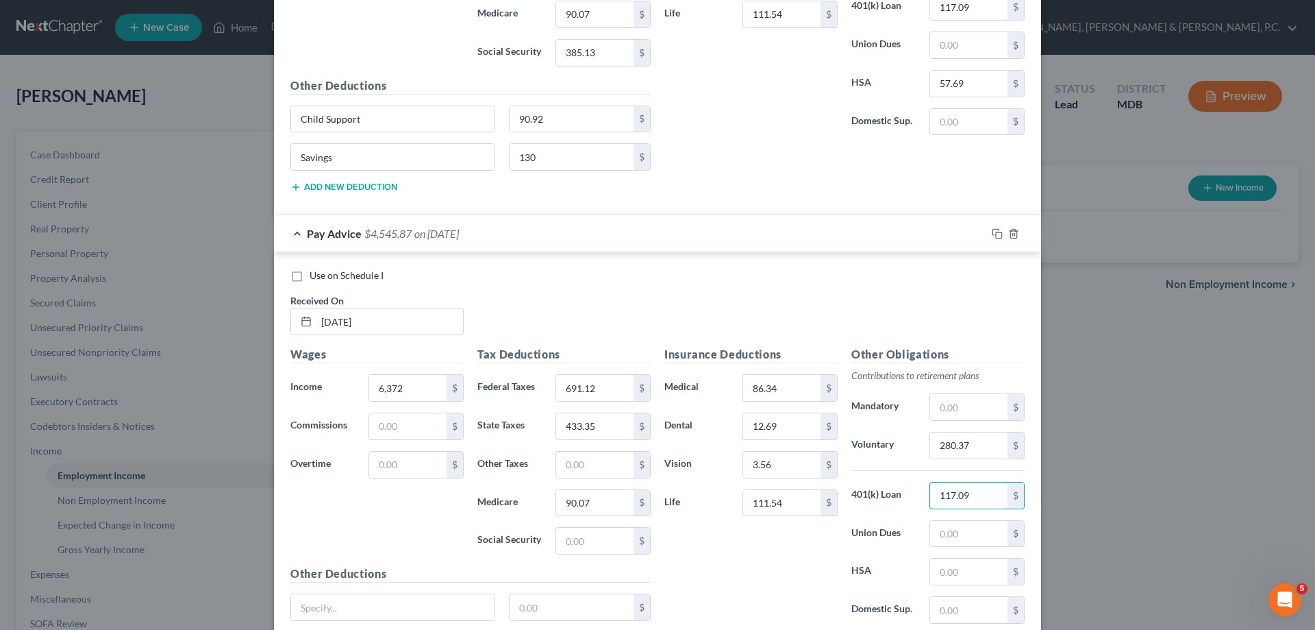
scroll to position [2749, 0]
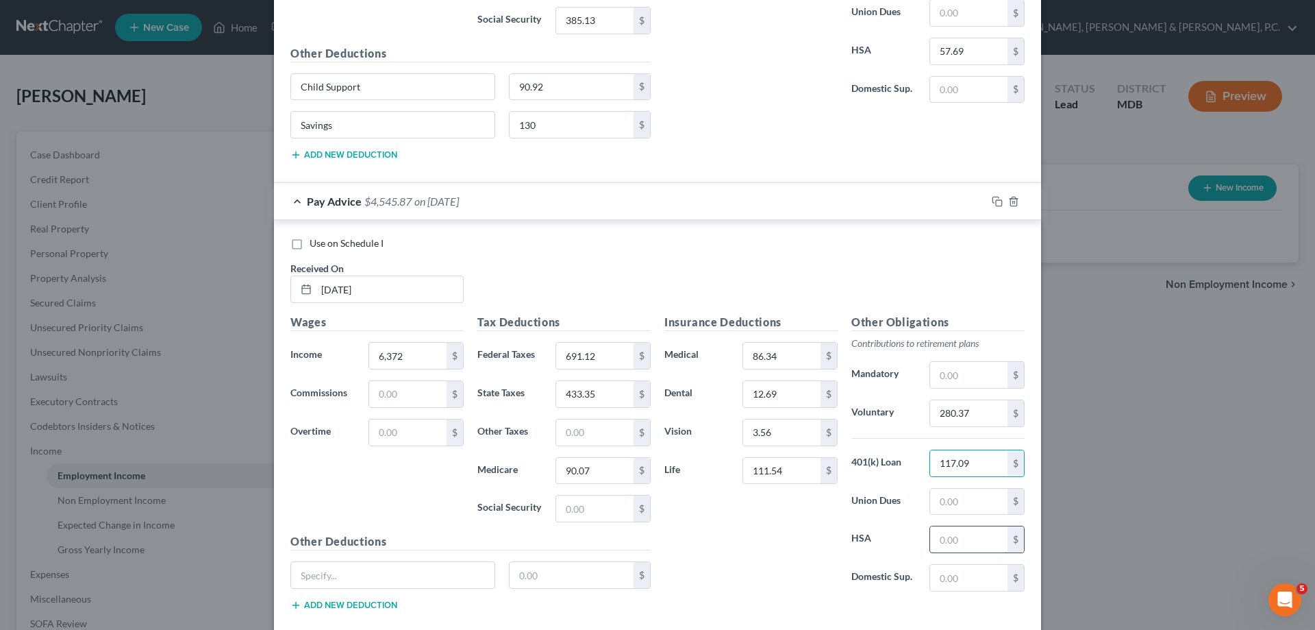
click at [963, 546] on input "text" at bounding box center [968, 539] width 77 height 26
click at [580, 504] on input "text" at bounding box center [594, 508] width 77 height 26
click at [404, 575] on input "text" at bounding box center [392, 575] width 203 height 26
click at [369, 599] on button "Add new deduction" at bounding box center [343, 604] width 107 height 11
click at [369, 602] on input "text" at bounding box center [392, 613] width 203 height 26
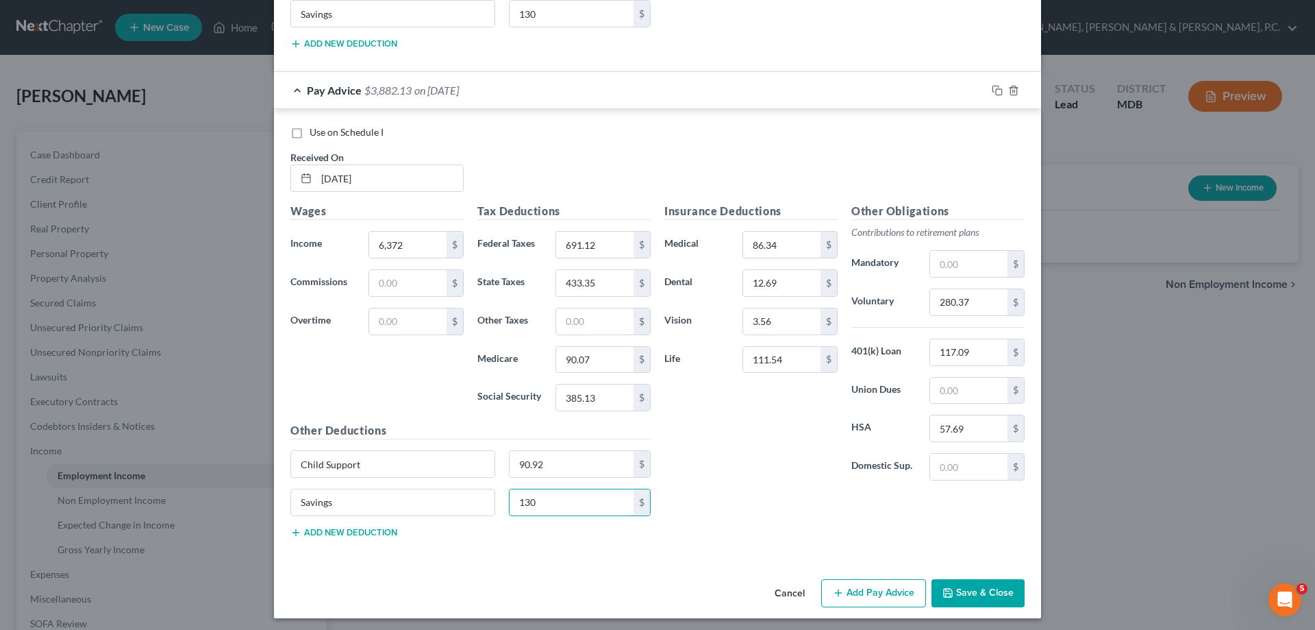
scroll to position [2865, 0]
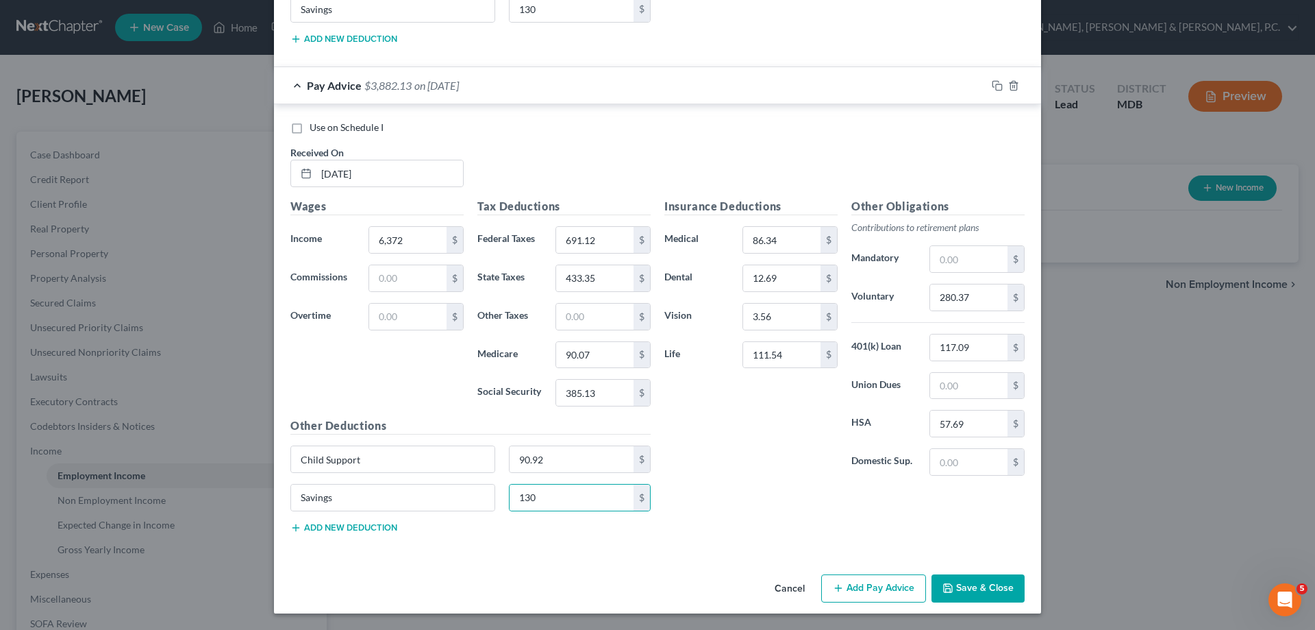
click at [845, 585] on button "Add Pay Advice" at bounding box center [873, 588] width 105 height 29
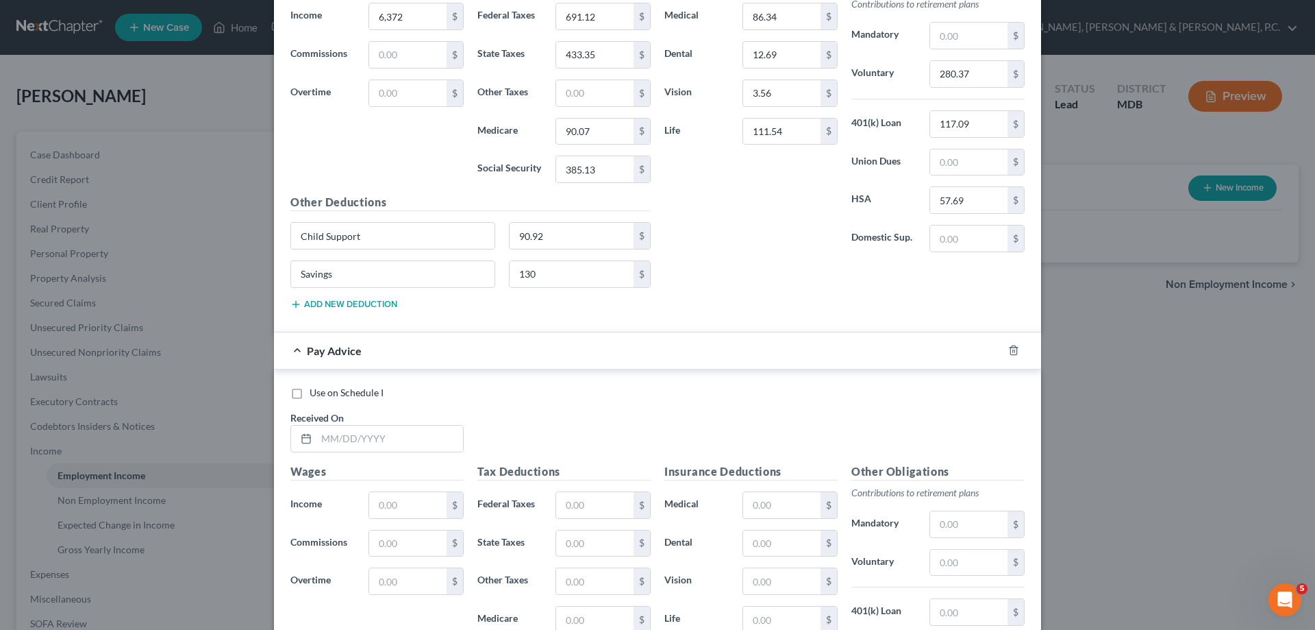
scroll to position [3097, 0]
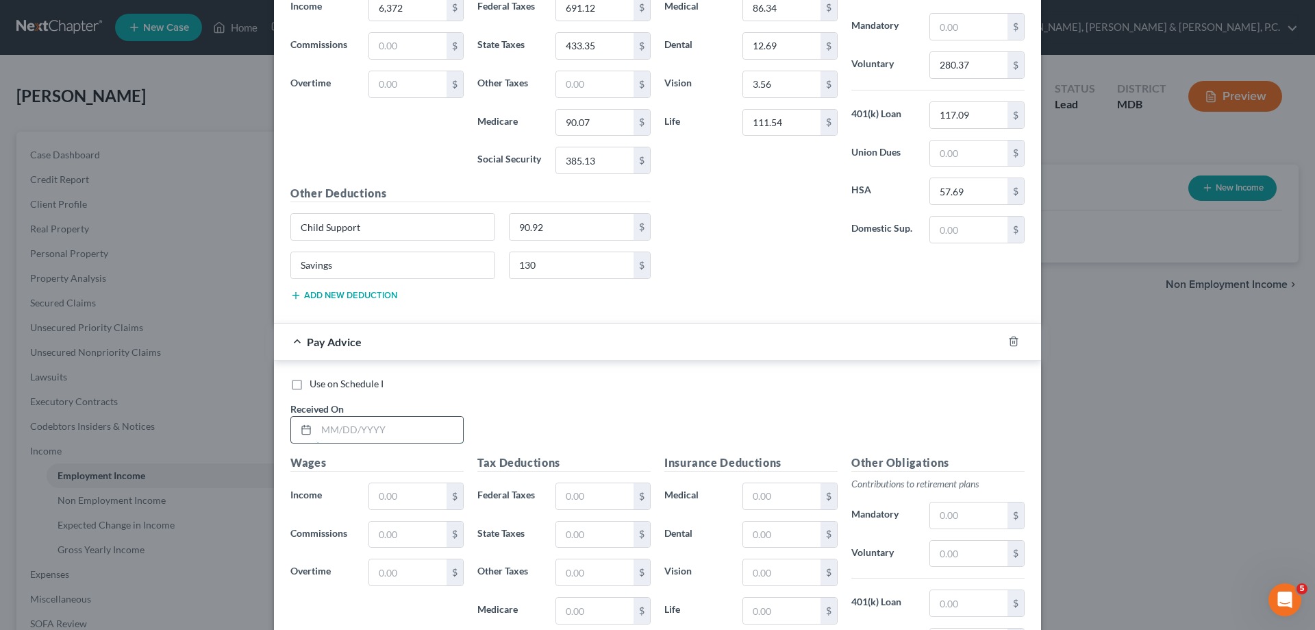
click at [396, 425] on input "text" at bounding box center [390, 430] width 147 height 26
click at [779, 490] on input "text" at bounding box center [781, 496] width 77 height 26
click at [982, 548] on input "text" at bounding box center [968, 554] width 77 height 26
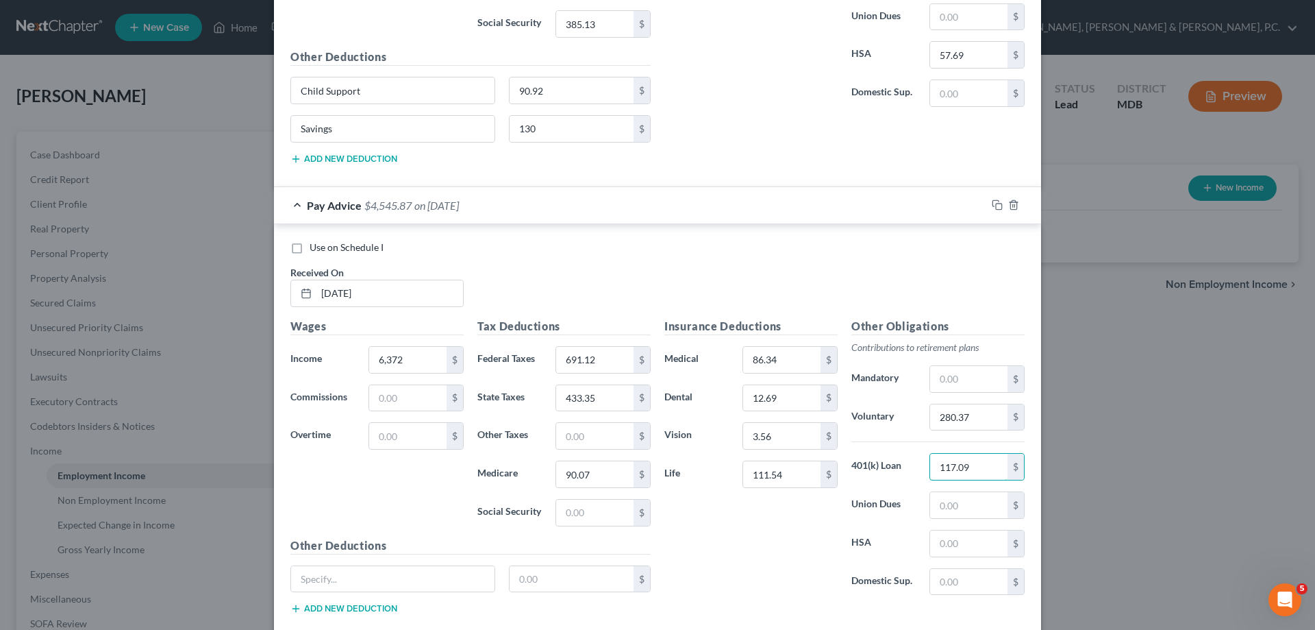
scroll to position [3234, 0]
click at [970, 541] on input "text" at bounding box center [968, 543] width 77 height 26
click at [619, 512] on input "text" at bounding box center [594, 512] width 77 height 26
click at [462, 573] on input "text" at bounding box center [392, 578] width 203 height 26
click at [378, 604] on button "Add new deduction" at bounding box center [343, 607] width 107 height 11
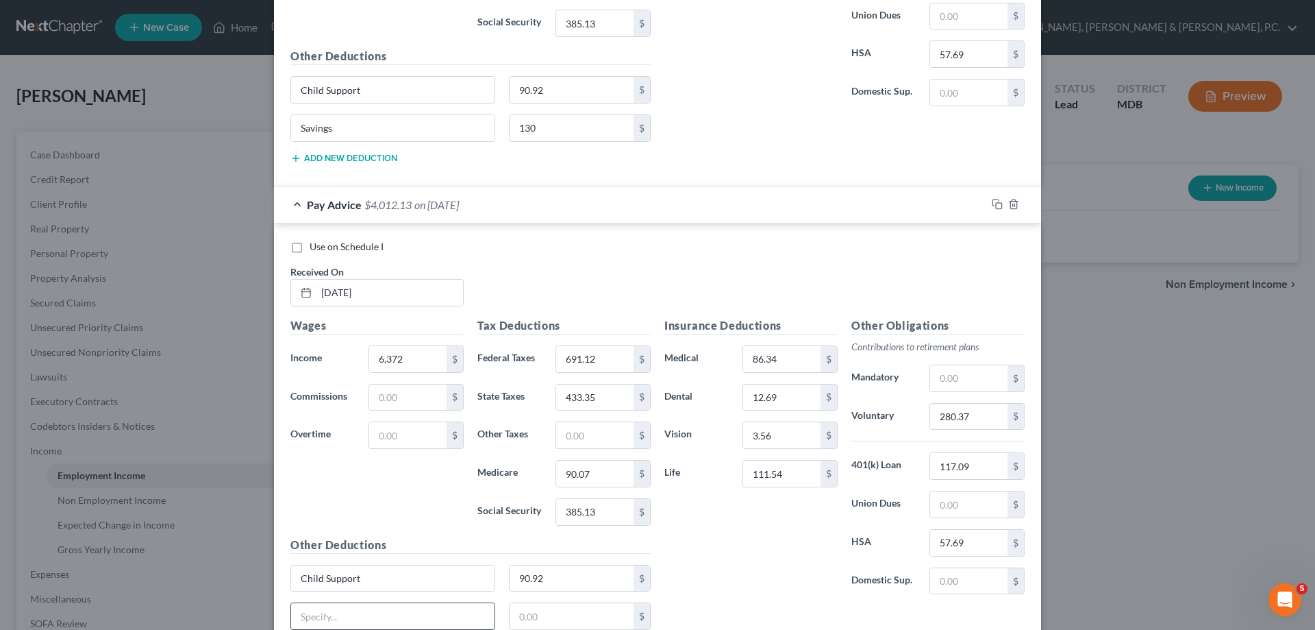
click at [382, 604] on input "text" at bounding box center [392, 616] width 203 height 26
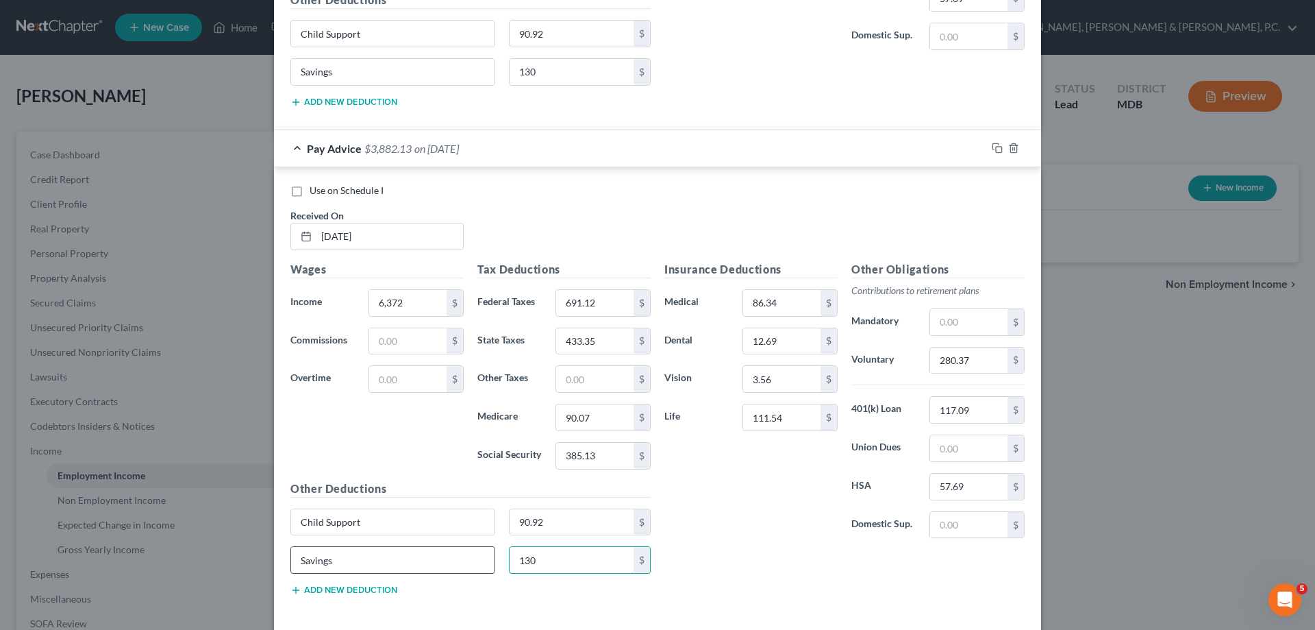
scroll to position [3353, 0]
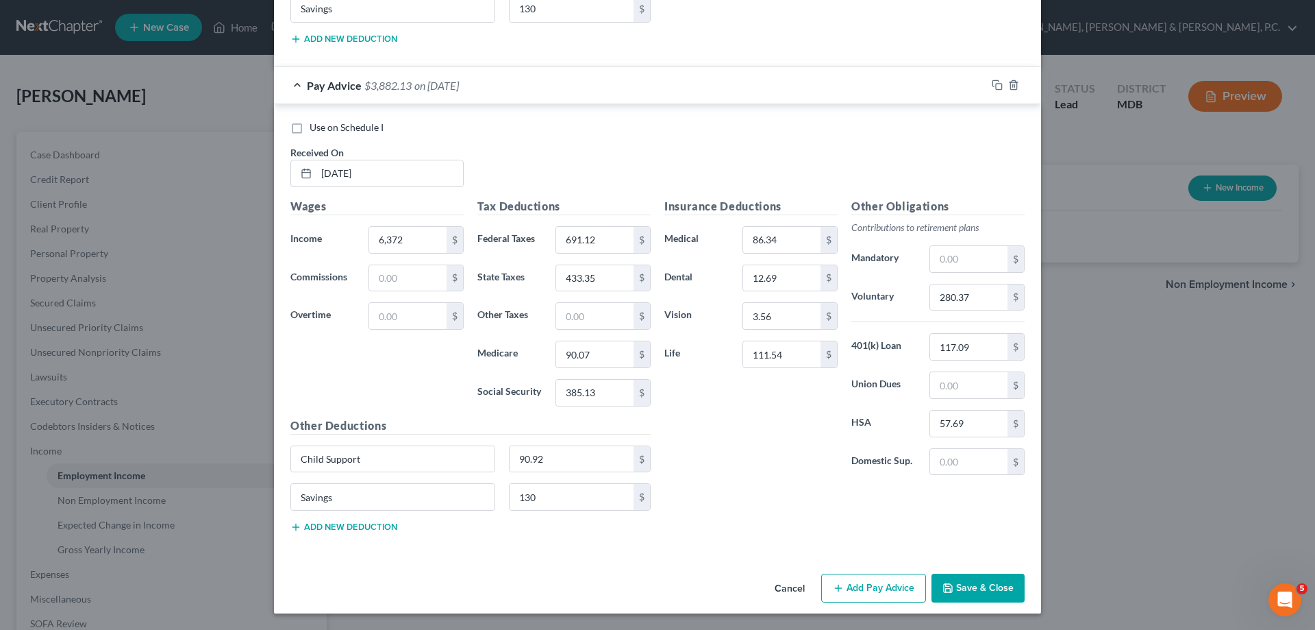
click at [843, 591] on button "Add Pay Advice" at bounding box center [873, 587] width 105 height 29
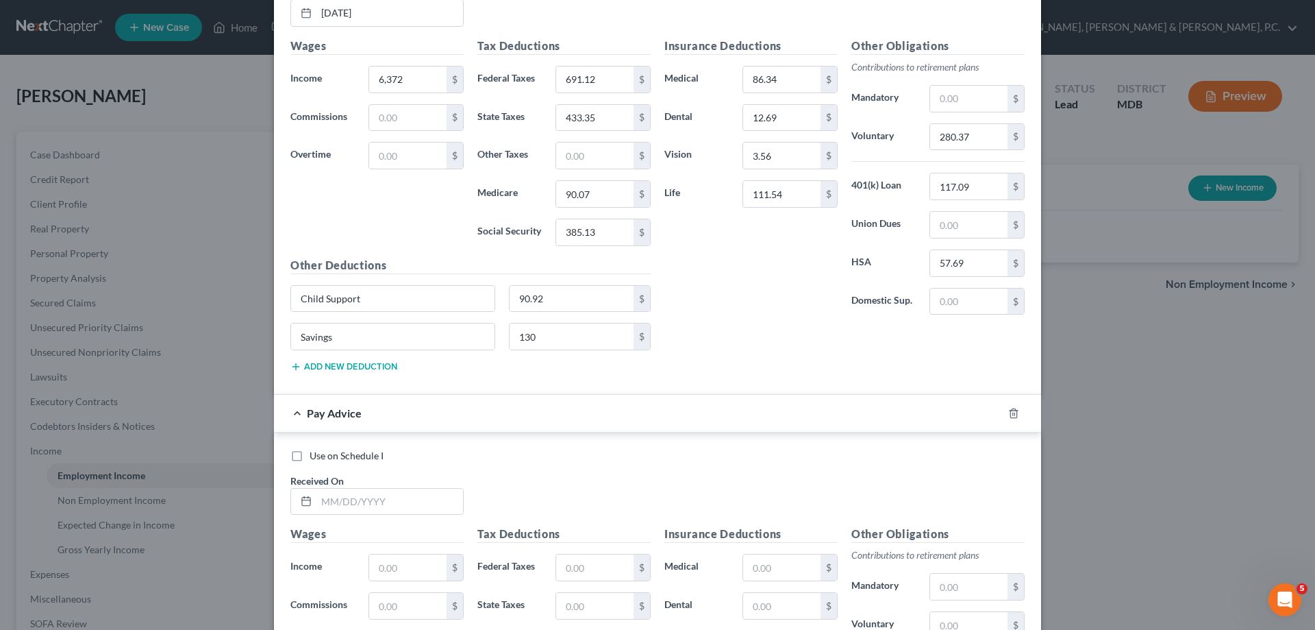
scroll to position [3579, 0]
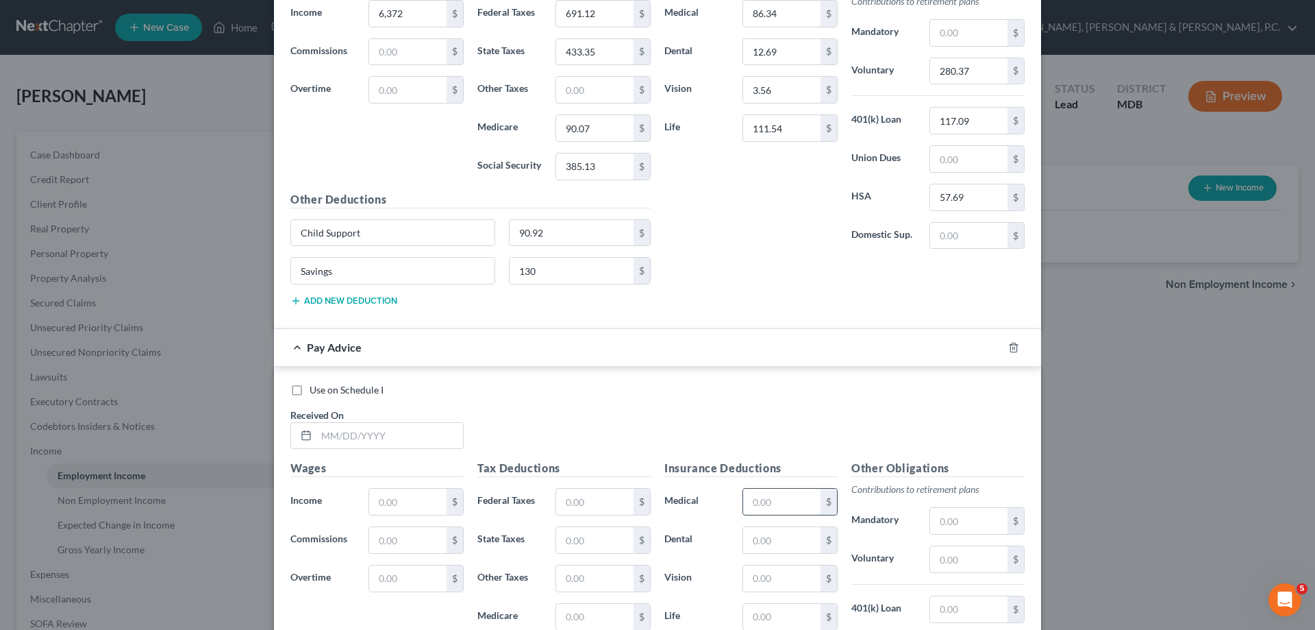
click at [793, 497] on input "text" at bounding box center [781, 501] width 77 height 26
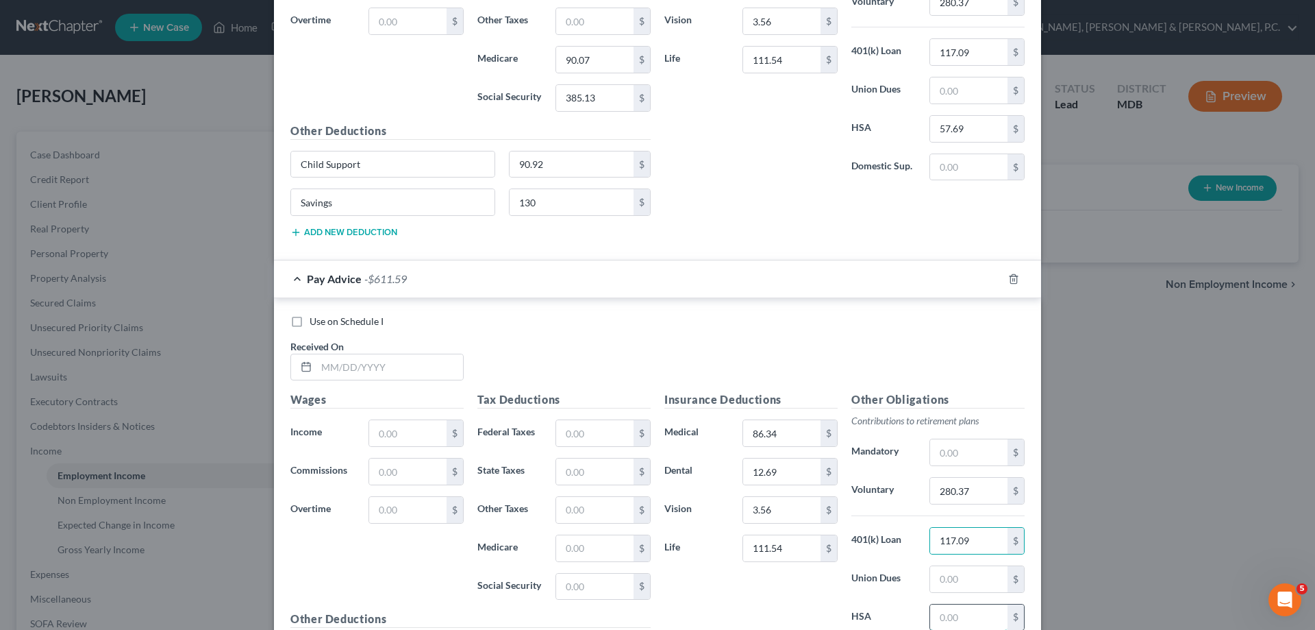
click at [943, 611] on input "text" at bounding box center [968, 617] width 77 height 26
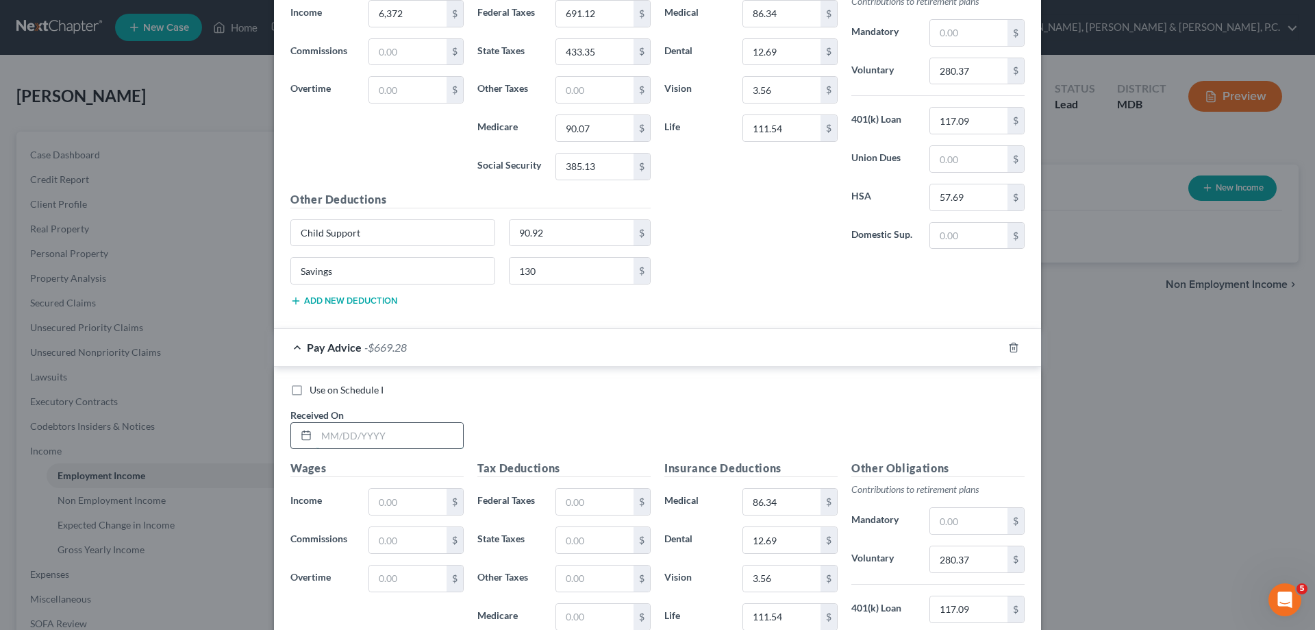
click at [395, 438] on input "text" at bounding box center [390, 436] width 147 height 26
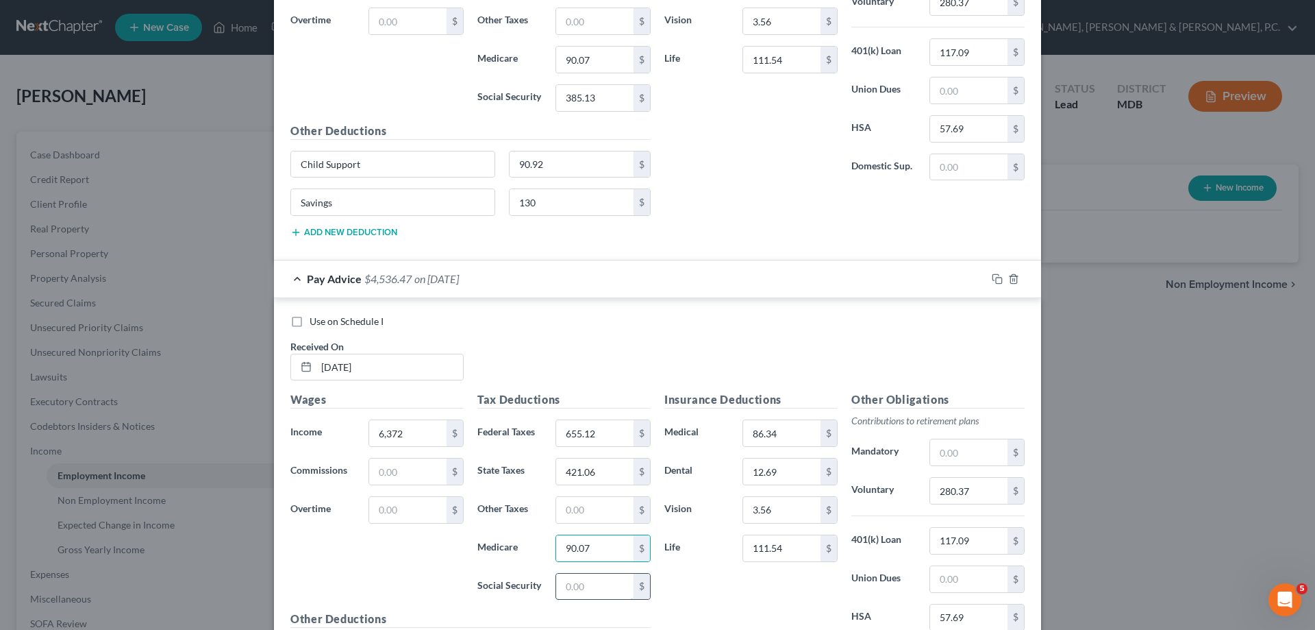
click at [594, 581] on input "text" at bounding box center [594, 586] width 77 height 26
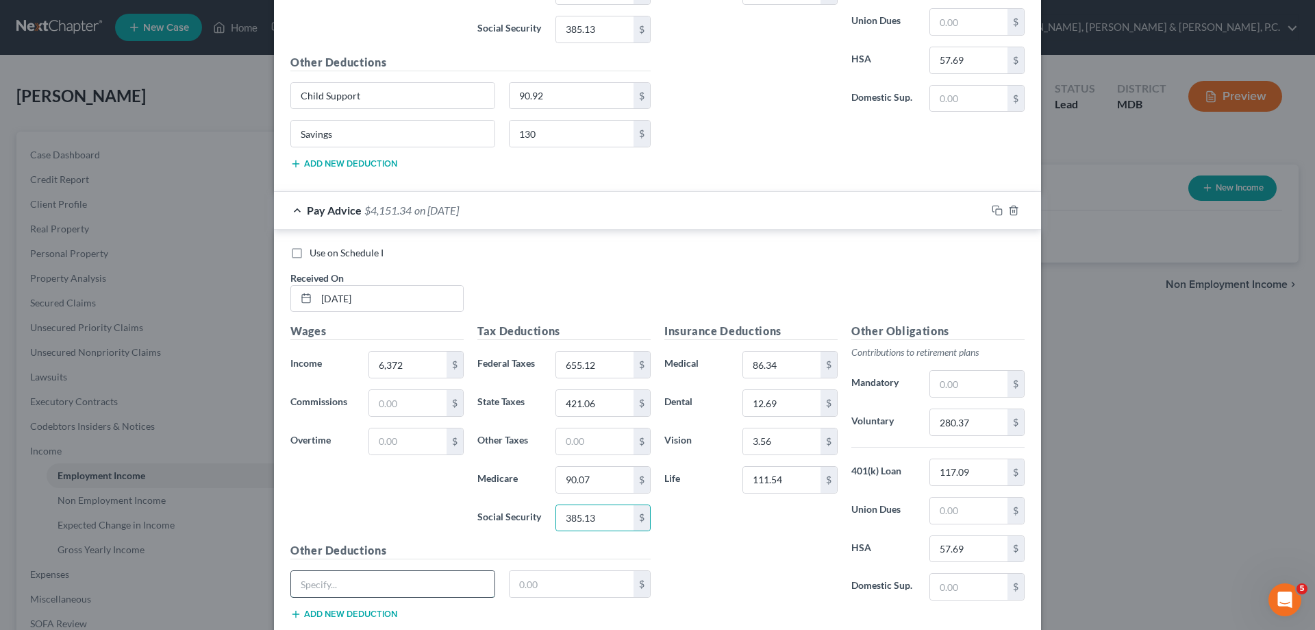
click at [480, 576] on input "text" at bounding box center [392, 584] width 203 height 26
click at [383, 608] on button "Add new deduction" at bounding box center [343, 613] width 107 height 11
click at [383, 611] on input "text" at bounding box center [392, 622] width 203 height 26
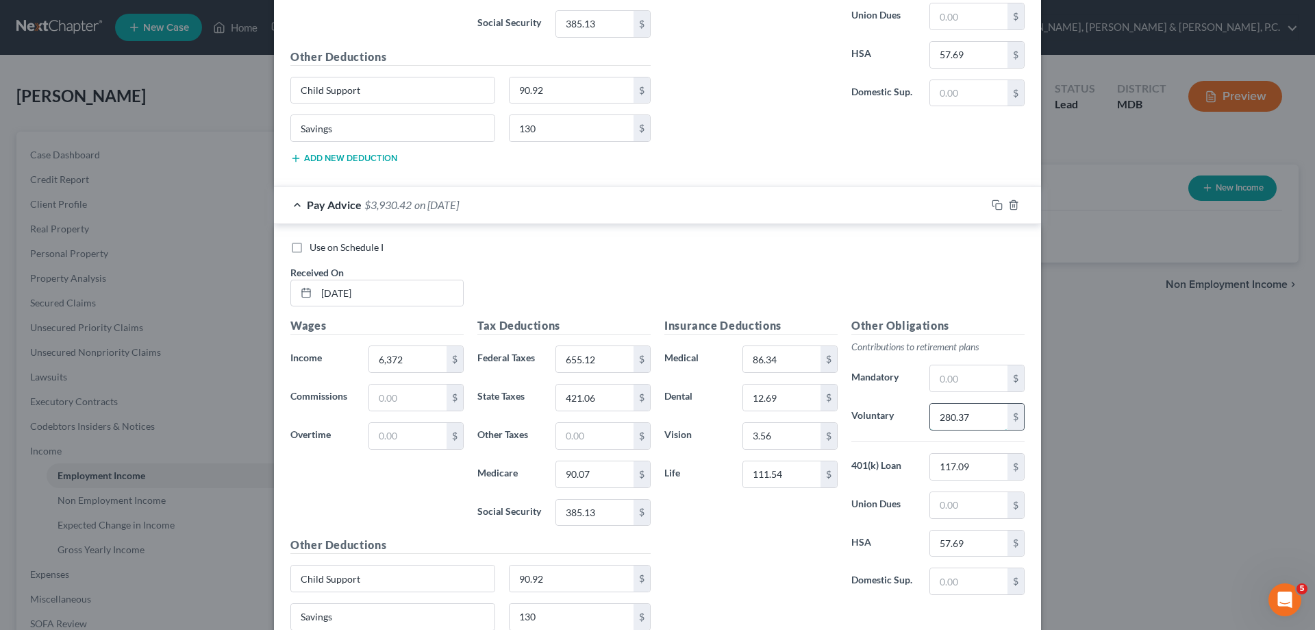
click at [964, 414] on input "280.37" at bounding box center [968, 417] width 77 height 26
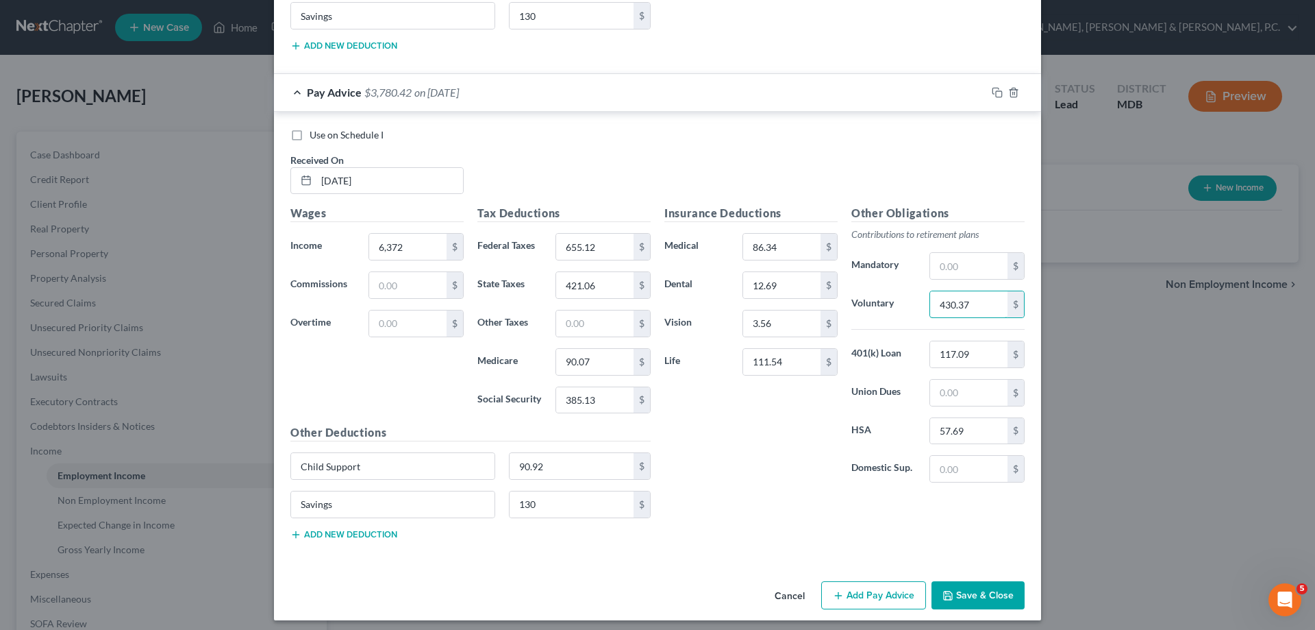
scroll to position [3841, 0]
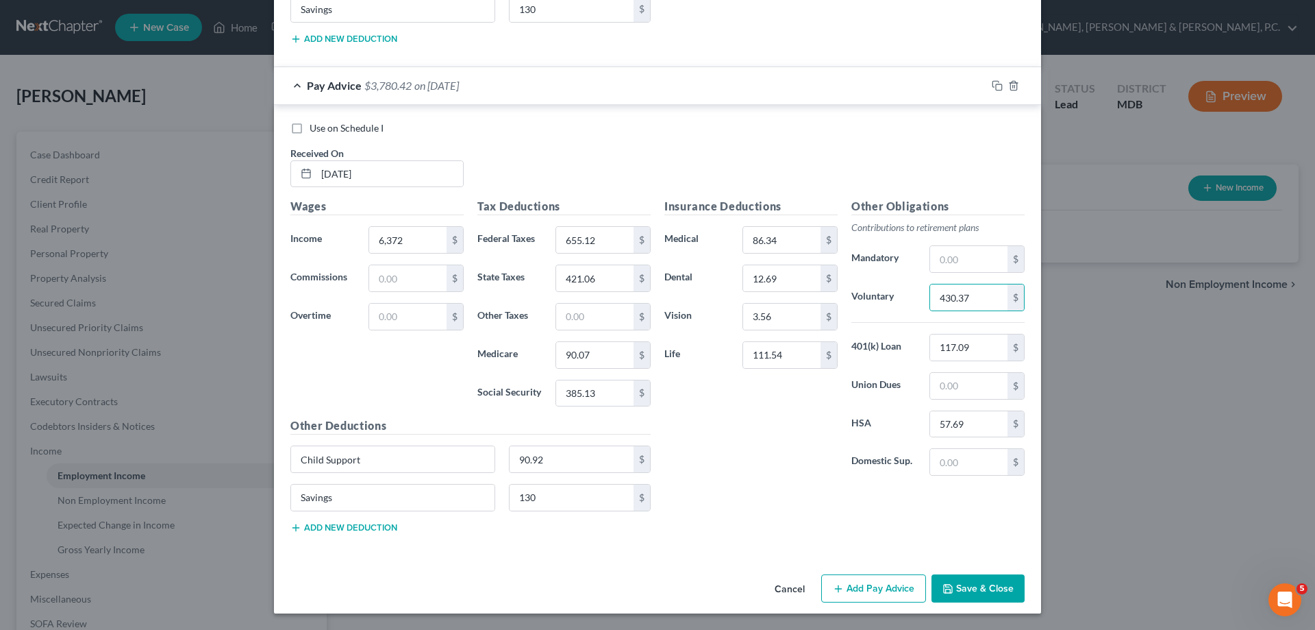
click at [861, 587] on button "Add Pay Advice" at bounding box center [873, 588] width 105 height 29
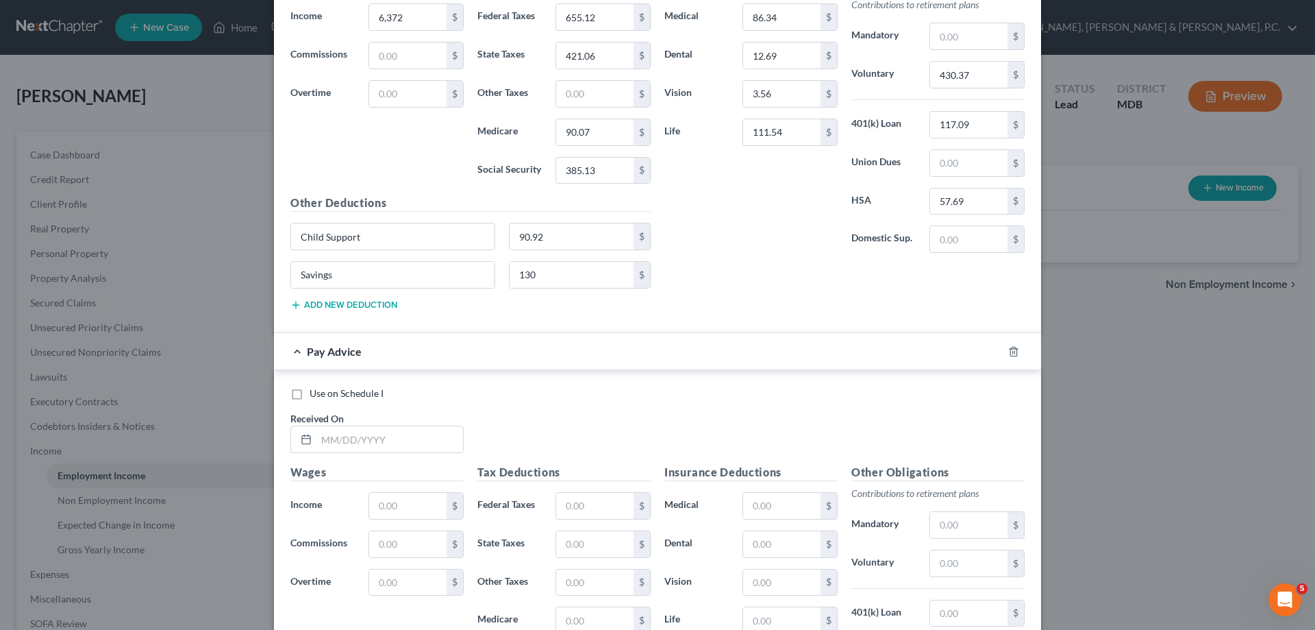
scroll to position [4075, 0]
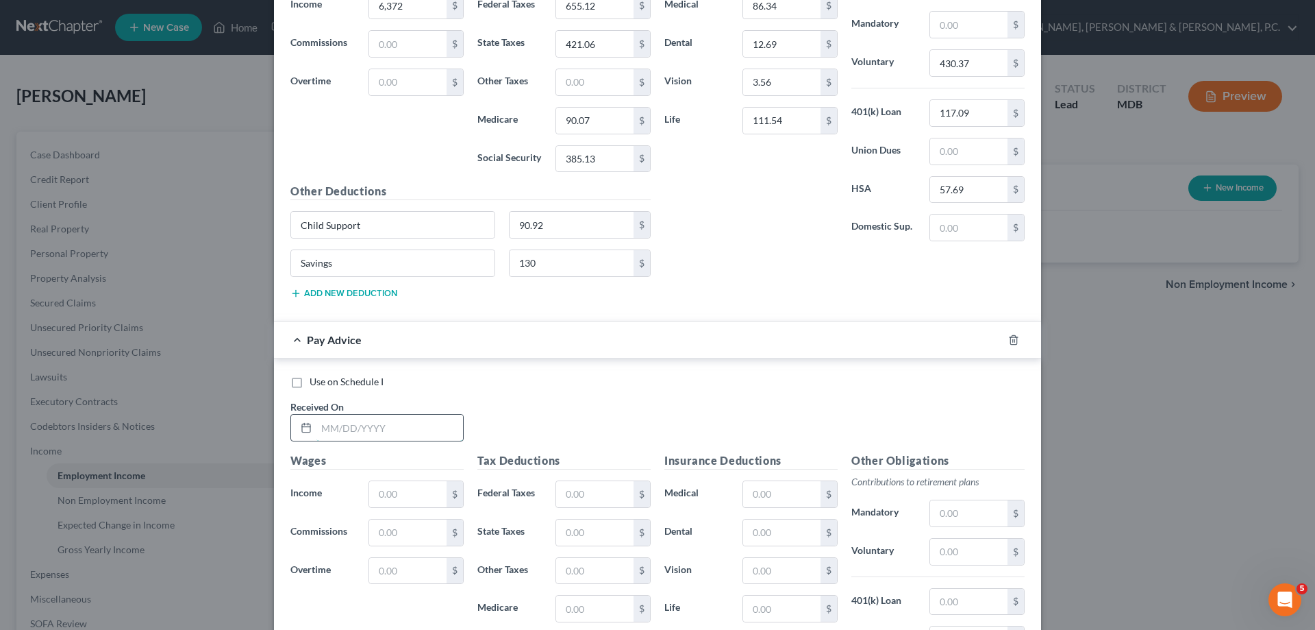
click at [415, 428] on input "text" at bounding box center [390, 428] width 147 height 26
click at [755, 484] on input "text" at bounding box center [781, 494] width 77 height 26
click at [982, 548] on input "text" at bounding box center [968, 552] width 77 height 26
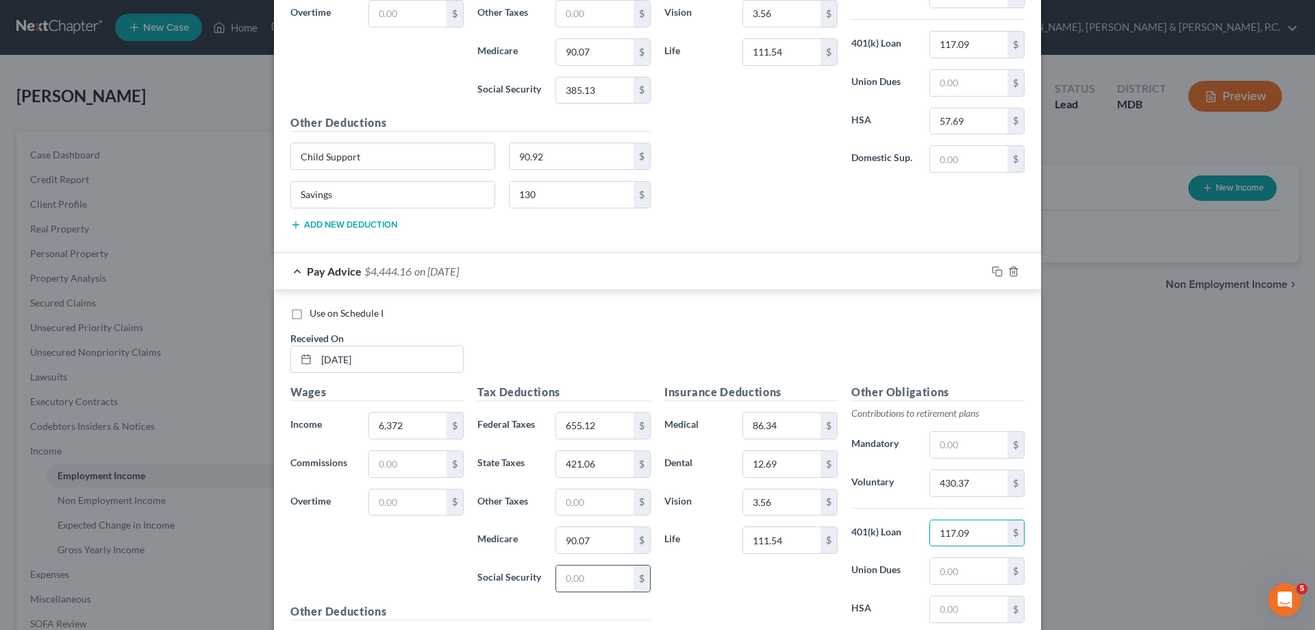
click at [608, 581] on input "text" at bounding box center [594, 578] width 77 height 26
click at [933, 608] on input "text" at bounding box center [968, 609] width 77 height 26
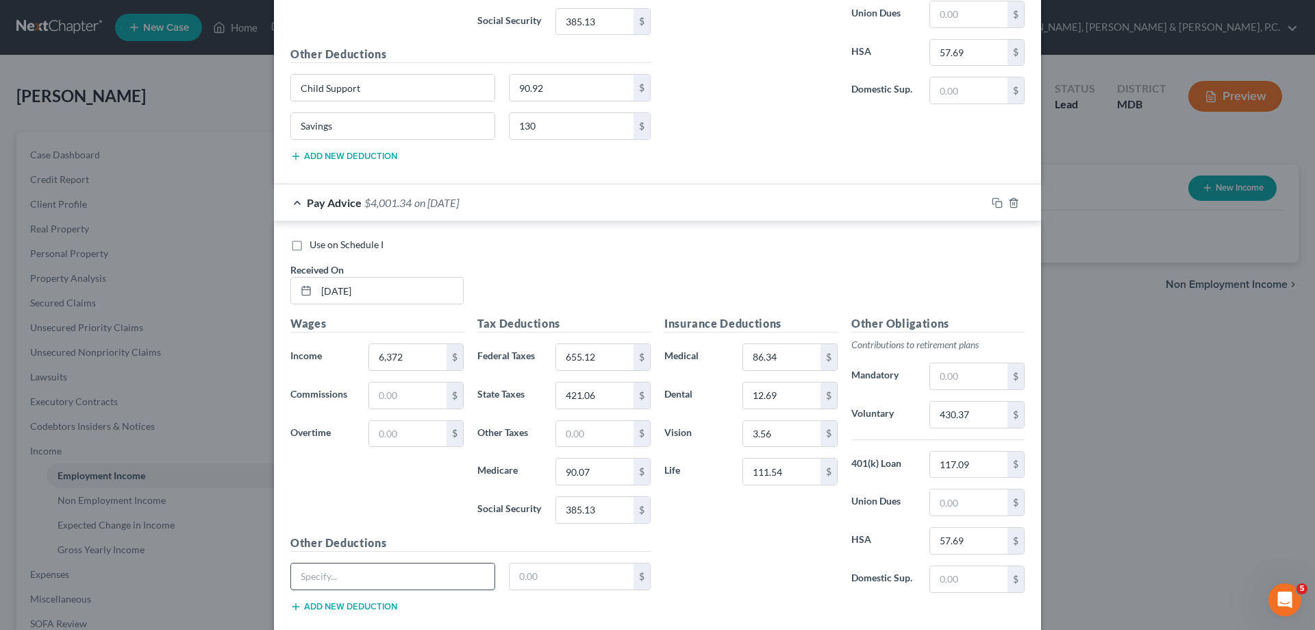
click at [468, 576] on input "text" at bounding box center [392, 576] width 203 height 26
click at [383, 609] on button "Add new deduction" at bounding box center [343, 606] width 107 height 11
click at [383, 608] on input "text" at bounding box center [392, 615] width 203 height 26
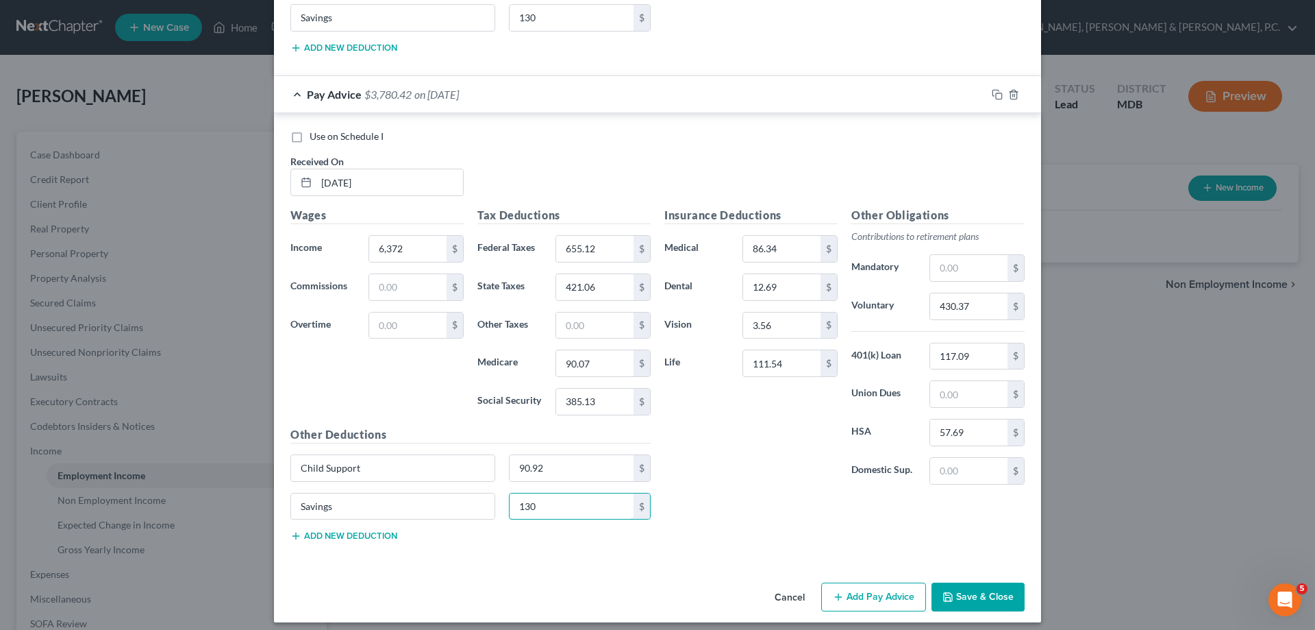
scroll to position [4329, 0]
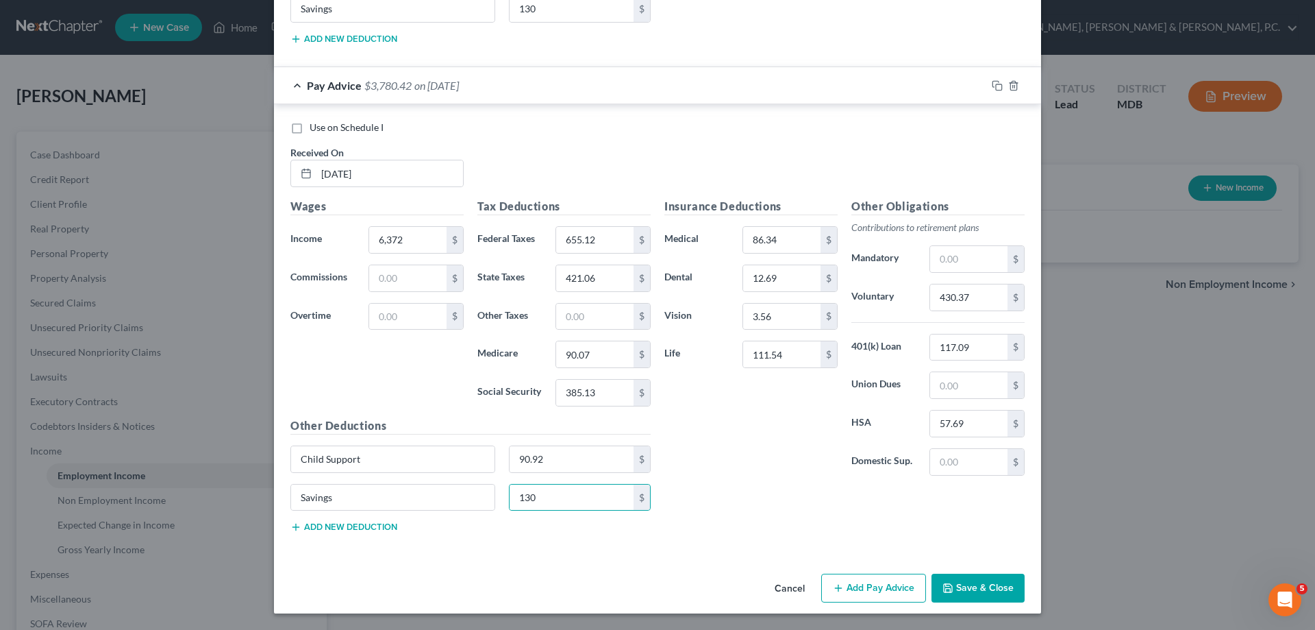
click at [865, 587] on button "Add Pay Advice" at bounding box center [873, 587] width 105 height 29
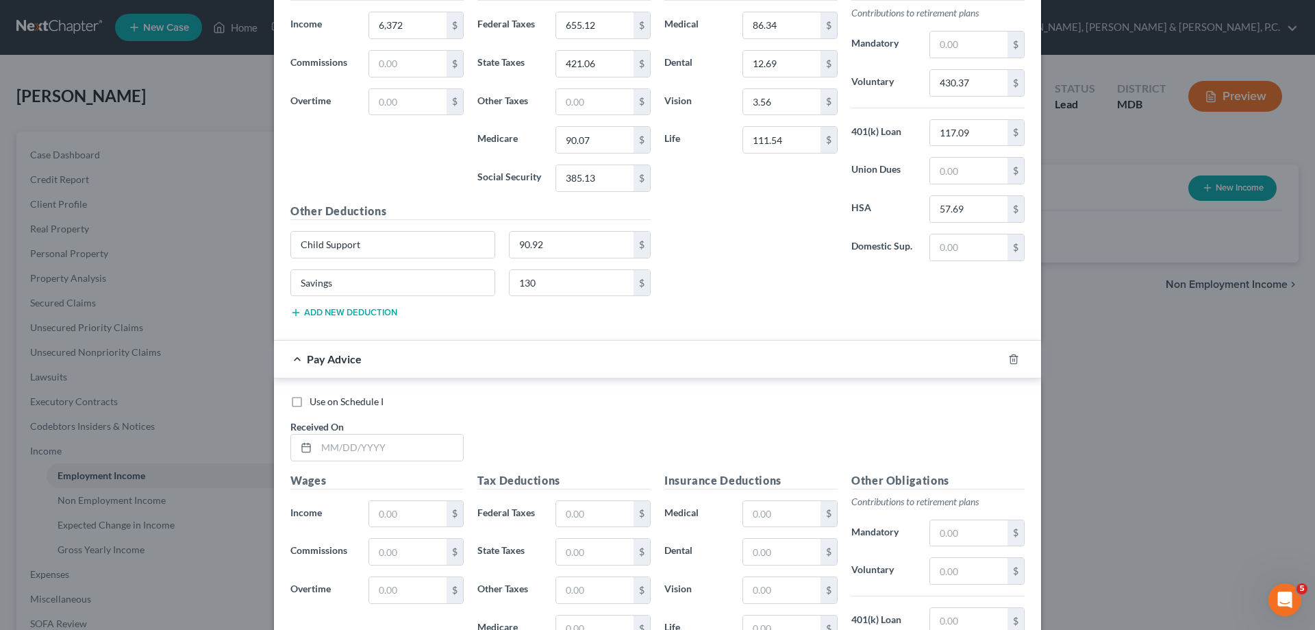
scroll to position [4562, 0]
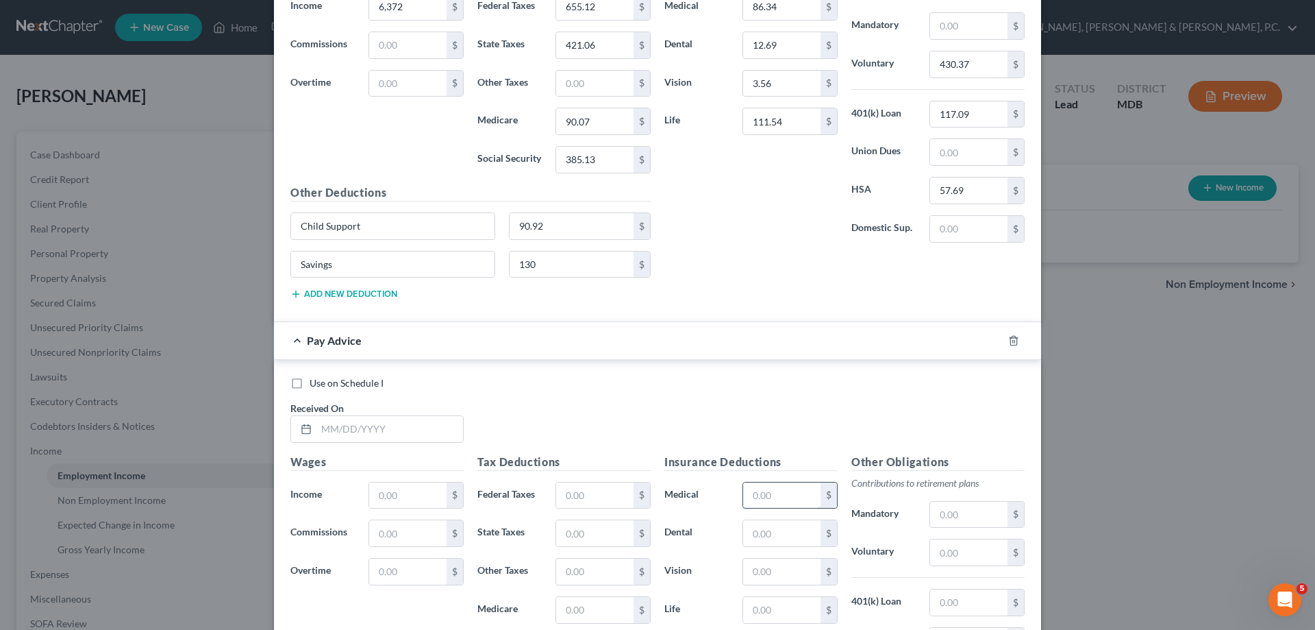
click at [763, 484] on input "text" at bounding box center [781, 495] width 77 height 26
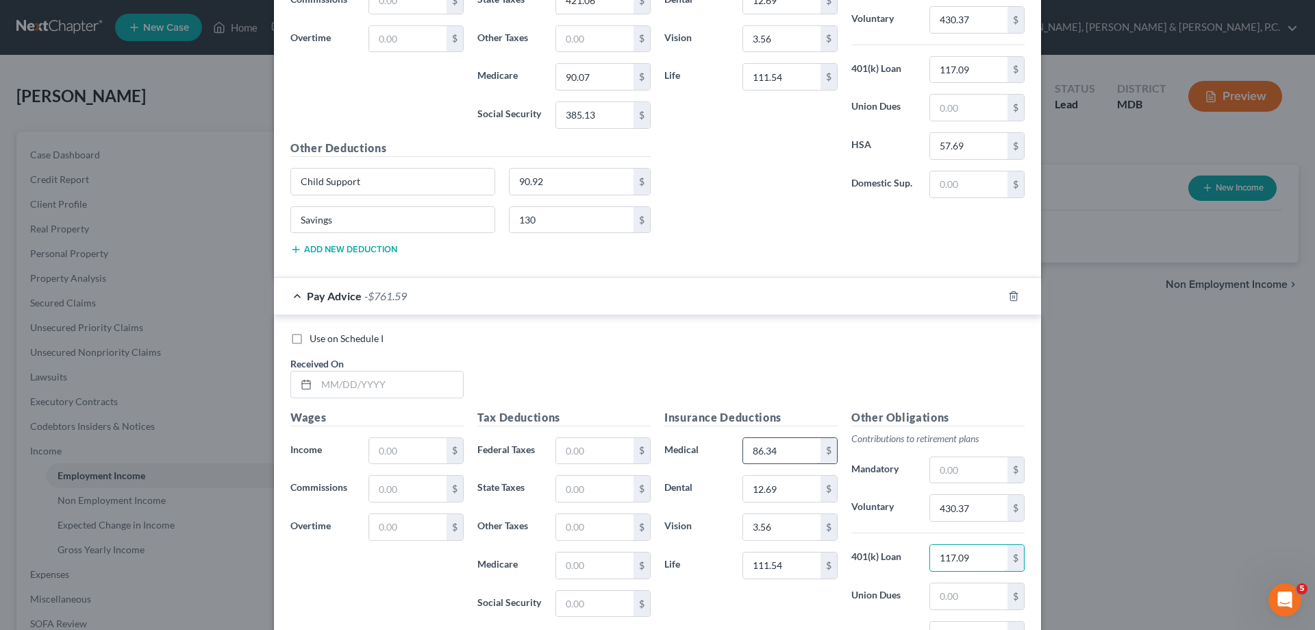
scroll to position [4631, 0]
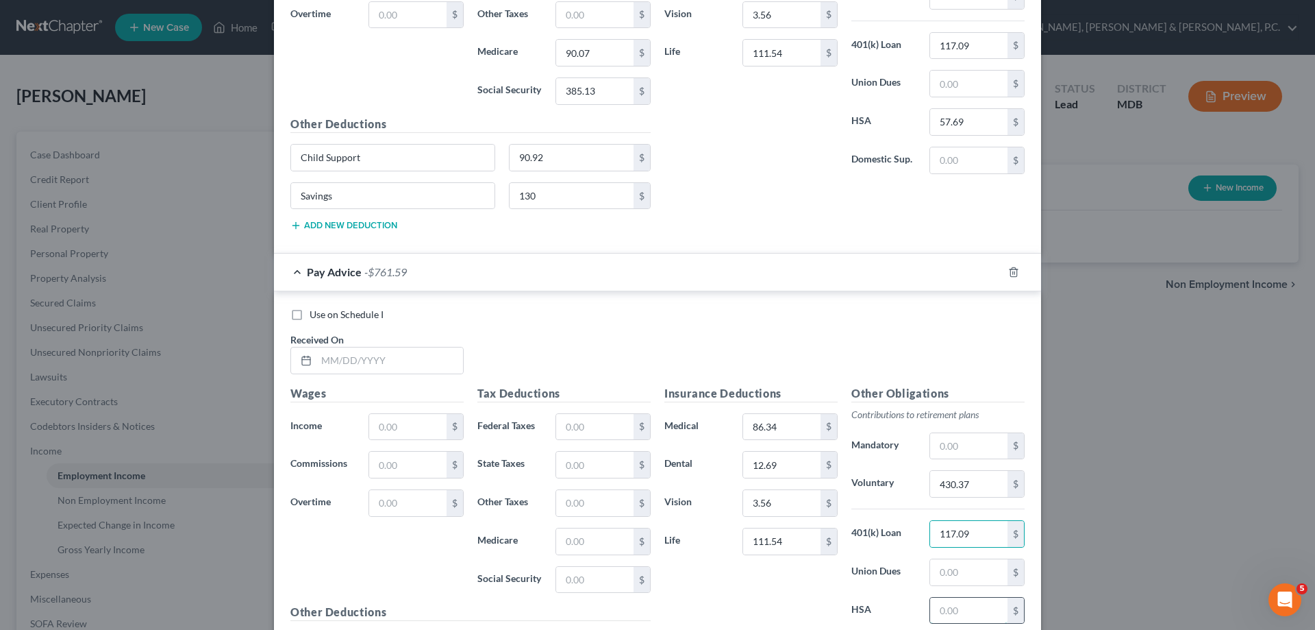
click at [961, 611] on input "text" at bounding box center [968, 610] width 77 height 26
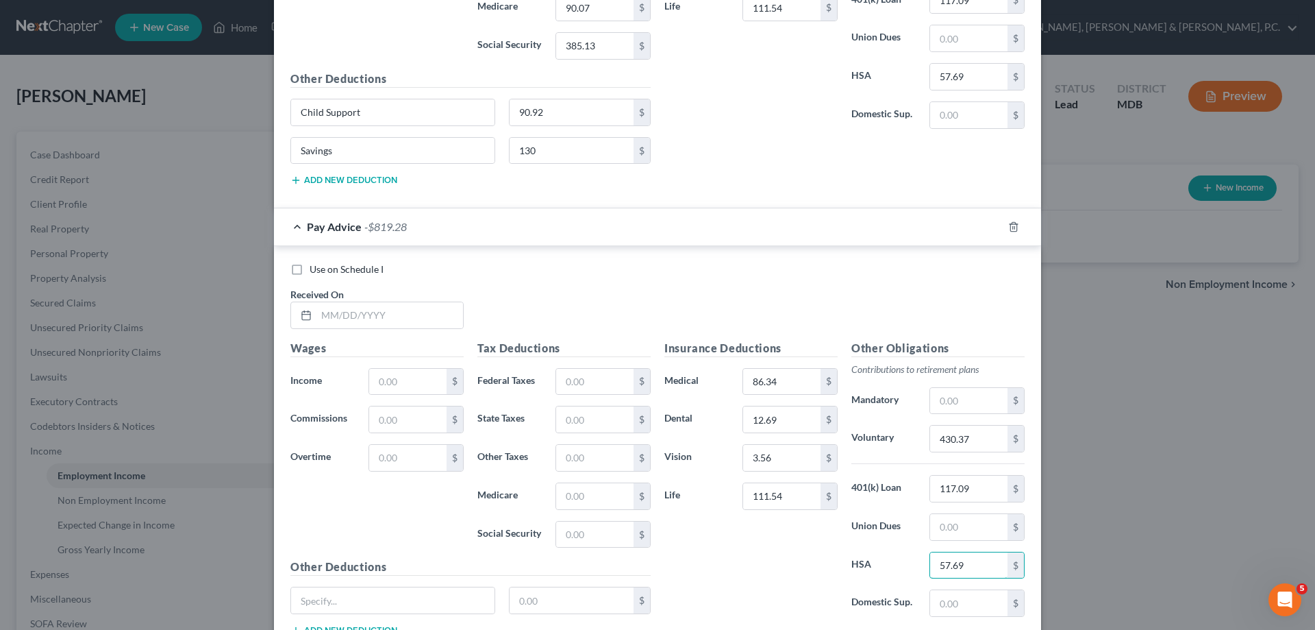
scroll to position [4699, 0]
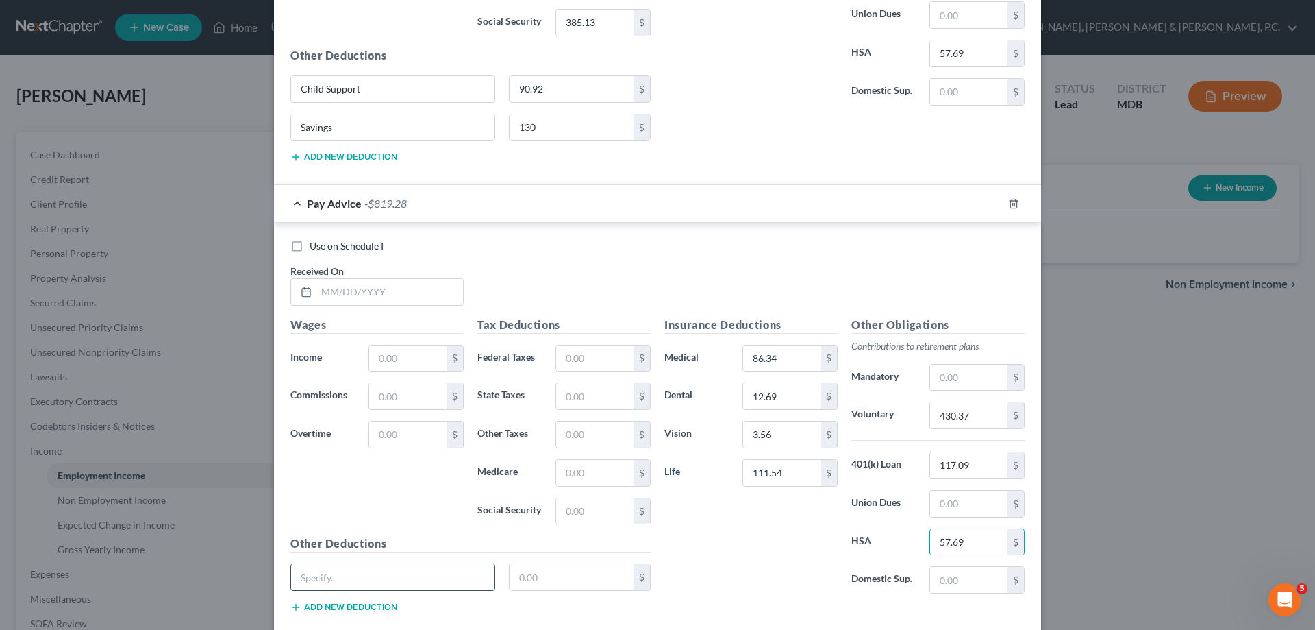
click at [458, 578] on input "text" at bounding box center [392, 577] width 203 height 26
click at [373, 605] on button "Add new deduction" at bounding box center [343, 607] width 107 height 11
click at [373, 605] on input "text" at bounding box center [392, 615] width 203 height 26
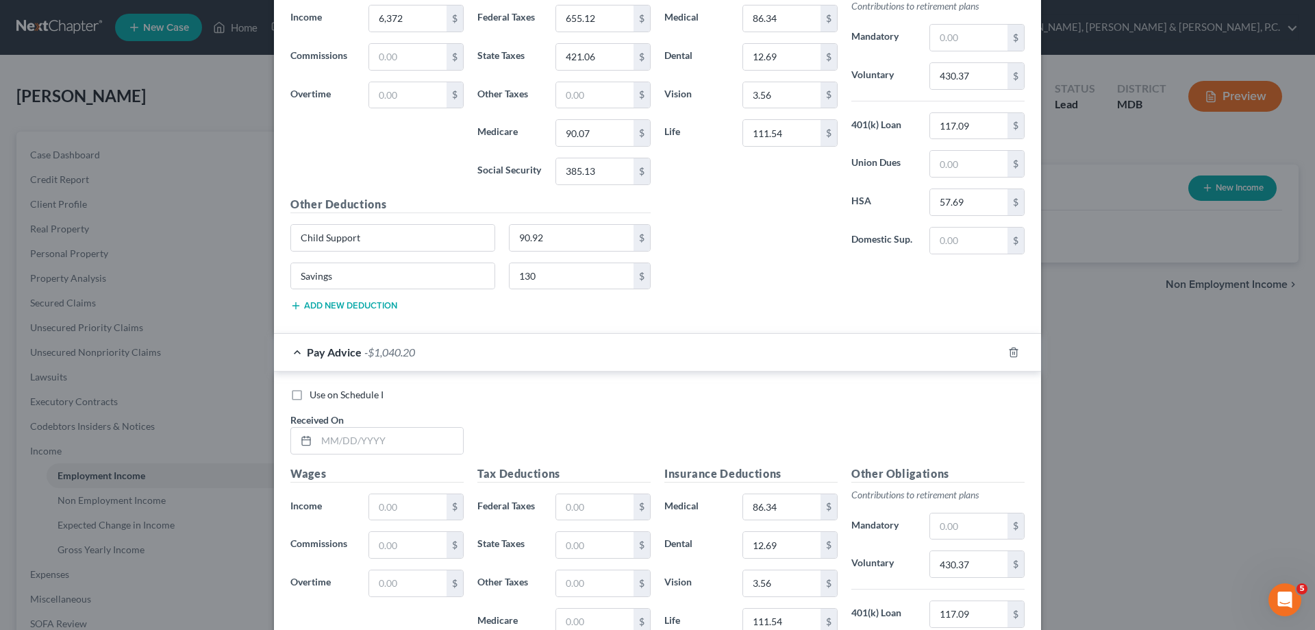
scroll to position [4563, 0]
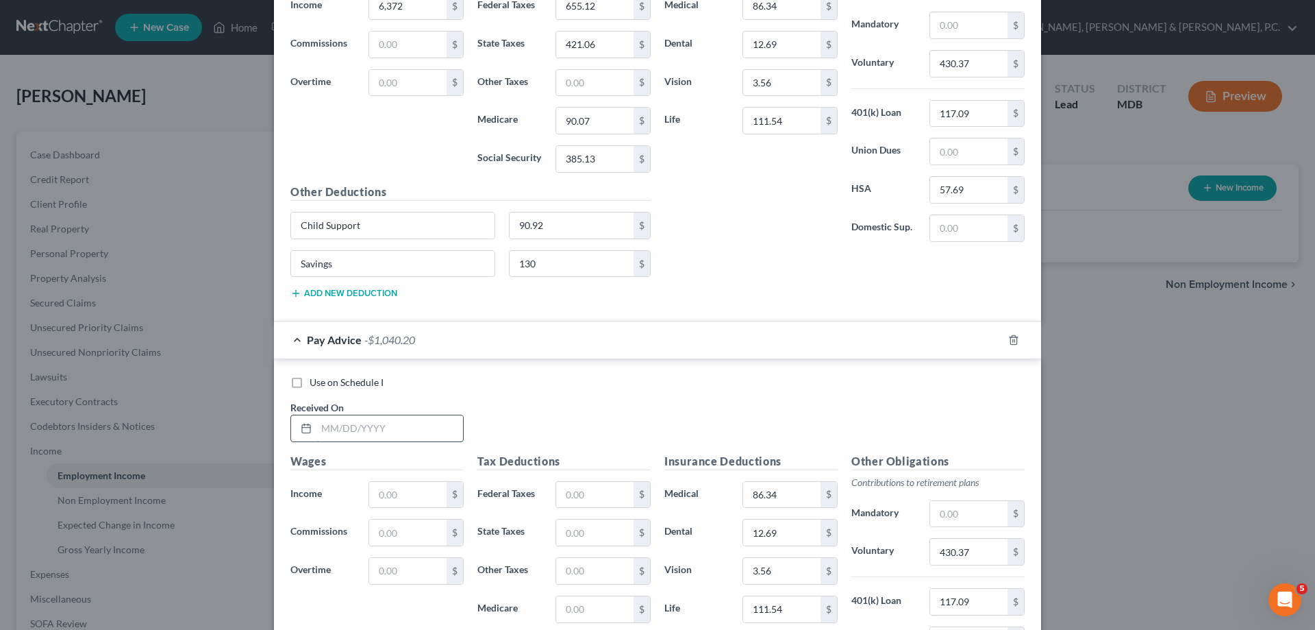
click at [401, 430] on input "text" at bounding box center [390, 428] width 147 height 26
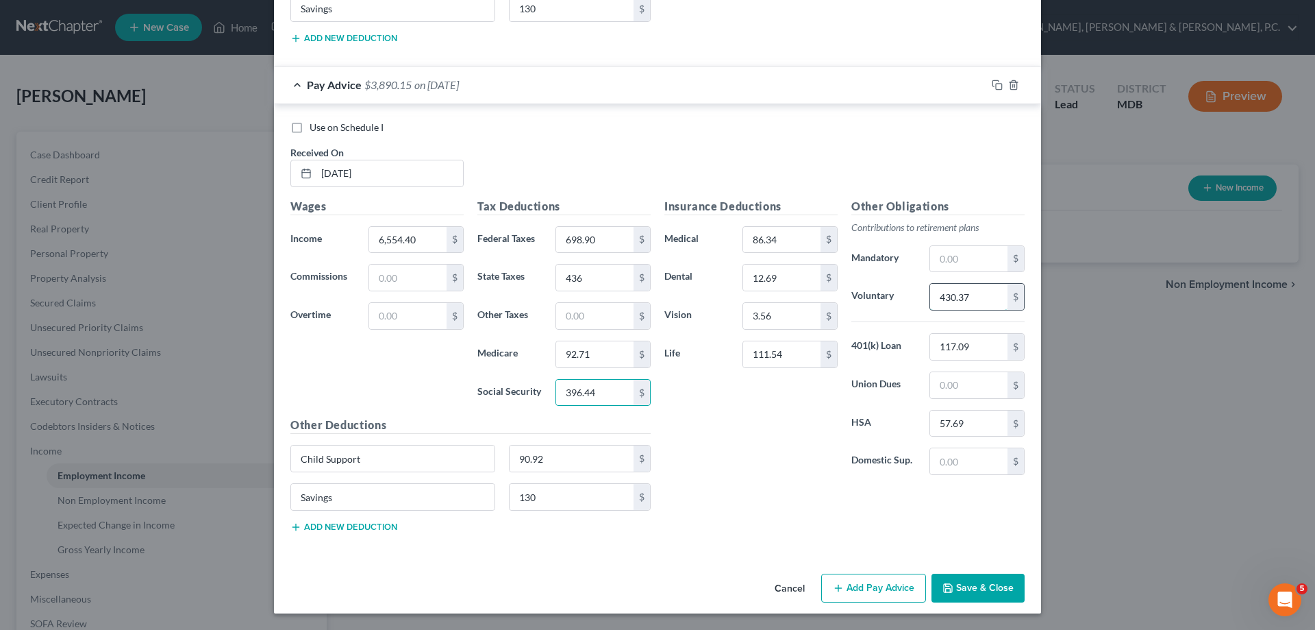
click at [971, 296] on input "430.37" at bounding box center [968, 297] width 77 height 26
click at [774, 536] on div "Insurance Deductions Medical 86.34 $ Dental 12.69 $ Vision 3.56 $ Life 111.54 $…" at bounding box center [845, 370] width 374 height 345
click at [789, 510] on div "Insurance Deductions Medical 86.34 $ Dental 12.69 $ Vision 3.56 $ Life 111.54 $…" at bounding box center [845, 370] width 374 height 345
click at [793, 349] on input "111.54" at bounding box center [781, 354] width 77 height 26
click at [881, 578] on button "Add Pay Advice" at bounding box center [873, 587] width 105 height 29
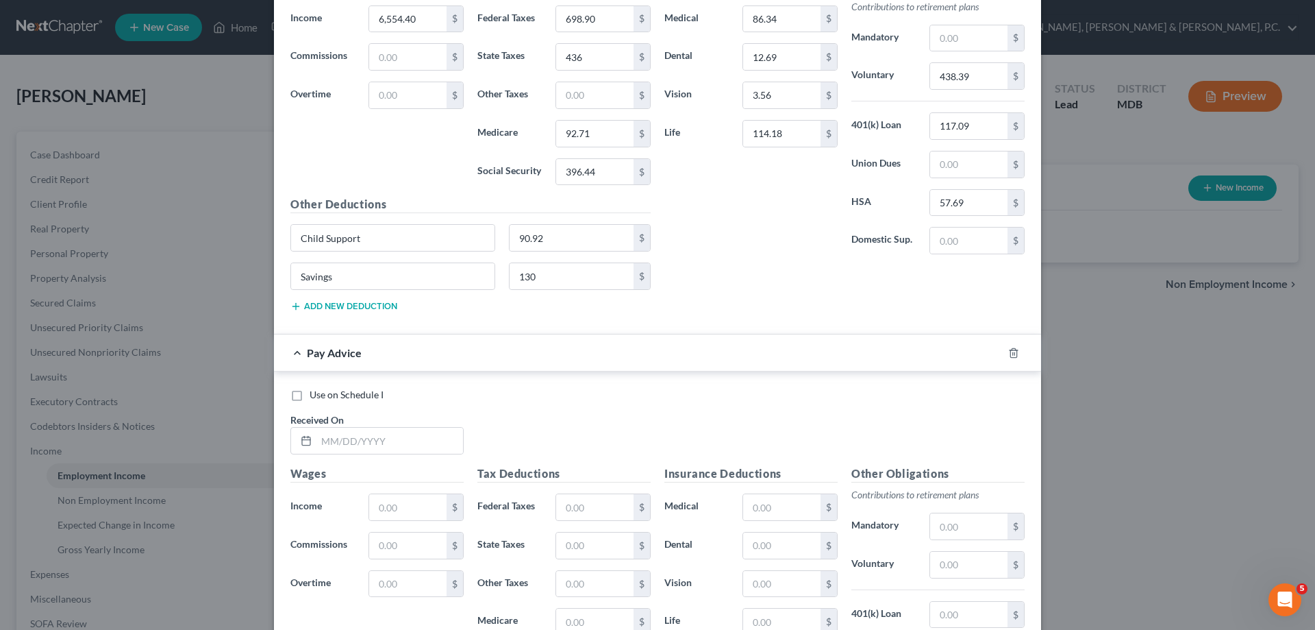
scroll to position [5045, 0]
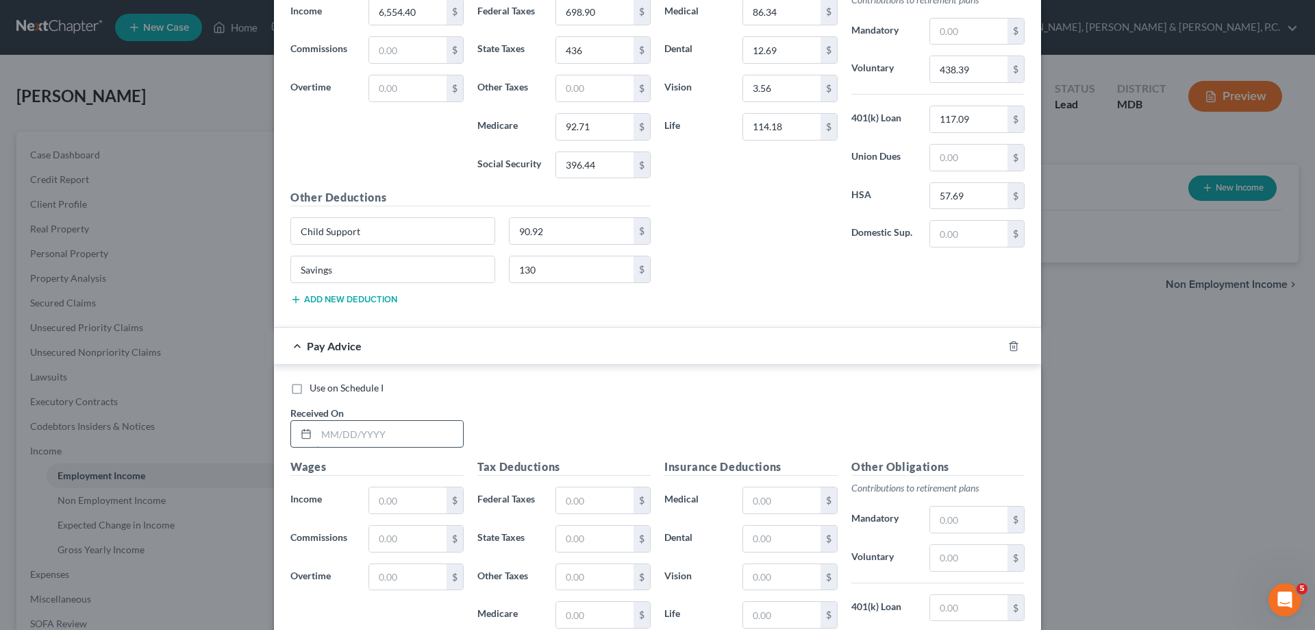
click at [416, 431] on input "text" at bounding box center [390, 434] width 147 height 26
click at [599, 502] on input "text" at bounding box center [594, 500] width 77 height 26
click at [784, 505] on input "text" at bounding box center [781, 500] width 77 height 26
click at [959, 551] on input "text" at bounding box center [968, 558] width 77 height 26
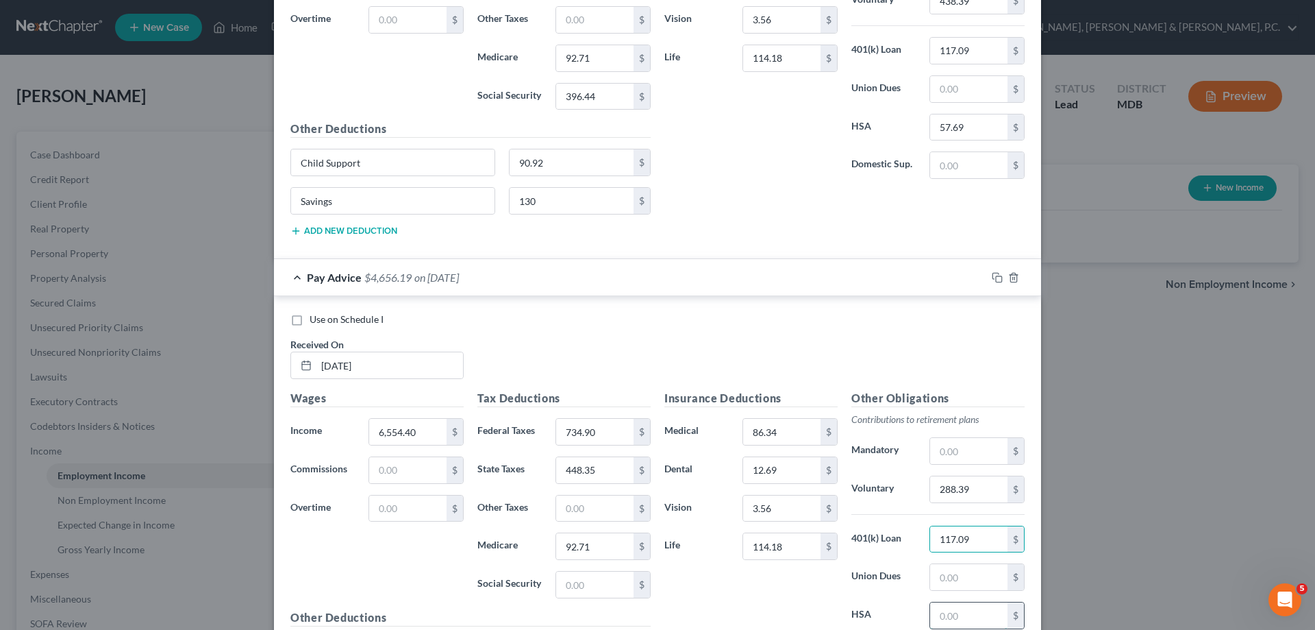
click at [959, 615] on input "text" at bounding box center [968, 615] width 77 height 26
click at [605, 578] on input "text" at bounding box center [594, 584] width 77 height 26
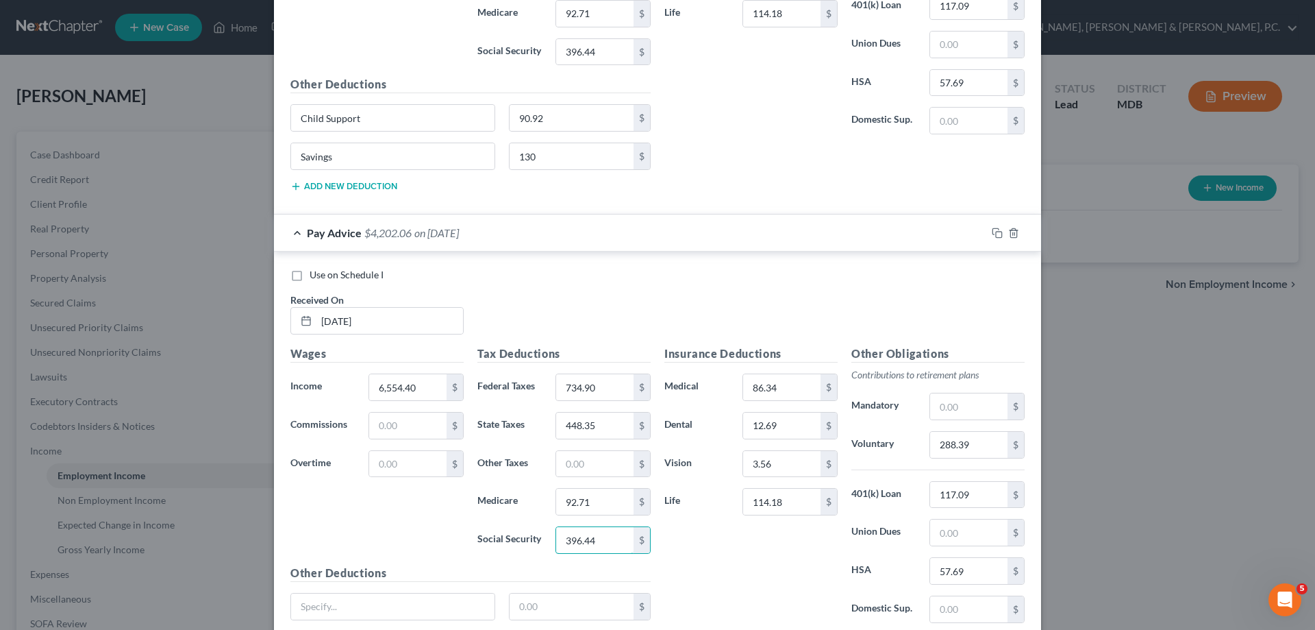
scroll to position [5182, 0]
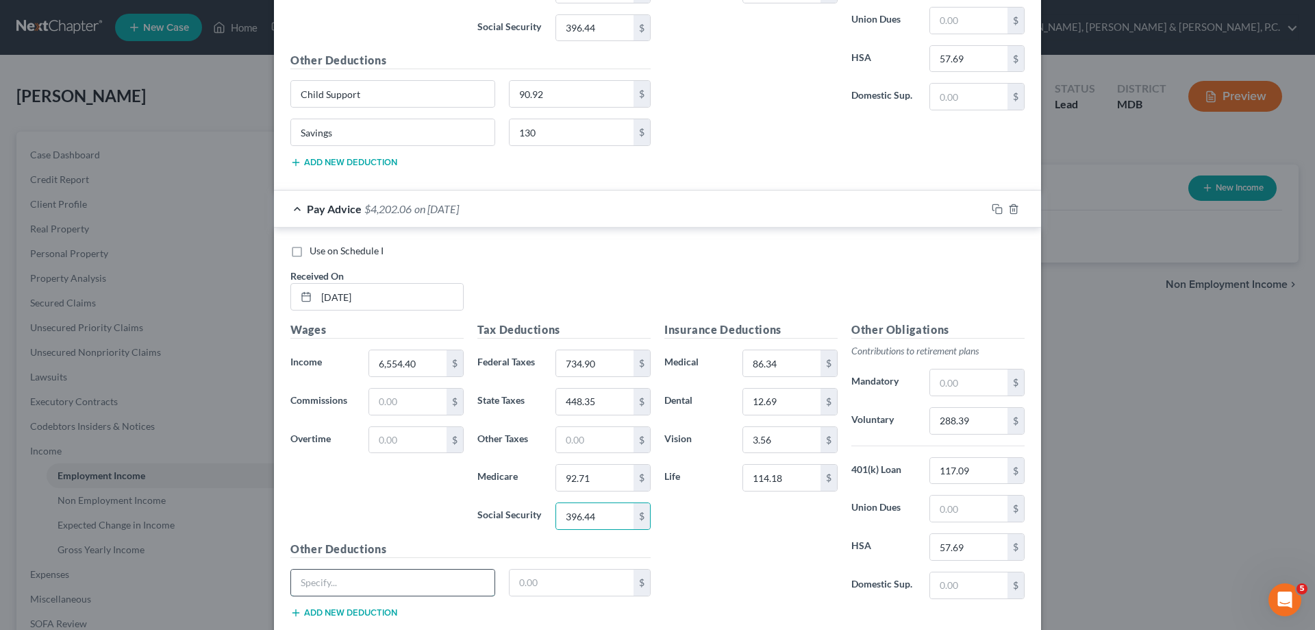
click at [433, 575] on input "text" at bounding box center [392, 582] width 203 height 26
click at [356, 608] on button "Add new deduction" at bounding box center [343, 612] width 107 height 11
click at [364, 617] on input "text" at bounding box center [392, 621] width 203 height 26
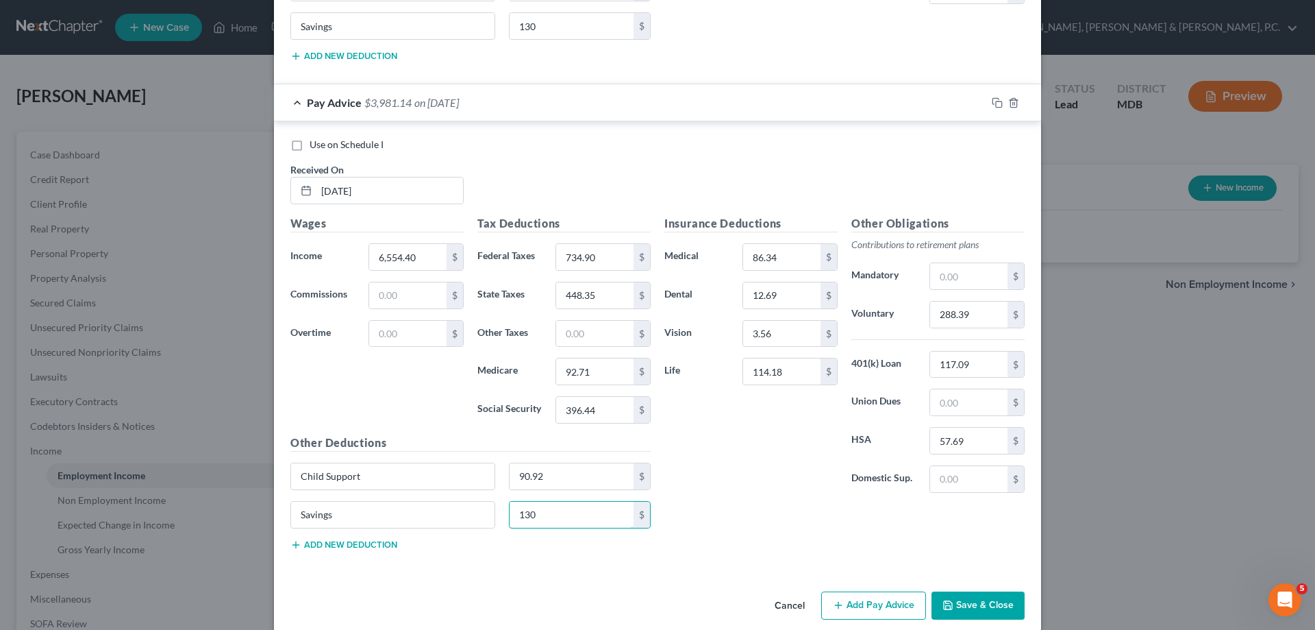
scroll to position [5306, 0]
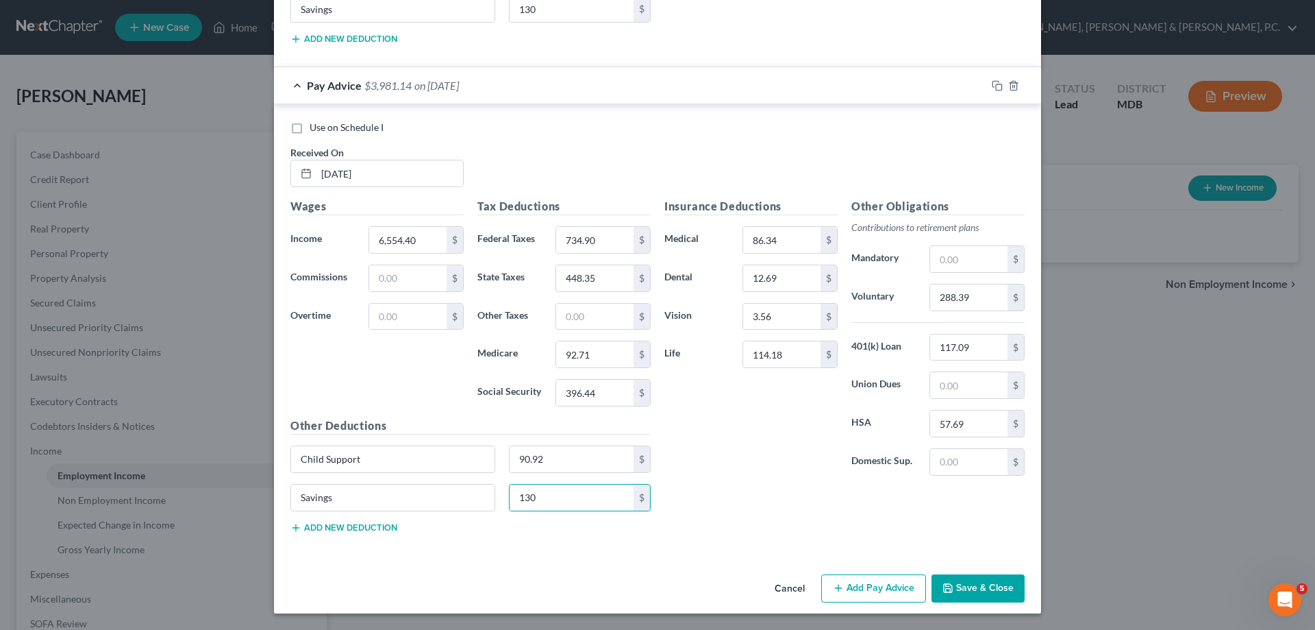
click at [837, 586] on icon "button" at bounding box center [838, 587] width 11 height 11
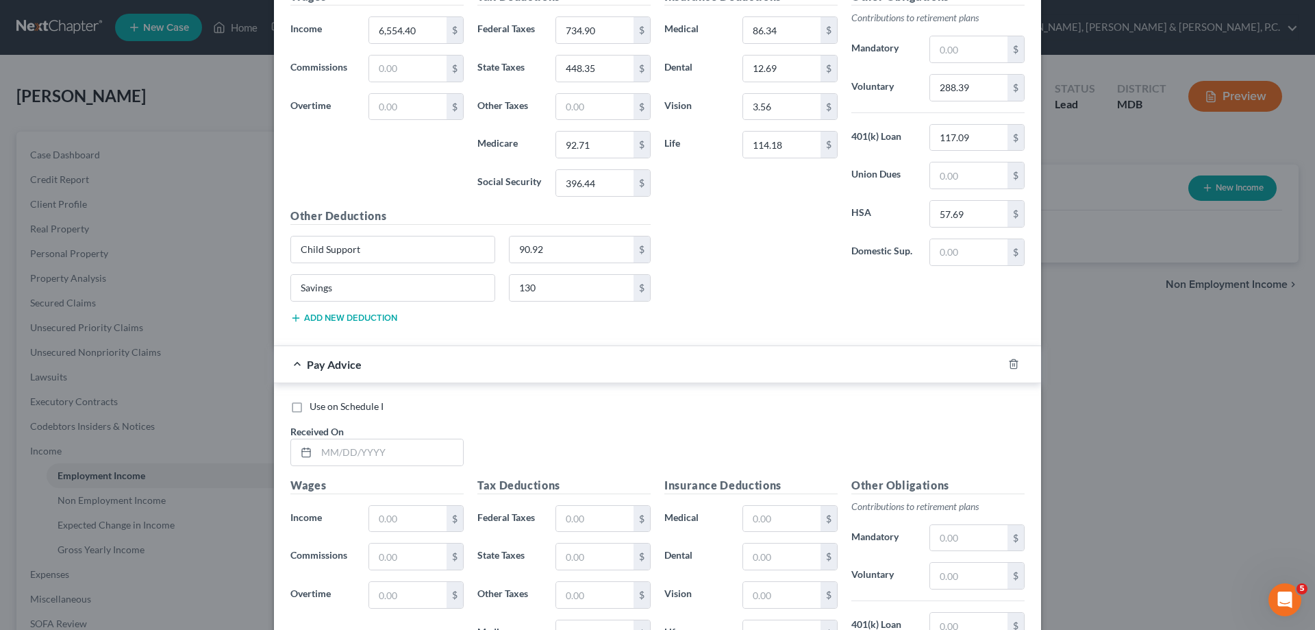
scroll to position [5537, 0]
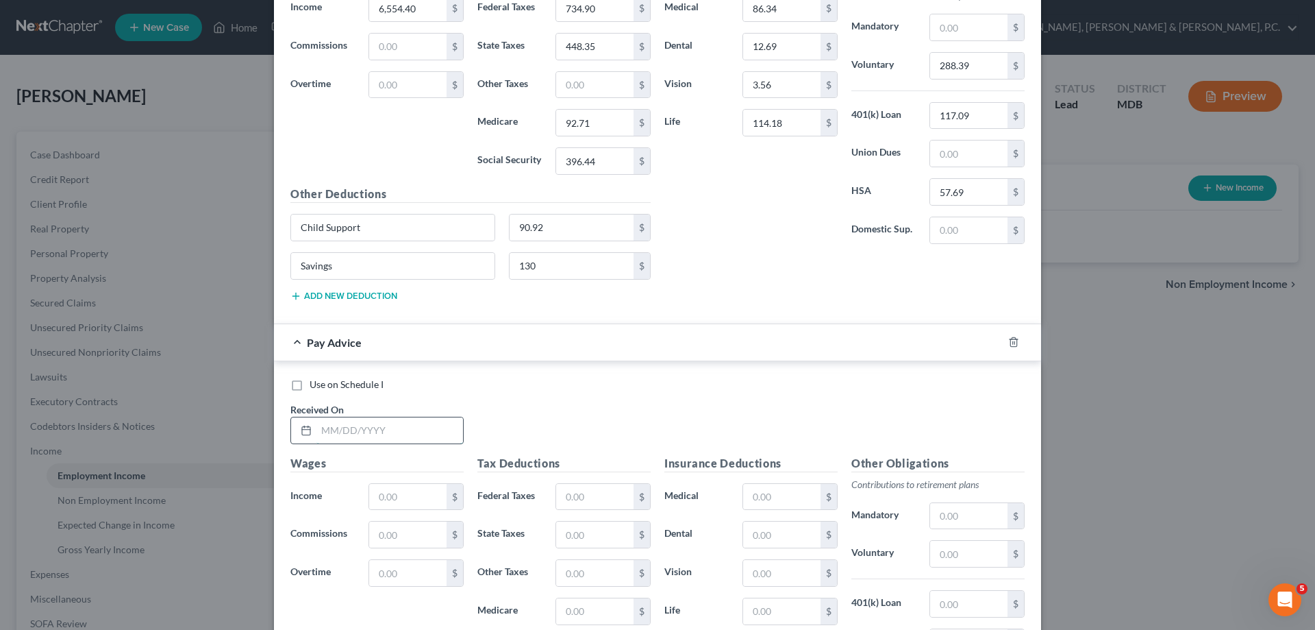
click at [416, 430] on input "text" at bounding box center [390, 430] width 147 height 26
click at [784, 495] on input "text" at bounding box center [781, 497] width 77 height 26
click at [967, 557] on input "text" at bounding box center [968, 554] width 77 height 26
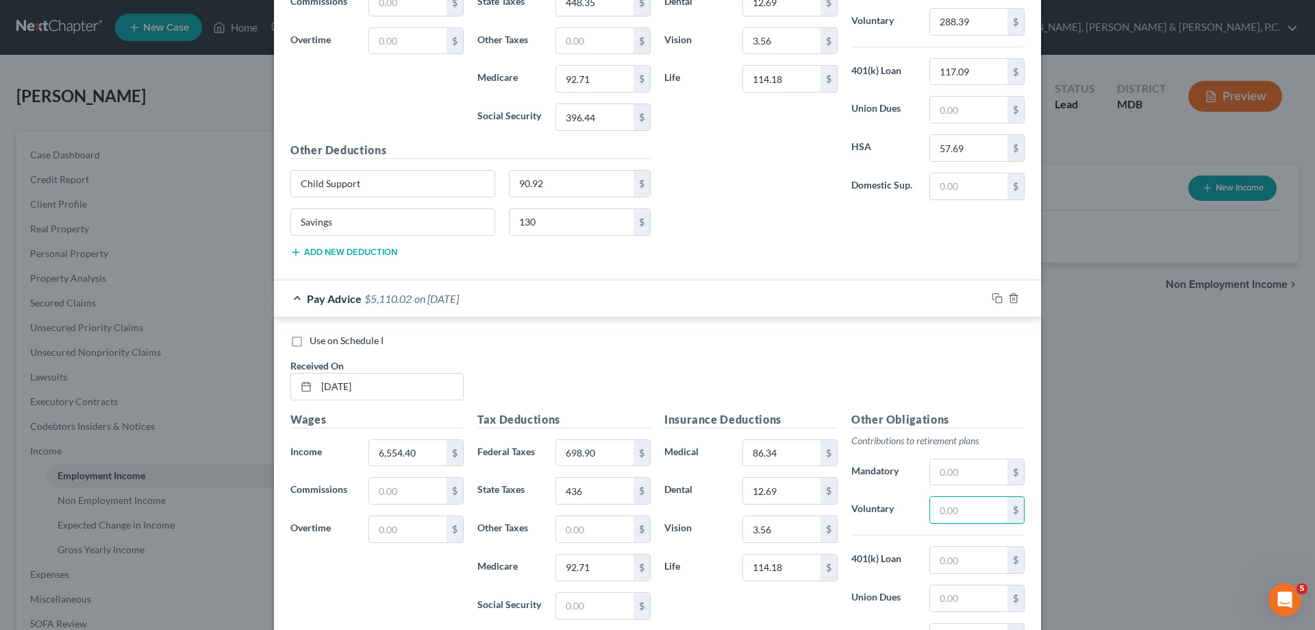
scroll to position [5606, 0]
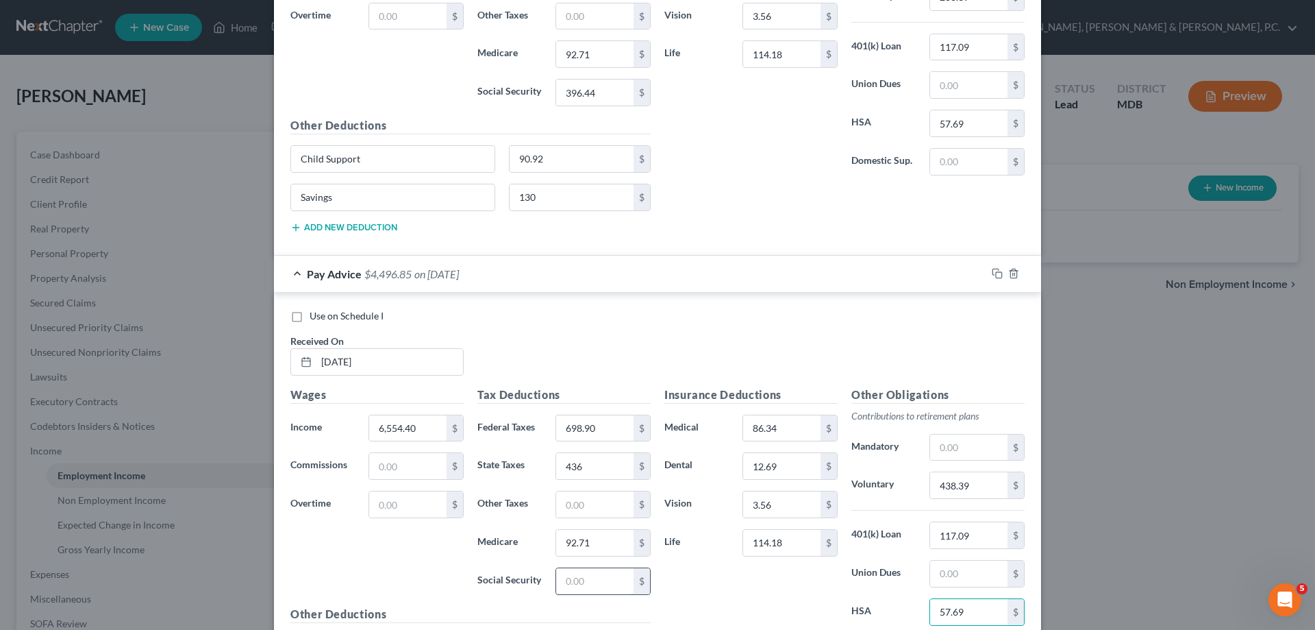
click at [601, 576] on input "text" at bounding box center [594, 581] width 77 height 26
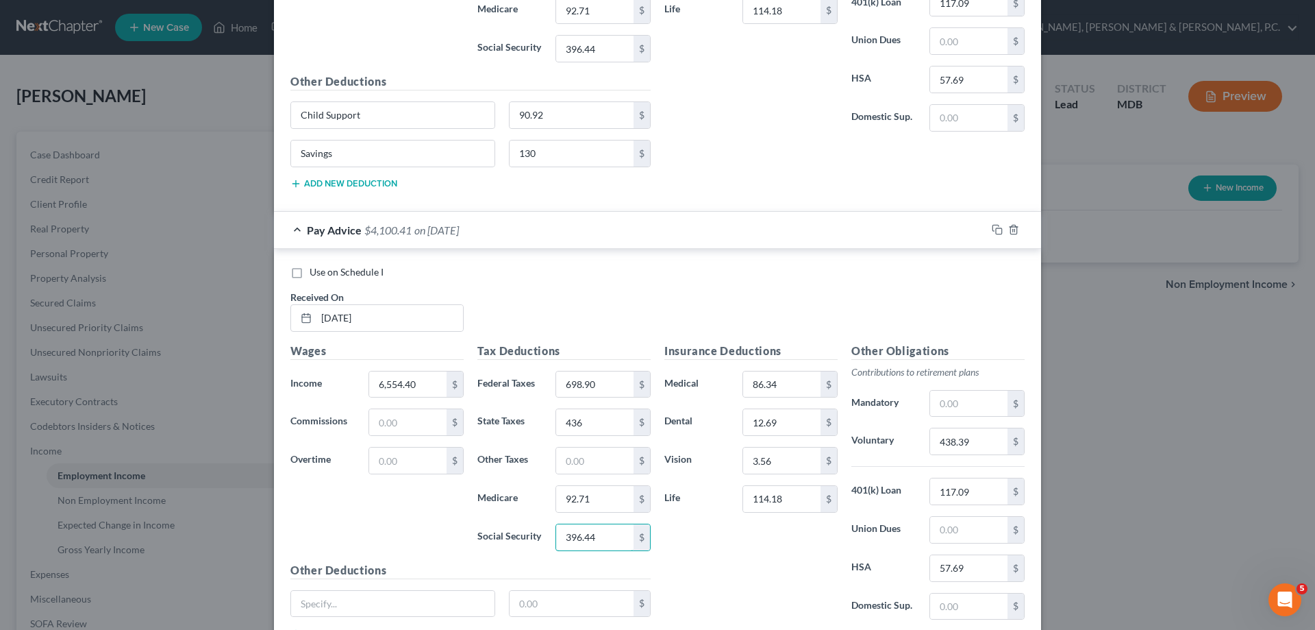
scroll to position [5674, 0]
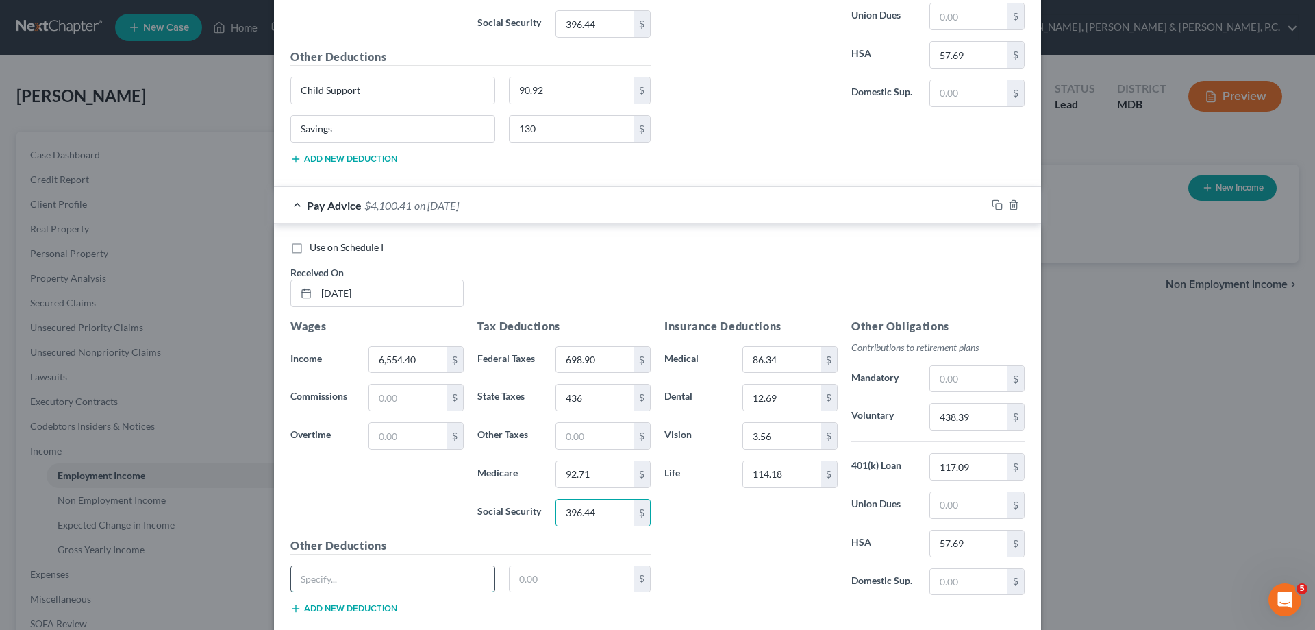
click at [395, 575] on input "text" at bounding box center [392, 579] width 203 height 26
click at [371, 606] on button "Add new deduction" at bounding box center [343, 608] width 107 height 11
click at [371, 613] on input "text" at bounding box center [392, 617] width 203 height 26
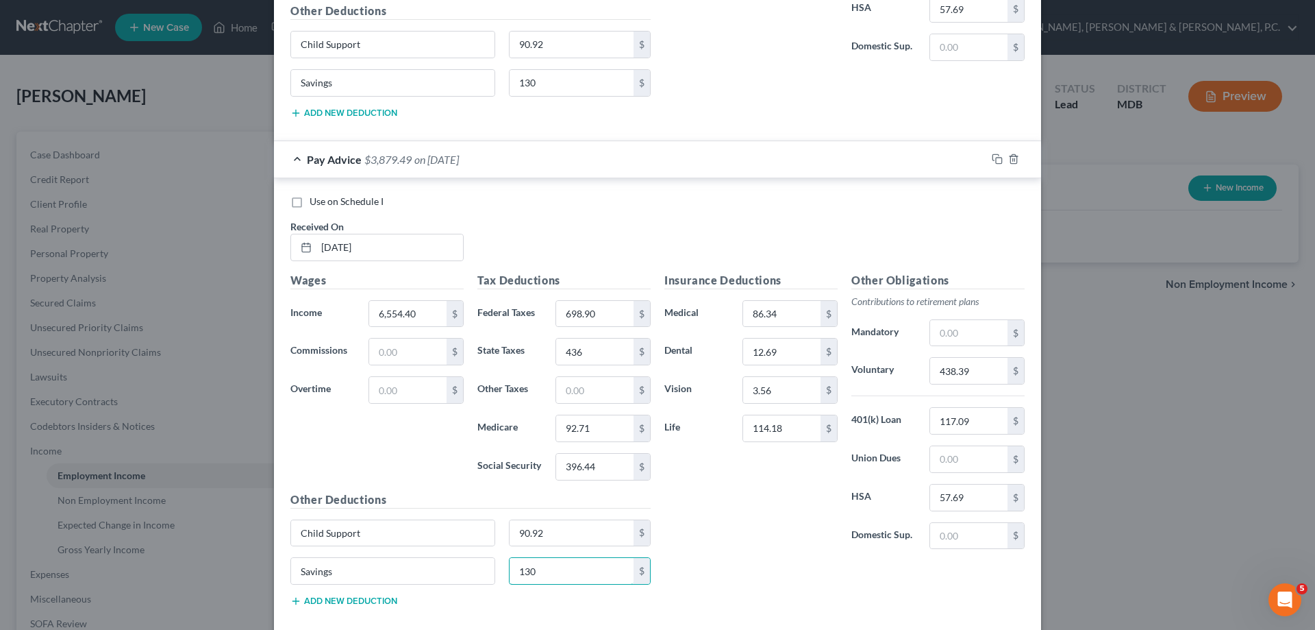
scroll to position [5794, 0]
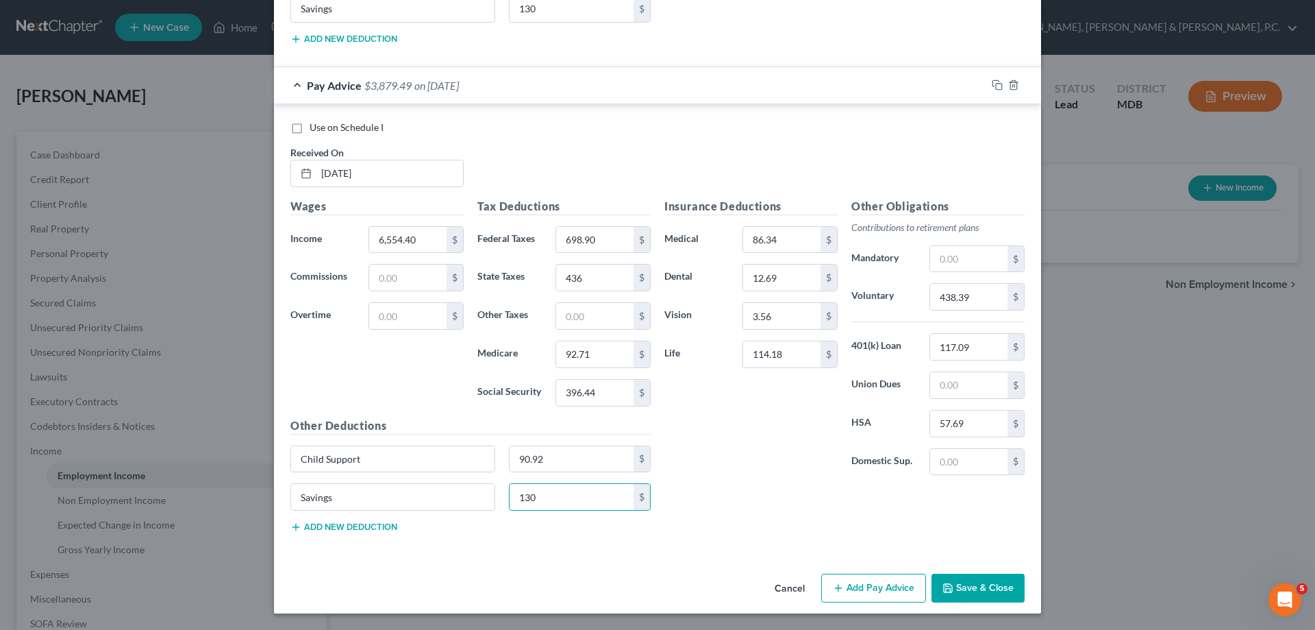
click at [881, 586] on button "Add Pay Advice" at bounding box center [873, 587] width 105 height 29
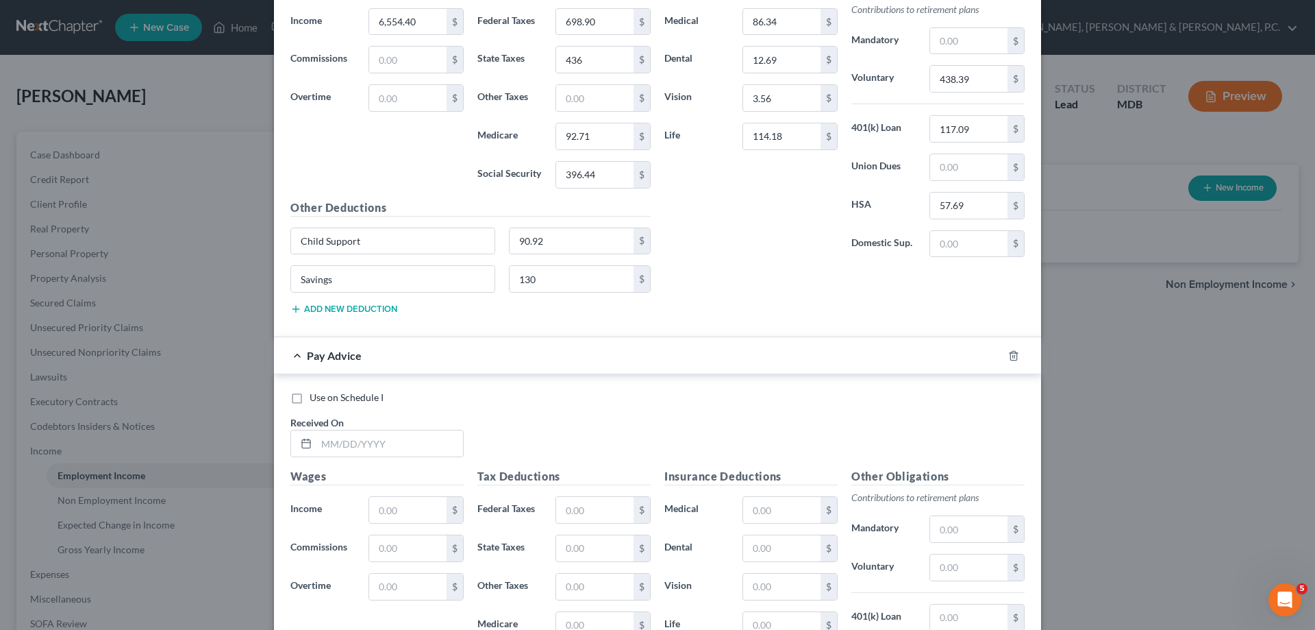
scroll to position [6020, 0]
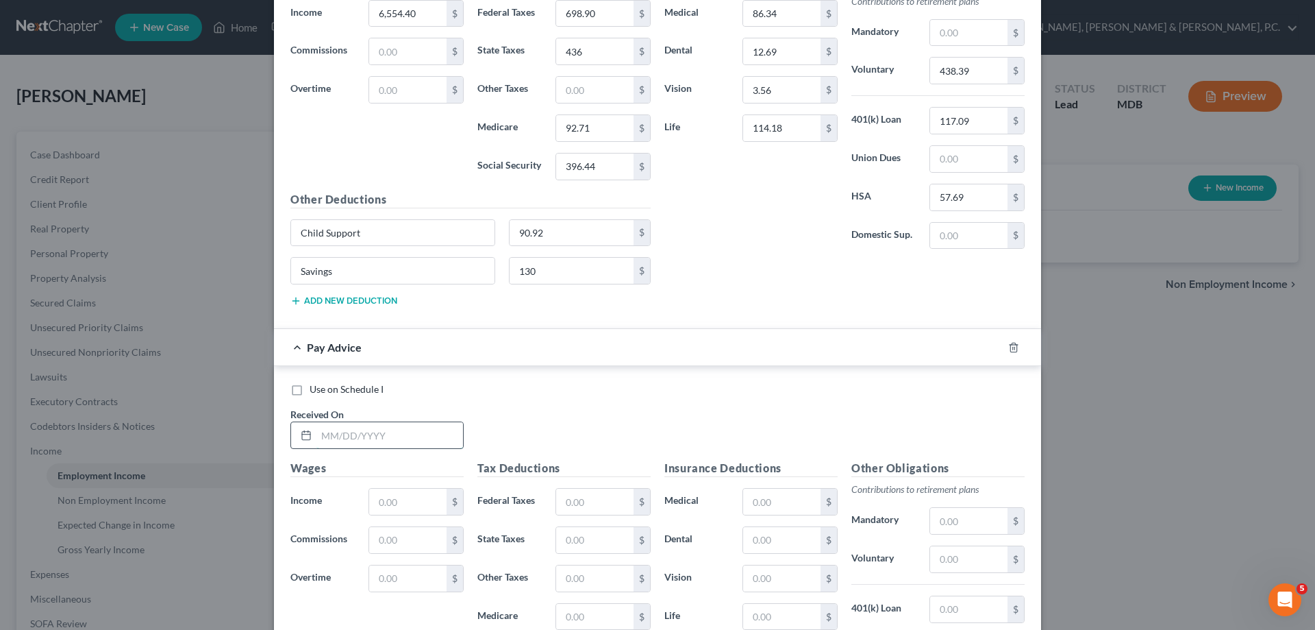
click at [421, 435] on input "text" at bounding box center [390, 435] width 147 height 26
click at [787, 498] on input "text" at bounding box center [781, 501] width 77 height 26
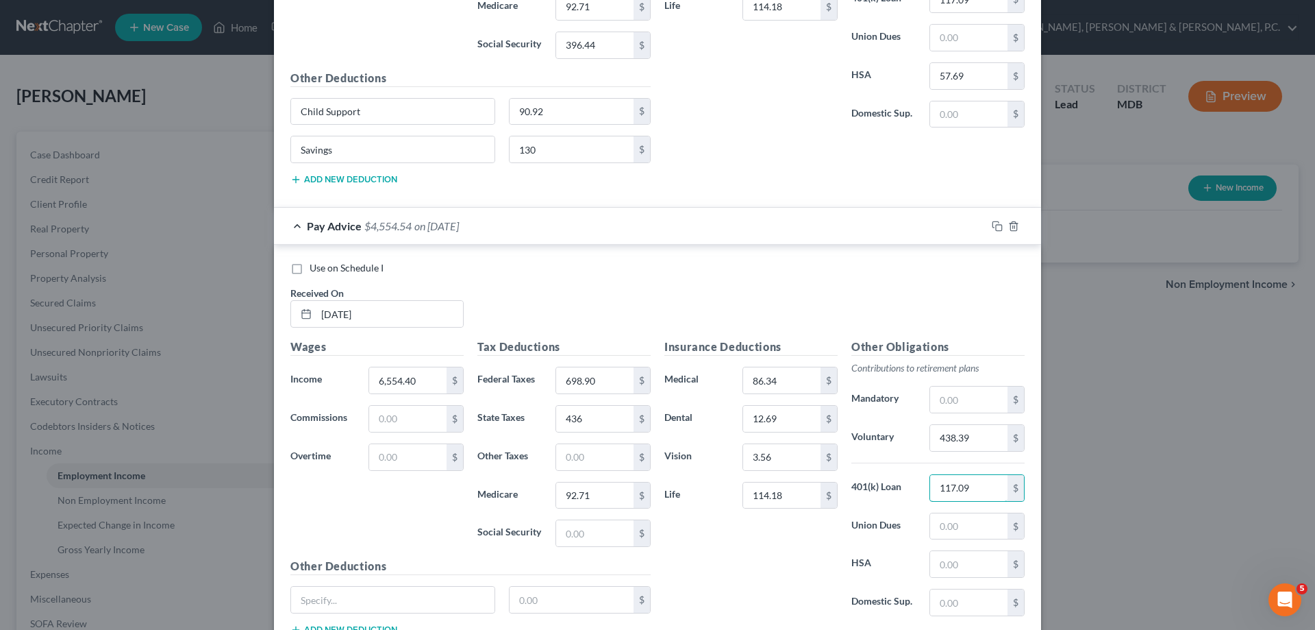
scroll to position [6157, 0]
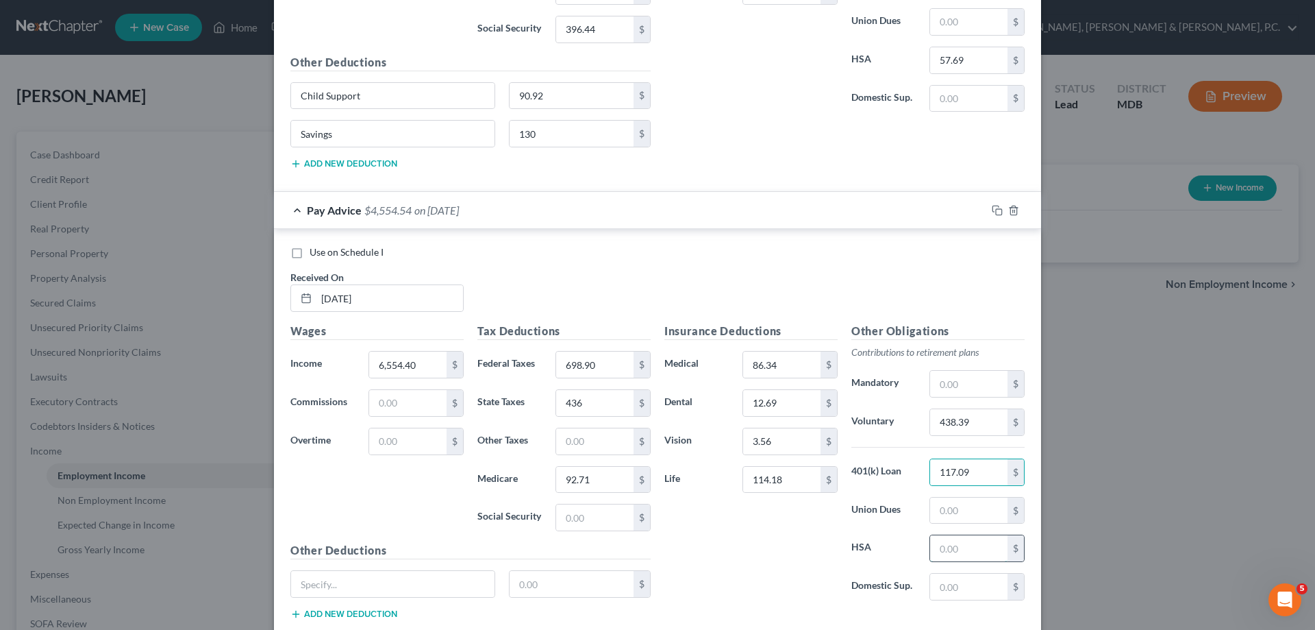
click at [936, 540] on input "text" at bounding box center [968, 548] width 77 height 26
click at [591, 516] on input "text" at bounding box center [594, 517] width 77 height 26
click at [427, 582] on input "text" at bounding box center [392, 584] width 203 height 26
click at [352, 609] on button "Add new deduction" at bounding box center [343, 613] width 107 height 11
click at [354, 617] on input "text" at bounding box center [392, 622] width 203 height 26
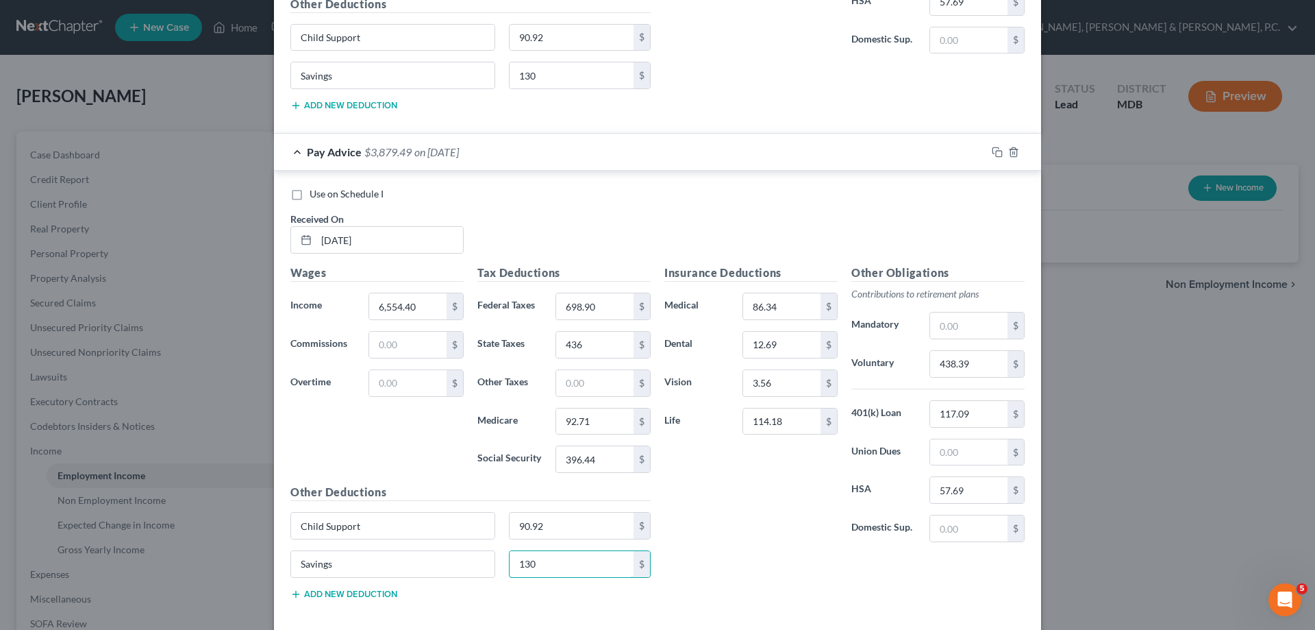
scroll to position [6282, 0]
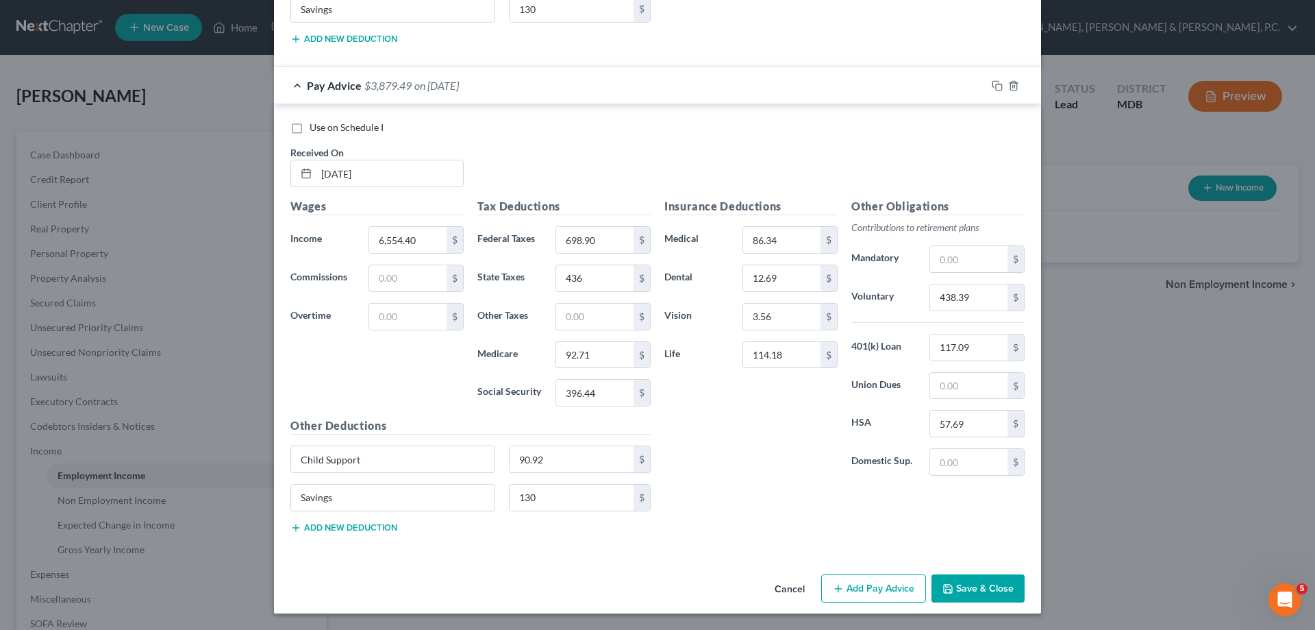
click at [851, 586] on button "Add Pay Advice" at bounding box center [873, 588] width 105 height 29
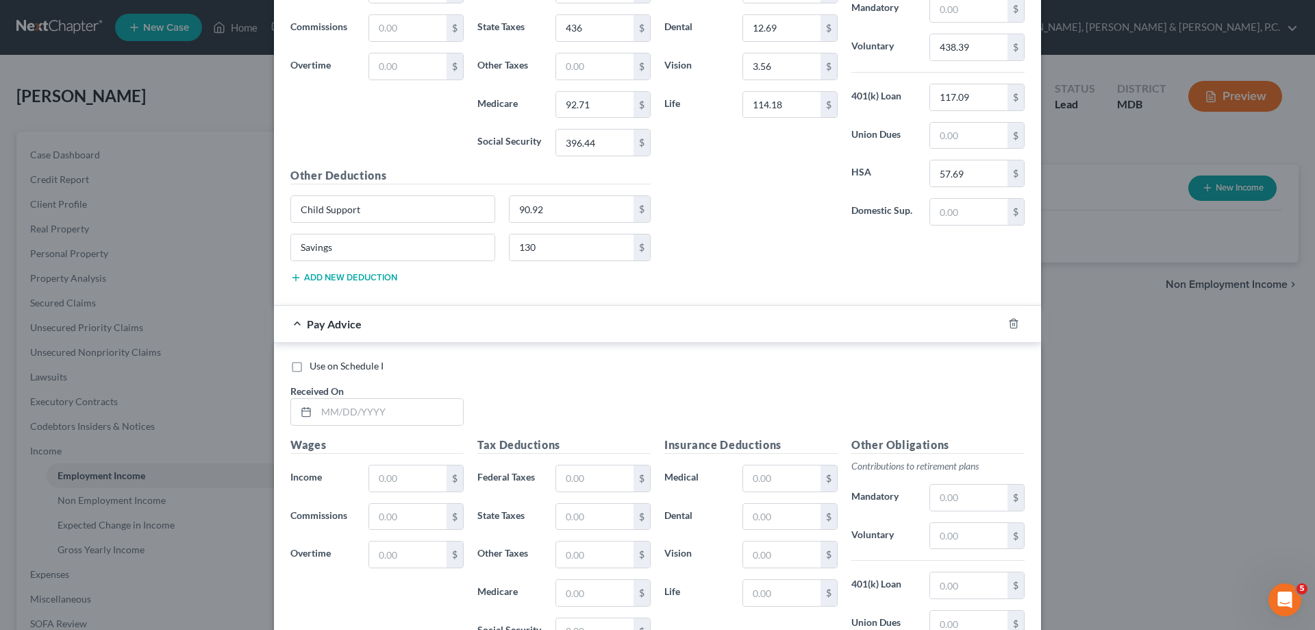
scroll to position [6516, 0]
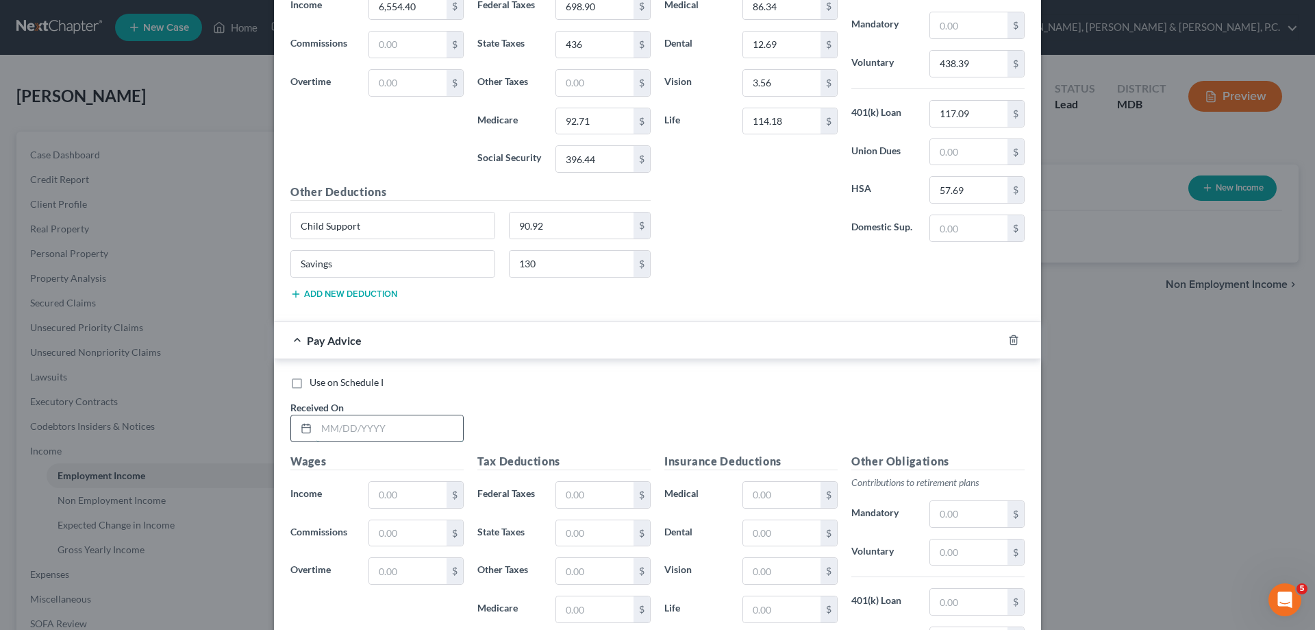
click at [414, 424] on input "text" at bounding box center [390, 428] width 147 height 26
click at [782, 487] on input "text" at bounding box center [781, 495] width 77 height 26
click at [978, 551] on input "text" at bounding box center [968, 552] width 77 height 26
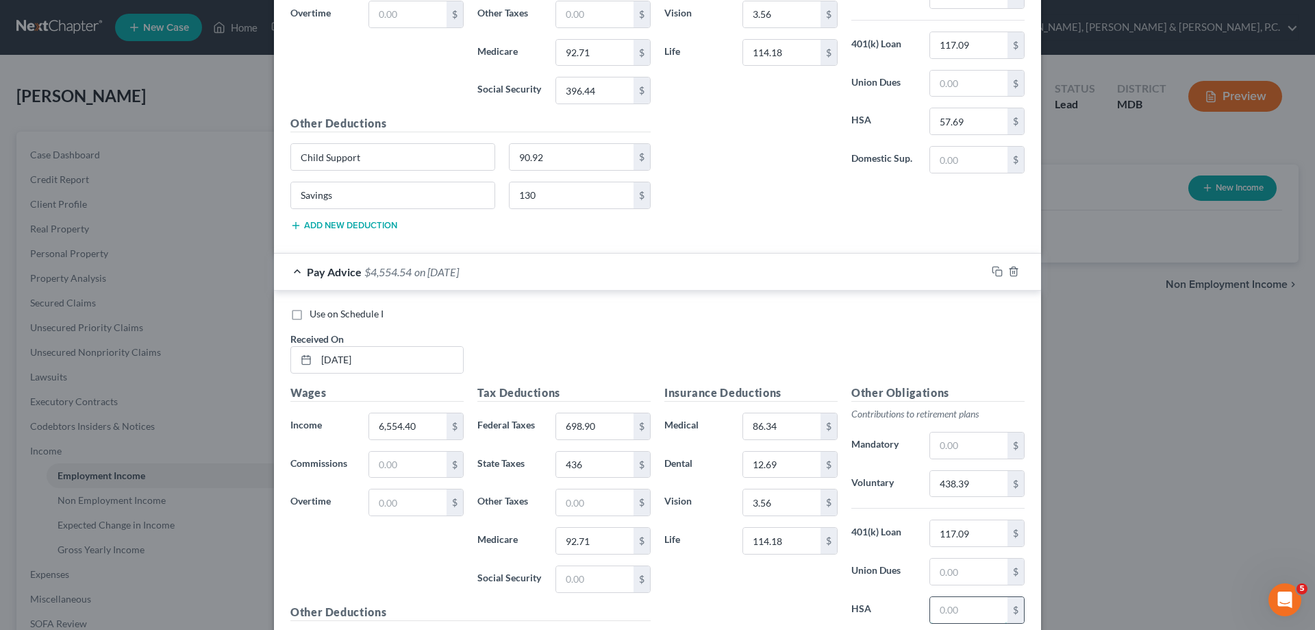
click at [959, 607] on input "text" at bounding box center [968, 610] width 77 height 26
click at [582, 579] on input "text" at bounding box center [594, 579] width 77 height 26
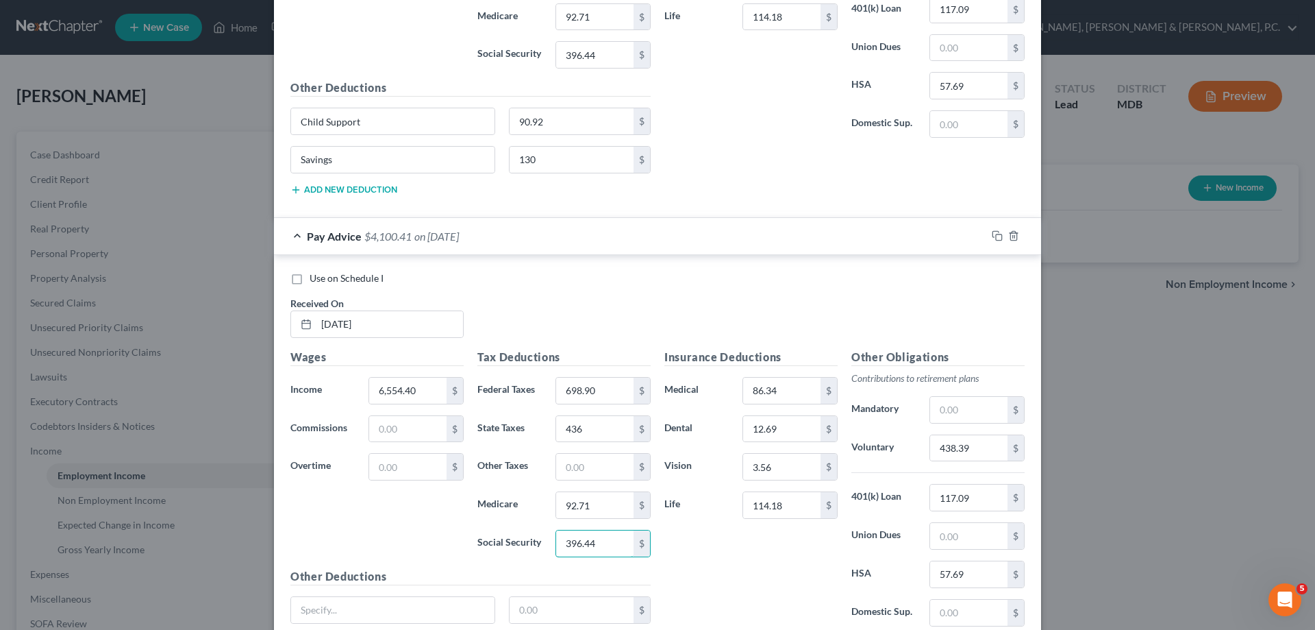
scroll to position [6653, 0]
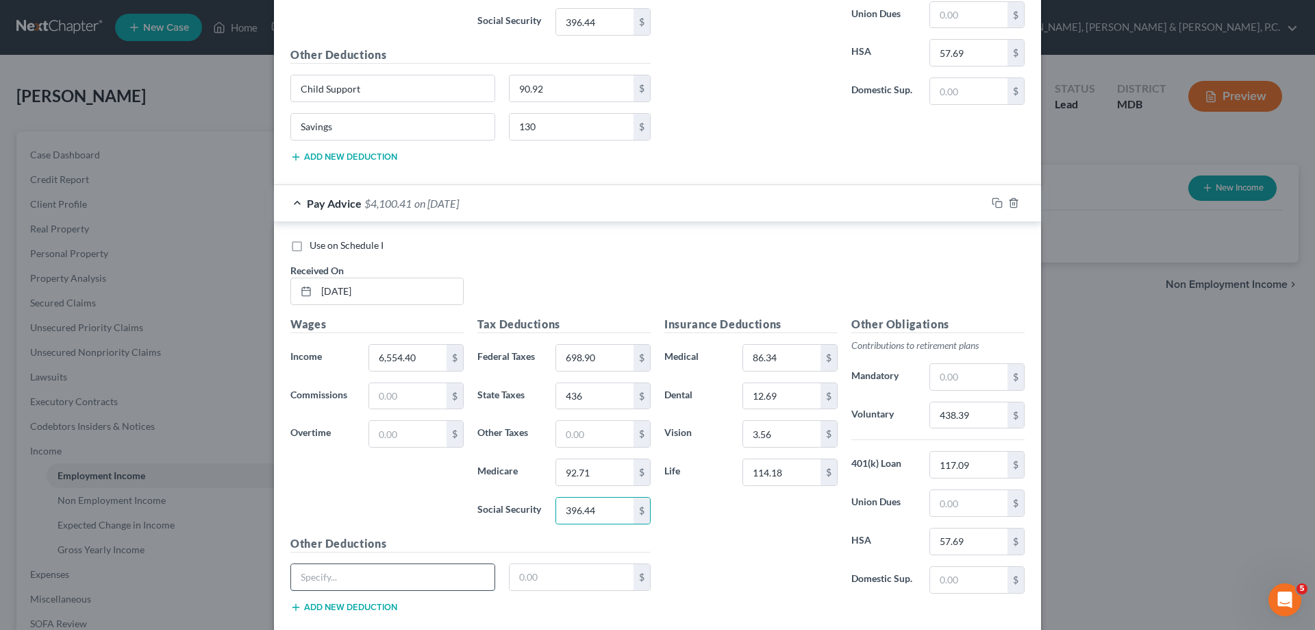
click at [406, 580] on input "text" at bounding box center [392, 577] width 203 height 26
click at [382, 602] on button "Add new deduction" at bounding box center [343, 607] width 107 height 11
click at [379, 610] on input "text" at bounding box center [392, 615] width 203 height 26
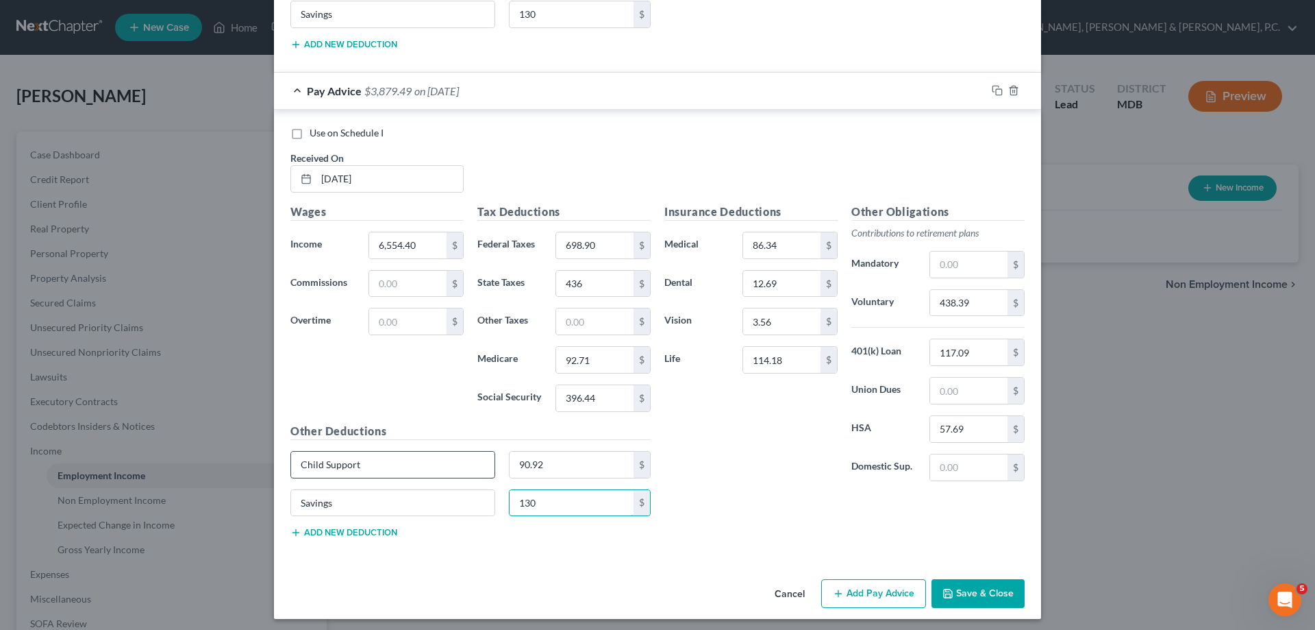
scroll to position [6770, 0]
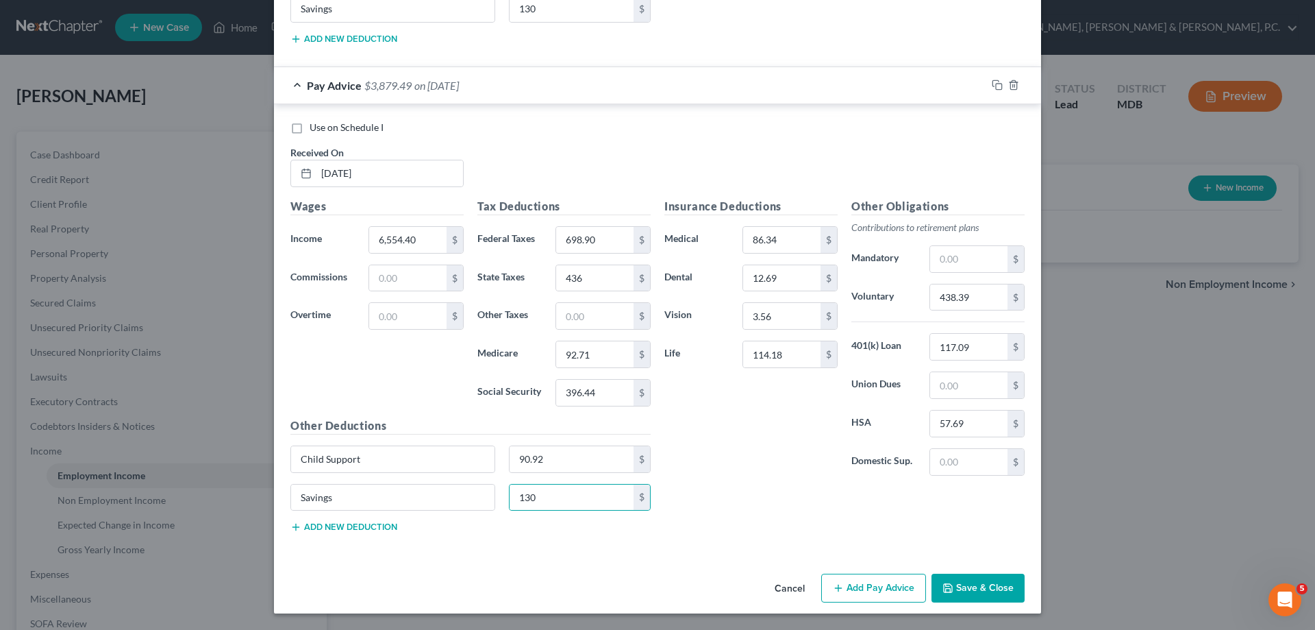
click at [974, 584] on button "Save & Close" at bounding box center [978, 587] width 93 height 29
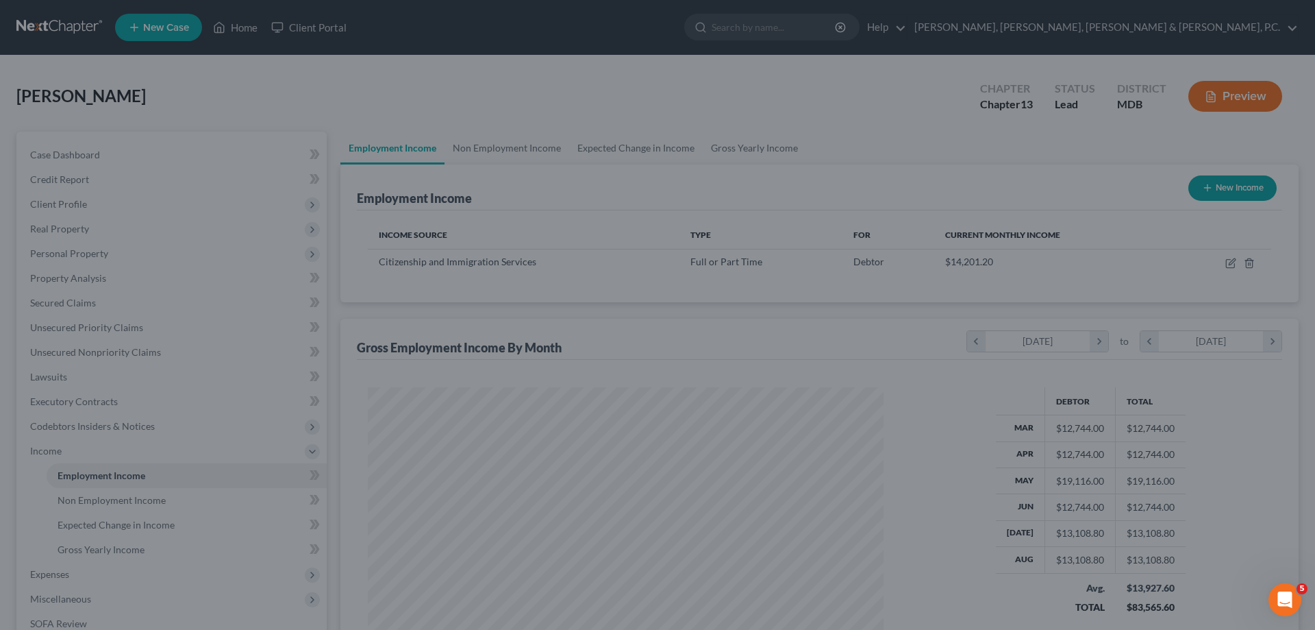
scroll to position [256, 539]
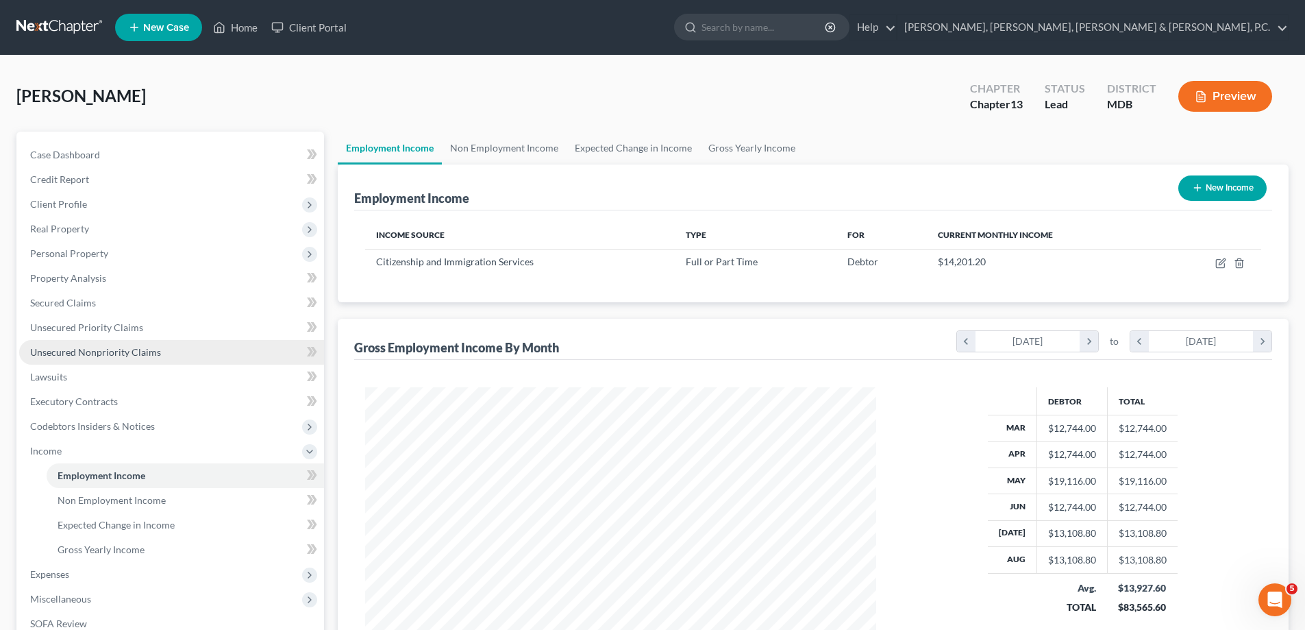
click at [105, 347] on span "Unsecured Nonpriority Claims" at bounding box center [95, 352] width 131 height 12
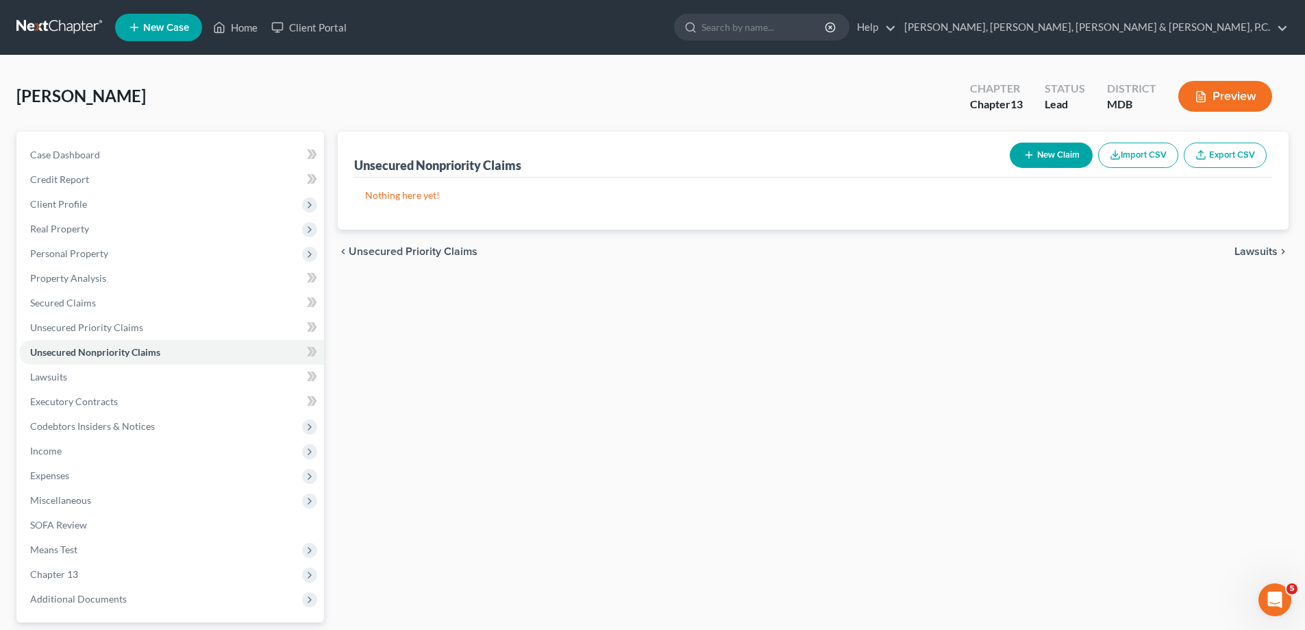
click at [1062, 156] on button "New Claim" at bounding box center [1051, 155] width 83 height 25
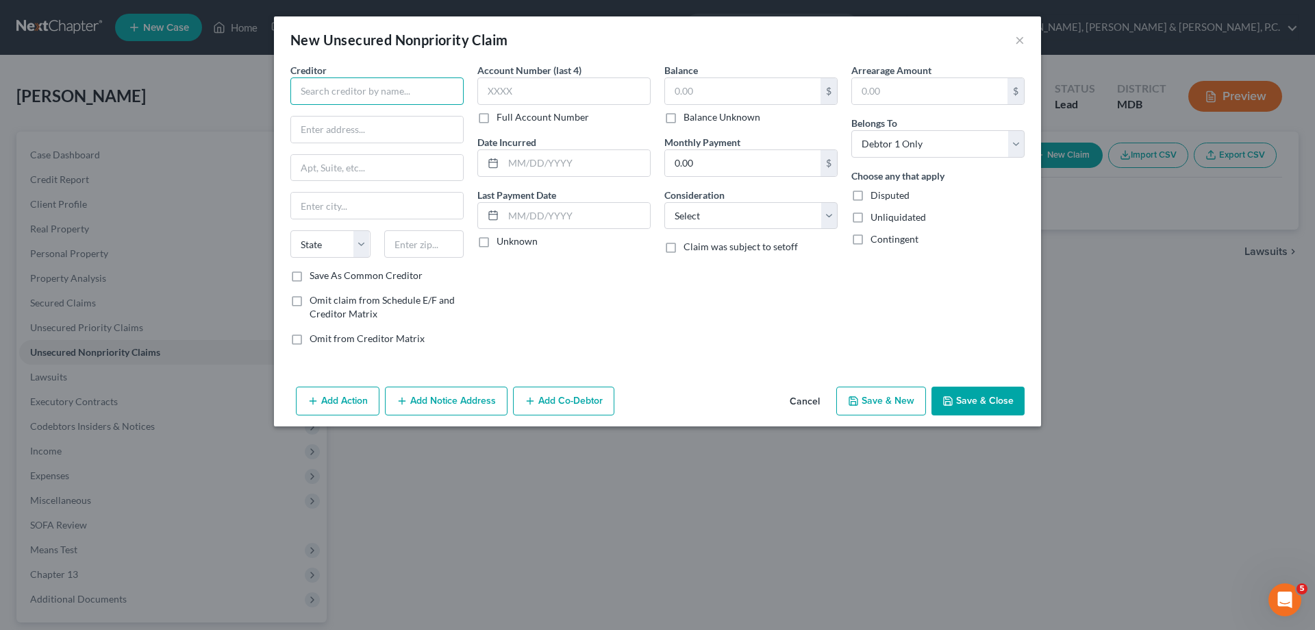
click at [411, 80] on input "text" at bounding box center [376, 90] width 173 height 27
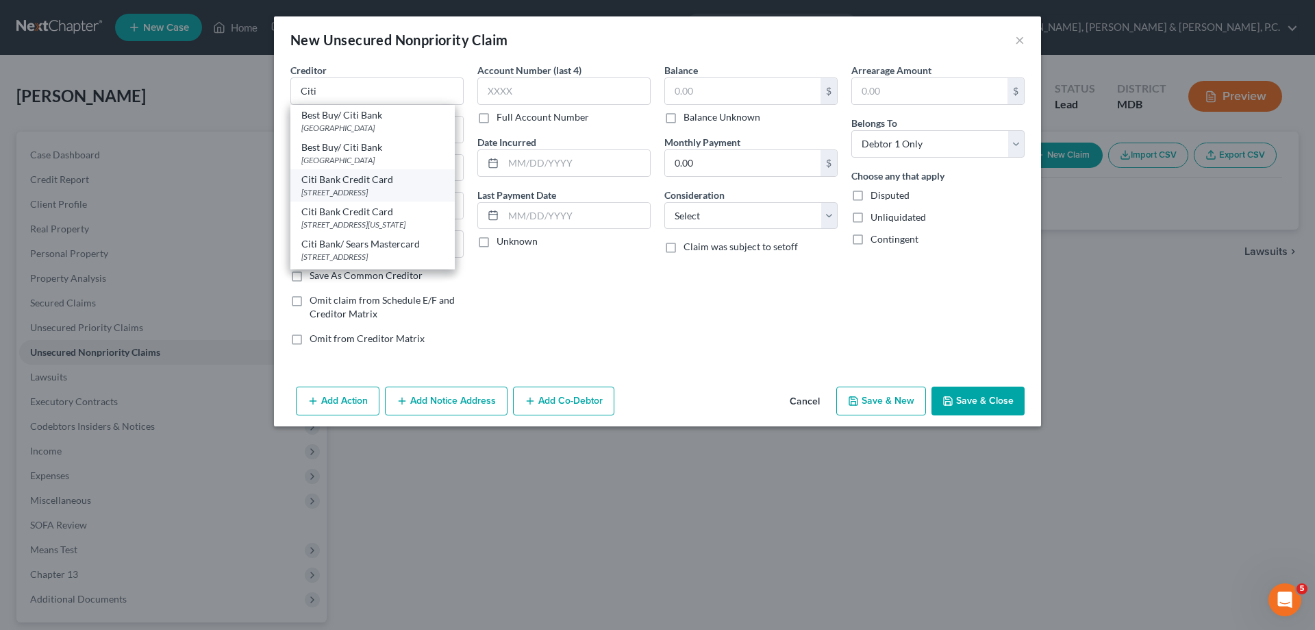
click at [388, 181] on div "Citi Bank Credit Card" at bounding box center [372, 180] width 143 height 14
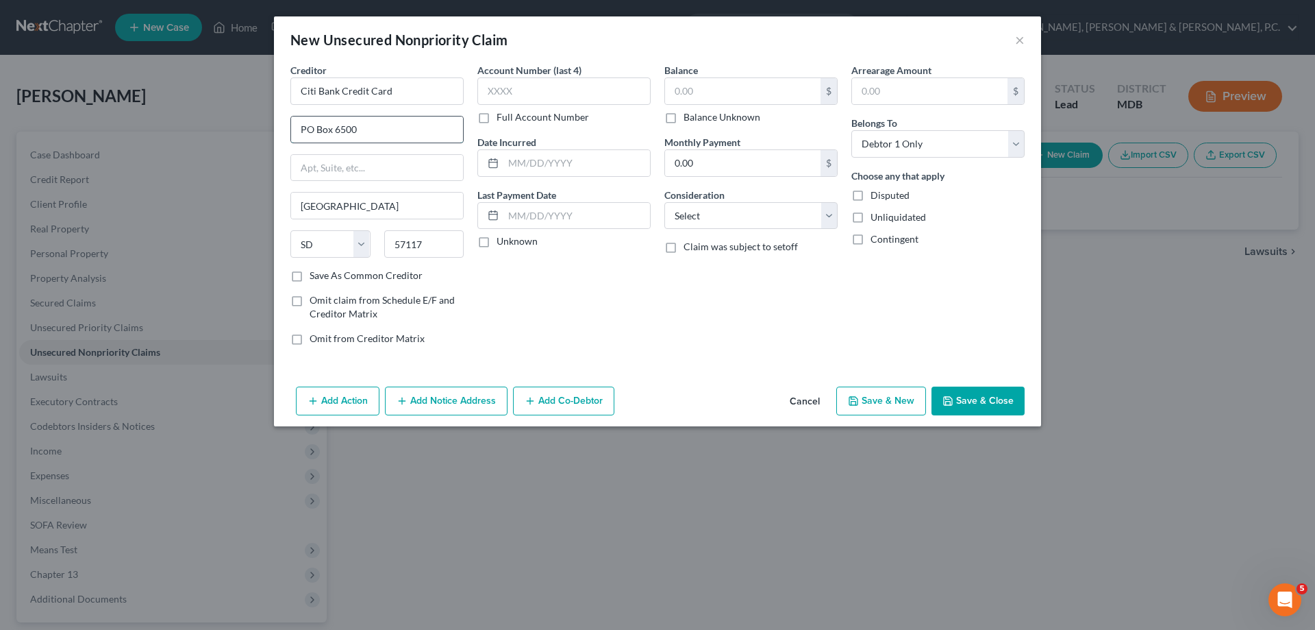
click at [373, 128] on input "PO Box 6500" at bounding box center [377, 129] width 172 height 26
click at [310, 276] on label "Save As Common Creditor" at bounding box center [366, 276] width 113 height 14
click at [315, 276] on input "Save As Common Creditor" at bounding box center [319, 273] width 9 height 9
click at [551, 85] on input "text" at bounding box center [564, 90] width 173 height 27
click at [719, 88] on input "text" at bounding box center [743, 91] width 156 height 26
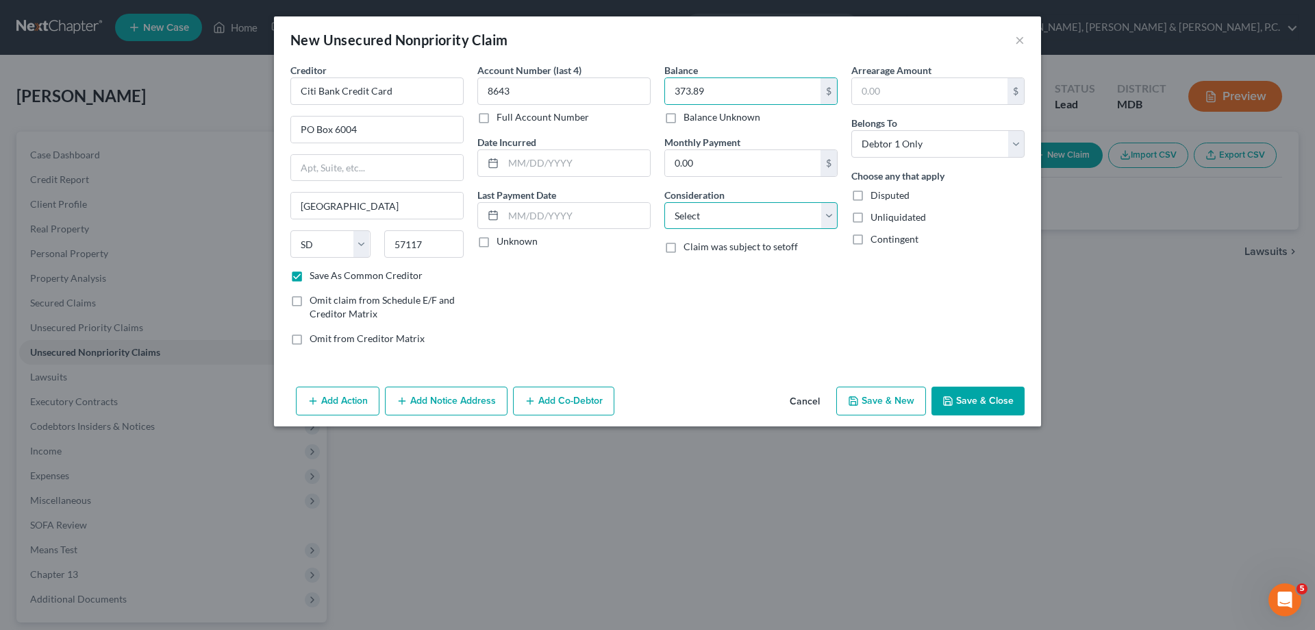
click at [772, 211] on select "Select Cable / Satellite Services Collection Agency Credit Card Debt Debt Couns…" at bounding box center [751, 215] width 173 height 27
click at [665, 202] on select "Select Cable / Satellite Services Collection Agency Credit Card Debt Debt Couns…" at bounding box center [751, 215] width 173 height 27
click at [907, 395] on button "Save & New" at bounding box center [882, 400] width 90 height 29
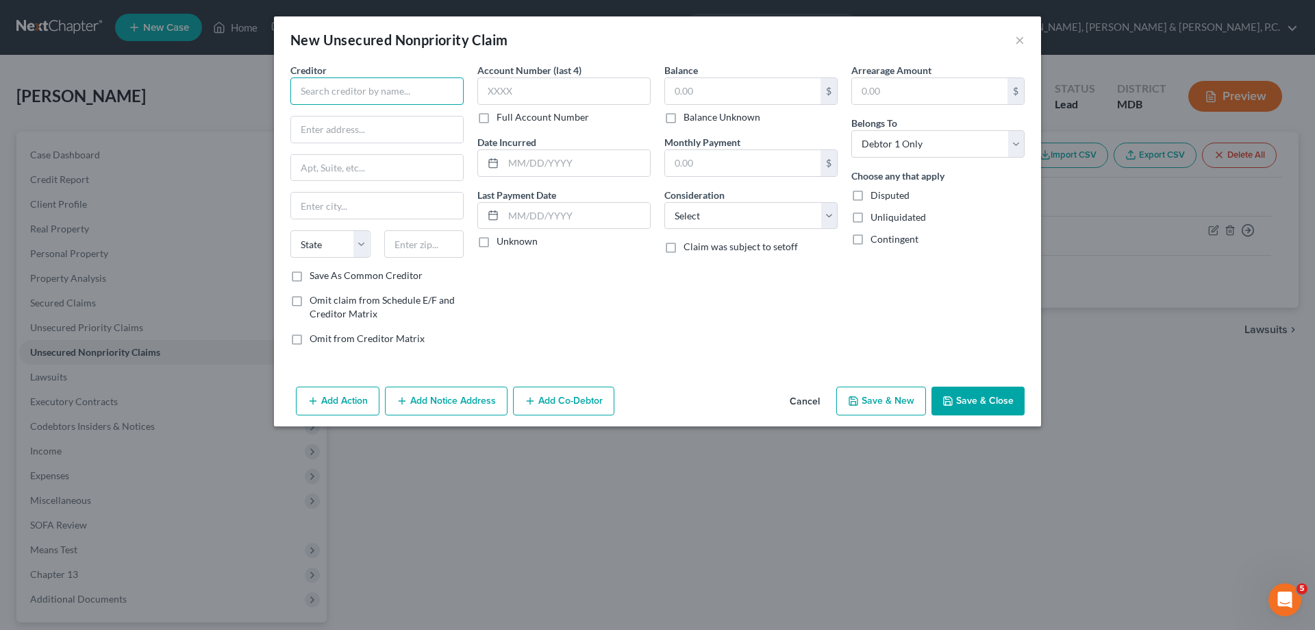
click at [428, 81] on input "text" at bounding box center [376, 90] width 173 height 27
click at [310, 272] on label "Save As Common Creditor" at bounding box center [366, 276] width 113 height 14
click at [315, 272] on input "Save As Common Creditor" at bounding box center [319, 273] width 9 height 9
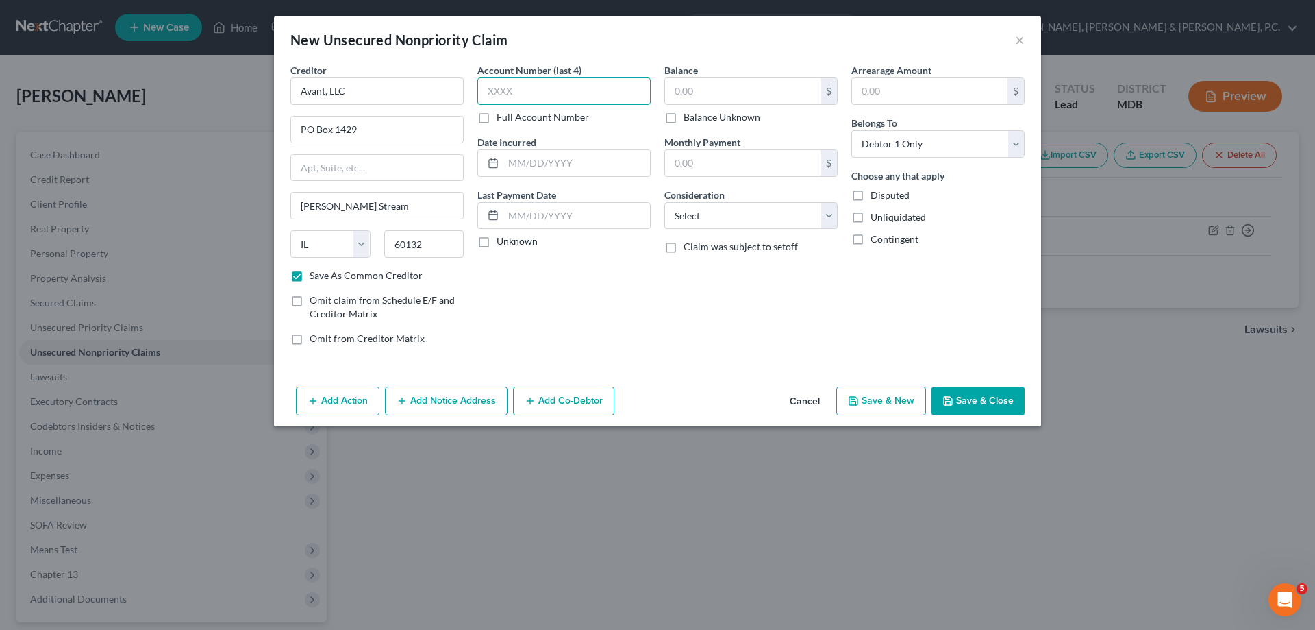
click at [523, 91] on input "text" at bounding box center [564, 90] width 173 height 27
click at [746, 95] on input "text" at bounding box center [743, 91] width 156 height 26
click at [895, 399] on button "Save & New" at bounding box center [882, 400] width 90 height 29
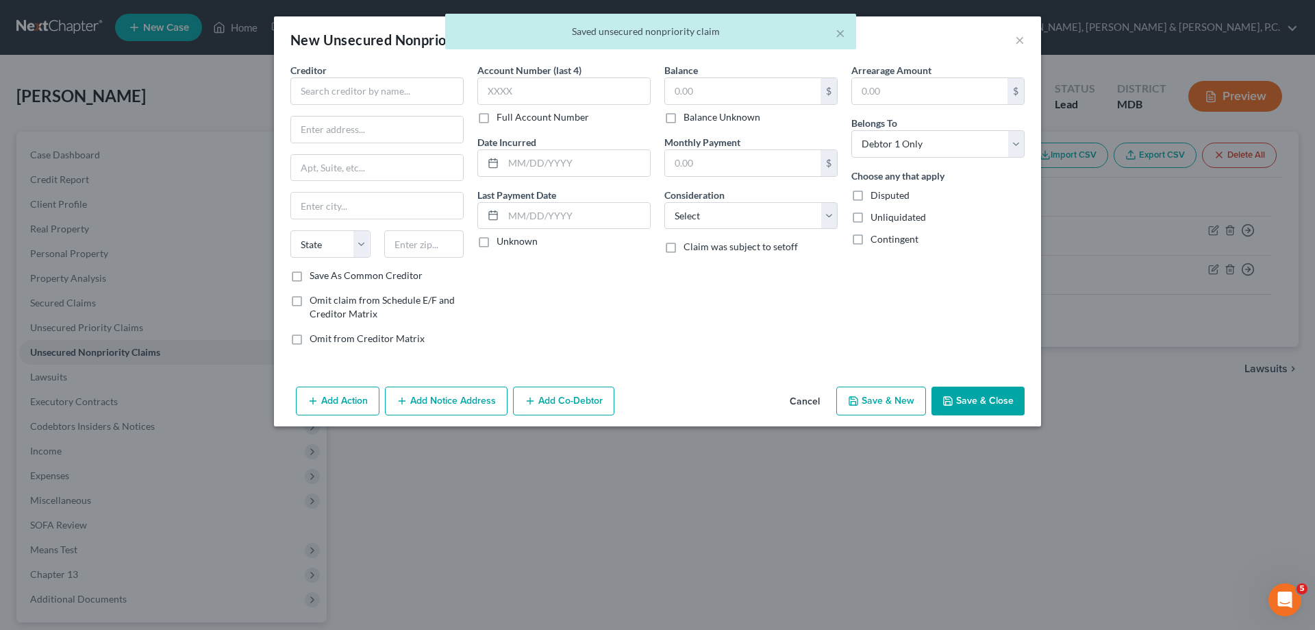
click at [1015, 40] on div "× Saved unsecured nonpriority claim" at bounding box center [650, 35] width 1315 height 42
click at [1023, 40] on div "× Saved unsecured nonpriority claim" at bounding box center [650, 35] width 1315 height 42
click at [1019, 38] on div "× Saved unsecured nonpriority claim" at bounding box center [650, 35] width 1315 height 42
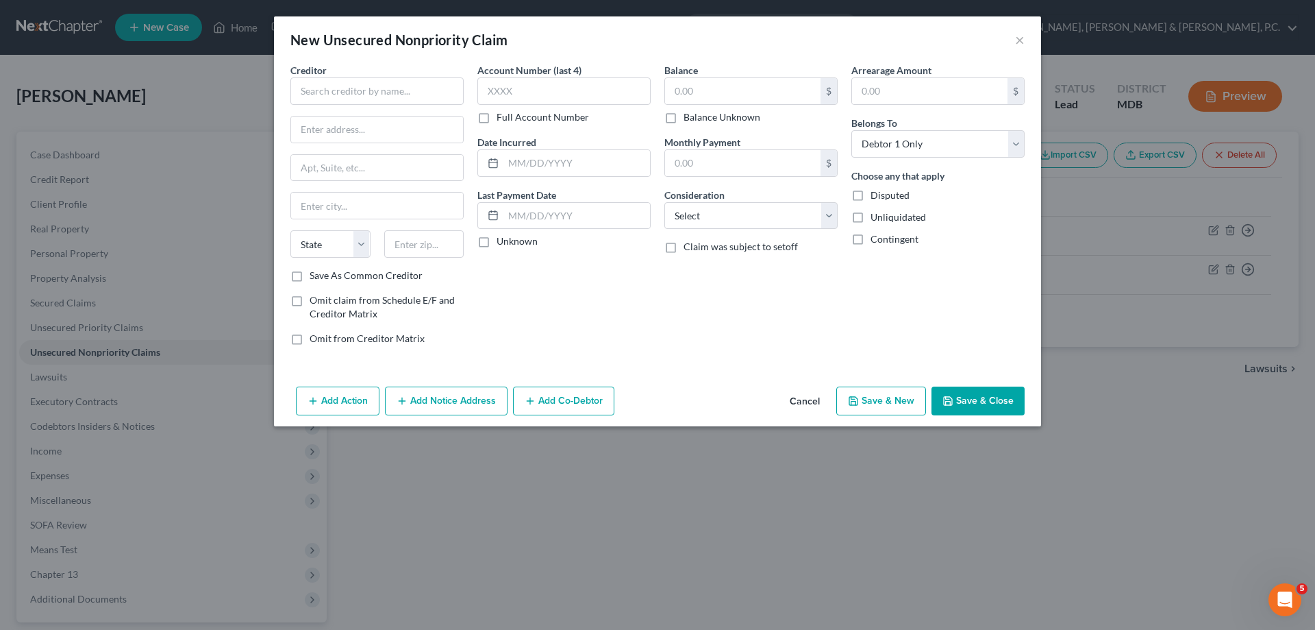
click at [1004, 392] on button "Save & Close" at bounding box center [978, 400] width 93 height 29
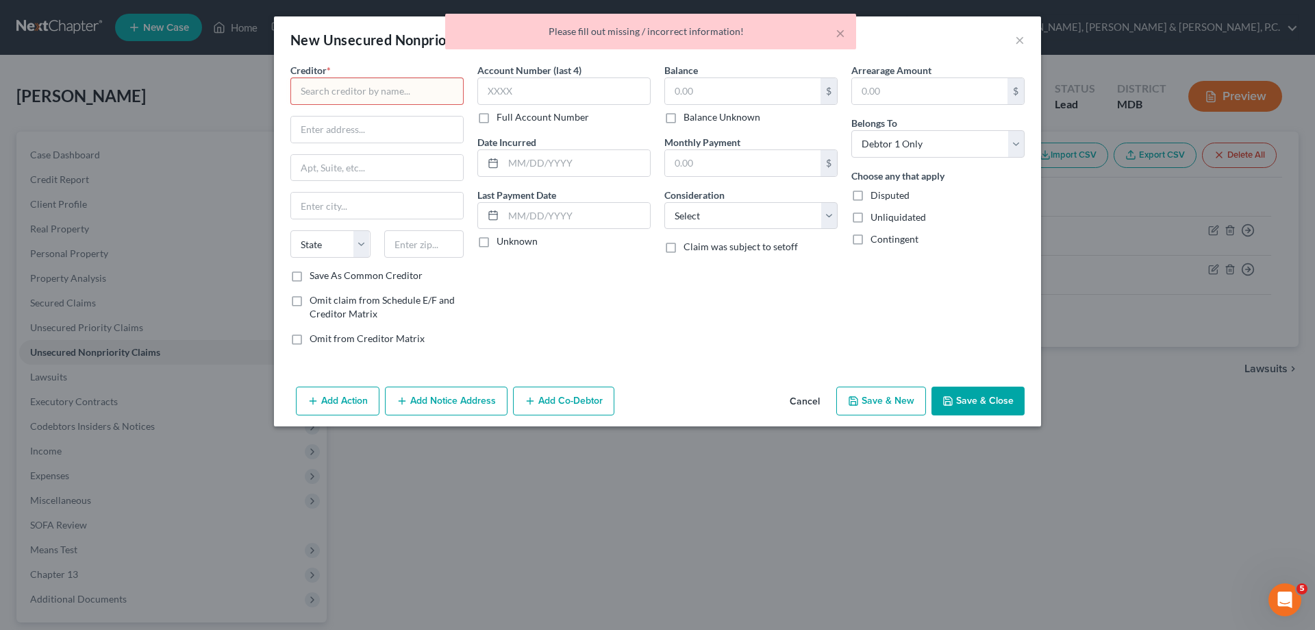
click at [1019, 40] on div "× Please fill out missing / incorrect information!" at bounding box center [650, 35] width 1315 height 42
click at [758, 338] on div "Balance $ Balance Unknown Balance Undetermined $ Balance Unknown Monthly Paymen…" at bounding box center [751, 209] width 187 height 293
click at [809, 399] on button "Cancel" at bounding box center [805, 401] width 52 height 27
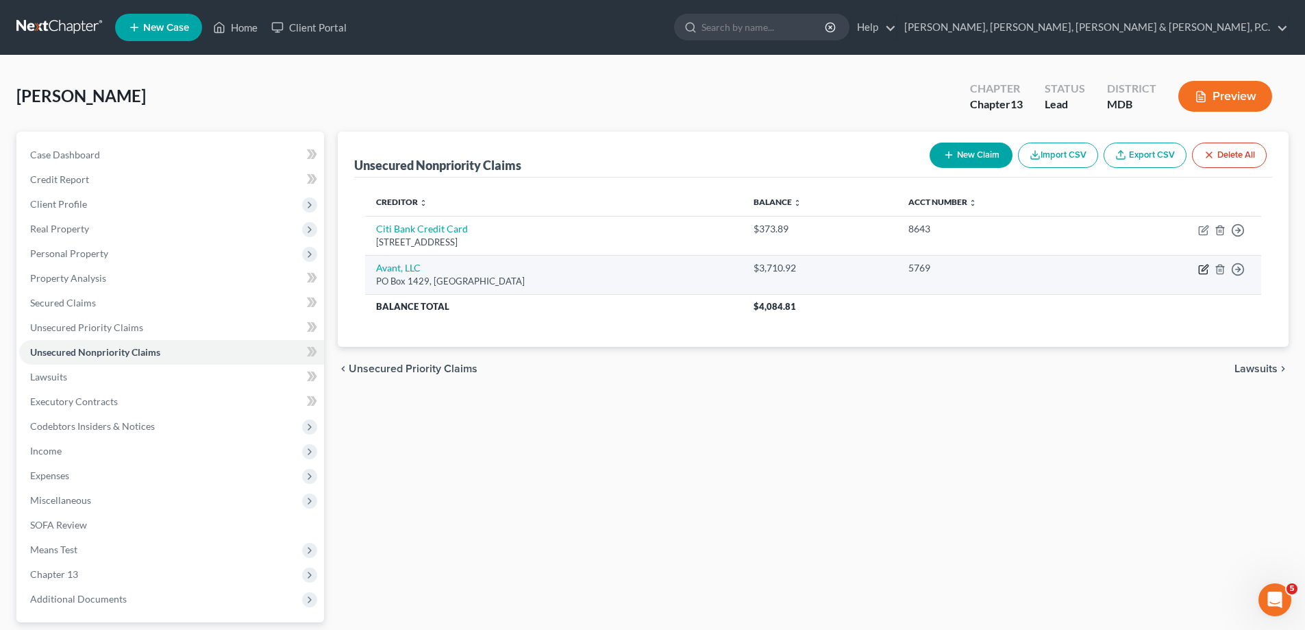
click at [1205, 269] on icon "button" at bounding box center [1205, 267] width 6 height 6
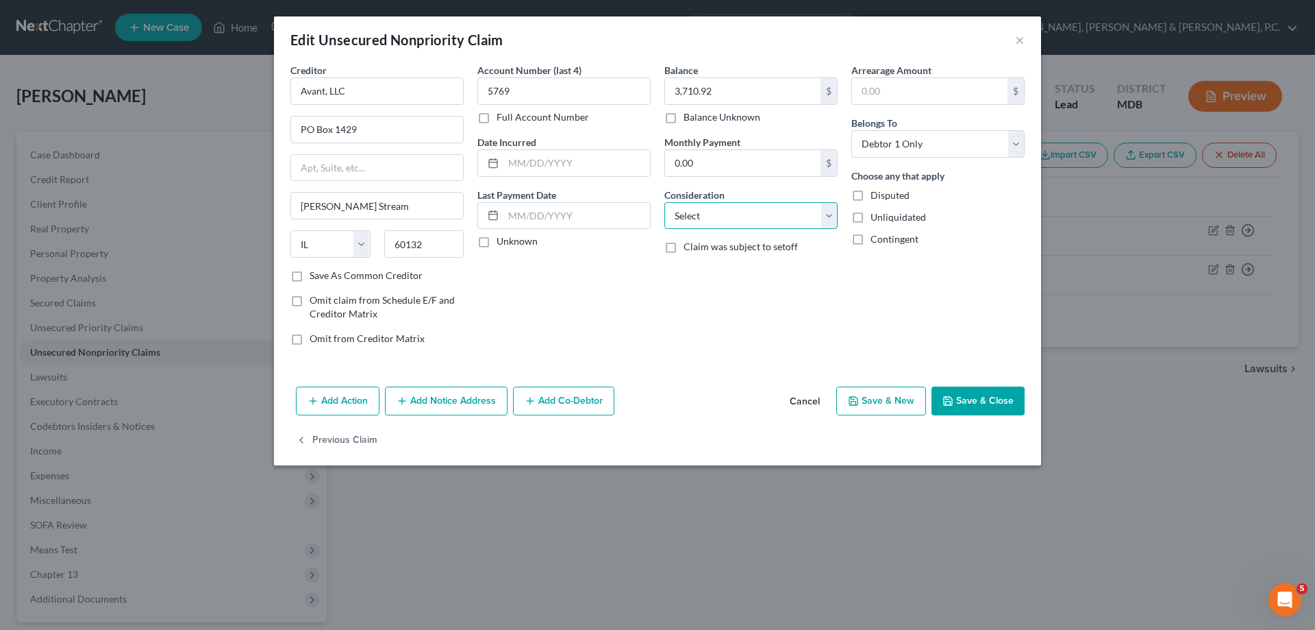
click at [794, 221] on select "Select Cable / Satellite Services Collection Agency Credit Card Debt Debt Couns…" at bounding box center [751, 215] width 173 height 27
click at [665, 202] on select "Select Cable / Satellite Services Collection Agency Credit Card Debt Debt Couns…" at bounding box center [751, 215] width 173 height 27
click at [902, 391] on button "Save & New" at bounding box center [882, 400] width 90 height 29
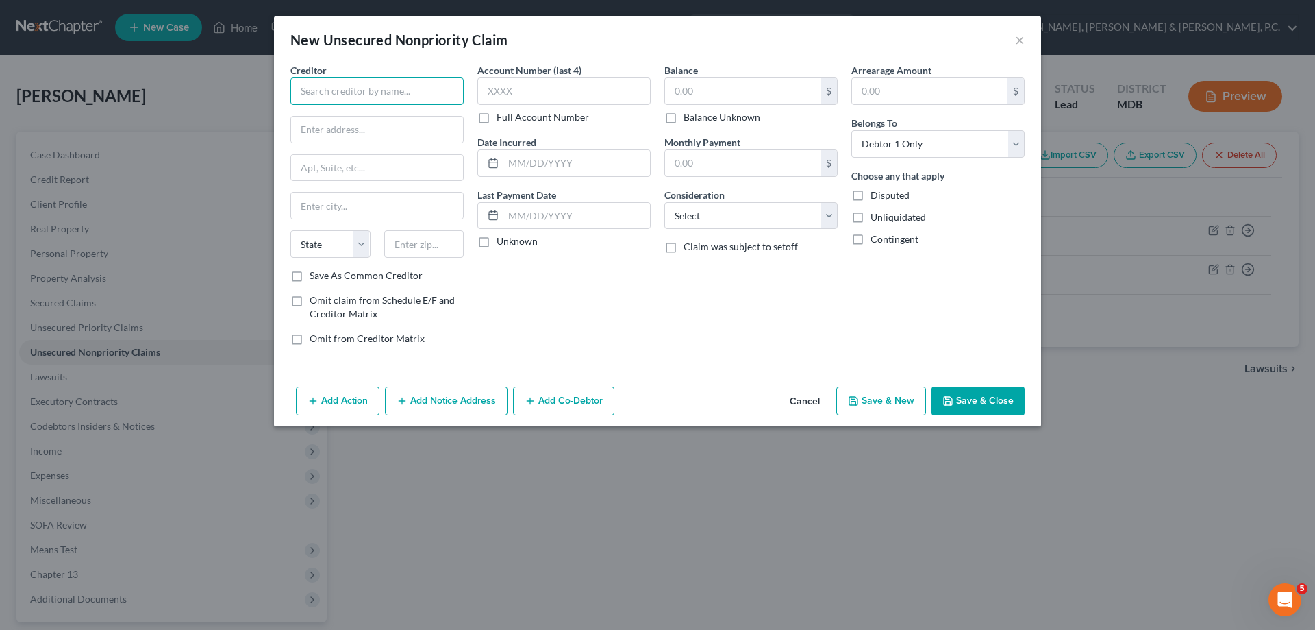
click at [428, 88] on input "text" at bounding box center [376, 90] width 173 height 27
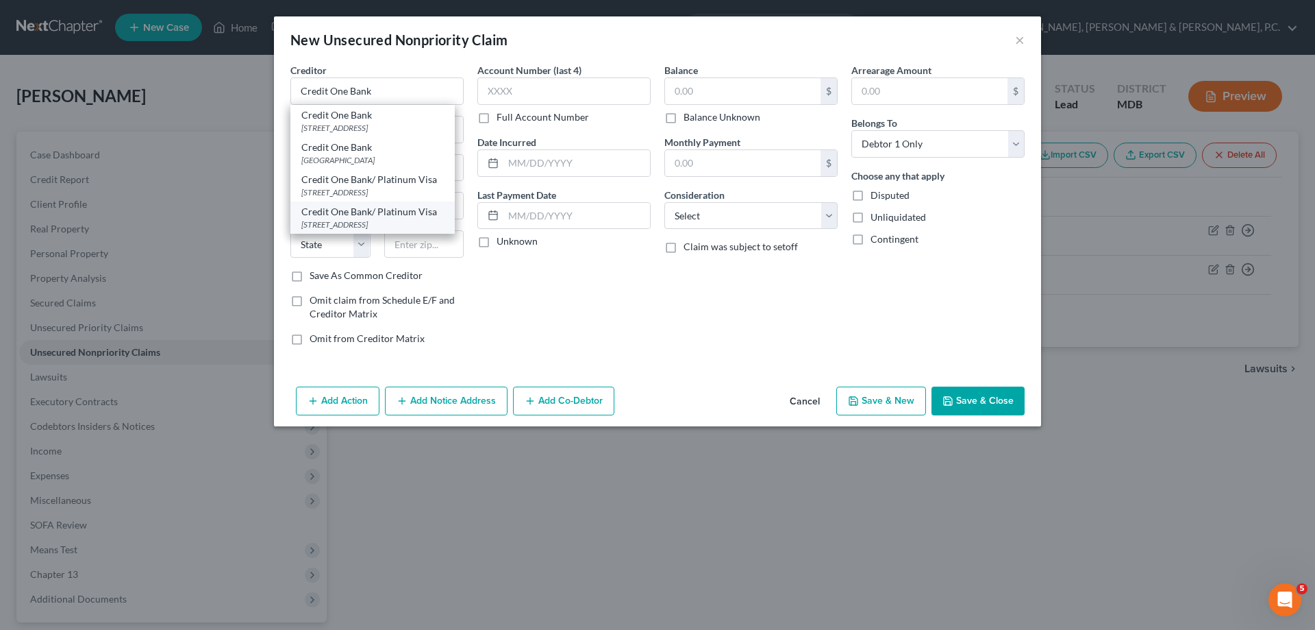
click at [406, 213] on div "Credit One Bank/ Platinum Visa" at bounding box center [372, 212] width 143 height 14
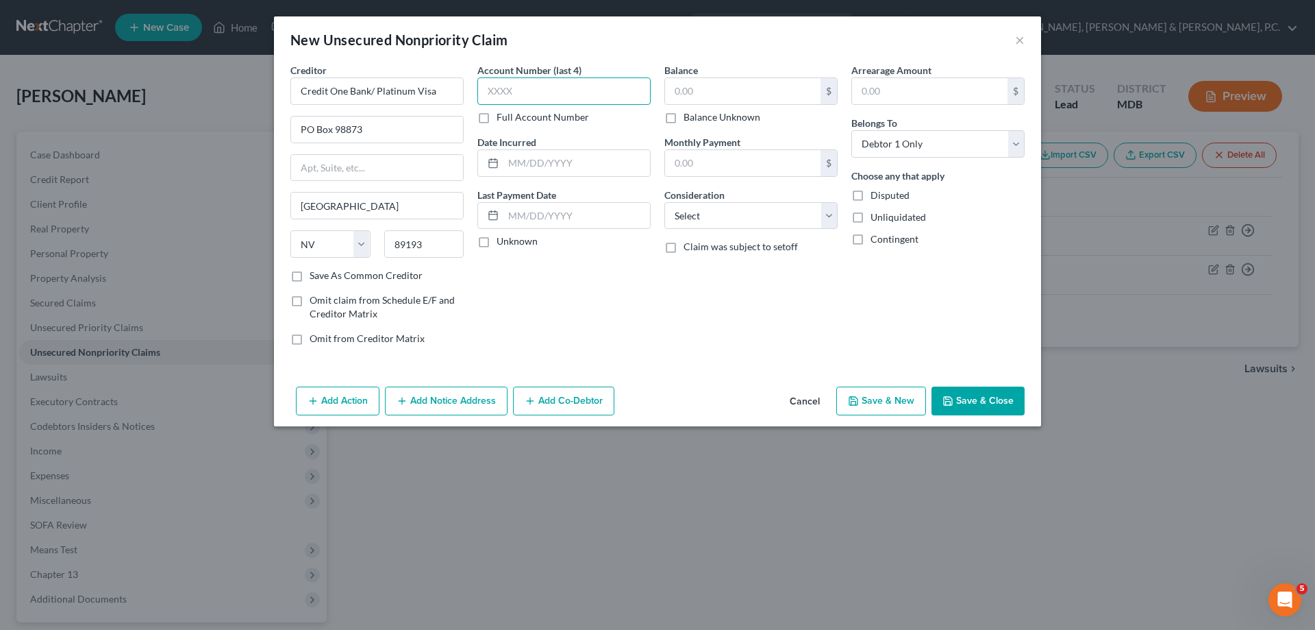
click at [531, 92] on input "text" at bounding box center [564, 90] width 173 height 27
click at [760, 91] on input "text" at bounding box center [743, 91] width 156 height 26
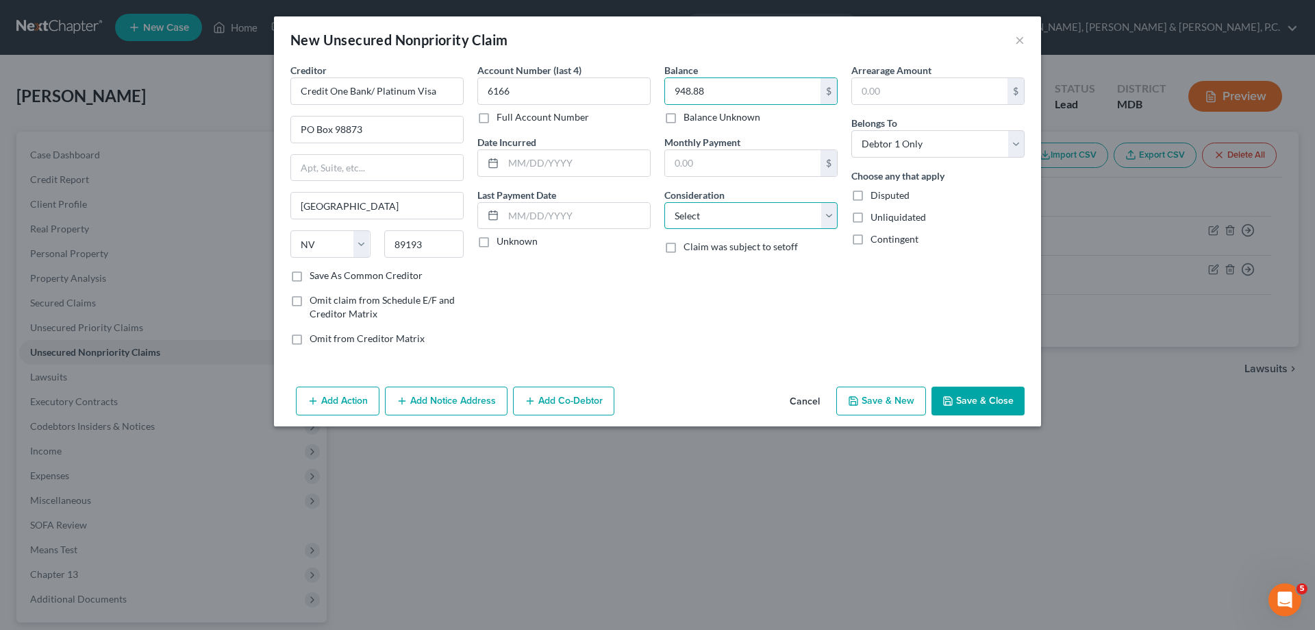
click at [749, 217] on select "Select Cable / Satellite Services Collection Agency Credit Card Debt Debt Couns…" at bounding box center [751, 215] width 173 height 27
click at [665, 202] on select "Select Cable / Satellite Services Collection Agency Credit Card Debt Debt Couns…" at bounding box center [751, 215] width 173 height 27
click at [866, 394] on button "Save & New" at bounding box center [882, 400] width 90 height 29
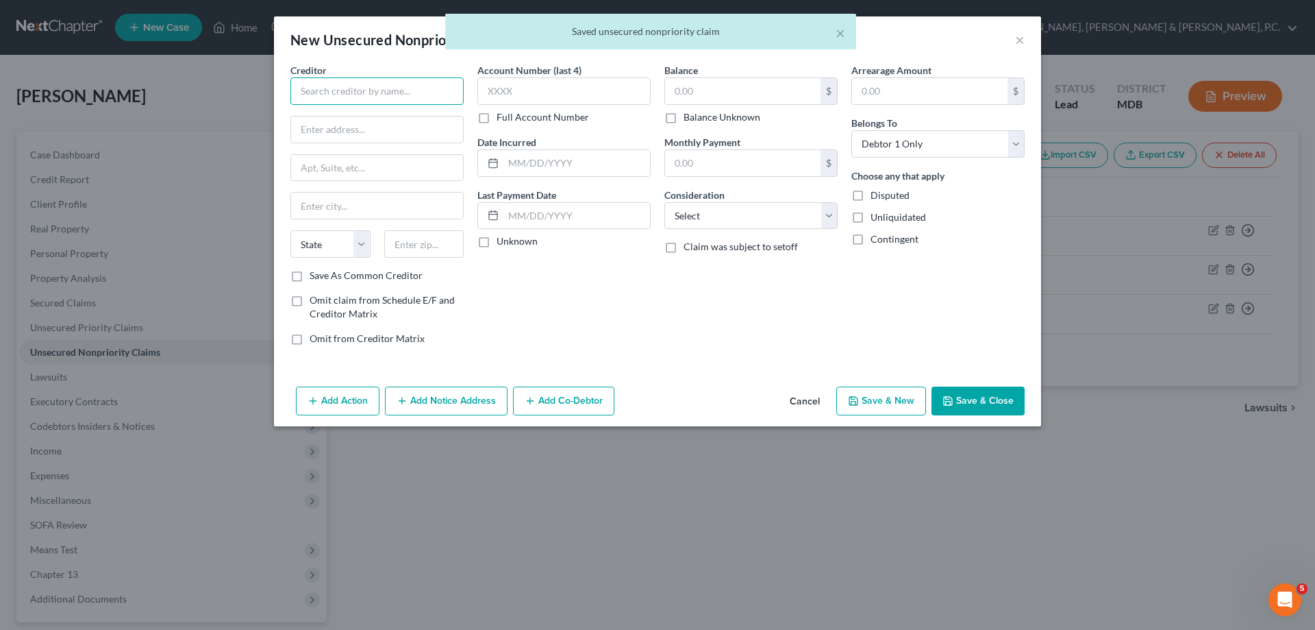
click at [408, 87] on input "text" at bounding box center [376, 90] width 173 height 27
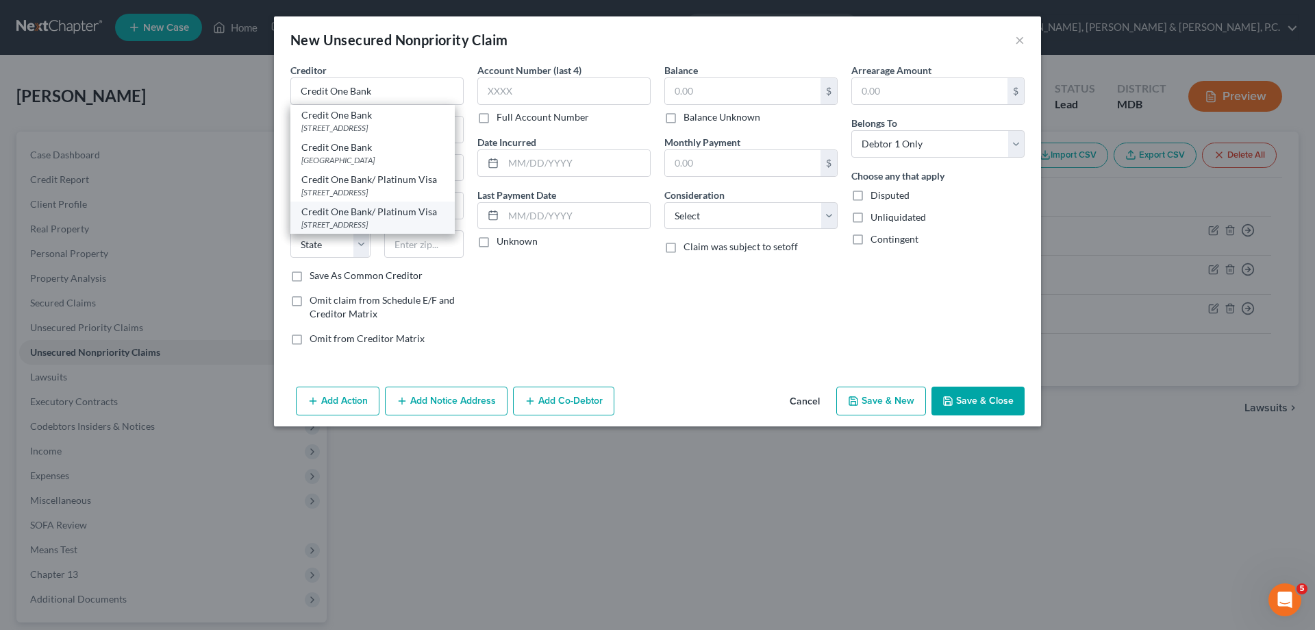
click at [384, 221] on div "[STREET_ADDRESS]" at bounding box center [372, 225] width 143 height 12
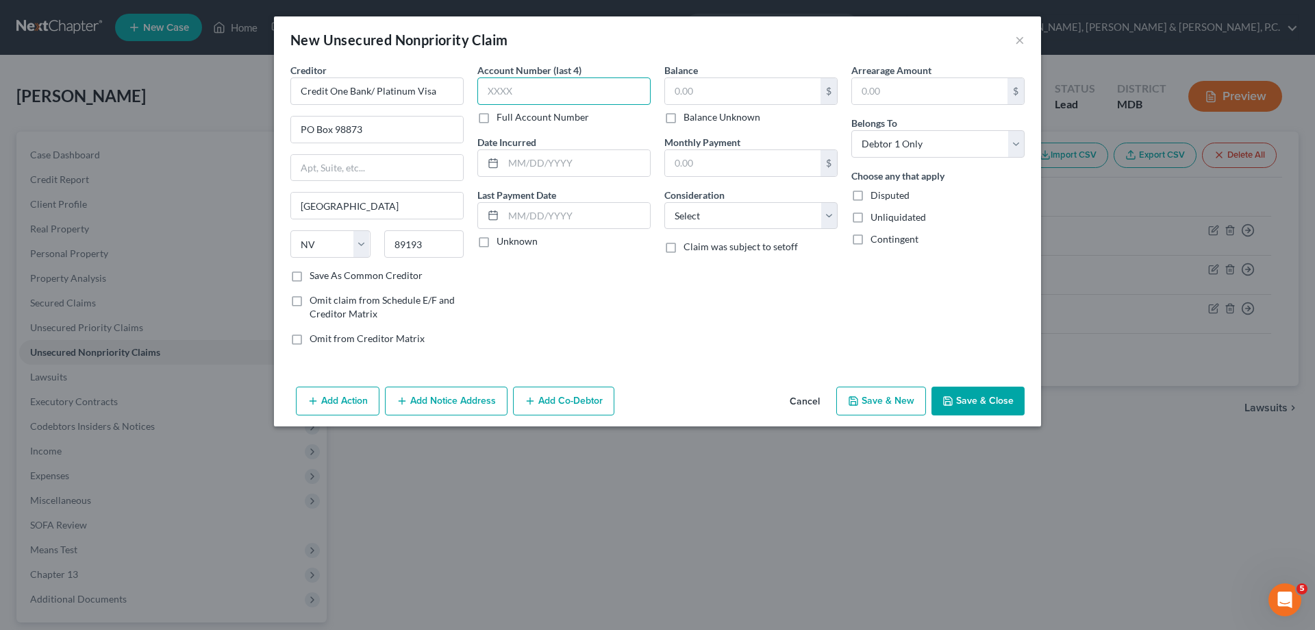
click at [544, 92] on input "text" at bounding box center [564, 90] width 173 height 27
click at [679, 85] on input "text" at bounding box center [743, 91] width 156 height 26
click at [728, 207] on select "Select Cable / Satellite Services Collection Agency Credit Card Debt Debt Couns…" at bounding box center [751, 215] width 173 height 27
click at [665, 202] on select "Select Cable / Satellite Services Collection Agency Credit Card Debt Debt Couns…" at bounding box center [751, 215] width 173 height 27
click at [967, 405] on button "Save & Close" at bounding box center [978, 400] width 93 height 29
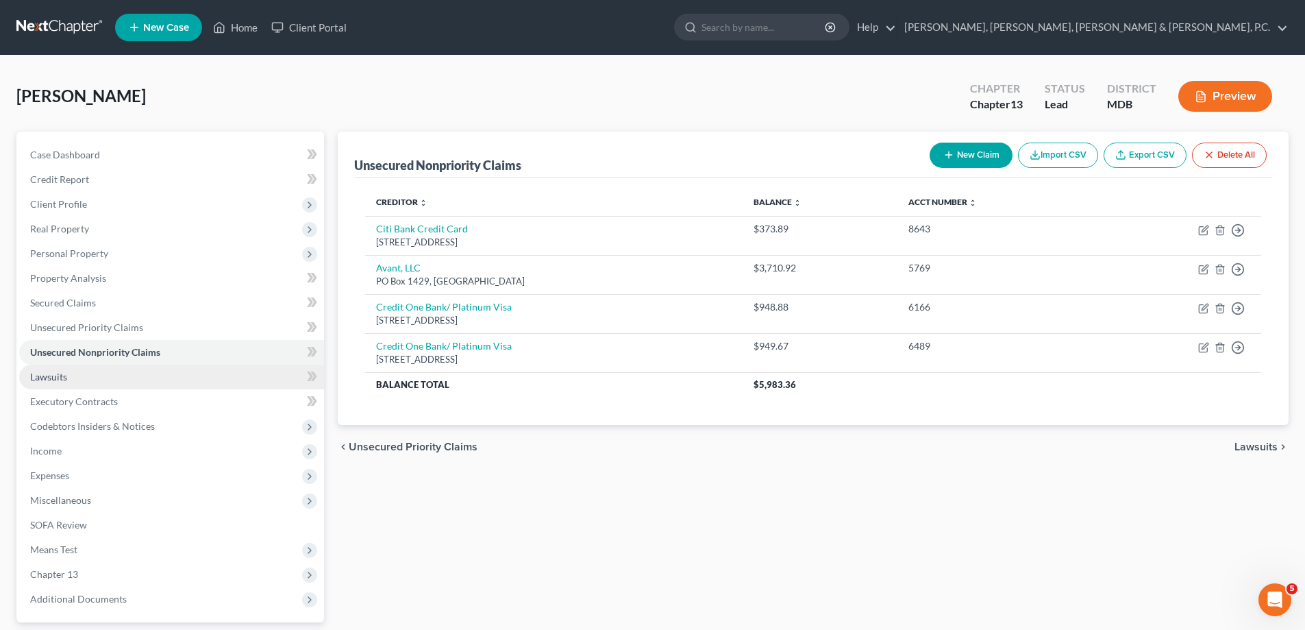
click at [75, 370] on link "Lawsuits" at bounding box center [171, 376] width 305 height 25
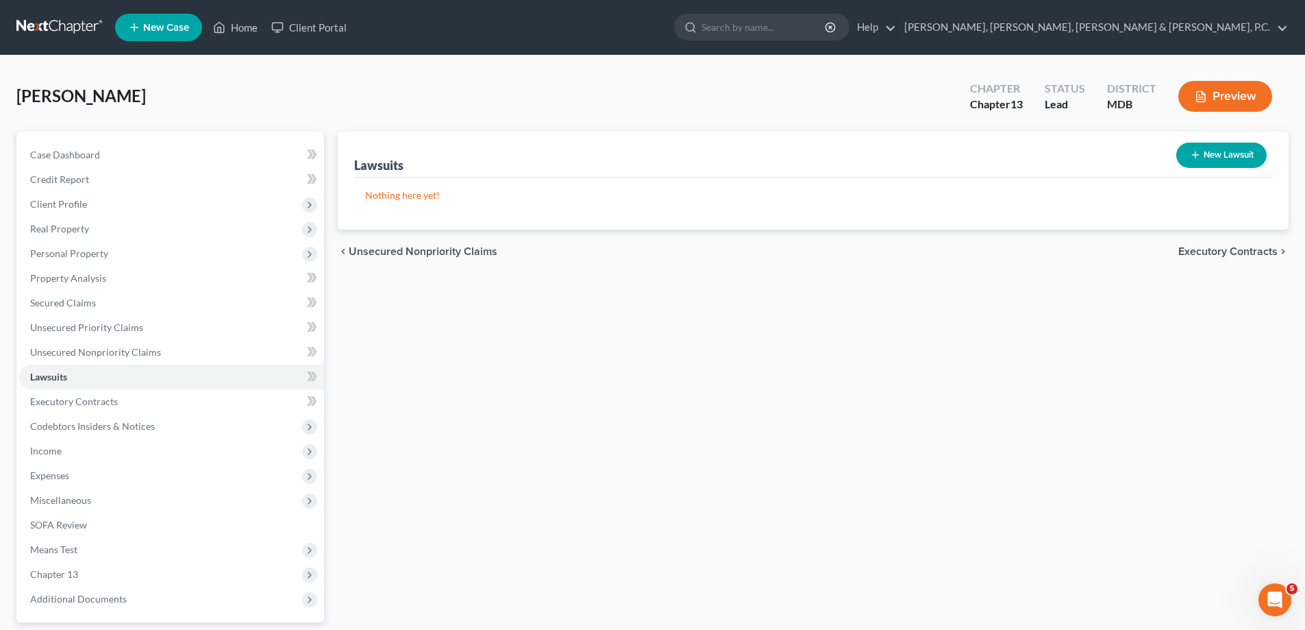
click at [1222, 156] on button "New Lawsuit" at bounding box center [1221, 155] width 90 height 25
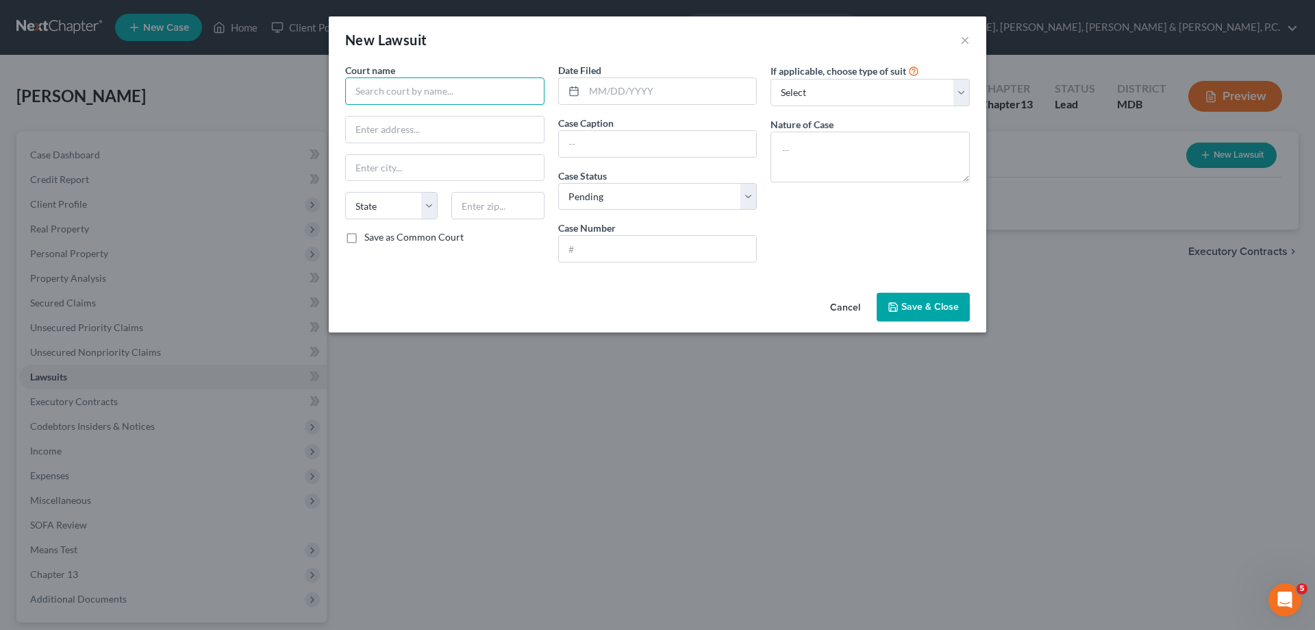
click at [415, 94] on input "text" at bounding box center [444, 90] width 199 height 27
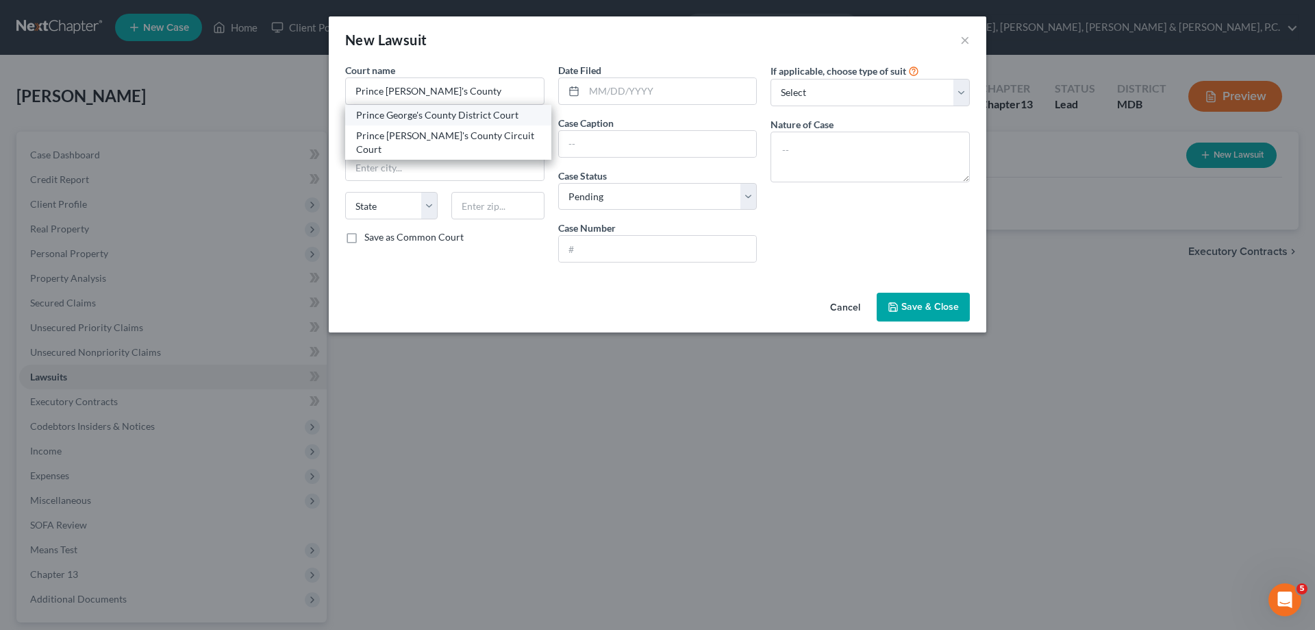
click at [428, 111] on div "Prince George's County District Court" at bounding box center [448, 115] width 184 height 14
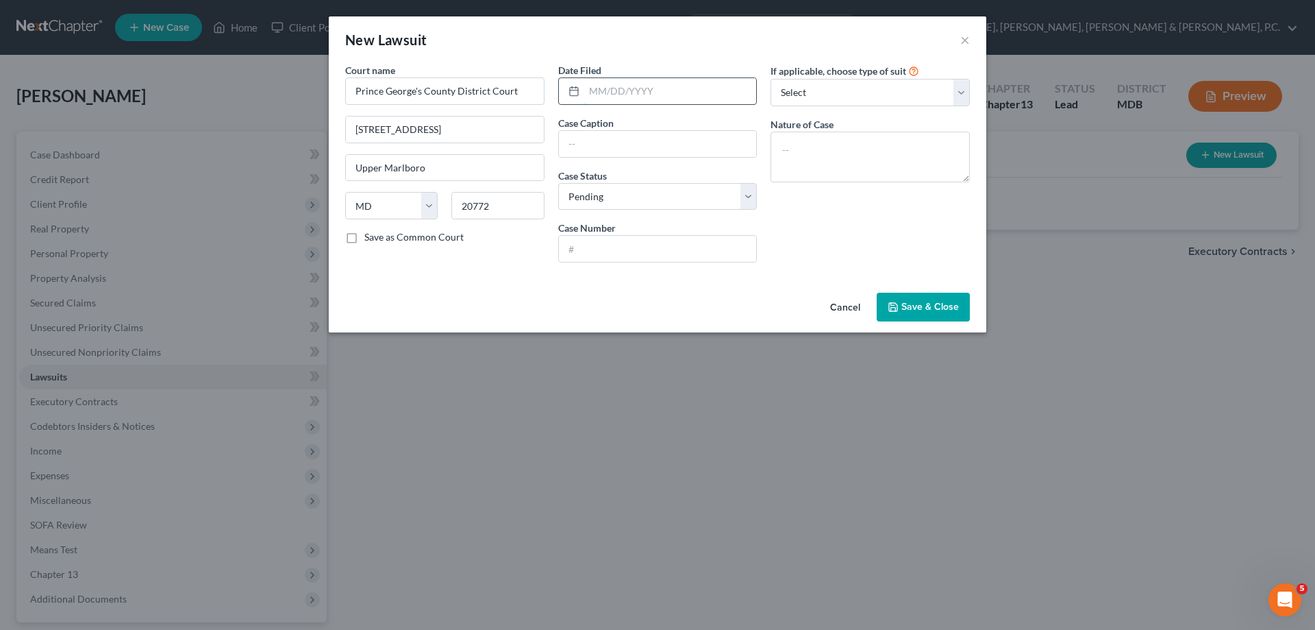
click at [595, 84] on input "text" at bounding box center [670, 91] width 173 height 26
paste input "LENDMARK FINANCIAL SERVICES, LLC. fka LENDMARK FINANCIAL SERVICES, INC. vs. [PE…"
click at [620, 246] on input "text" at bounding box center [658, 249] width 198 height 26
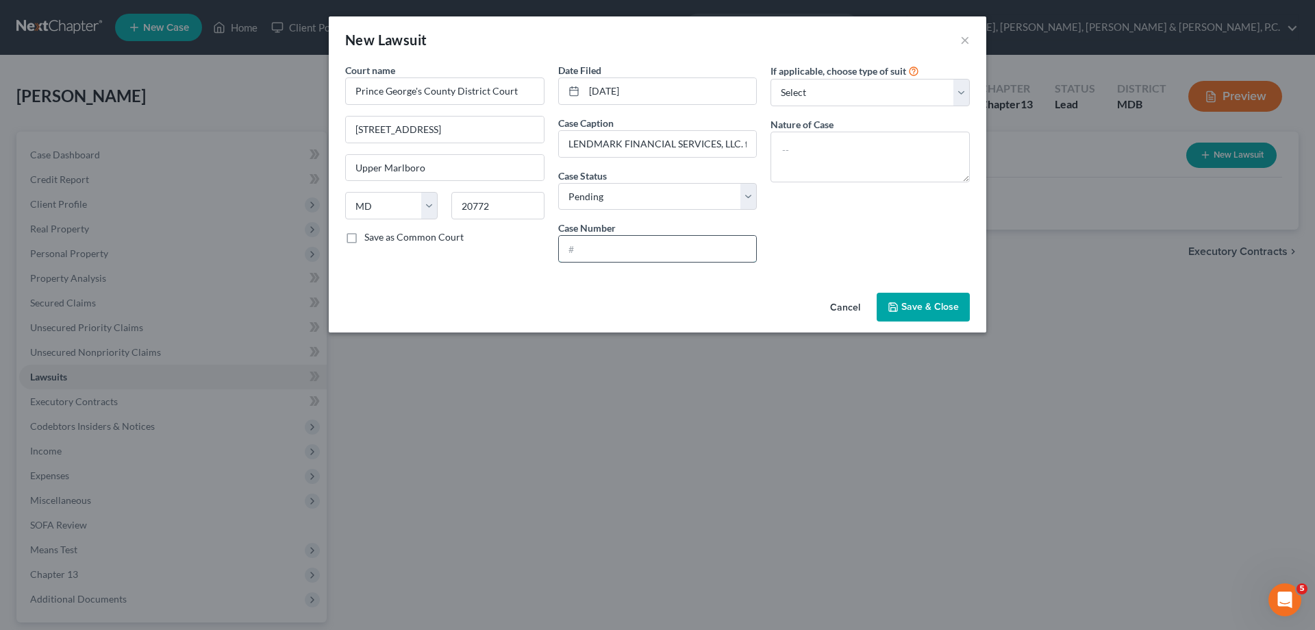
paste input "D-05-CV-25-024414"
drag, startPoint x: 808, startPoint y: 95, endPoint x: 815, endPoint y: 106, distance: 12.9
click at [809, 95] on select "Select Repossession Garnishment Foreclosure Attached, Seized, Or Levied Other" at bounding box center [870, 92] width 199 height 27
click at [771, 79] on select "Select Repossession Garnishment Foreclosure Attached, Seized, Or Levied Other" at bounding box center [870, 92] width 199 height 27
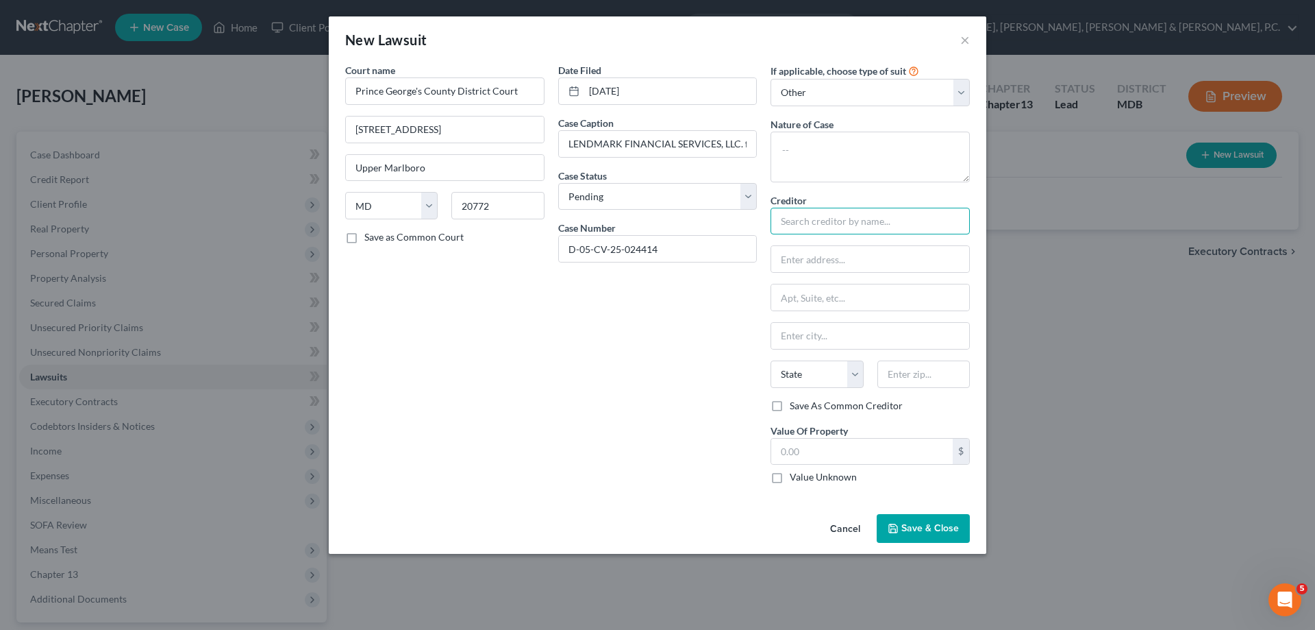
click at [815, 215] on input "text" at bounding box center [870, 221] width 199 height 27
click at [797, 221] on input "Lenmark Financial" at bounding box center [870, 221] width 199 height 27
click at [891, 217] on input "Lendmark Financial" at bounding box center [870, 221] width 199 height 27
click at [880, 240] on div "Lendmark Financial Services" at bounding box center [853, 245] width 143 height 14
click at [932, 525] on span "Save & Close" at bounding box center [931, 528] width 58 height 12
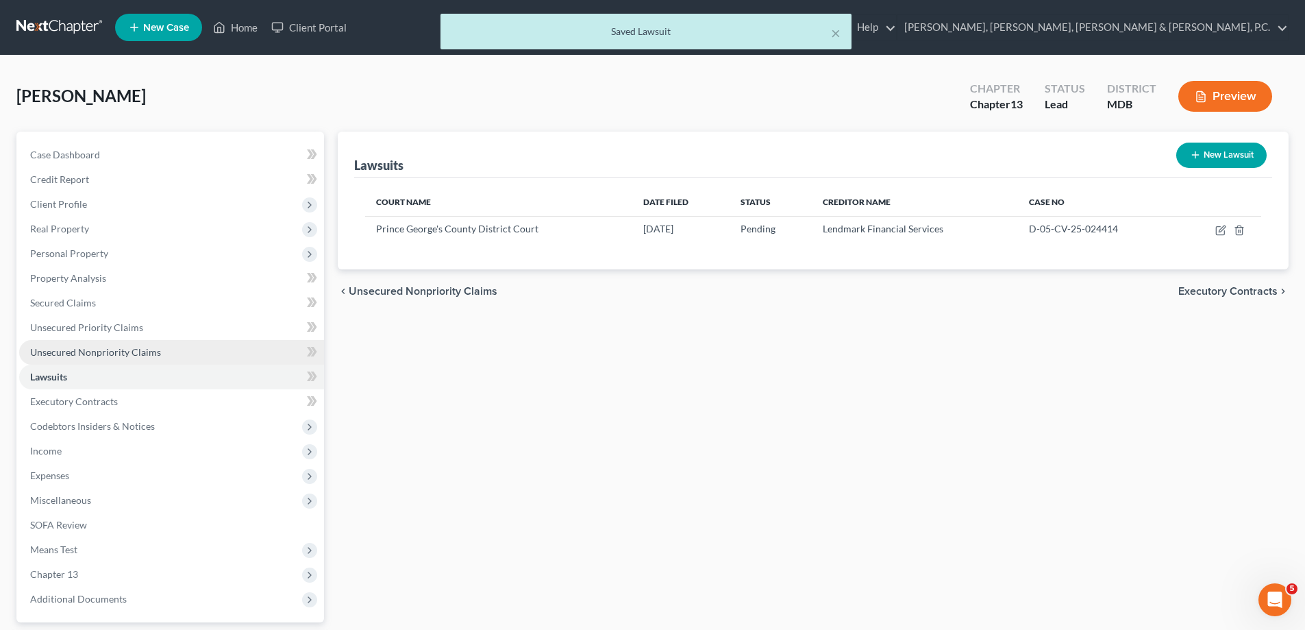
click at [116, 350] on span "Unsecured Nonpriority Claims" at bounding box center [95, 352] width 131 height 12
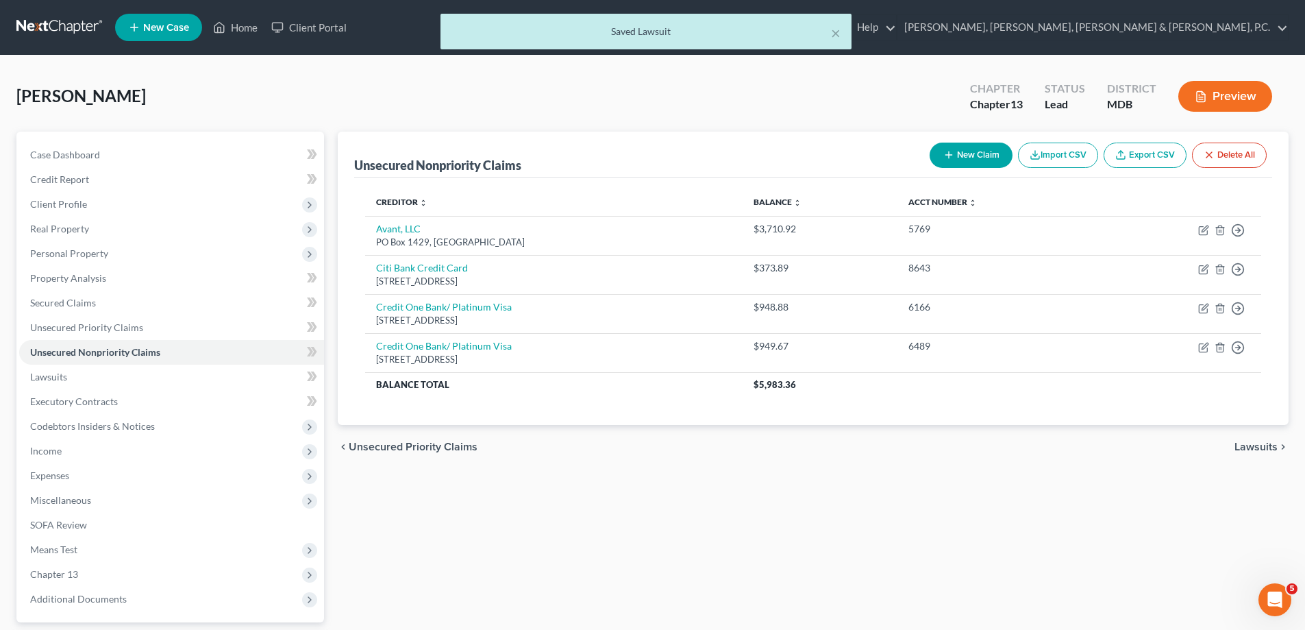
click at [978, 156] on button "New Claim" at bounding box center [971, 155] width 83 height 25
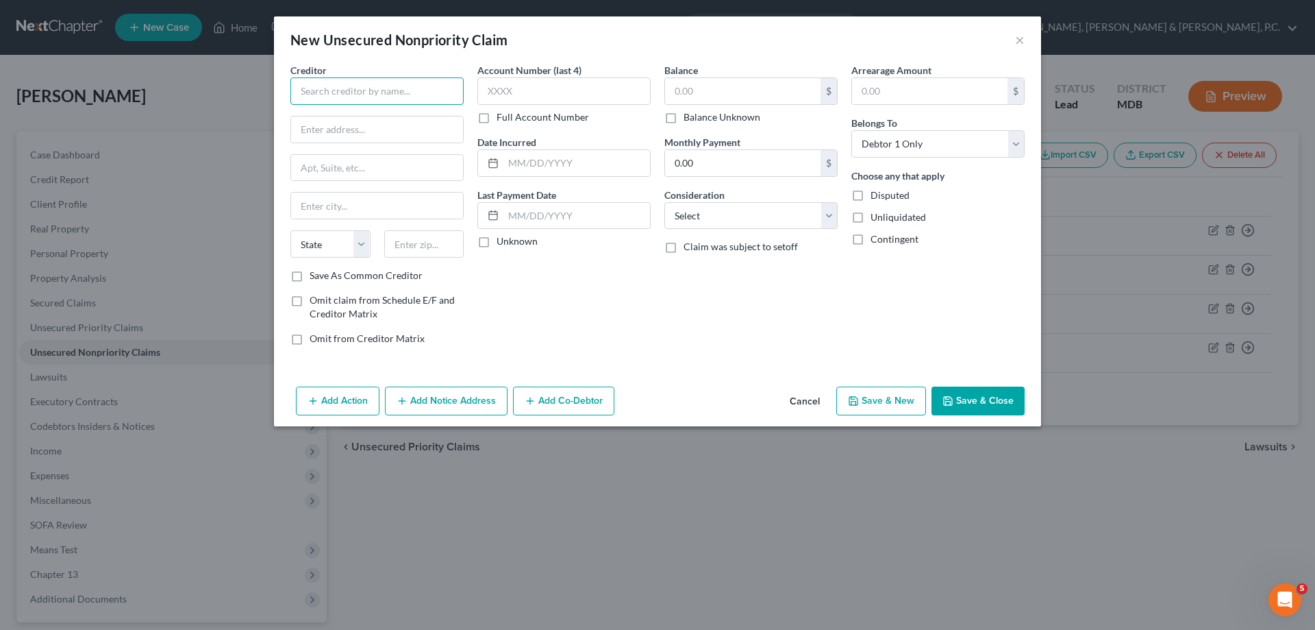
click at [417, 93] on input "text" at bounding box center [376, 90] width 173 height 27
click at [403, 113] on div "Lendmark Financial Services" at bounding box center [372, 115] width 143 height 14
click at [805, 92] on input "text" at bounding box center [743, 91] width 156 height 26
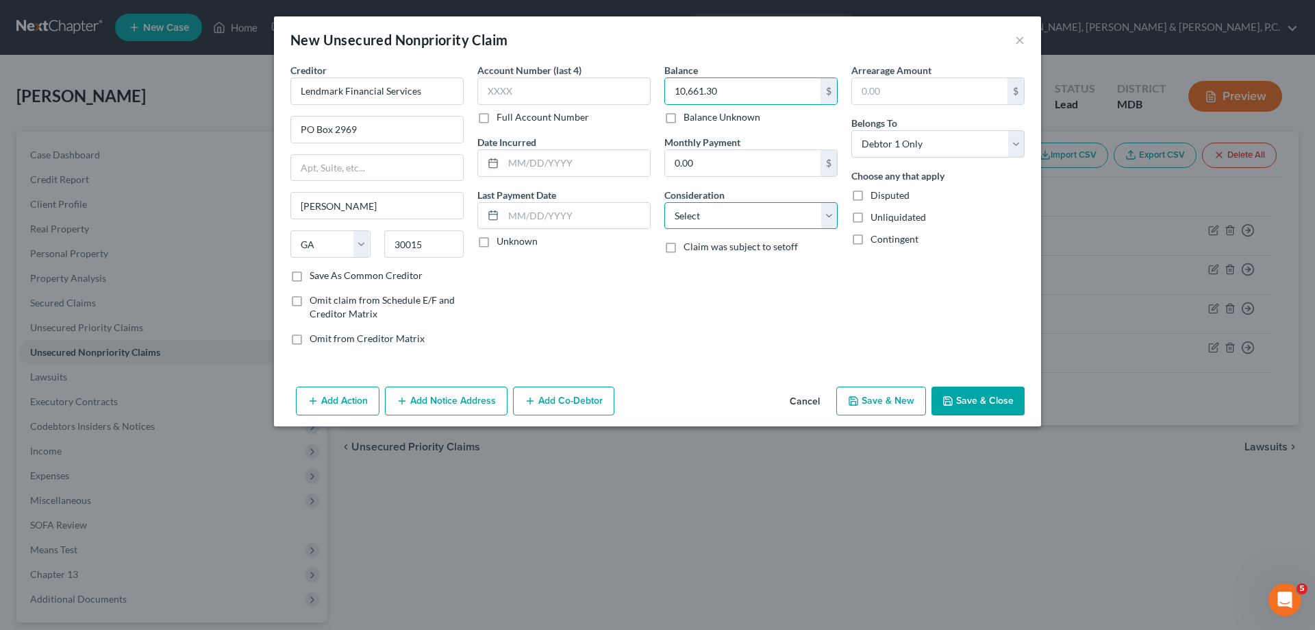
click at [763, 210] on select "Select Cable / Satellite Services Collection Agency Credit Card Debt Debt Couns…" at bounding box center [751, 215] width 173 height 27
click at [665, 202] on select "Select Cable / Satellite Services Collection Agency Credit Card Debt Debt Couns…" at bounding box center [751, 215] width 173 height 27
click at [451, 400] on button "Add Notice Address" at bounding box center [446, 400] width 123 height 29
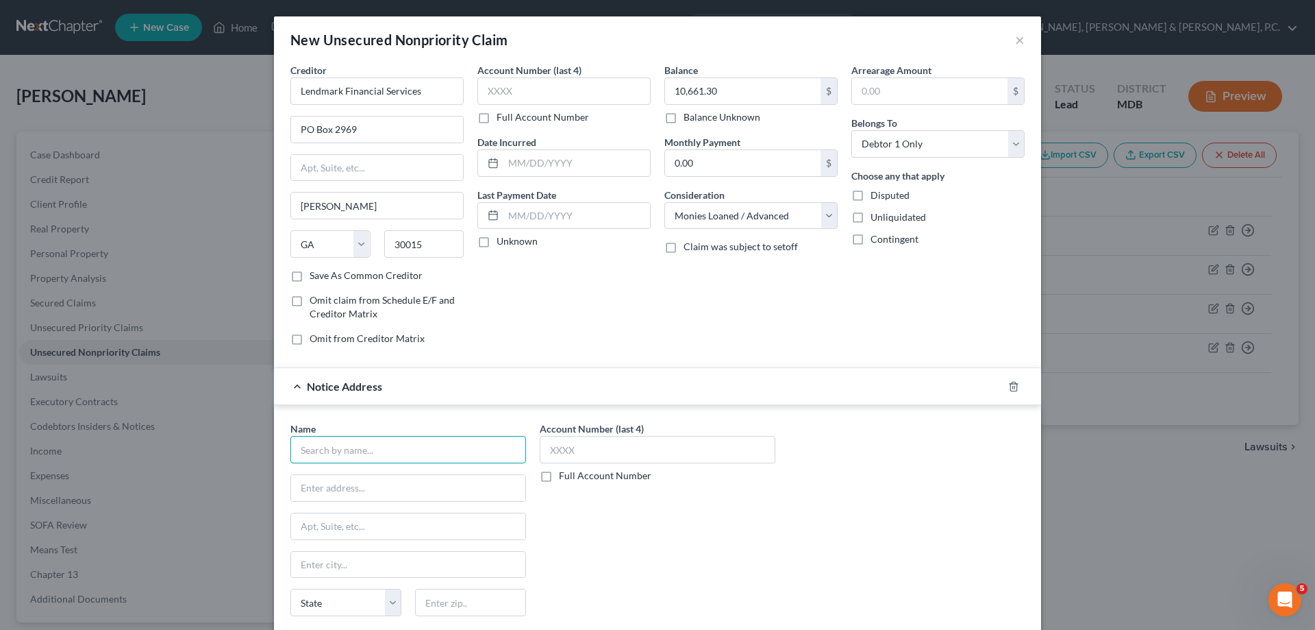
click at [447, 445] on input "text" at bounding box center [408, 449] width 236 height 27
click at [425, 443] on input "[PERSON_NAME] & [PERSON_NAME], [GEOGRAPHIC_DATA]" at bounding box center [408, 449] width 236 height 27
click at [292, 446] on input "[PERSON_NAME] & [PERSON_NAME], [GEOGRAPHIC_DATA]" at bounding box center [408, 449] width 236 height 27
click at [502, 447] on input "[PERSON_NAME] ; [PERSON_NAME] & [PERSON_NAME], [GEOGRAPHIC_DATA]" at bounding box center [408, 449] width 236 height 27
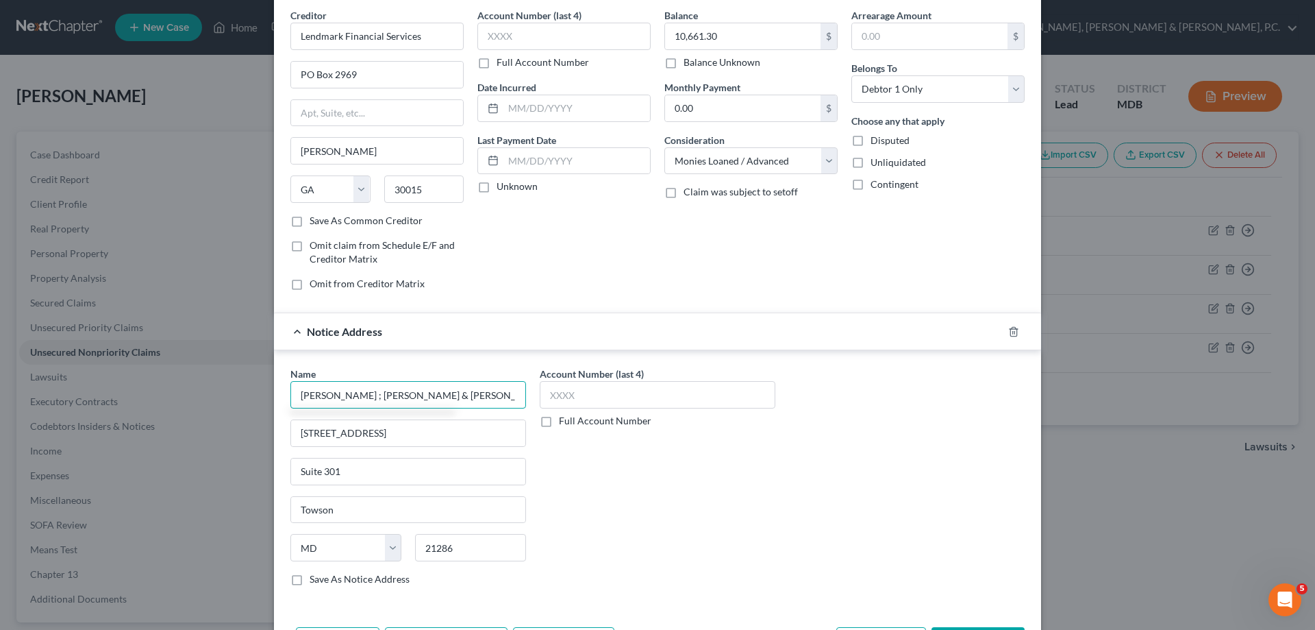
scroll to position [108, 0]
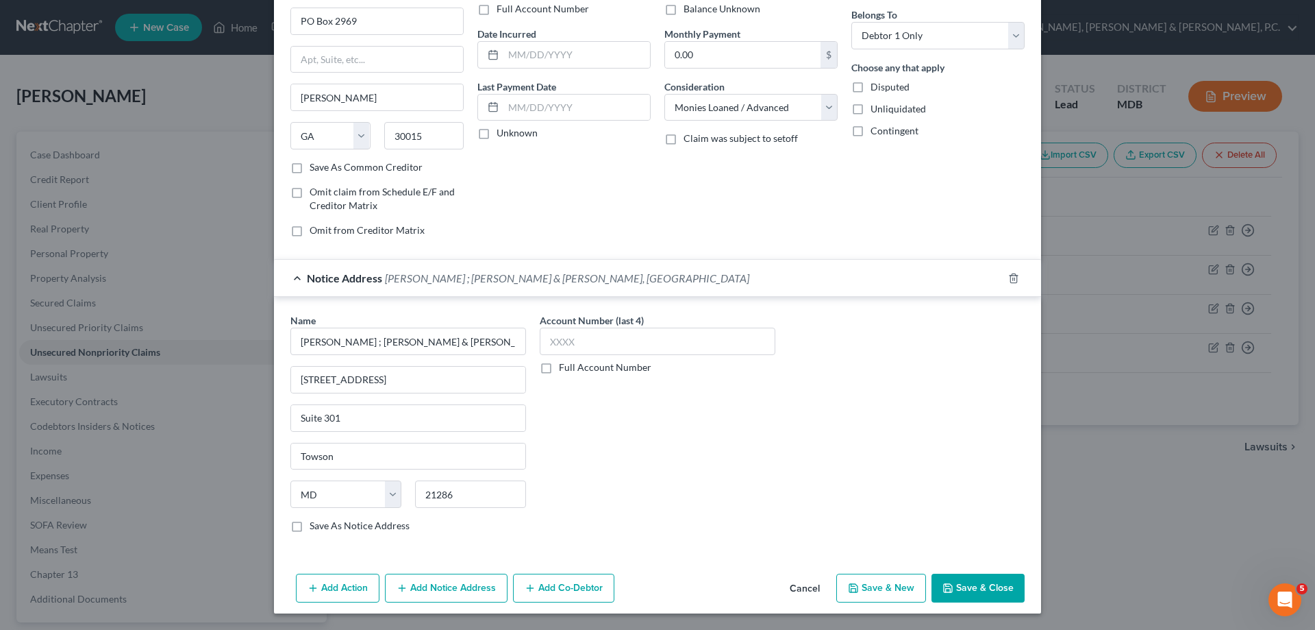
drag, startPoint x: 965, startPoint y: 578, endPoint x: 974, endPoint y: 552, distance: 27.5
click at [974, 552] on div "New Unsecured Nonpriority Claim × Creditor * Lendmark Financial Services [GEOGR…" at bounding box center [657, 260] width 767 height 705
click at [977, 599] on button "Save & Close" at bounding box center [978, 587] width 93 height 29
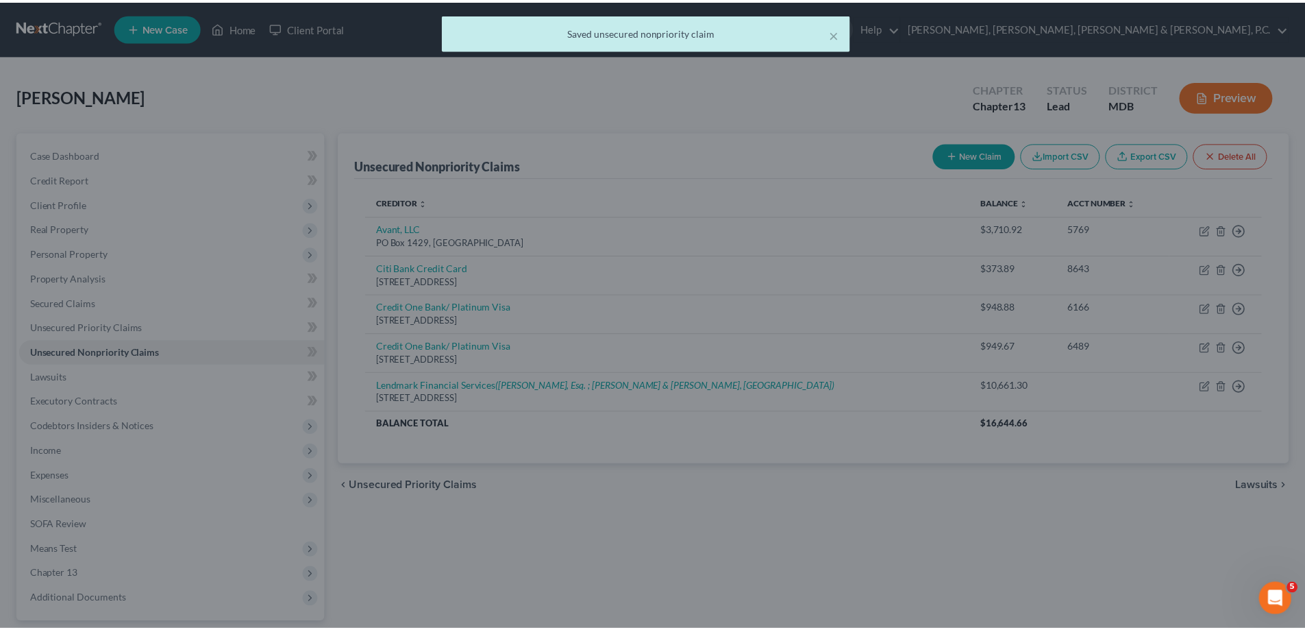
scroll to position [0, 0]
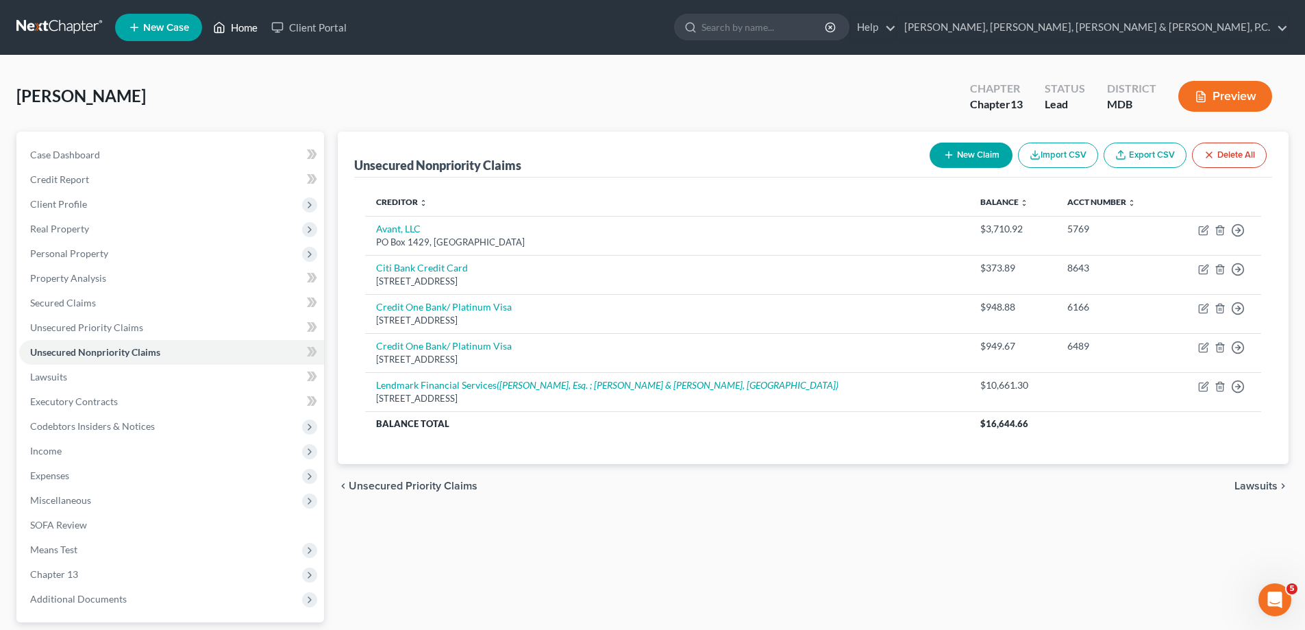
click at [247, 23] on link "Home" at bounding box center [235, 27] width 58 height 25
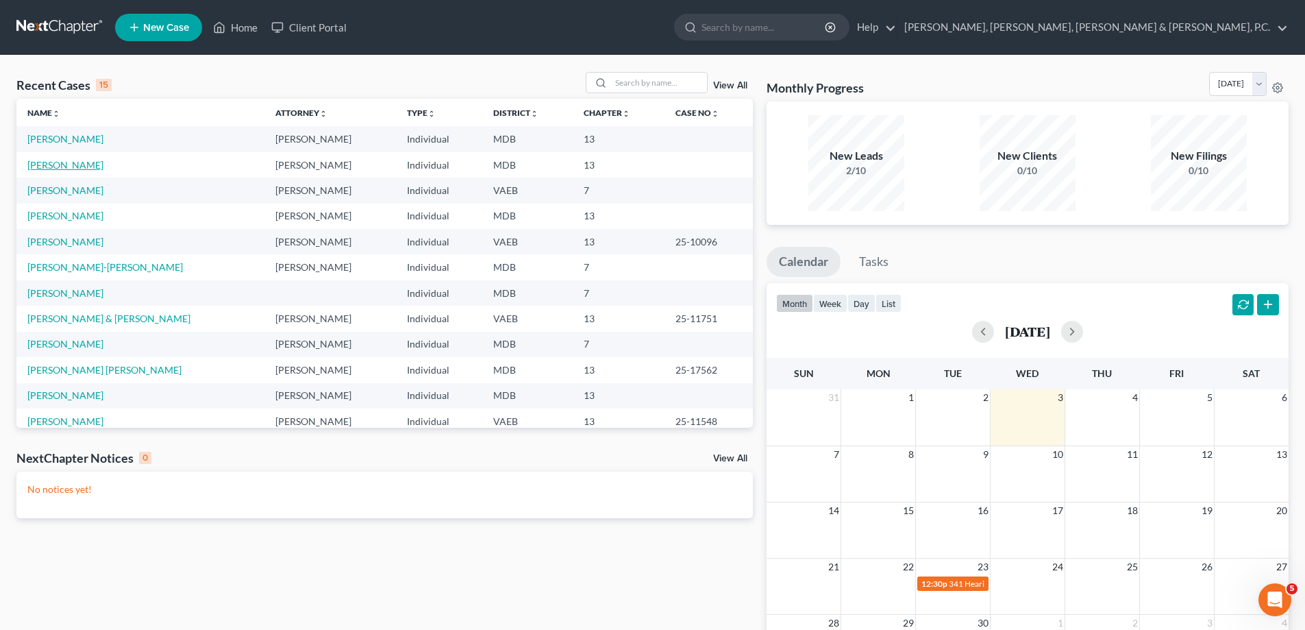
click at [86, 164] on link "[PERSON_NAME]" at bounding box center [65, 165] width 76 height 12
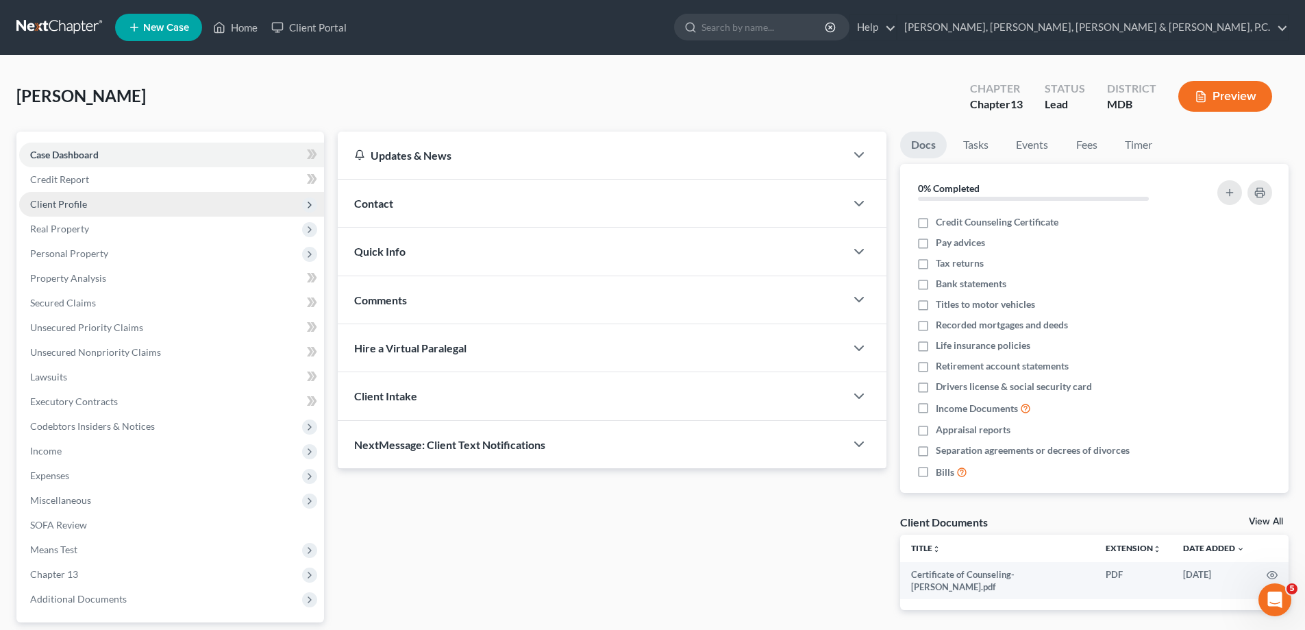
click at [73, 204] on span "Client Profile" at bounding box center [58, 204] width 57 height 12
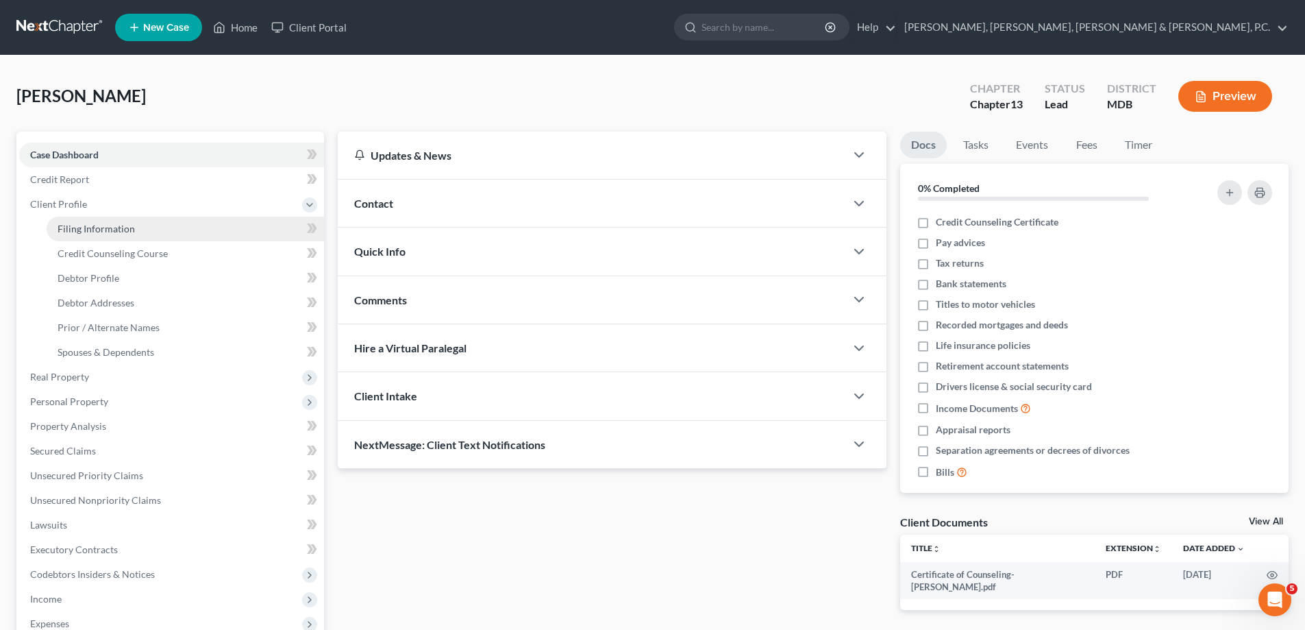
click at [86, 224] on span "Filing Information" at bounding box center [96, 229] width 77 height 12
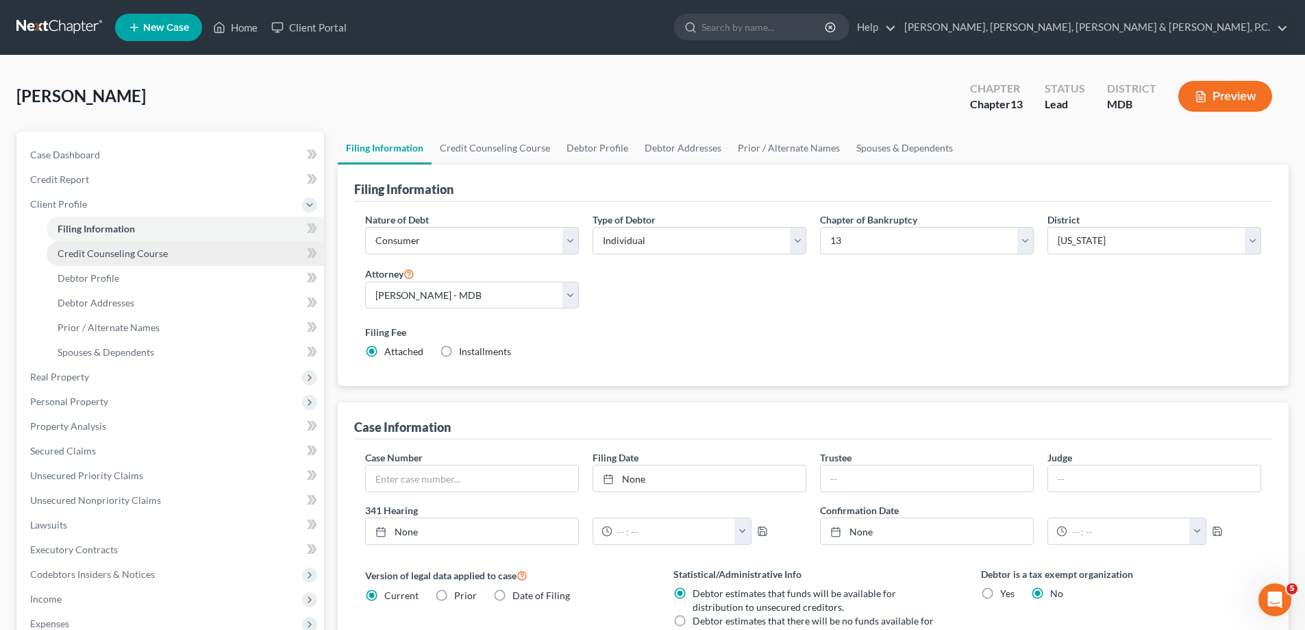
click at [90, 252] on span "Credit Counseling Course" at bounding box center [113, 253] width 110 height 12
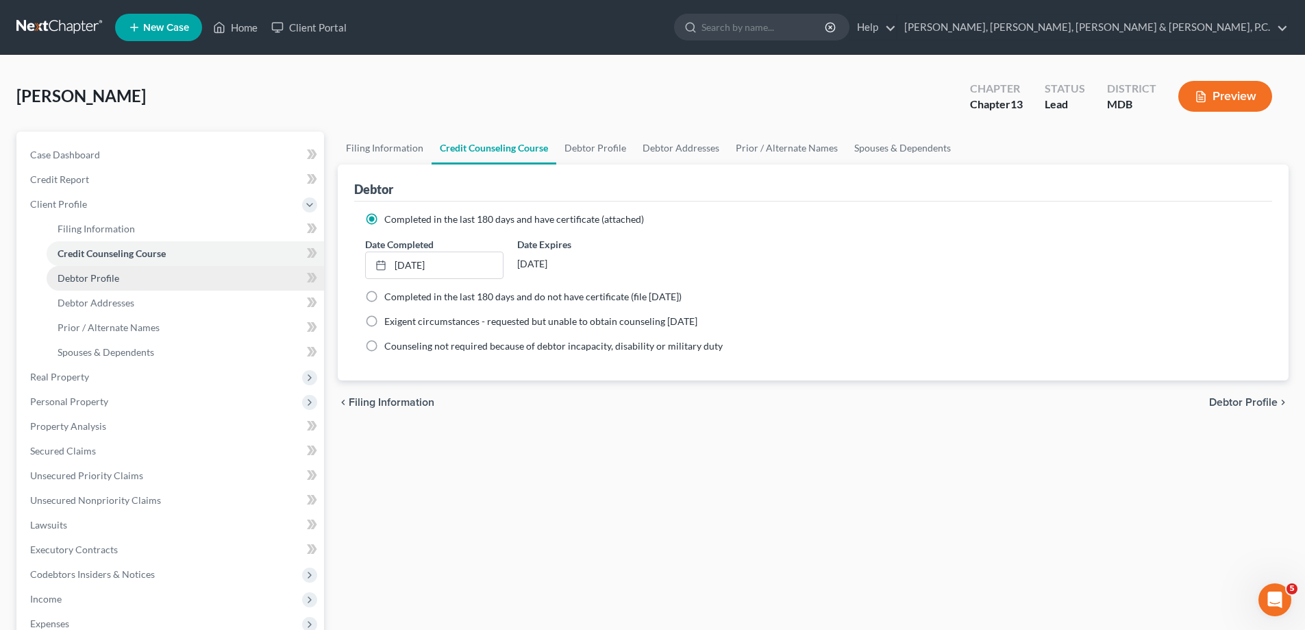
click at [97, 271] on link "Debtor Profile" at bounding box center [185, 278] width 277 height 25
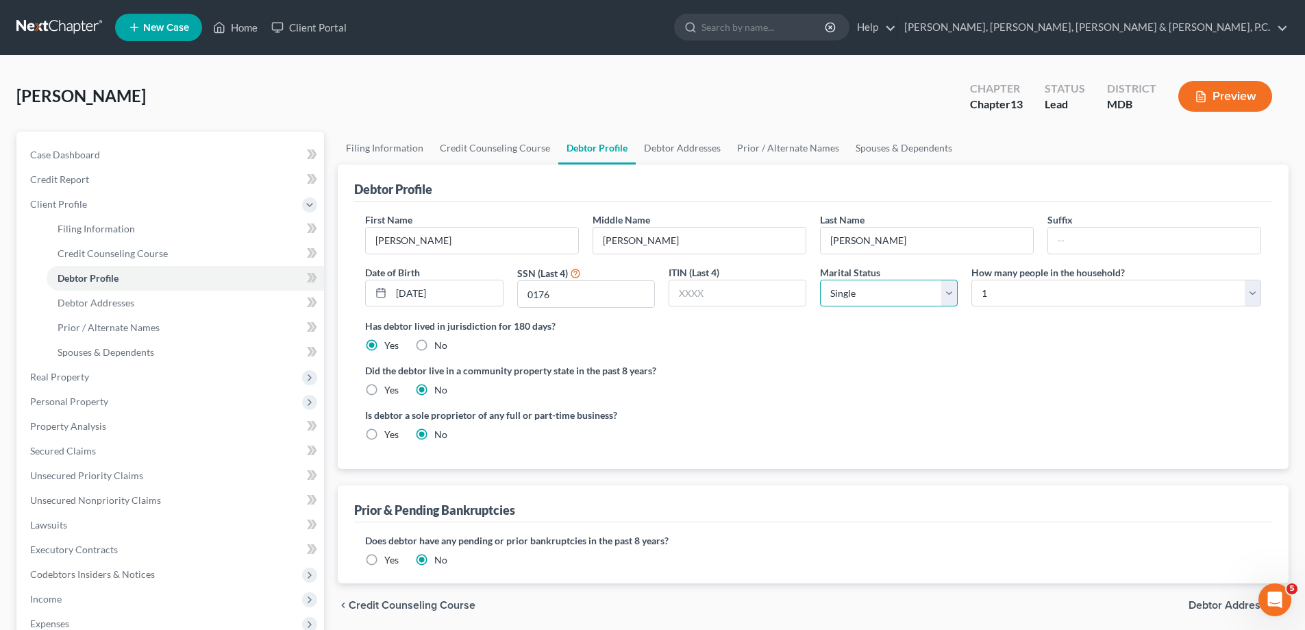
click at [852, 298] on select "Select Single Married Separated Divorced Widowed" at bounding box center [889, 293] width 138 height 27
click at [820, 280] on select "Select Single Married Separated Divorced Widowed" at bounding box center [889, 293] width 138 height 27
click at [982, 290] on select "Select 1 2 3 4 5 6 7 8 9 10 11 12 13 14 15 16 17 18 19 20" at bounding box center [1117, 293] width 290 height 27
click at [972, 280] on select "Select 1 2 3 4 5 6 7 8 9 10 11 12 13 14 15 16 17 18 19 20" at bounding box center [1117, 293] width 290 height 27
click at [103, 301] on span "Debtor Addresses" at bounding box center [96, 303] width 77 height 12
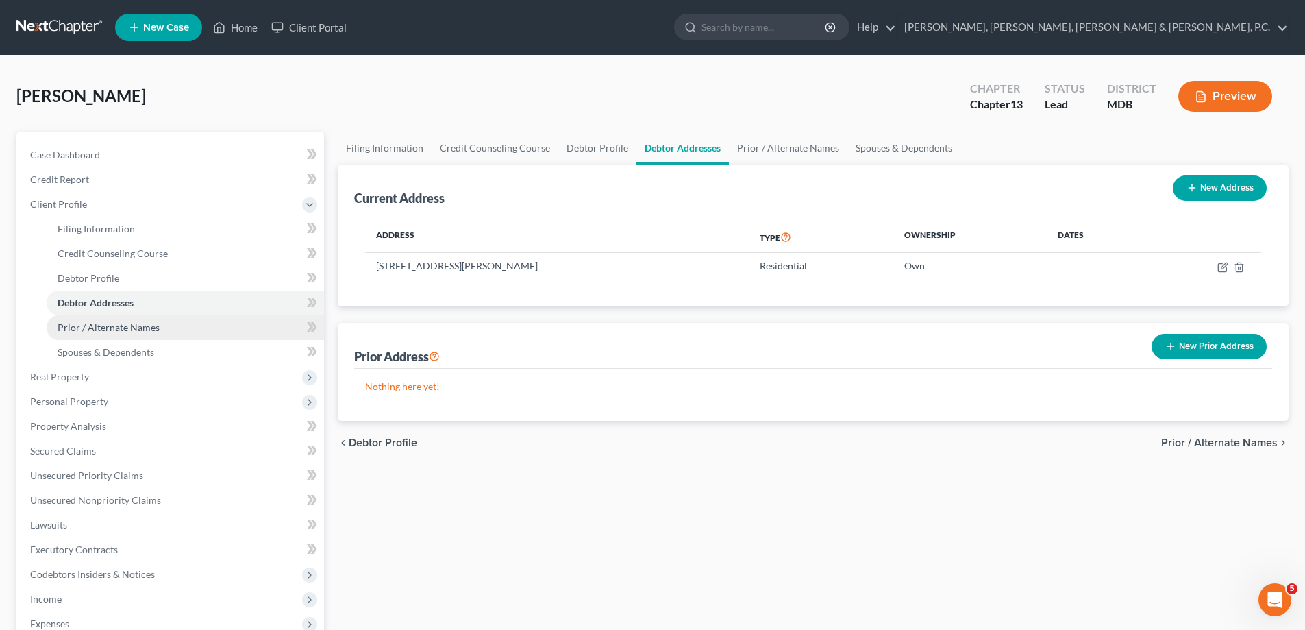
click at [107, 321] on span "Prior / Alternate Names" at bounding box center [109, 327] width 102 height 12
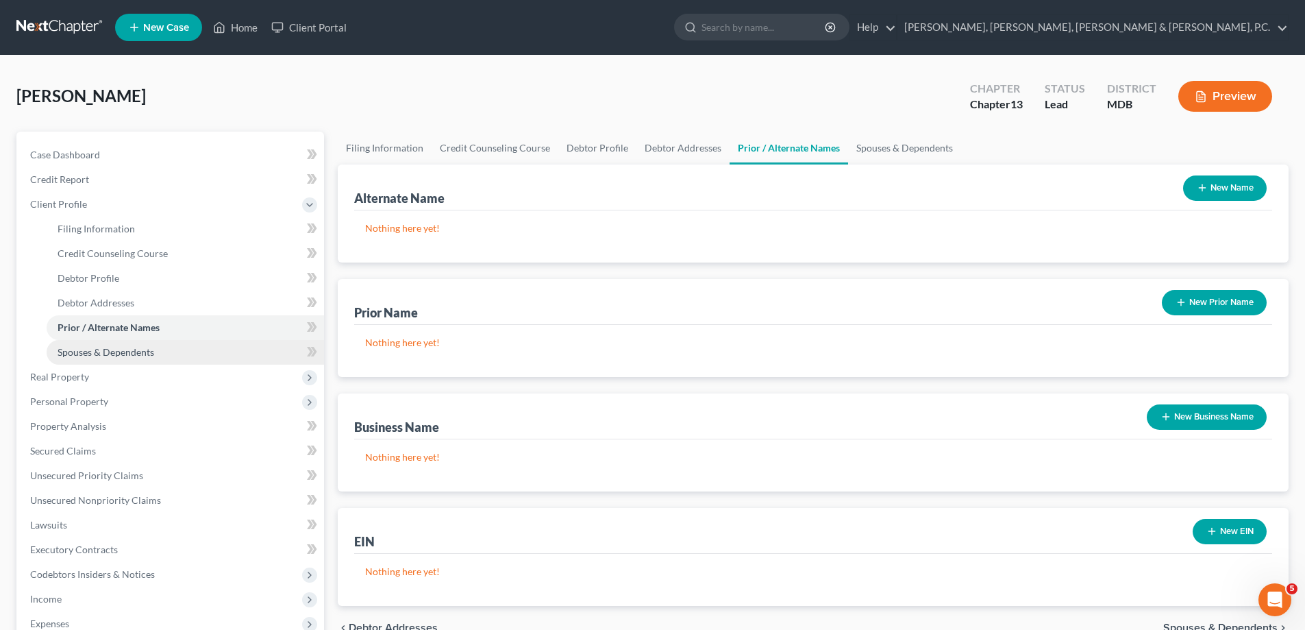
click at [111, 346] on span "Spouses & Dependents" at bounding box center [106, 352] width 97 height 12
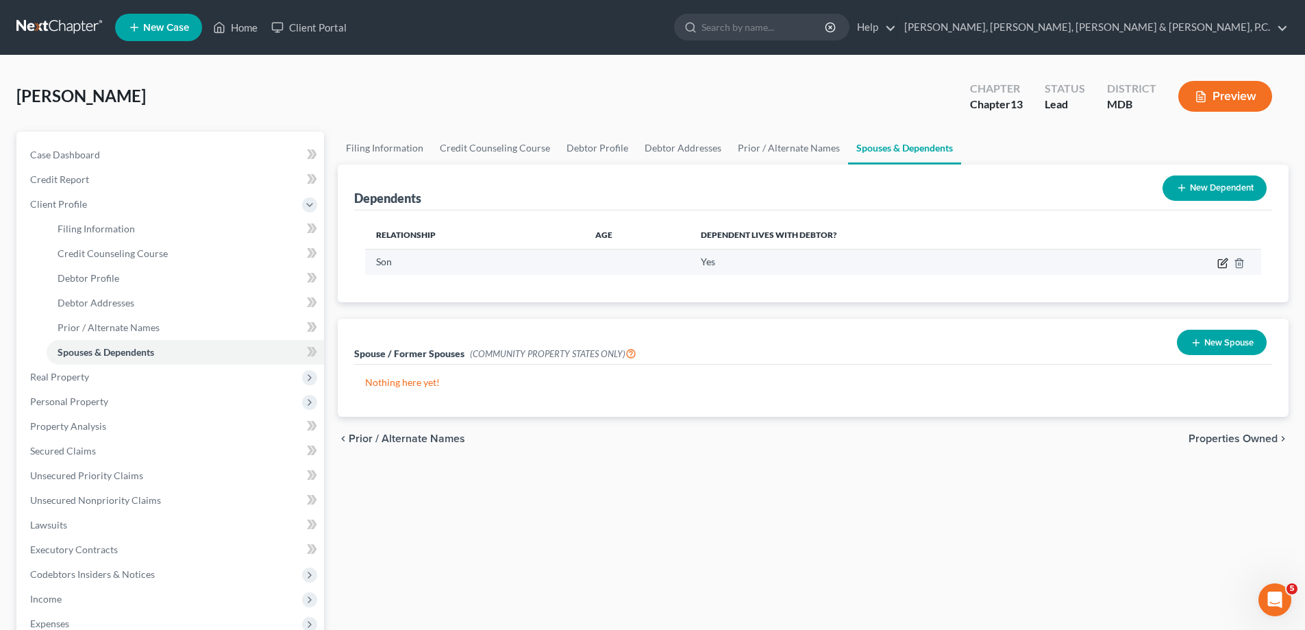
click at [1220, 262] on icon "button" at bounding box center [1222, 263] width 11 height 11
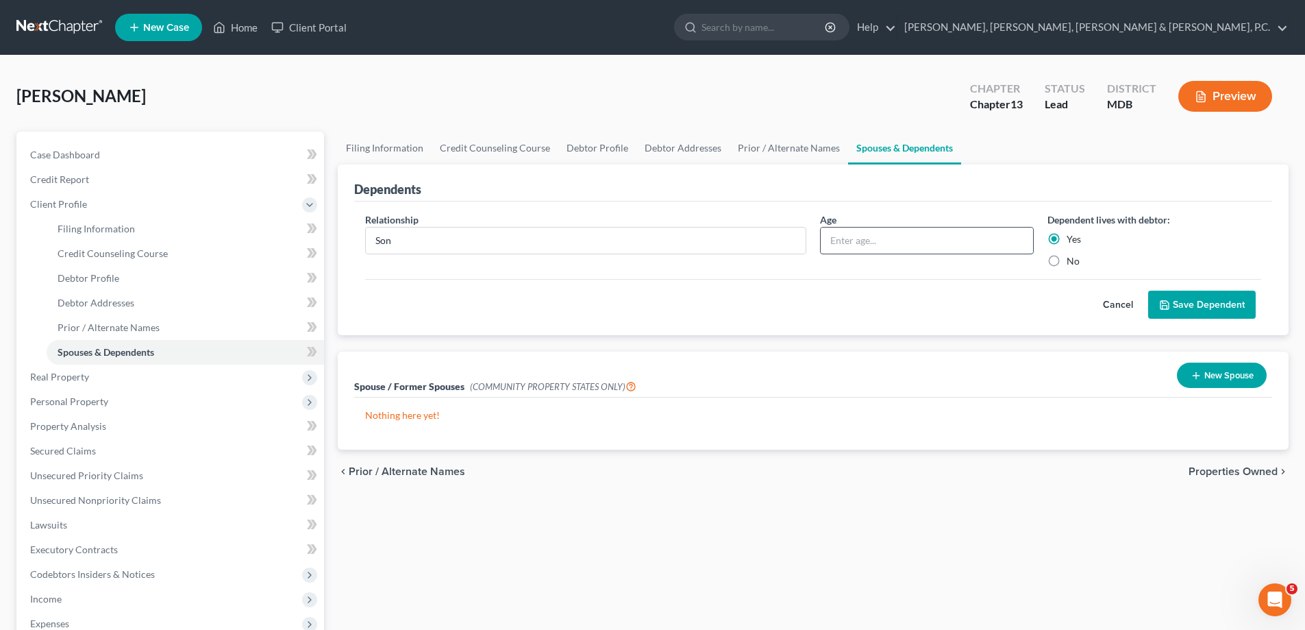
click at [850, 233] on input "text" at bounding box center [927, 240] width 212 height 26
click at [1204, 295] on button "Save Dependent" at bounding box center [1202, 304] width 108 height 29
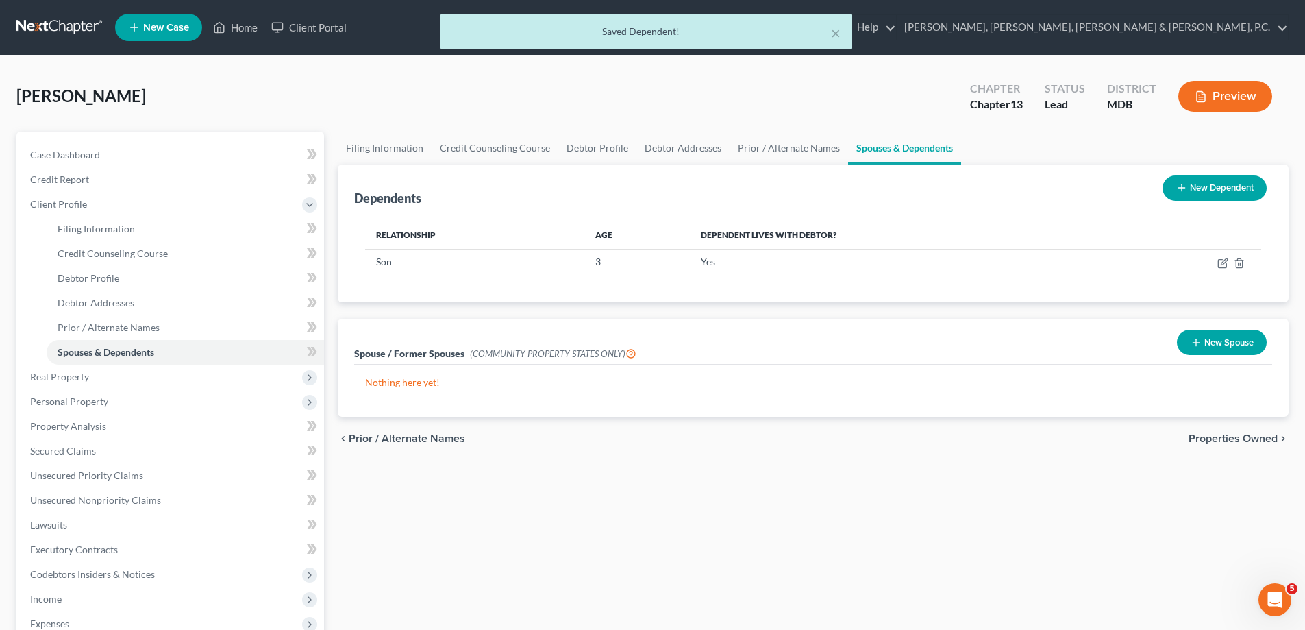
click at [1204, 190] on button "New Dependent" at bounding box center [1215, 187] width 104 height 25
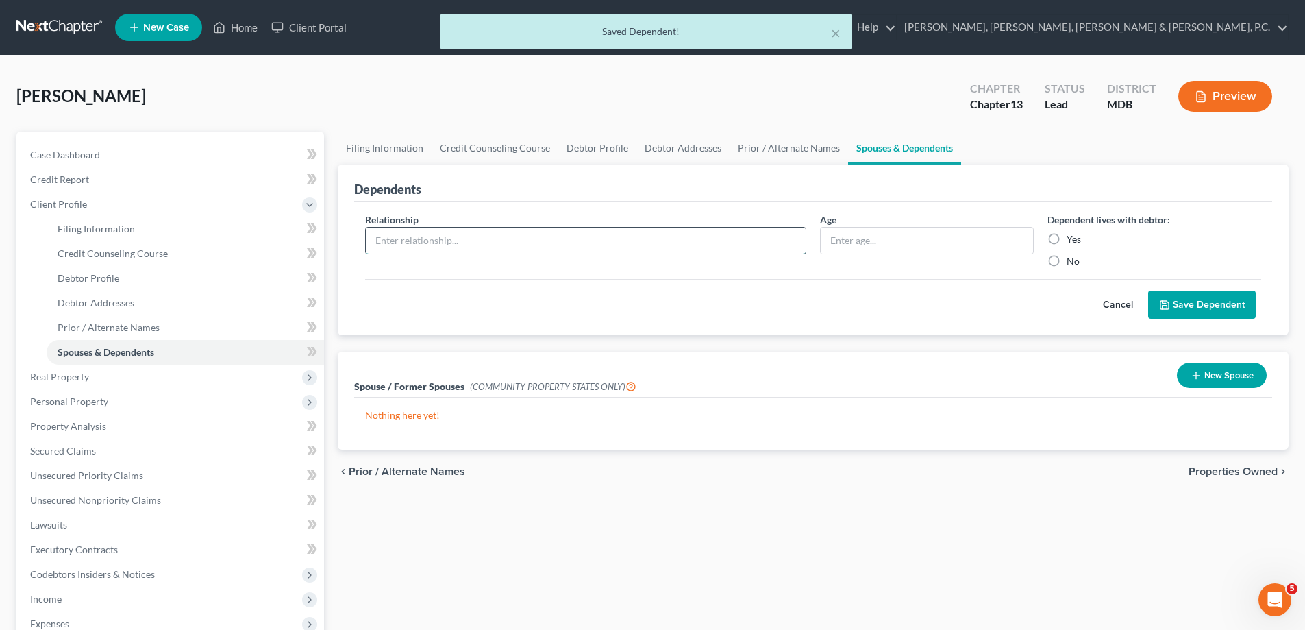
click at [429, 241] on input "text" at bounding box center [586, 240] width 440 height 26
click at [904, 243] on input "text" at bounding box center [927, 240] width 212 height 26
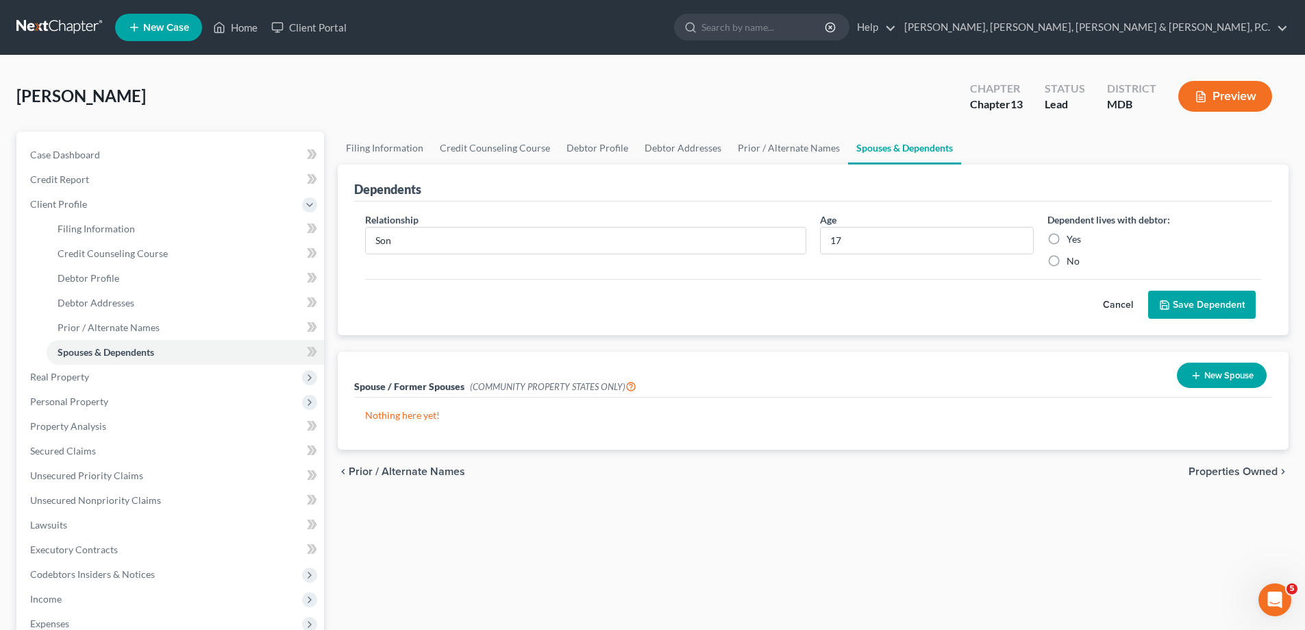
click at [1067, 237] on label "Yes" at bounding box center [1074, 239] width 14 height 14
click at [1072, 237] on input "Yes" at bounding box center [1076, 236] width 9 height 9
click at [1185, 304] on button "Save Dependent" at bounding box center [1202, 304] width 108 height 29
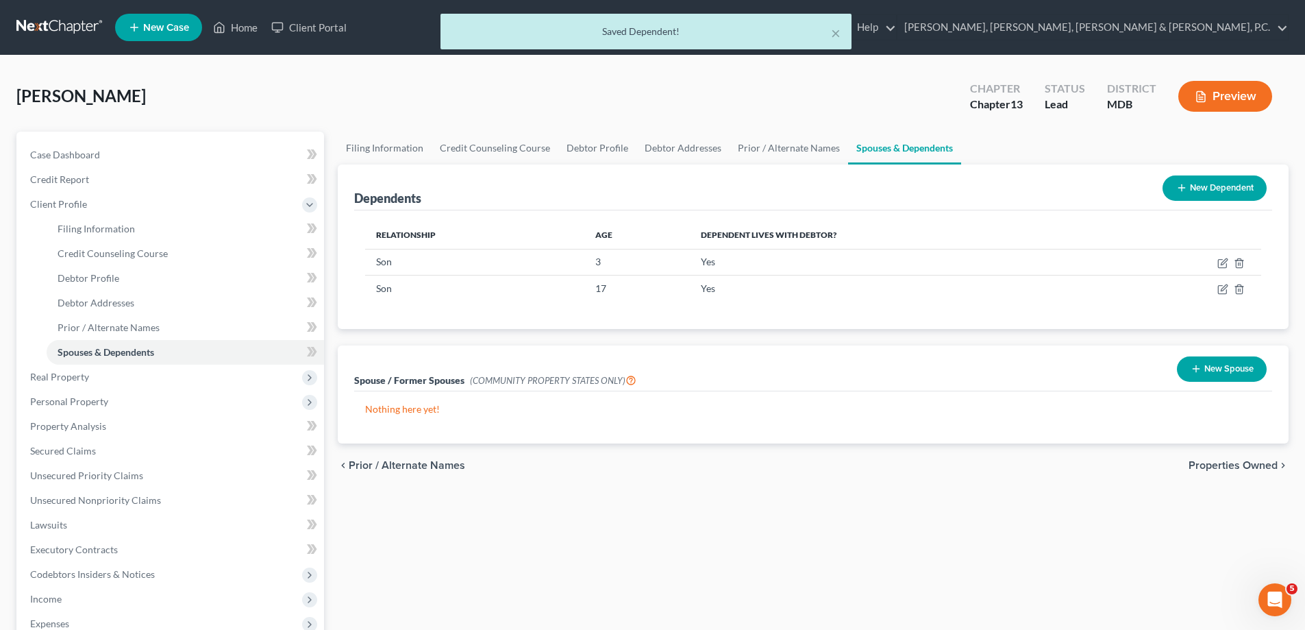
click at [1189, 186] on button "New Dependent" at bounding box center [1215, 187] width 104 height 25
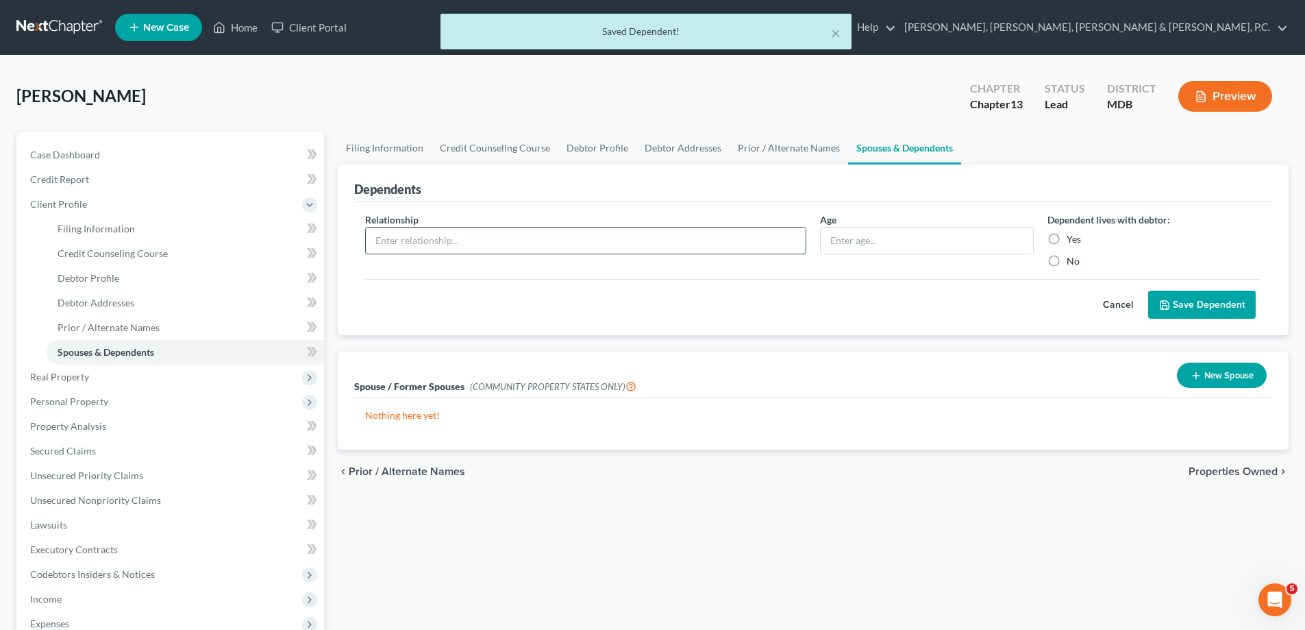
drag, startPoint x: 544, startPoint y: 243, endPoint x: 523, endPoint y: 251, distance: 22.1
click at [544, 243] on input "text" at bounding box center [586, 240] width 440 height 26
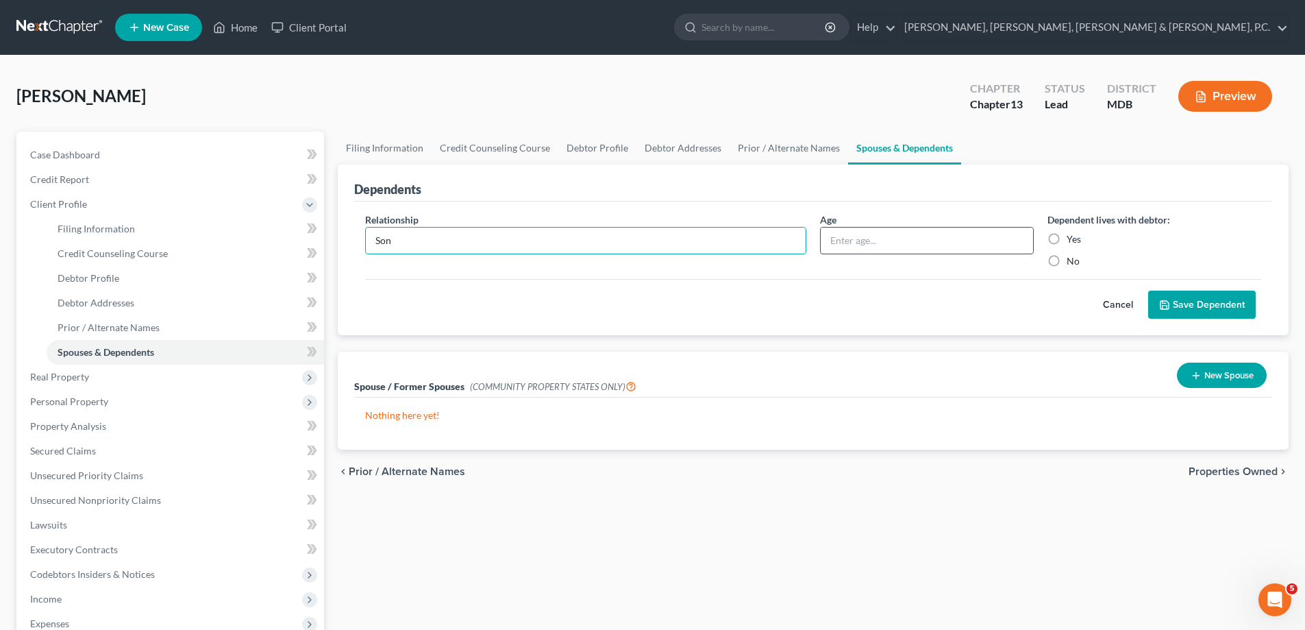
click at [866, 246] on input "text" at bounding box center [927, 240] width 212 height 26
click at [1067, 238] on label "Yes" at bounding box center [1074, 239] width 14 height 14
click at [1072, 238] on input "Yes" at bounding box center [1076, 236] width 9 height 9
click at [1187, 295] on button "Save Dependent" at bounding box center [1202, 304] width 108 height 29
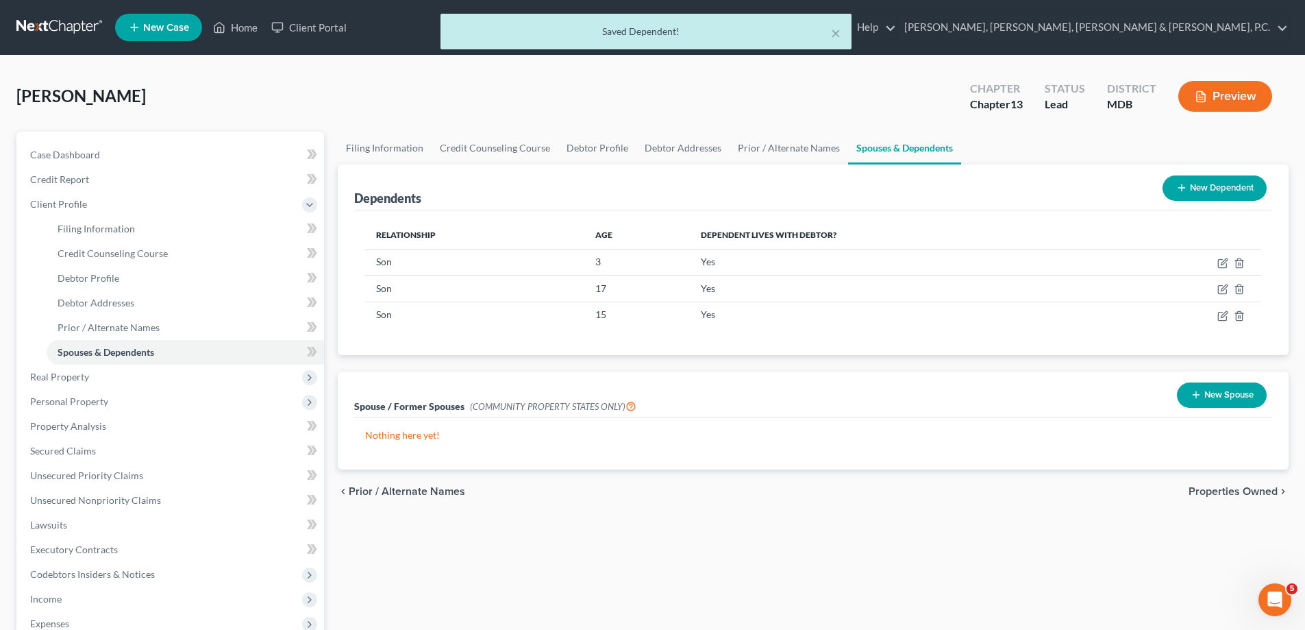
click at [1191, 188] on button "New Dependent" at bounding box center [1215, 187] width 104 height 25
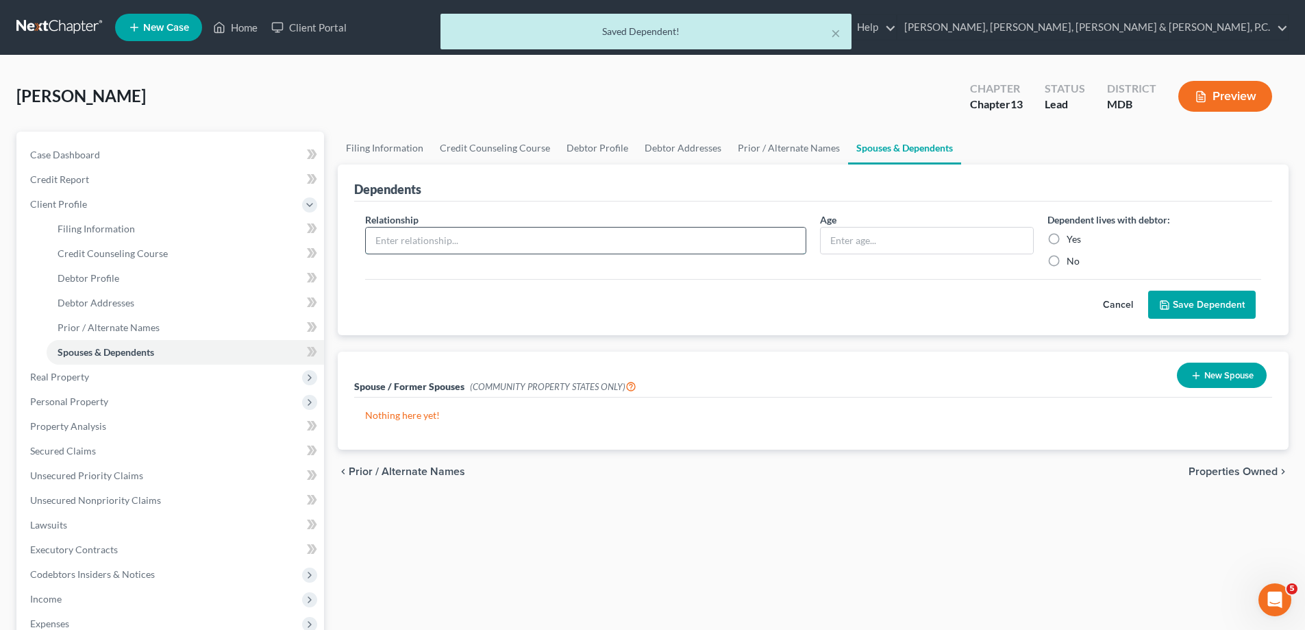
click at [413, 234] on input "text" at bounding box center [586, 240] width 440 height 26
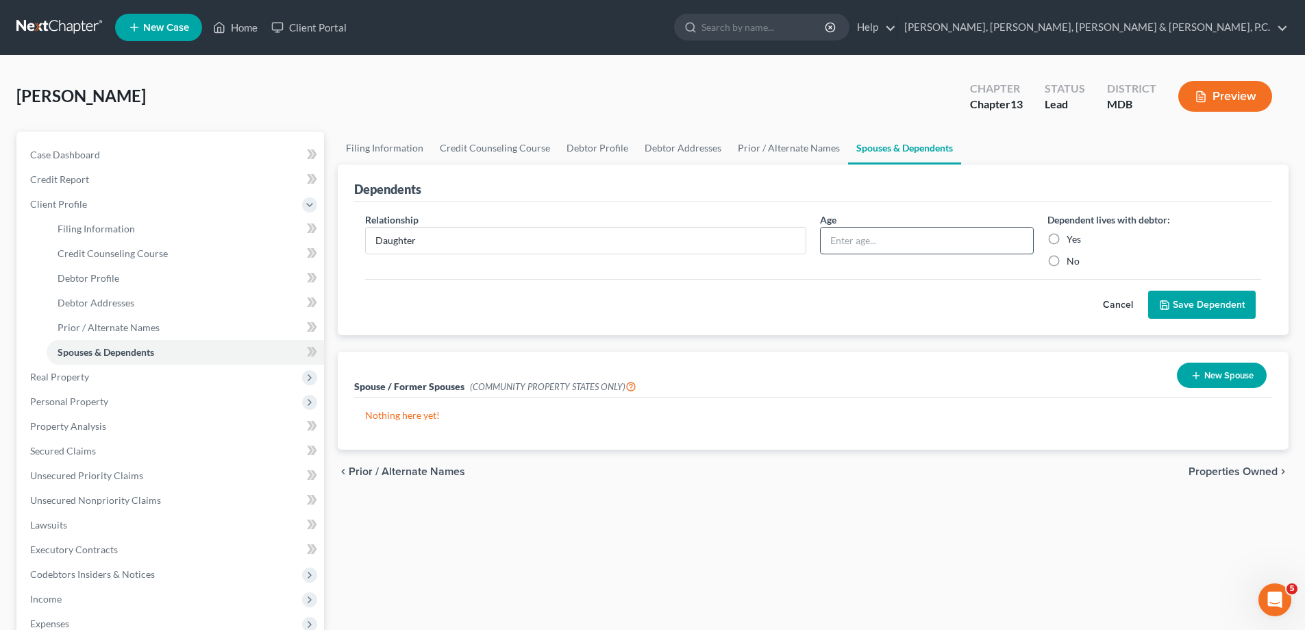
click at [943, 241] on input "text" at bounding box center [927, 240] width 212 height 26
click at [1067, 234] on label "Yes" at bounding box center [1074, 239] width 14 height 14
click at [1072, 234] on input "Yes" at bounding box center [1076, 236] width 9 height 9
click at [1168, 299] on icon "submit" at bounding box center [1164, 304] width 11 height 11
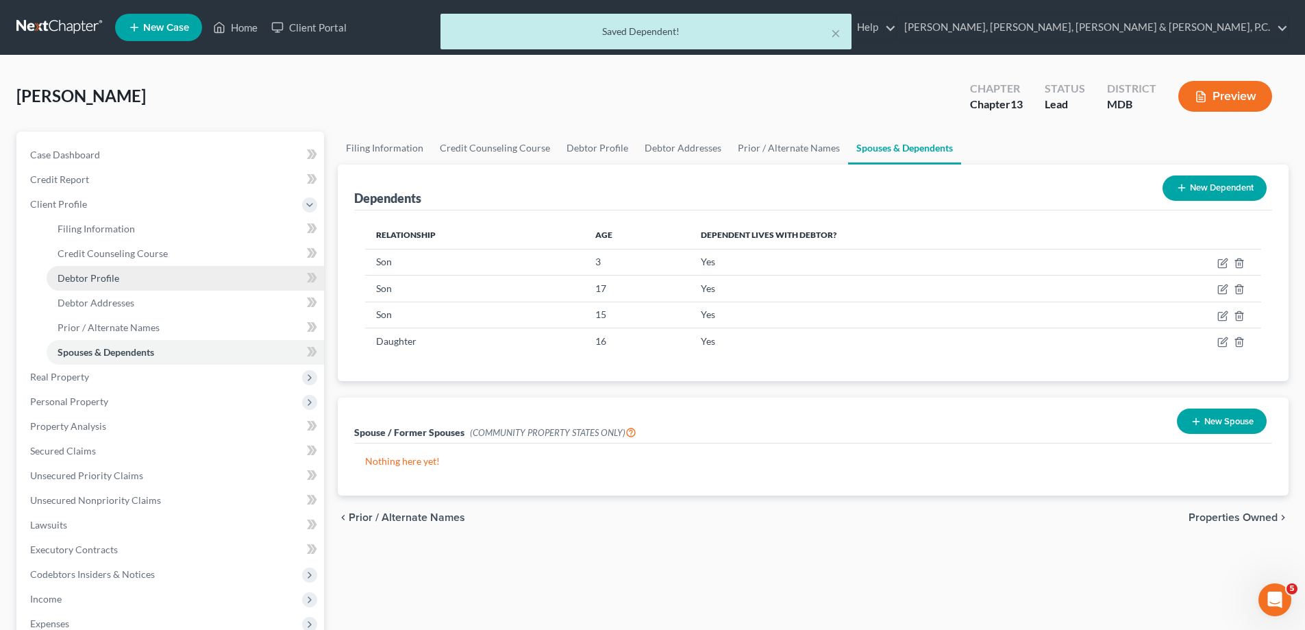
click at [121, 274] on link "Debtor Profile" at bounding box center [185, 278] width 277 height 25
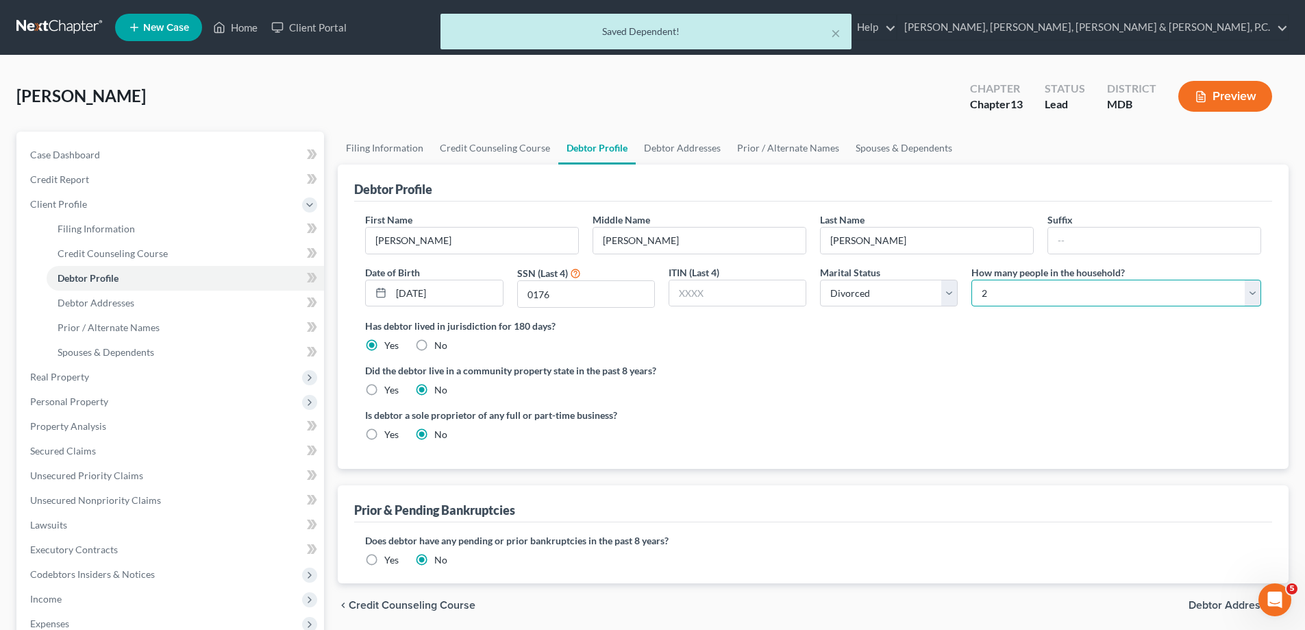
click at [982, 292] on select "Select 1 2 3 4 5 6 7 8 9 10 11 12 13 14 15 16 17 18 19 20" at bounding box center [1117, 293] width 290 height 27
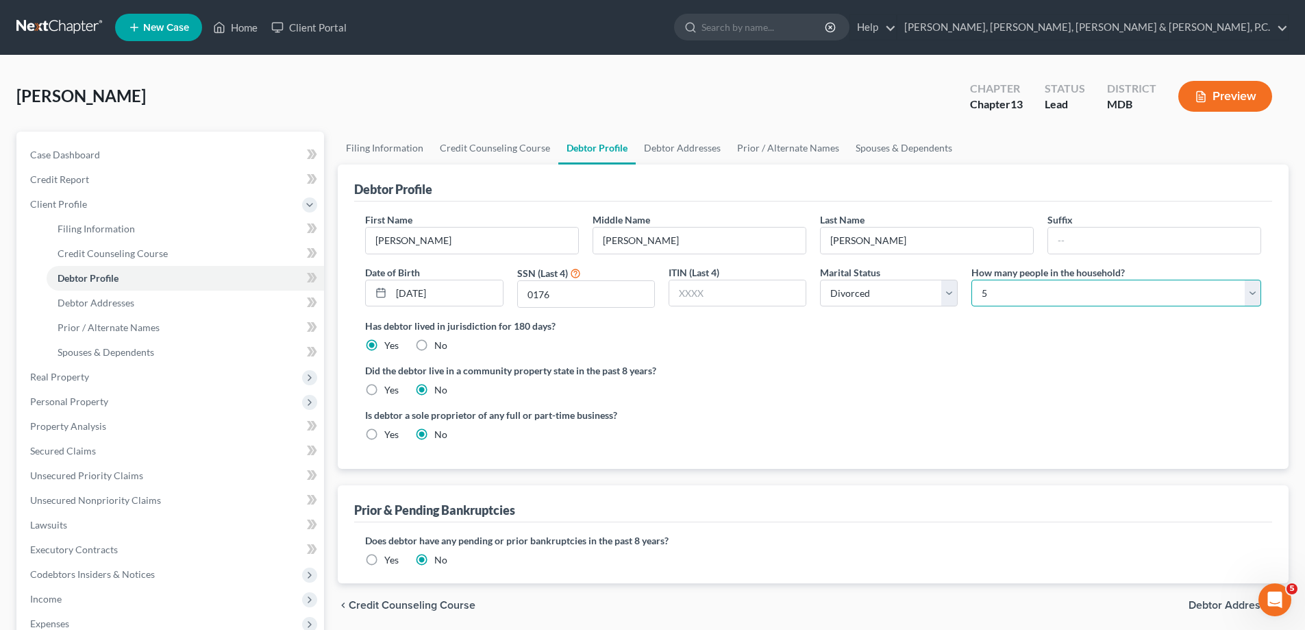
click at [972, 280] on select "Select 1 2 3 4 5 6 7 8 9 10 11 12 13 14 15 16 17 18 19 20" at bounding box center [1117, 293] width 290 height 27
click at [75, 349] on span "Spouses & Dependents" at bounding box center [106, 352] width 97 height 12
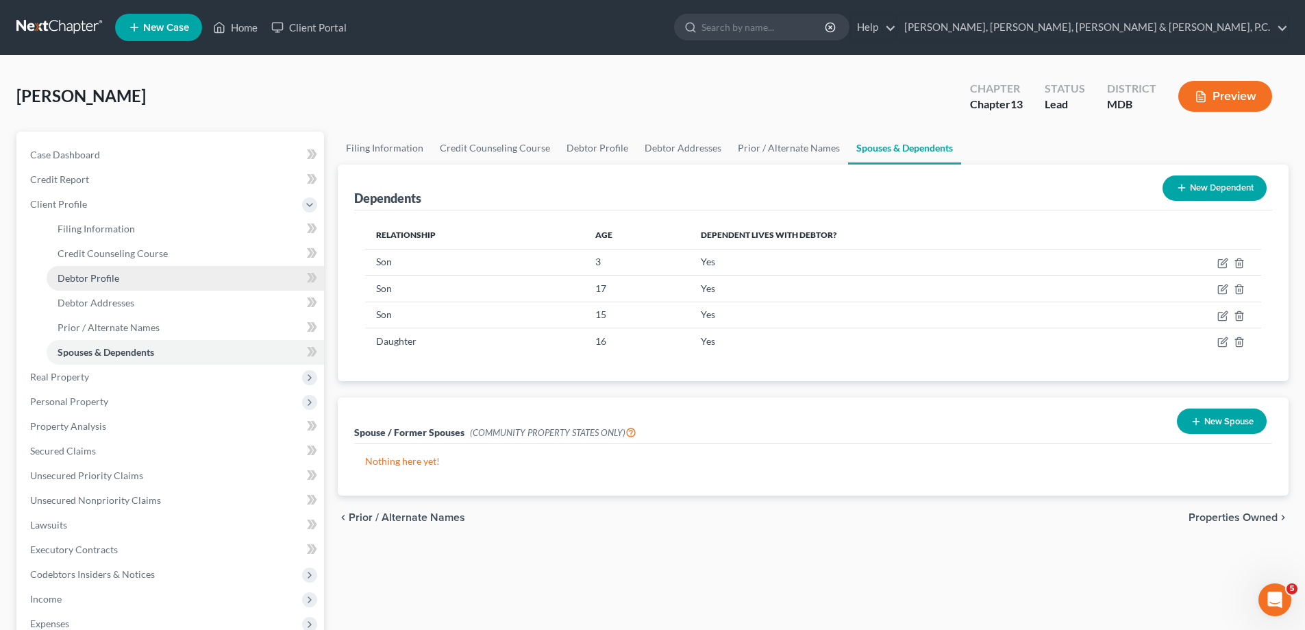
click at [108, 282] on span "Debtor Profile" at bounding box center [89, 278] width 62 height 12
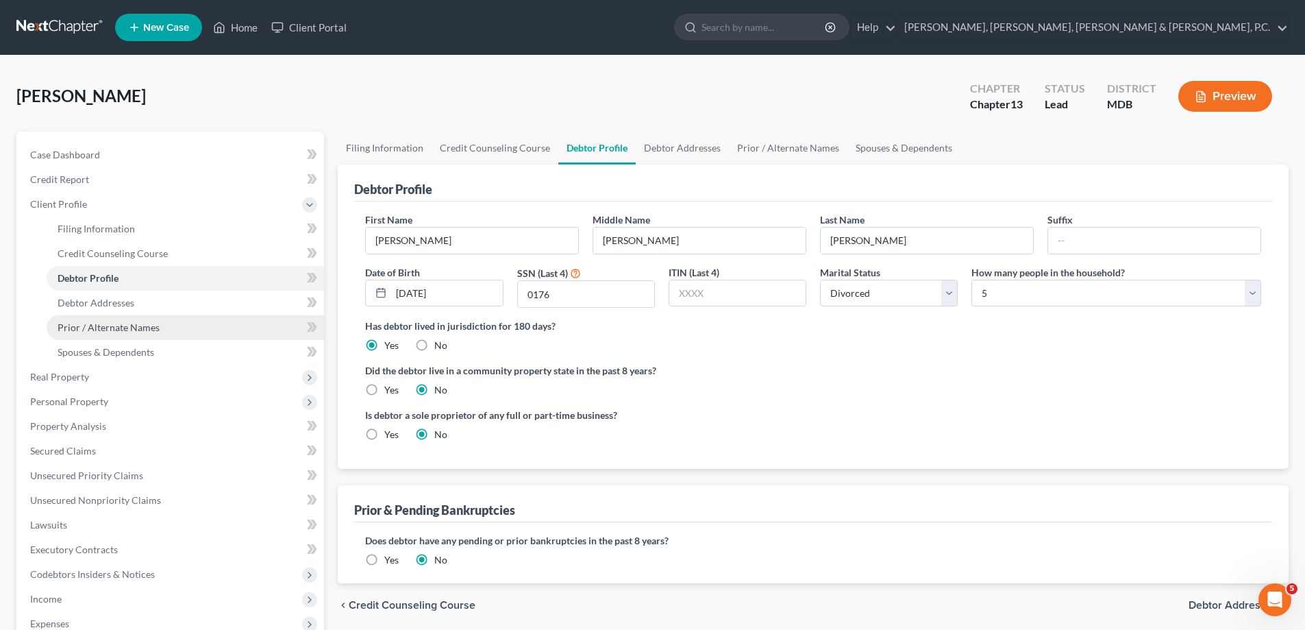
scroll to position [69, 0]
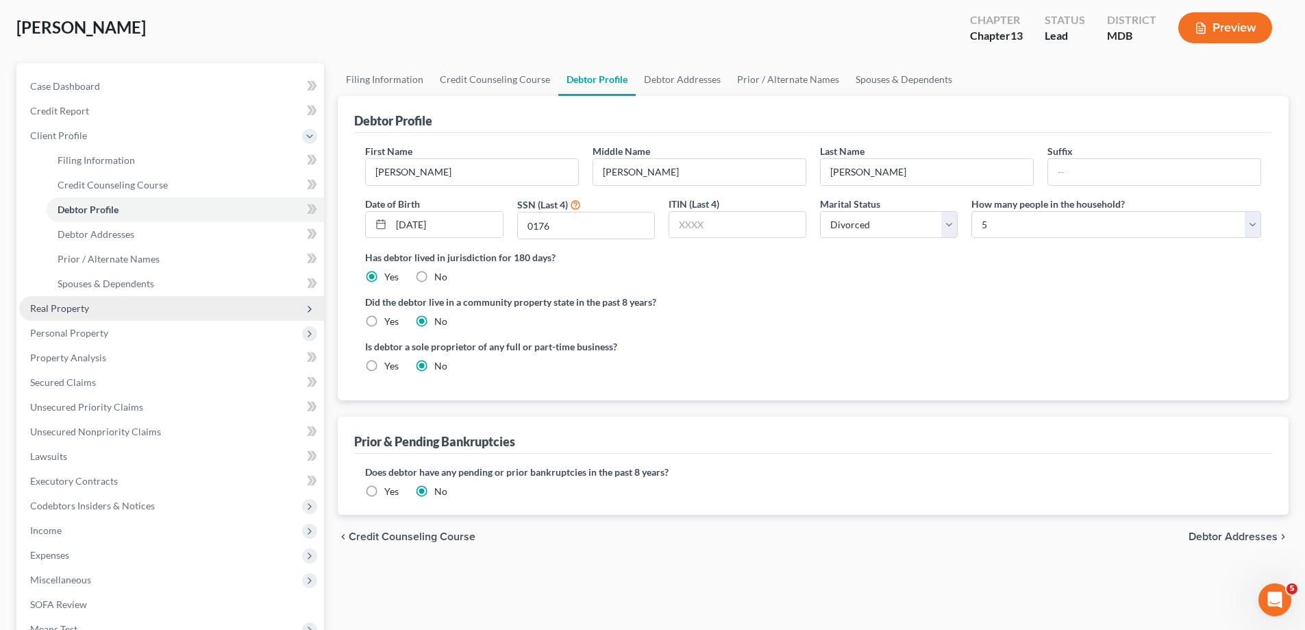
click at [94, 304] on span "Real Property" at bounding box center [171, 308] width 305 height 25
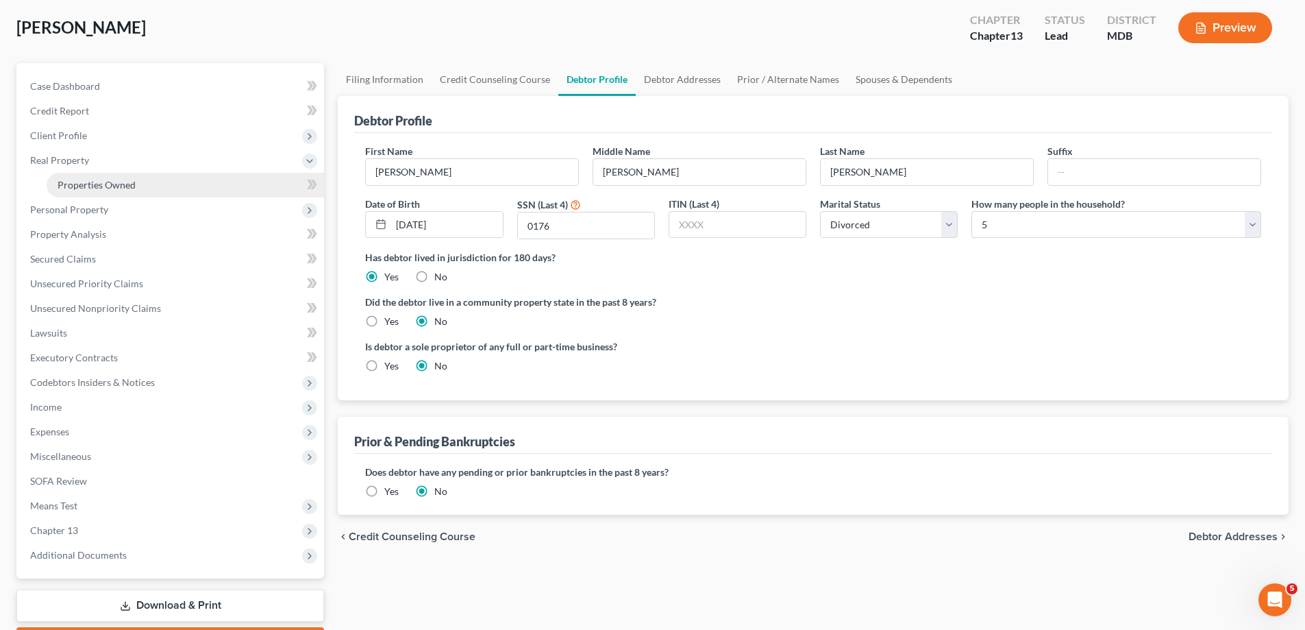
click at [97, 180] on span "Properties Owned" at bounding box center [97, 185] width 78 height 12
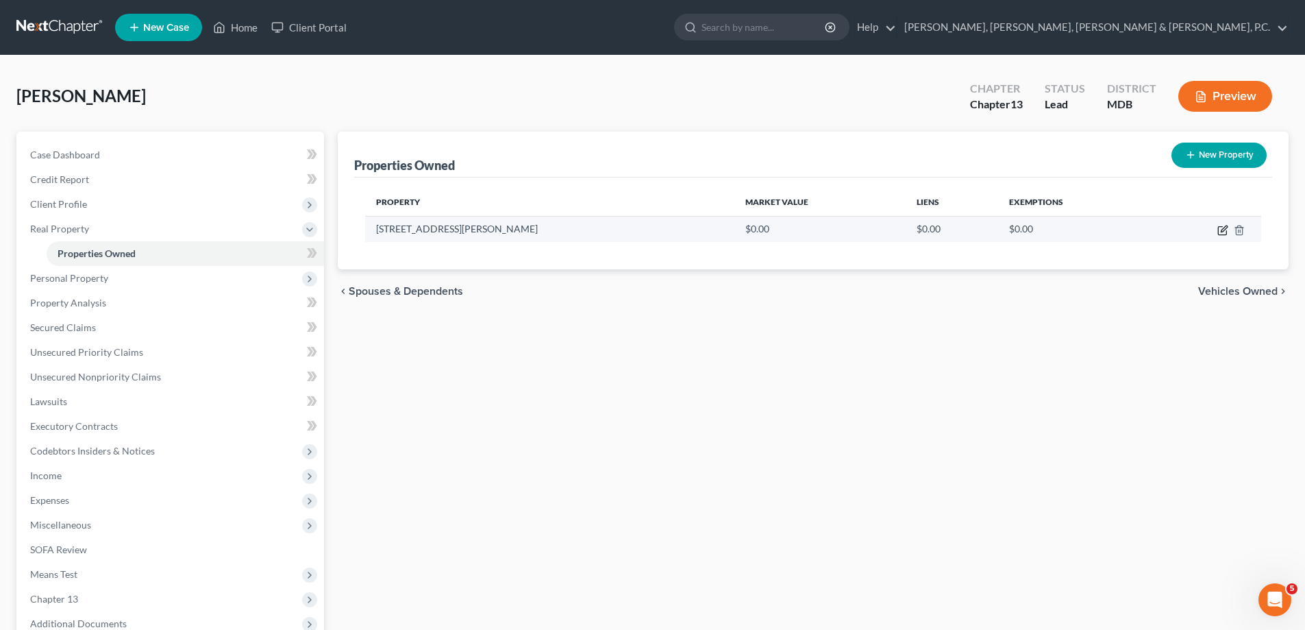
click at [1222, 231] on icon "button" at bounding box center [1222, 230] width 11 height 11
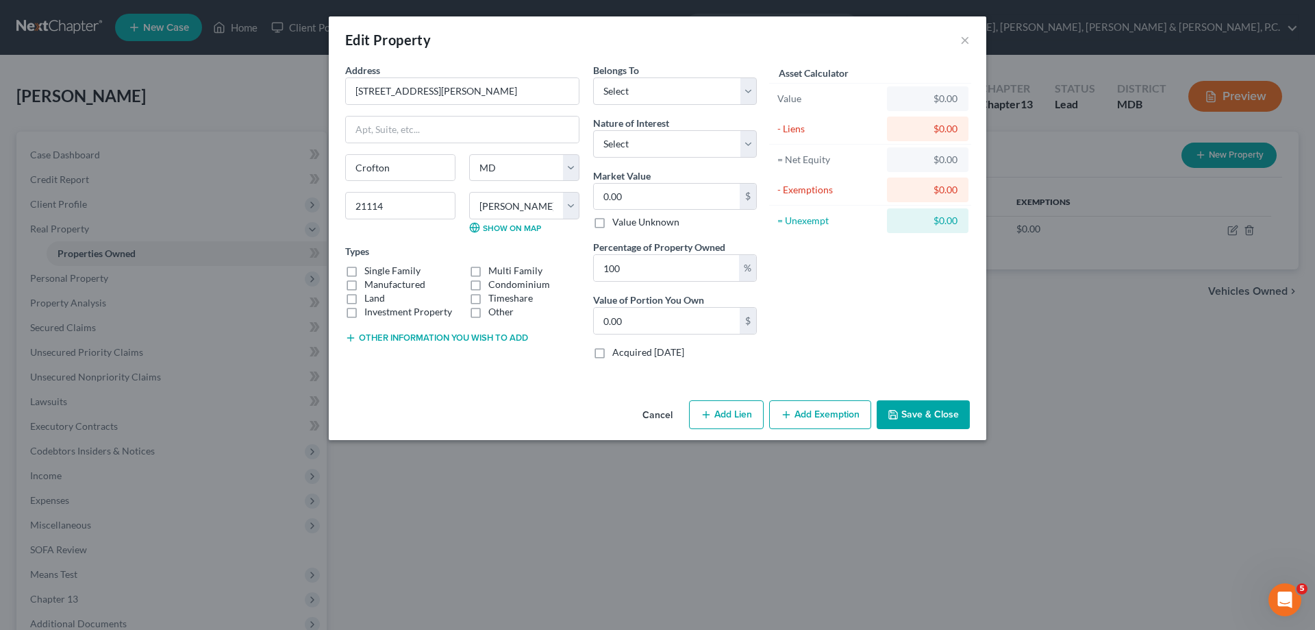
click at [364, 270] on label "Single Family" at bounding box center [392, 271] width 56 height 14
click at [370, 270] on input "Single Family" at bounding box center [374, 268] width 9 height 9
click at [644, 88] on select "Select Debtor 1 Only Debtor 2 Only Debtor 1 And Debtor 2 Only At Least One Of T…" at bounding box center [675, 90] width 164 height 27
click at [593, 77] on select "Select Debtor 1 Only Debtor 2 Only Debtor 1 And Debtor 2 Only At Least One Of T…" at bounding box center [675, 90] width 164 height 27
click at [665, 196] on input "0.00" at bounding box center [667, 197] width 146 height 26
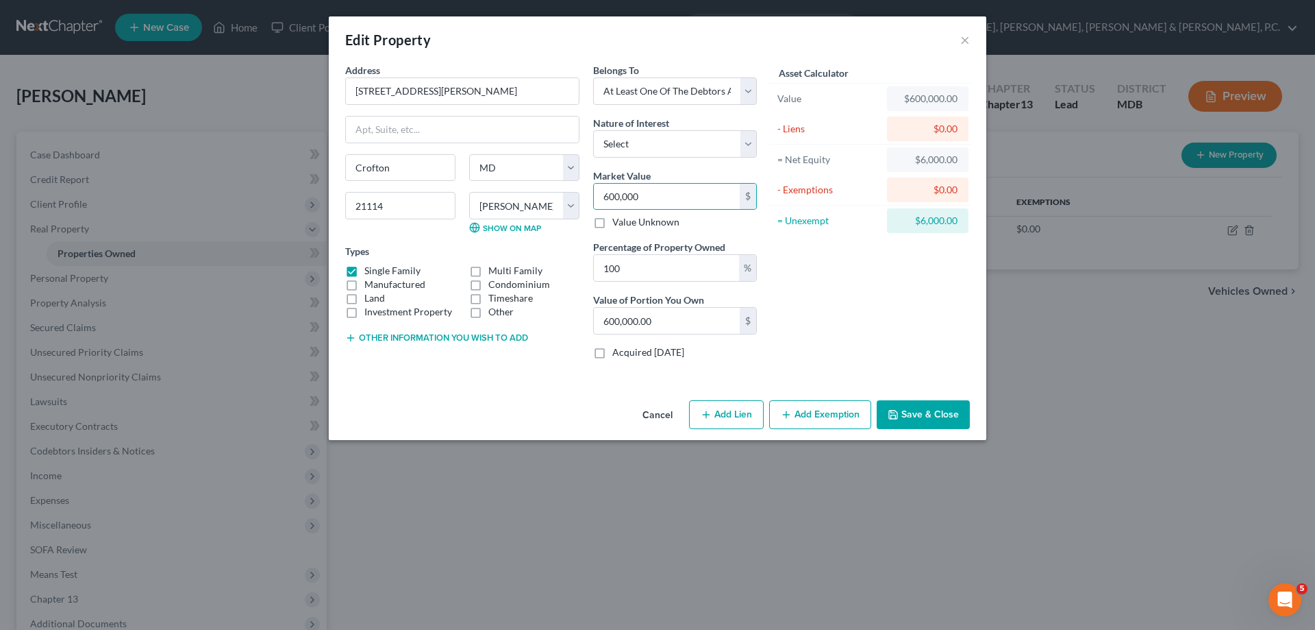
click at [740, 407] on button "Add Lien" at bounding box center [726, 414] width 75 height 29
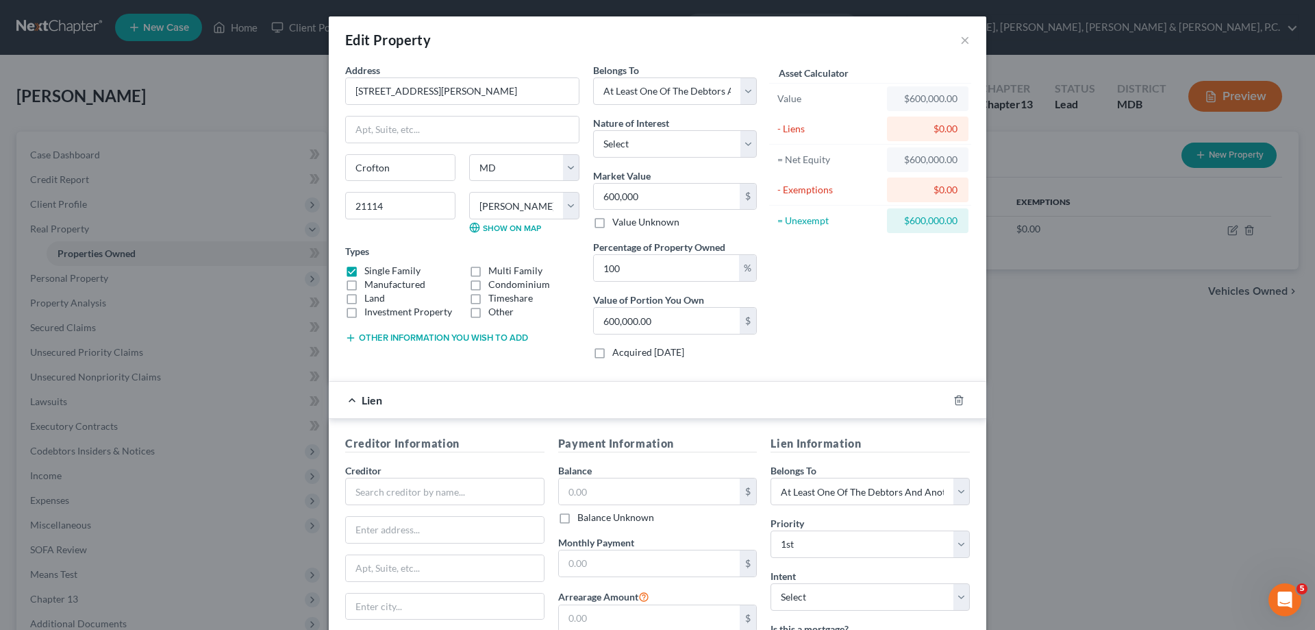
scroll to position [69, 0]
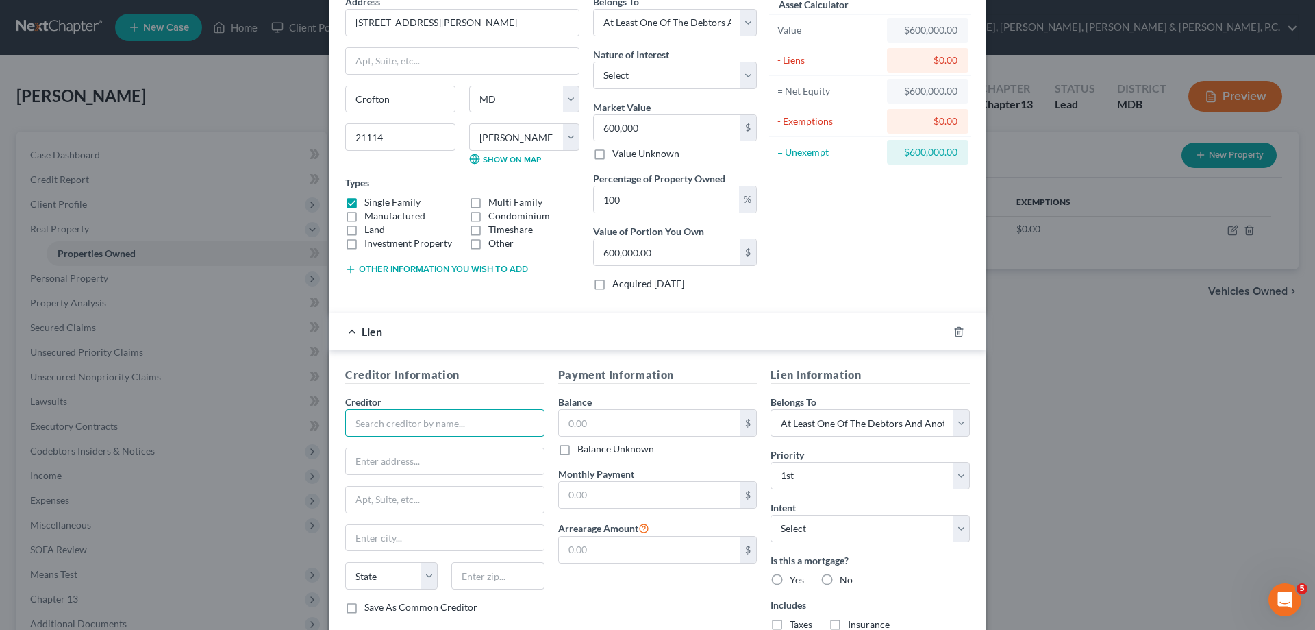
click at [524, 423] on input "text" at bounding box center [444, 422] width 199 height 27
click at [460, 445] on div "Freedom Mortgage" at bounding box center [427, 447] width 143 height 14
click at [586, 425] on input "text" at bounding box center [650, 423] width 182 height 26
click at [645, 491] on input "text" at bounding box center [650, 495] width 182 height 26
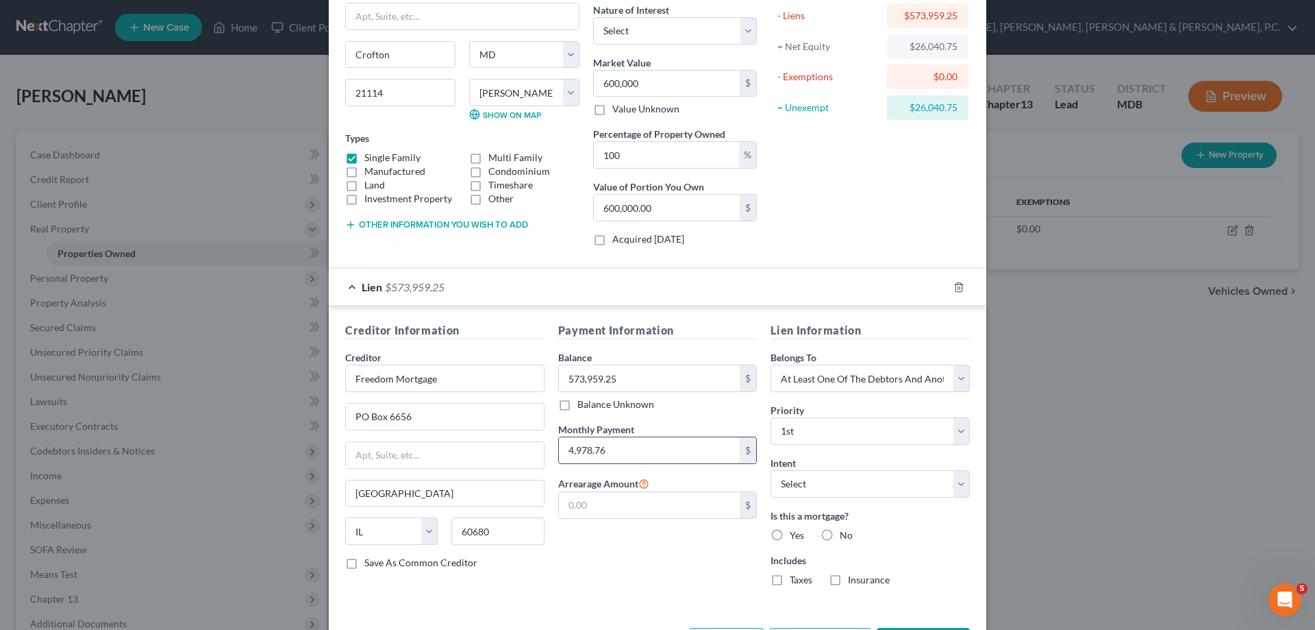
scroll to position [137, 0]
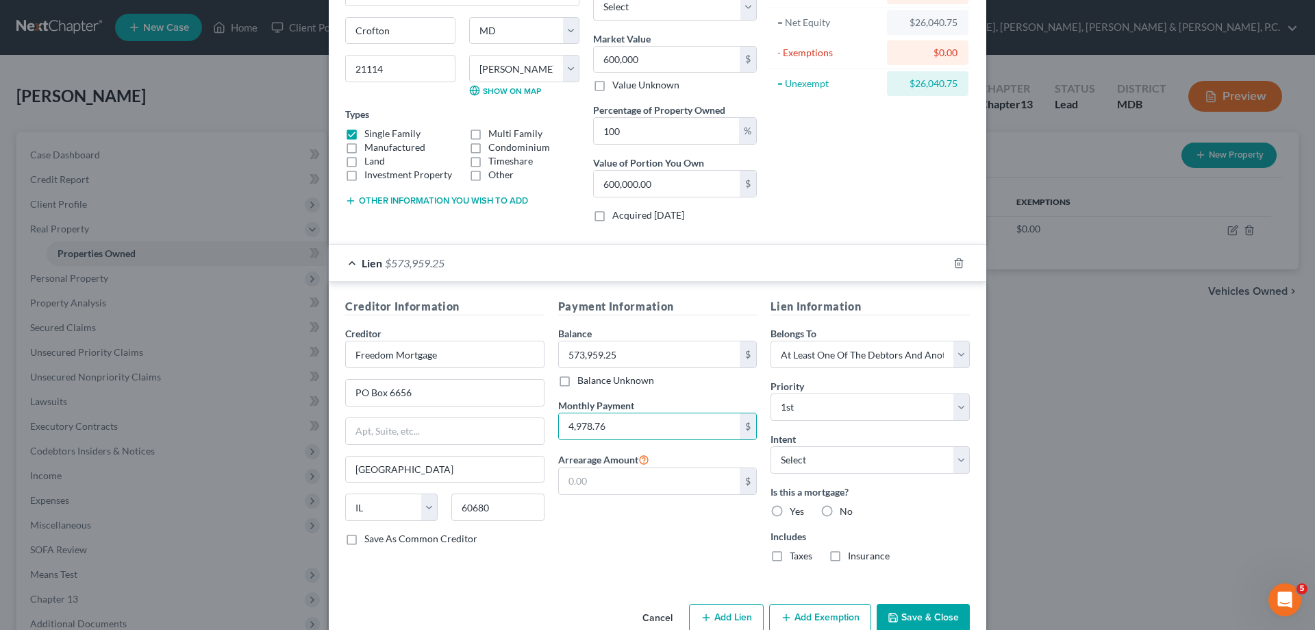
click at [790, 508] on label "Yes" at bounding box center [797, 511] width 14 height 14
click at [795, 508] on input "Yes" at bounding box center [799, 508] width 9 height 9
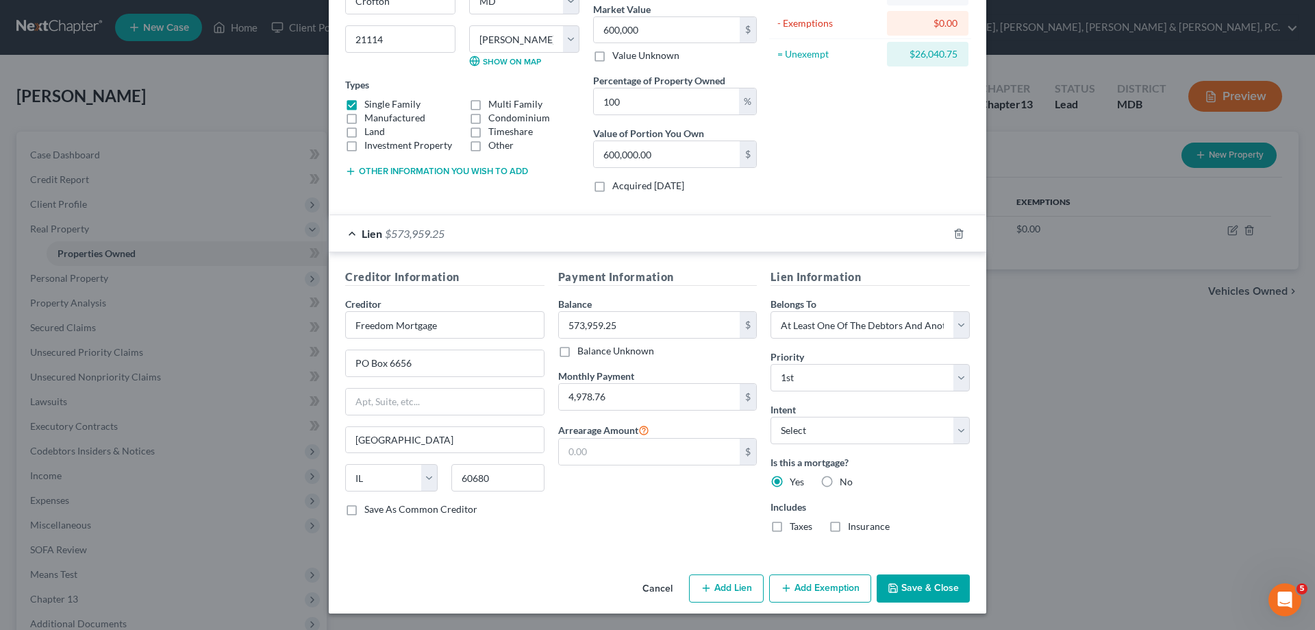
click at [898, 587] on button "Save & Close" at bounding box center [923, 588] width 93 height 29
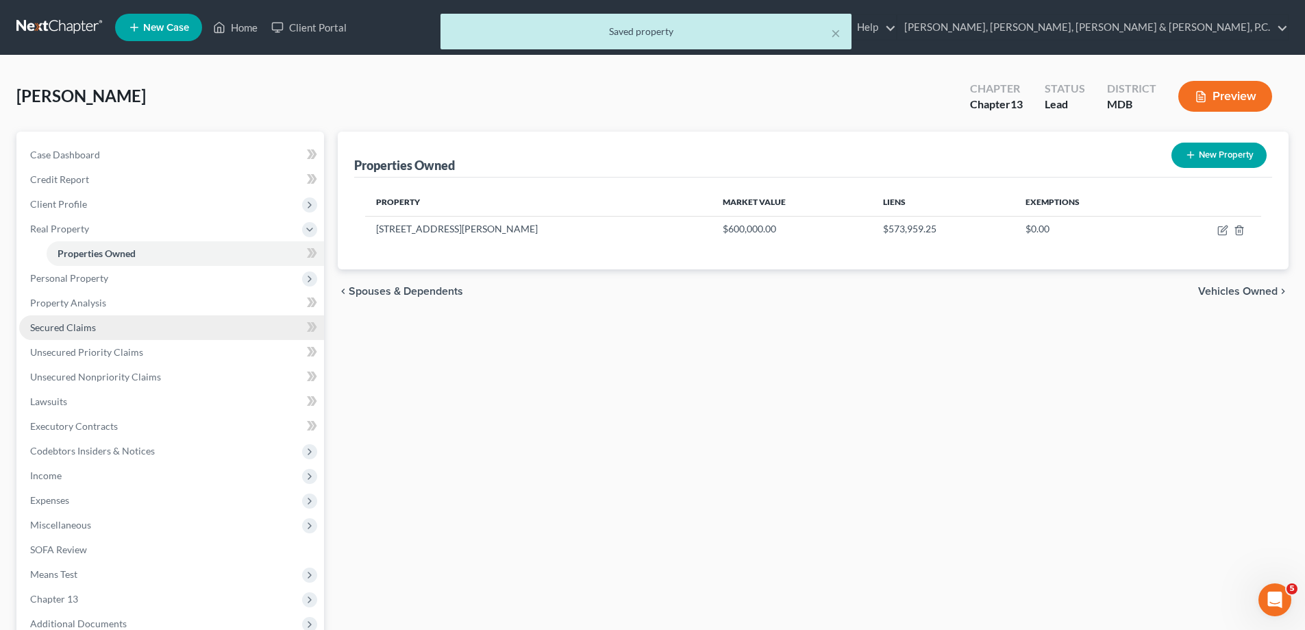
click at [77, 327] on span "Secured Claims" at bounding box center [63, 327] width 66 height 12
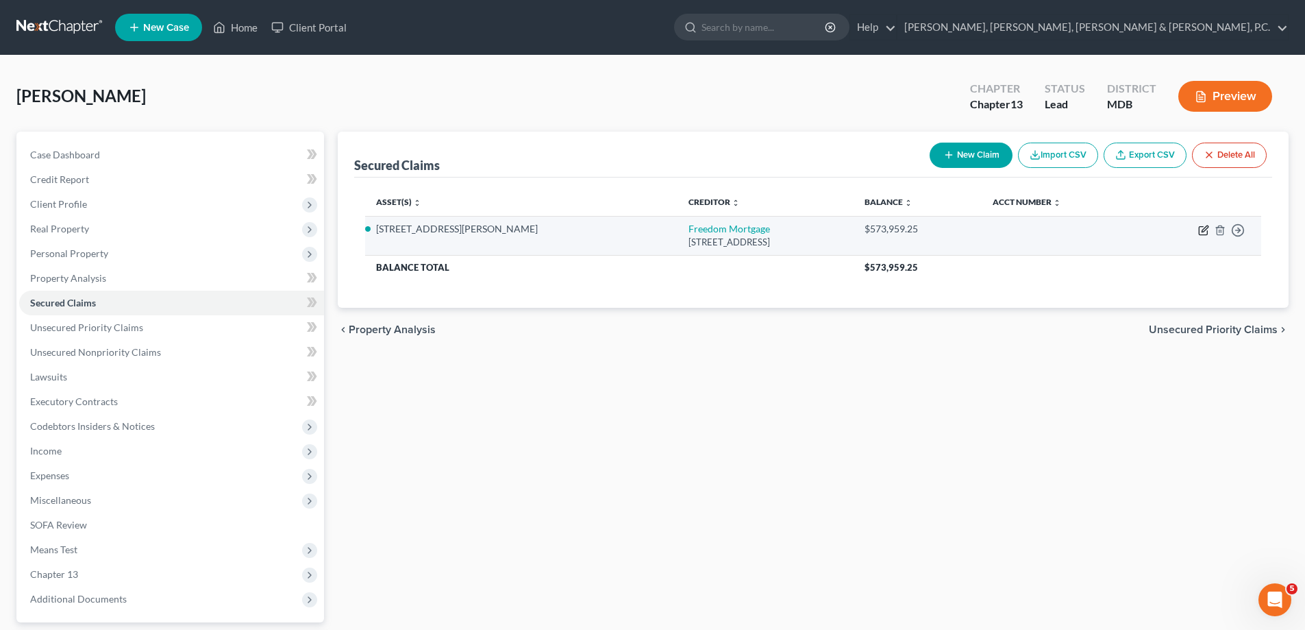
click at [1201, 231] on icon "button" at bounding box center [1203, 230] width 11 height 11
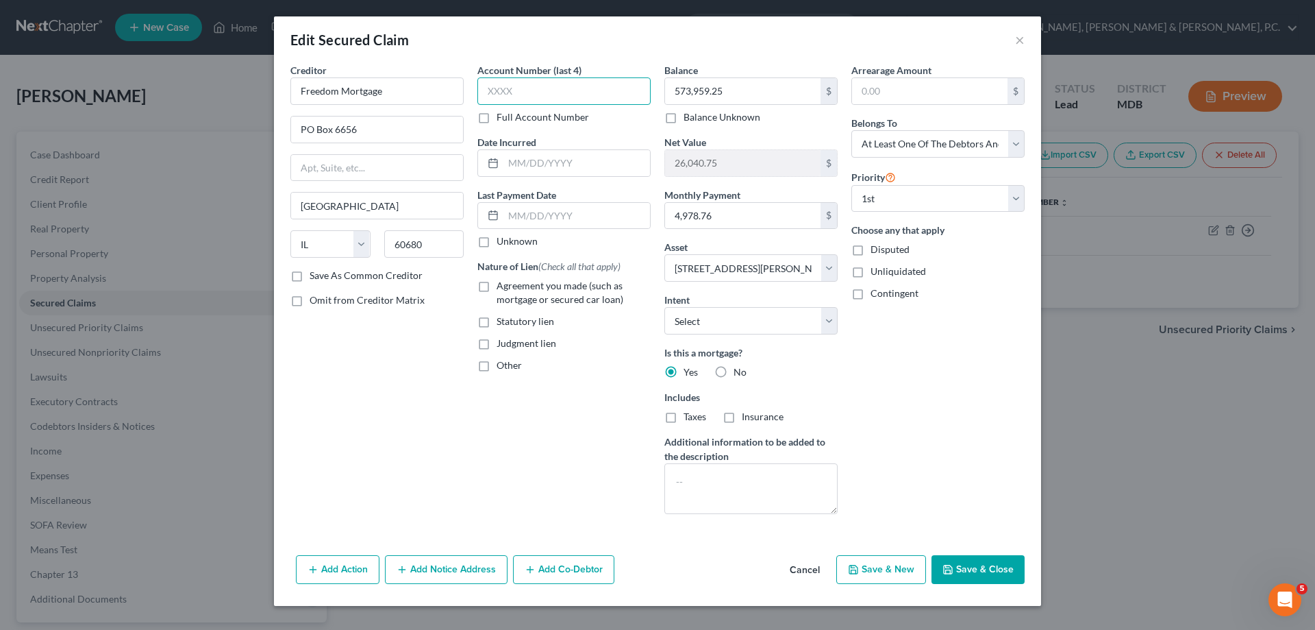
click at [542, 90] on input "text" at bounding box center [564, 90] width 173 height 27
click at [552, 565] on button "Add Co-Debtor" at bounding box center [563, 569] width 101 height 29
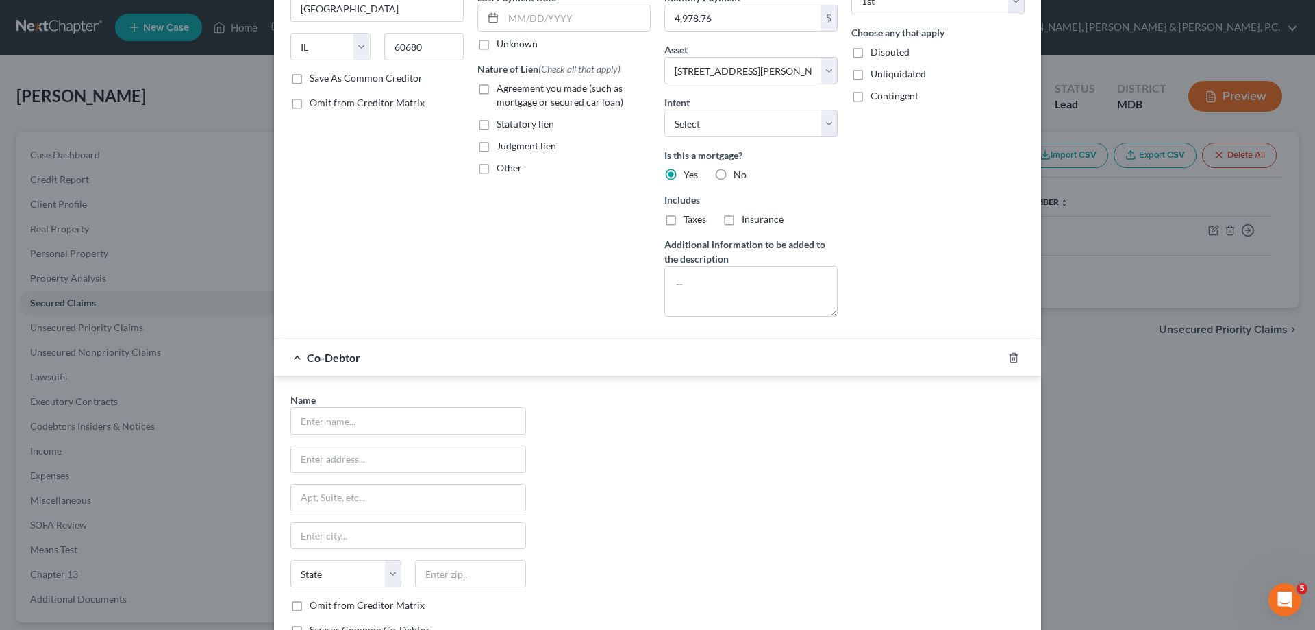
scroll to position [206, 0]
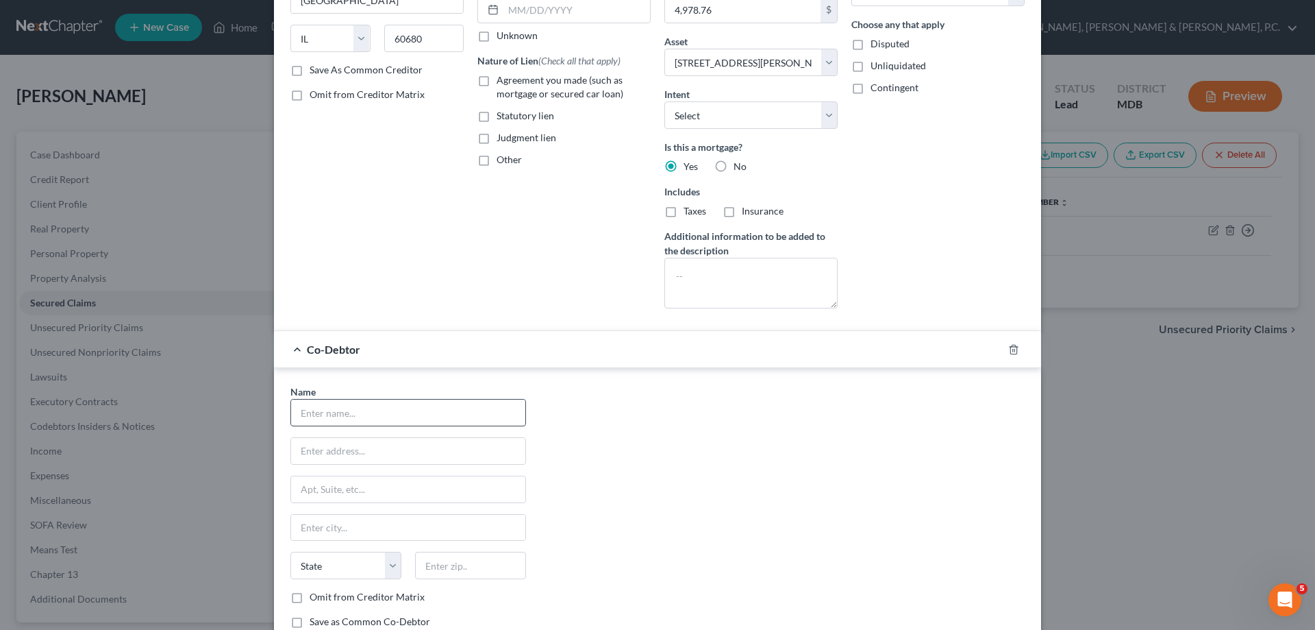
click at [407, 412] on input "text" at bounding box center [408, 412] width 234 height 26
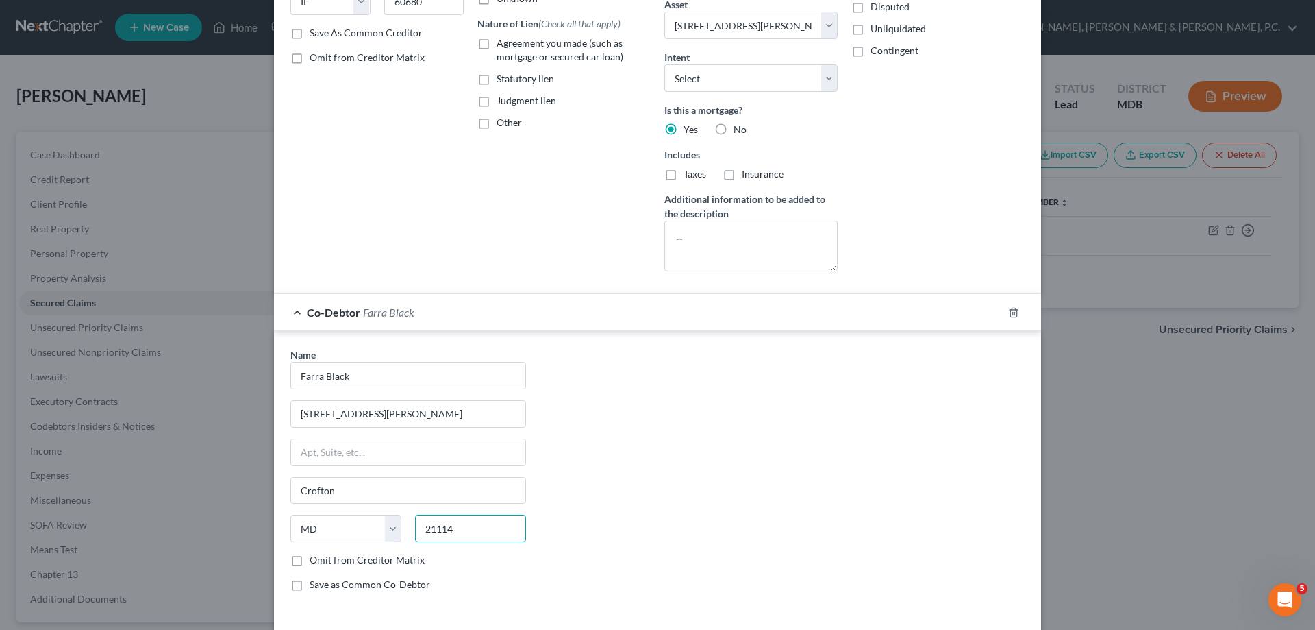
scroll to position [274, 0]
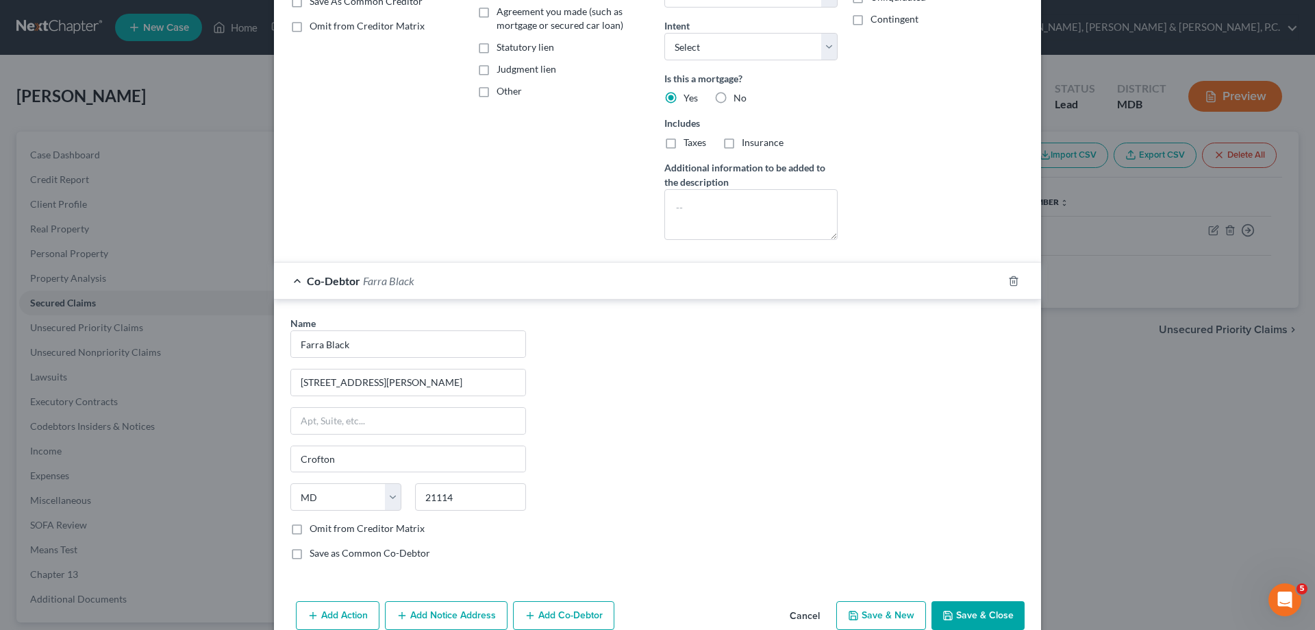
click at [310, 555] on label "Save as Common Co-Debtor" at bounding box center [370, 553] width 121 height 14
click at [315, 555] on input "Save as Common Co-Debtor" at bounding box center [319, 550] width 9 height 9
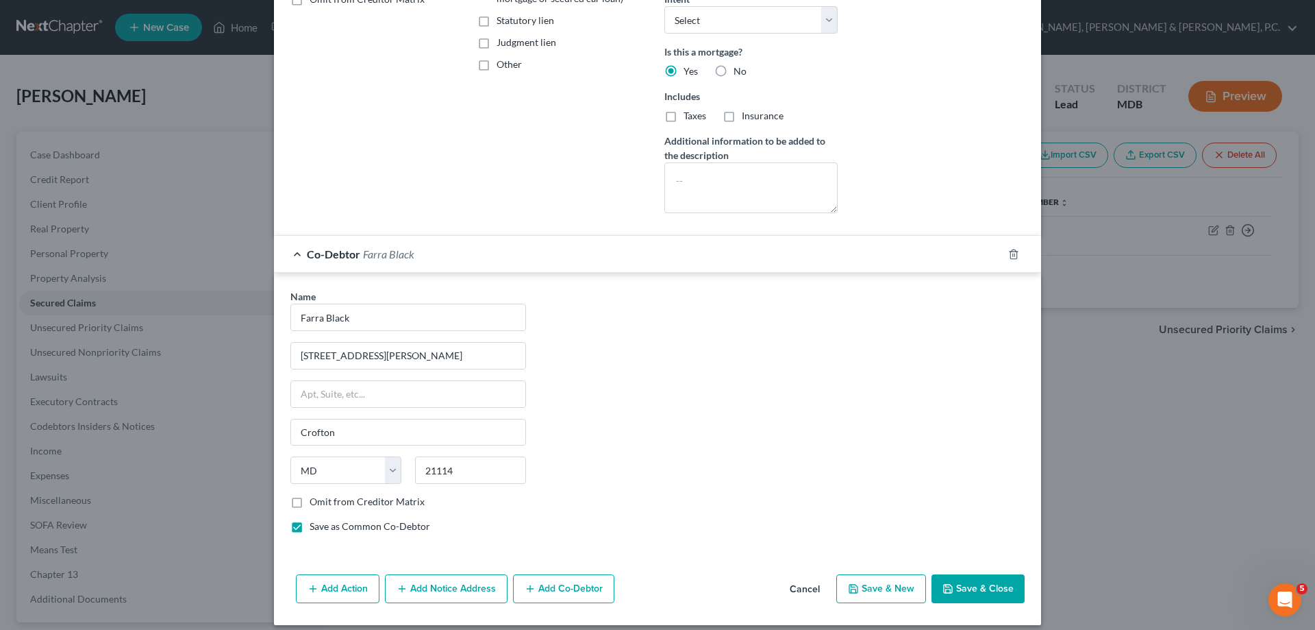
scroll to position [312, 0]
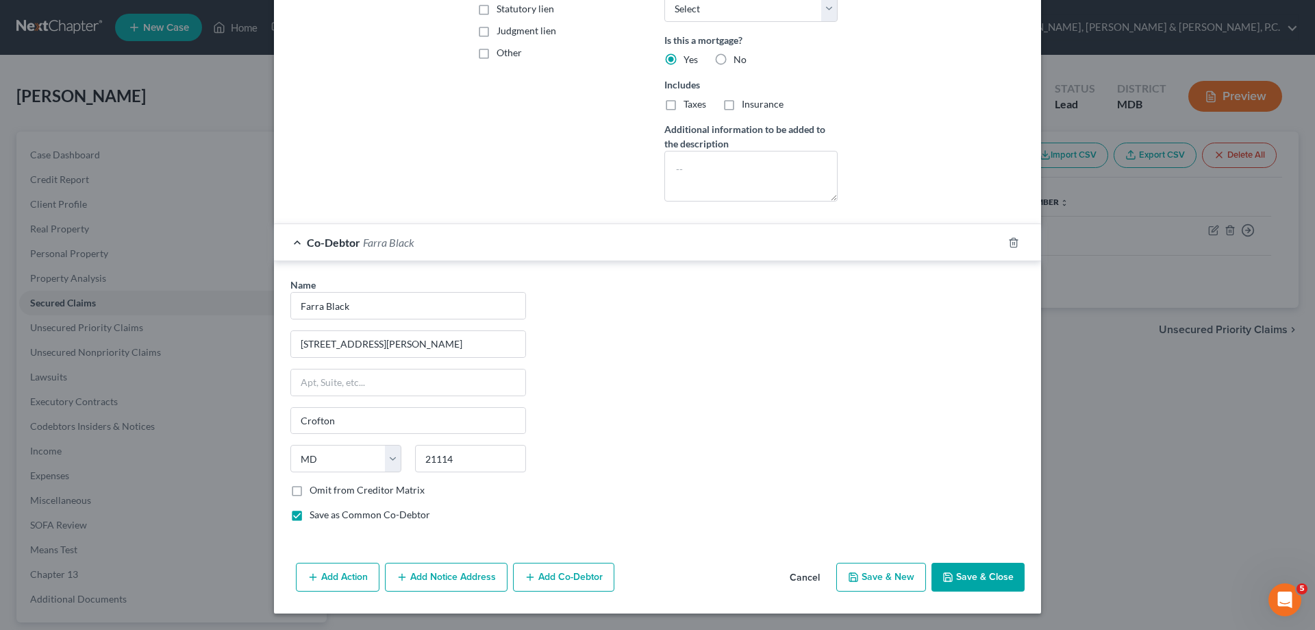
click at [984, 568] on button "Save & Close" at bounding box center [978, 576] width 93 height 29
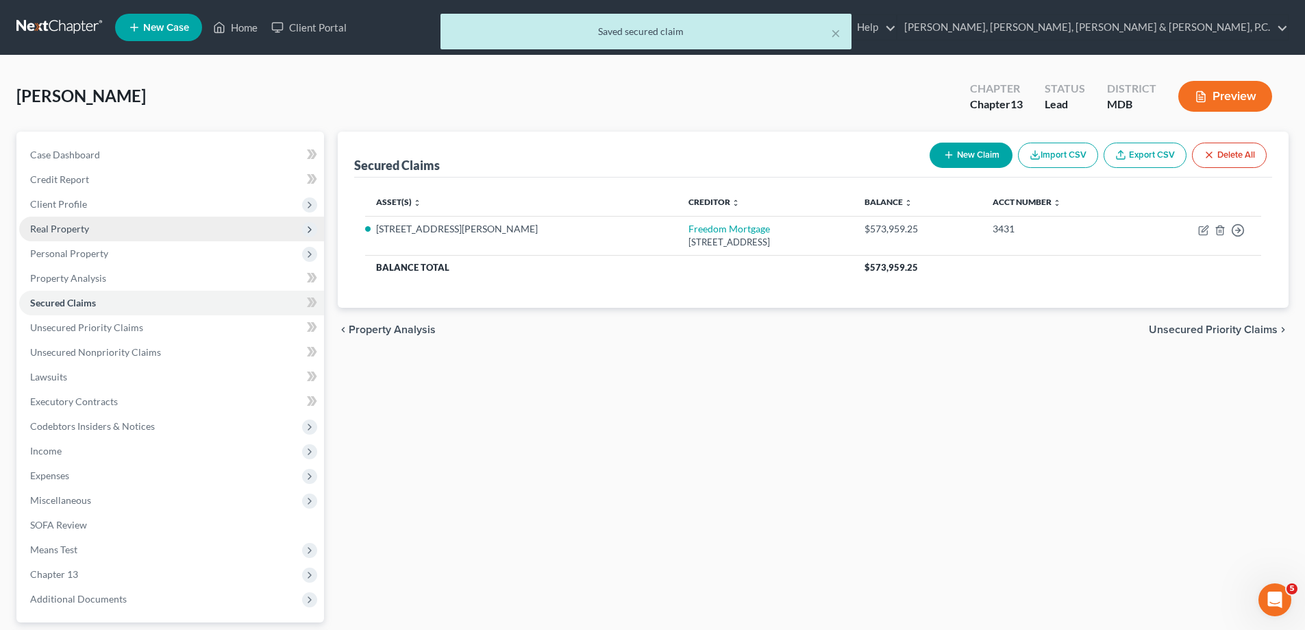
click at [77, 230] on span "Real Property" at bounding box center [59, 229] width 59 height 12
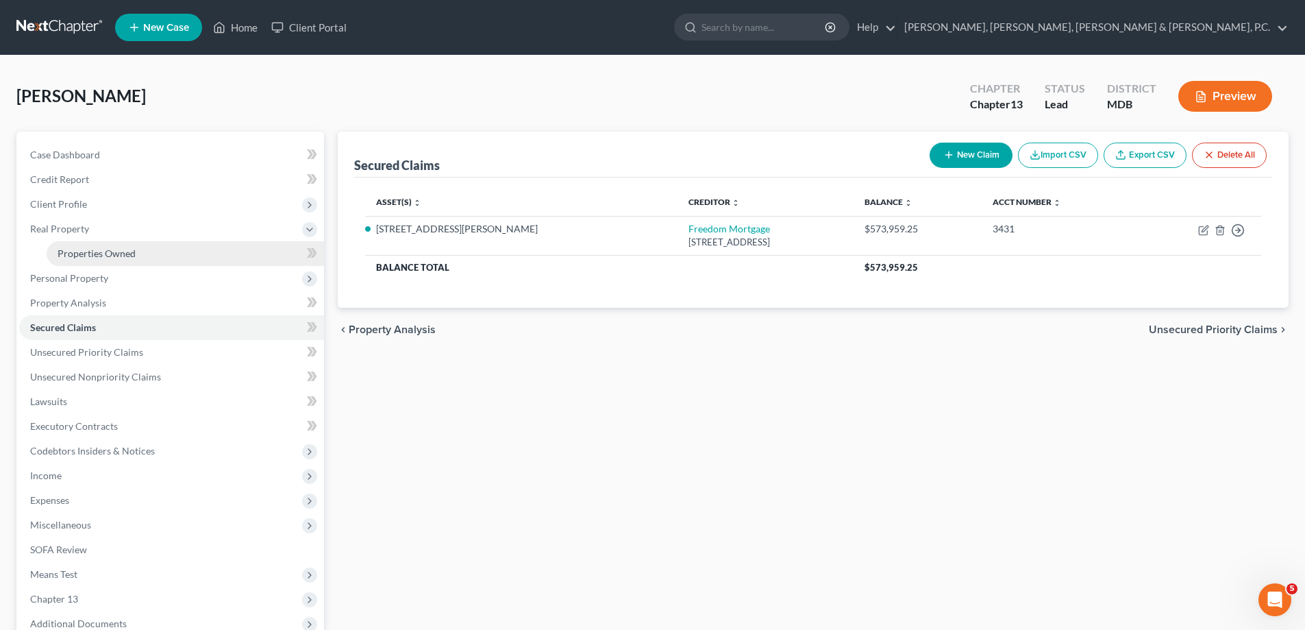
click at [75, 251] on span "Properties Owned" at bounding box center [97, 253] width 78 height 12
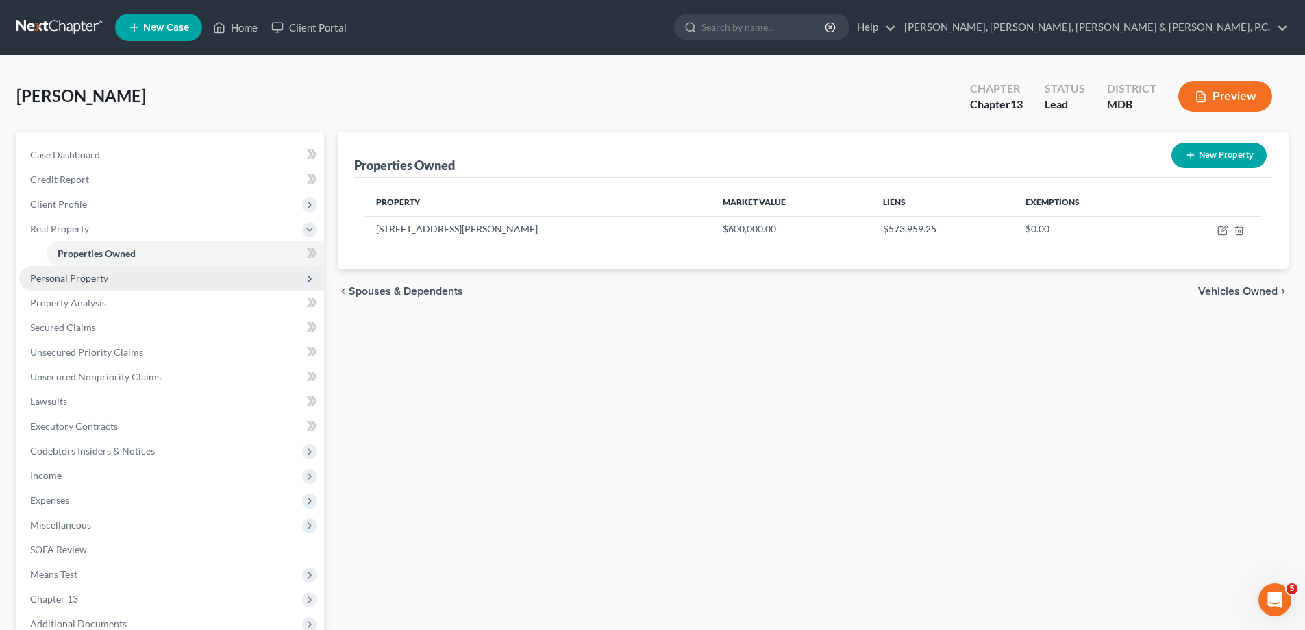
click at [101, 276] on span "Personal Property" at bounding box center [69, 278] width 78 height 12
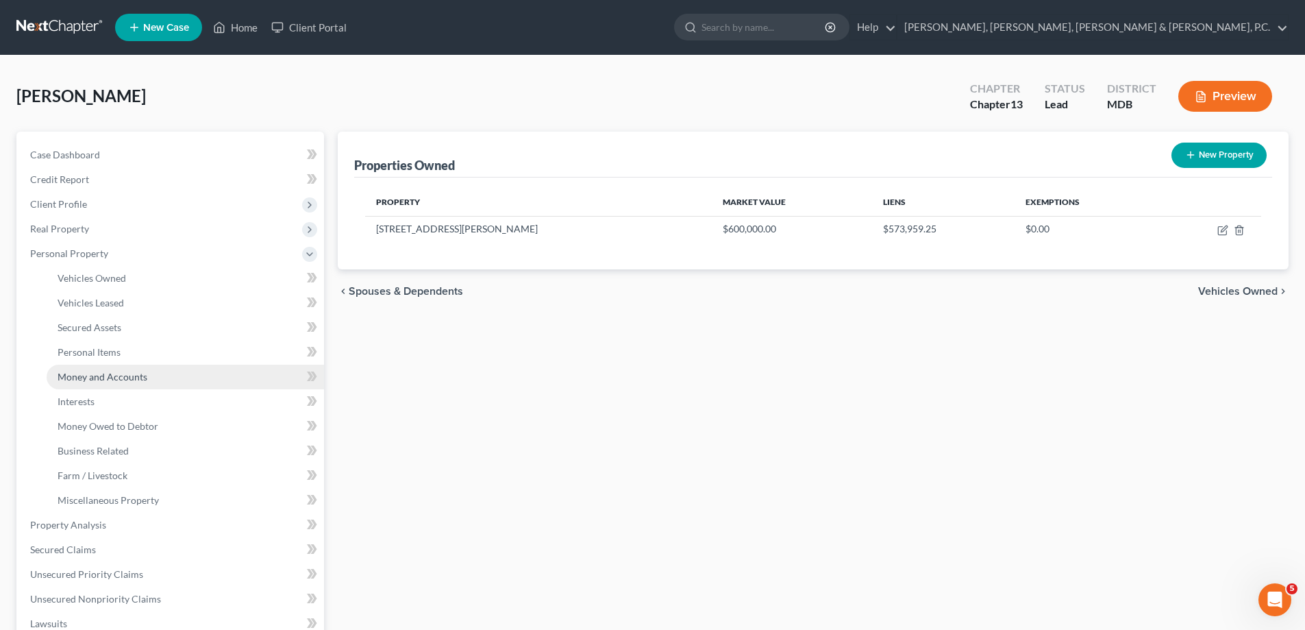
click at [106, 372] on span "Money and Accounts" at bounding box center [103, 377] width 90 height 12
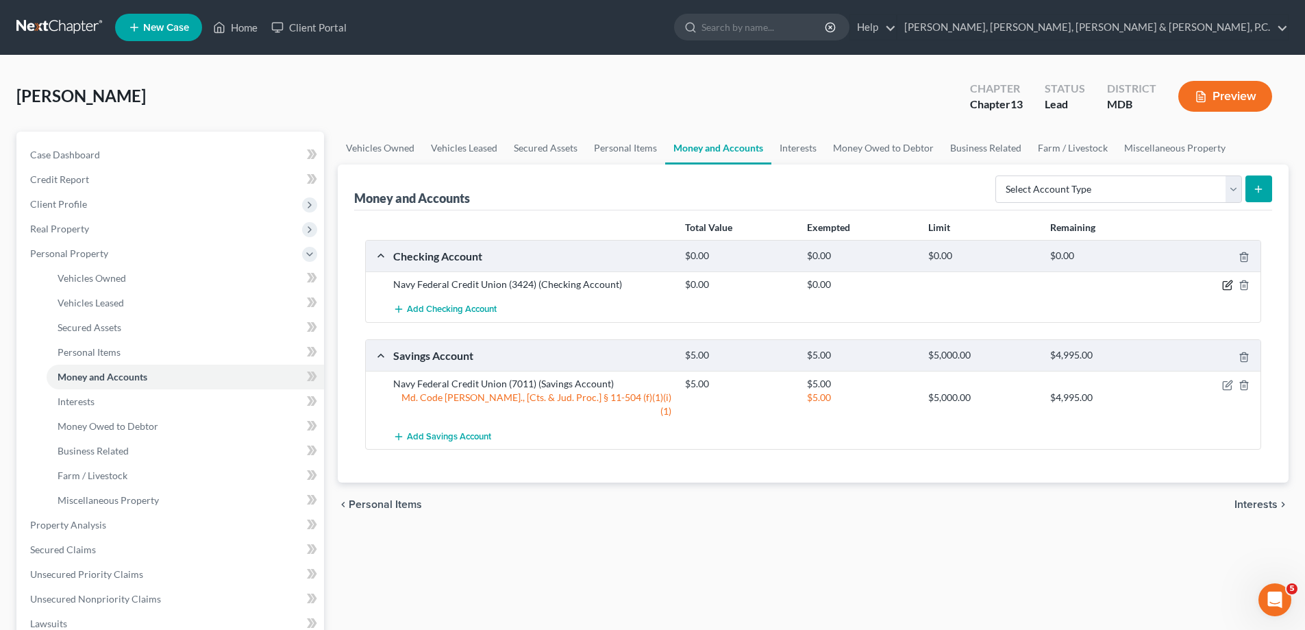
click at [1228, 285] on icon "button" at bounding box center [1227, 285] width 11 height 11
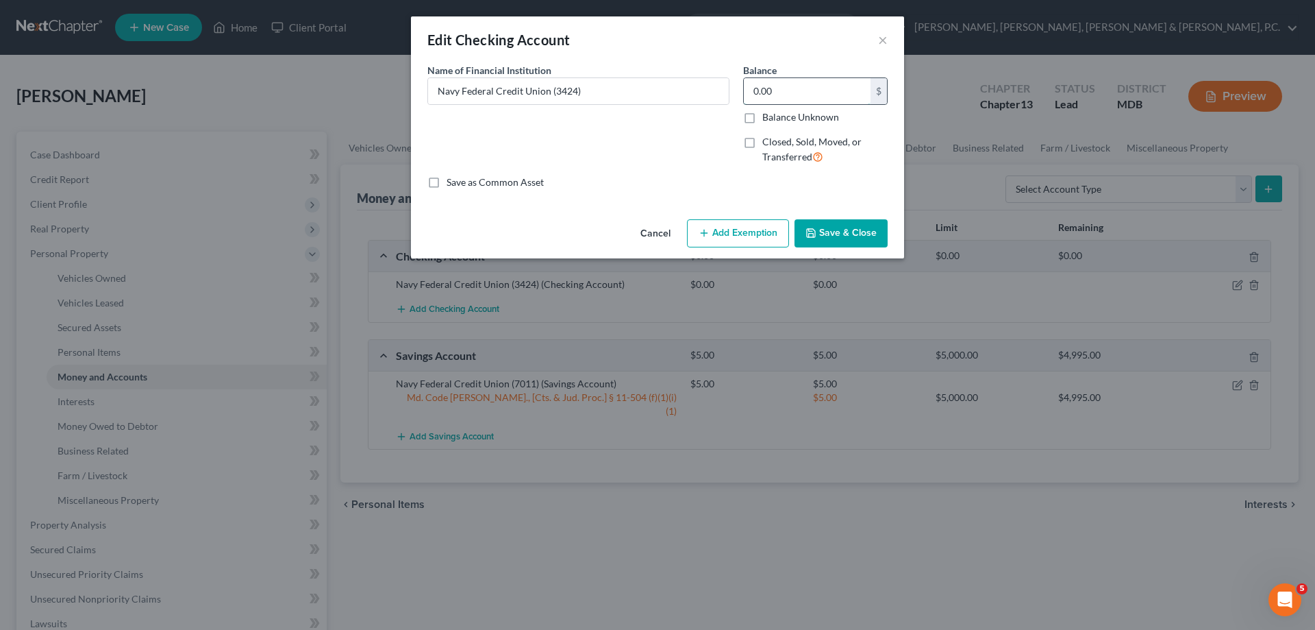
click at [794, 87] on input "0.00" at bounding box center [807, 91] width 127 height 26
click at [737, 238] on button "Add Exemption" at bounding box center [738, 233] width 102 height 29
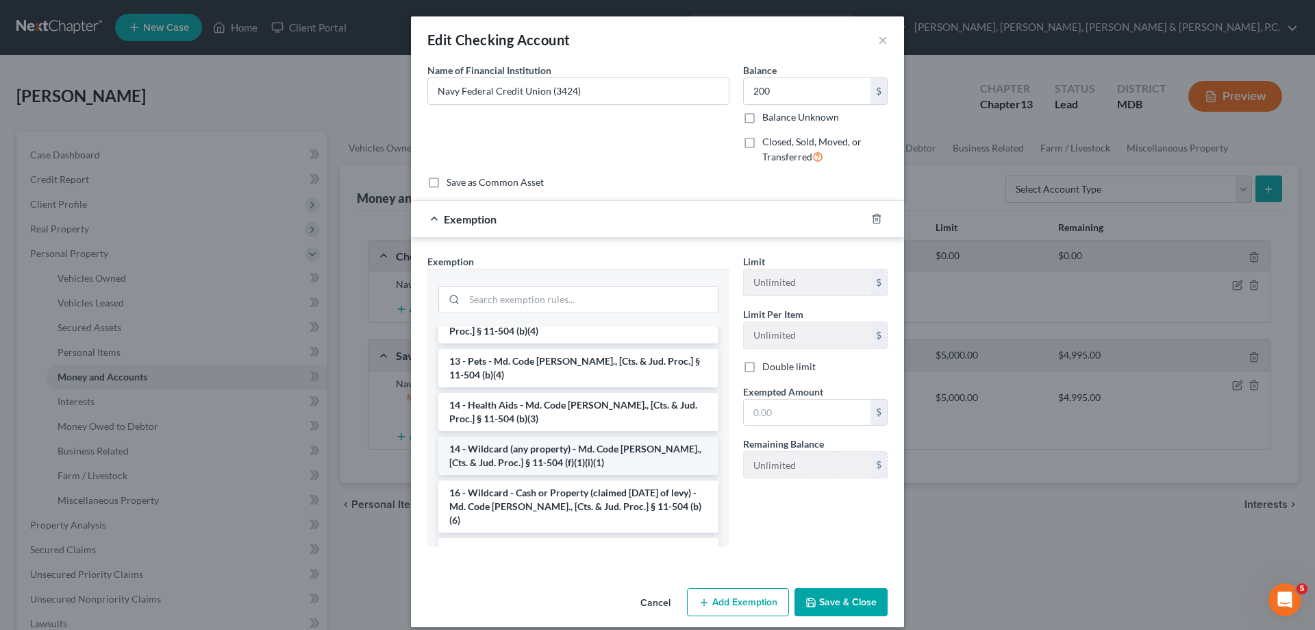
scroll to position [206, 0]
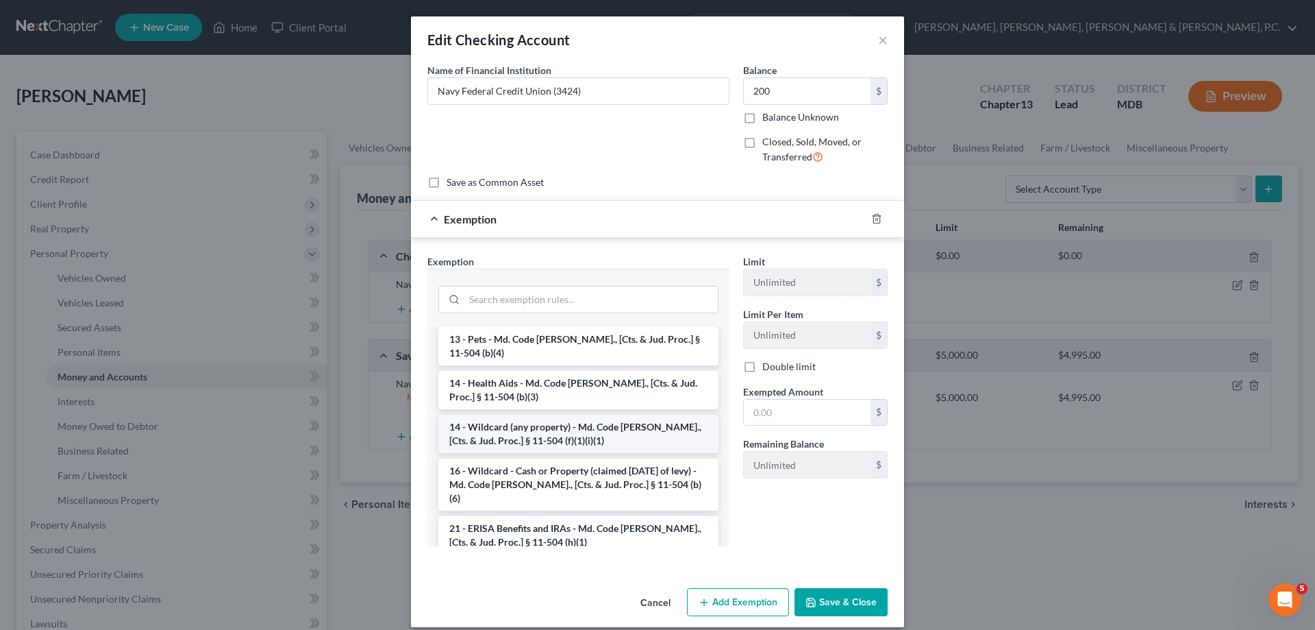
click at [564, 415] on li "14 - Wildcard (any property) - Md. Code [PERSON_NAME]., [Cts. & Jud. Proc.] § 1…" at bounding box center [578, 434] width 280 height 38
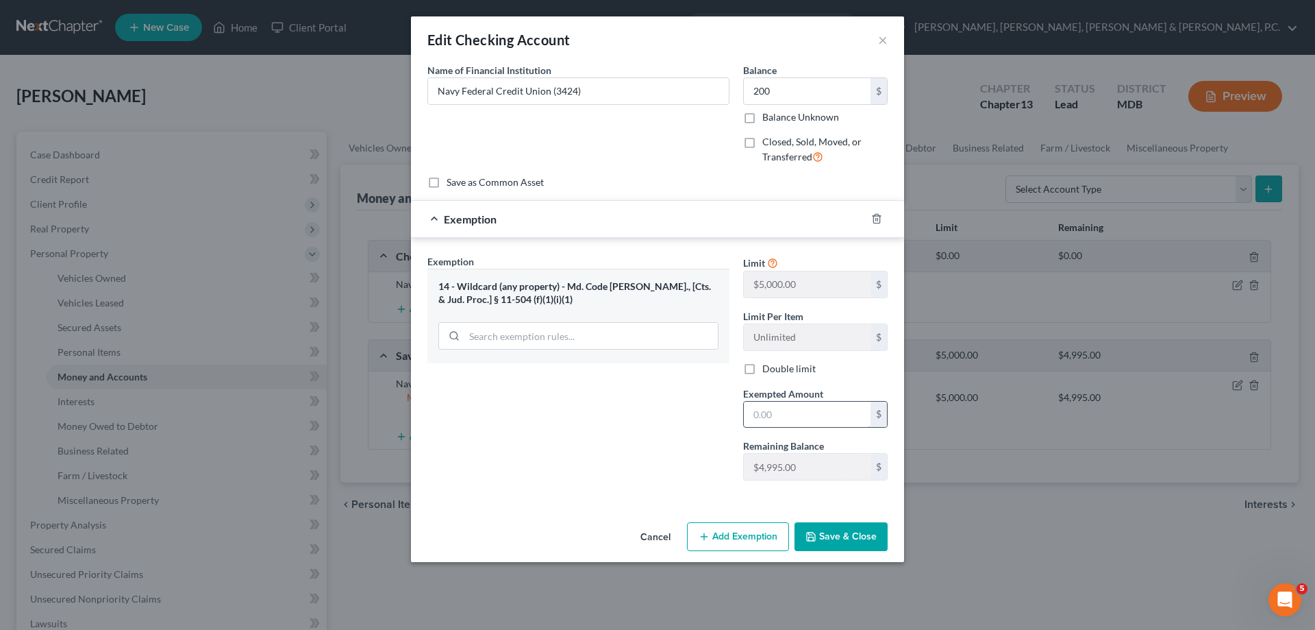
click at [782, 409] on input "text" at bounding box center [807, 414] width 127 height 26
click at [823, 528] on button "Save & Close" at bounding box center [841, 536] width 93 height 29
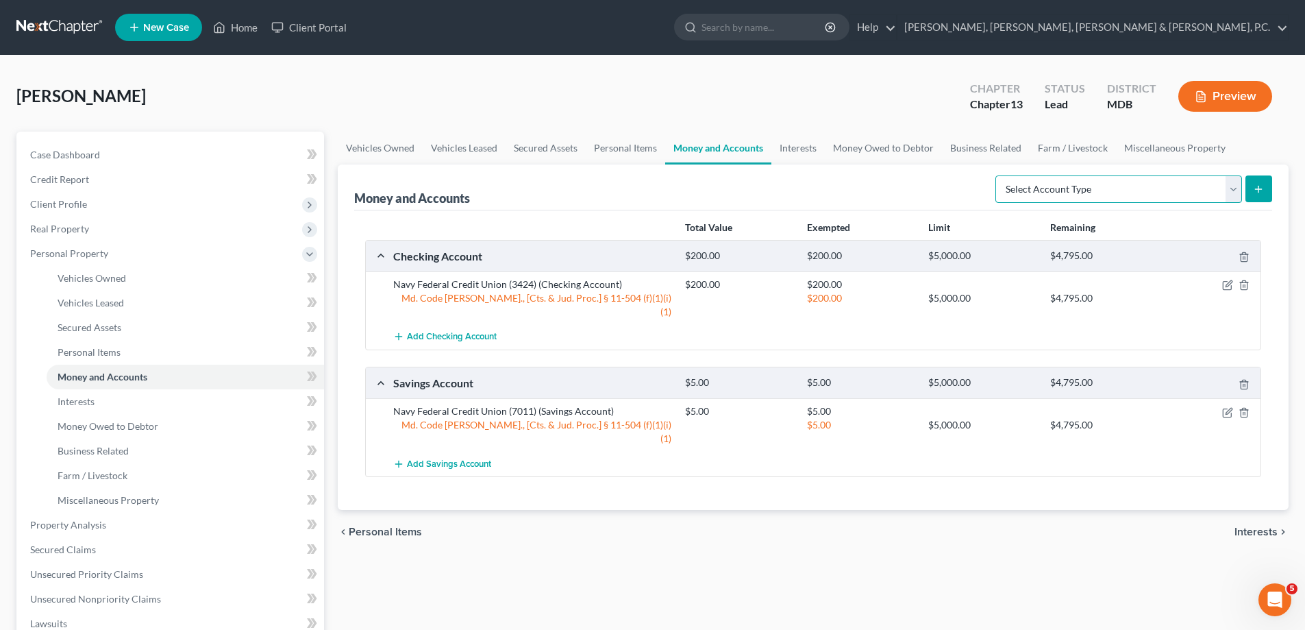
click at [1235, 184] on select "Select Account Type Brokerage Cash on Hand Certificates of Deposit Checking Acc…" at bounding box center [1118, 188] width 247 height 27
click at [998, 175] on select "Select Account Type Brokerage Cash on Hand Certificates of Deposit Checking Acc…" at bounding box center [1118, 188] width 247 height 27
click at [1263, 192] on icon "submit" at bounding box center [1258, 189] width 11 height 11
click at [1261, 194] on icon "submit" at bounding box center [1258, 189] width 11 height 11
click at [83, 393] on link "Interests" at bounding box center [185, 401] width 277 height 25
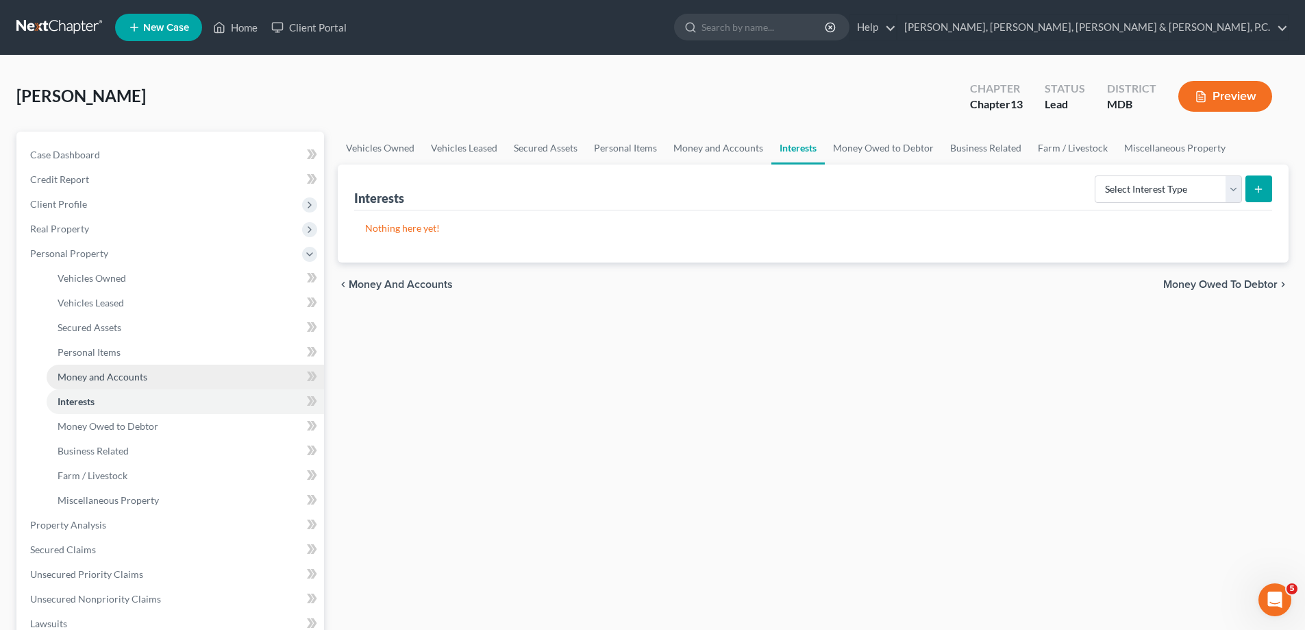
click at [85, 376] on span "Money and Accounts" at bounding box center [103, 377] width 90 height 12
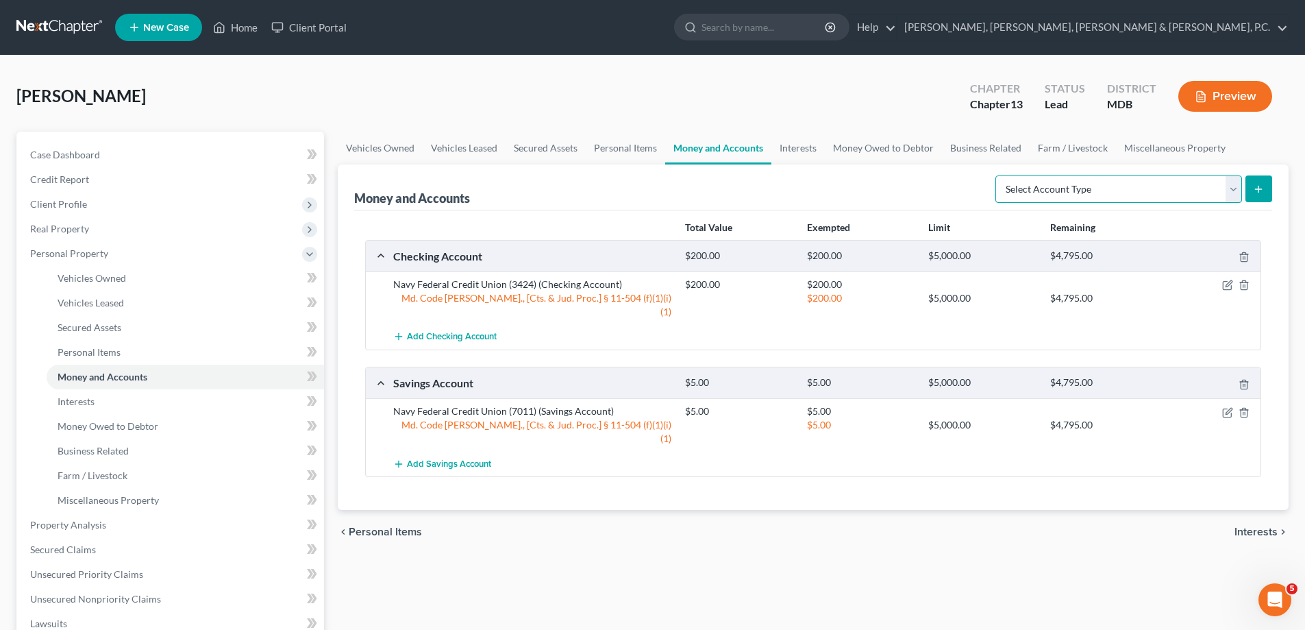
drag, startPoint x: 1187, startPoint y: 190, endPoint x: 1179, endPoint y: 190, distance: 7.6
click at [1187, 189] on select "Select Account Type Brokerage Cash on Hand Certificates of Deposit Checking Acc…" at bounding box center [1118, 188] width 247 height 27
click at [998, 175] on select "Select Account Type Brokerage Cash on Hand Certificates of Deposit Checking Acc…" at bounding box center [1118, 188] width 247 height 27
click at [1251, 192] on button "submit" at bounding box center [1259, 188] width 27 height 27
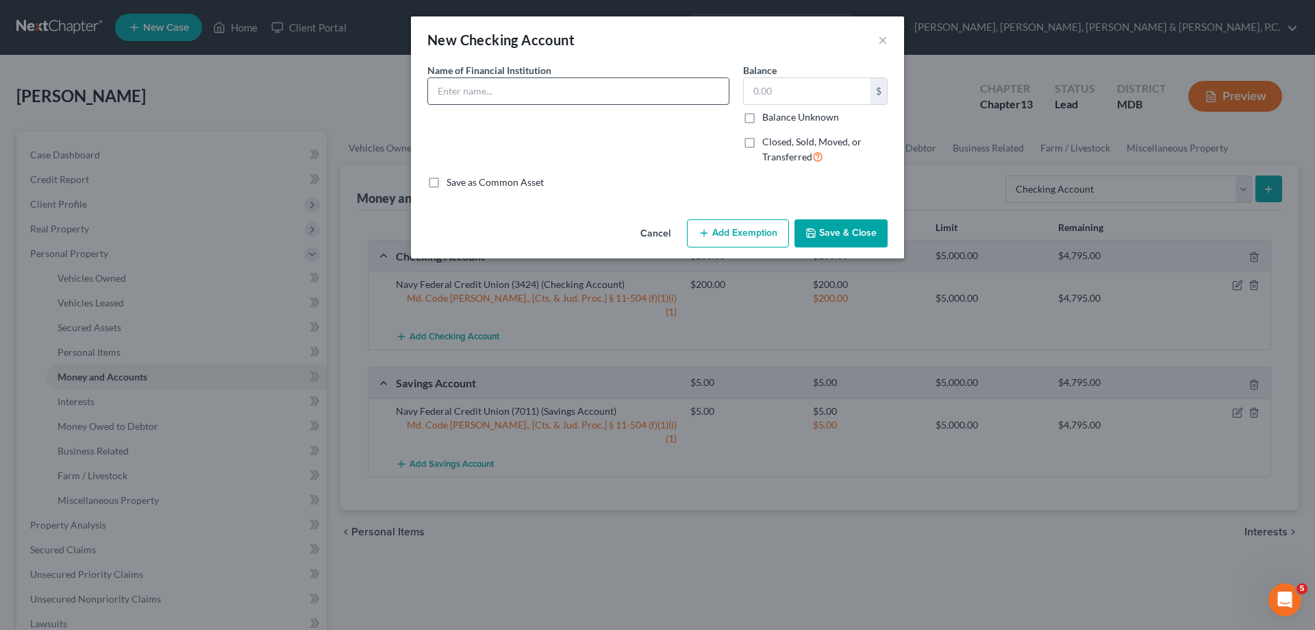
click at [585, 91] on input "text" at bounding box center [578, 91] width 301 height 26
click at [778, 79] on input "text" at bounding box center [807, 91] width 127 height 26
click at [824, 225] on button "Save & Close" at bounding box center [841, 233] width 93 height 29
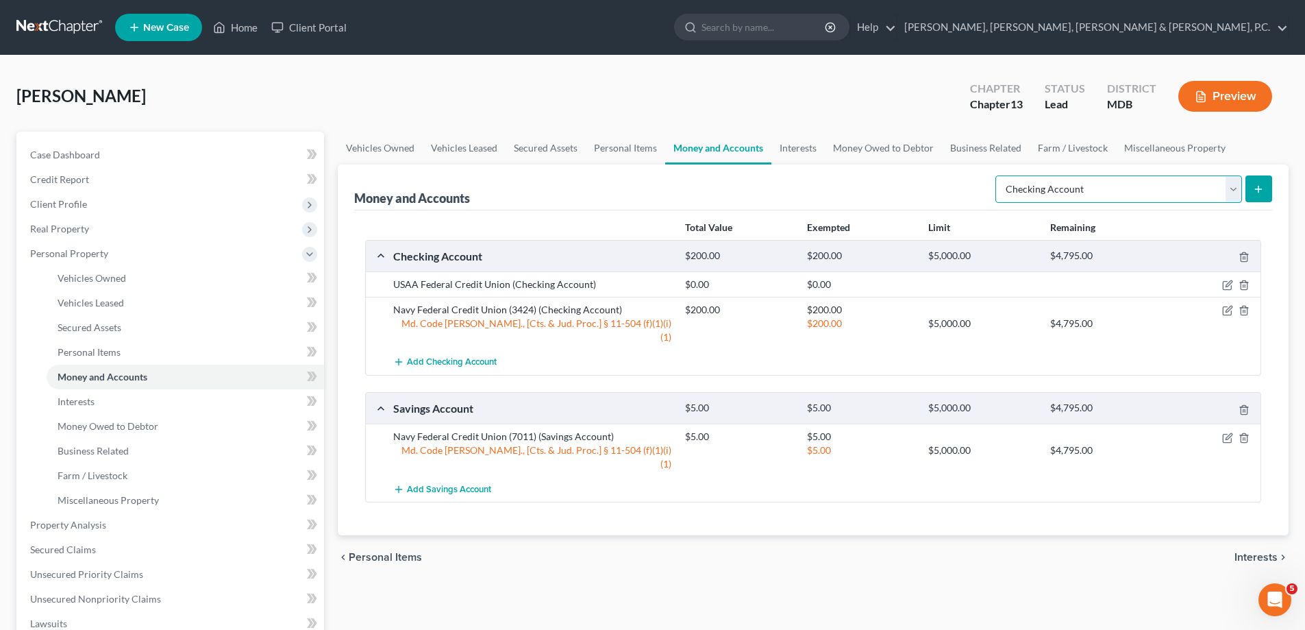
click at [1201, 184] on select "Select Account Type Brokerage Cash on Hand Certificates of Deposit Checking Acc…" at bounding box center [1118, 188] width 247 height 27
click at [998, 175] on select "Select Account Type Brokerage Cash on Hand Certificates of Deposit Checking Acc…" at bounding box center [1118, 188] width 247 height 27
click at [1255, 193] on icon "submit" at bounding box center [1258, 189] width 11 height 11
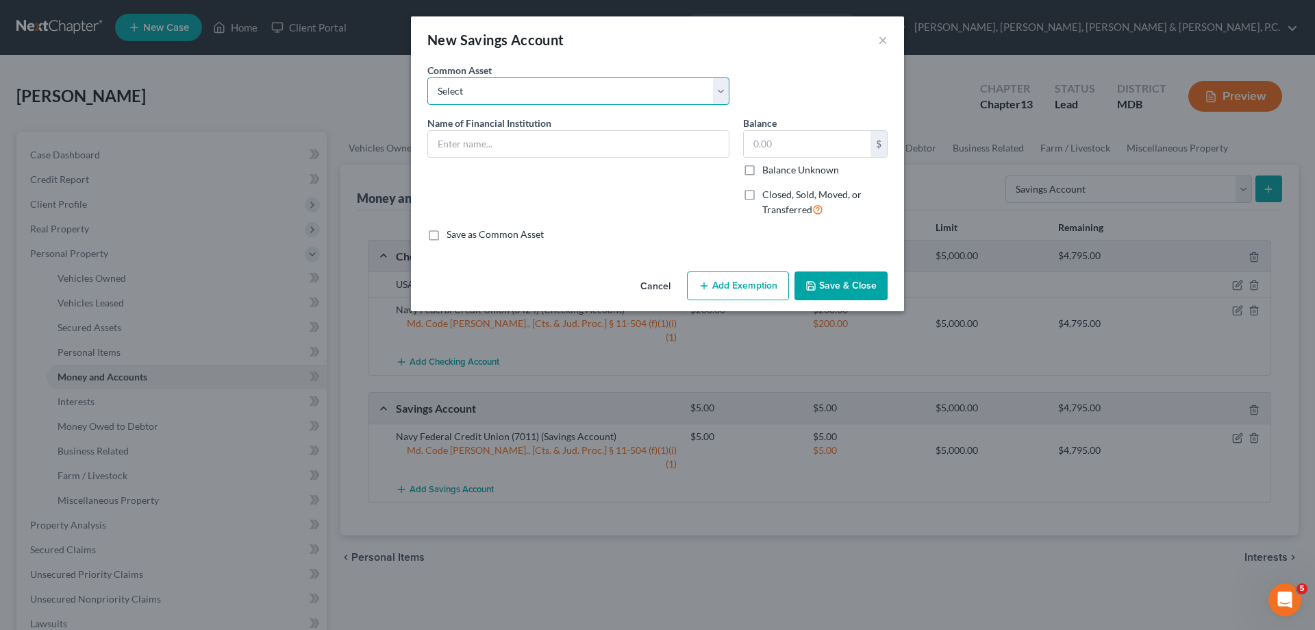
click at [646, 90] on select "Select [PERSON_NAME] Fargo" at bounding box center [579, 90] width 302 height 27
drag, startPoint x: 607, startPoint y: 63, endPoint x: 584, endPoint y: 89, distance: 34.9
click at [607, 63] on div "Common Asset Select [PERSON_NAME] Fargo" at bounding box center [579, 84] width 316 height 42
click at [554, 141] on input "text" at bounding box center [578, 144] width 301 height 26
click at [792, 134] on input "text" at bounding box center [807, 144] width 127 height 26
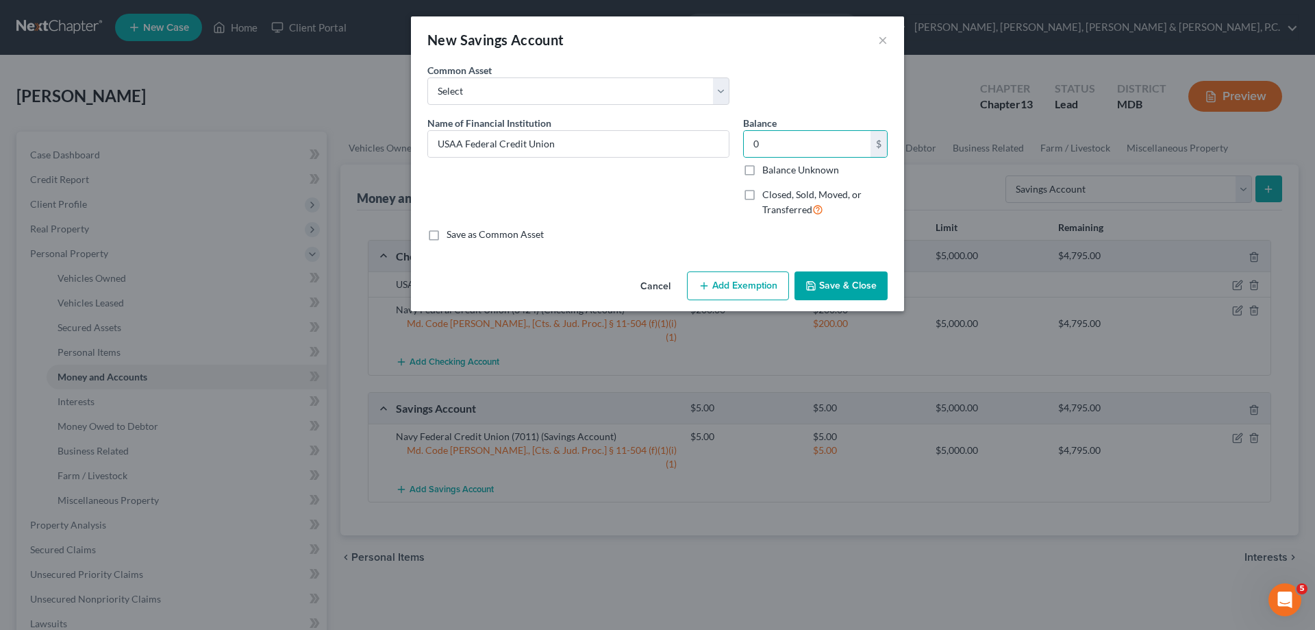
click at [854, 281] on button "Save & Close" at bounding box center [841, 285] width 93 height 29
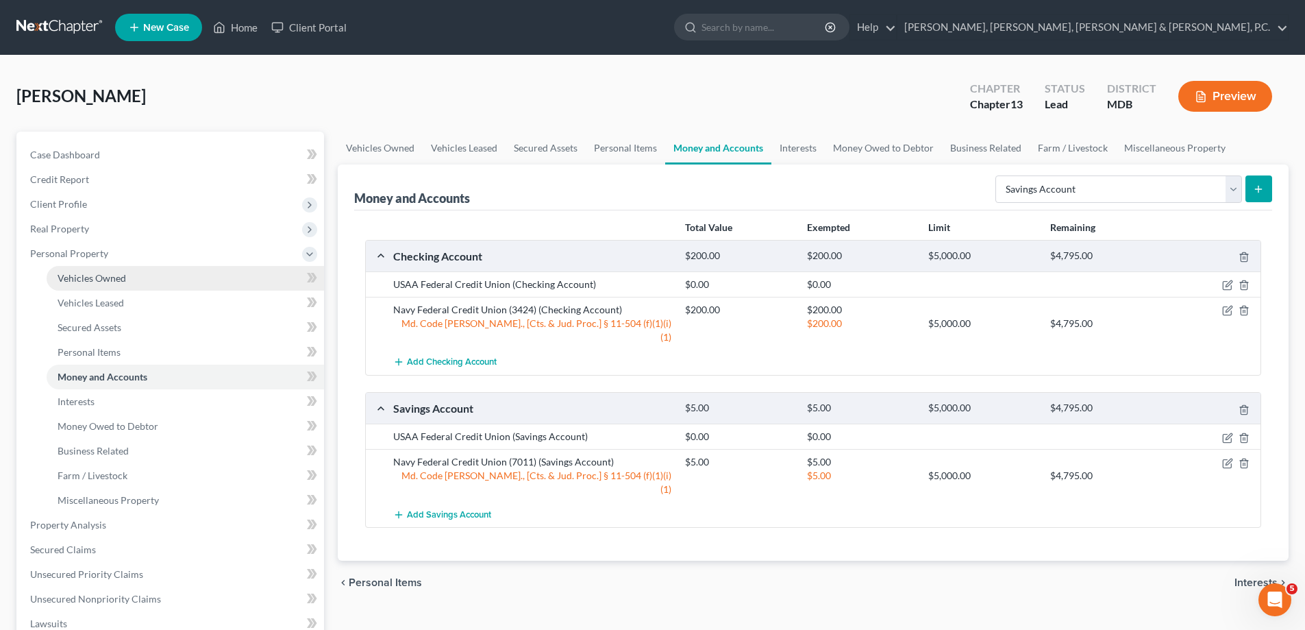
click at [106, 275] on span "Vehicles Owned" at bounding box center [92, 278] width 69 height 12
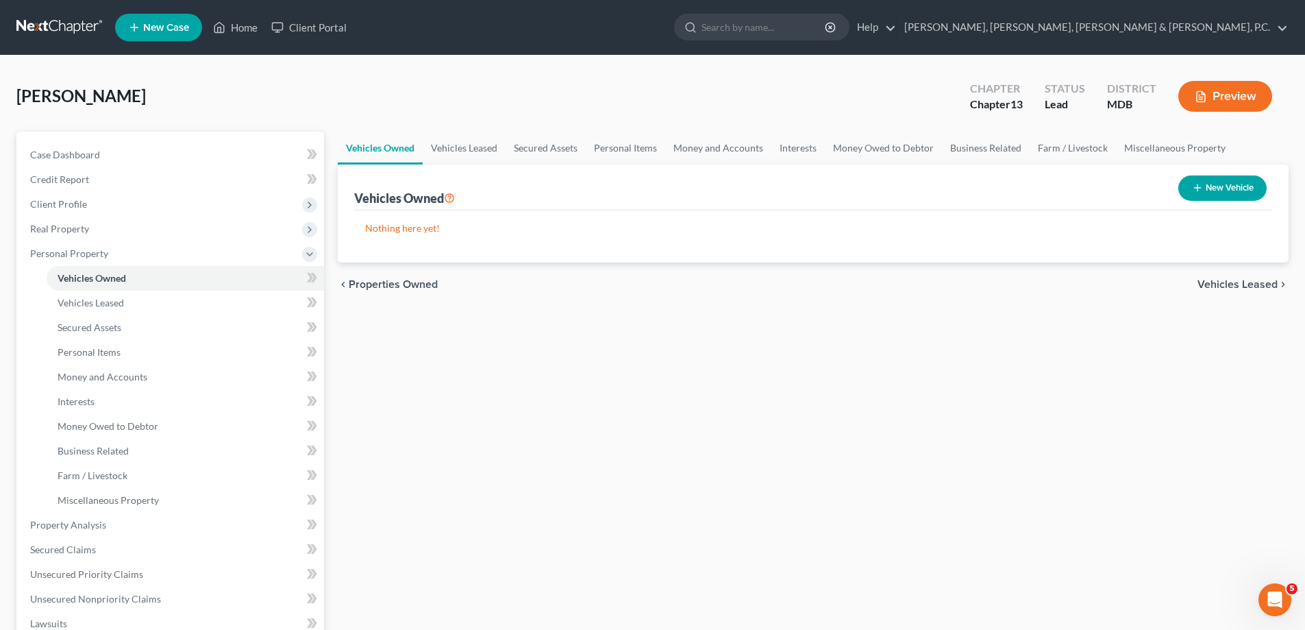
click at [1214, 184] on button "New Vehicle" at bounding box center [1222, 187] width 88 height 25
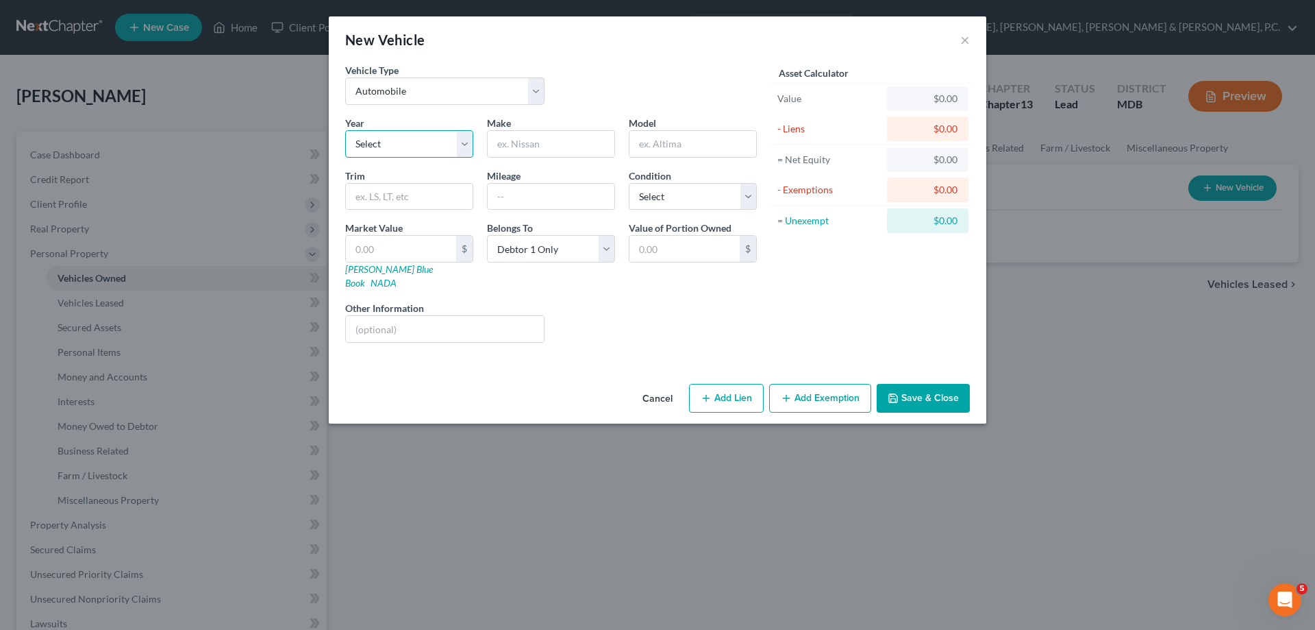
click at [447, 135] on select "Select 2026 2025 2024 2023 2022 2021 2020 2019 2018 2017 2016 2015 2014 2013 20…" at bounding box center [409, 143] width 128 height 27
click at [345, 130] on select "Select 2026 2025 2024 2023 2022 2021 2020 2019 2018 2017 2016 2015 2014 2013 20…" at bounding box center [409, 143] width 128 height 27
click at [543, 144] on input "text" at bounding box center [551, 144] width 127 height 26
click at [723, 190] on select "Select Excellent Very Good Good Fair Poor" at bounding box center [693, 196] width 128 height 27
click at [629, 183] on select "Select Excellent Very Good Good Fair Poor" at bounding box center [693, 196] width 128 height 27
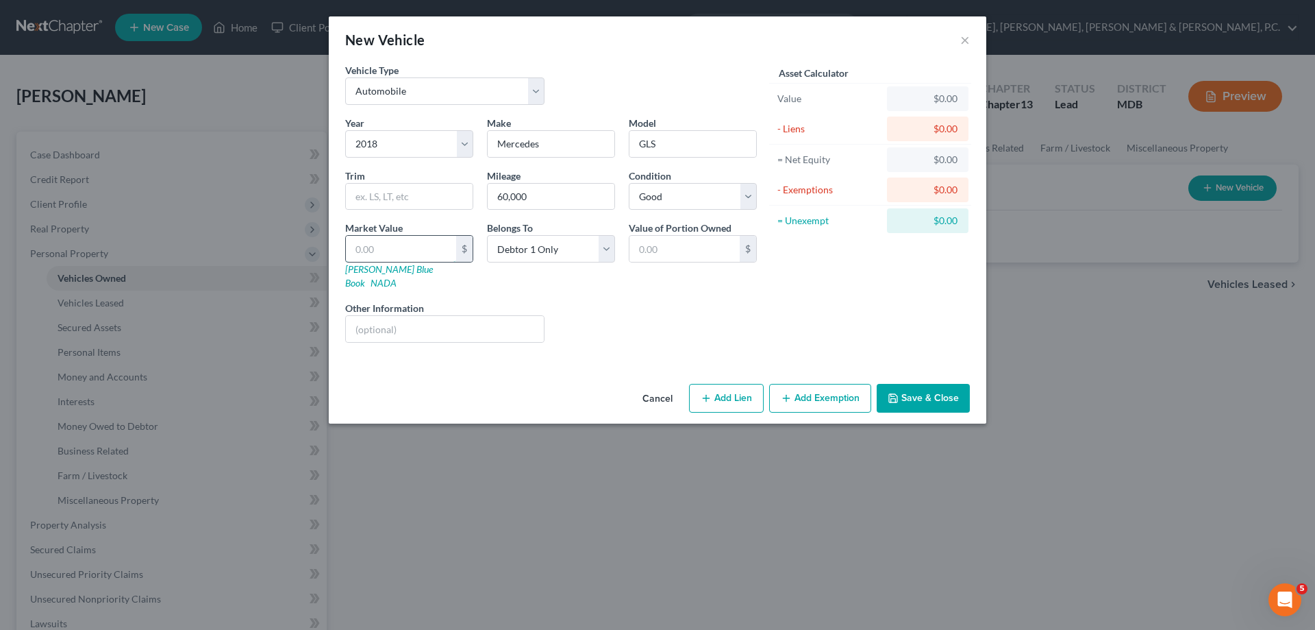
click at [430, 245] on input "text" at bounding box center [401, 249] width 110 height 26
click at [718, 384] on button "Add Lien" at bounding box center [726, 398] width 75 height 29
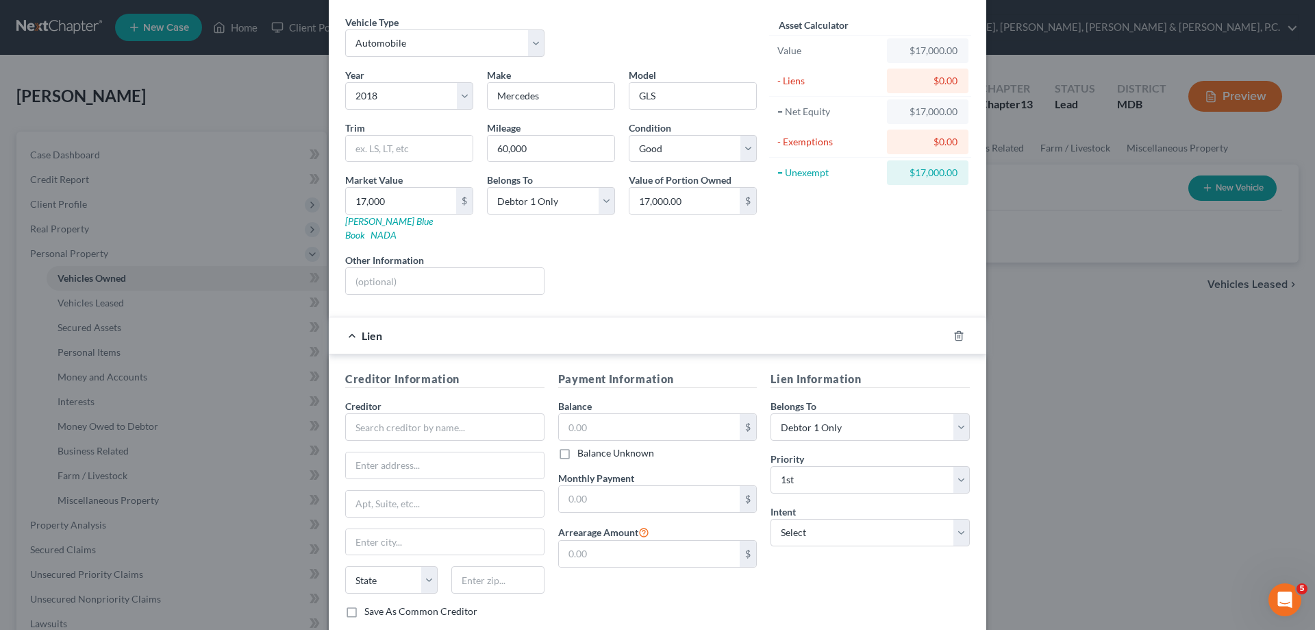
scroll to position [69, 0]
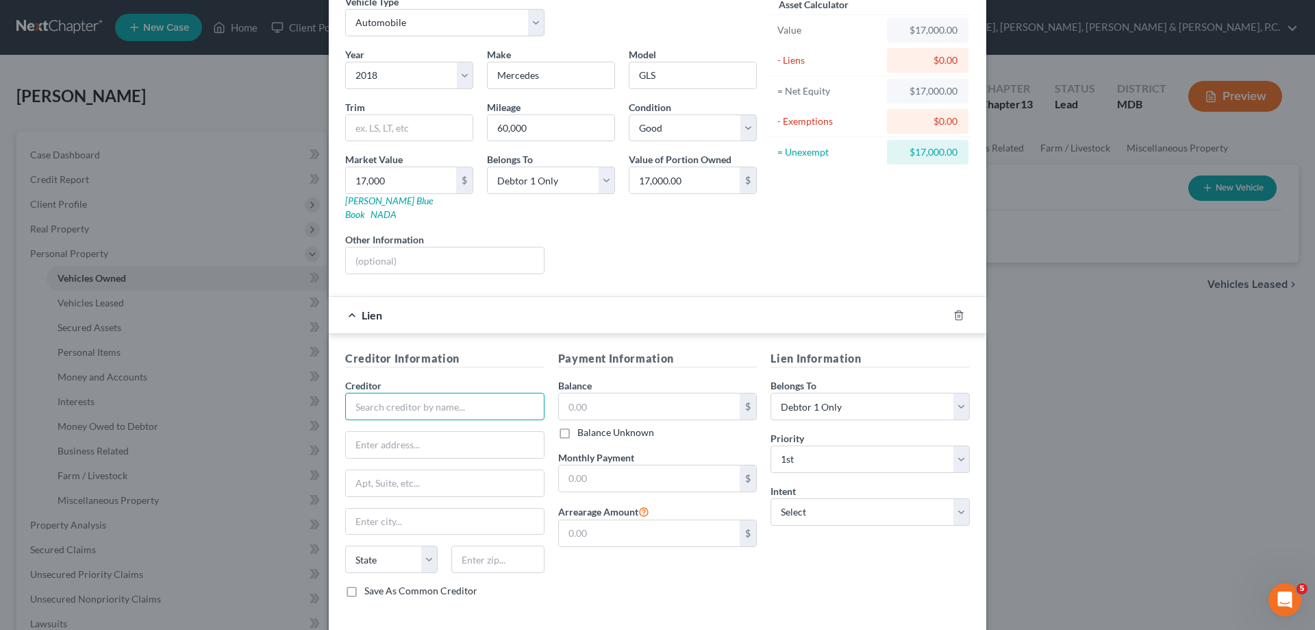
click at [494, 393] on input "text" at bounding box center [444, 406] width 199 height 27
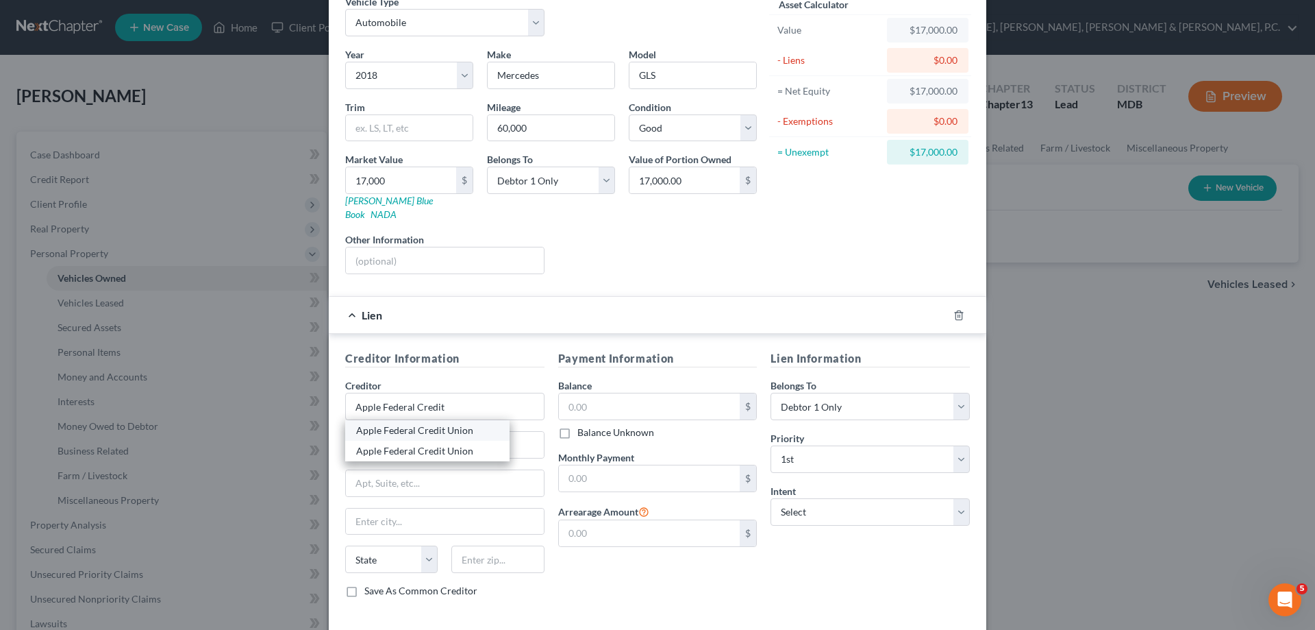
click at [467, 423] on div "Apple Federal Credit Union" at bounding box center [427, 430] width 143 height 14
click at [579, 397] on input "text" at bounding box center [650, 406] width 182 height 26
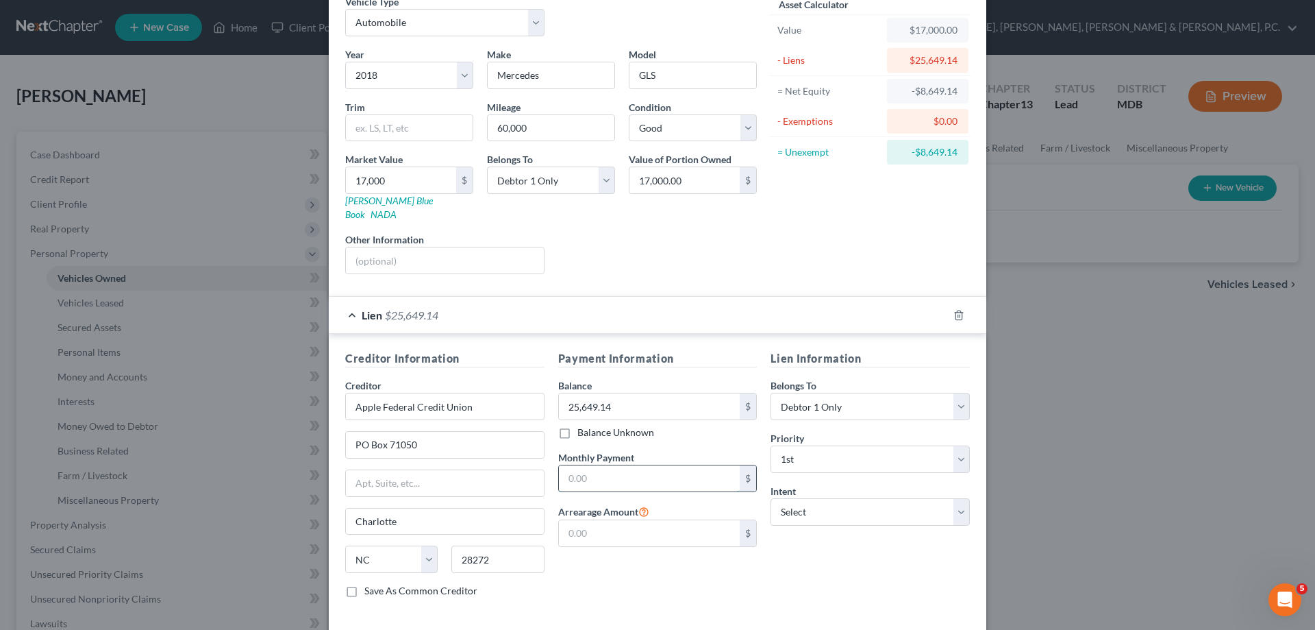
click at [595, 465] on input "text" at bounding box center [650, 478] width 182 height 26
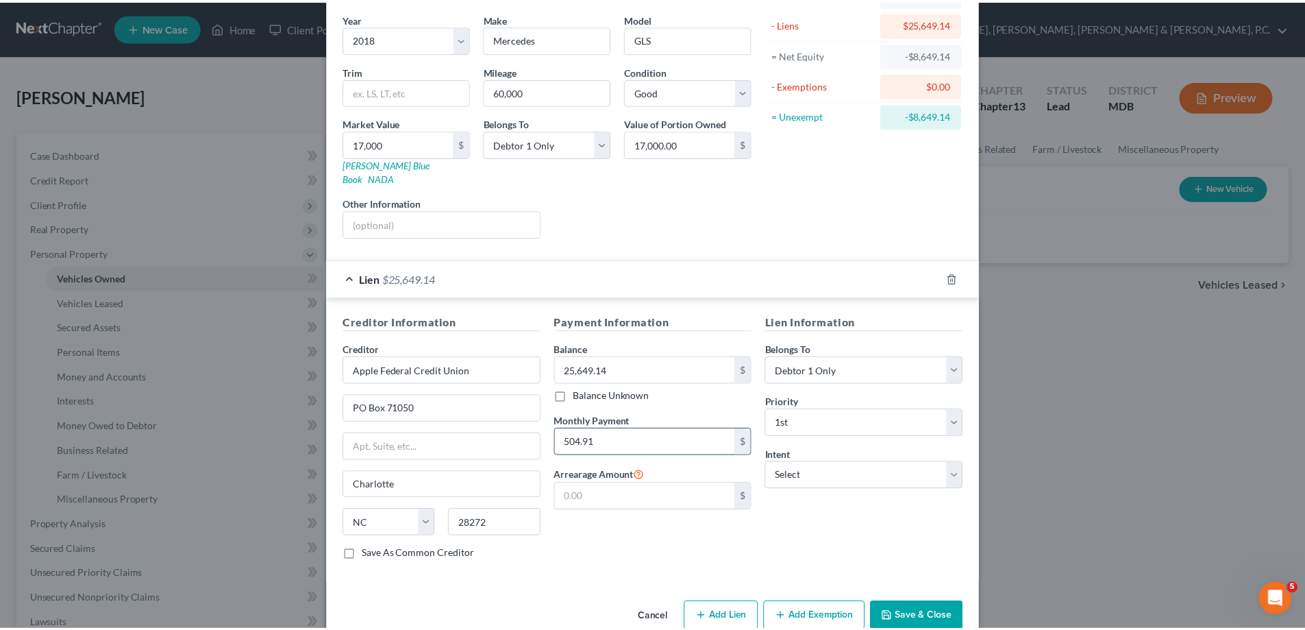
scroll to position [120, 0]
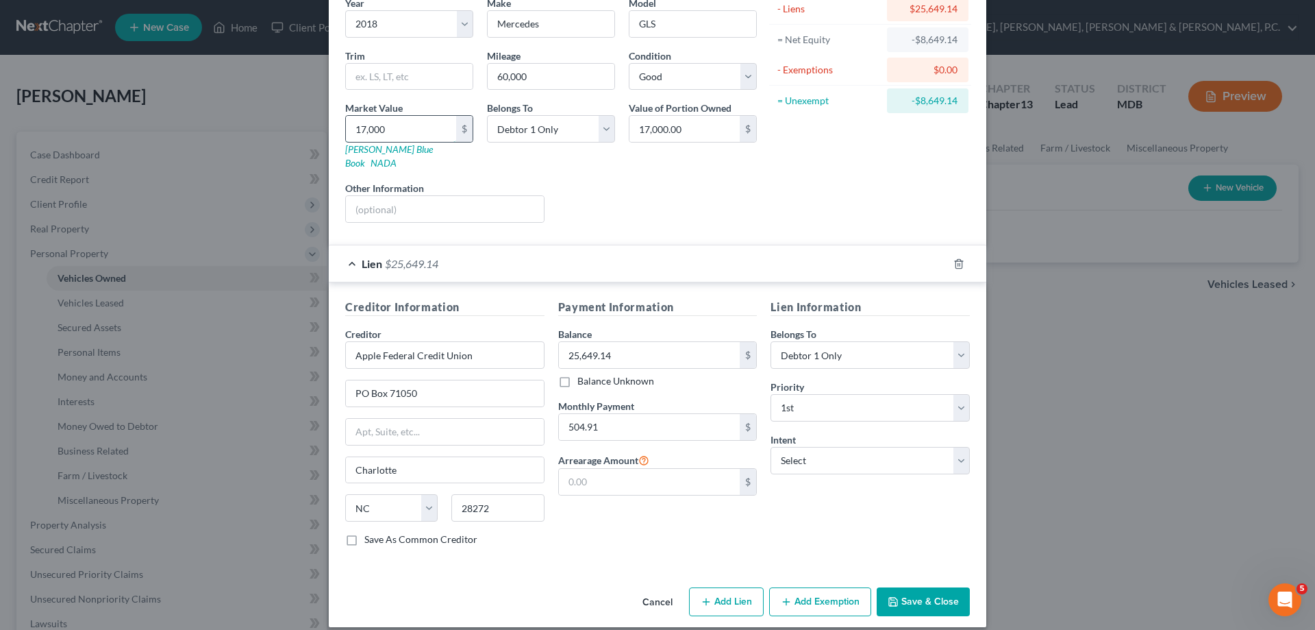
click at [395, 127] on input "17,000" at bounding box center [401, 129] width 110 height 26
click at [924, 587] on button "Save & Close" at bounding box center [923, 601] width 93 height 29
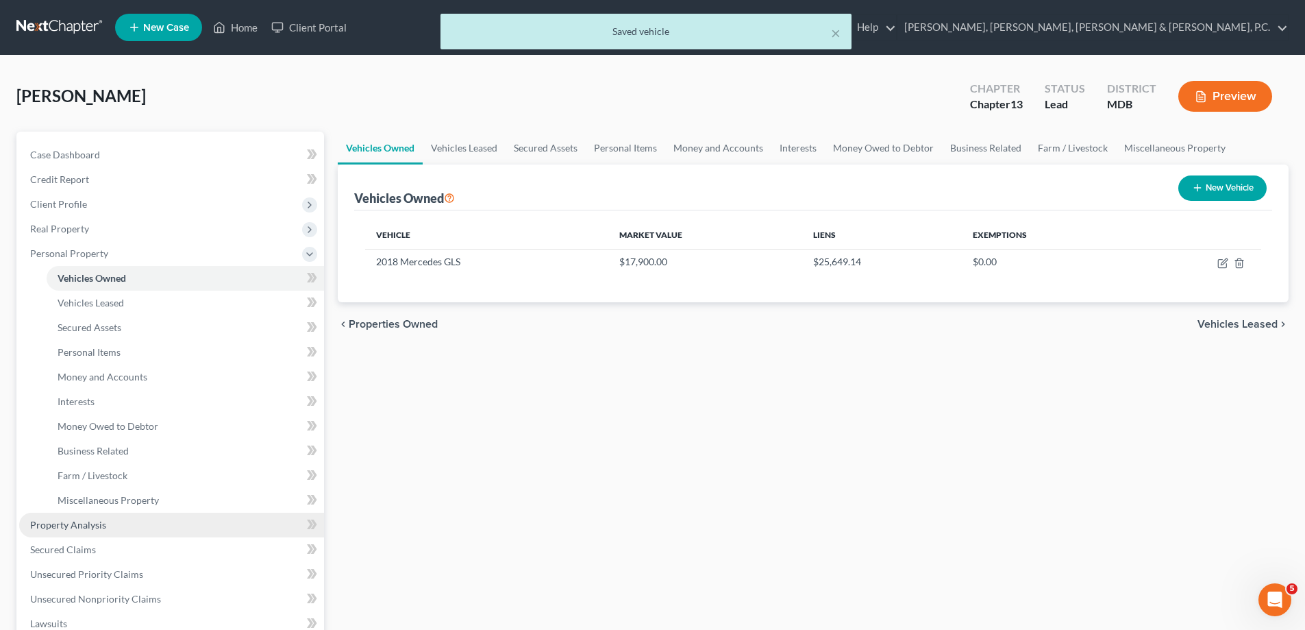
click at [92, 527] on span "Property Analysis" at bounding box center [68, 525] width 76 height 12
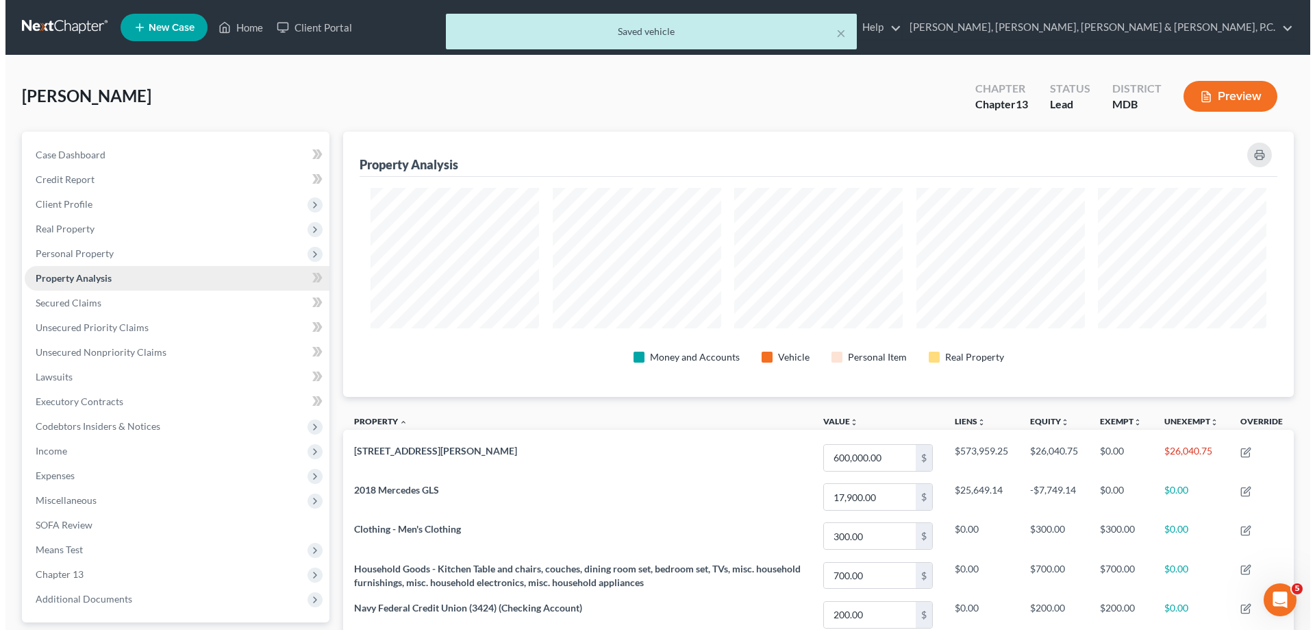
scroll to position [265, 951]
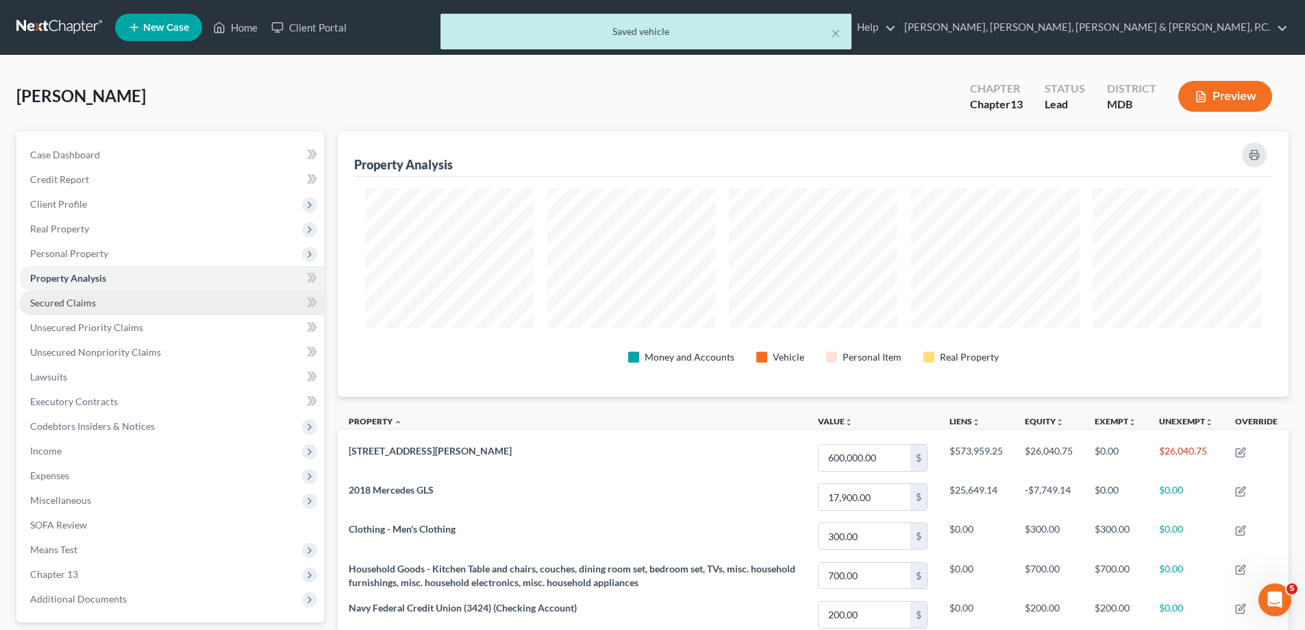
click at [82, 301] on span "Secured Claims" at bounding box center [63, 303] width 66 height 12
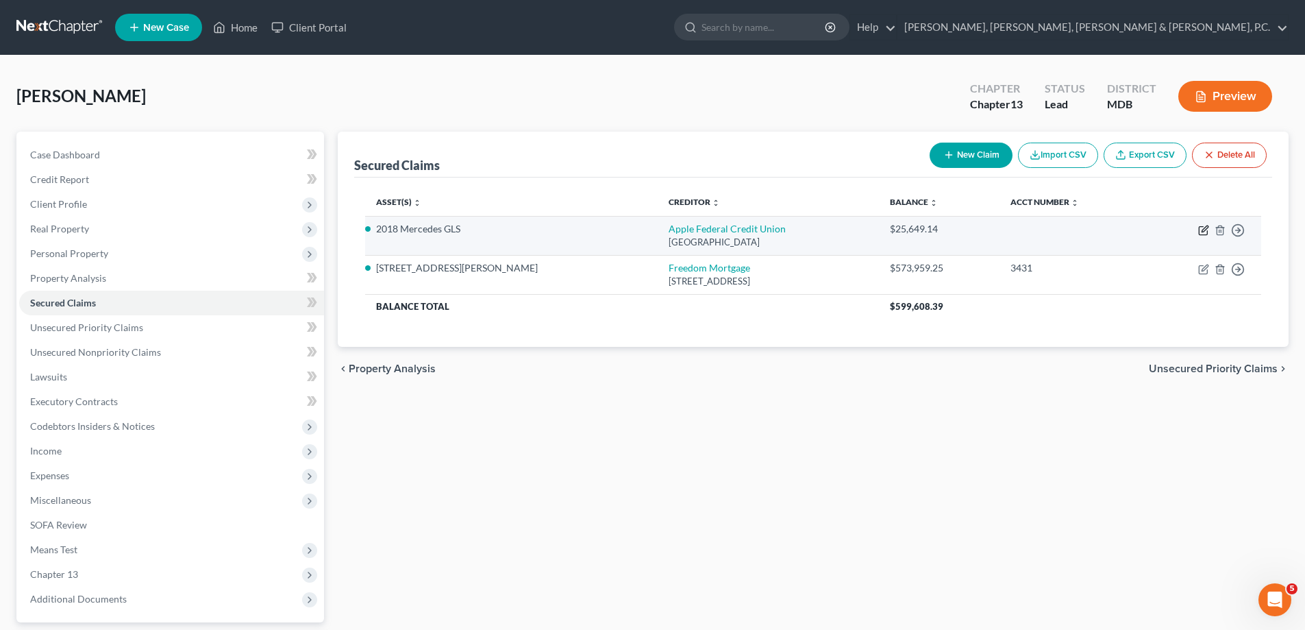
click at [1205, 230] on icon "button" at bounding box center [1205, 228] width 6 height 6
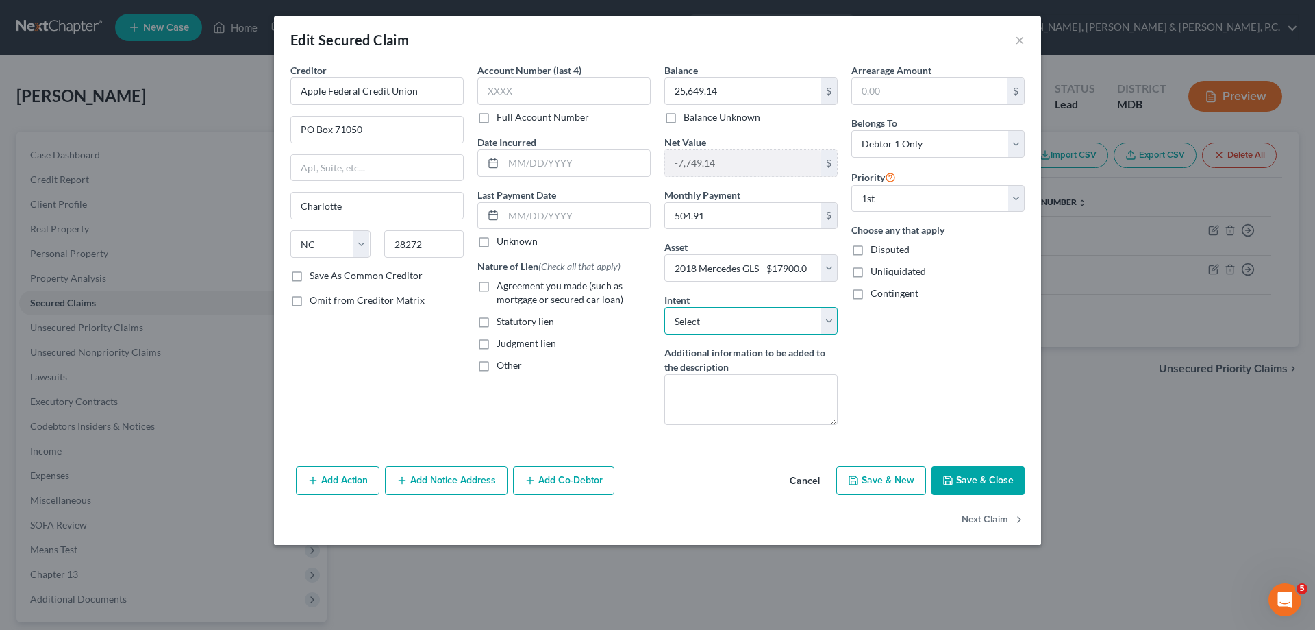
drag, startPoint x: 705, startPoint y: 310, endPoint x: 704, endPoint y: 334, distance: 23.3
click at [705, 310] on select "Select Surrender Redeem Reaffirm Avoid Other" at bounding box center [751, 320] width 173 height 27
click at [665, 307] on select "Select Surrender Redeem Reaffirm Avoid Other" at bounding box center [751, 320] width 173 height 27
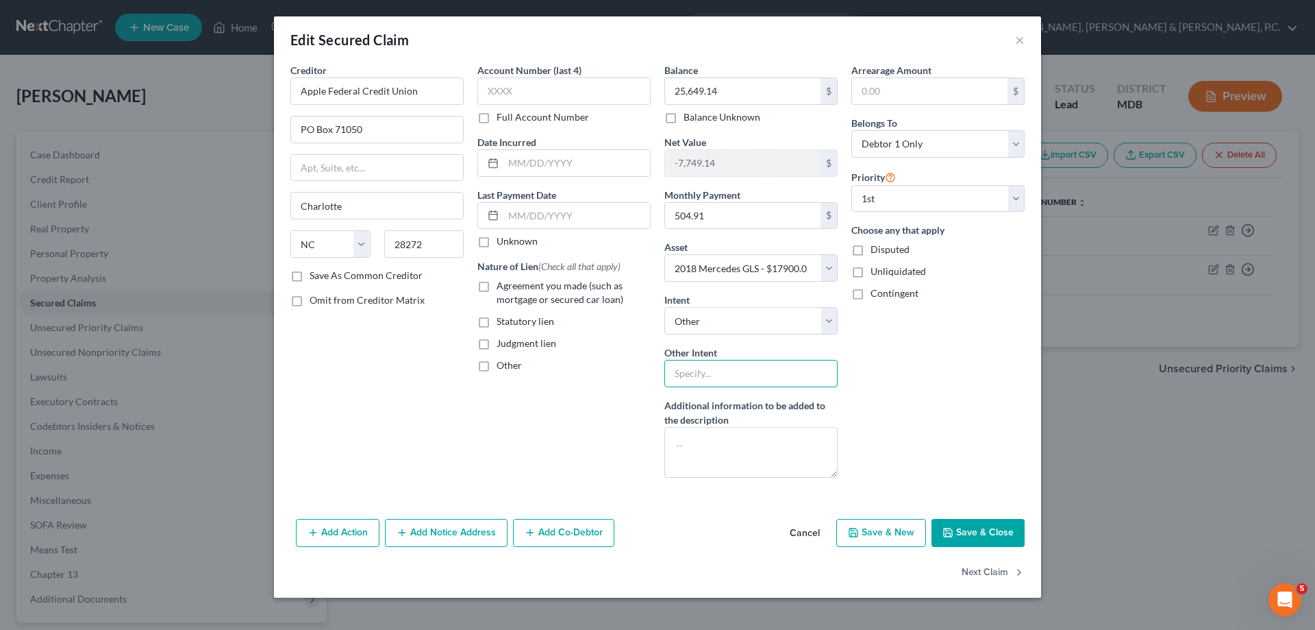
click at [710, 376] on input "text" at bounding box center [751, 373] width 173 height 27
click at [959, 535] on button "Save & Close" at bounding box center [978, 533] width 93 height 29
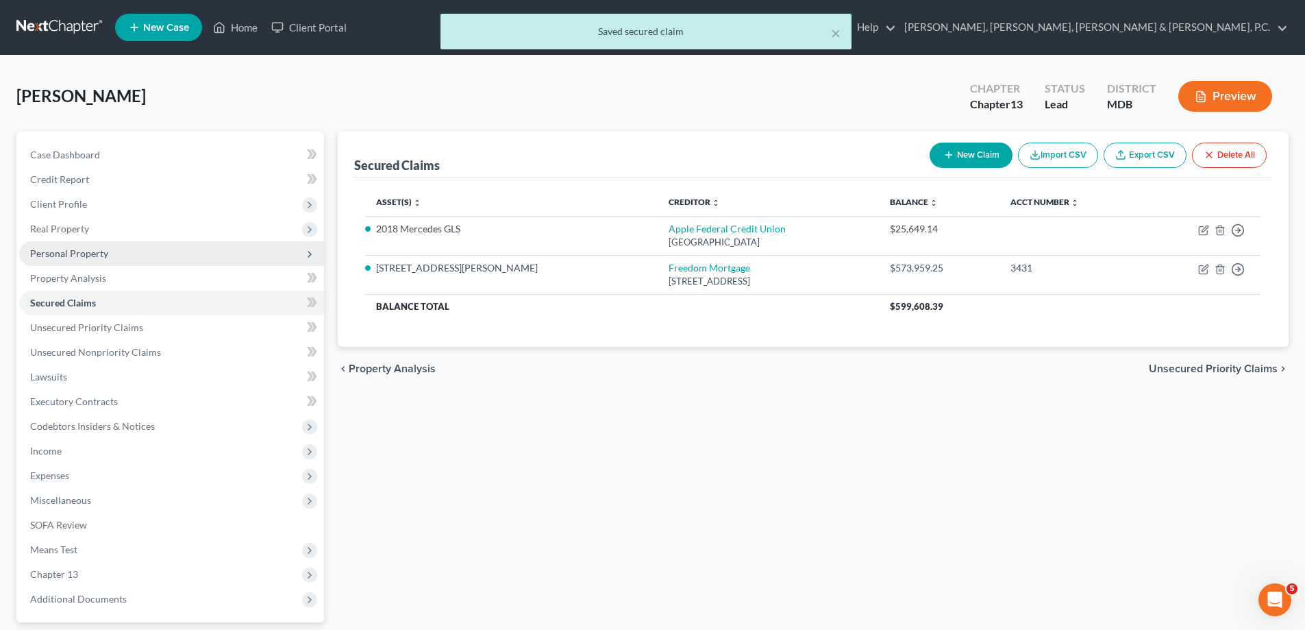
click at [88, 255] on span "Personal Property" at bounding box center [69, 253] width 78 height 12
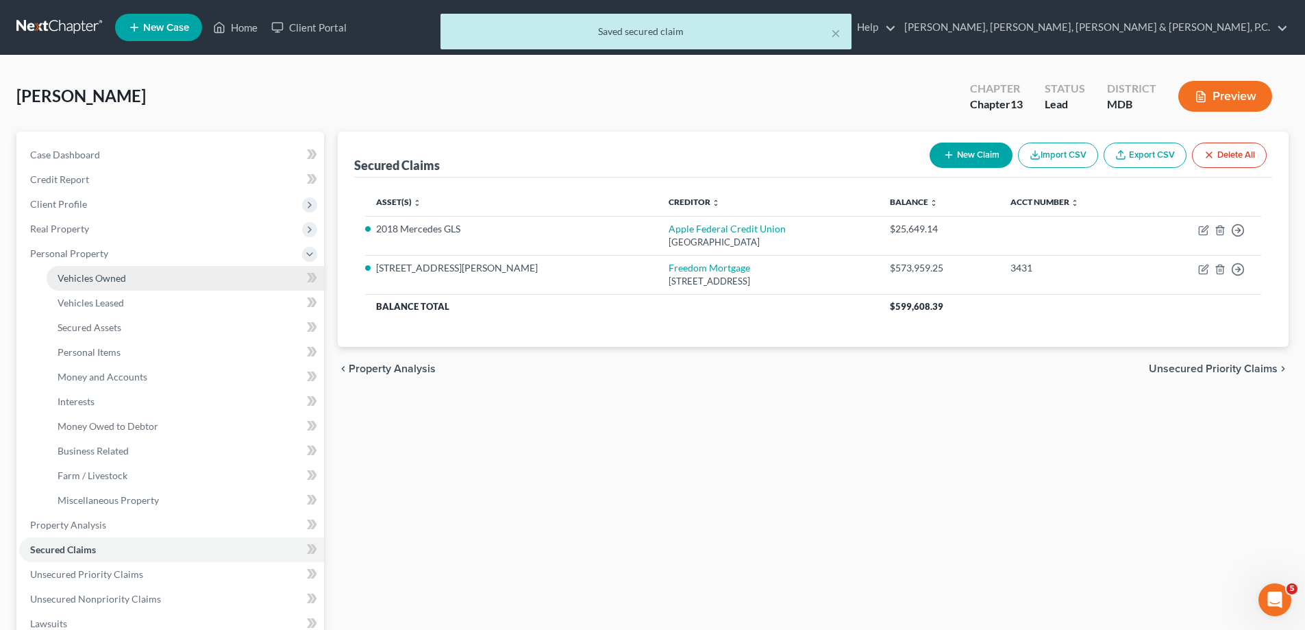
click at [95, 267] on link "Vehicles Owned" at bounding box center [185, 278] width 277 height 25
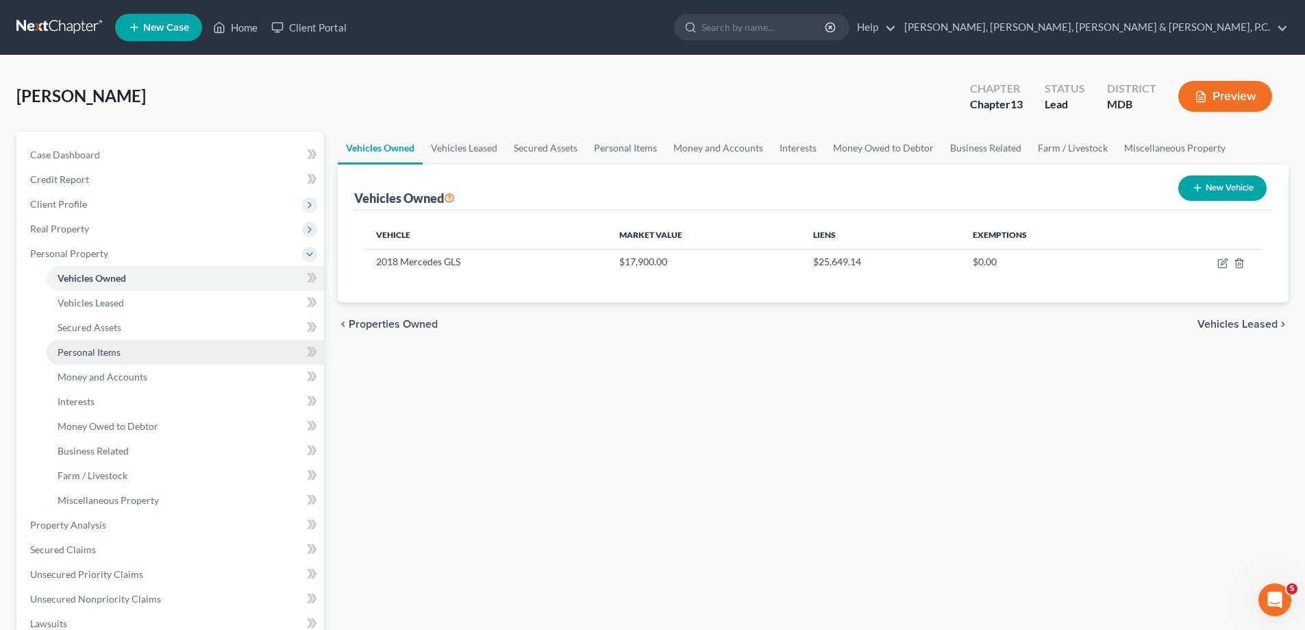
click at [108, 352] on span "Personal Items" at bounding box center [89, 352] width 63 height 12
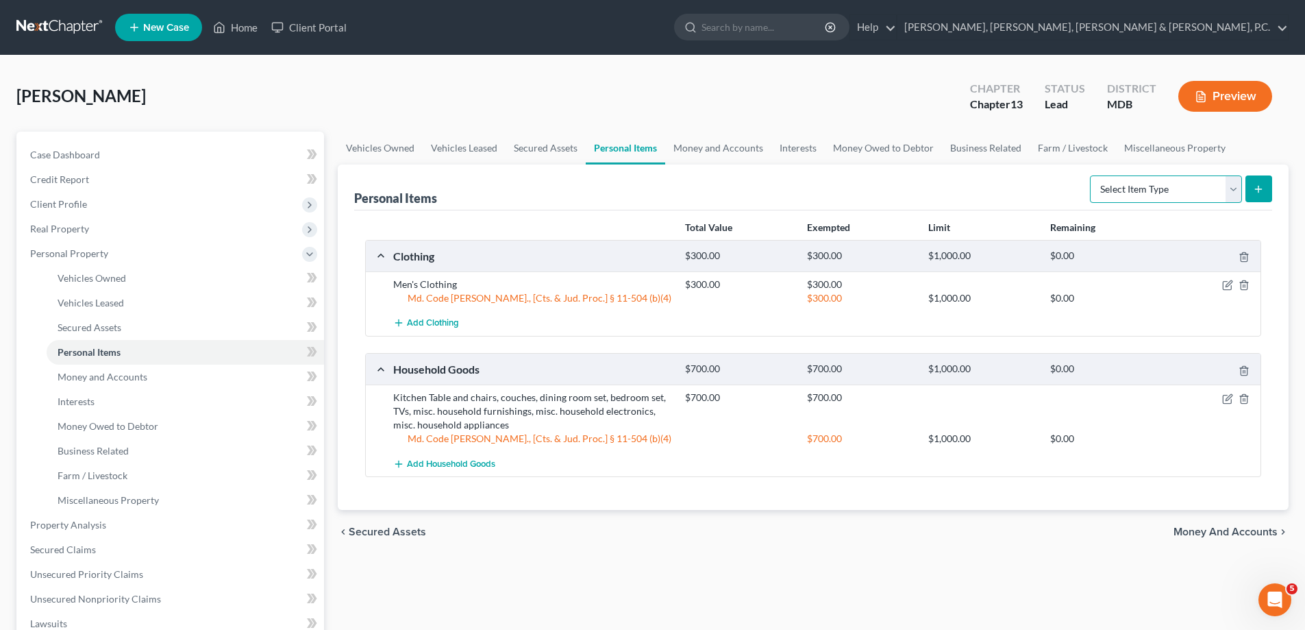
click at [1166, 190] on select "Select Item Type Clothing Collectibles Of Value Electronics Firearms Household …" at bounding box center [1166, 188] width 152 height 27
click at [1091, 175] on select "Select Item Type Clothing Collectibles Of Value Electronics Firearms Household …" at bounding box center [1166, 188] width 152 height 27
click at [1259, 188] on line "submit" at bounding box center [1259, 189] width 0 height 6
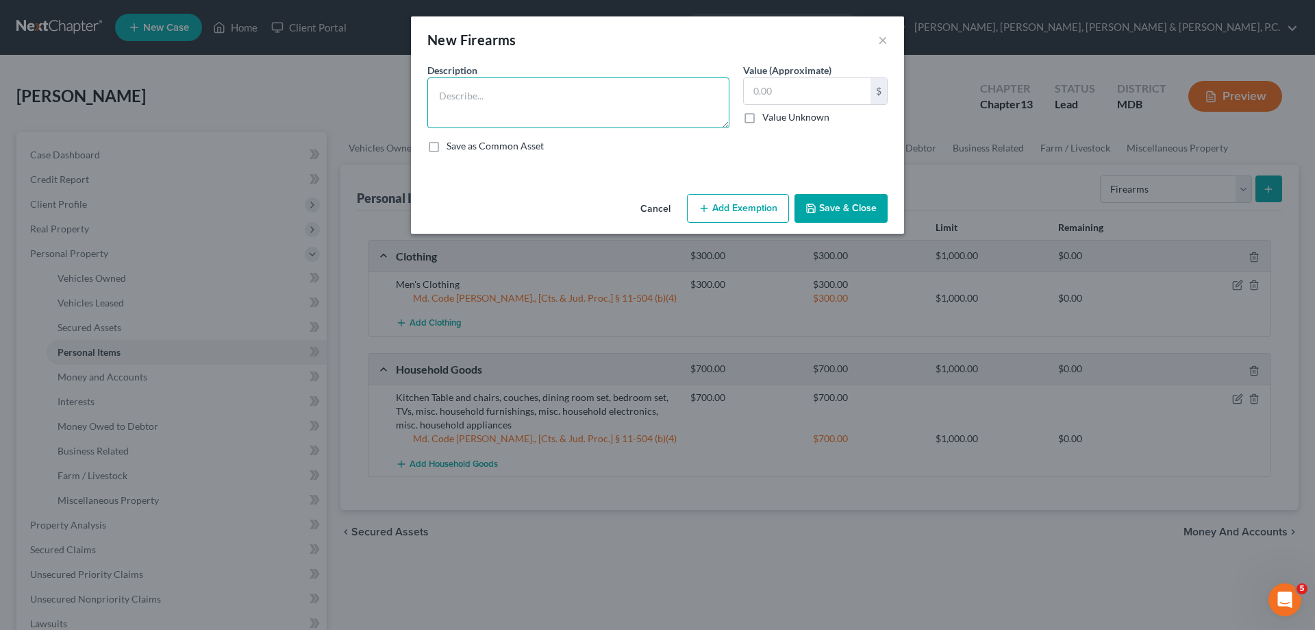
click at [483, 106] on textarea at bounding box center [579, 102] width 302 height 51
click at [778, 94] on input "text" at bounding box center [807, 91] width 127 height 26
click at [760, 201] on button "Add Exemption" at bounding box center [738, 208] width 102 height 29
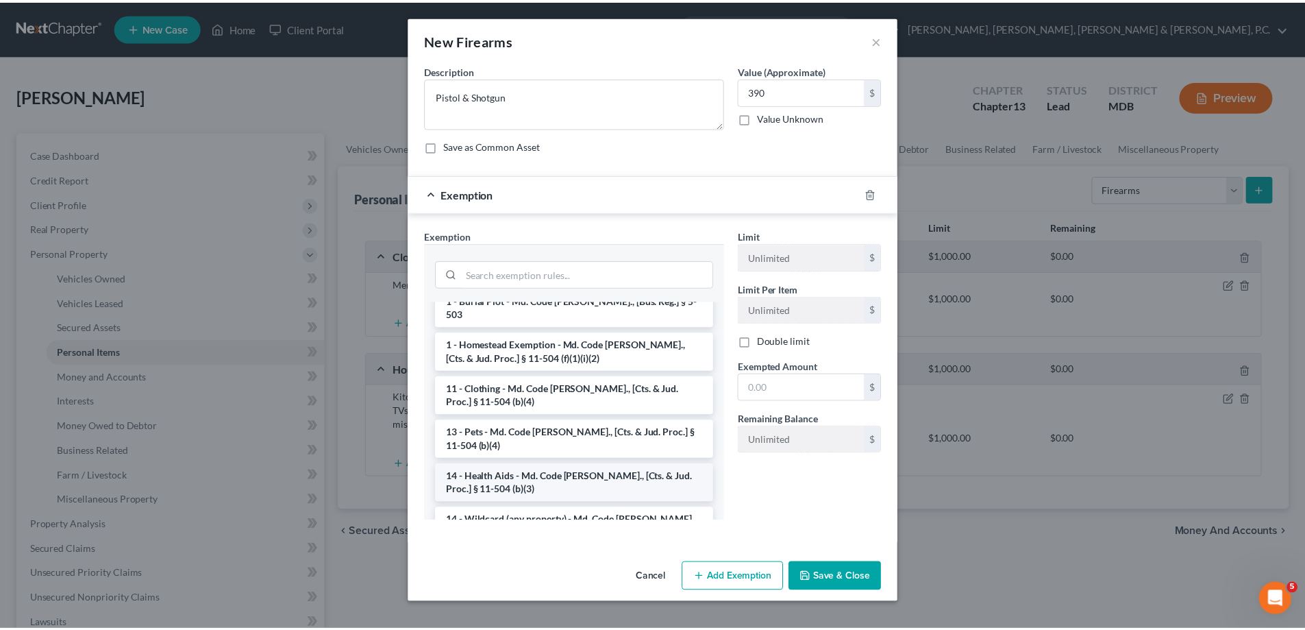
scroll to position [137, 0]
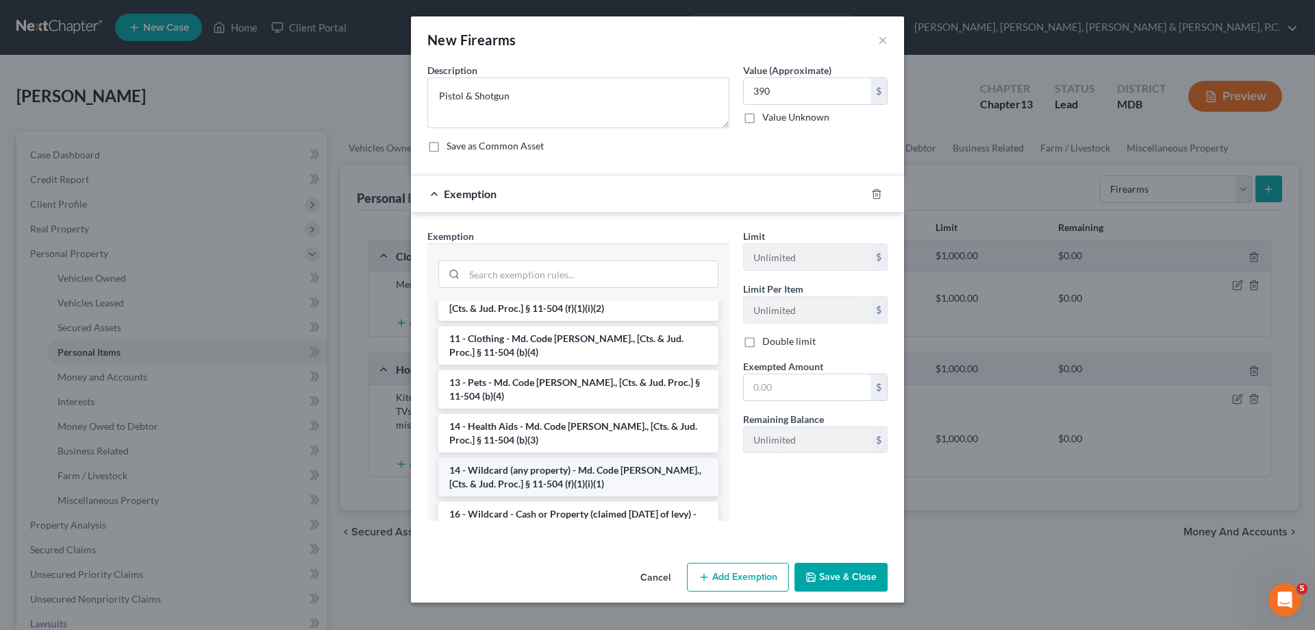
click at [576, 458] on li "14 - Wildcard (any property) - Md. Code [PERSON_NAME]., [Cts. & Jud. Proc.] § 1…" at bounding box center [578, 477] width 280 height 38
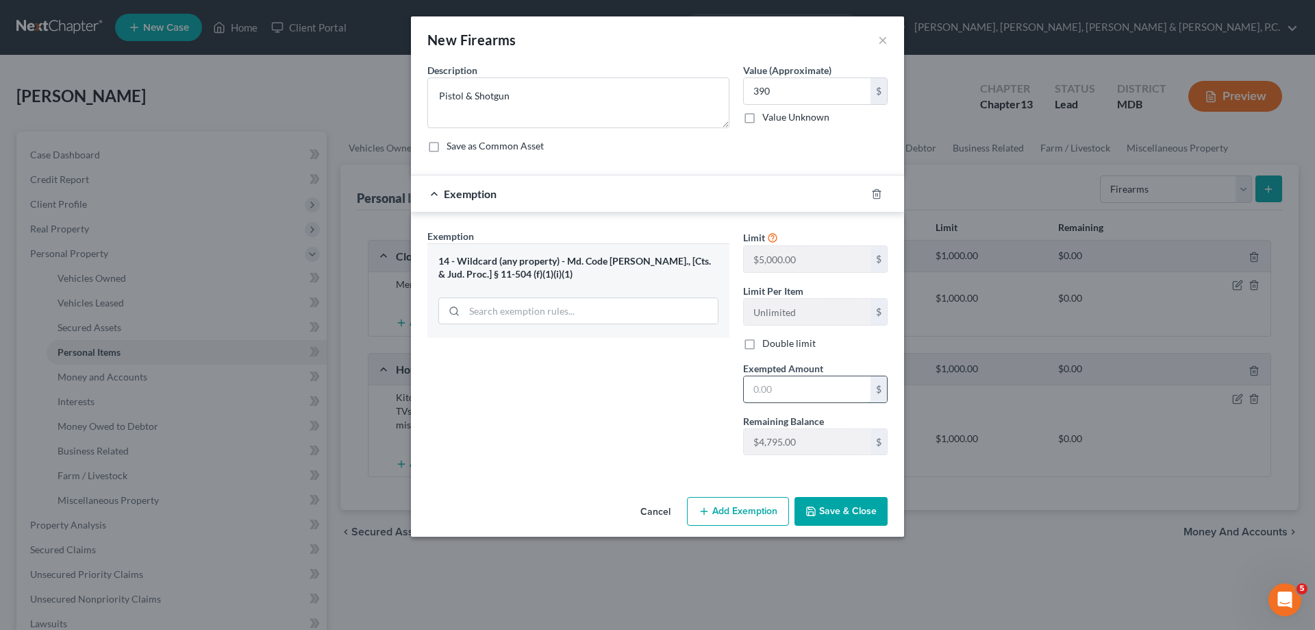
click at [766, 396] on input "text" at bounding box center [807, 389] width 127 height 26
click at [818, 510] on button "Save & Close" at bounding box center [841, 511] width 93 height 29
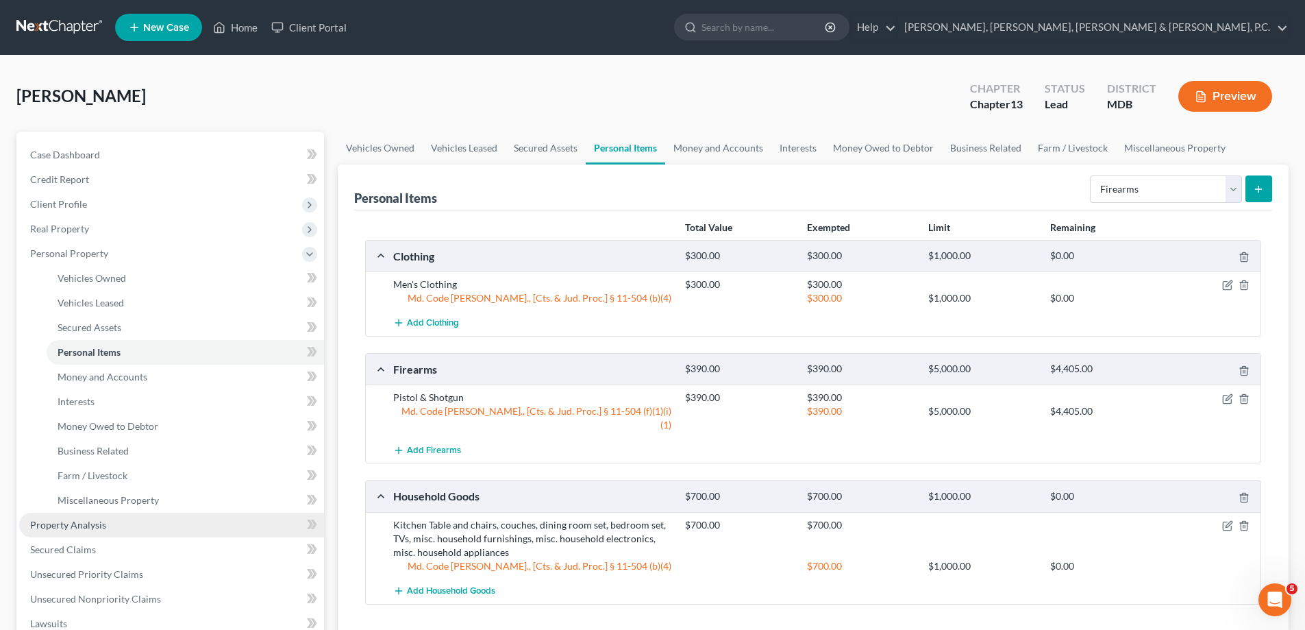
click at [74, 521] on span "Property Analysis" at bounding box center [68, 525] width 76 height 12
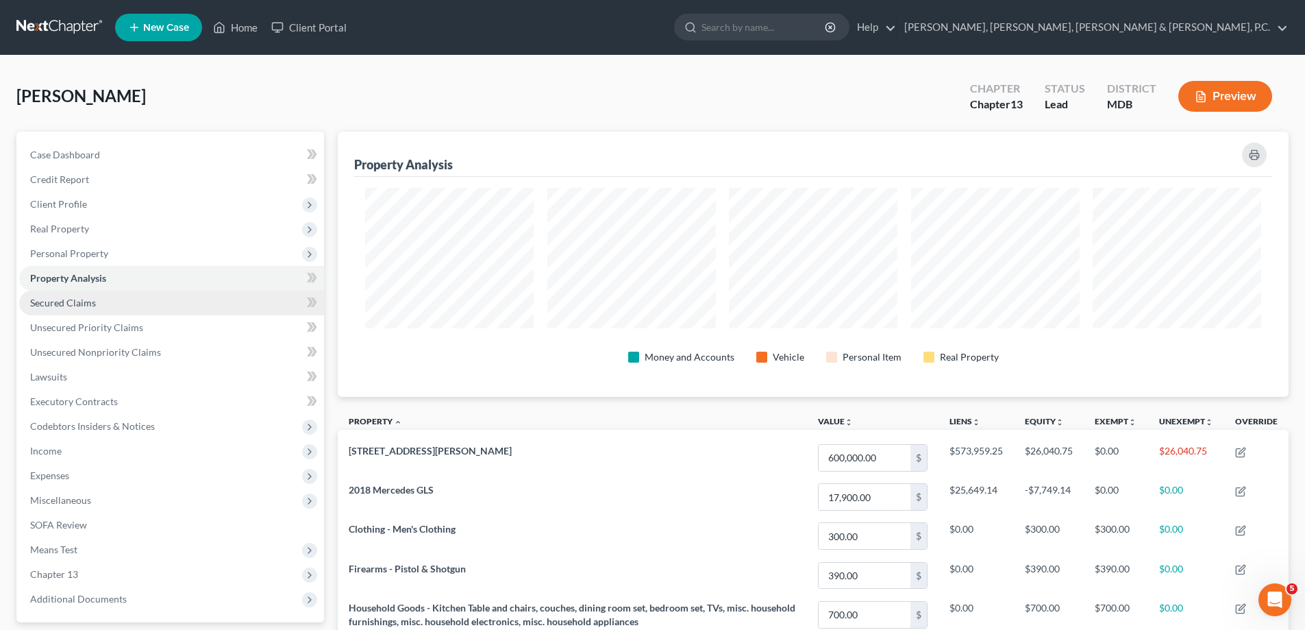
click at [83, 305] on span "Secured Claims" at bounding box center [63, 303] width 66 height 12
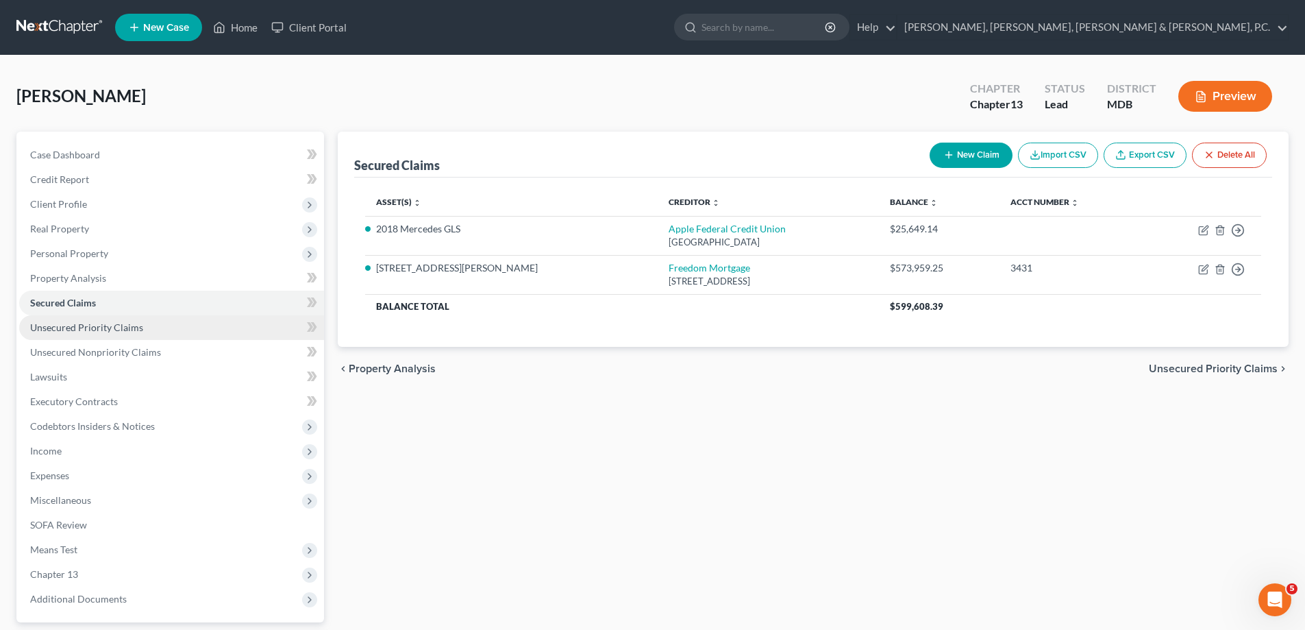
scroll to position [69, 0]
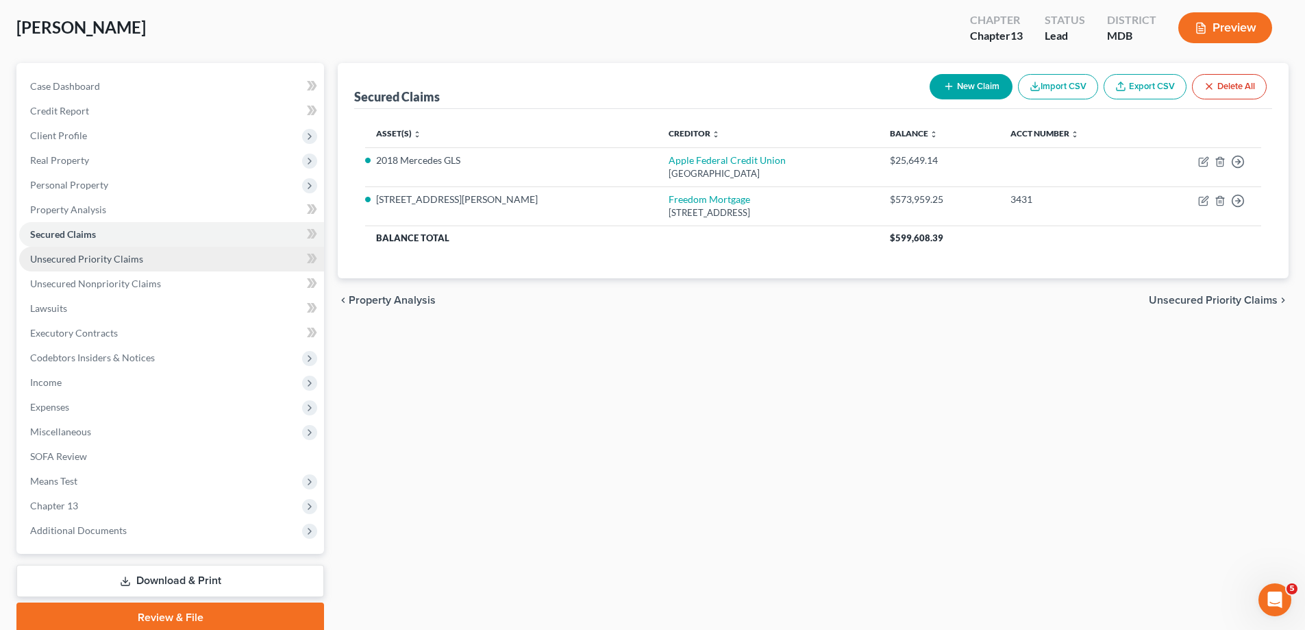
click at [82, 260] on span "Unsecured Priority Claims" at bounding box center [86, 259] width 113 height 12
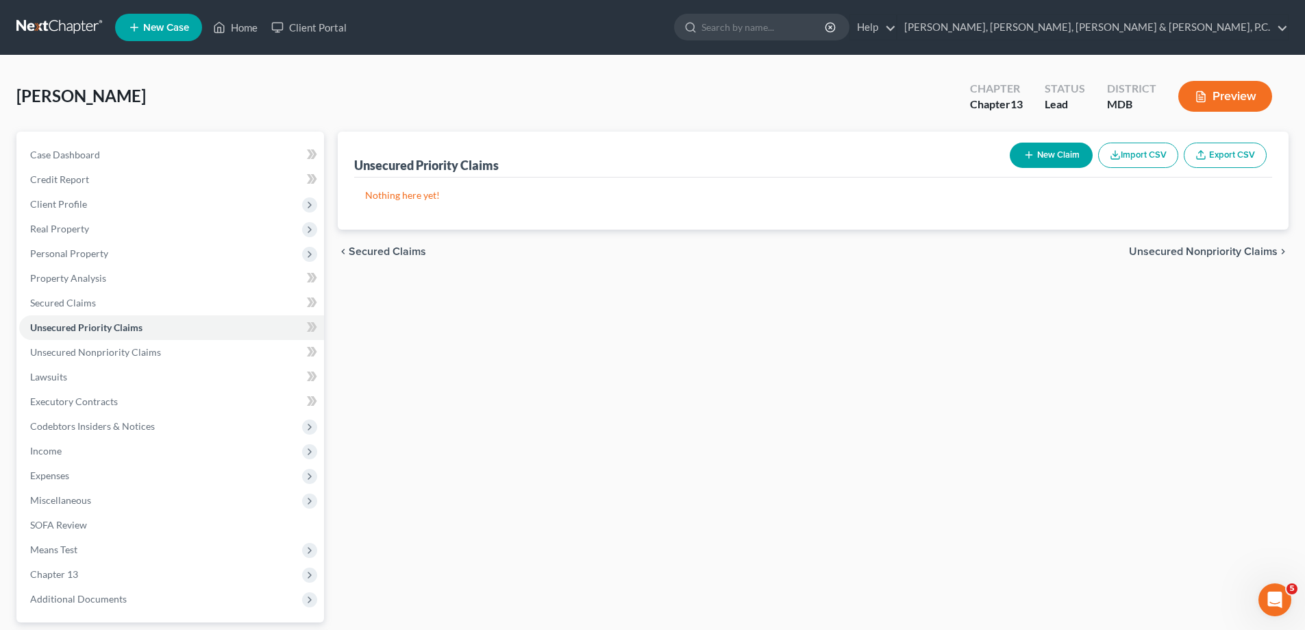
click at [1059, 151] on button "New Claim" at bounding box center [1051, 155] width 83 height 25
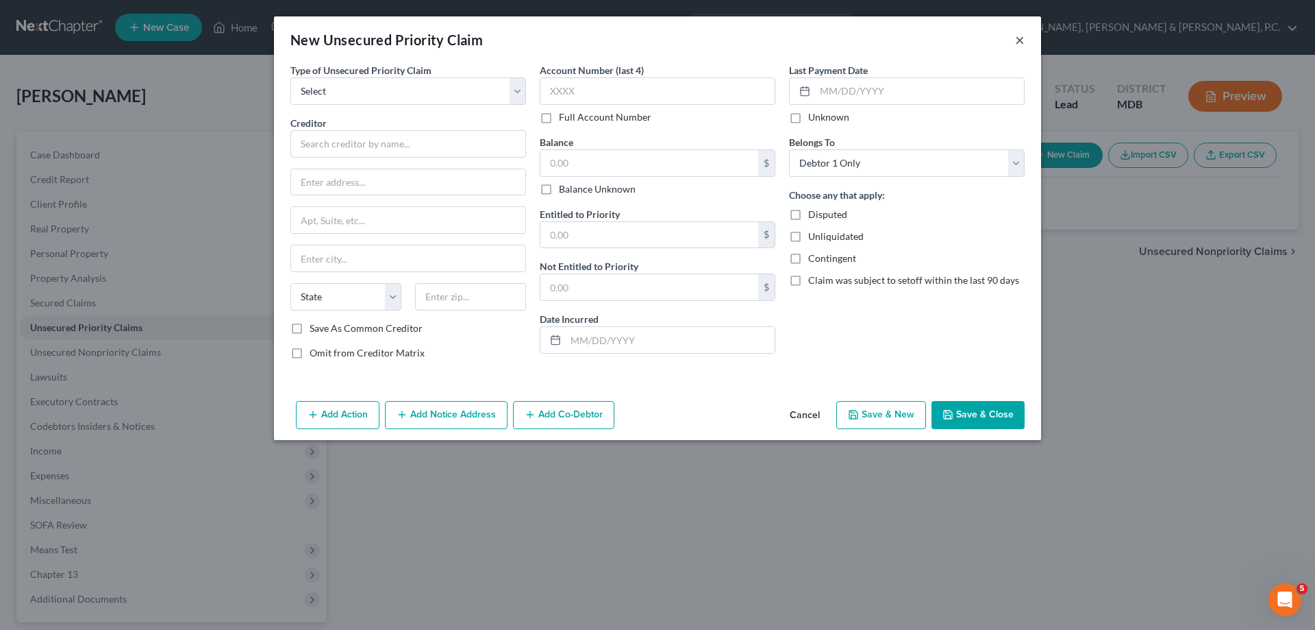
click at [1020, 38] on button "×" at bounding box center [1020, 40] width 10 height 16
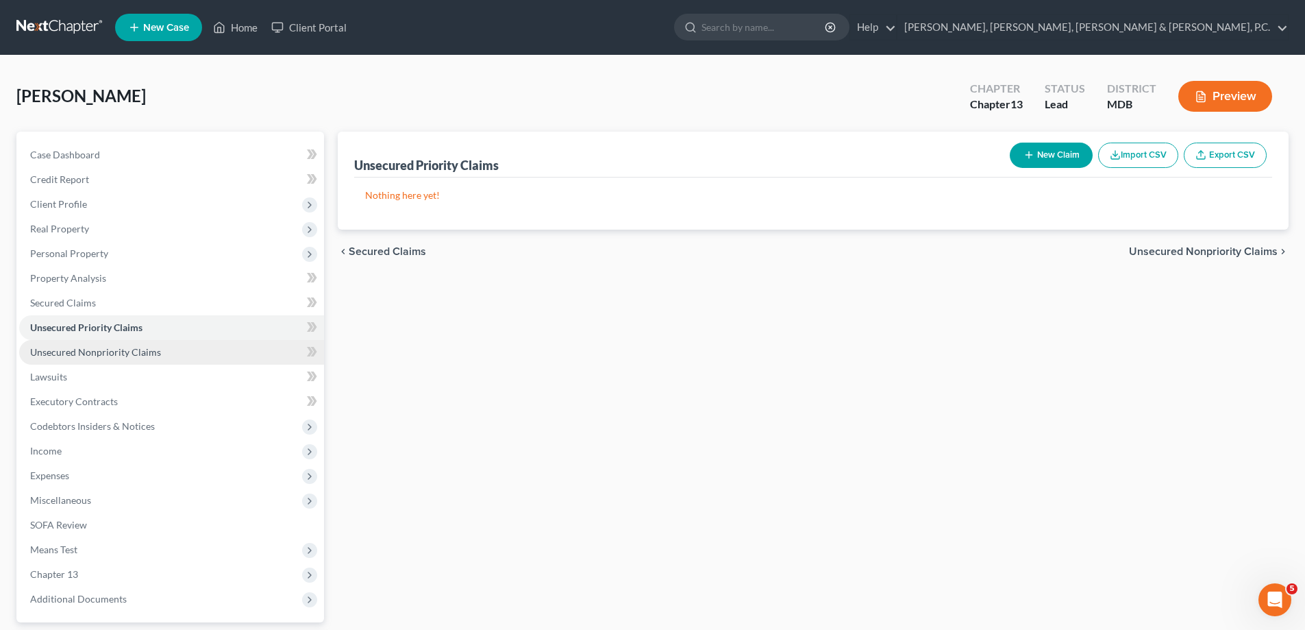
click at [105, 354] on span "Unsecured Nonpriority Claims" at bounding box center [95, 352] width 131 height 12
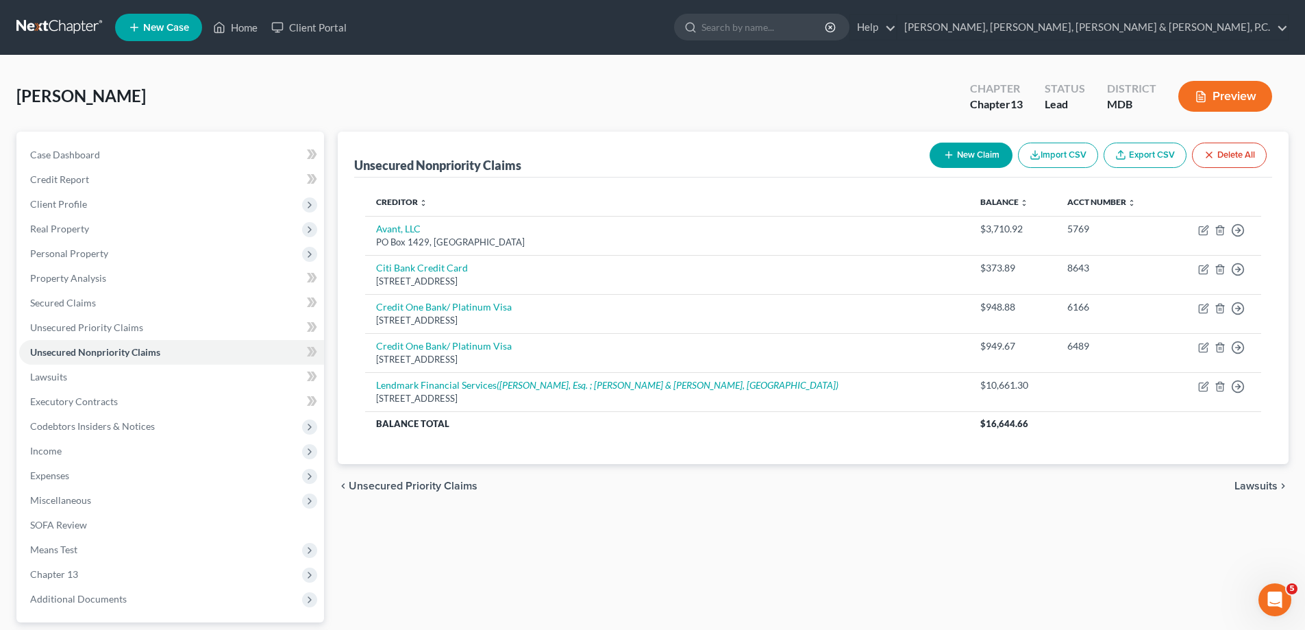
click at [985, 155] on button "New Claim" at bounding box center [971, 155] width 83 height 25
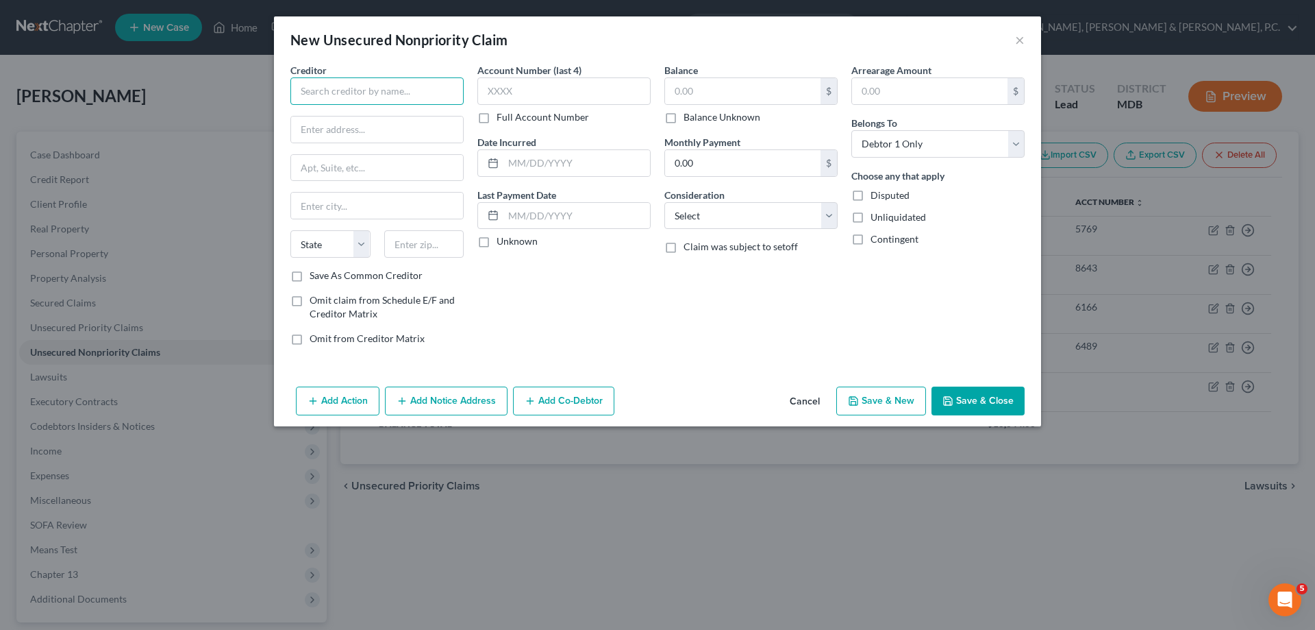
drag, startPoint x: 419, startPoint y: 97, endPoint x: 423, endPoint y: 89, distance: 8.6
click at [423, 89] on input "text" at bounding box center [376, 90] width 173 height 27
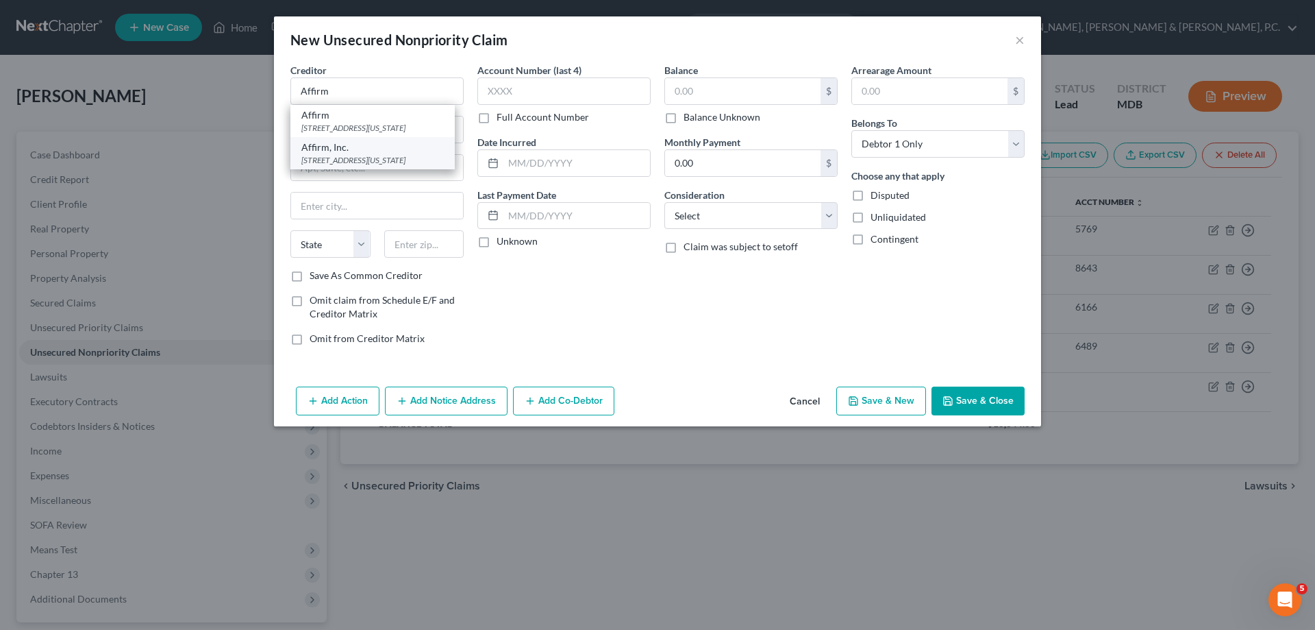
click at [369, 166] on div "[STREET_ADDRESS][US_STATE]" at bounding box center [372, 160] width 143 height 12
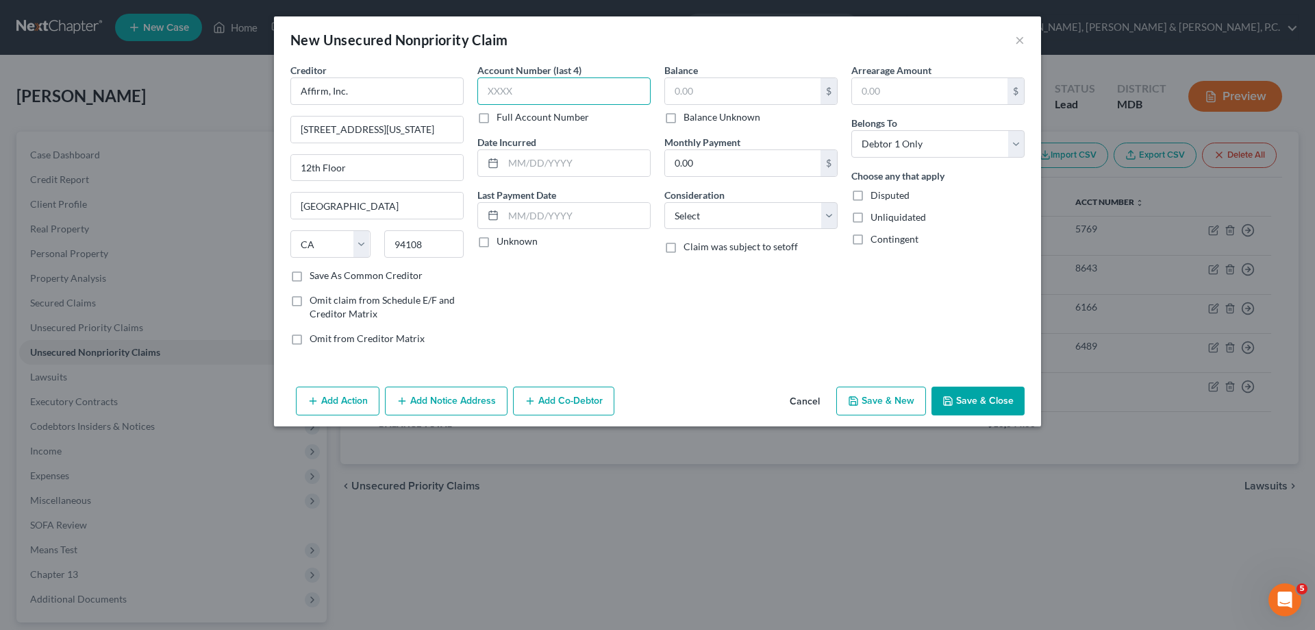
click at [530, 87] on input "text" at bounding box center [564, 90] width 173 height 27
click at [721, 97] on input "text" at bounding box center [743, 91] width 156 height 26
click at [734, 206] on select "Select Cable / Satellite Services Collection Agency Credit Card Debt Debt Couns…" at bounding box center [751, 215] width 173 height 27
click at [665, 202] on select "Select Cable / Satellite Services Collection Agency Credit Card Debt Debt Couns…" at bounding box center [751, 215] width 173 height 27
click at [965, 393] on button "Save & Close" at bounding box center [978, 400] width 93 height 29
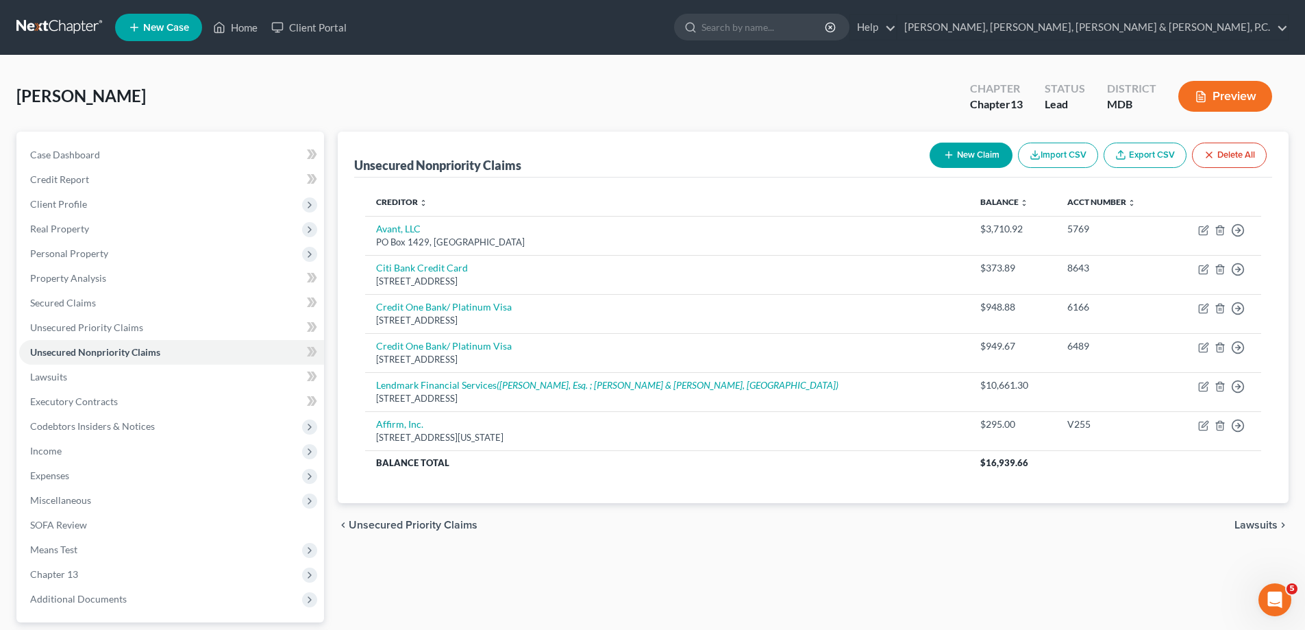
click at [986, 153] on button "New Claim" at bounding box center [971, 155] width 83 height 25
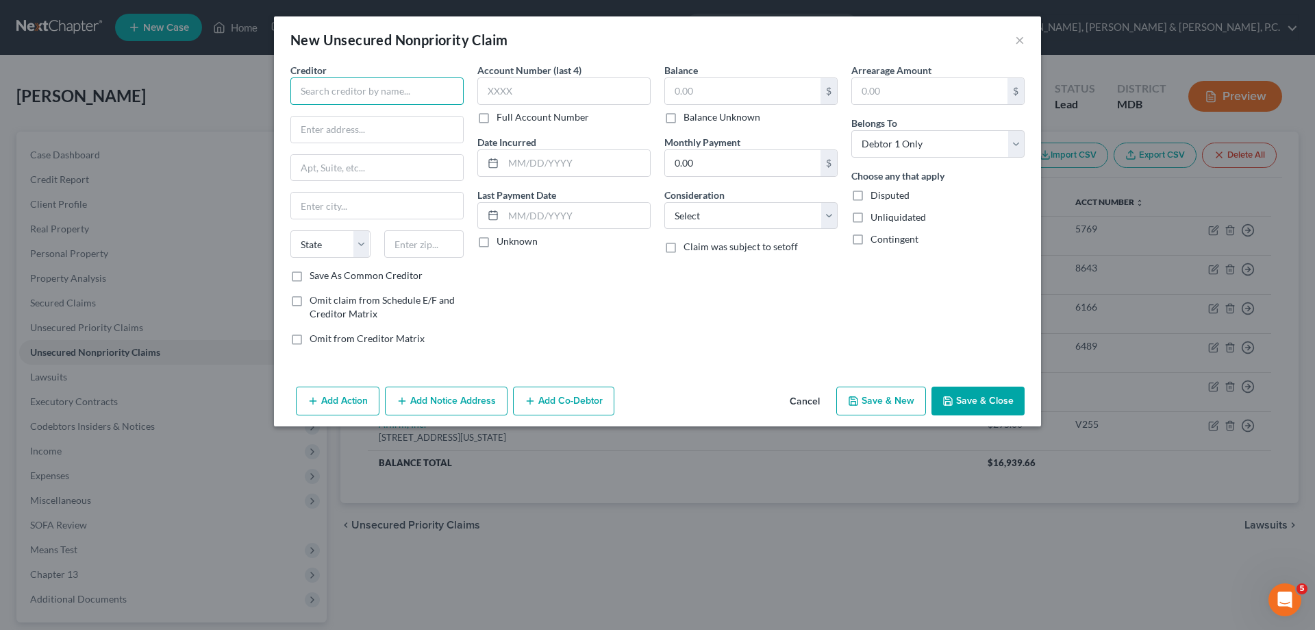
click at [358, 81] on input "text" at bounding box center [376, 90] width 173 height 27
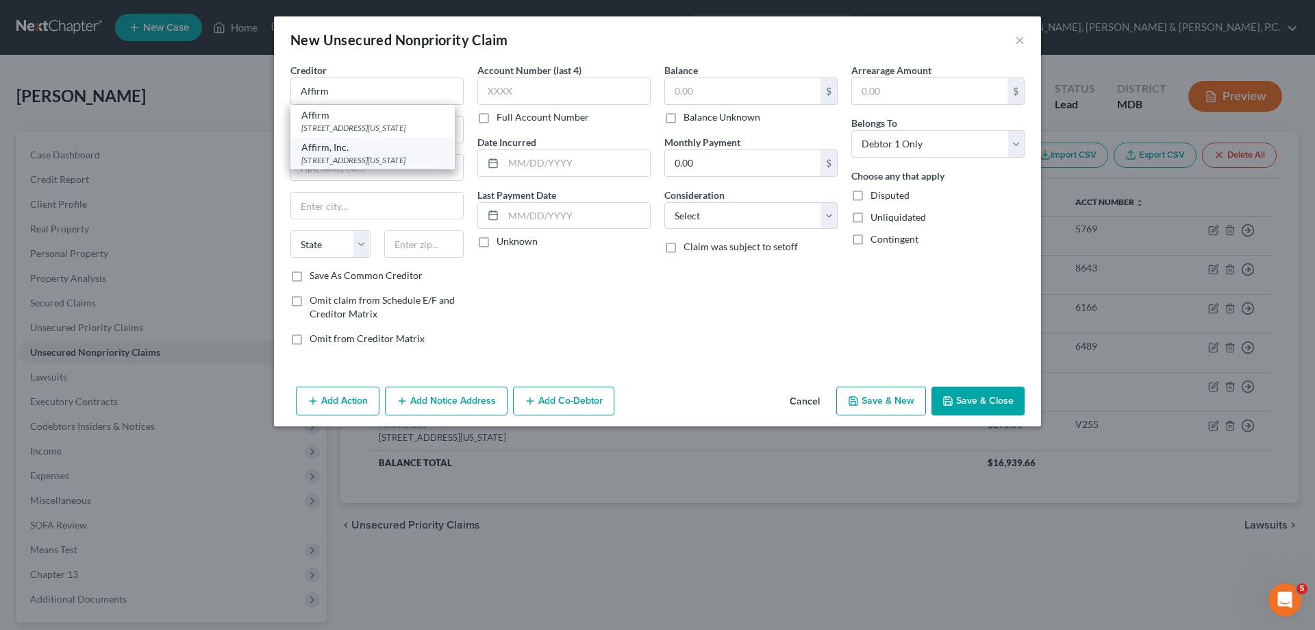
click at [334, 154] on div "Affirm, Inc." at bounding box center [372, 147] width 143 height 14
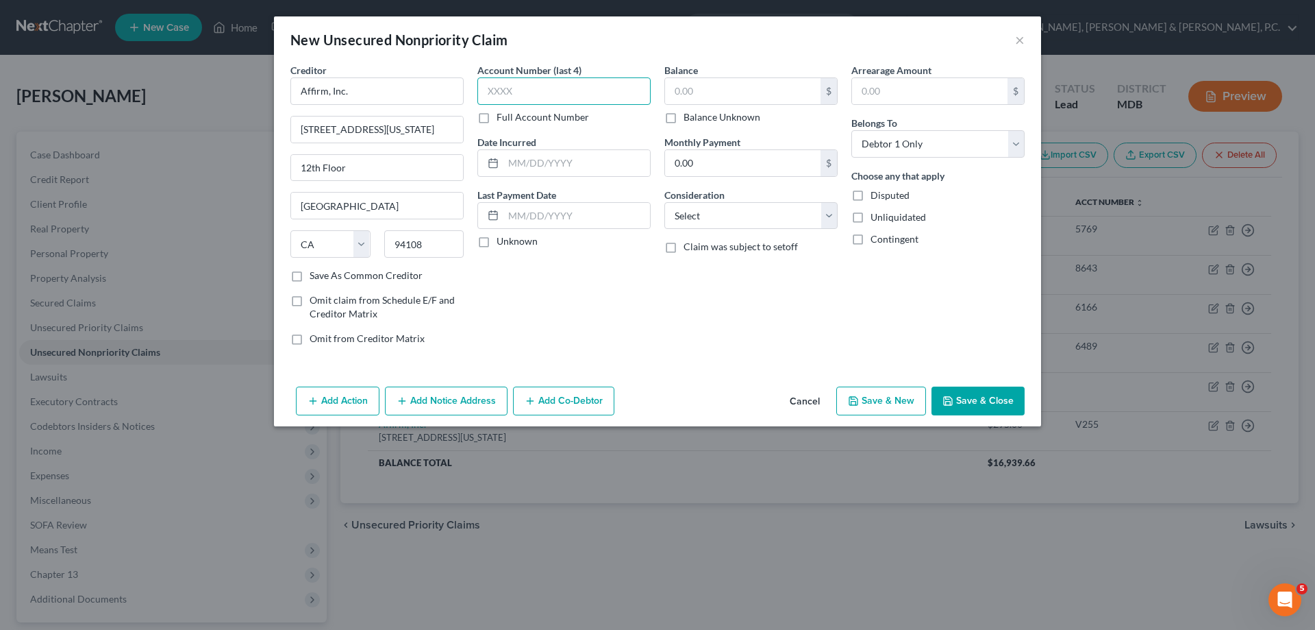
click at [511, 91] on input "text" at bounding box center [564, 90] width 173 height 27
click at [697, 86] on input "text" at bounding box center [743, 91] width 156 height 26
click at [719, 214] on select "Select Cable / Satellite Services Collection Agency Credit Card Debt Debt Couns…" at bounding box center [751, 215] width 173 height 27
click at [665, 202] on select "Select Cable / Satellite Services Collection Agency Credit Card Debt Debt Couns…" at bounding box center [751, 215] width 173 height 27
click at [946, 402] on icon "button" at bounding box center [948, 400] width 11 height 11
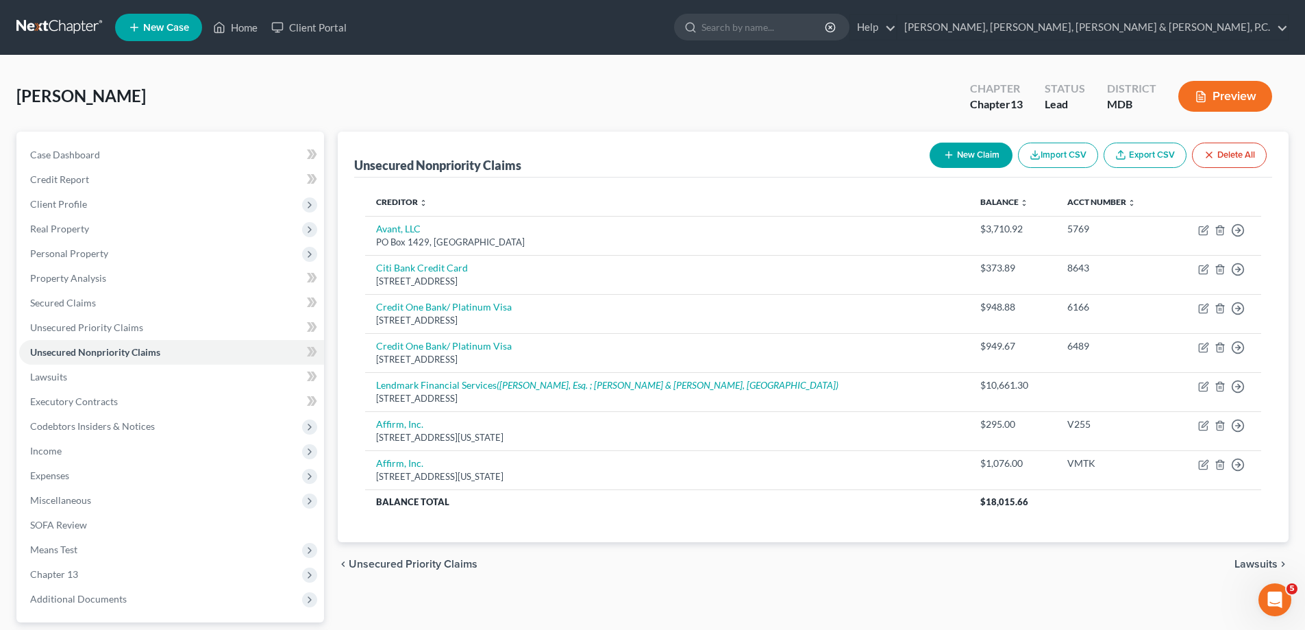
click at [969, 156] on button "New Claim" at bounding box center [971, 155] width 83 height 25
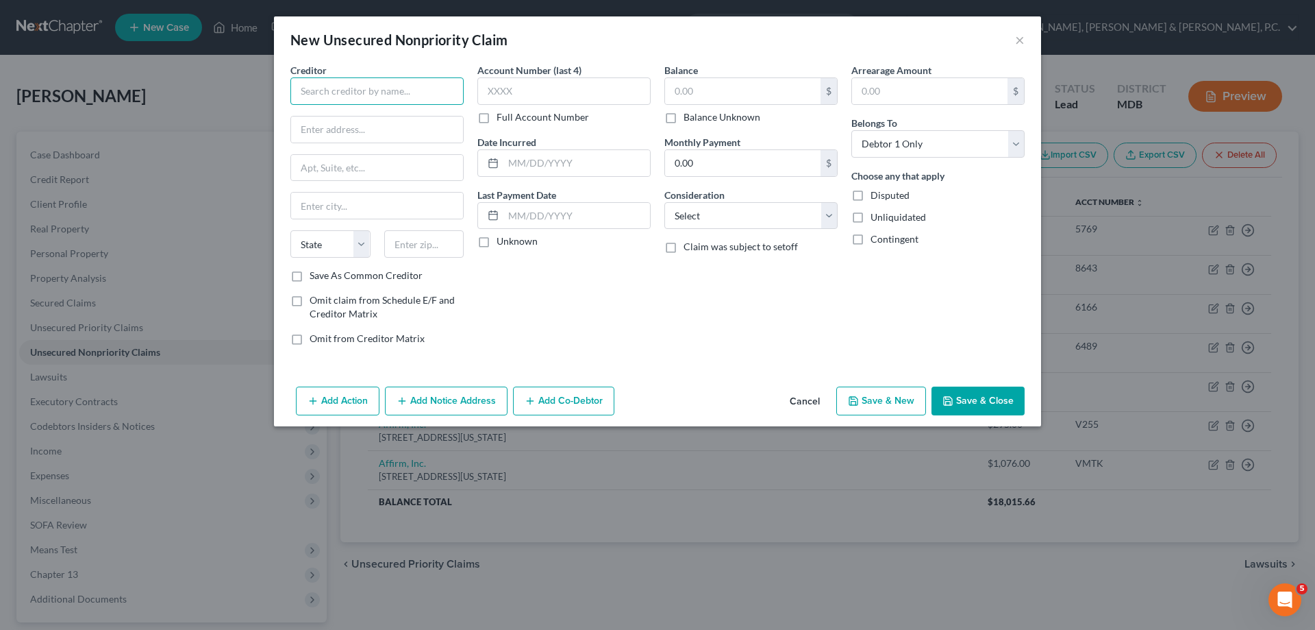
click at [415, 87] on input "text" at bounding box center [376, 90] width 173 height 27
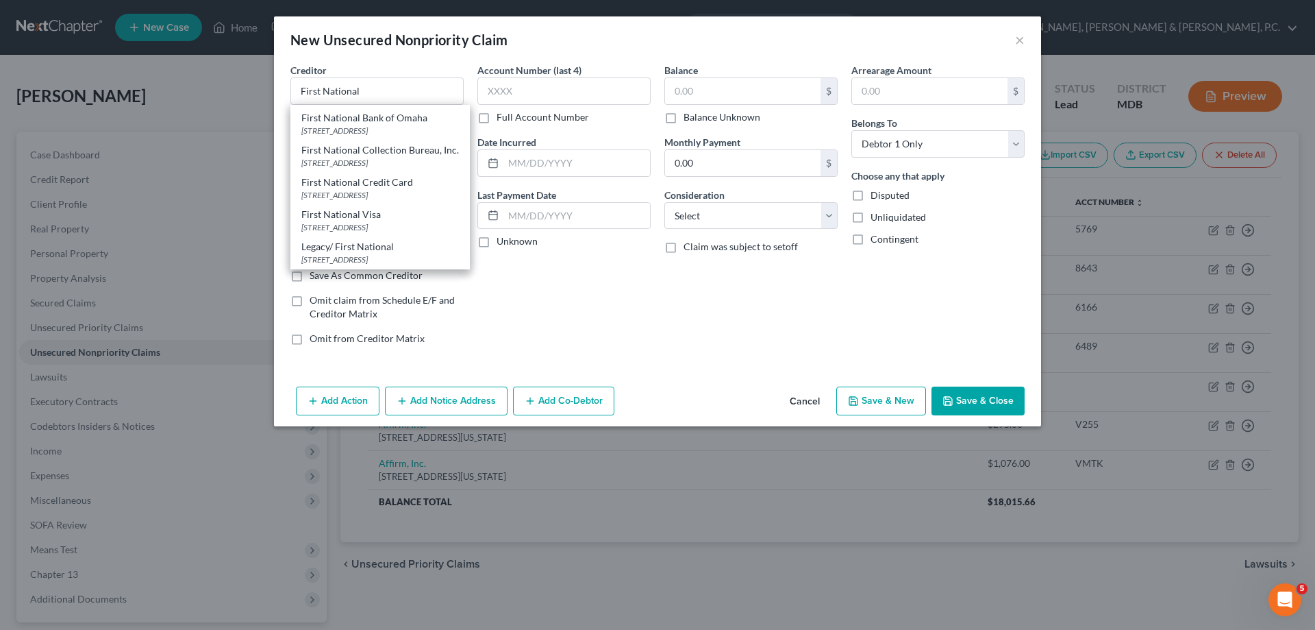
scroll to position [66, 0]
click at [408, 175] on div "First National Credit Card" at bounding box center [380, 182] width 158 height 14
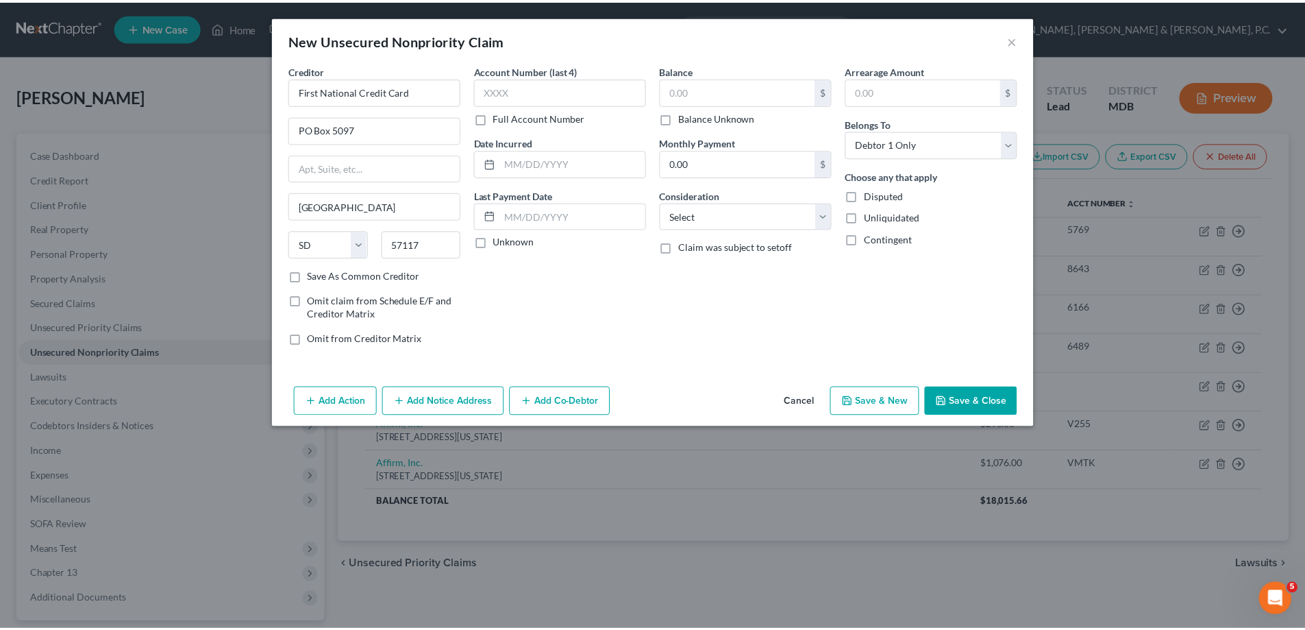
scroll to position [0, 0]
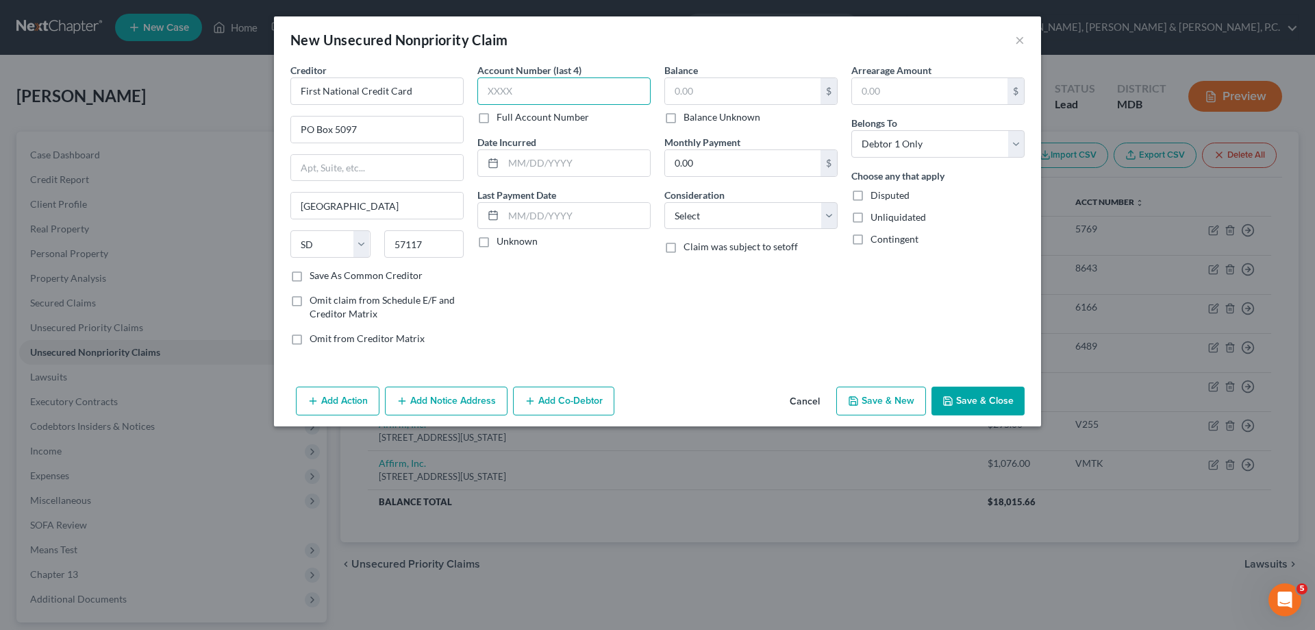
click at [544, 95] on input "text" at bounding box center [564, 90] width 173 height 27
click at [694, 81] on input "text" at bounding box center [743, 91] width 156 height 26
click at [680, 202] on select "Select Cable / Satellite Services Collection Agency Credit Card Debt Debt Couns…" at bounding box center [751, 215] width 173 height 27
click at [665, 202] on select "Select Cable / Satellite Services Collection Agency Credit Card Debt Debt Couns…" at bounding box center [751, 215] width 173 height 27
click at [972, 396] on button "Save & Close" at bounding box center [978, 400] width 93 height 29
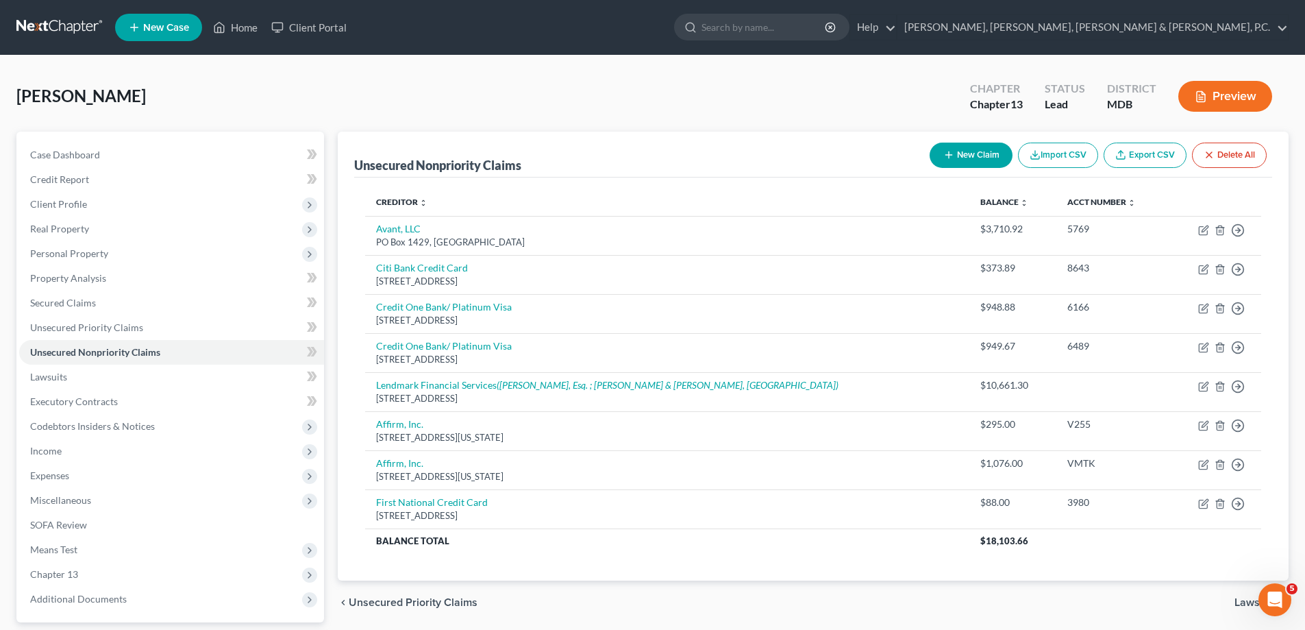
click at [990, 158] on button "New Claim" at bounding box center [971, 155] width 83 height 25
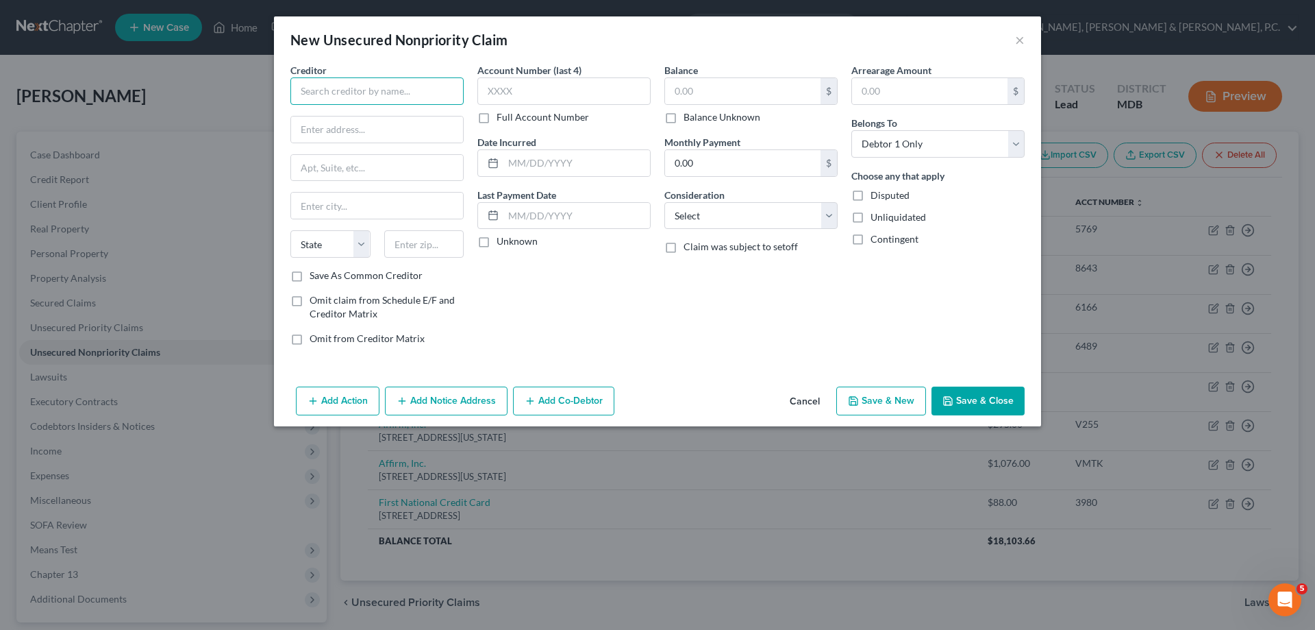
click at [454, 90] on input "text" at bounding box center [376, 90] width 173 height 27
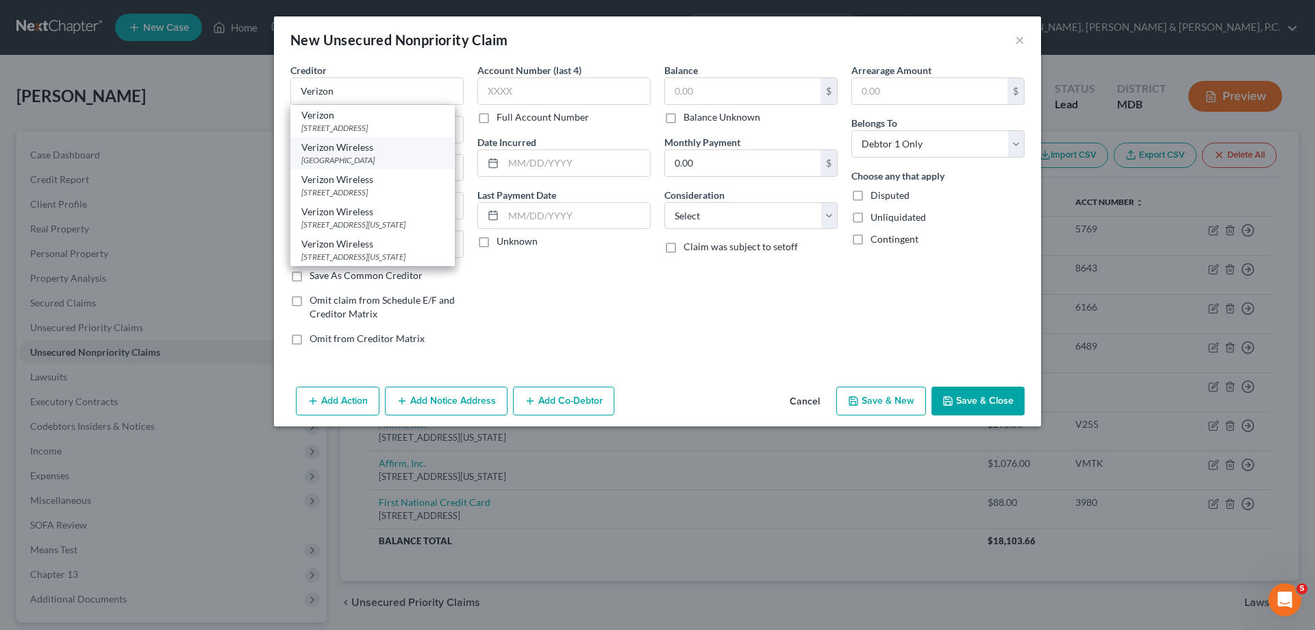
click at [391, 151] on div "Verizon Wireless" at bounding box center [372, 147] width 143 height 14
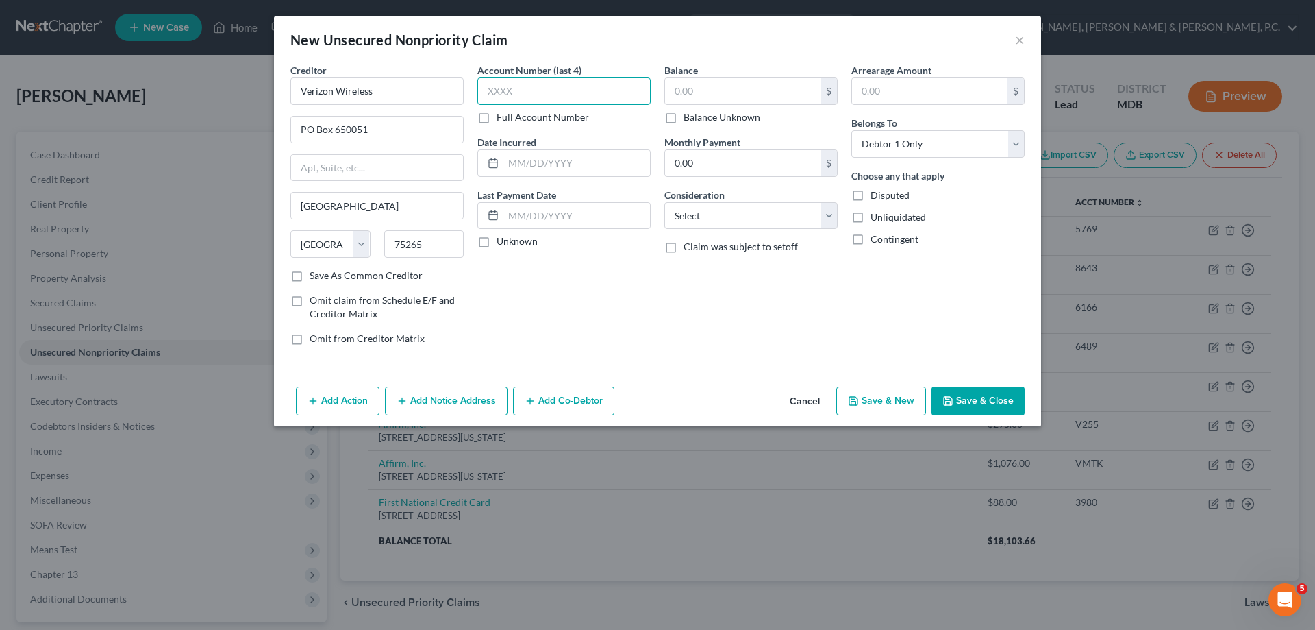
click at [523, 84] on input "text" at bounding box center [564, 90] width 173 height 27
click at [721, 84] on input "text" at bounding box center [743, 91] width 156 height 26
drag, startPoint x: 789, startPoint y: 215, endPoint x: 789, endPoint y: 228, distance: 13.0
click at [789, 215] on select "Select Cable / Satellite Services Collection Agency Credit Card Debt Debt Couns…" at bounding box center [751, 215] width 173 height 27
click at [665, 202] on select "Select Cable / Satellite Services Collection Agency Credit Card Debt Debt Couns…" at bounding box center [751, 215] width 173 height 27
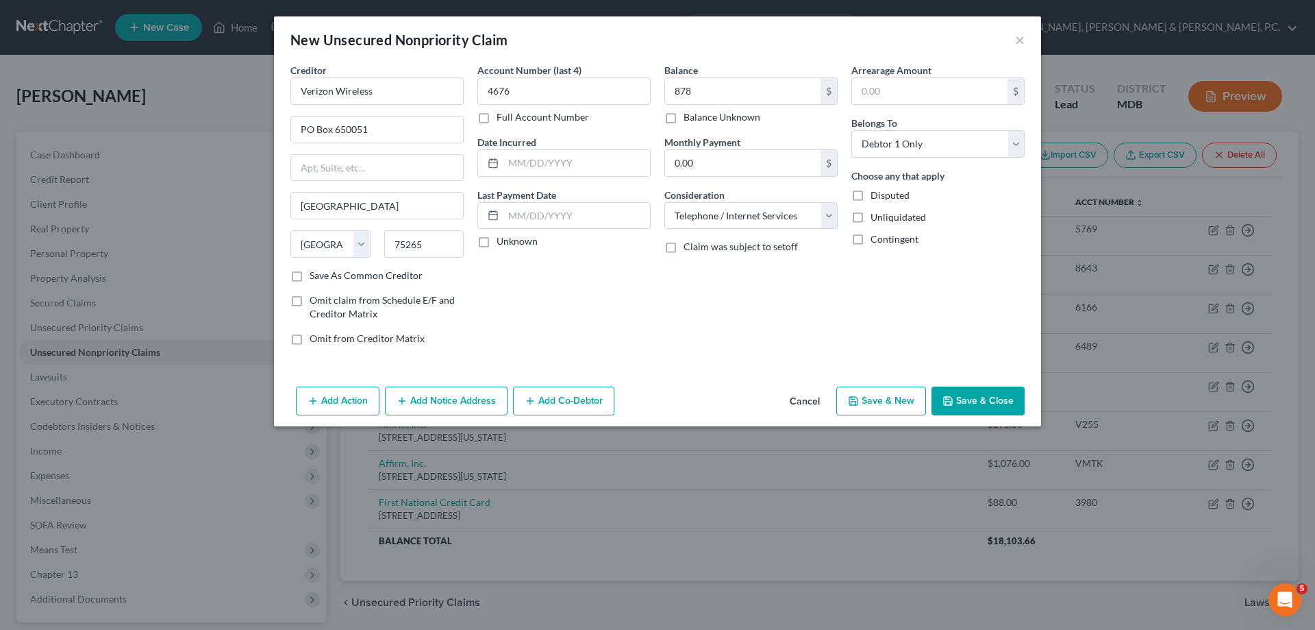
click at [969, 397] on button "Save & Close" at bounding box center [978, 400] width 93 height 29
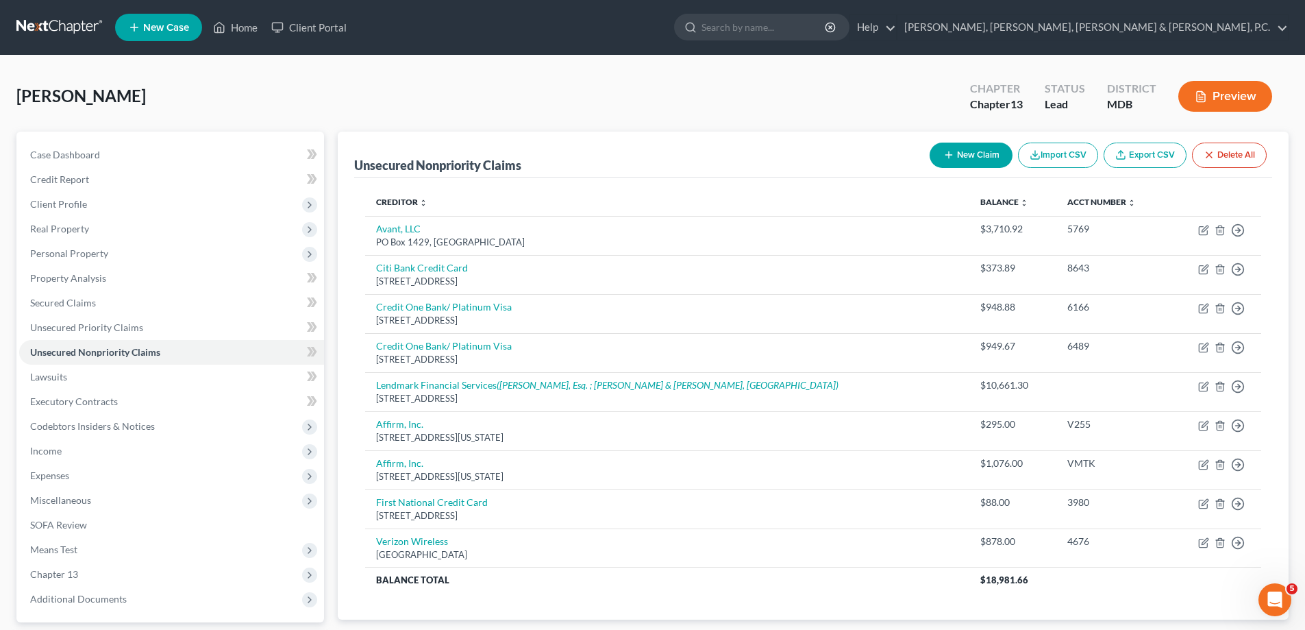
click at [965, 159] on button "New Claim" at bounding box center [971, 155] width 83 height 25
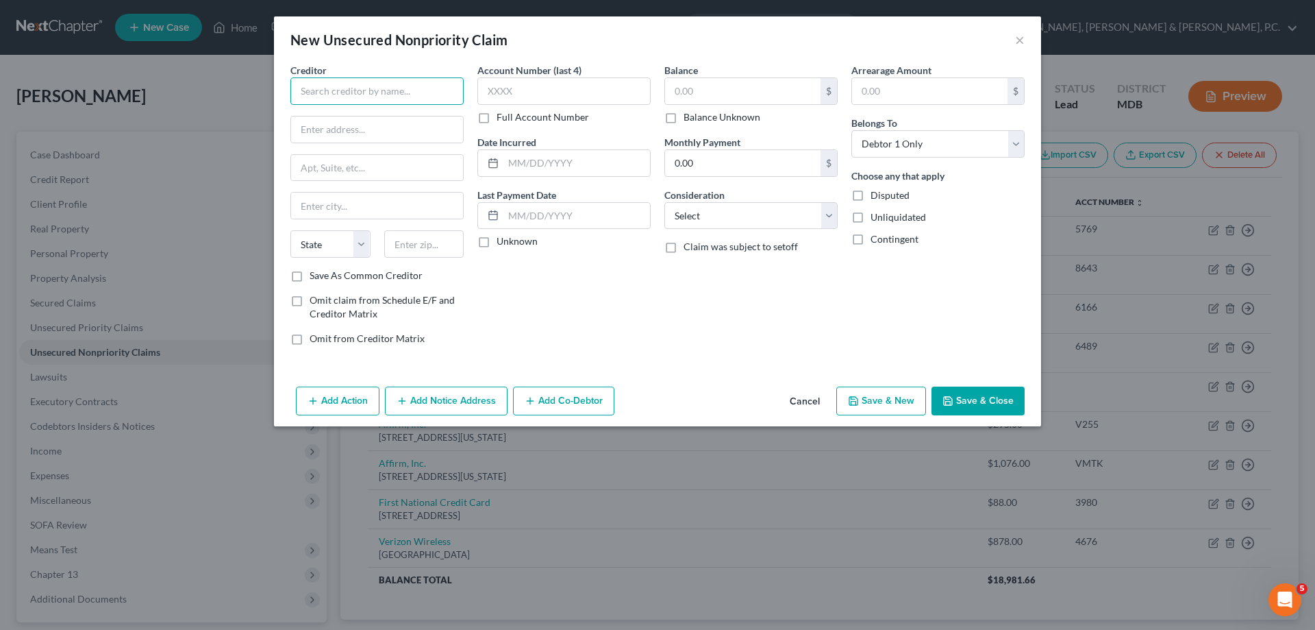
click at [381, 90] on input "text" at bounding box center [376, 90] width 173 height 27
click at [392, 124] on input "[STREET_ADDRESS]" at bounding box center [377, 129] width 172 height 26
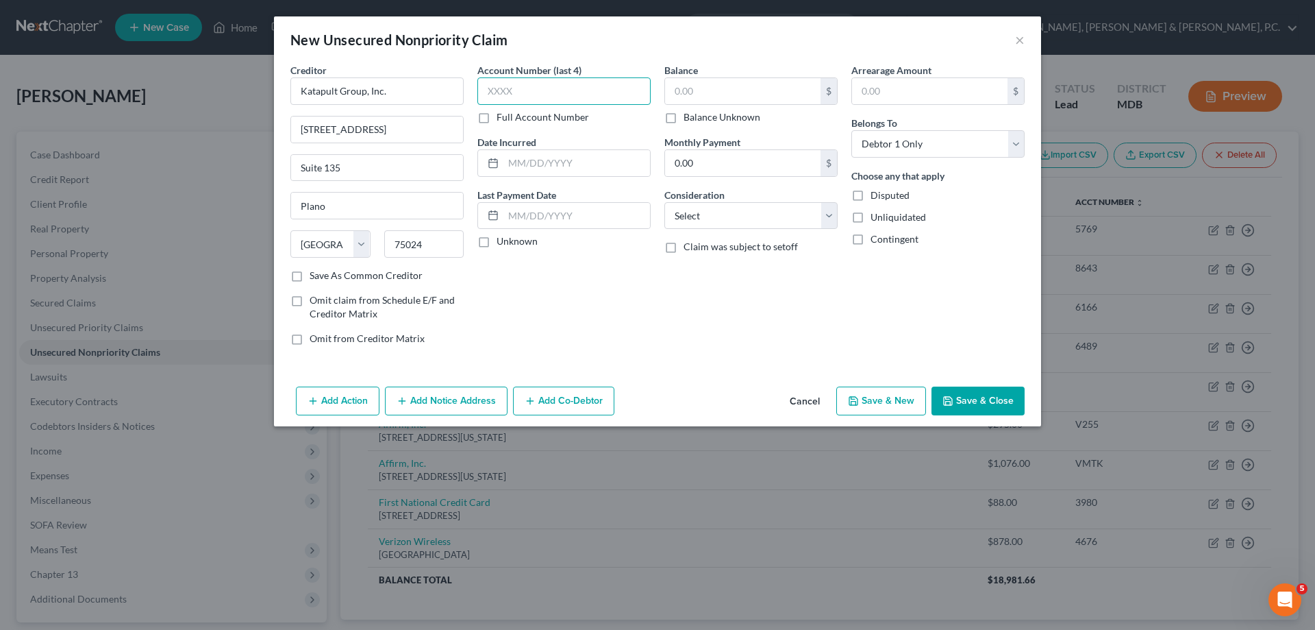
click at [526, 89] on input "text" at bounding box center [564, 90] width 173 height 27
click at [720, 90] on input "text" at bounding box center [743, 91] width 156 height 26
click at [731, 86] on input "3,060.81" at bounding box center [743, 91] width 156 height 26
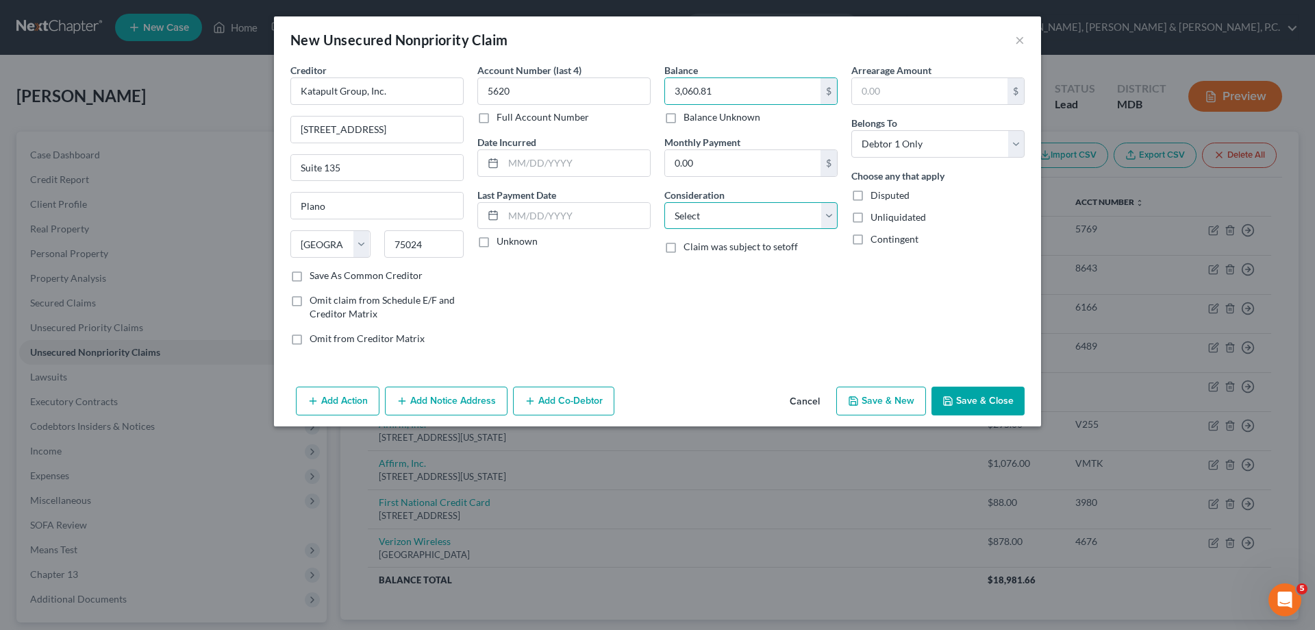
drag, startPoint x: 730, startPoint y: 209, endPoint x: 736, endPoint y: 225, distance: 16.7
click at [730, 209] on select "Select Cable / Satellite Services Collection Agency Credit Card Debt Debt Couns…" at bounding box center [751, 215] width 173 height 27
click at [665, 202] on select "Select Cable / Satellite Services Collection Agency Credit Card Debt Debt Couns…" at bounding box center [751, 215] width 173 height 27
click at [982, 391] on button "Save & Close" at bounding box center [978, 400] width 93 height 29
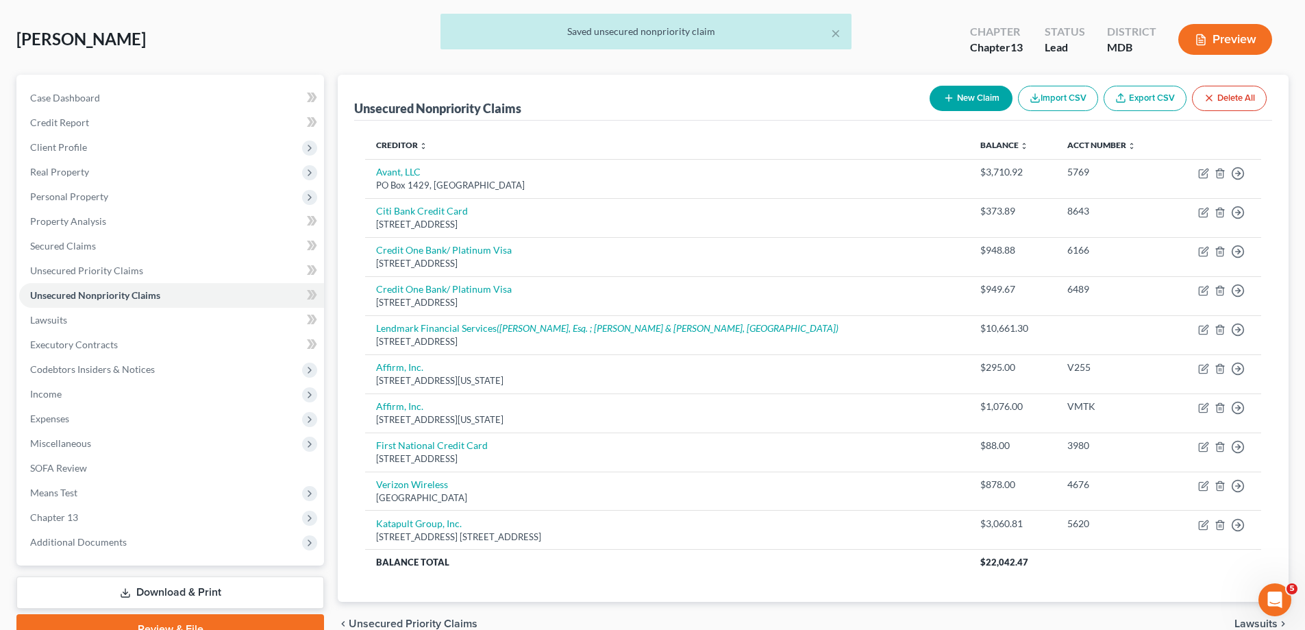
scroll to position [125, 0]
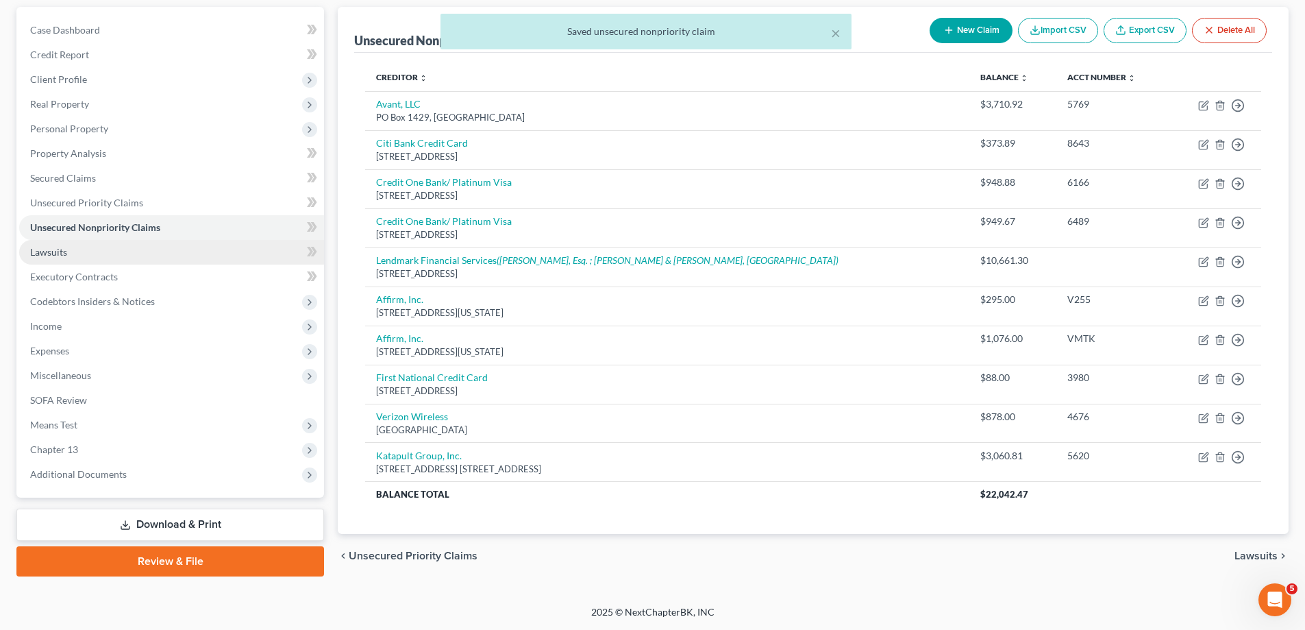
click at [62, 254] on span "Lawsuits" at bounding box center [48, 252] width 37 height 12
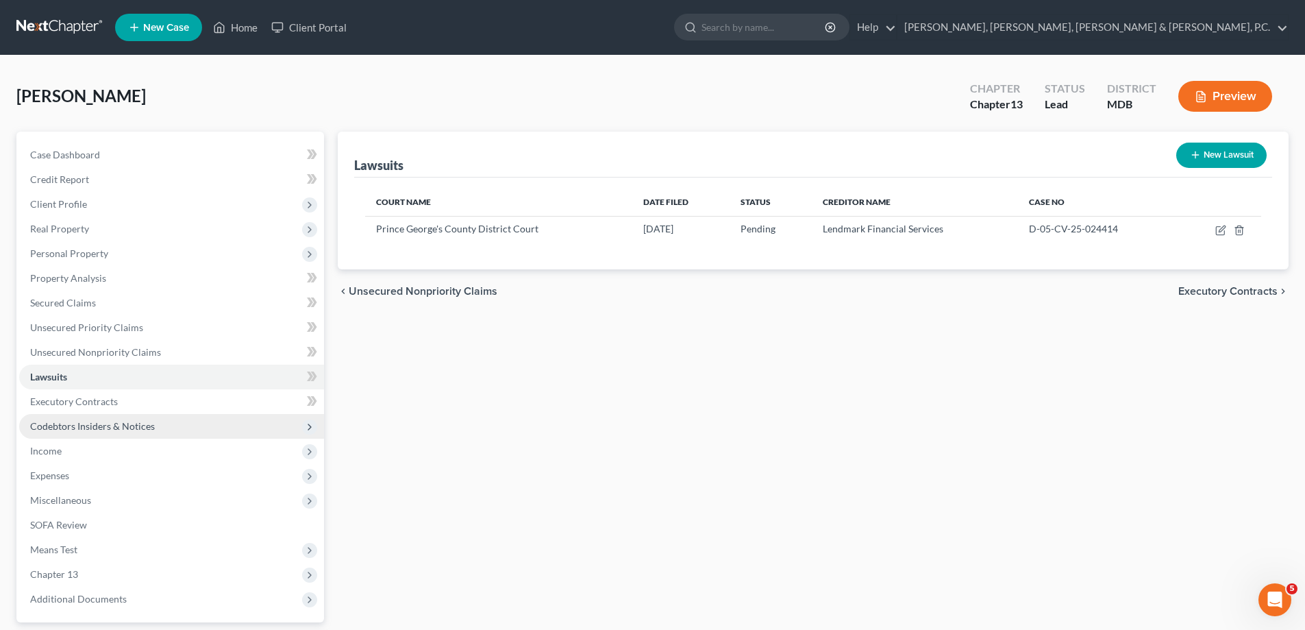
click at [81, 419] on span "Codebtors Insiders & Notices" at bounding box center [171, 426] width 305 height 25
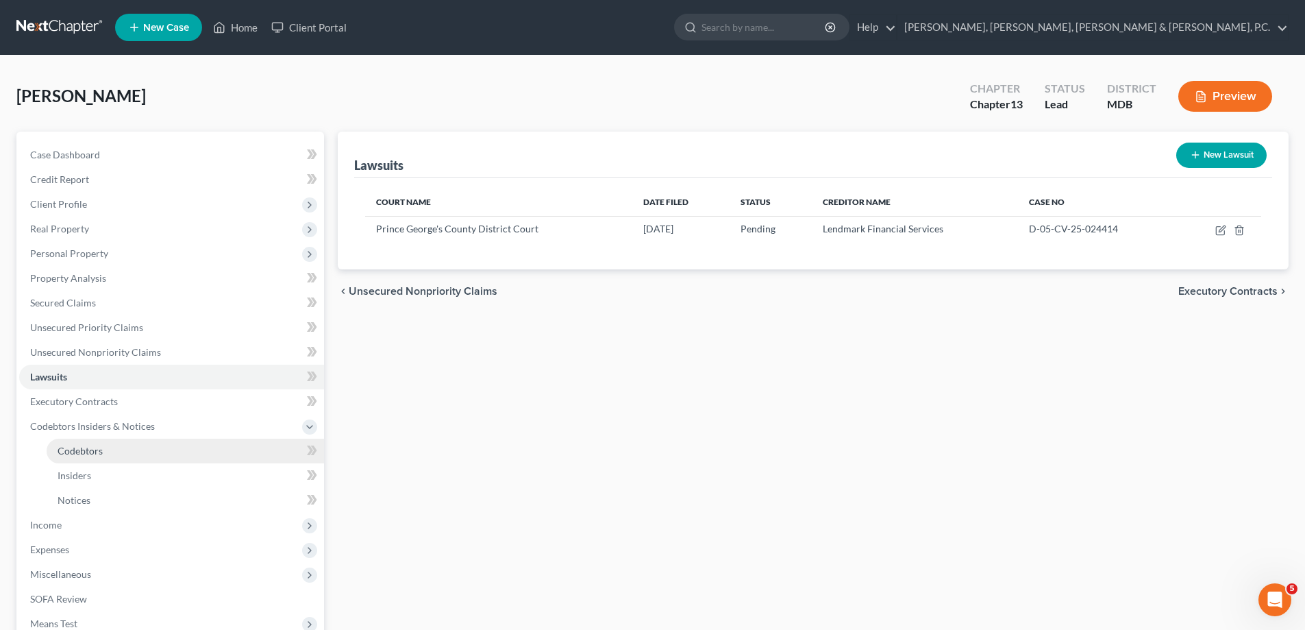
click at [82, 440] on link "Codebtors" at bounding box center [185, 450] width 277 height 25
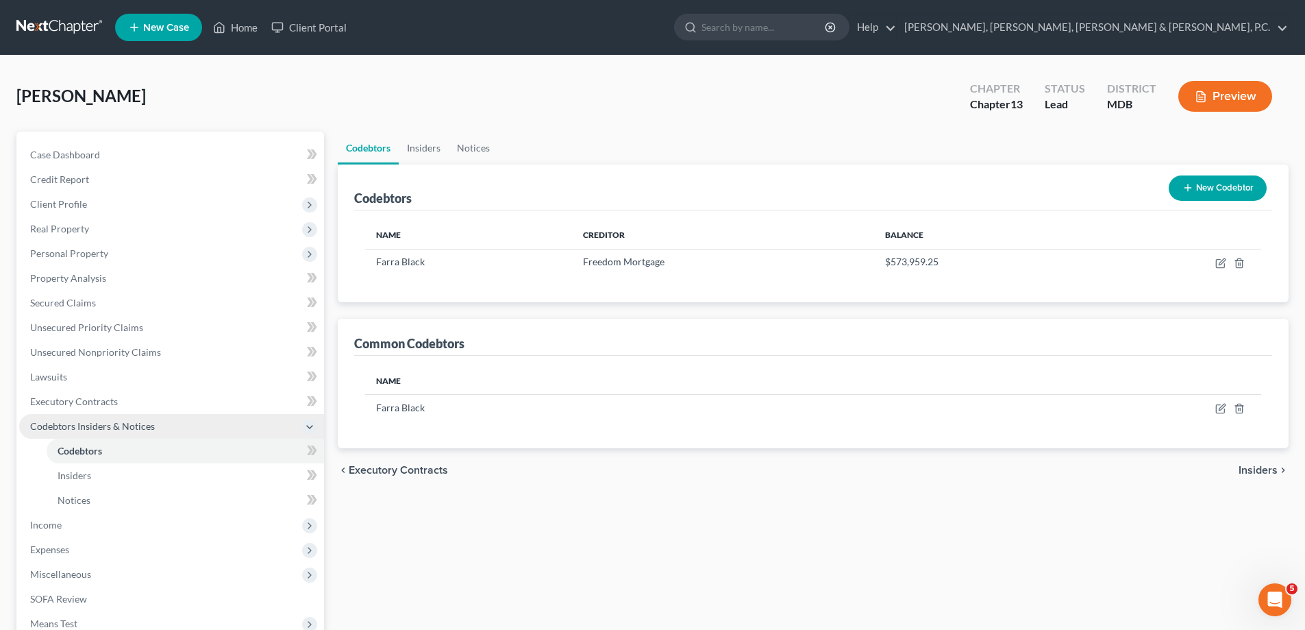
click at [90, 423] on span "Codebtors Insiders & Notices" at bounding box center [92, 426] width 125 height 12
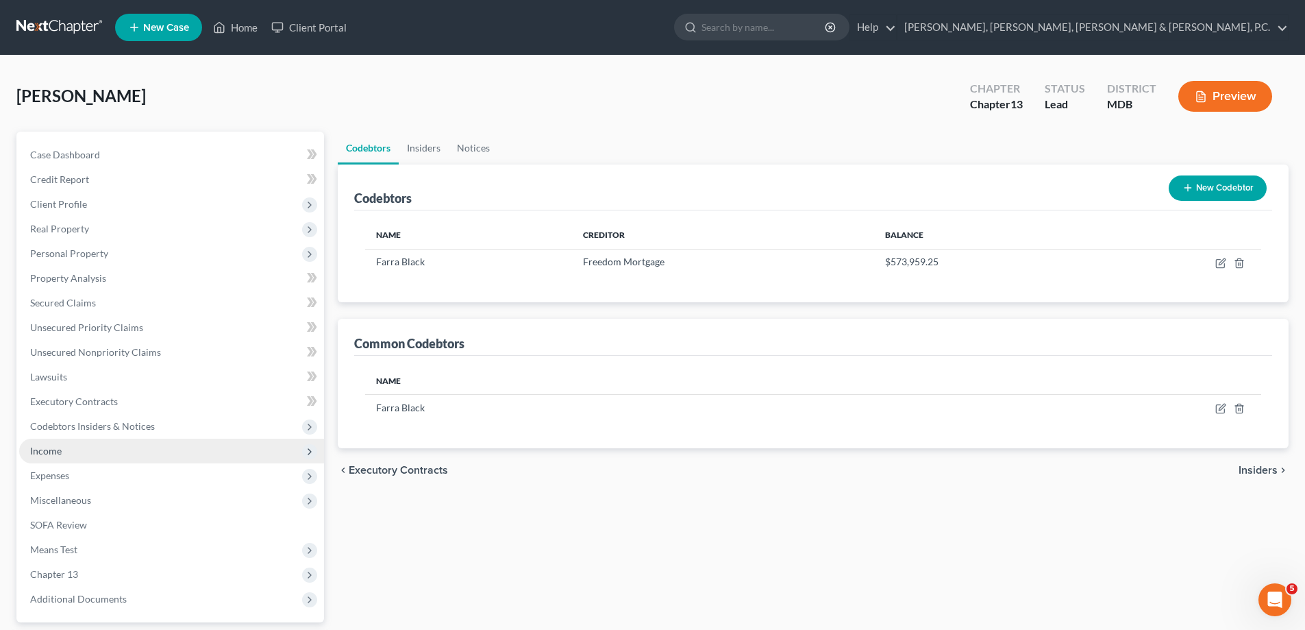
click at [62, 449] on span "Income" at bounding box center [171, 450] width 305 height 25
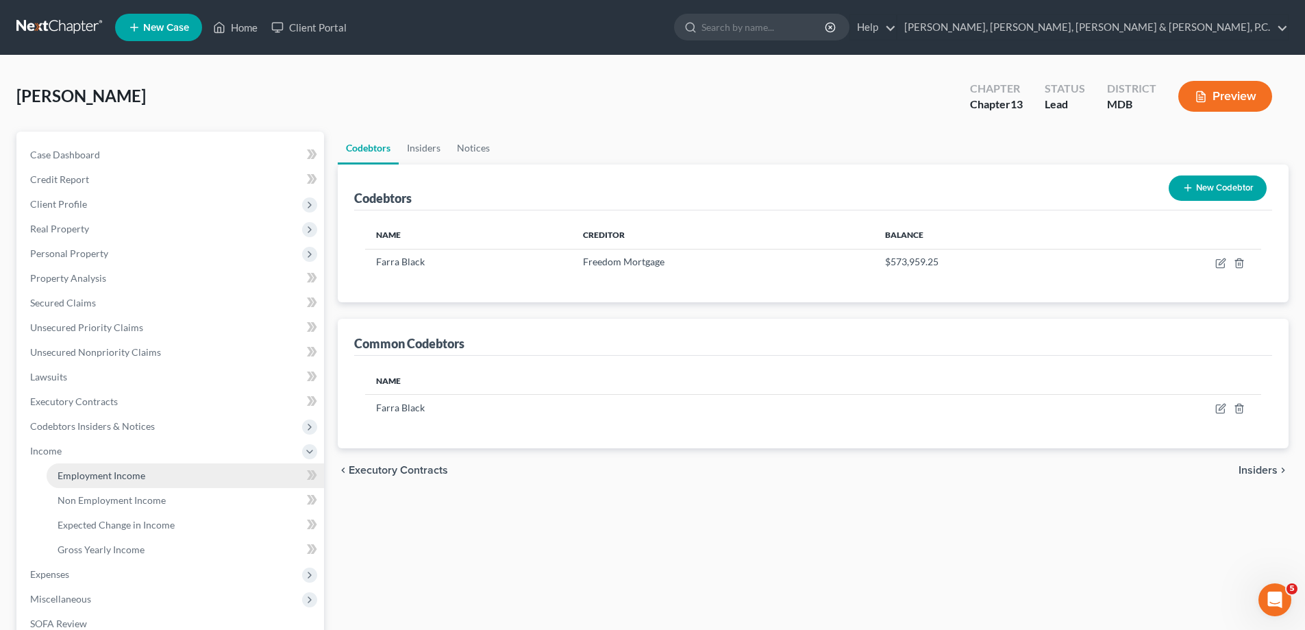
click at [69, 469] on span "Employment Income" at bounding box center [102, 475] width 88 height 12
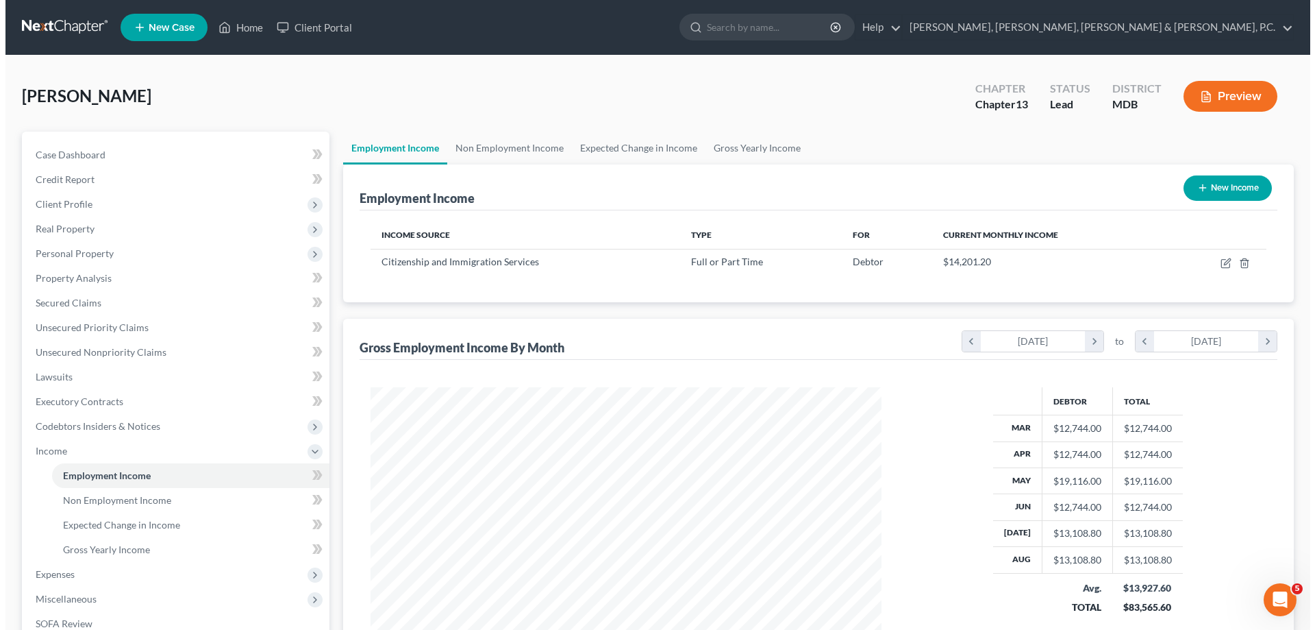
scroll to position [256, 539]
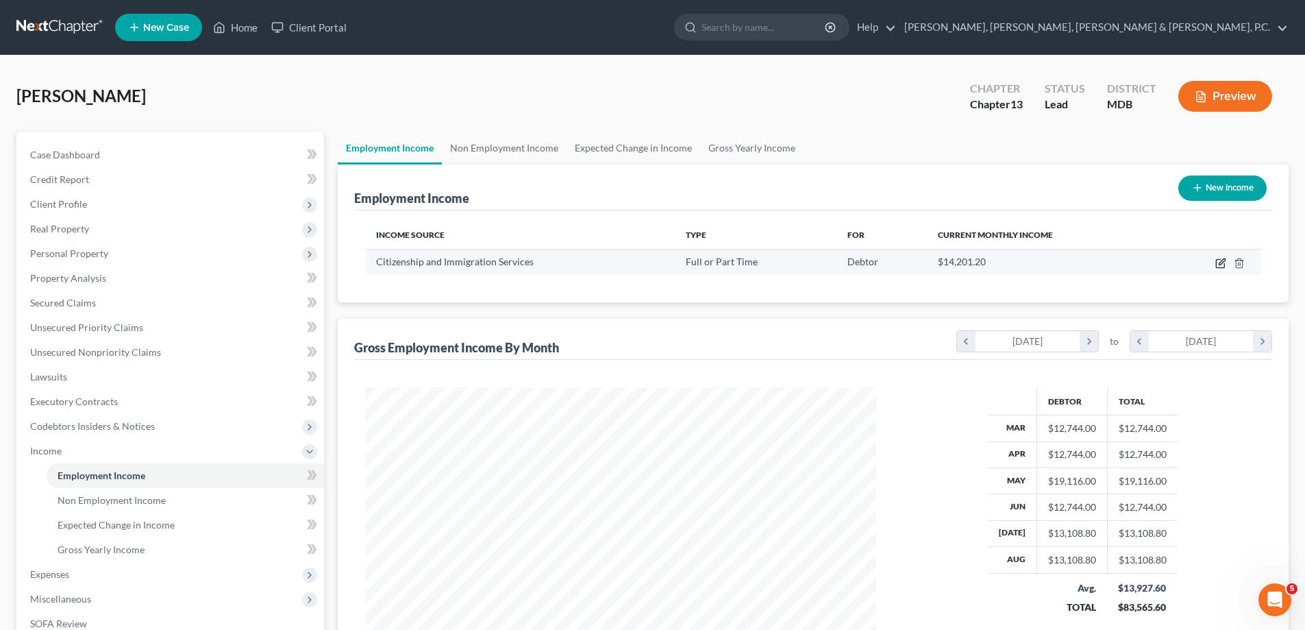
click at [1220, 261] on icon "button" at bounding box center [1220, 263] width 11 height 11
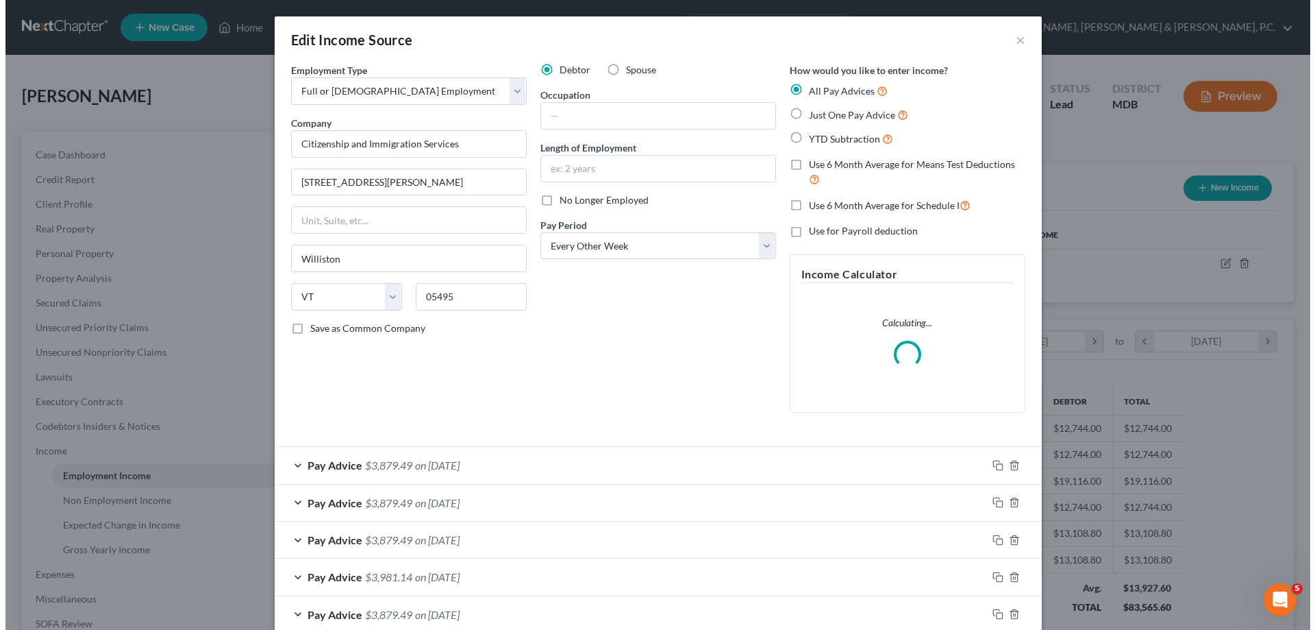
scroll to position [258, 543]
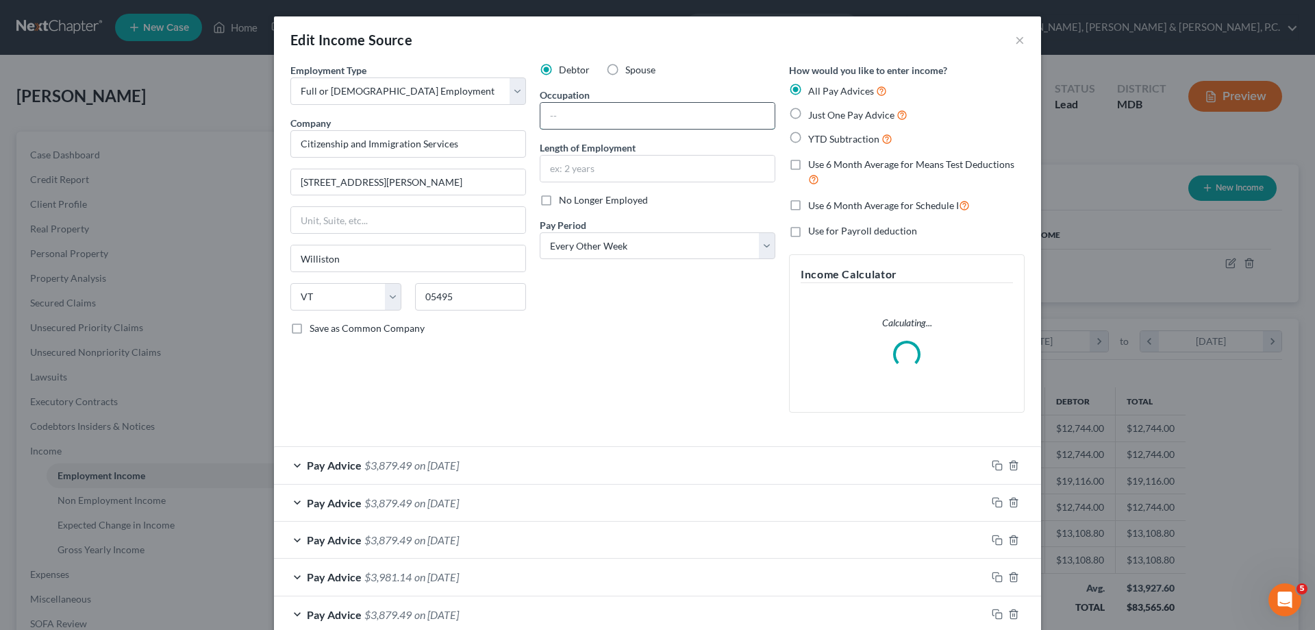
click at [607, 112] on input "text" at bounding box center [658, 116] width 234 height 26
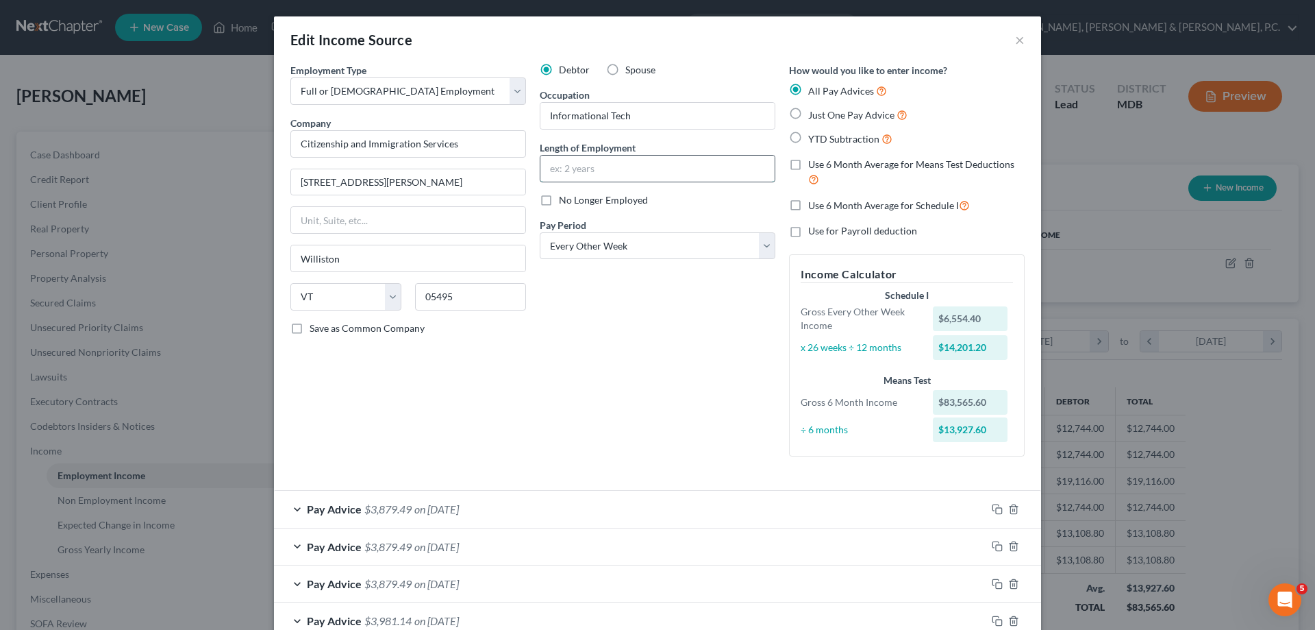
click at [621, 174] on input "text" at bounding box center [658, 169] width 234 height 26
click at [477, 151] on input "Citizenship and Immigration Services" at bounding box center [408, 143] width 236 height 27
click at [452, 145] on input "Department of Homeland Security" at bounding box center [408, 143] width 236 height 27
click at [459, 179] on input "[STREET_ADDRESS]" at bounding box center [408, 182] width 234 height 26
click at [364, 182] on input "[STREET_ADDRESS]" at bounding box center [408, 182] width 234 height 26
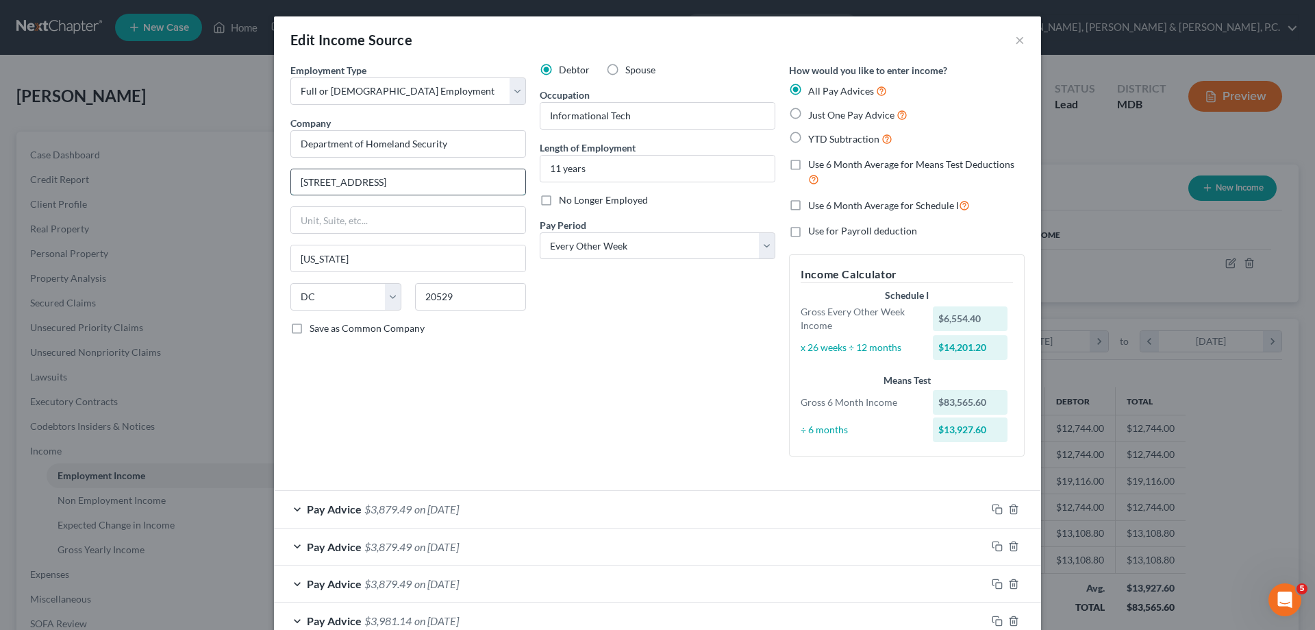
click at [343, 184] on input "[STREET_ADDRESS]" at bounding box center [408, 182] width 234 height 26
click at [444, 177] on input "[STREET_ADDRESS]" at bounding box center [408, 182] width 234 height 26
click at [421, 216] on input "text" at bounding box center [408, 220] width 234 height 26
click at [469, 180] on input "[STREET_ADDRESS]" at bounding box center [408, 182] width 234 height 26
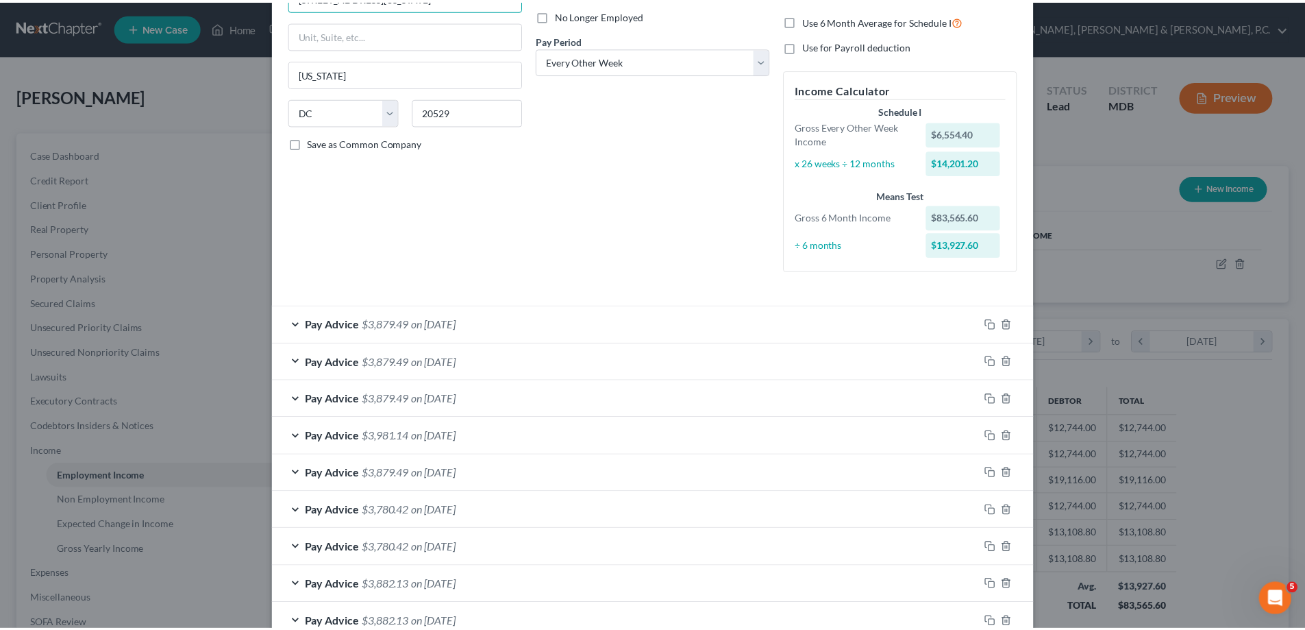
scroll to position [457, 0]
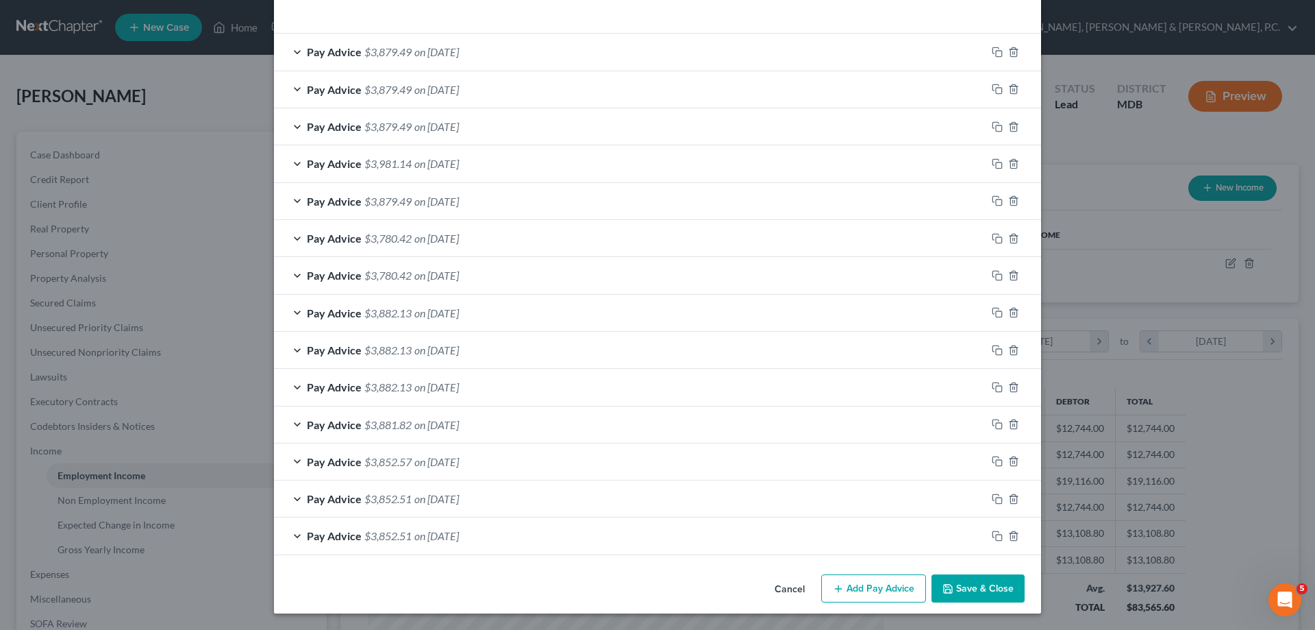
click at [1004, 591] on button "Save & Close" at bounding box center [978, 588] width 93 height 29
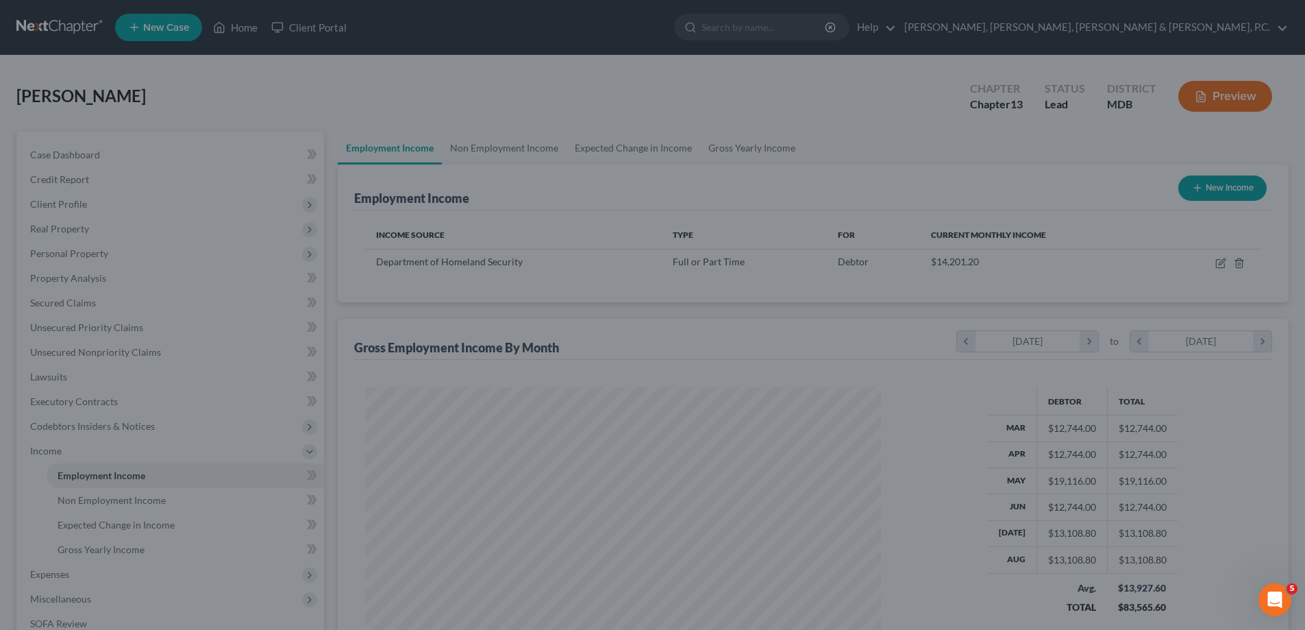
scroll to position [684869, 684587]
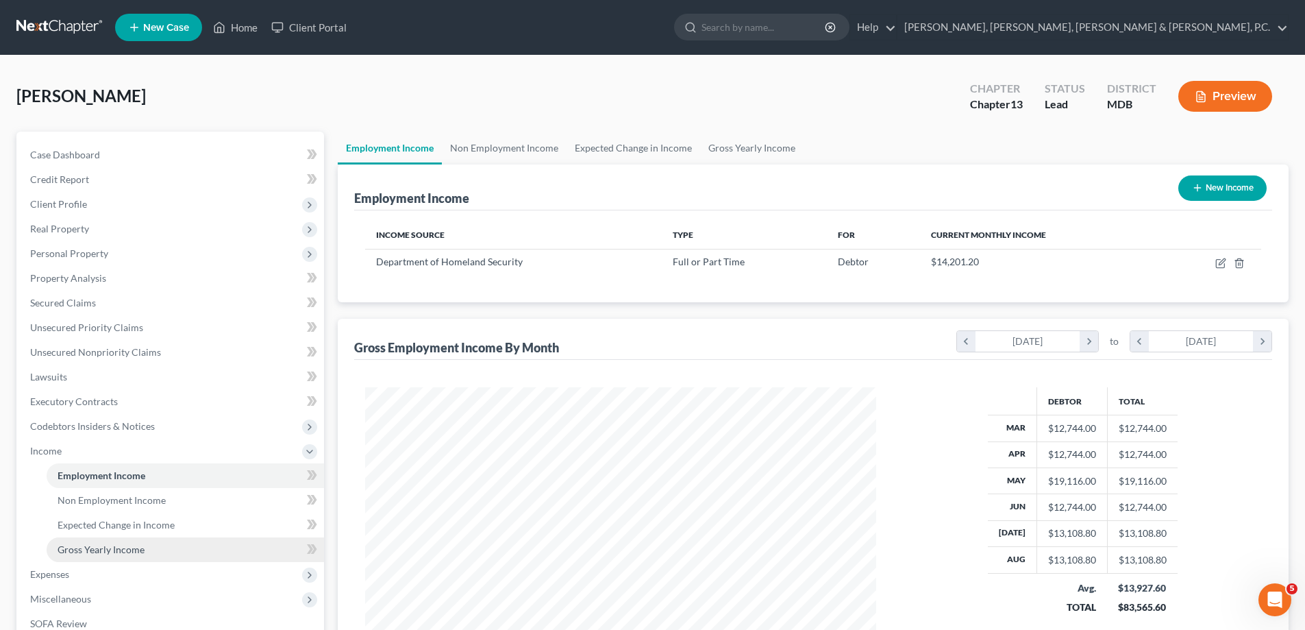
click at [140, 551] on span "Gross Yearly Income" at bounding box center [101, 549] width 87 height 12
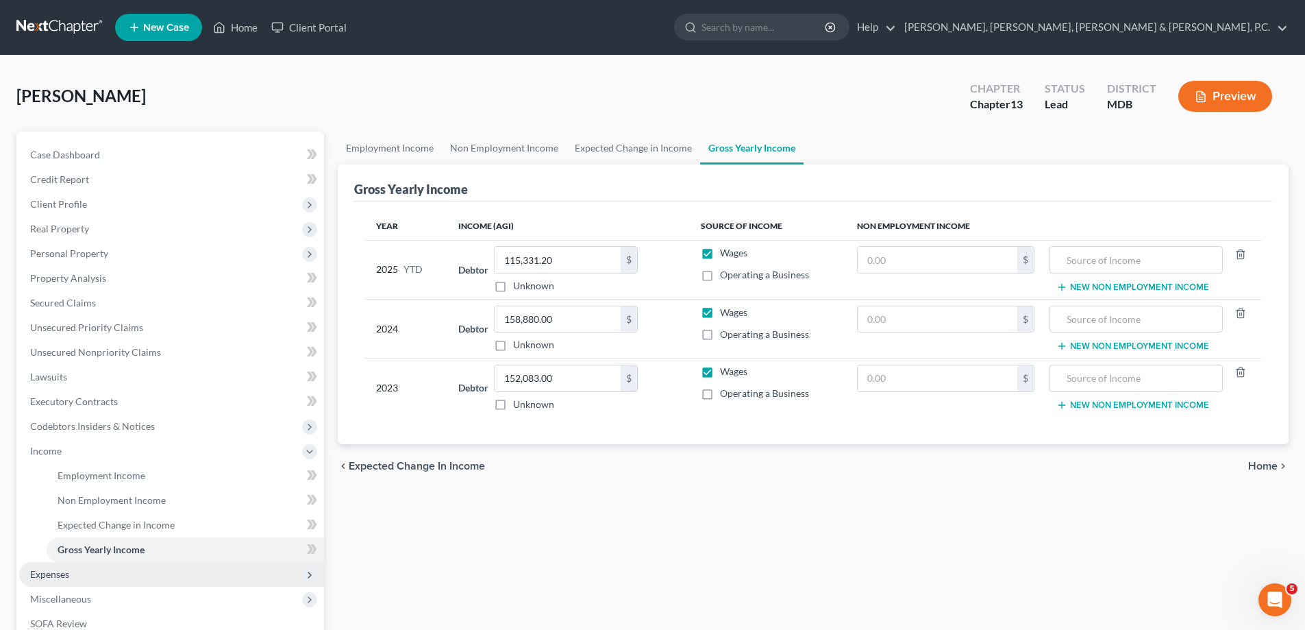
click at [59, 571] on span "Expenses" at bounding box center [49, 574] width 39 height 12
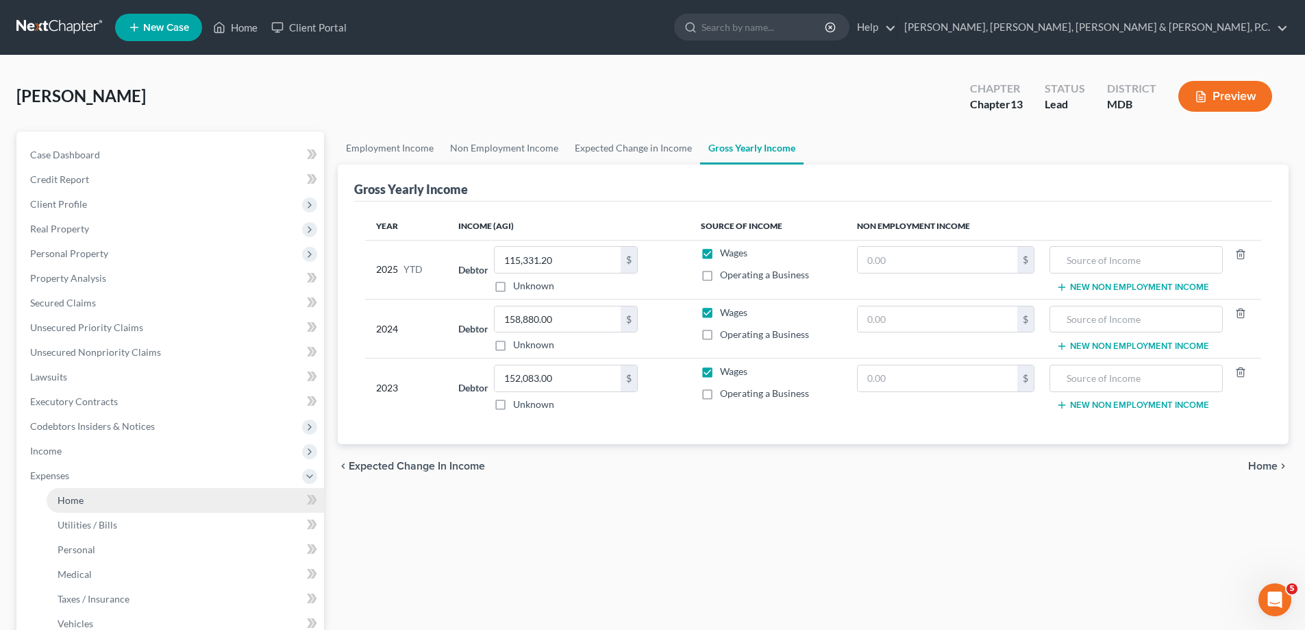
click at [71, 501] on span "Home" at bounding box center [71, 500] width 26 height 12
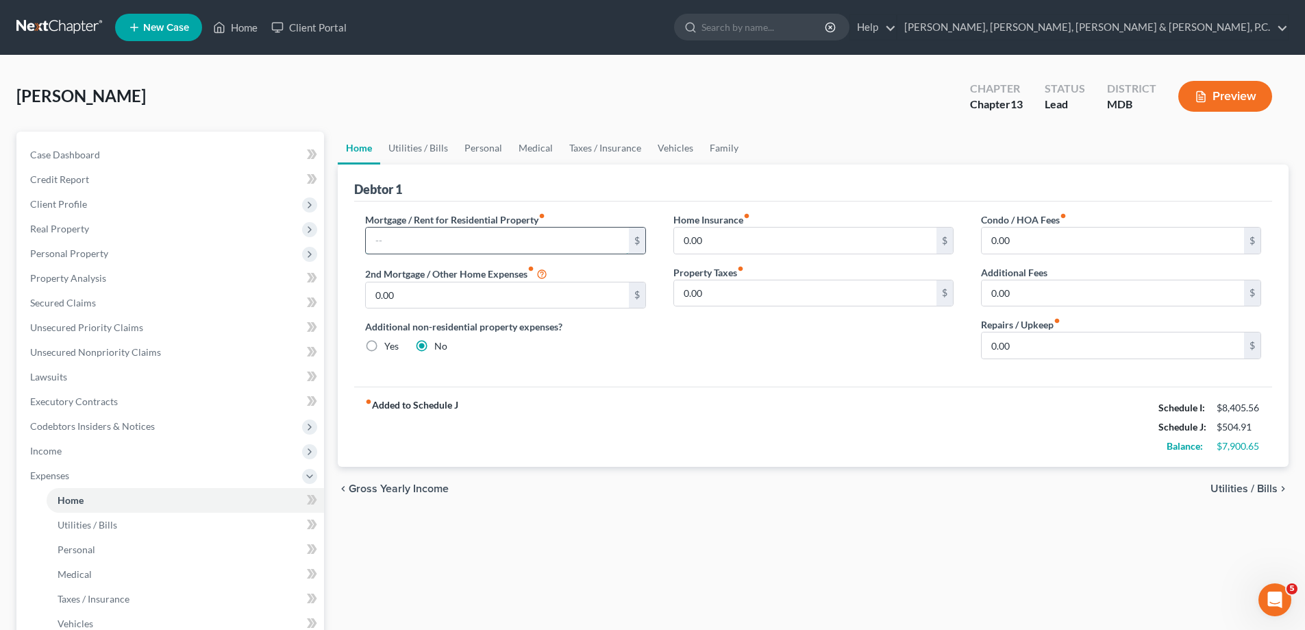
drag, startPoint x: 417, startPoint y: 241, endPoint x: 422, endPoint y: 233, distance: 9.5
click at [422, 233] on input "text" at bounding box center [497, 240] width 262 height 26
click at [1029, 238] on input "0.00" at bounding box center [1113, 240] width 262 height 26
click at [88, 525] on span "Utilities / Bills" at bounding box center [88, 525] width 60 height 12
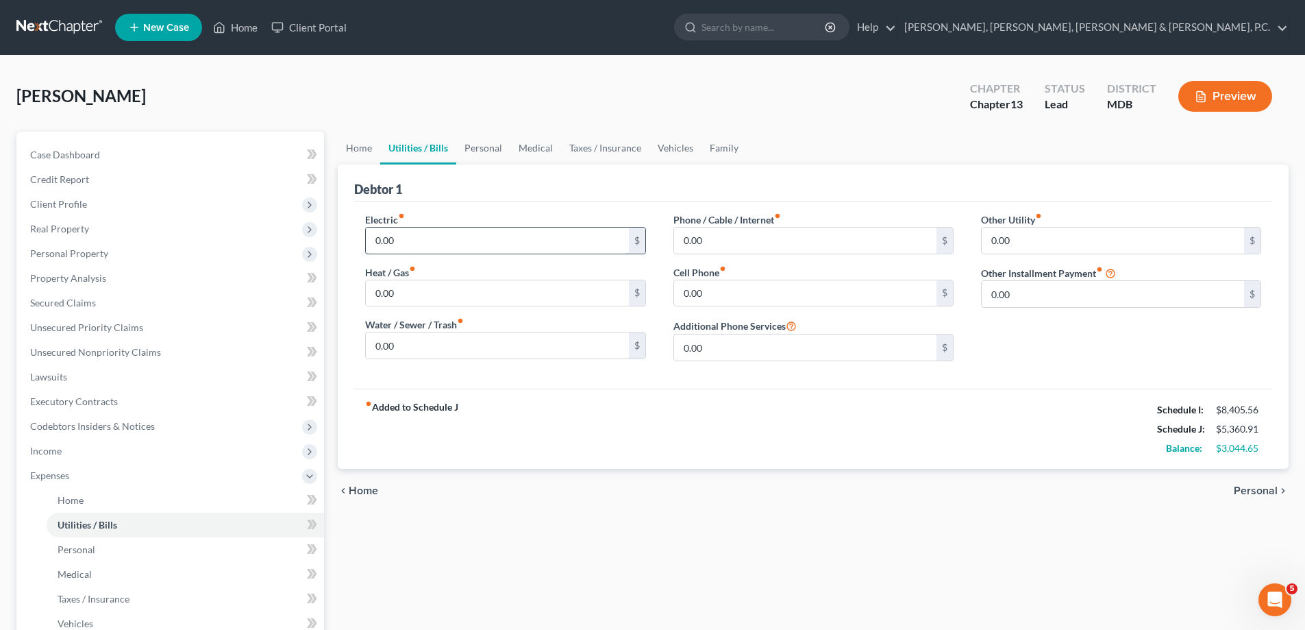
click at [404, 244] on input "0.00" at bounding box center [497, 240] width 262 height 26
click at [415, 349] on input "0.00" at bounding box center [497, 345] width 262 height 26
click at [734, 290] on input "0.00" at bounding box center [805, 293] width 262 height 26
click at [1018, 240] on input "0.00" at bounding box center [1113, 240] width 262 height 26
click at [1013, 278] on input "text" at bounding box center [1121, 279] width 279 height 26
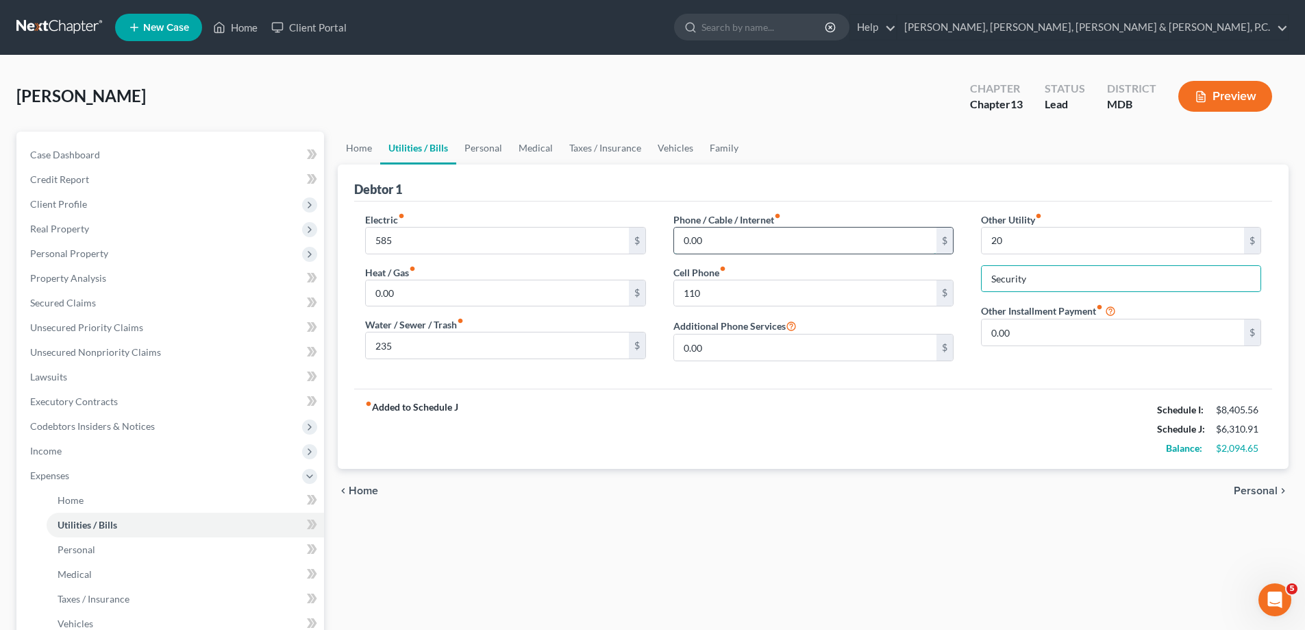
click at [763, 238] on input "0.00" at bounding box center [805, 240] width 262 height 26
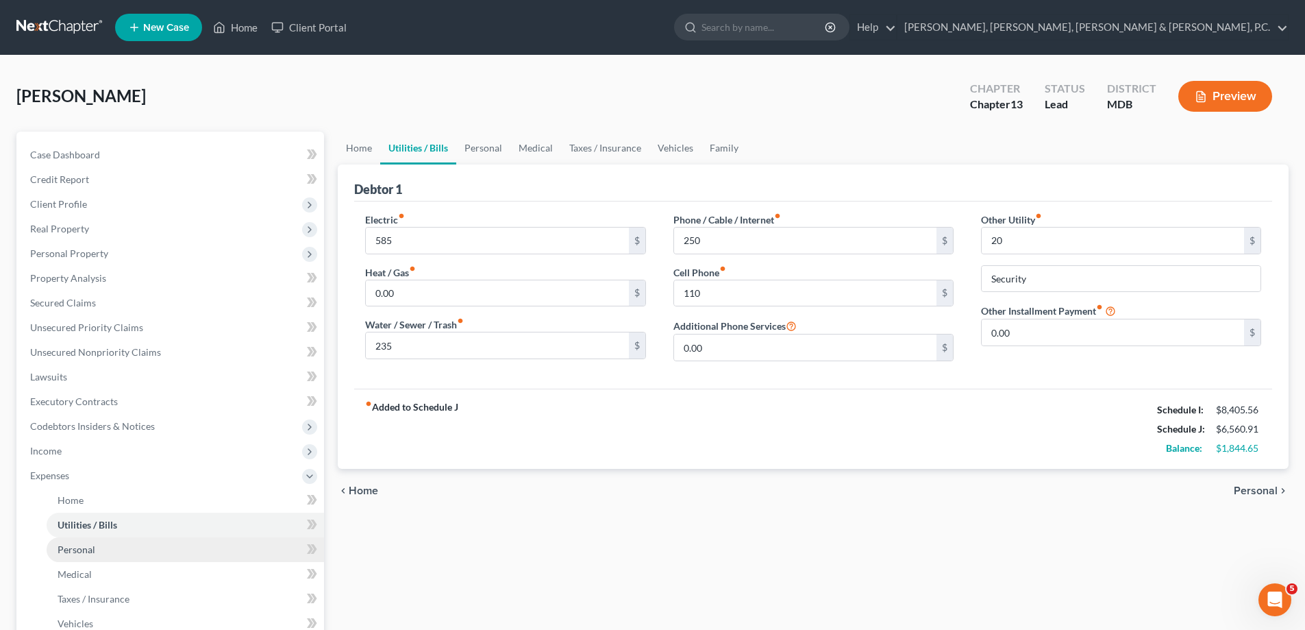
click at [86, 552] on span "Personal" at bounding box center [77, 549] width 38 height 12
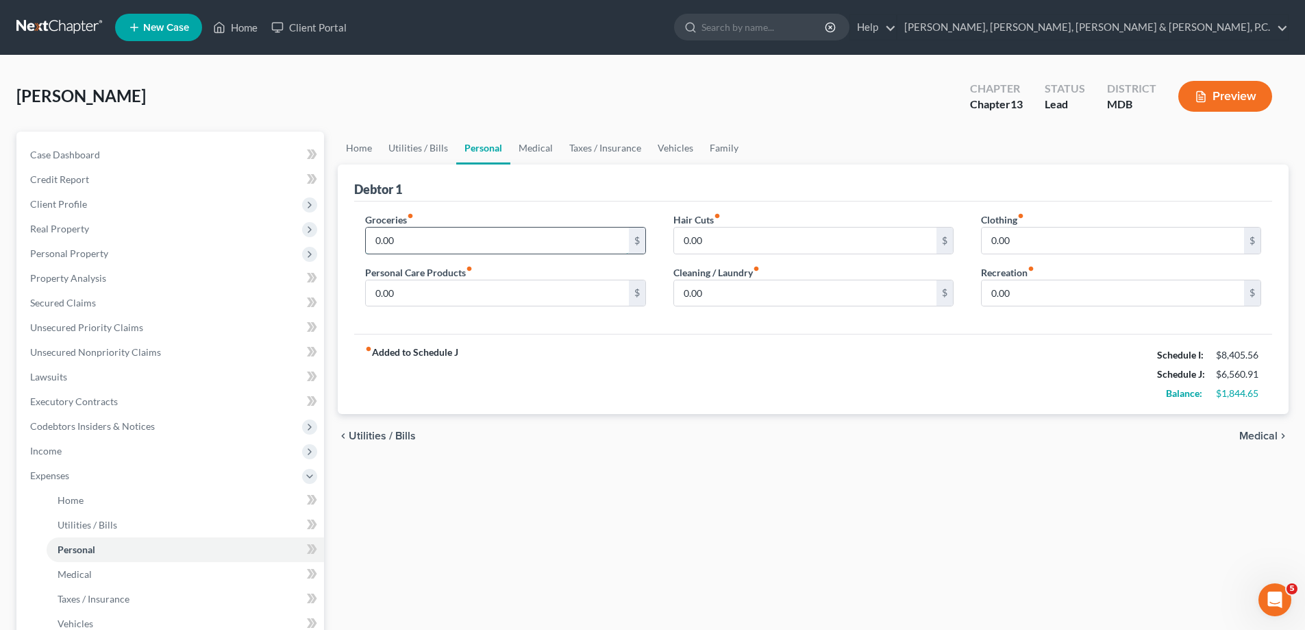
click at [404, 240] on input "0.00" at bounding box center [497, 240] width 262 height 26
click at [765, 284] on input "0.00" at bounding box center [805, 293] width 262 height 26
click at [86, 616] on link "Vehicles" at bounding box center [185, 623] width 277 height 25
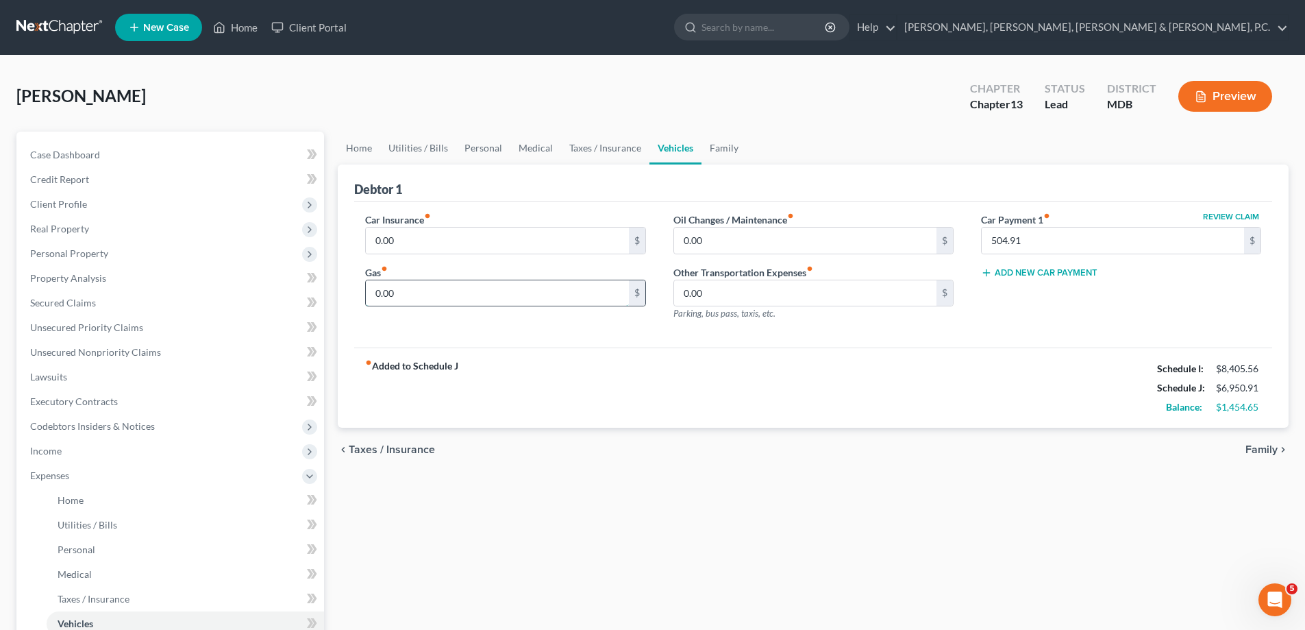
click at [412, 290] on input "0.00" at bounding box center [497, 293] width 262 height 26
click at [84, 557] on link "Personal" at bounding box center [185, 549] width 277 height 25
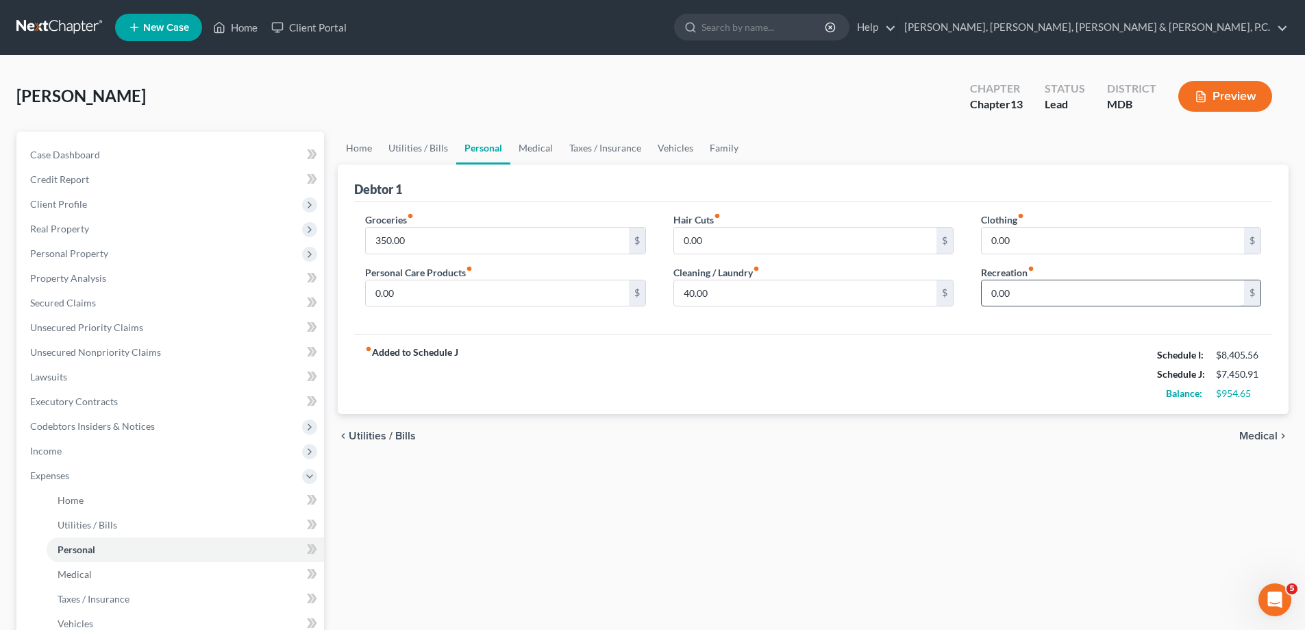
click at [1028, 290] on input "0.00" at bounding box center [1113, 293] width 262 height 26
click at [415, 240] on input "350.00" at bounding box center [497, 240] width 262 height 26
click at [552, 367] on div "fiber_manual_record Added to Schedule J Schedule I: $8,405.56 Schedule J: $7,64…" at bounding box center [813, 374] width 918 height 80
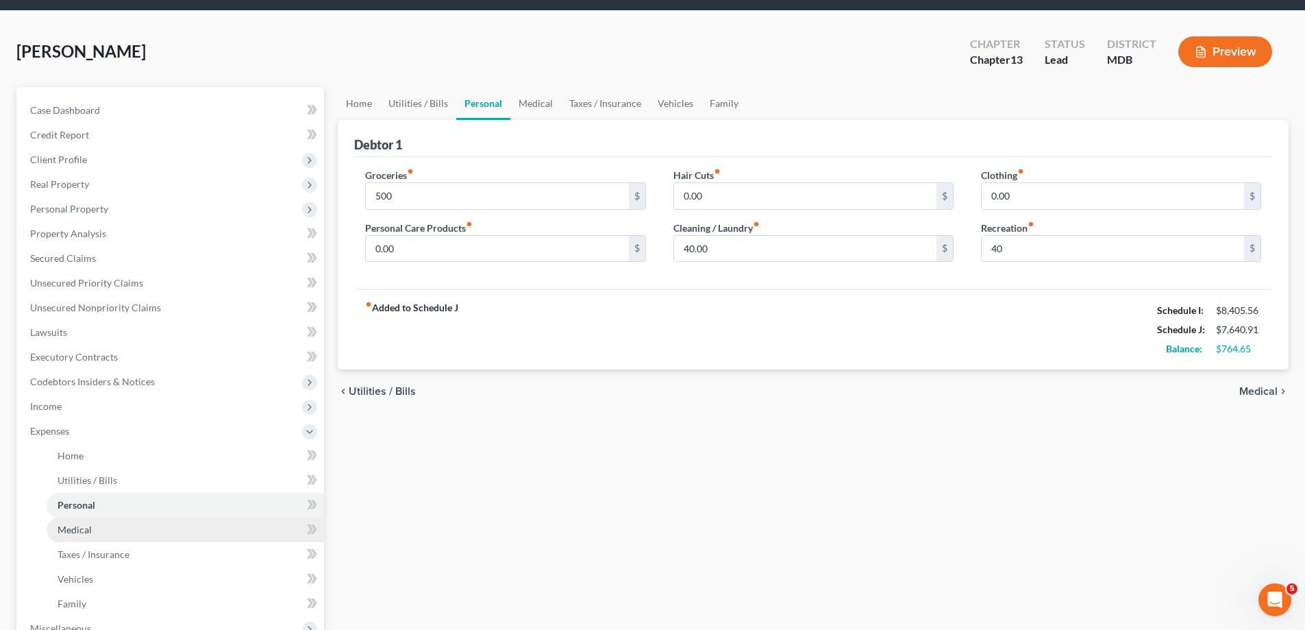
scroll to position [69, 0]
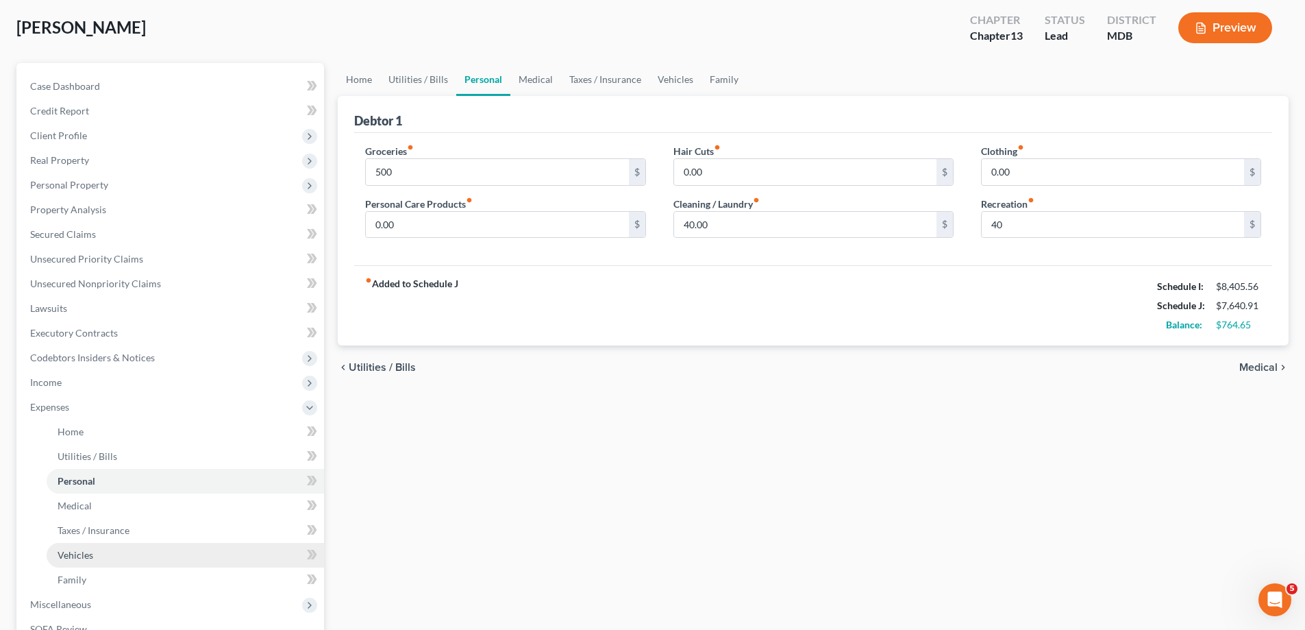
click at [99, 549] on link "Vehicles" at bounding box center [185, 555] width 277 height 25
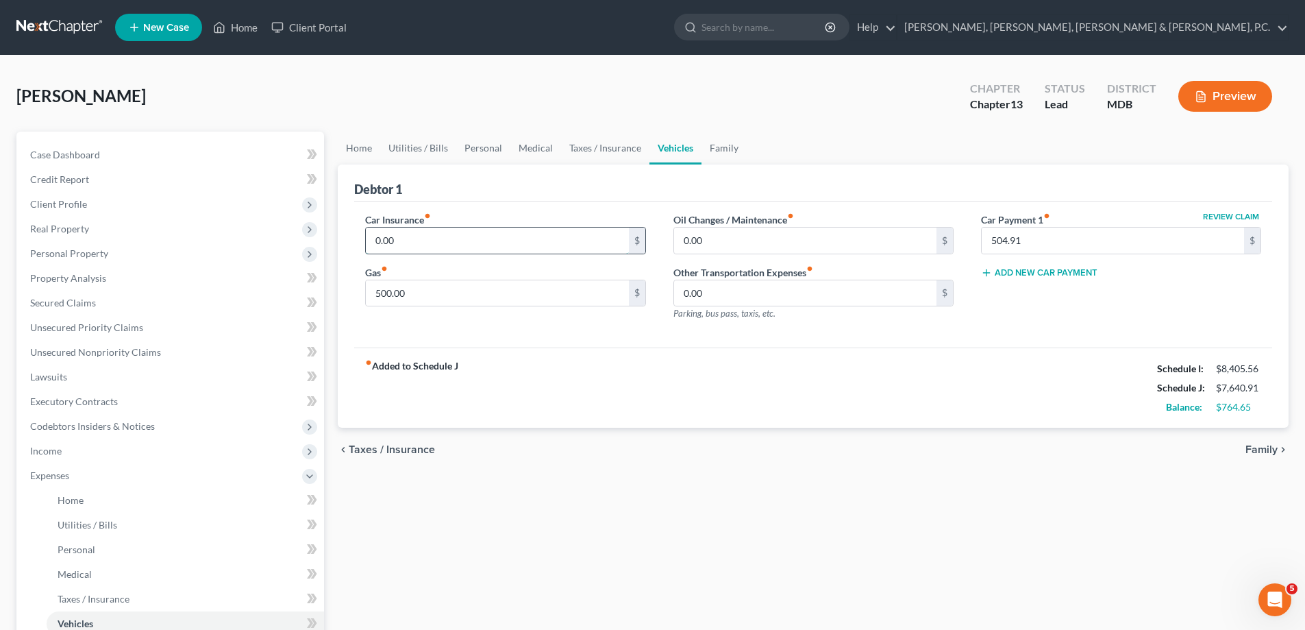
click at [406, 238] on input "0.00" at bounding box center [497, 240] width 262 height 26
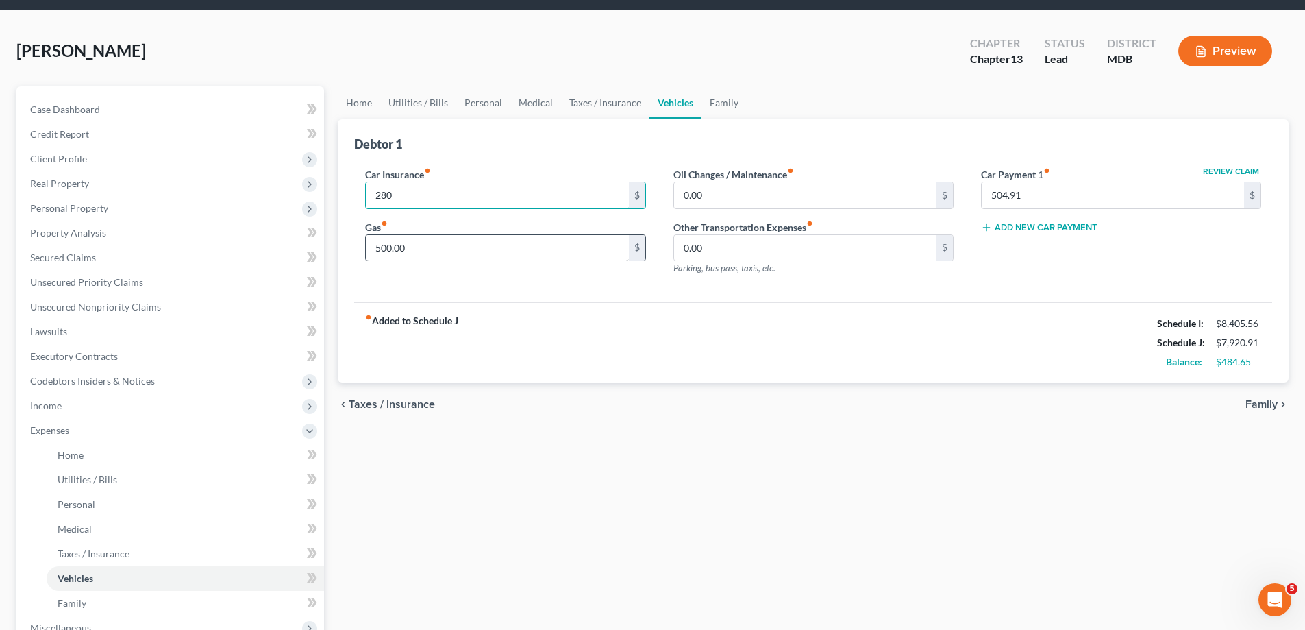
scroll to position [69, 0]
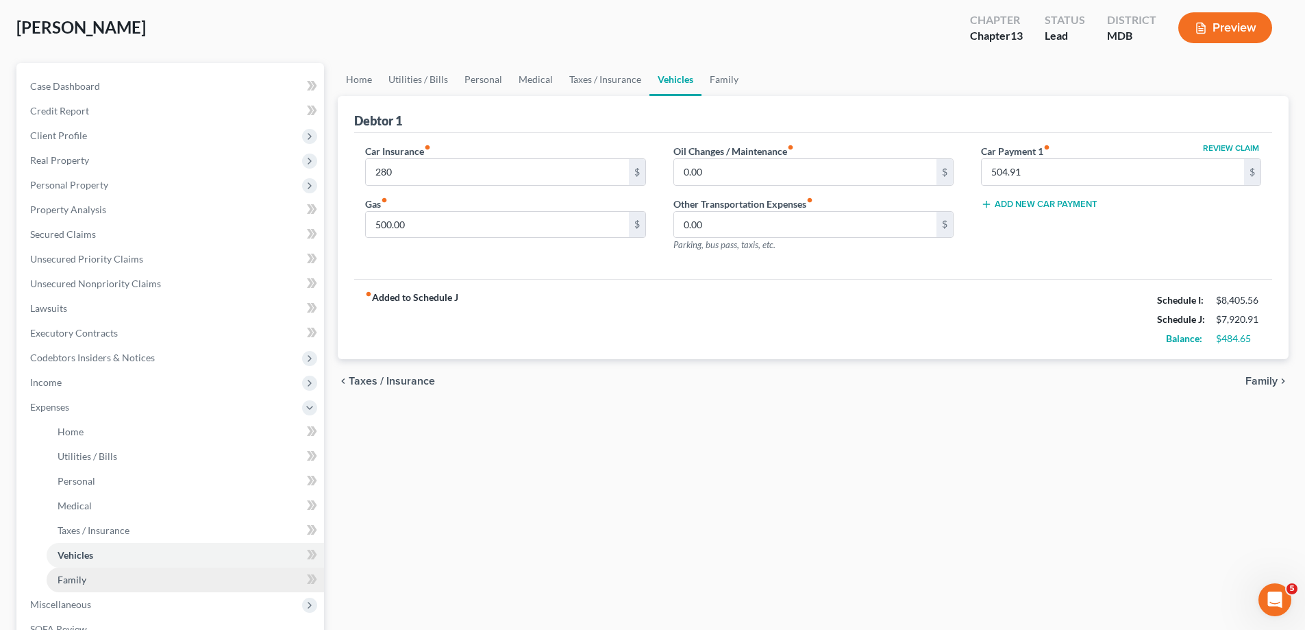
click at [77, 584] on span "Family" at bounding box center [72, 579] width 29 height 12
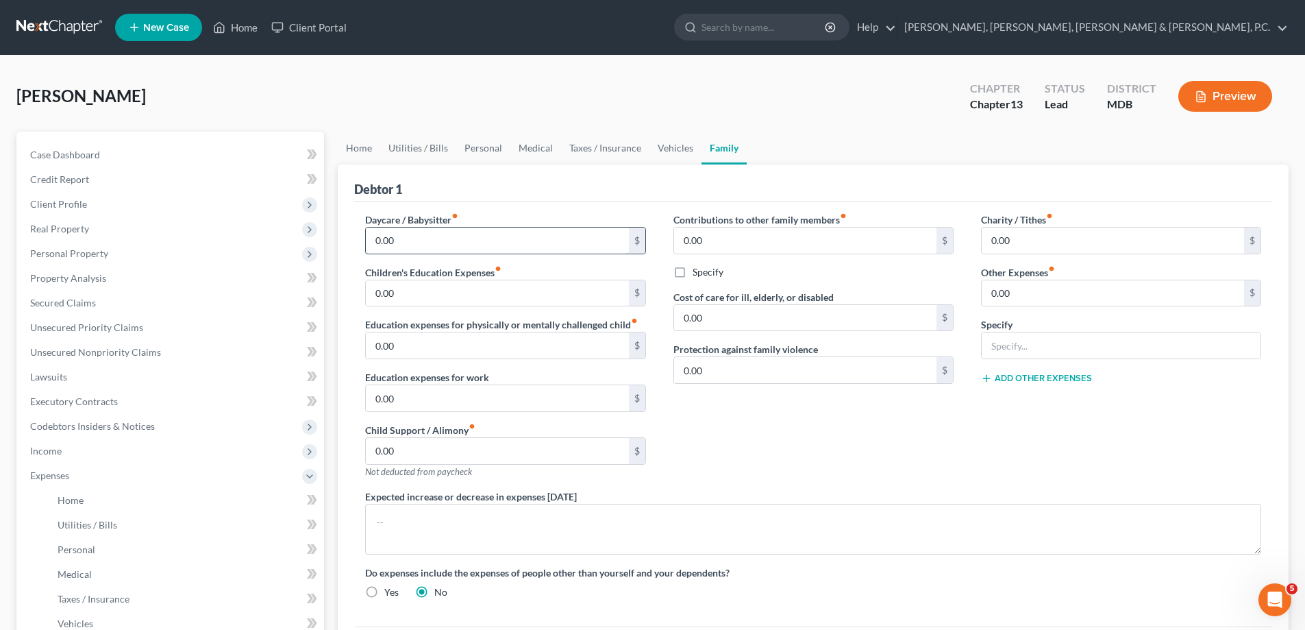
click at [408, 247] on input "0.00" at bounding box center [497, 240] width 262 height 26
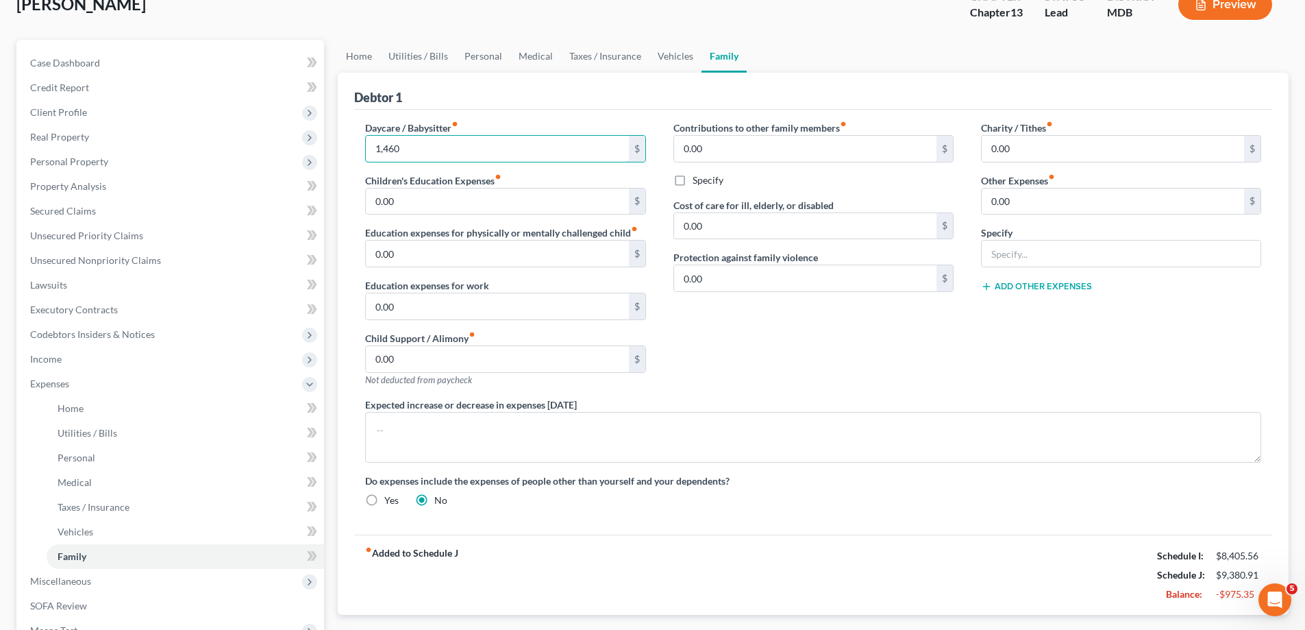
scroll to position [69, 0]
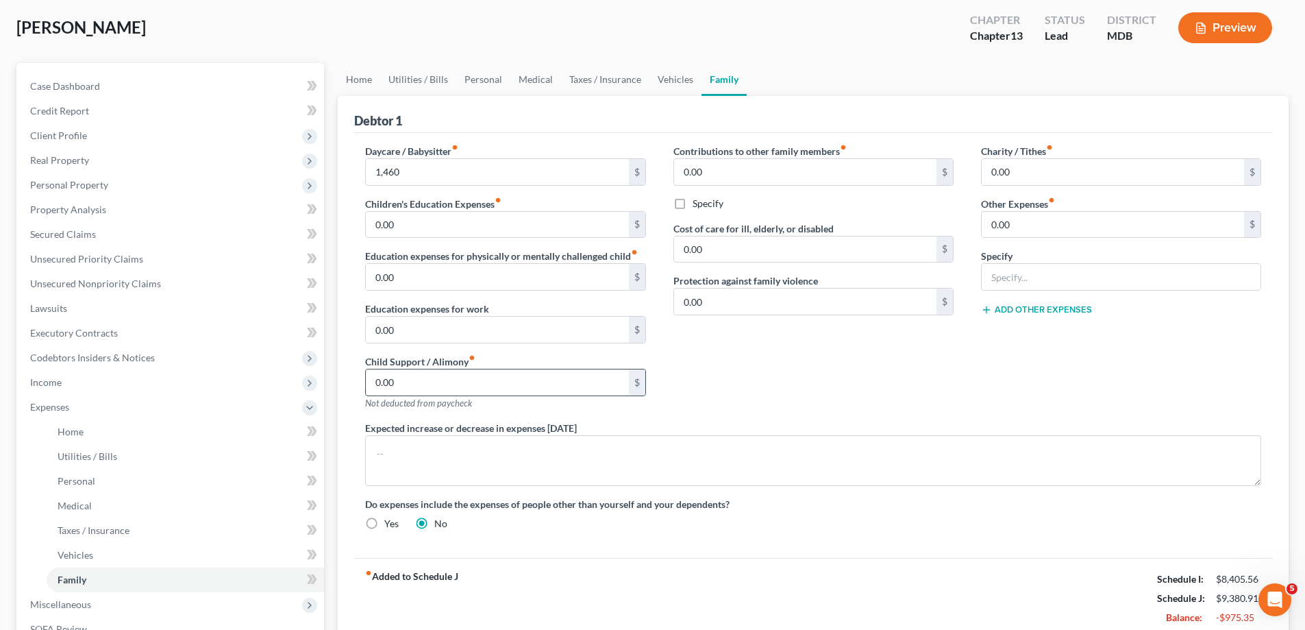
click at [454, 375] on input "0.00" at bounding box center [497, 382] width 262 height 26
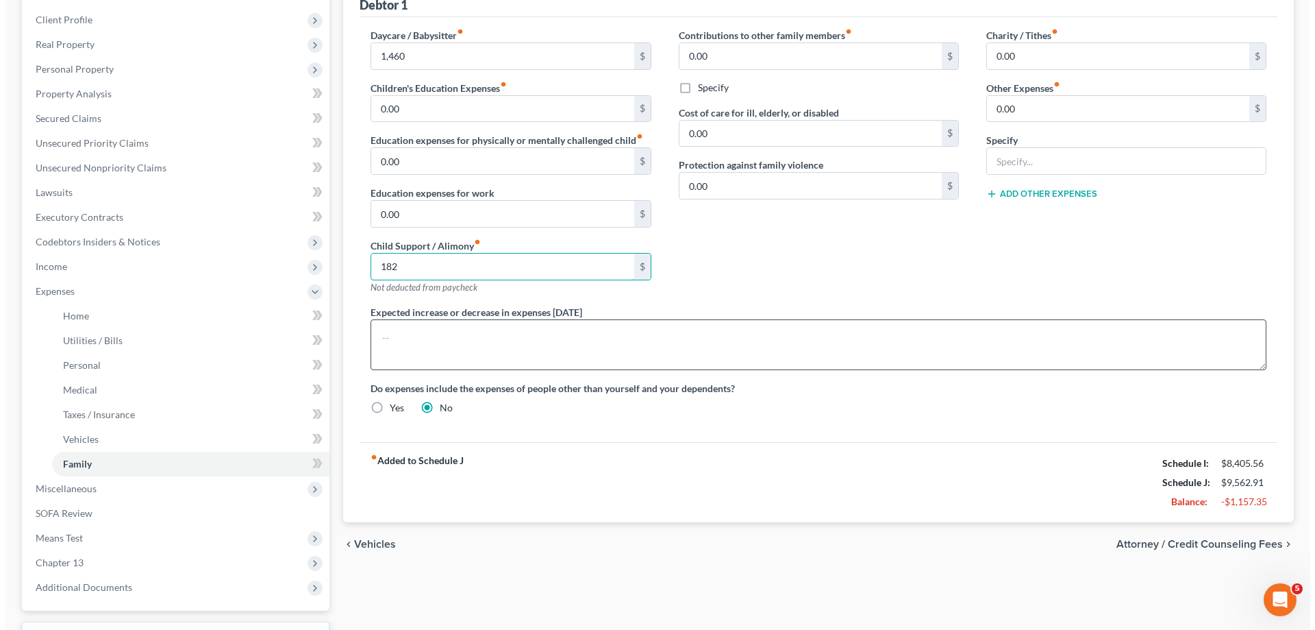
scroll to position [206, 0]
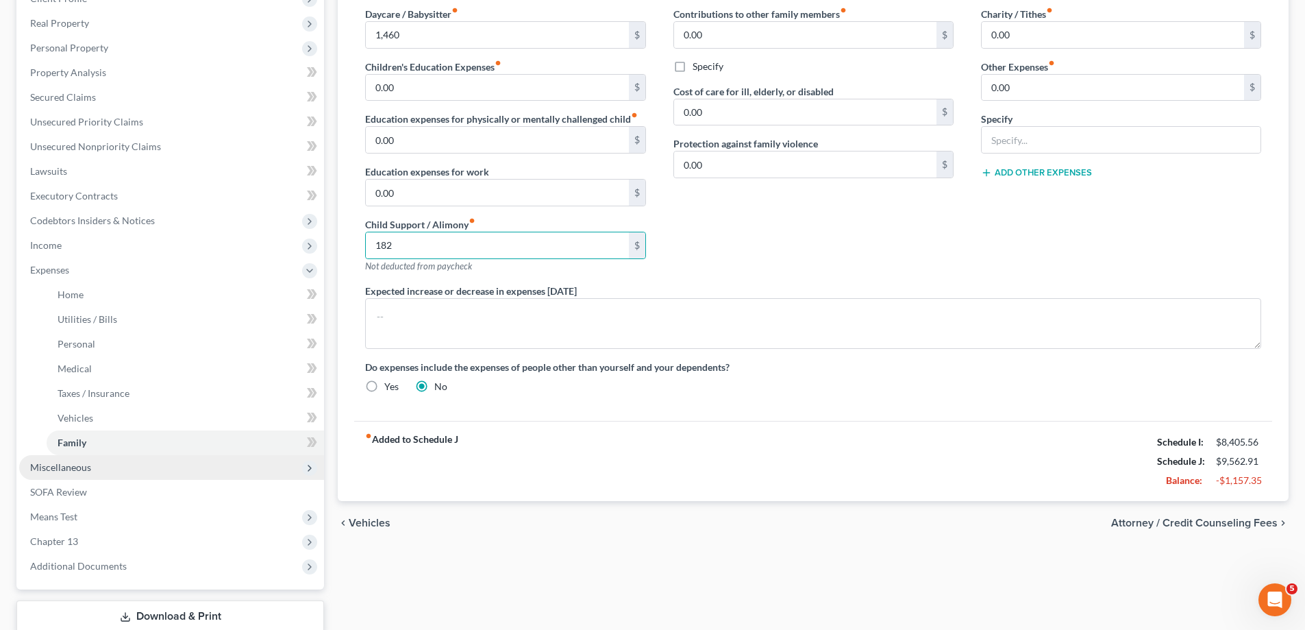
click at [69, 467] on span "Miscellaneous" at bounding box center [60, 467] width 61 height 12
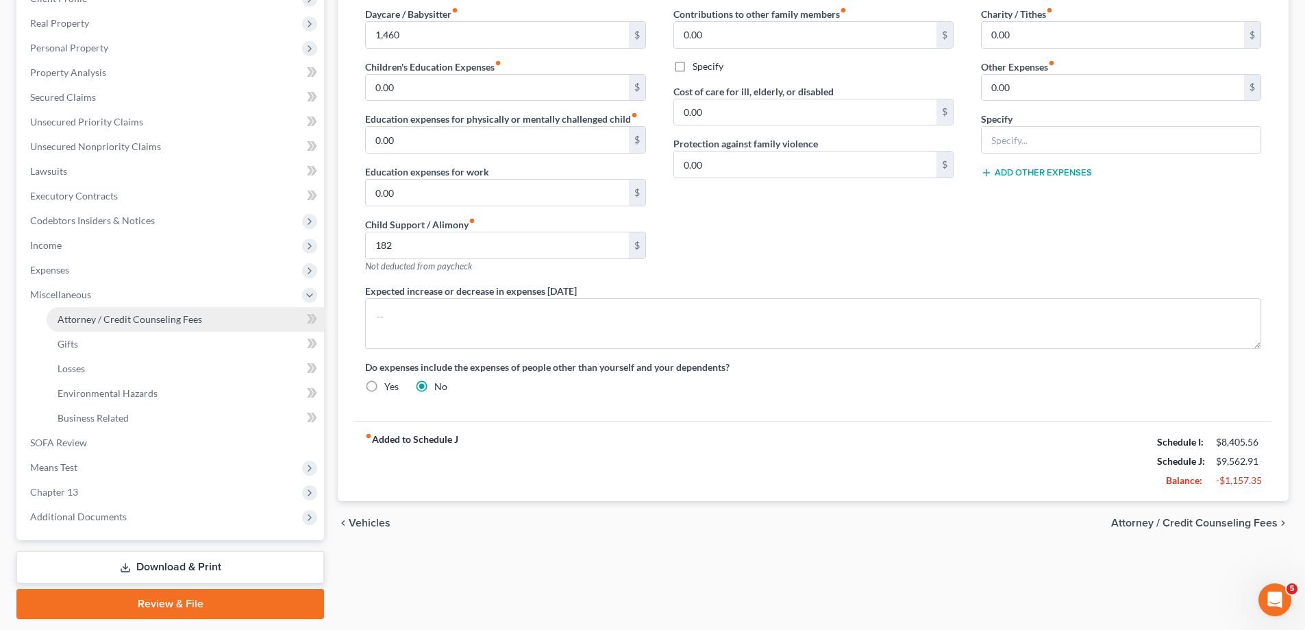
click at [92, 317] on span "Attorney / Credit Counseling Fees" at bounding box center [130, 319] width 145 height 12
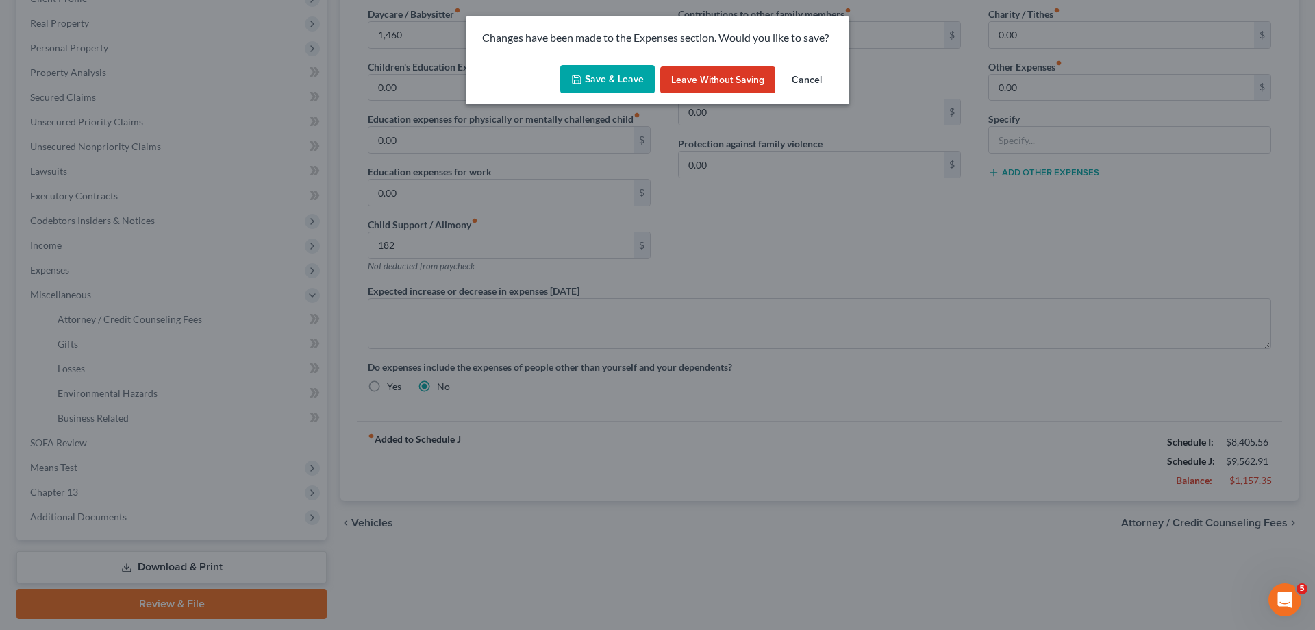
click at [614, 77] on button "Save & Leave" at bounding box center [607, 79] width 95 height 29
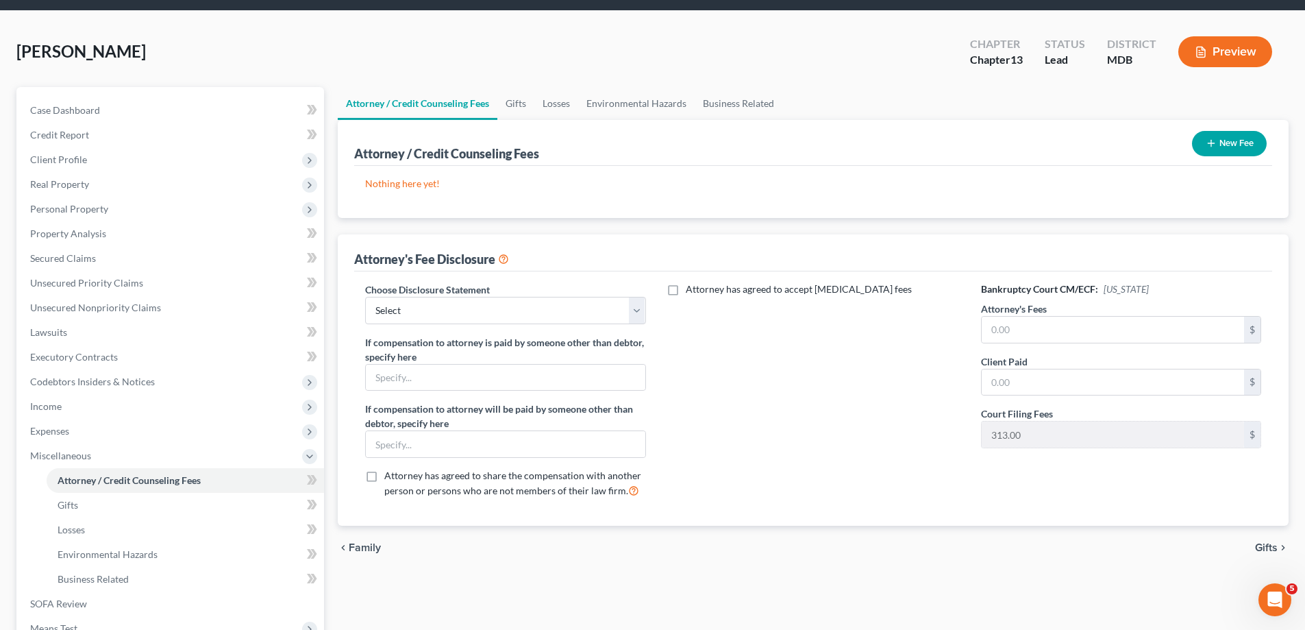
scroll to position [69, 0]
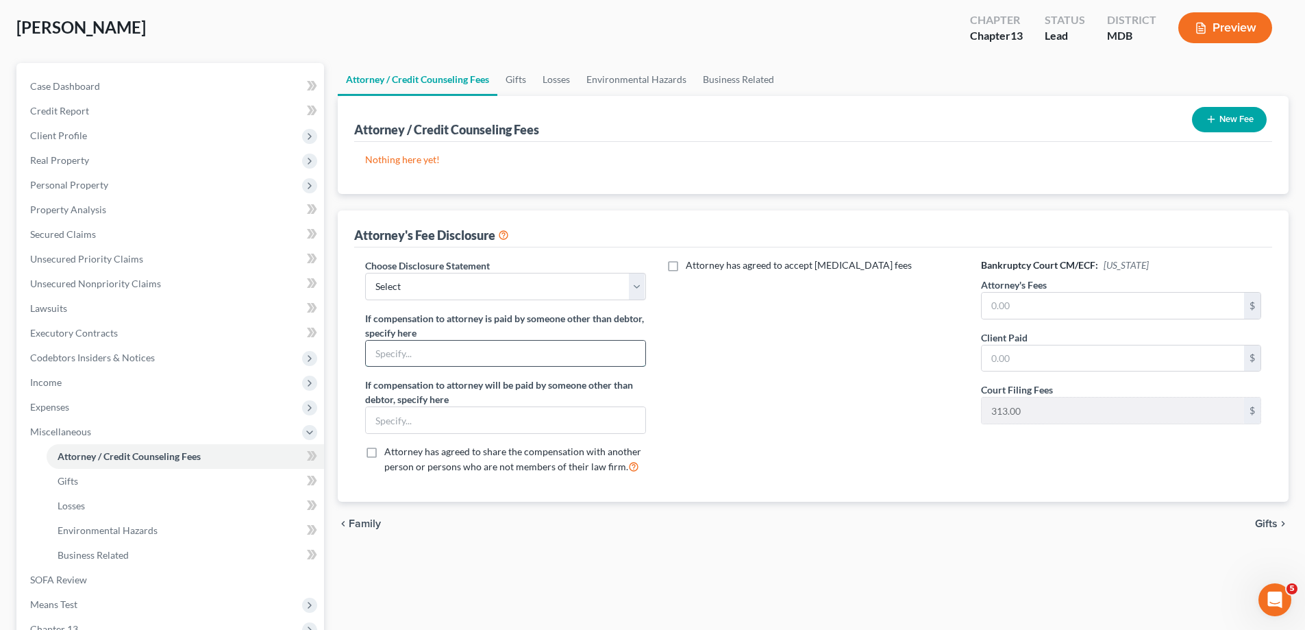
click at [406, 351] on input "text" at bounding box center [505, 354] width 279 height 26
click at [467, 433] on input "text" at bounding box center [505, 420] width 279 height 26
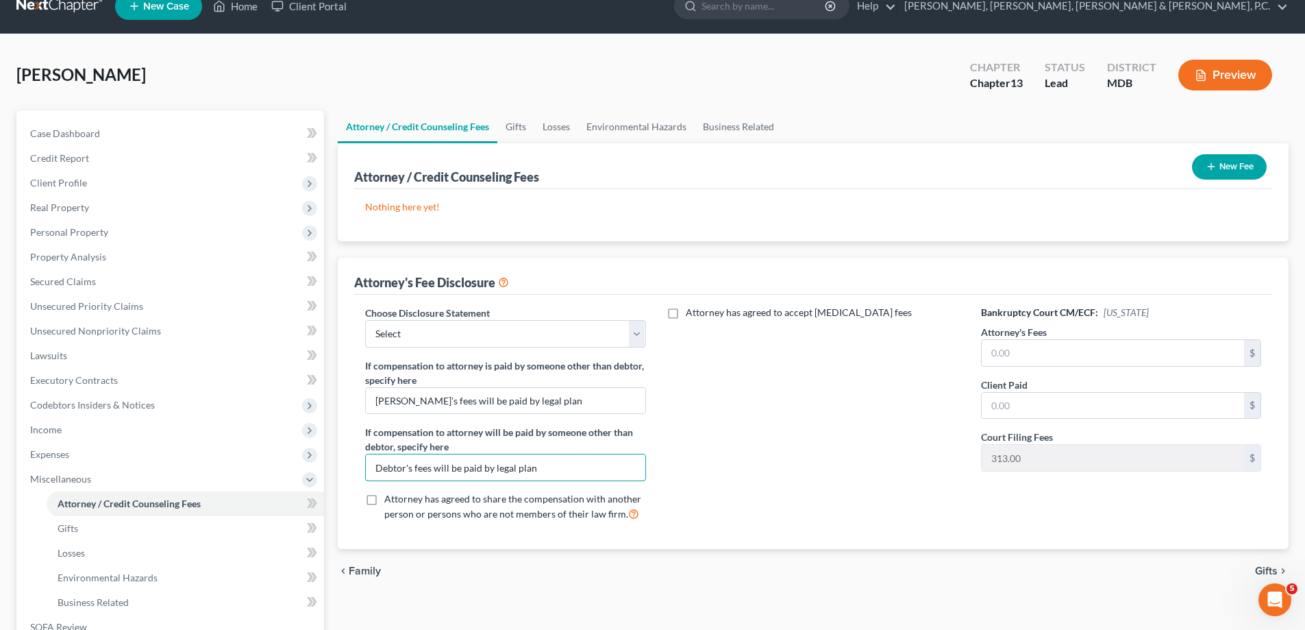
scroll to position [0, 0]
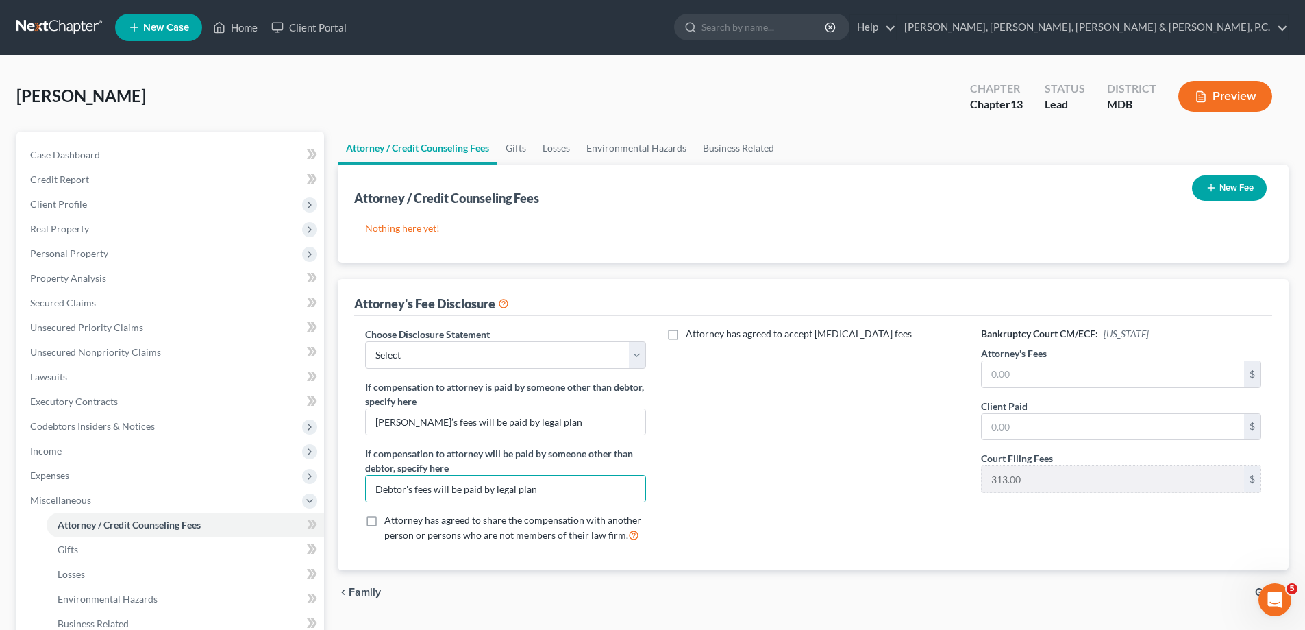
click at [1231, 181] on button "New Fee" at bounding box center [1229, 187] width 75 height 25
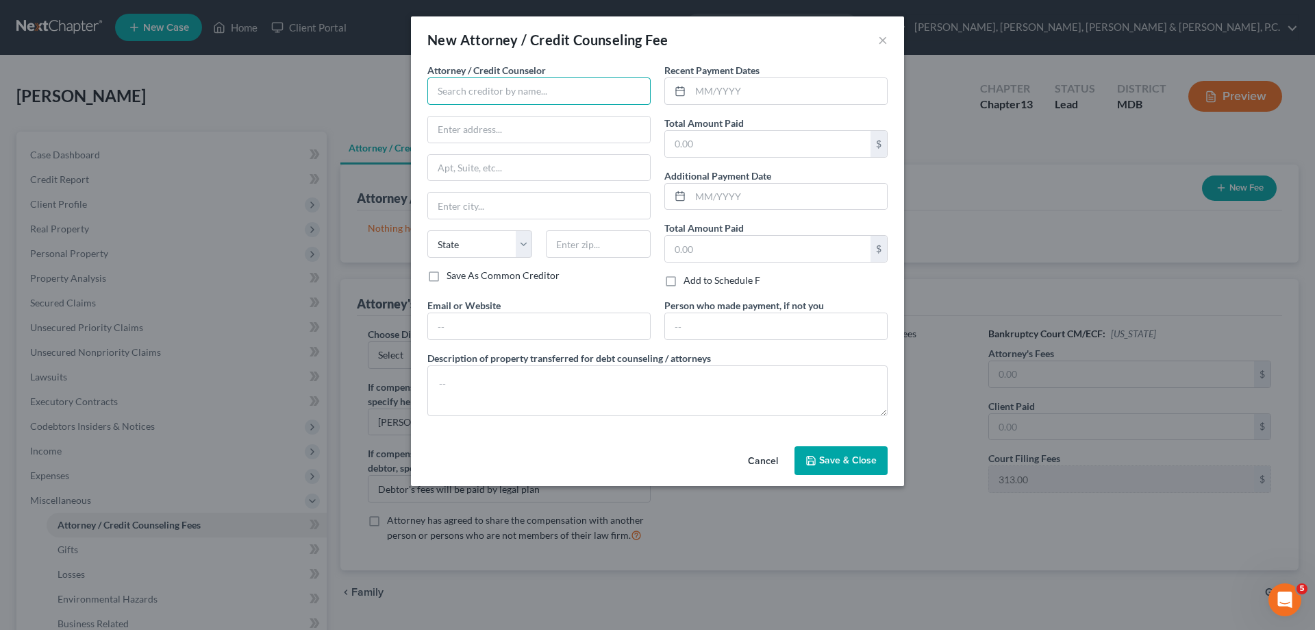
click at [549, 96] on input "text" at bounding box center [539, 90] width 223 height 27
click at [521, 121] on div "[PERSON_NAME], Esq." at bounding box center [509, 115] width 143 height 14
click at [508, 326] on input "text" at bounding box center [539, 326] width 222 height 26
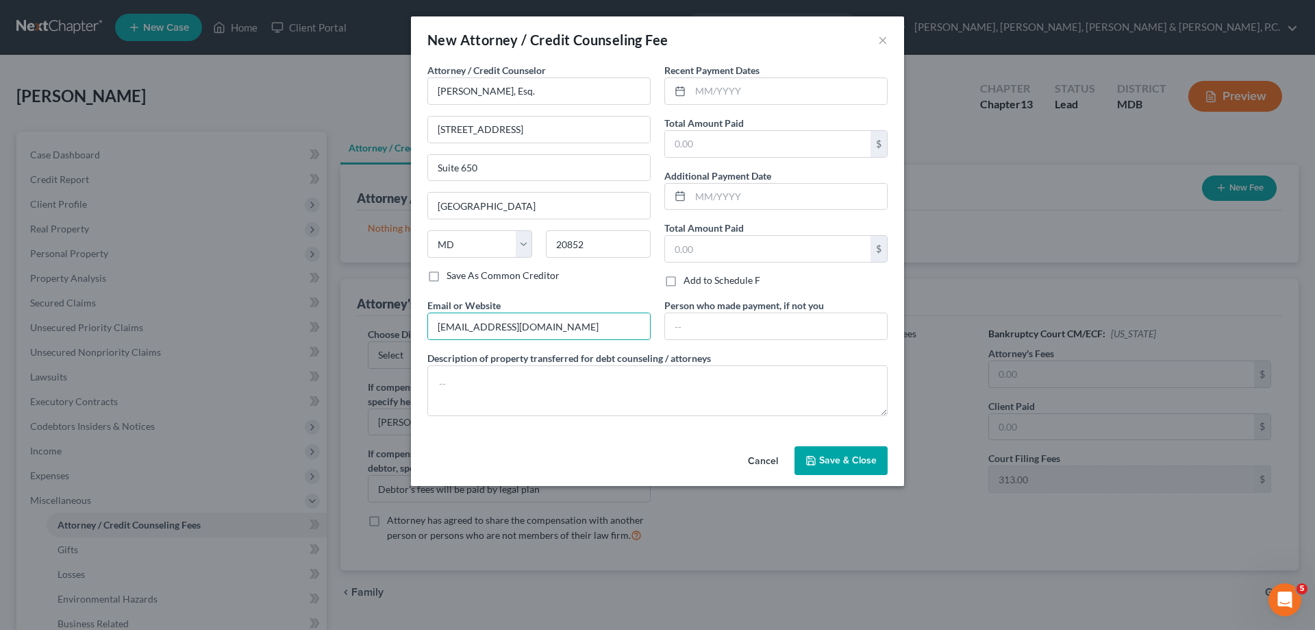
click at [855, 456] on span "Save & Close" at bounding box center [848, 460] width 58 height 12
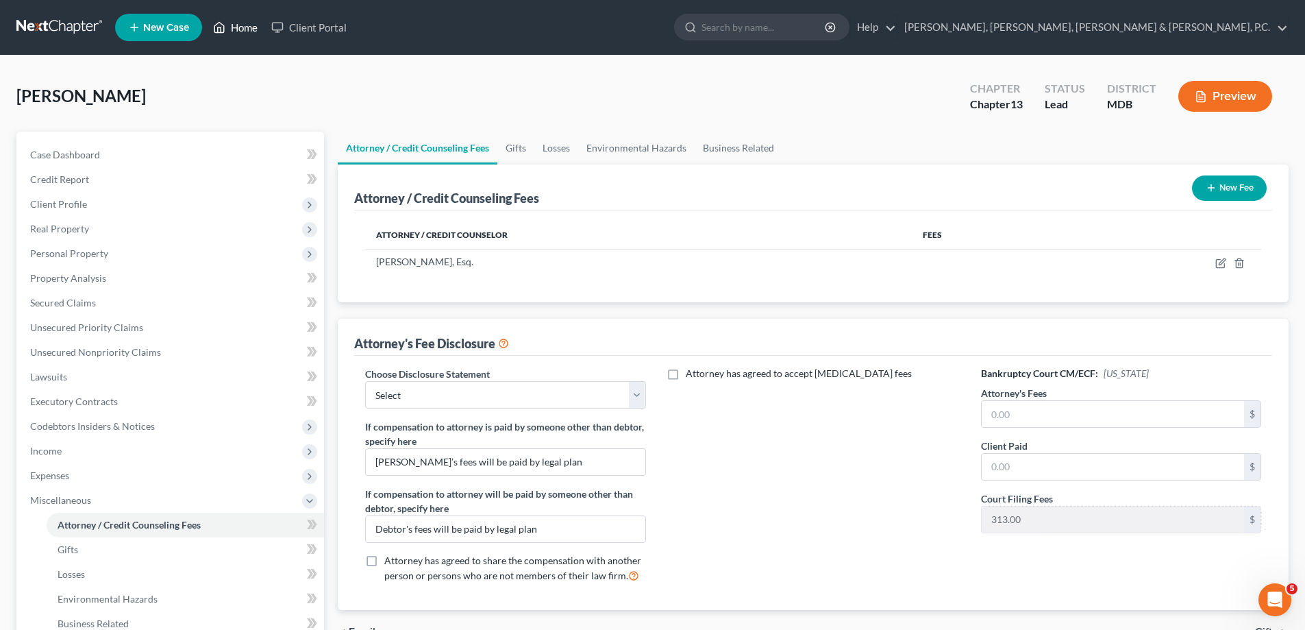
click at [245, 28] on link "Home" at bounding box center [235, 27] width 58 height 25
